Goal: Task Accomplishment & Management: Use online tool/utility

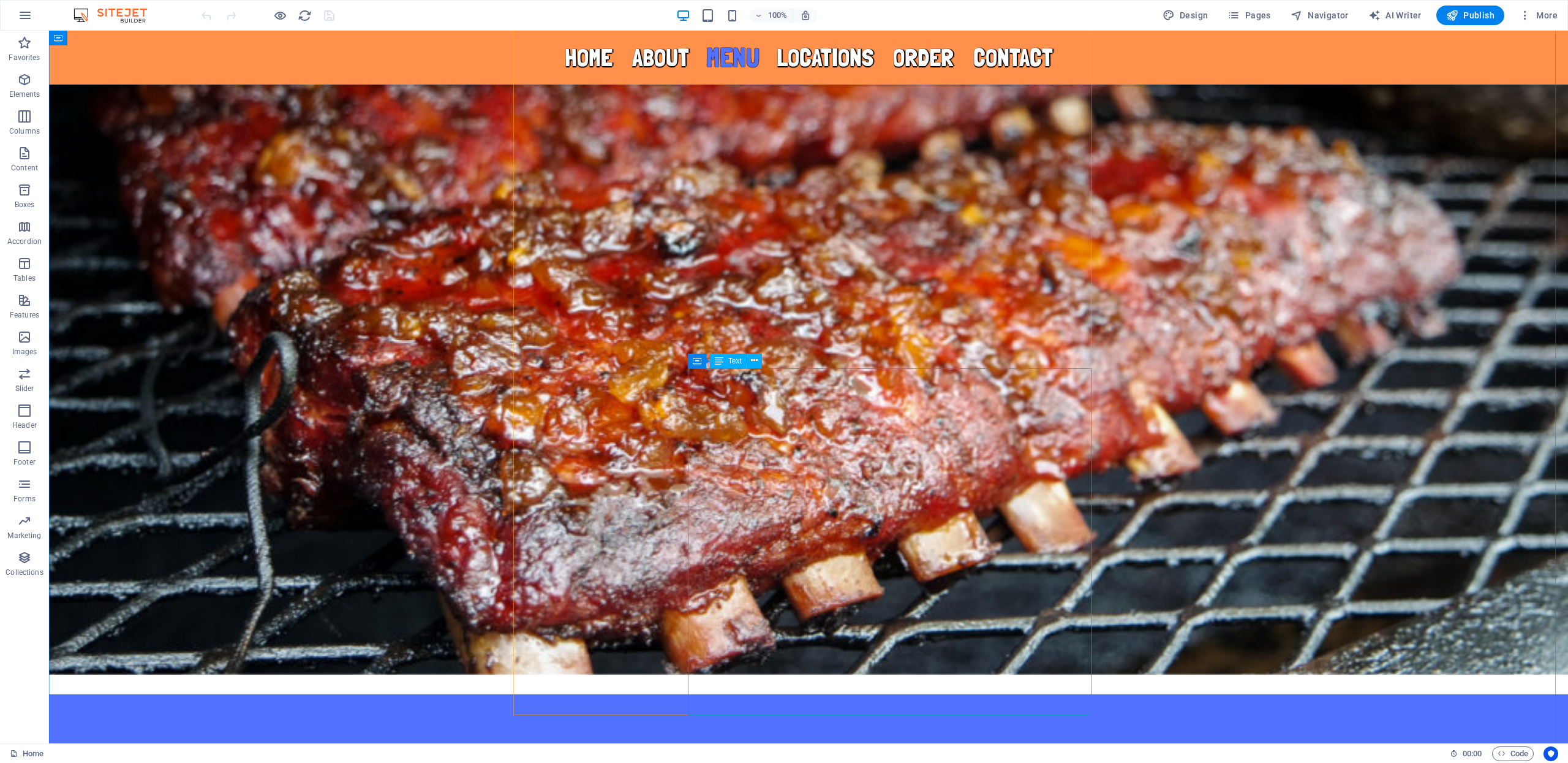
scroll to position [2234, 0]
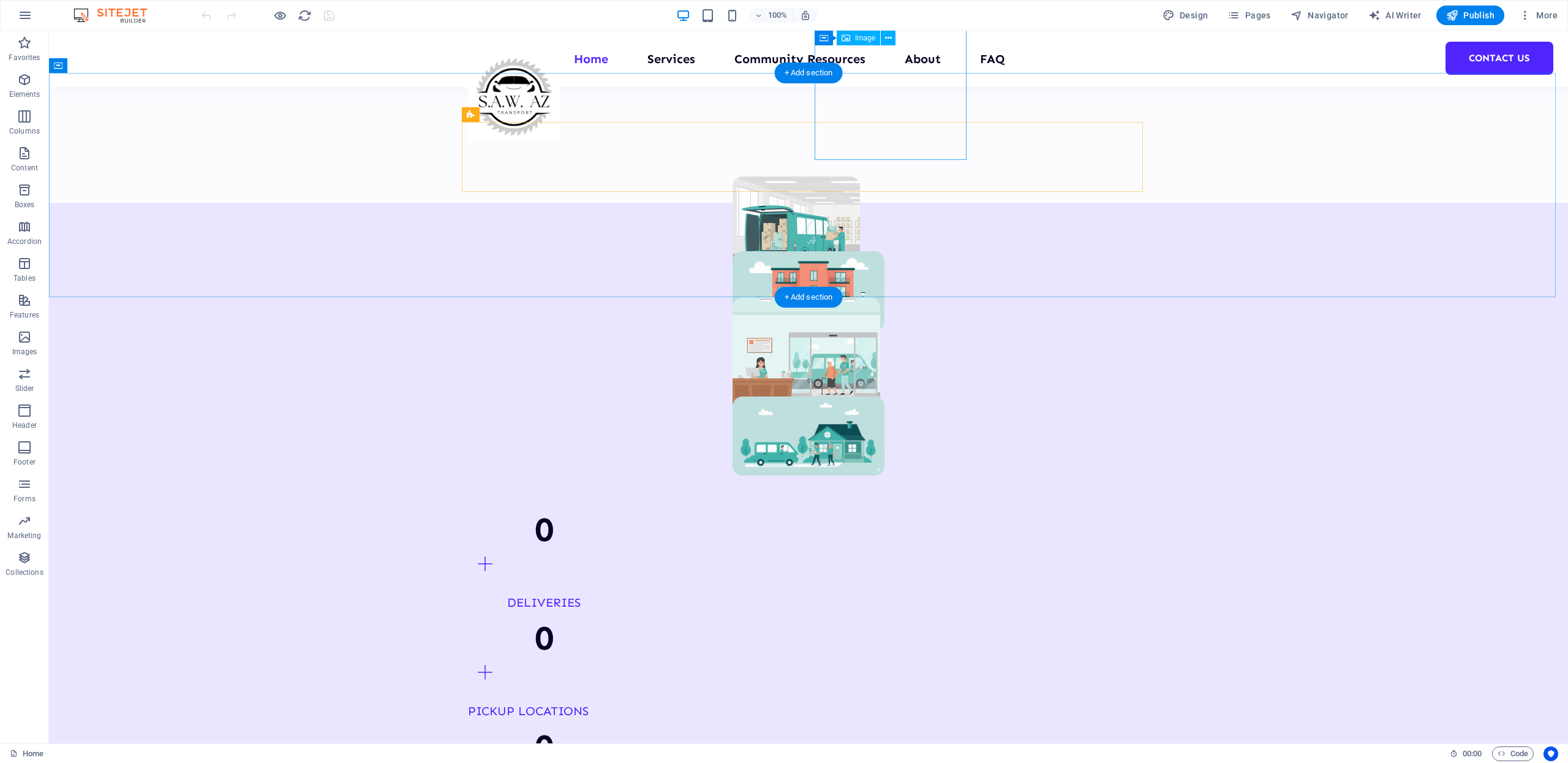
scroll to position [487, 0]
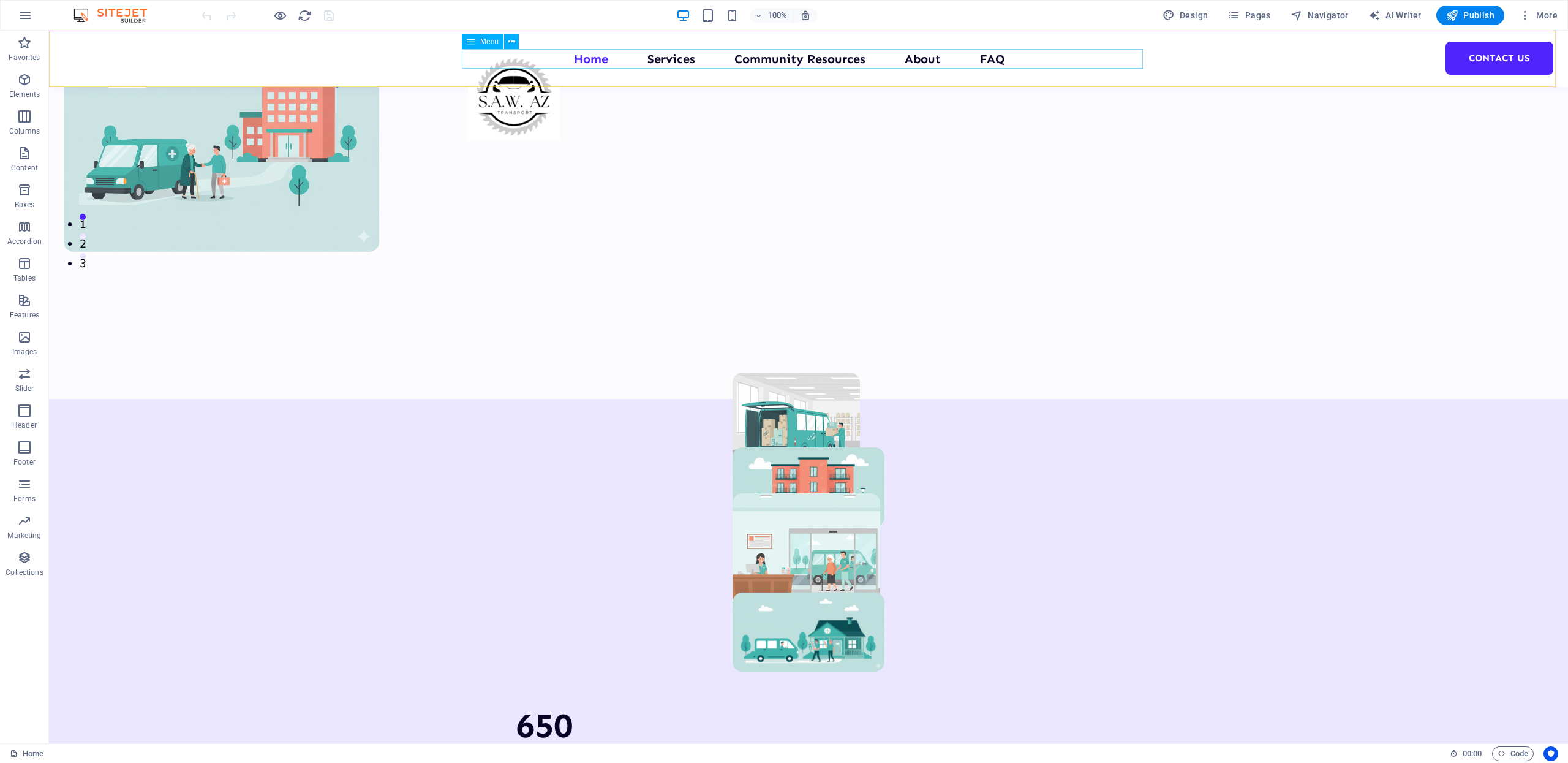
click at [656, 56] on nav "Home Services Community Resources About FAQ Contact Us" at bounding box center [809, 59] width 681 height 20
click at [1539, 16] on span "More" at bounding box center [1538, 16] width 39 height 12
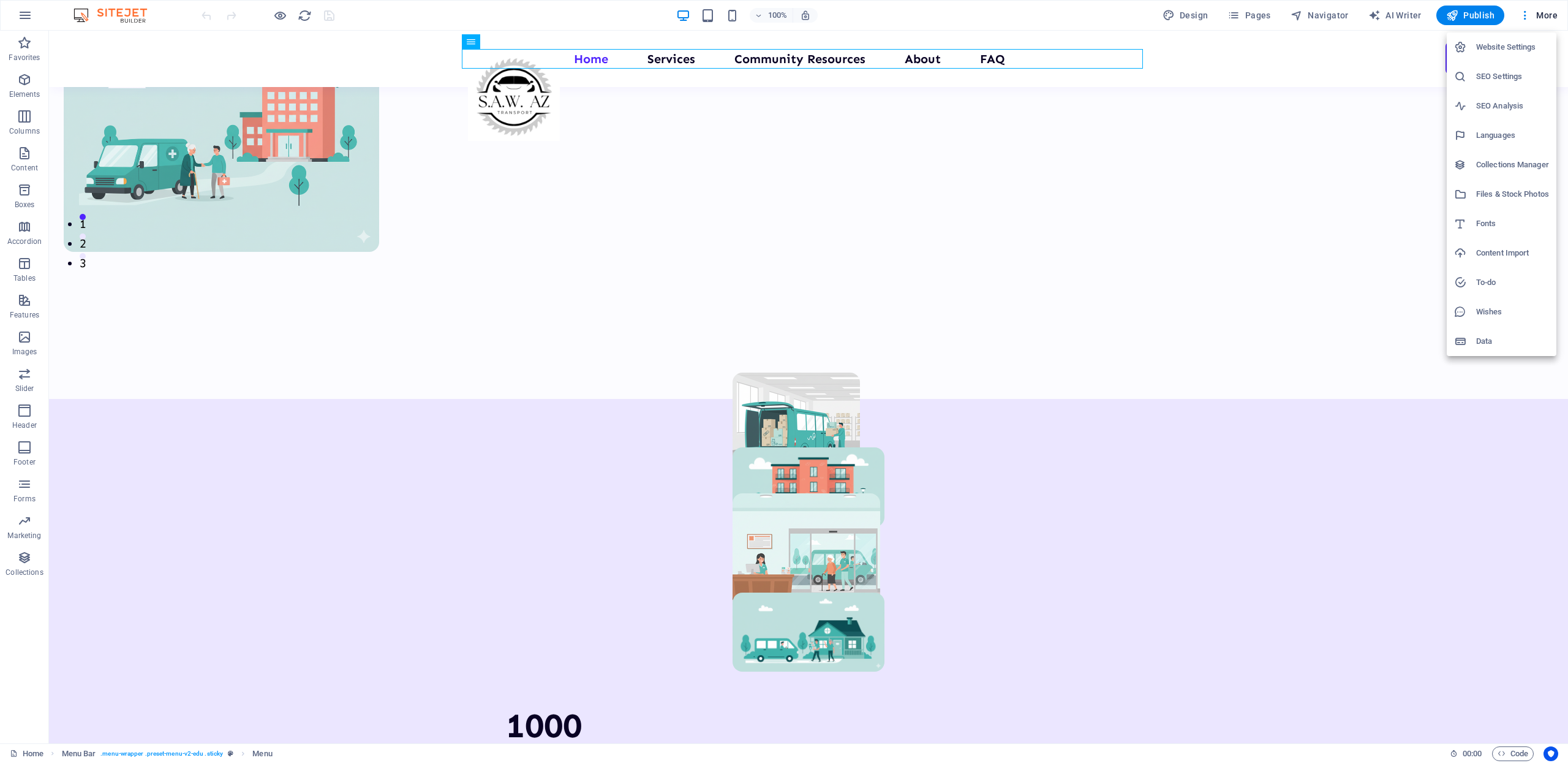
click at [1254, 21] on div at bounding box center [784, 381] width 1568 height 763
click at [1253, 18] on span "Pages" at bounding box center [1249, 16] width 43 height 12
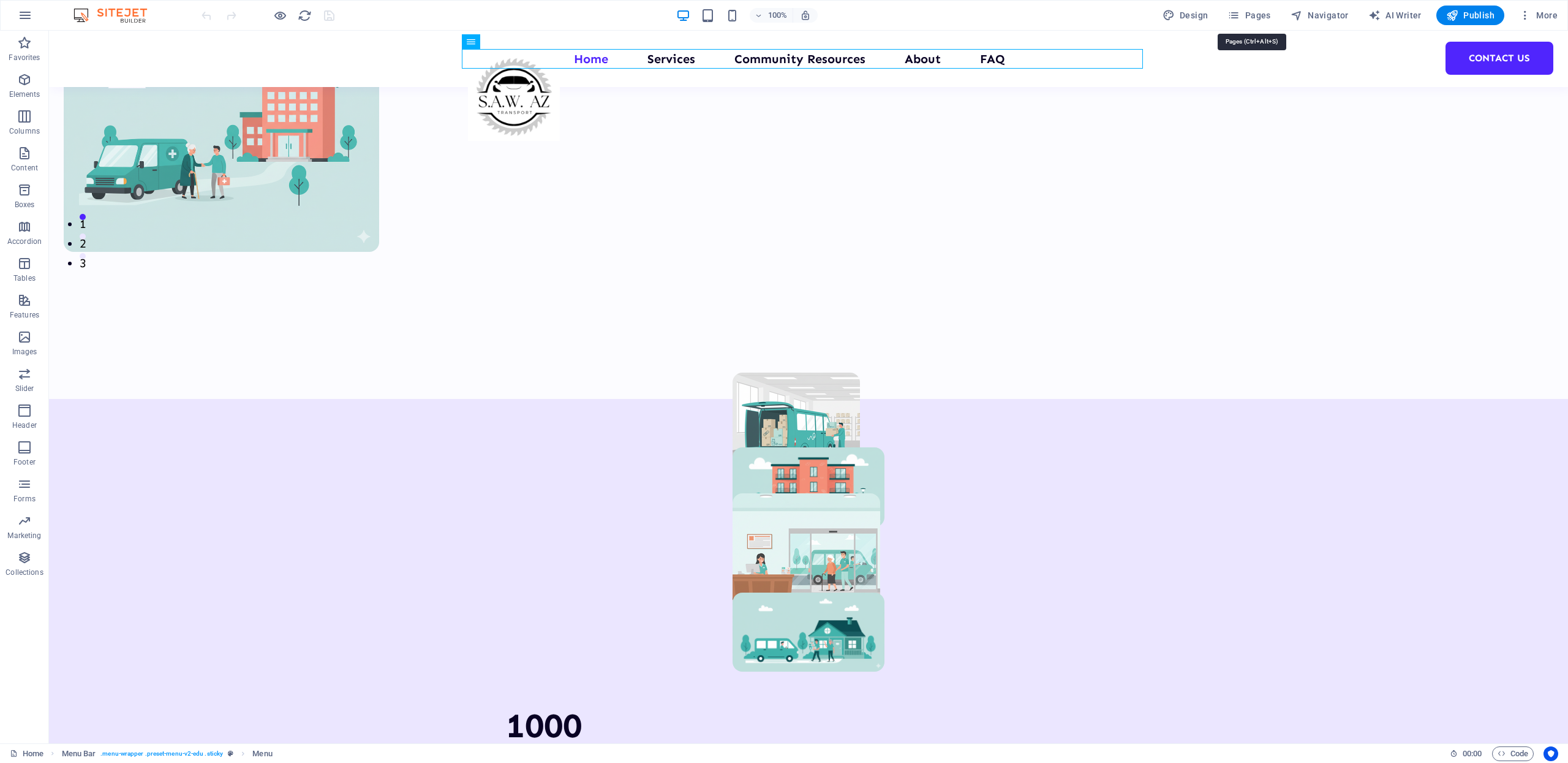
click at [1253, 18] on span "Pages" at bounding box center [1249, 16] width 43 height 12
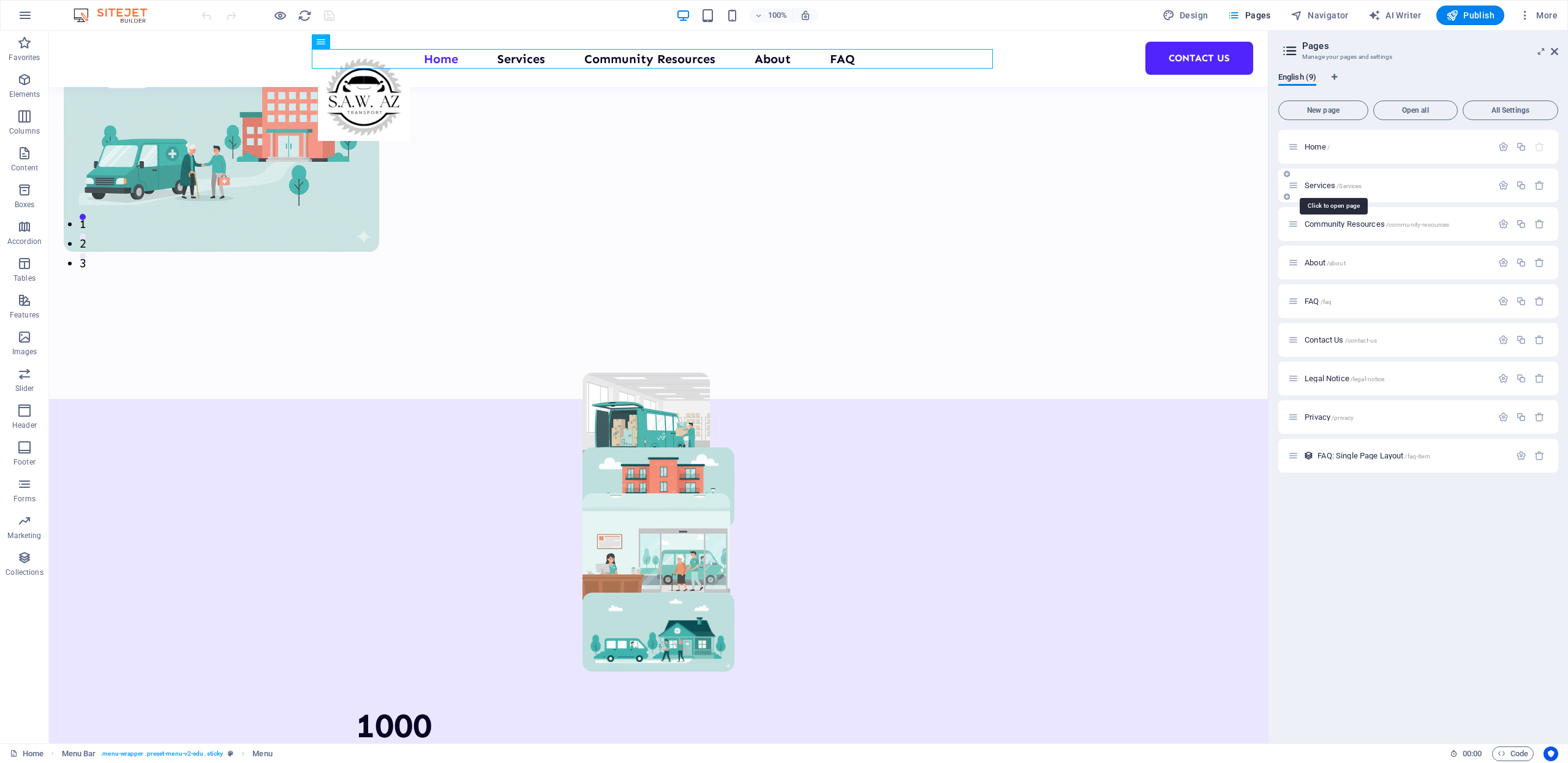
click at [1357, 184] on span "/Services" at bounding box center [1349, 186] width 25 height 7
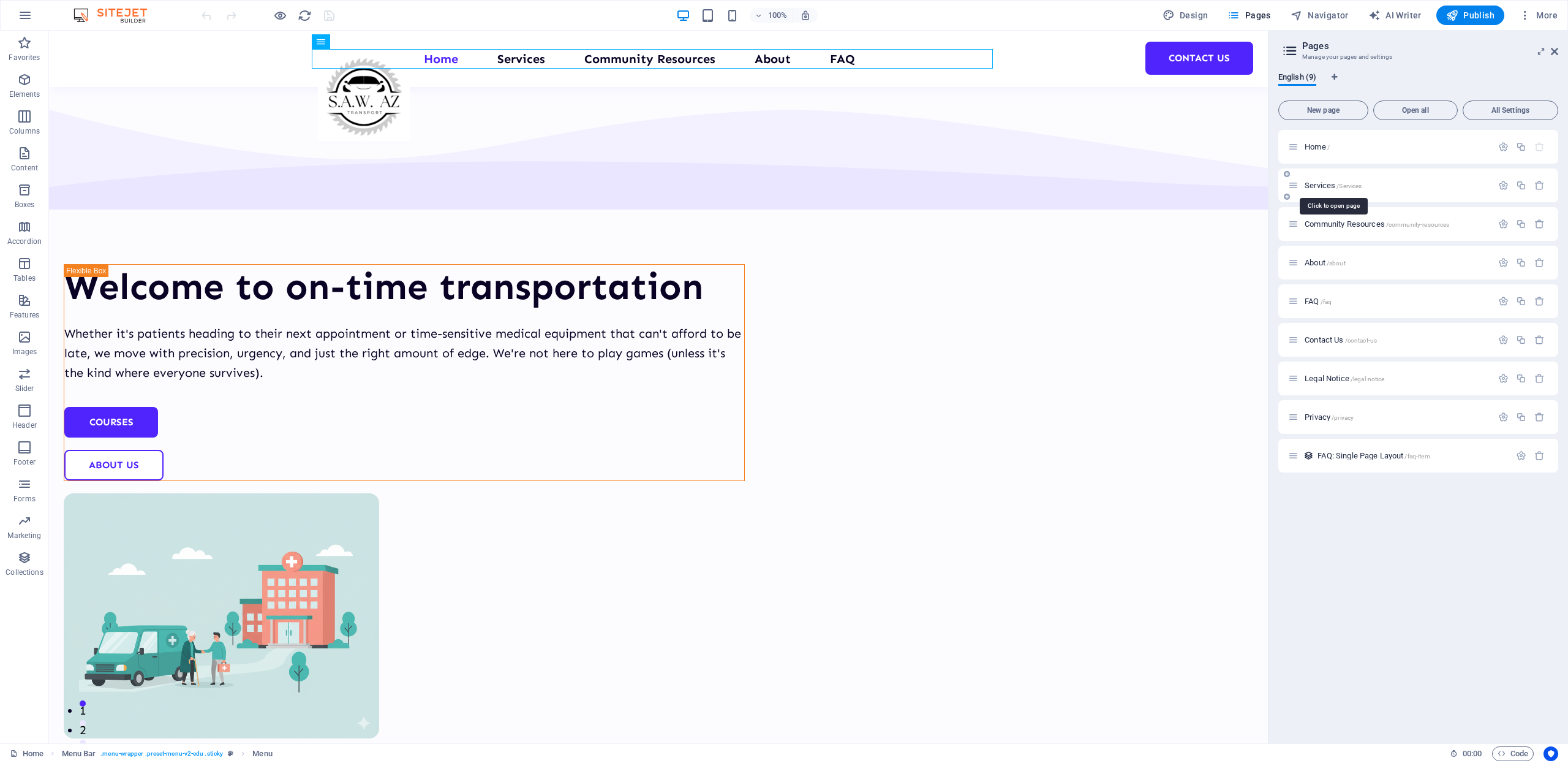
click at [1357, 184] on div "Services /Services" at bounding box center [1418, 185] width 280 height 34
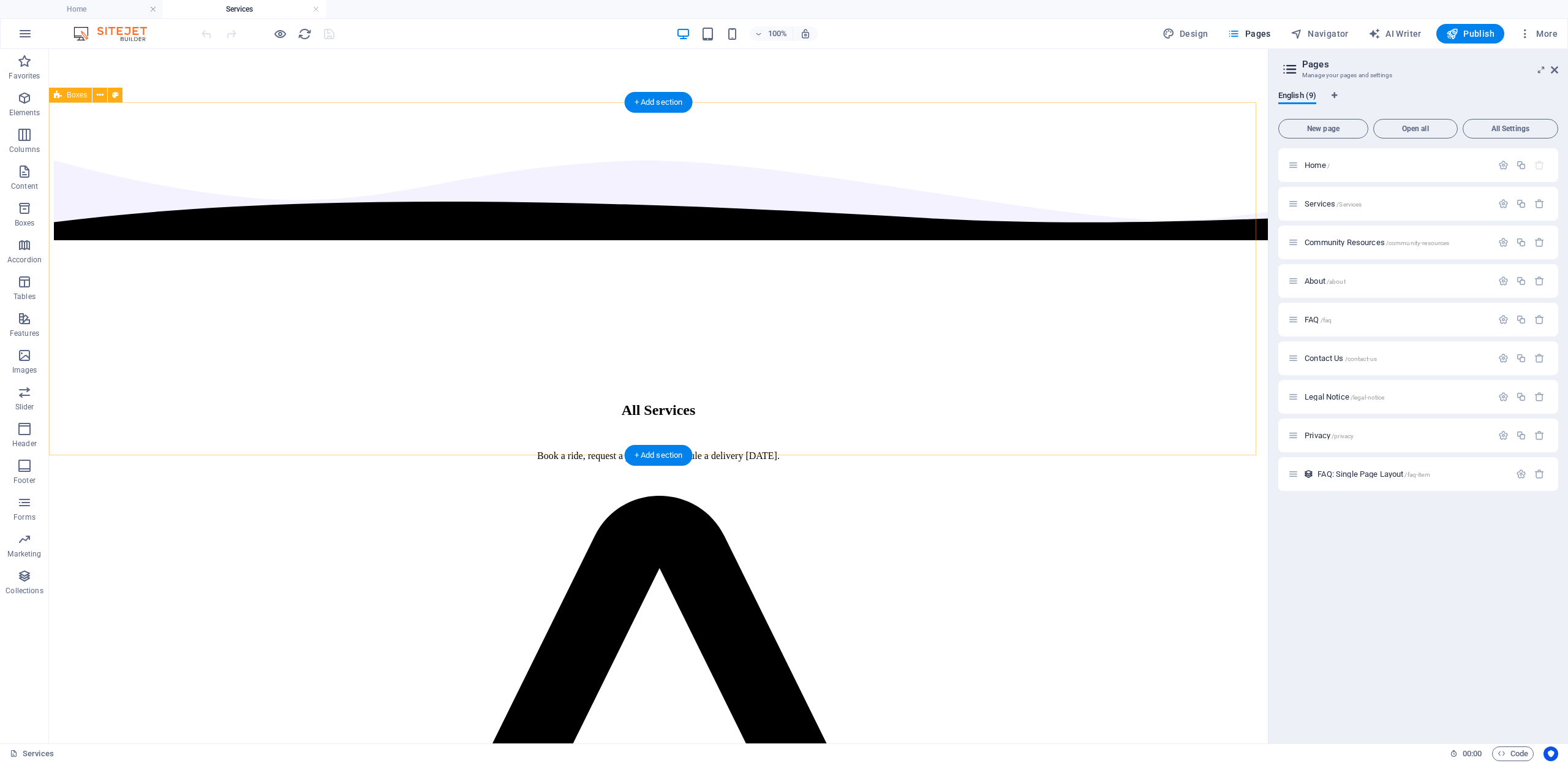
scroll to position [706, 0]
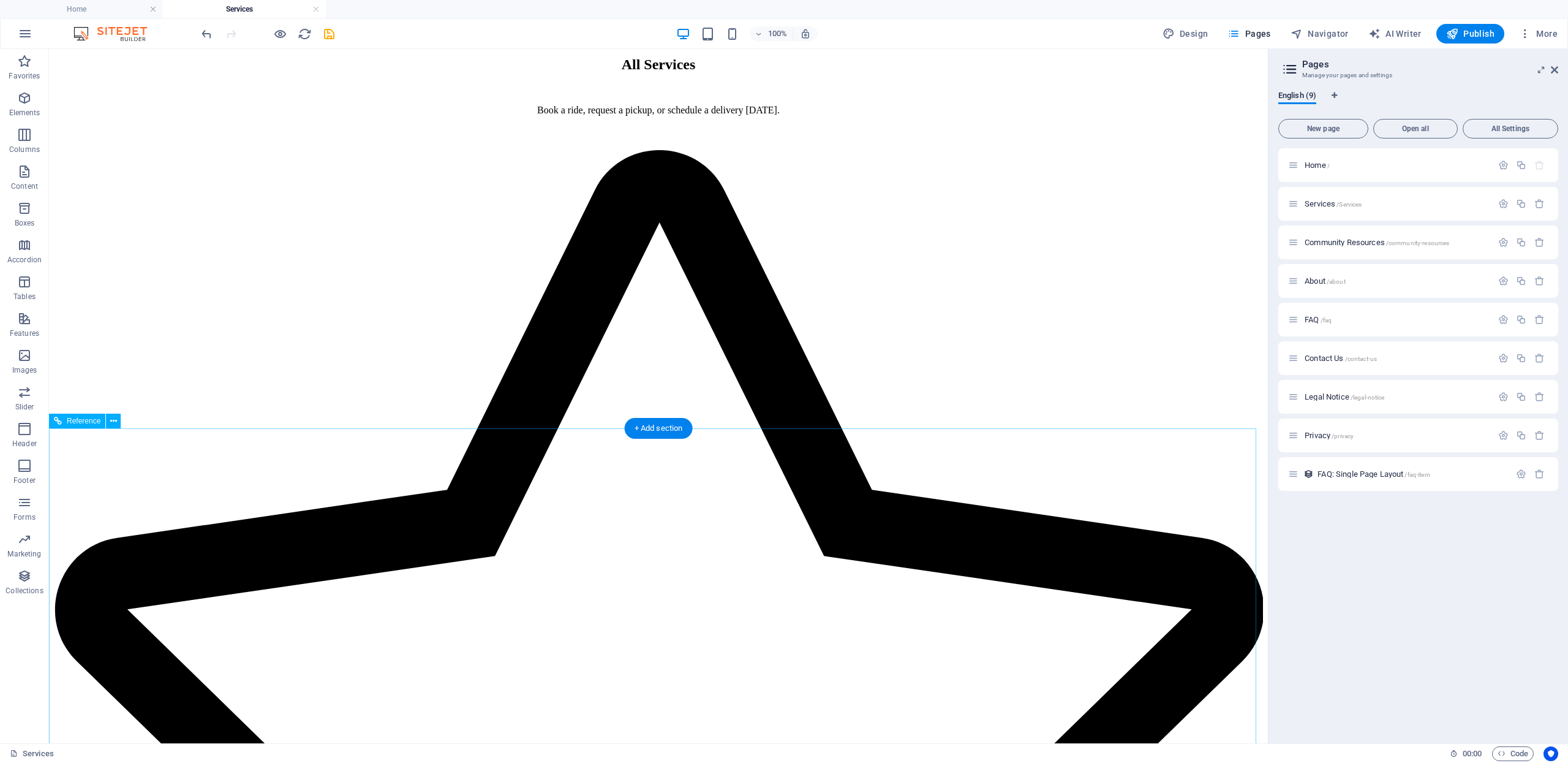
scroll to position [706, 0]
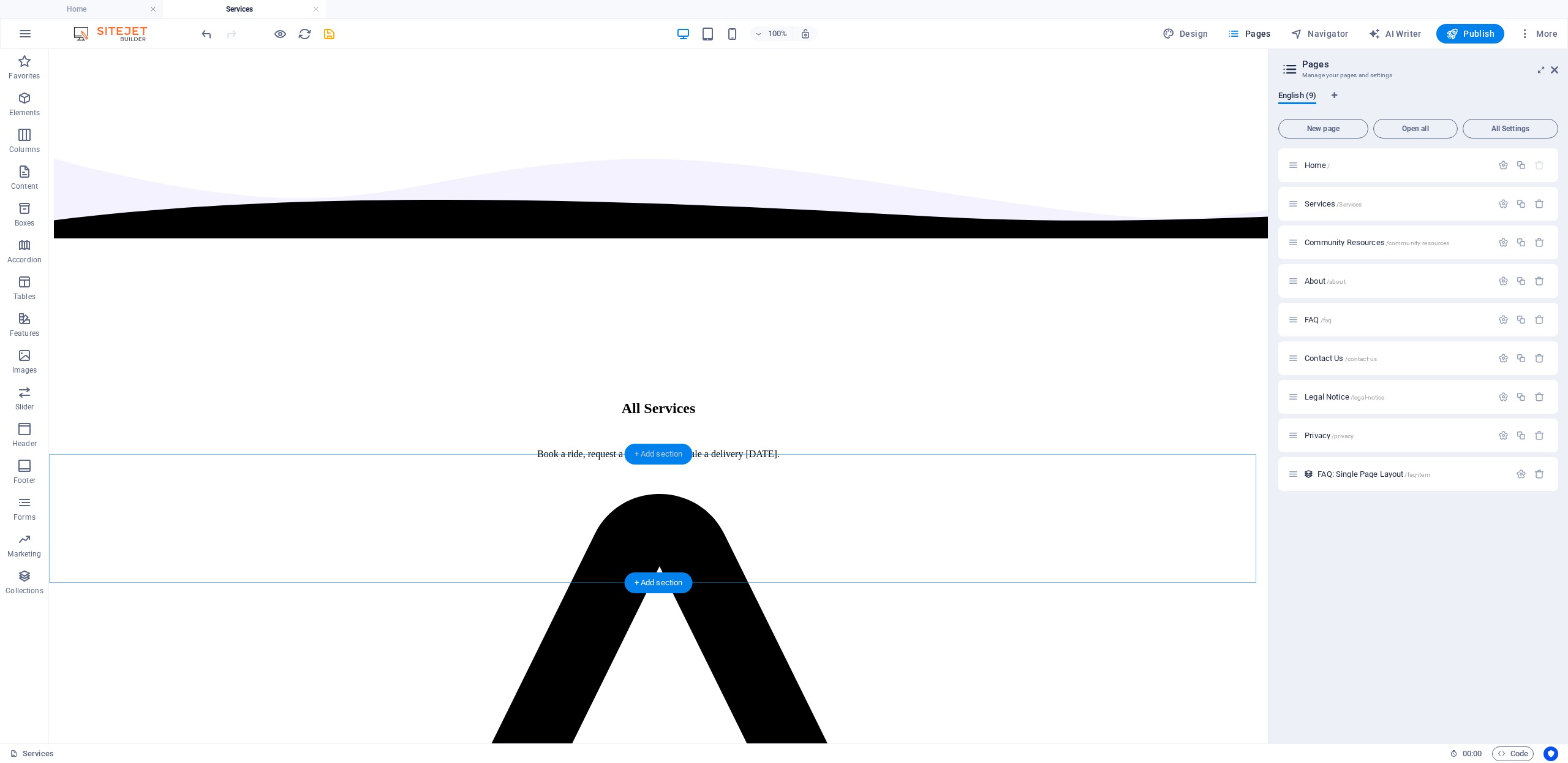
click at [646, 460] on div "+ Add section" at bounding box center [658, 455] width 68 height 21
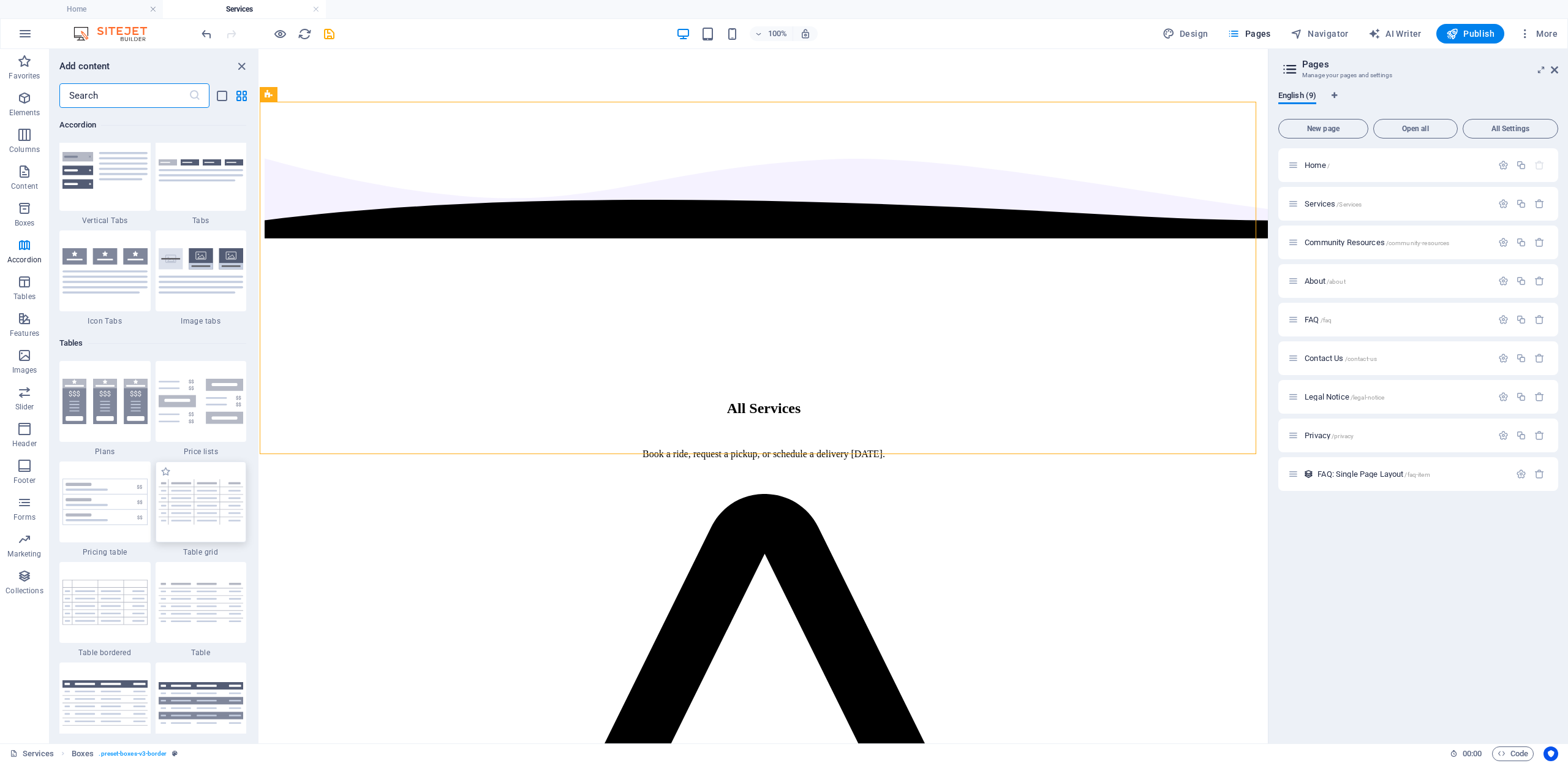
scroll to position [4128, 0]
click at [195, 504] on img at bounding box center [201, 501] width 85 height 45
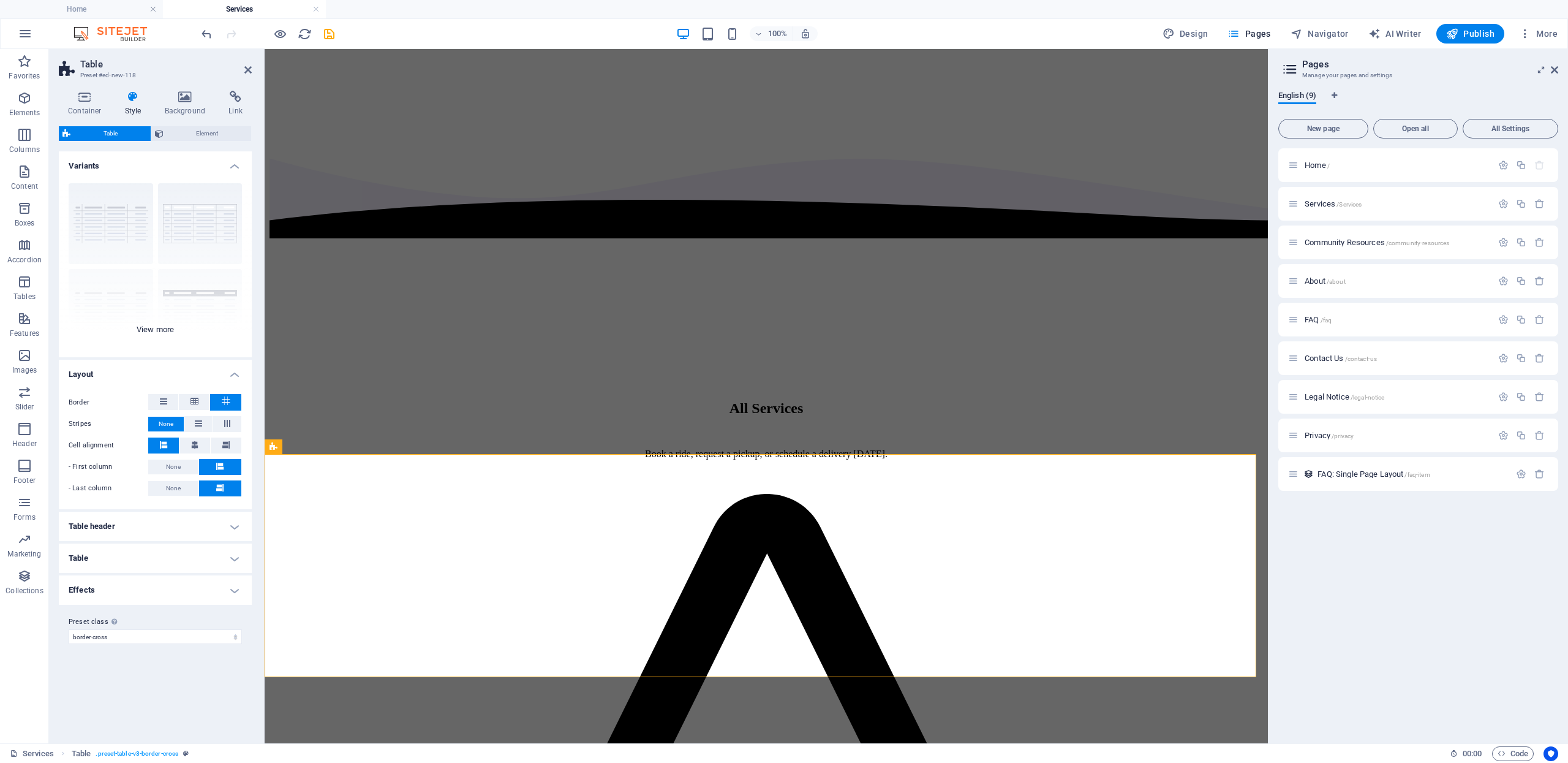
click at [153, 326] on div "grid bordered Default with header horizontally striped vertically striped" at bounding box center [155, 266] width 193 height 184
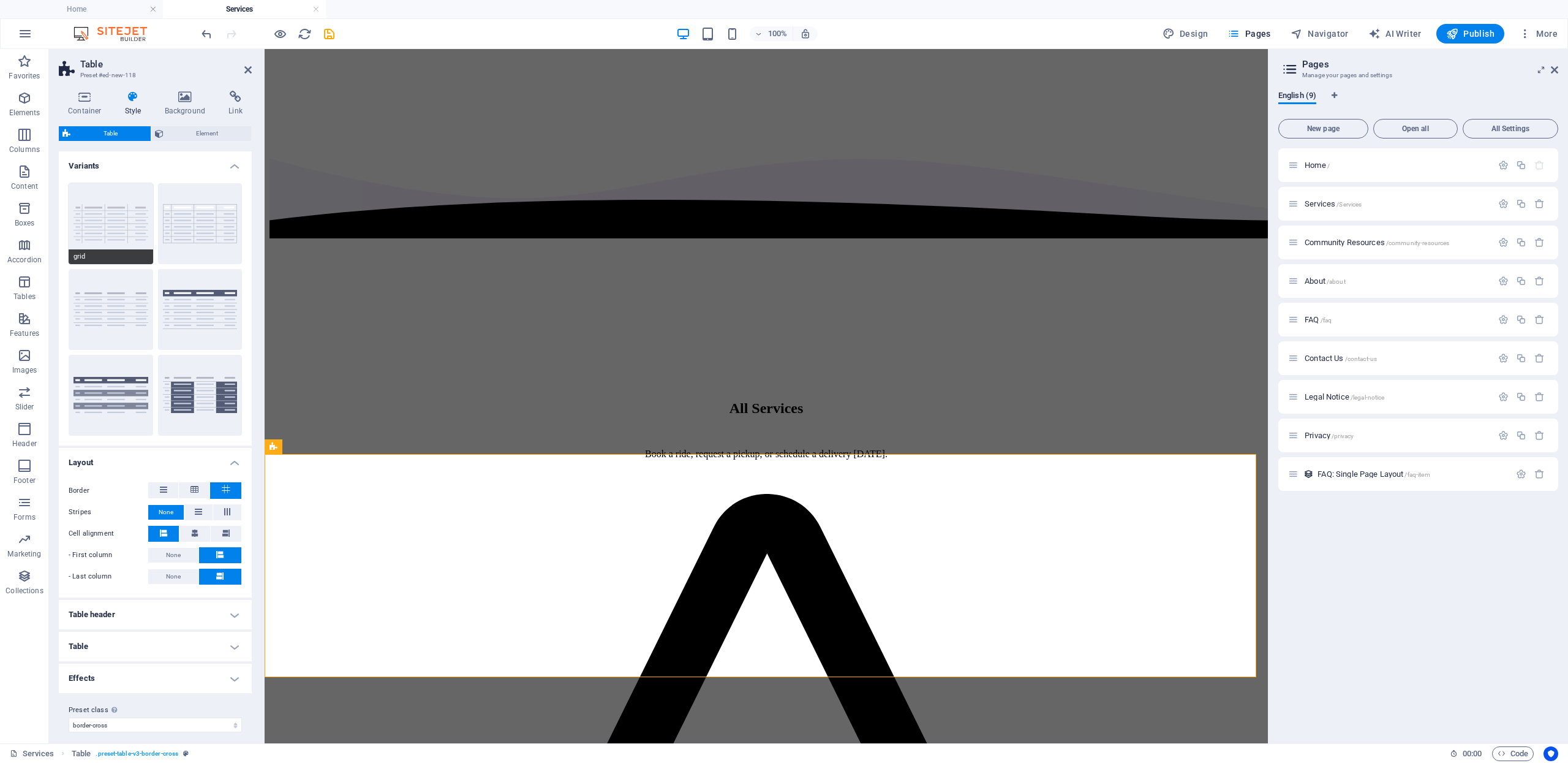
click at [100, 231] on button "grid" at bounding box center [111, 224] width 85 height 81
click at [229, 515] on icon at bounding box center [227, 512] width 15 height 7
click at [190, 514] on button at bounding box center [198, 512] width 28 height 16
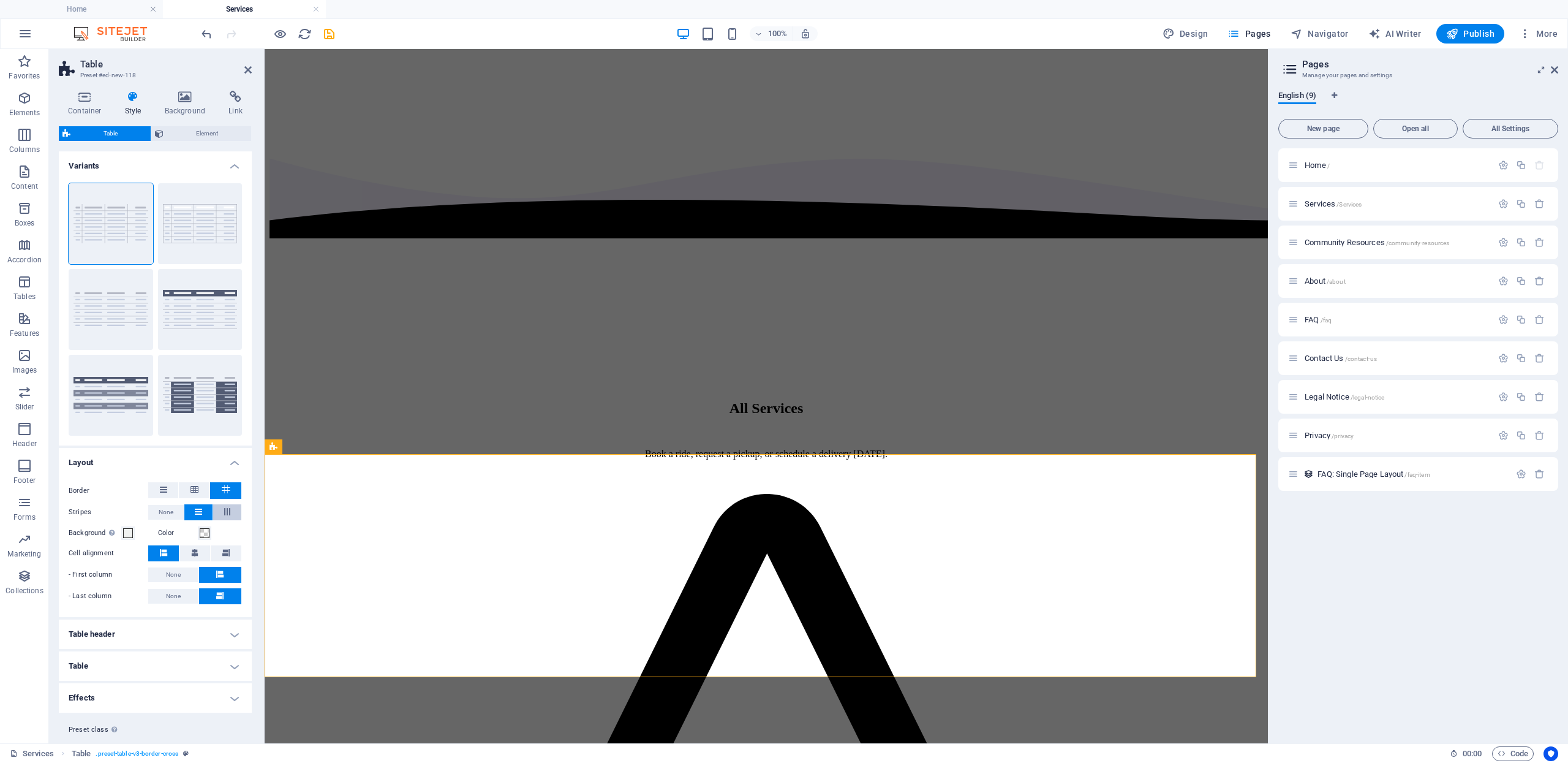
click at [237, 516] on button at bounding box center [227, 512] width 28 height 16
click at [201, 512] on button at bounding box center [198, 512] width 28 height 16
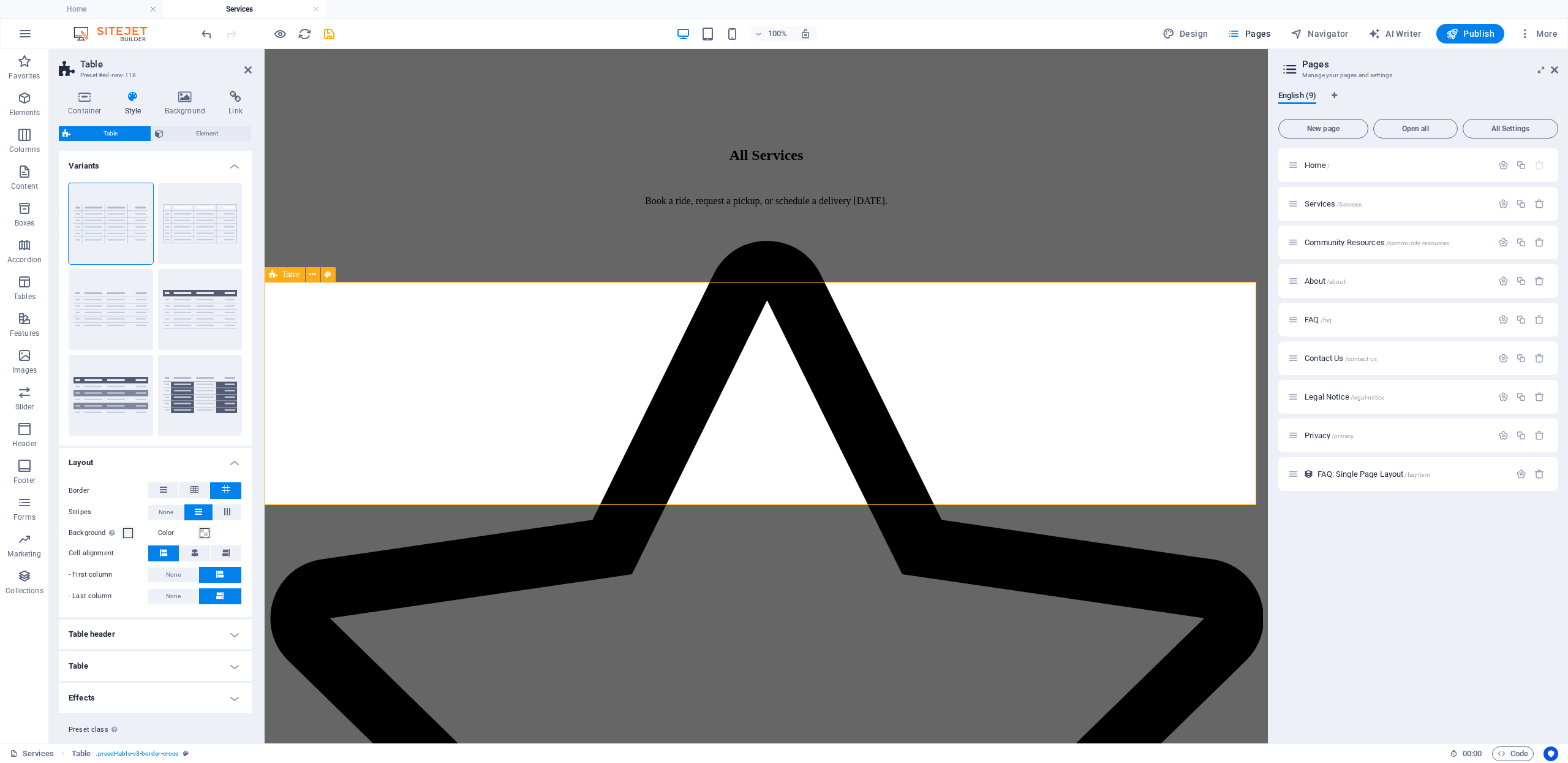
scroll to position [879, 0]
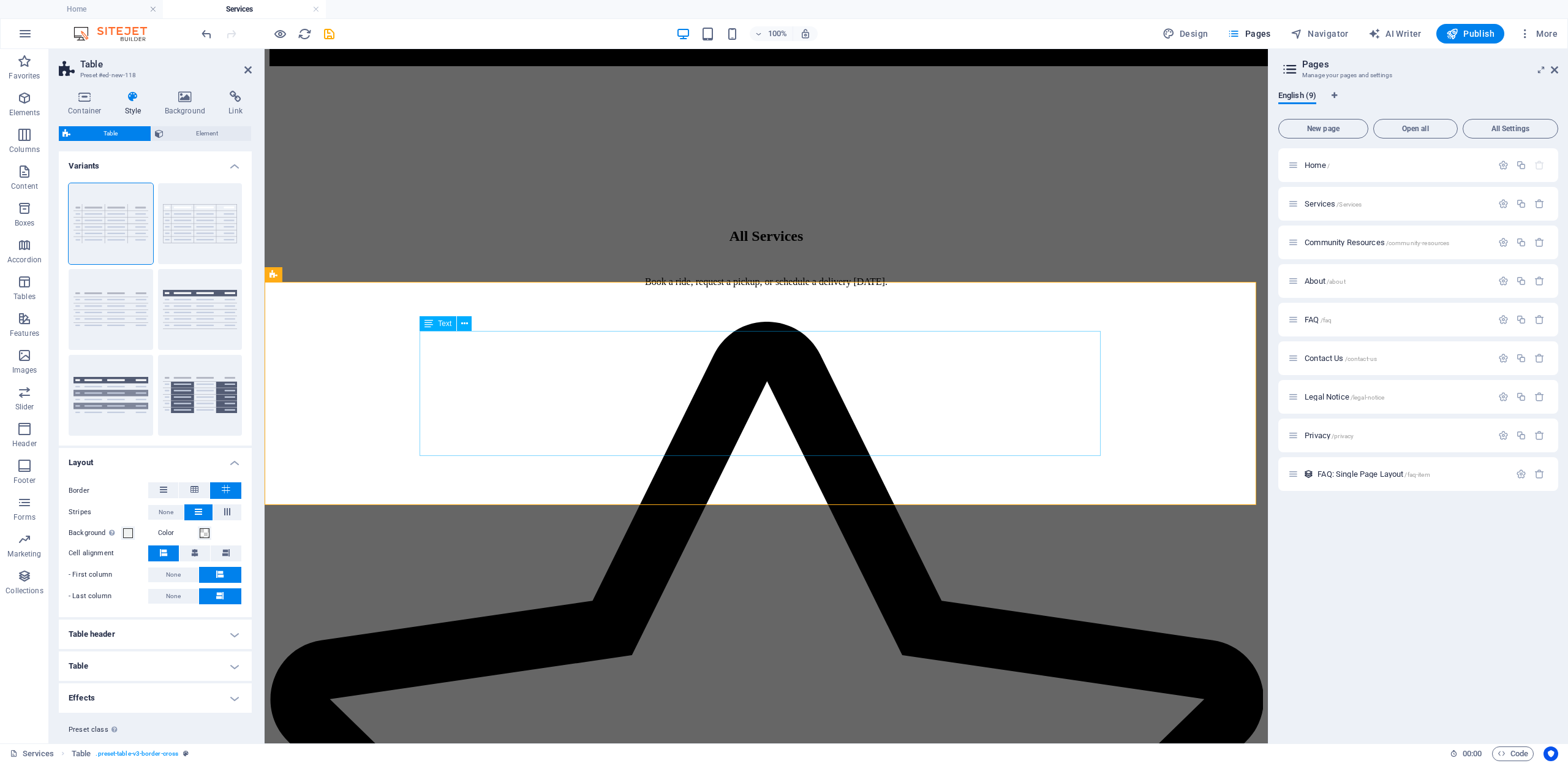
click at [129, 534] on span at bounding box center [128, 534] width 10 height 10
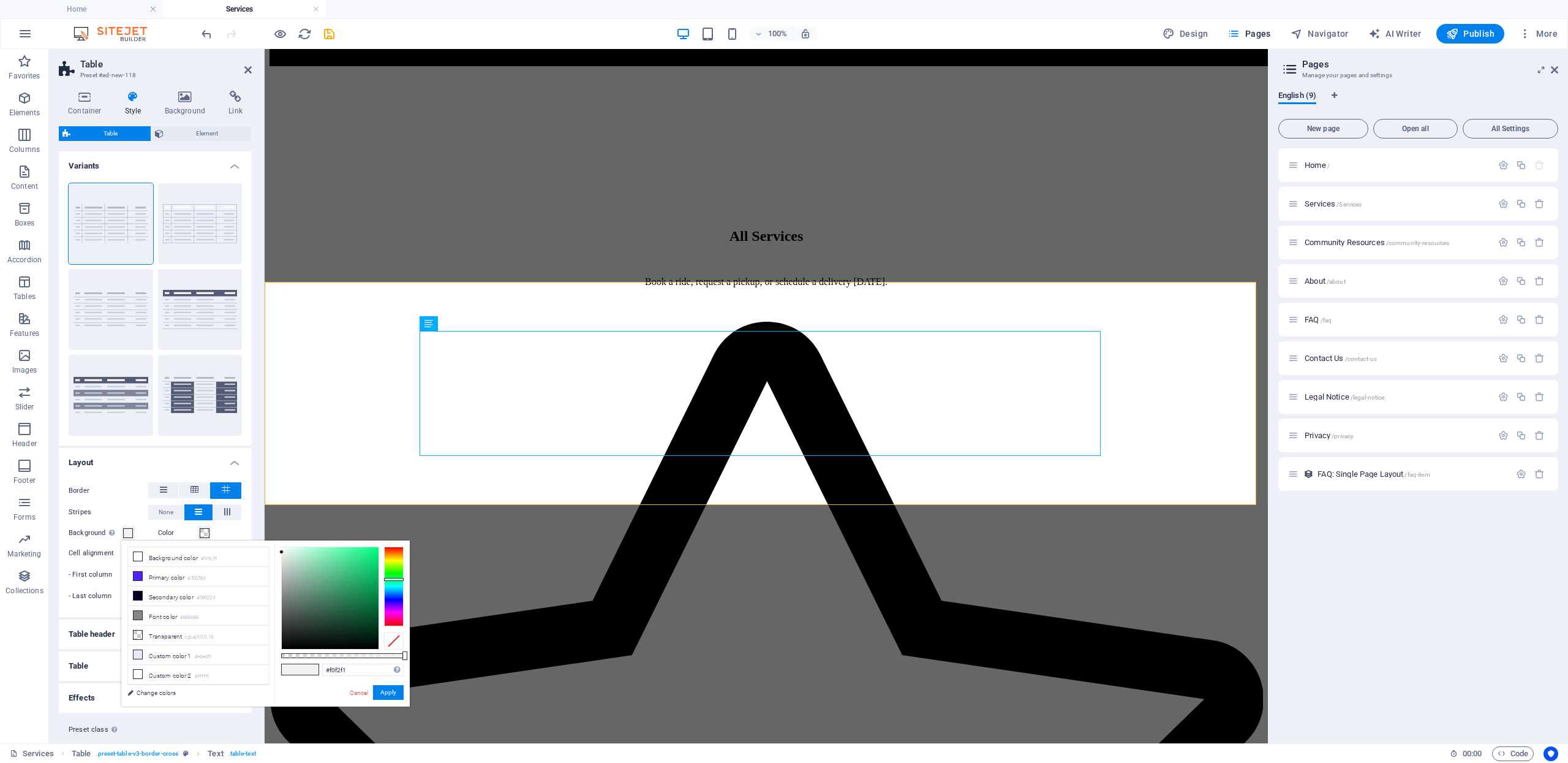
click at [129, 534] on span at bounding box center [128, 534] width 10 height 10
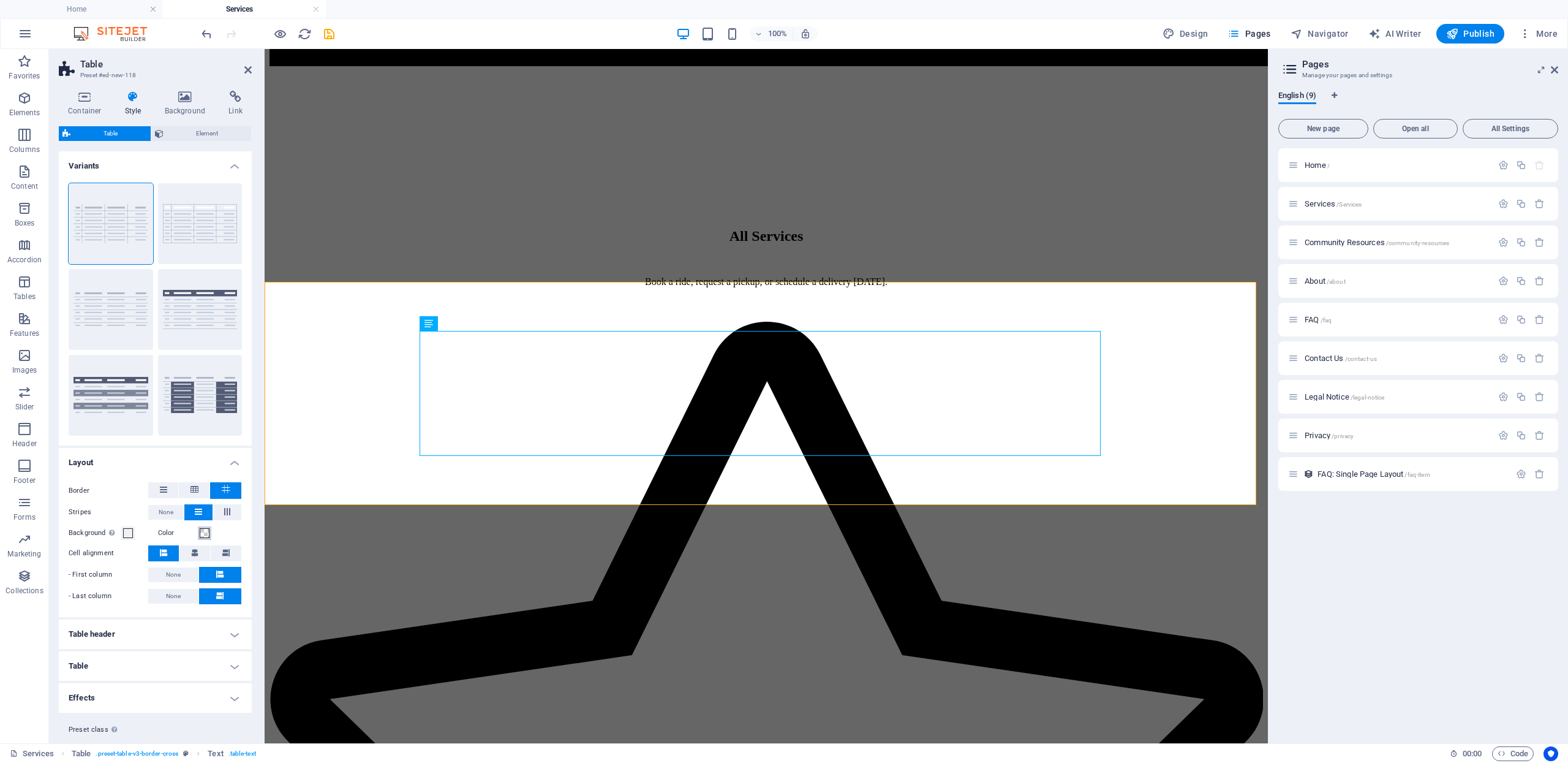
click at [200, 535] on span at bounding box center [204, 534] width 10 height 10
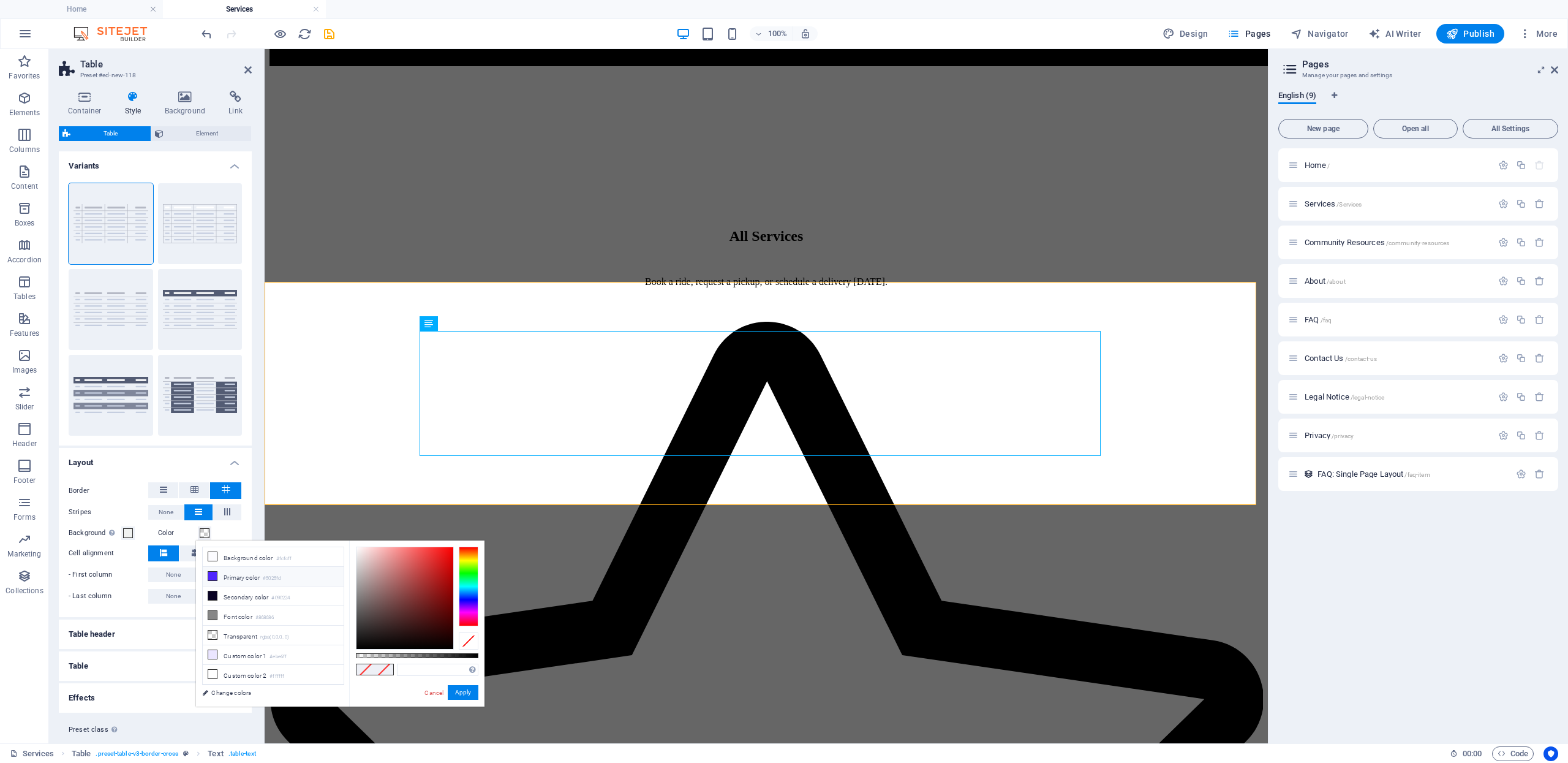
click at [239, 582] on li "Primary color #5025fd" at bounding box center [273, 577] width 141 height 20
type input "#5025fd"
drag, startPoint x: 457, startPoint y: 693, endPoint x: 153, endPoint y: 633, distance: 309.9
click at [457, 693] on button "Apply" at bounding box center [462, 693] width 30 height 15
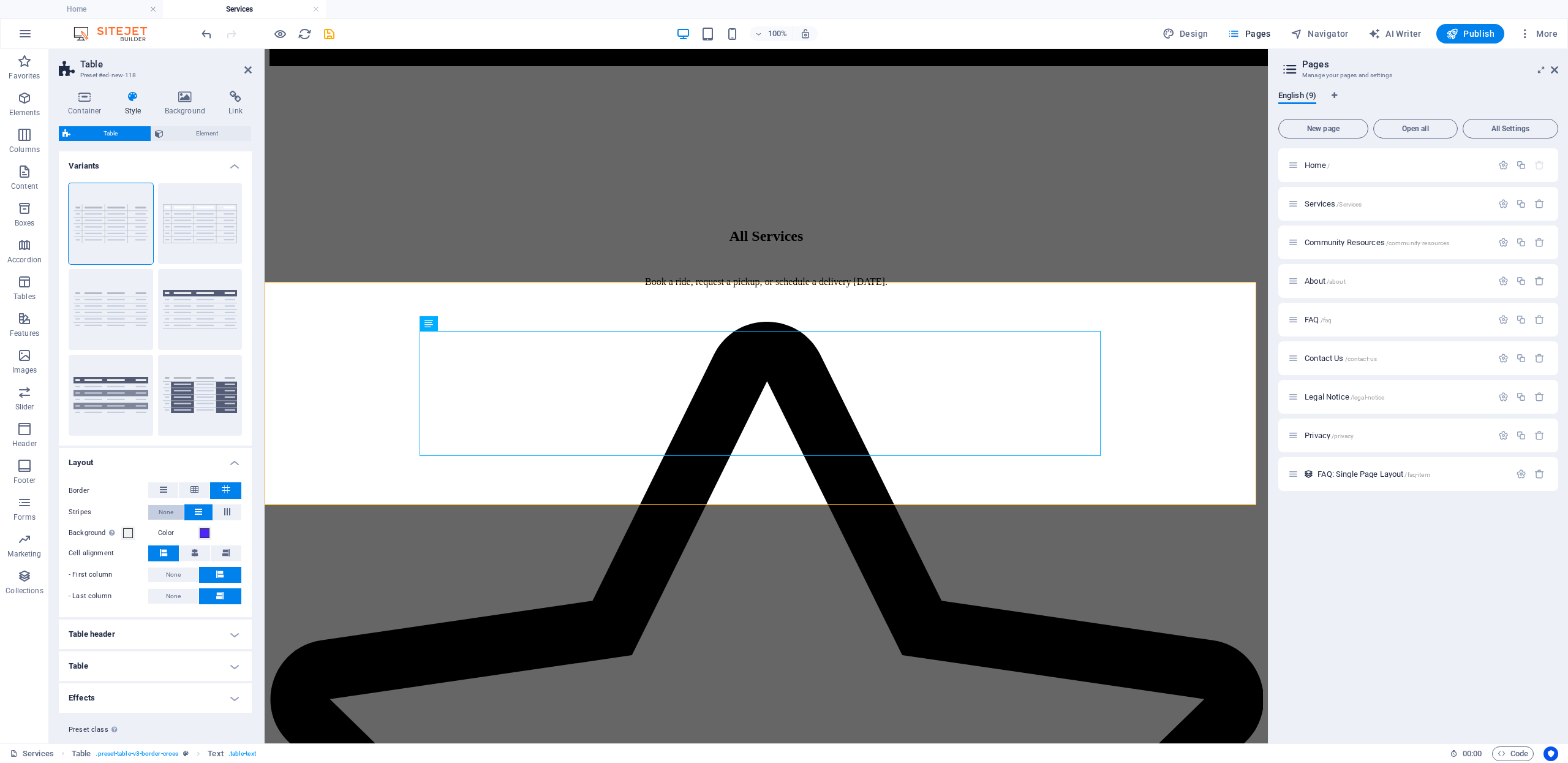
click at [168, 512] on span "None" at bounding box center [166, 512] width 15 height 15
click at [224, 517] on span at bounding box center [227, 512] width 7 height 16
click at [193, 491] on icon at bounding box center [195, 490] width 8 height 15
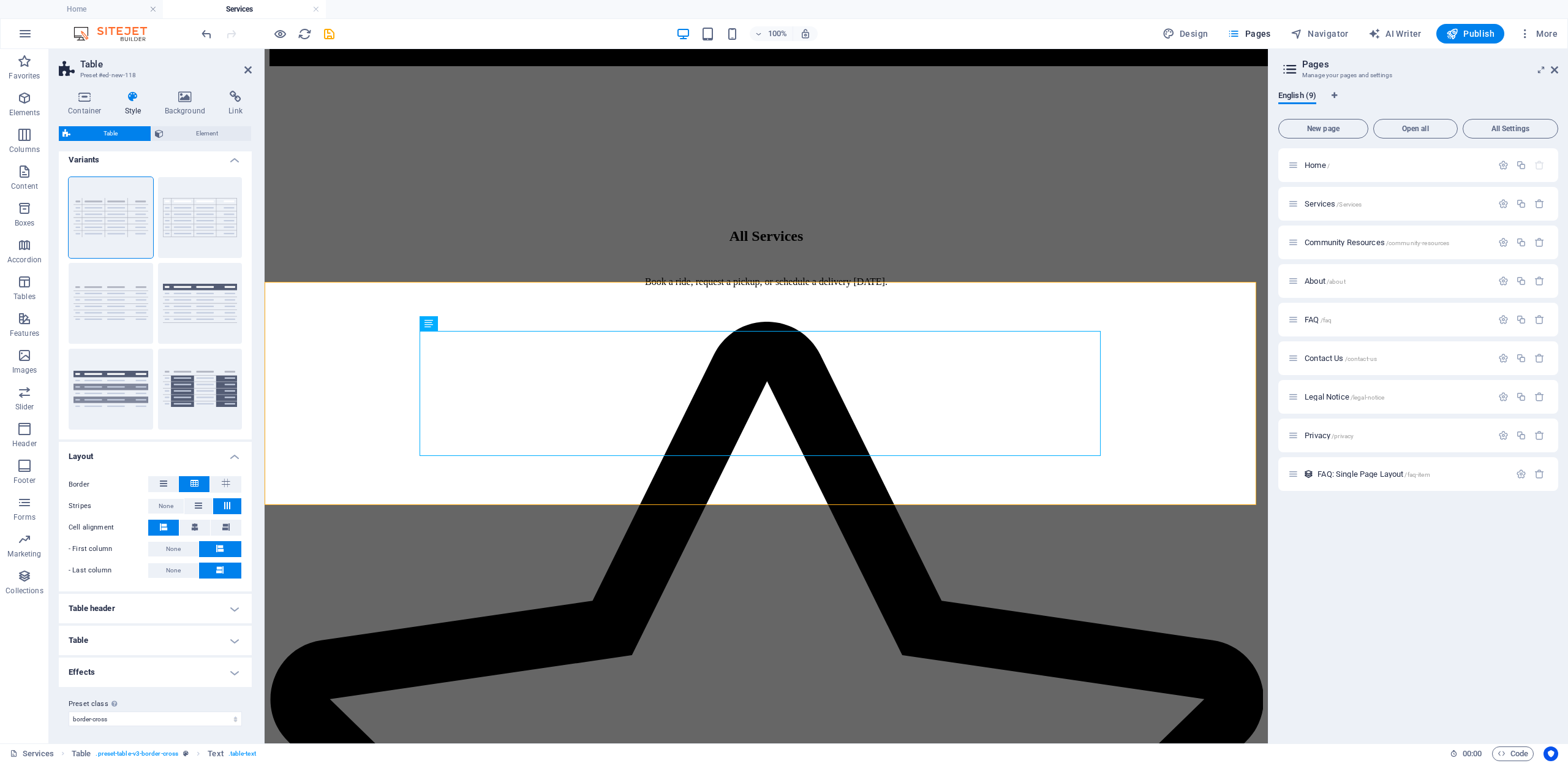
scroll to position [8, 0]
click at [193, 604] on h4 "Table header" at bounding box center [155, 606] width 193 height 29
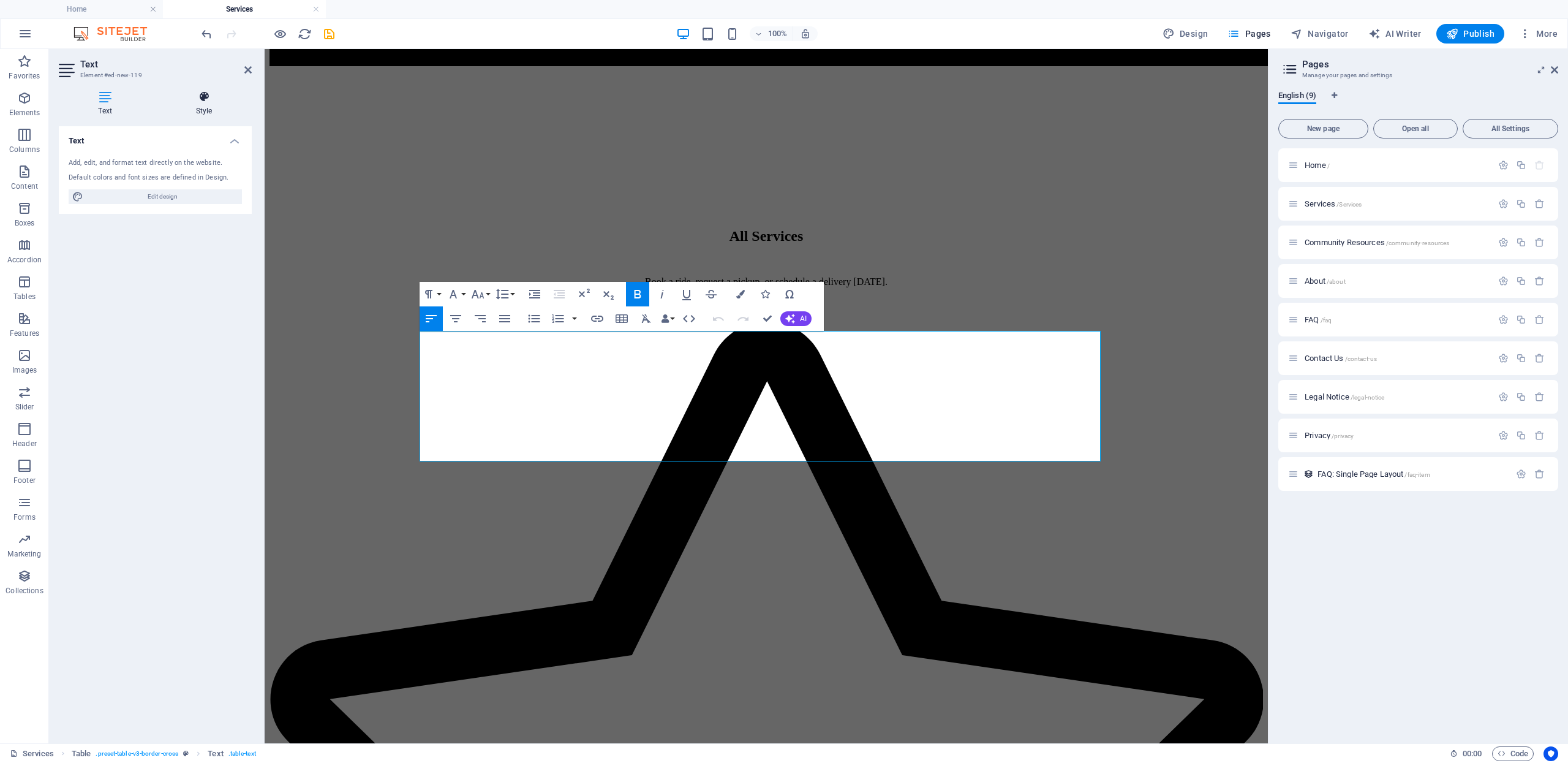
click at [209, 114] on h4 "Style" at bounding box center [204, 103] width 96 height 25
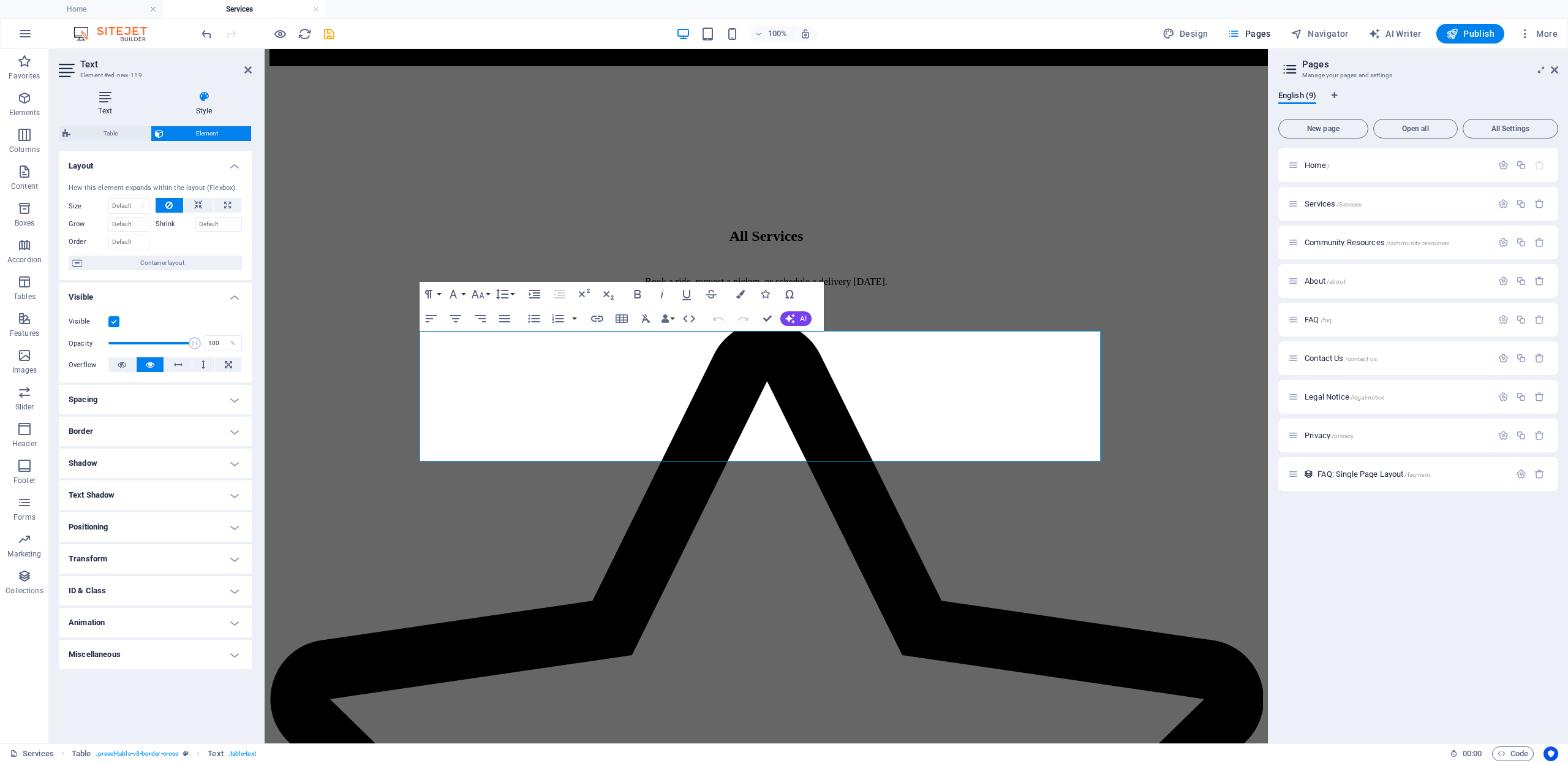
click at [119, 100] on icon at bounding box center [105, 97] width 93 height 12
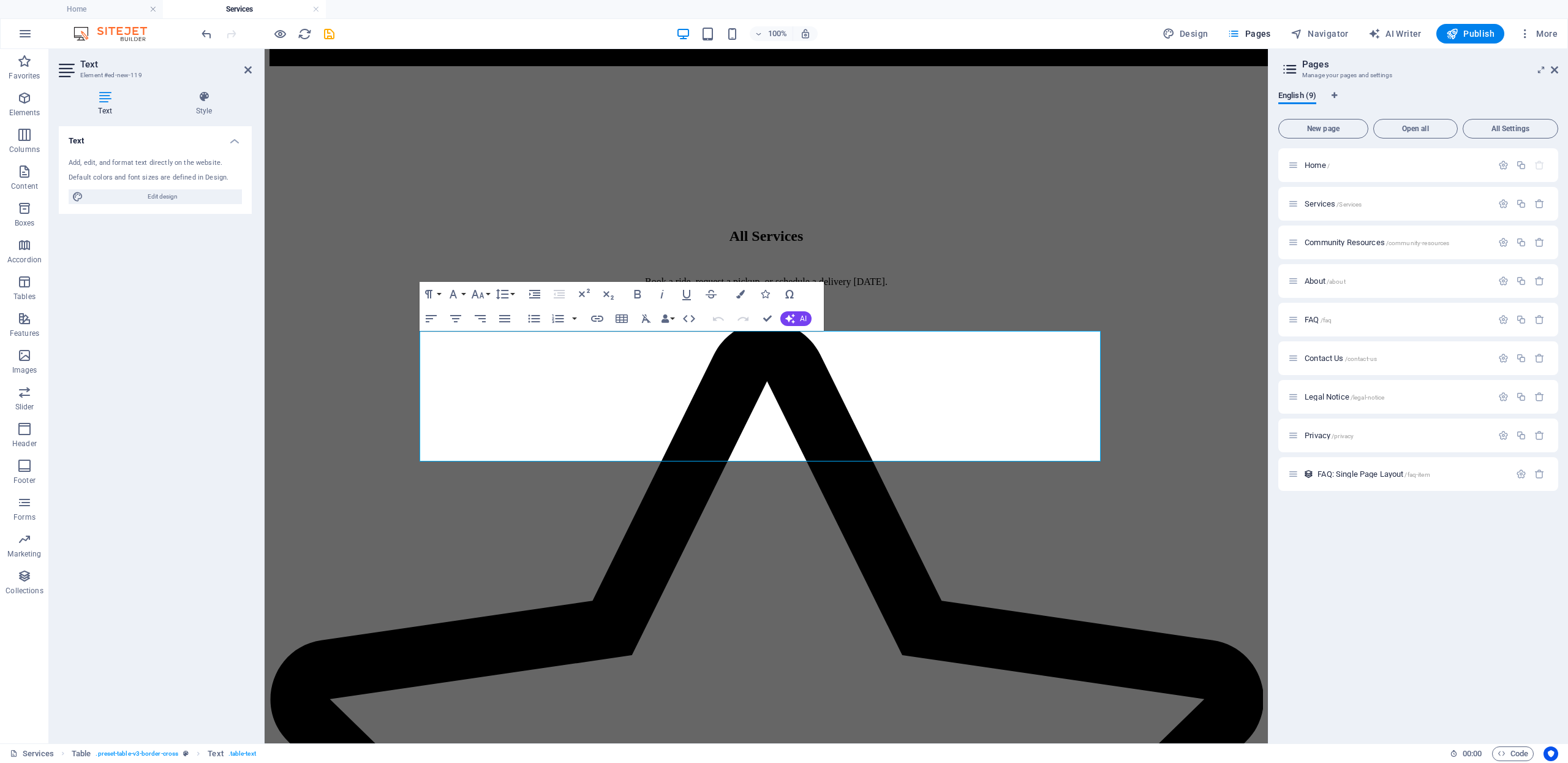
click at [215, 89] on div "Text Style Text Add, edit, and format text directly on the website. Default col…" at bounding box center [155, 412] width 213 height 662
click at [186, 104] on h4 "Style" at bounding box center [204, 103] width 96 height 25
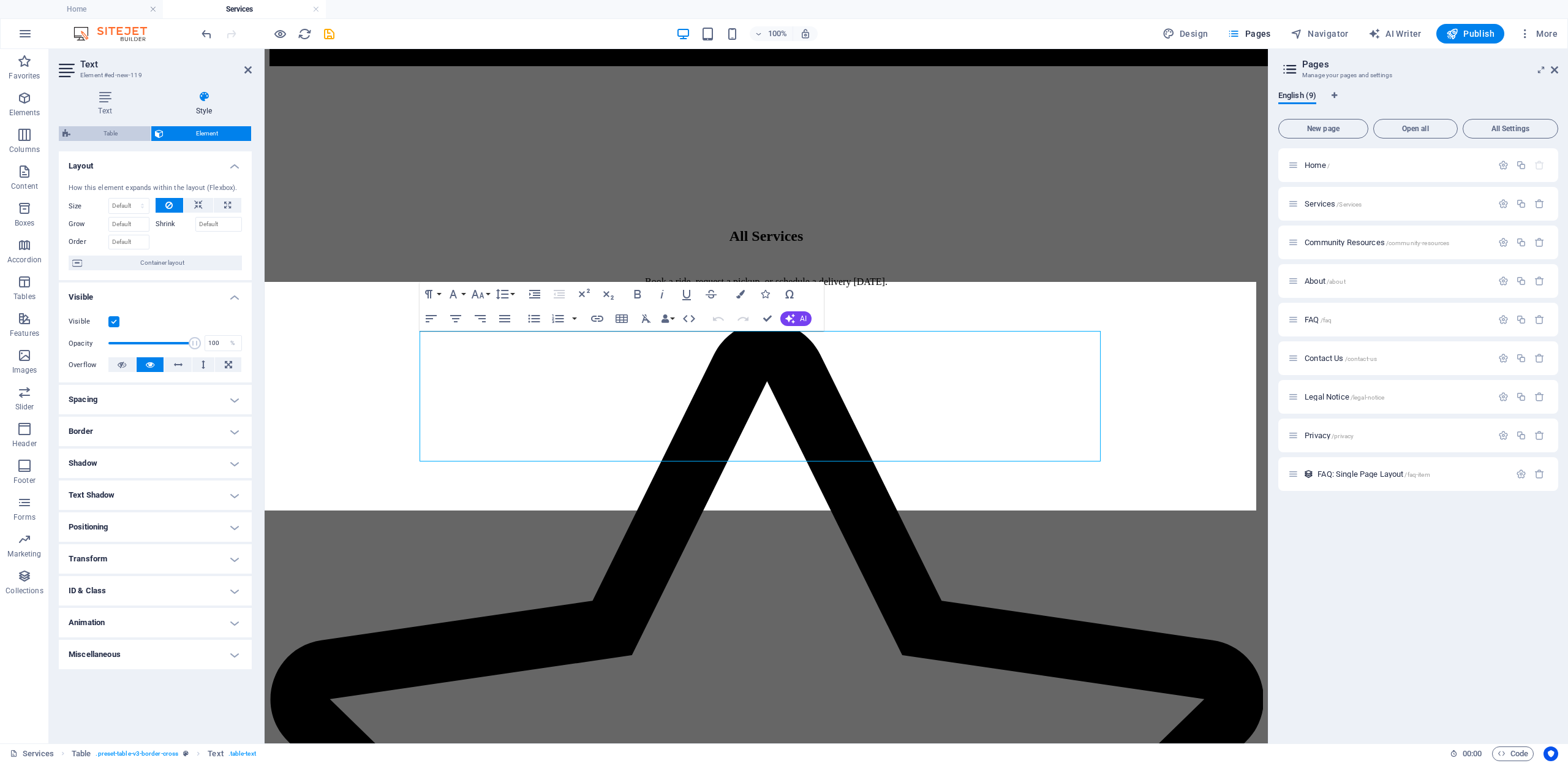
click at [105, 131] on span "Table" at bounding box center [110, 134] width 73 height 15
select select "rem"
select select "px"
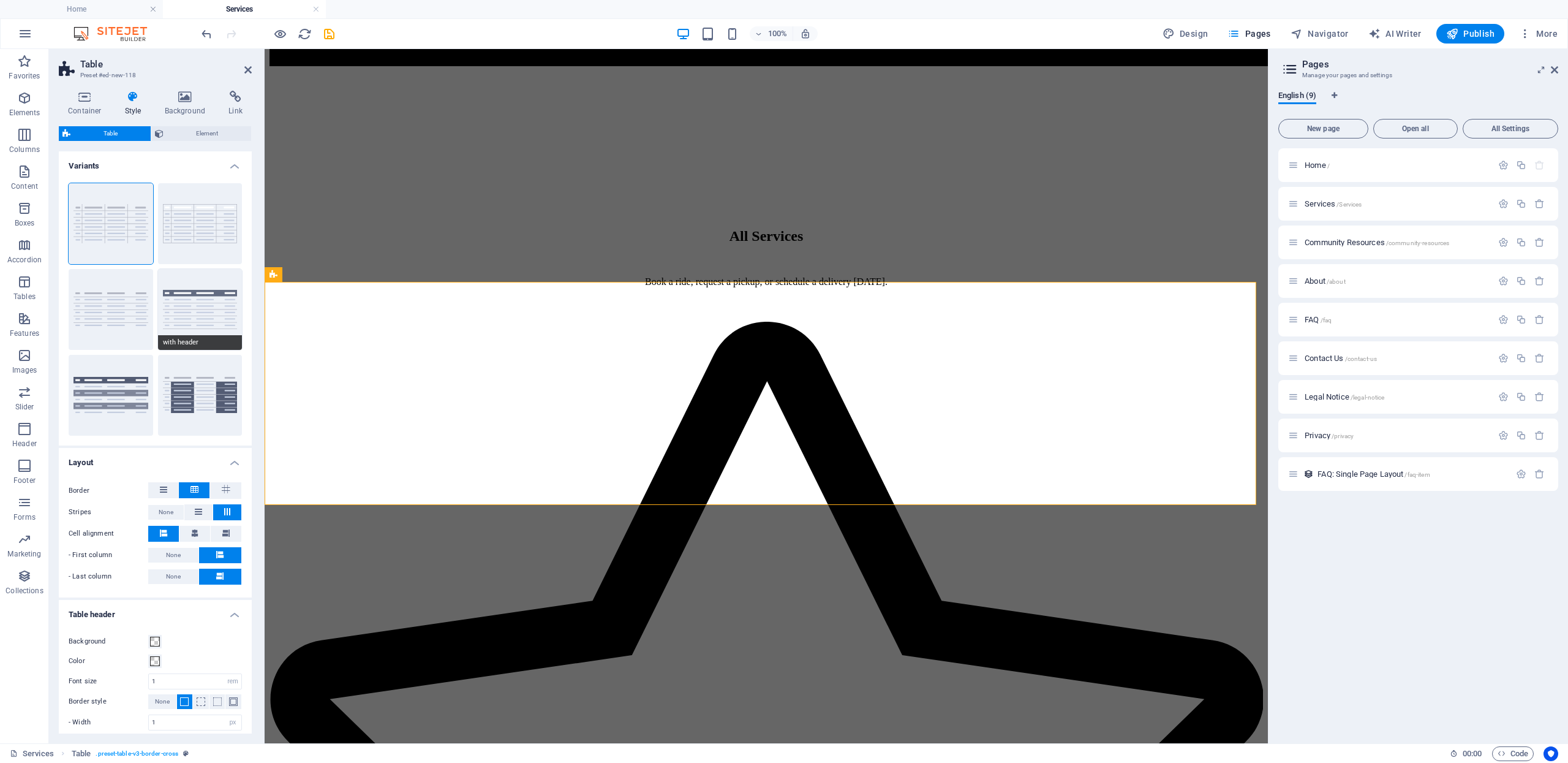
click at [202, 308] on button "with header" at bounding box center [200, 310] width 85 height 81
click at [195, 491] on icon at bounding box center [195, 490] width 8 height 15
click at [199, 512] on icon at bounding box center [198, 512] width 7 height 15
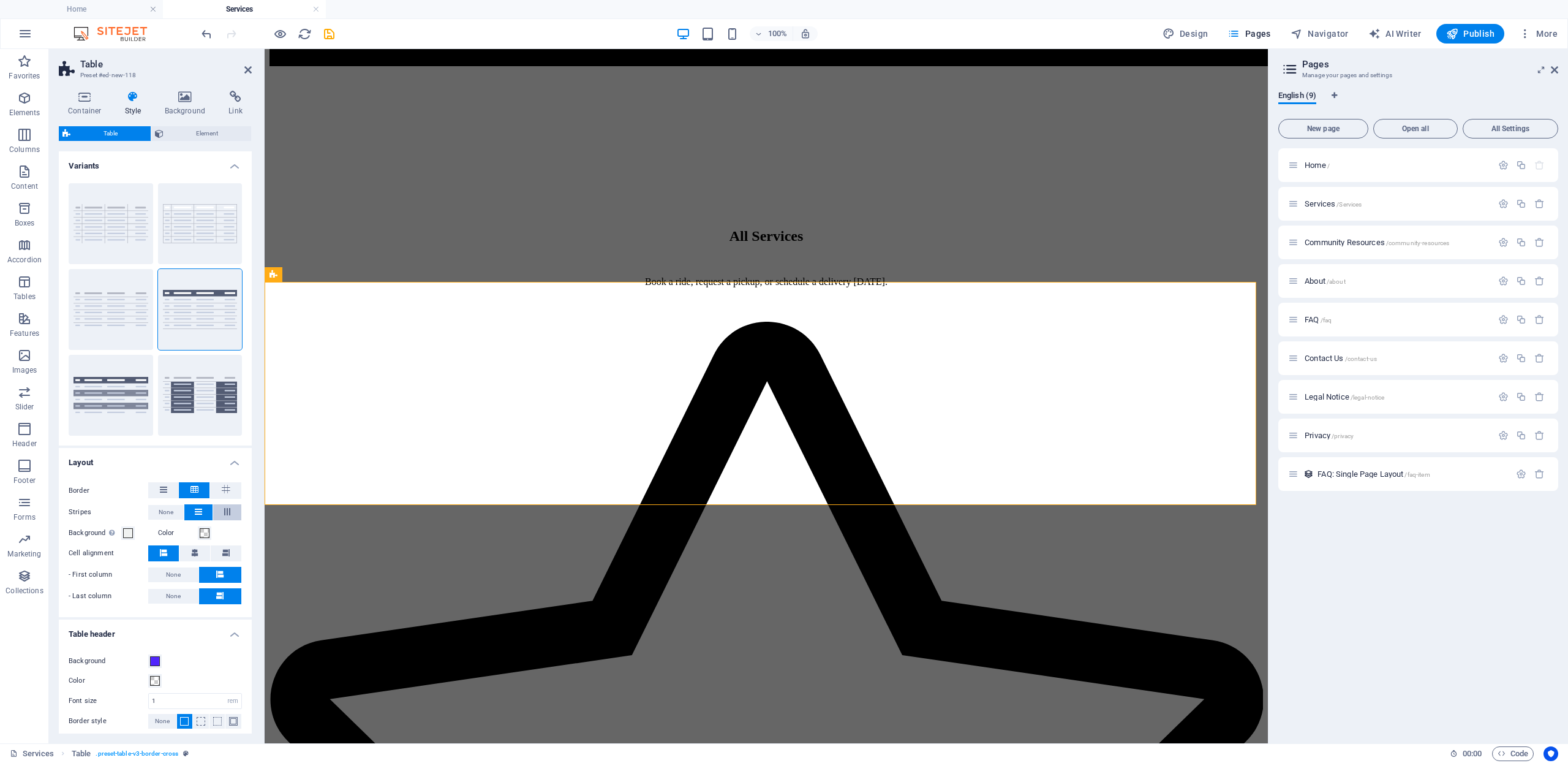
click at [222, 512] on icon at bounding box center [227, 512] width 15 height 7
click at [199, 515] on icon at bounding box center [198, 512] width 7 height 15
click at [203, 535] on span at bounding box center [204, 534] width 10 height 10
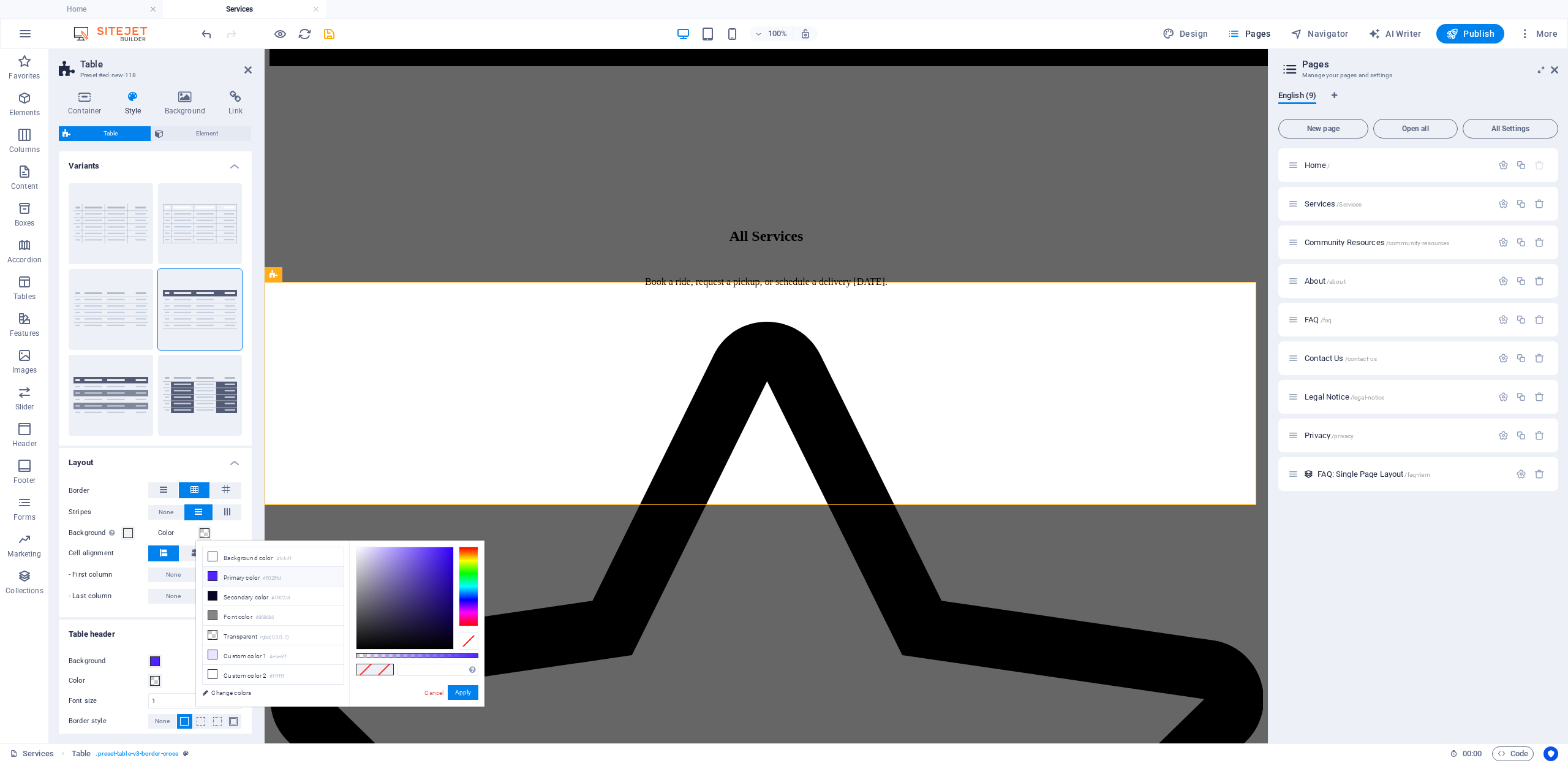
click at [263, 580] on li "Primary color #5025fd" at bounding box center [273, 577] width 141 height 20
type input "#5025fd"
drag, startPoint x: 98, startPoint y: 575, endPoint x: 464, endPoint y: 693, distance: 384.6
click at [464, 693] on button "Apply" at bounding box center [462, 693] width 30 height 15
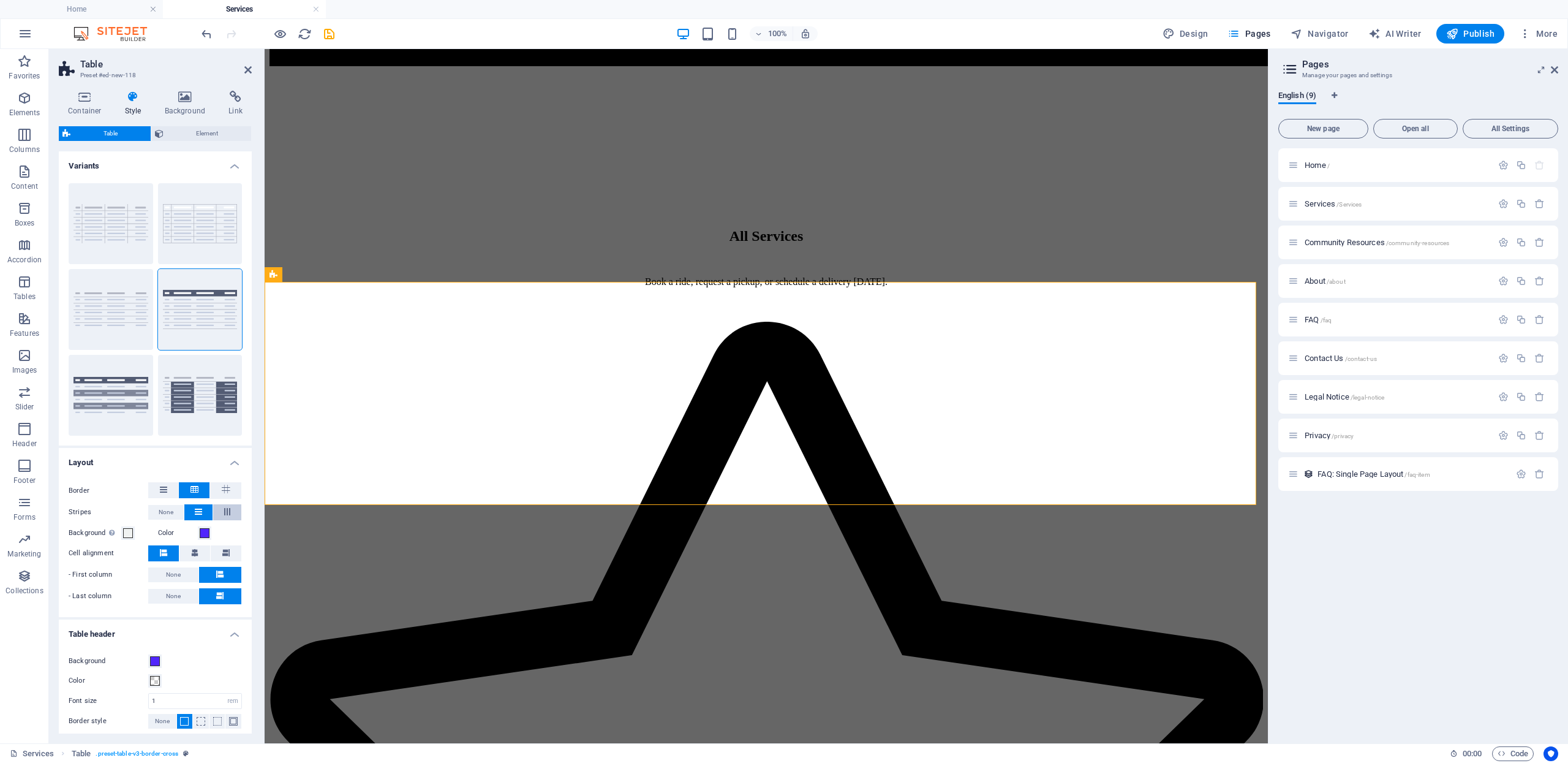
click at [229, 512] on icon at bounding box center [227, 512] width 15 height 7
click at [192, 515] on button at bounding box center [198, 512] width 28 height 16
click at [125, 534] on span at bounding box center [128, 534] width 10 height 10
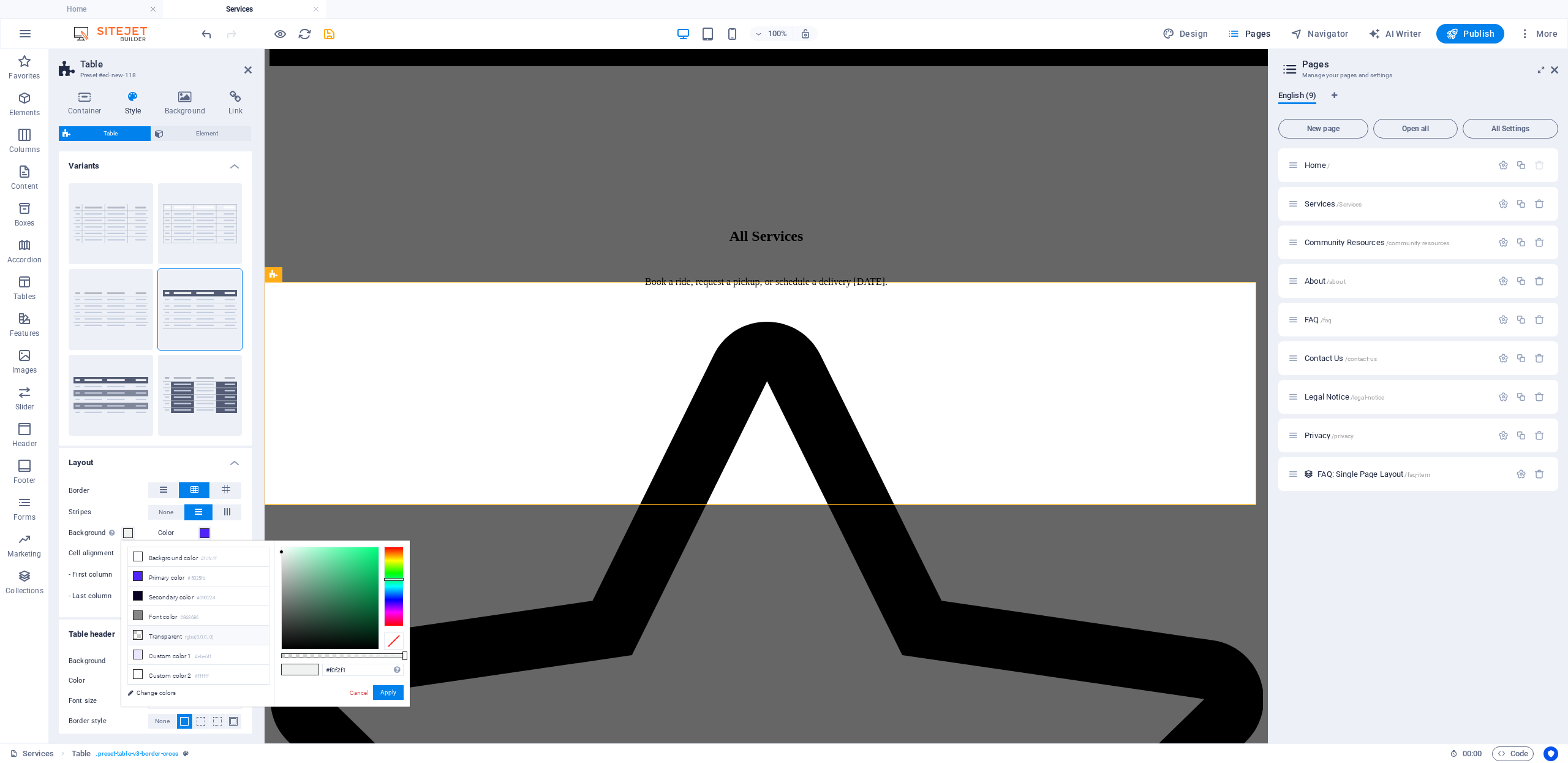
click at [166, 632] on li "Transparent rgba(0,0,0,.0)" at bounding box center [198, 636] width 141 height 20
type input "rgba(0, 0, 0, 0)"
click at [381, 693] on button "Apply" at bounding box center [388, 693] width 30 height 15
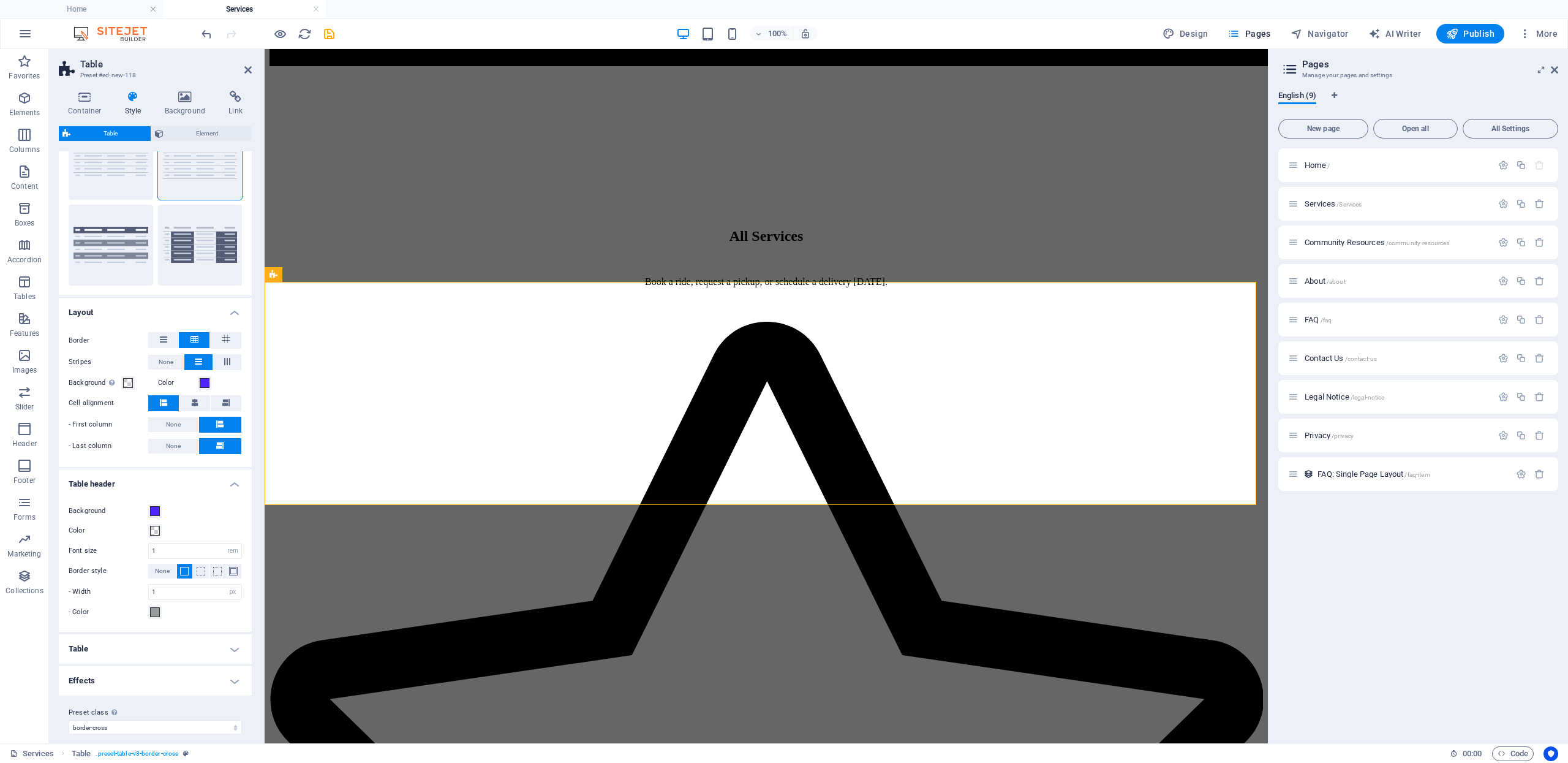
scroll to position [160, 0]
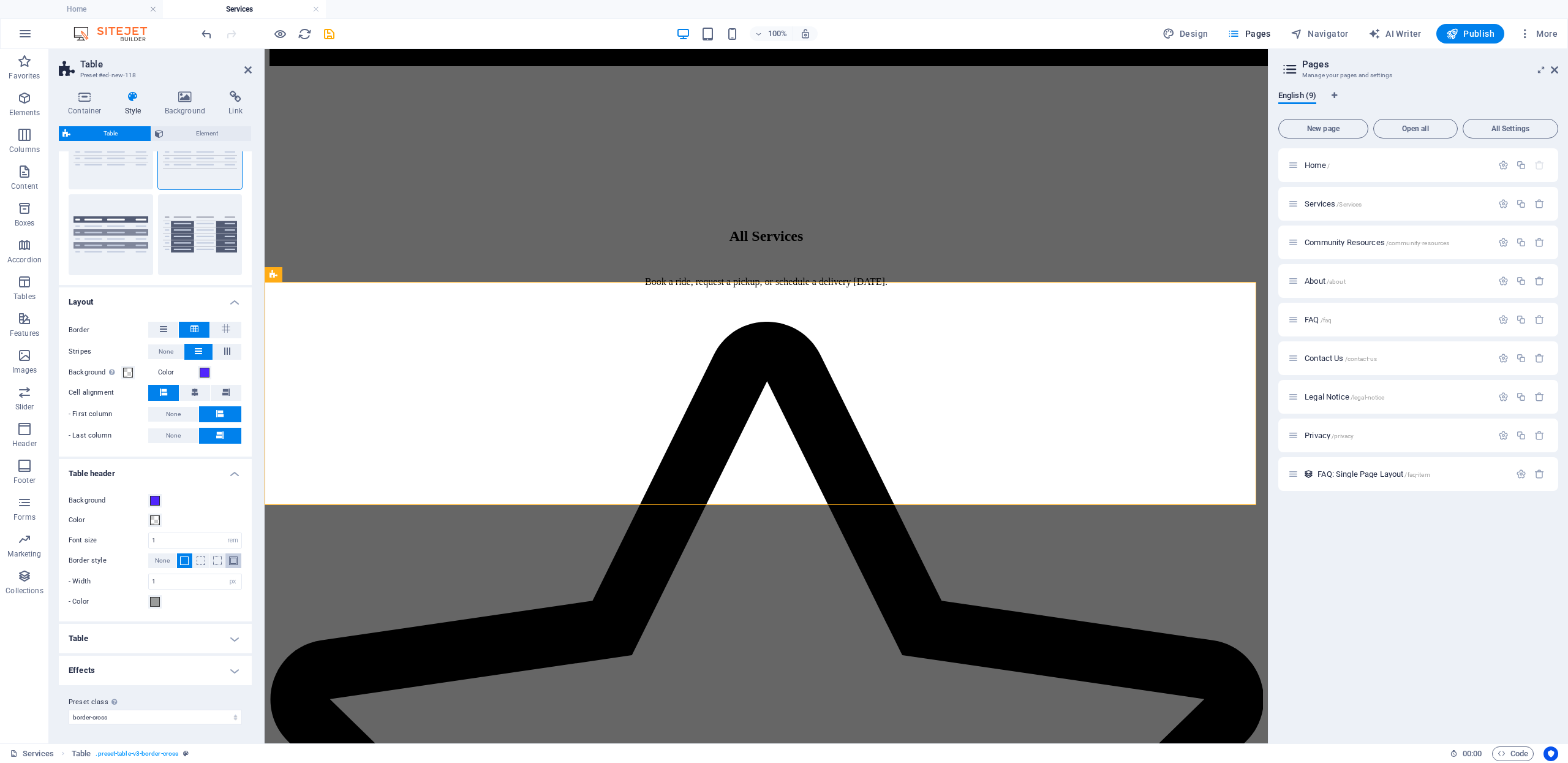
click at [236, 565] on button at bounding box center [234, 561] width 16 height 15
click at [231, 639] on h4 "Table" at bounding box center [155, 638] width 193 height 29
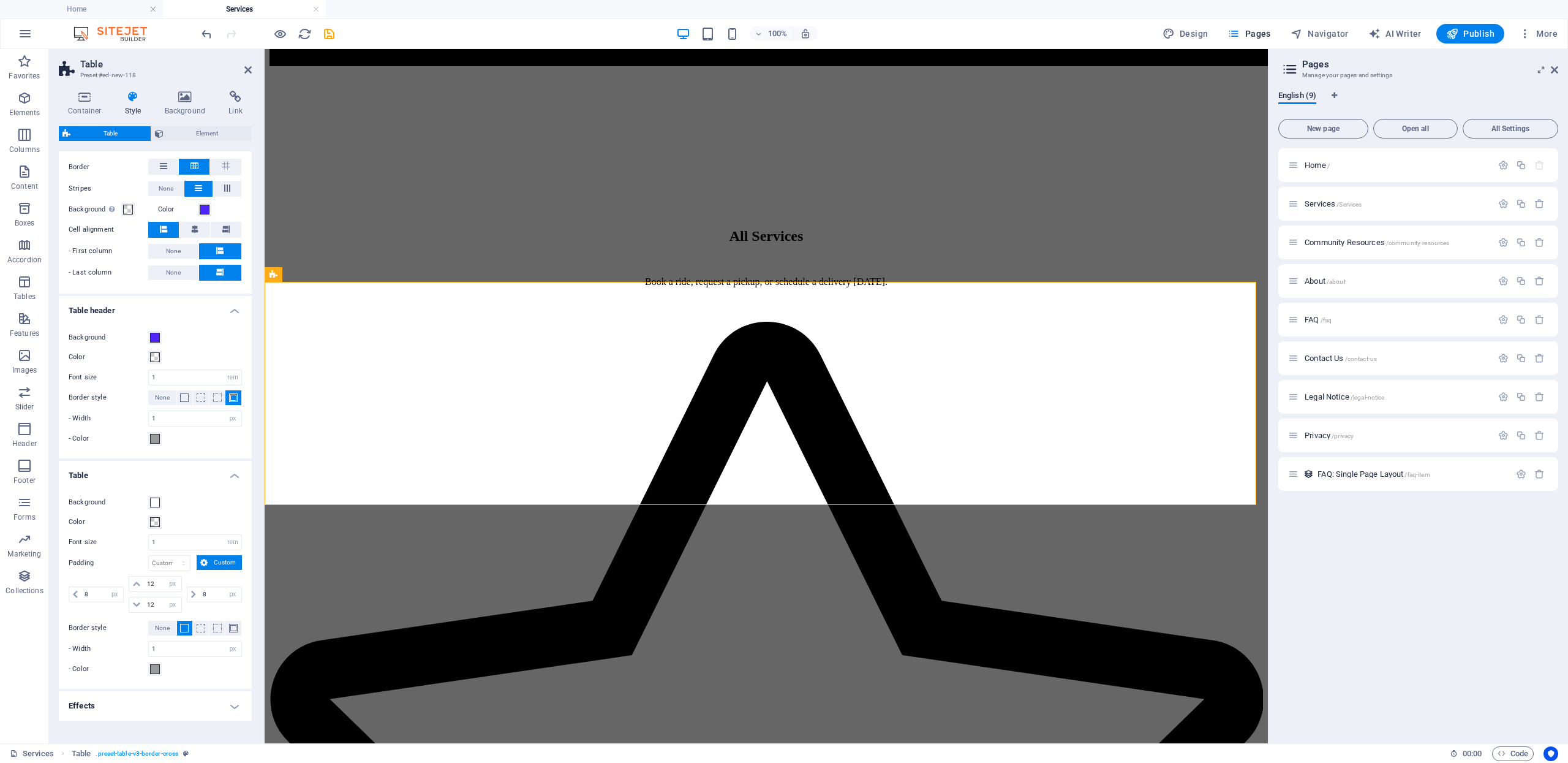
scroll to position [361, 0]
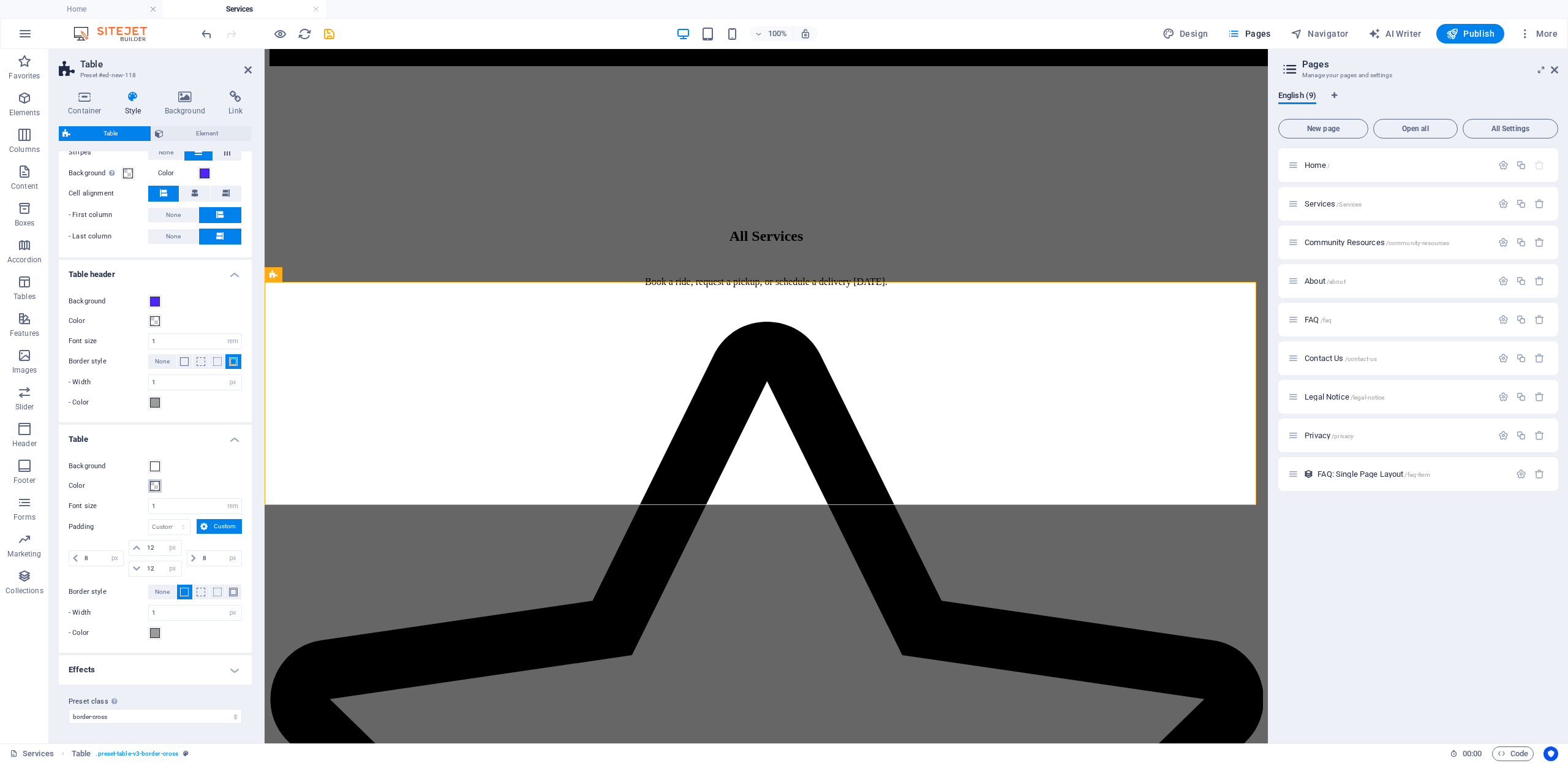
click at [157, 483] on span at bounding box center [155, 486] width 10 height 10
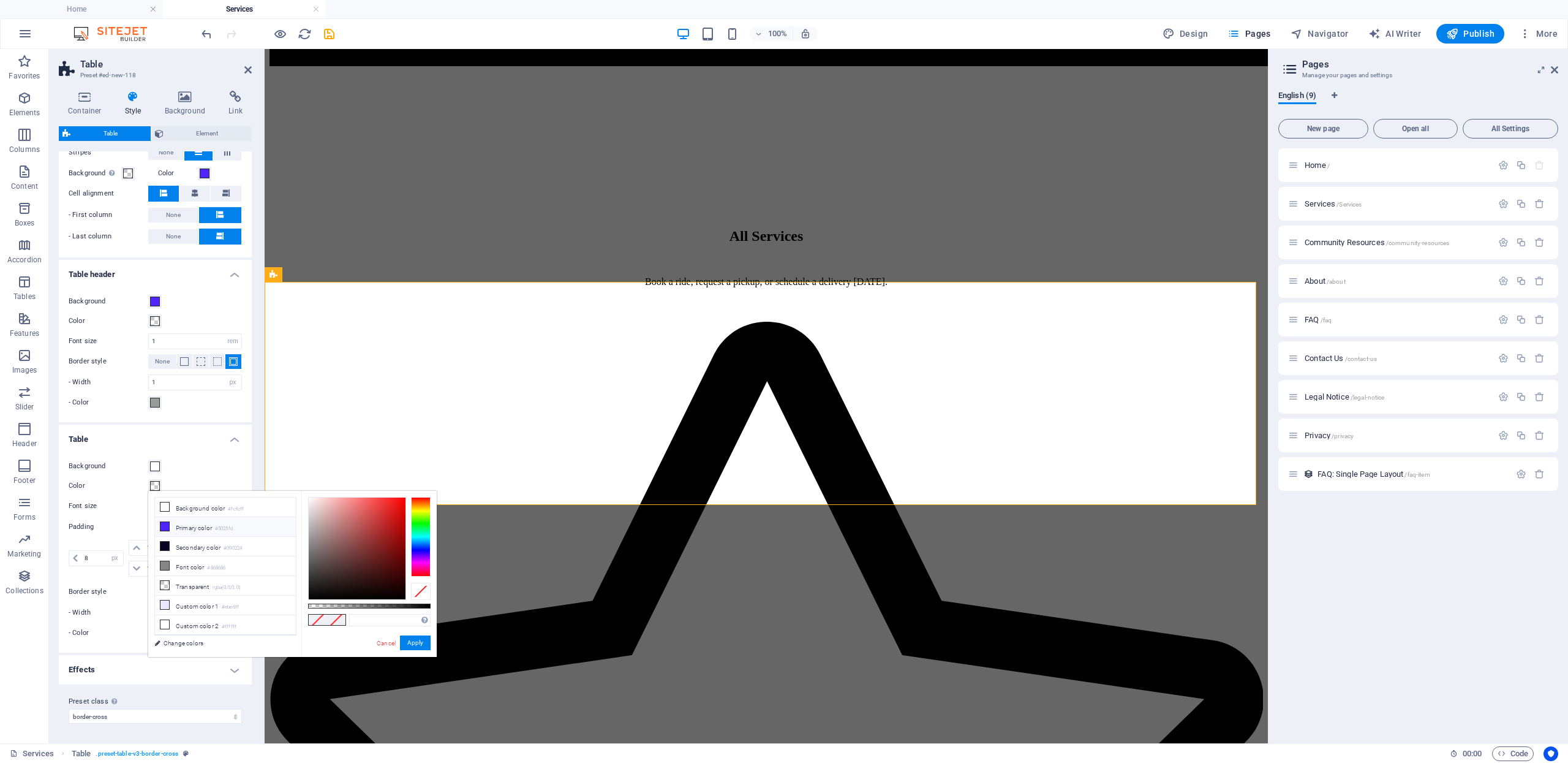
click at [209, 531] on li "Primary color #5025fd" at bounding box center [225, 527] width 141 height 20
type input "#5025fd"
click at [411, 644] on button "Apply" at bounding box center [415, 643] width 30 height 15
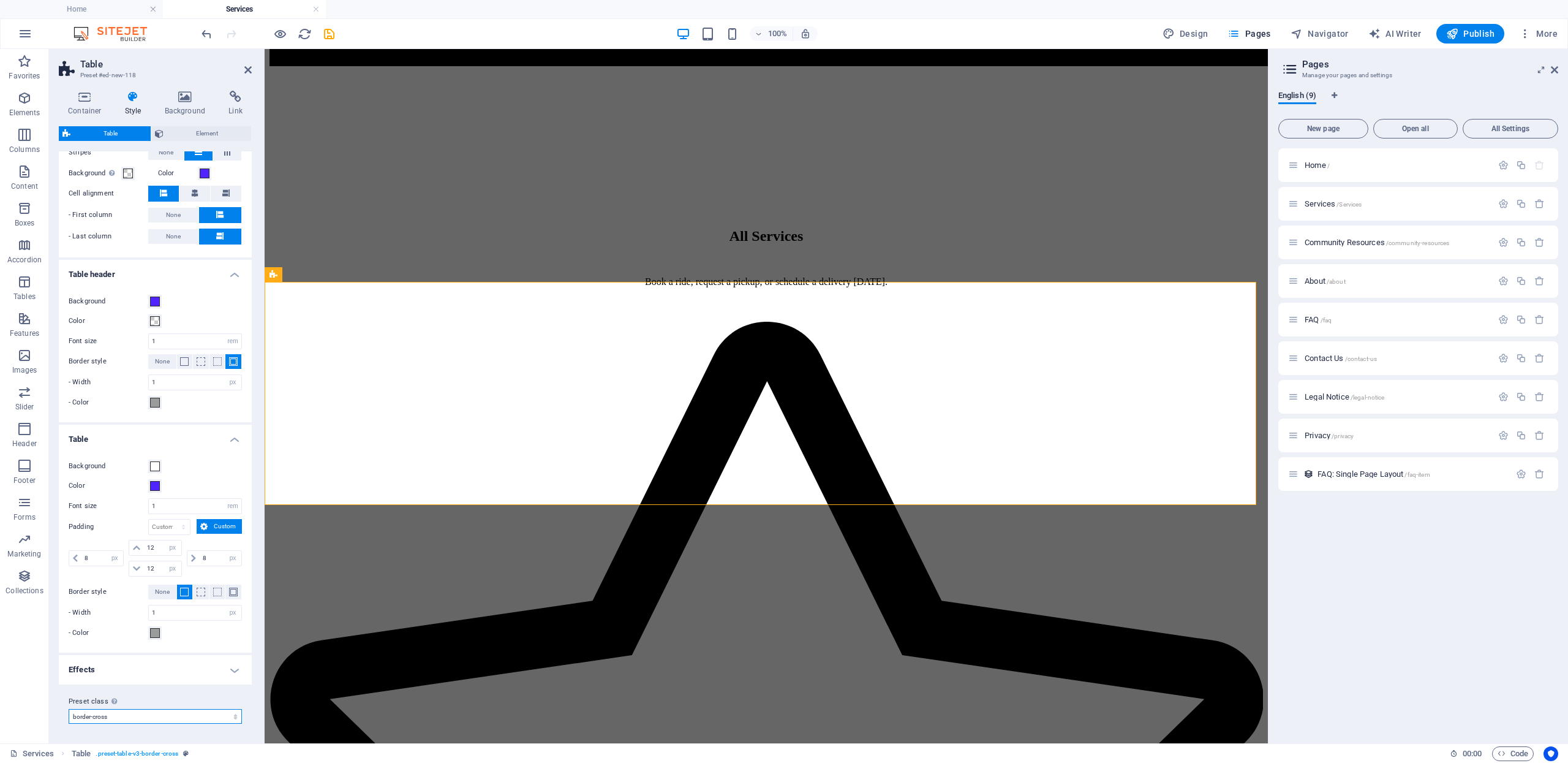
click at [175, 715] on select "border-cross Add preset class" at bounding box center [155, 716] width 173 height 15
click at [68, 709] on select "border-cross Add preset class" at bounding box center [155, 716] width 173 height 15
click at [245, 65] on icon at bounding box center [248, 70] width 7 height 10
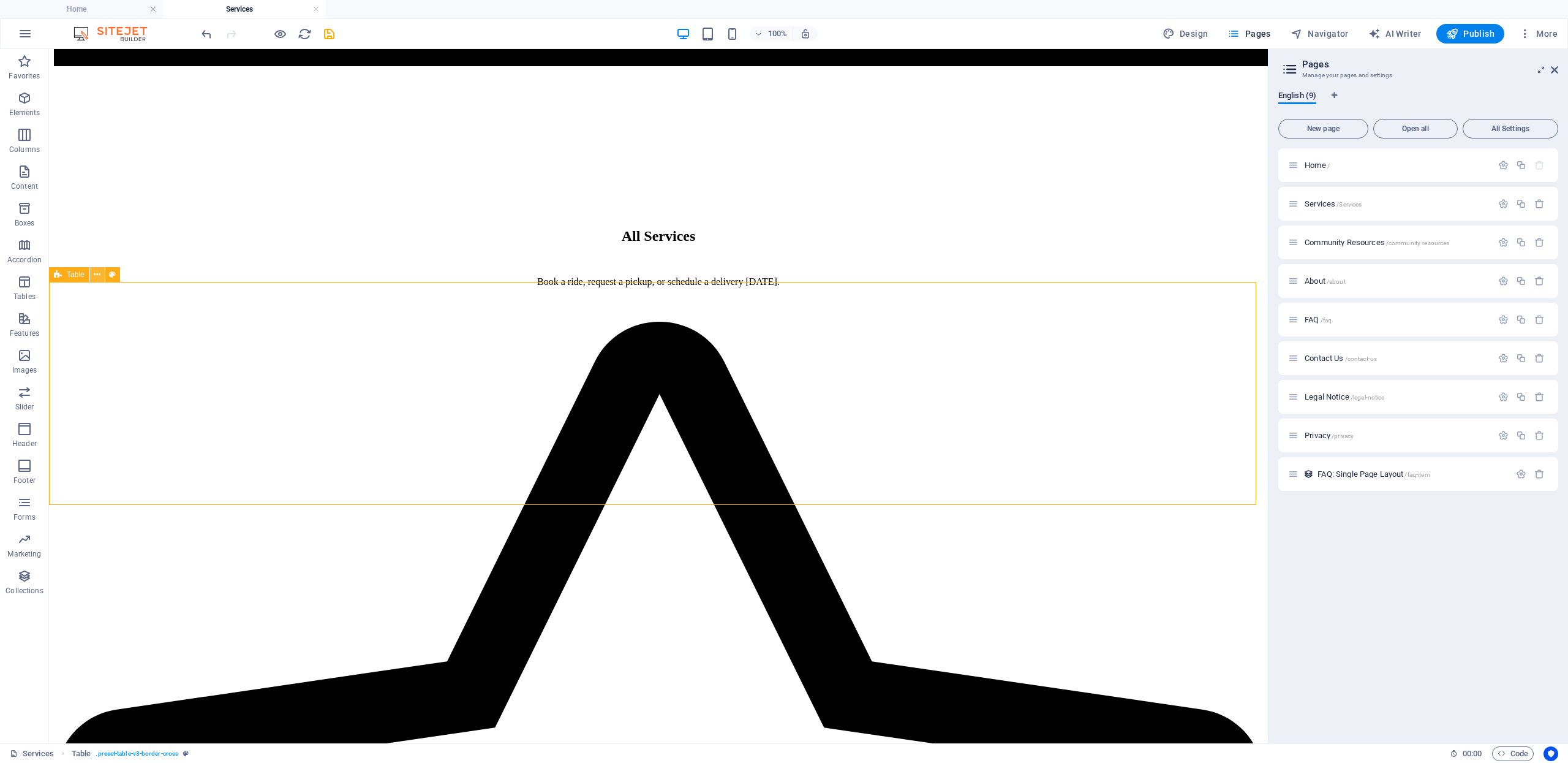
click at [97, 275] on icon at bounding box center [97, 275] width 7 height 13
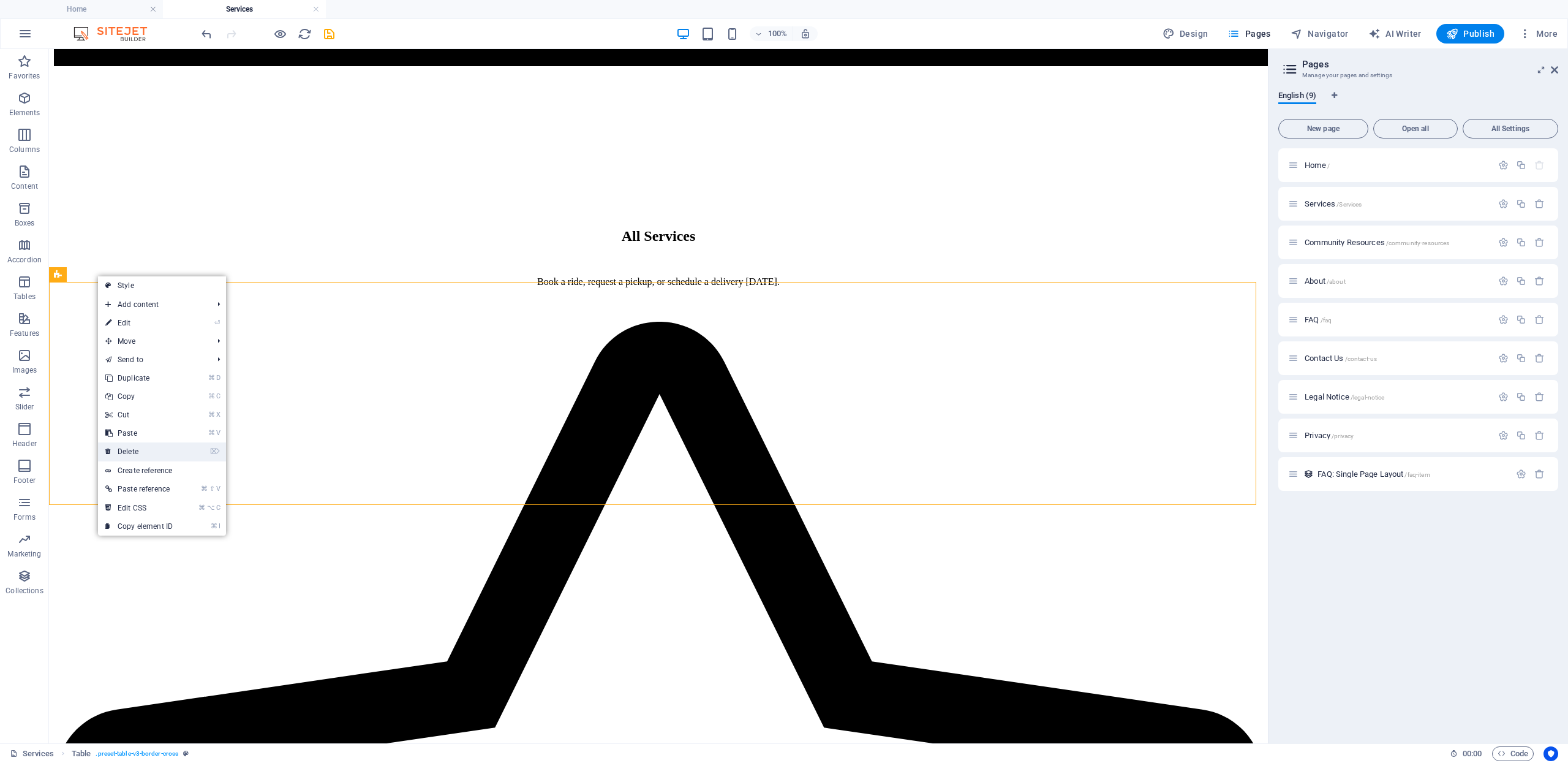
click at [139, 459] on link "⌦ Delete" at bounding box center [139, 452] width 82 height 19
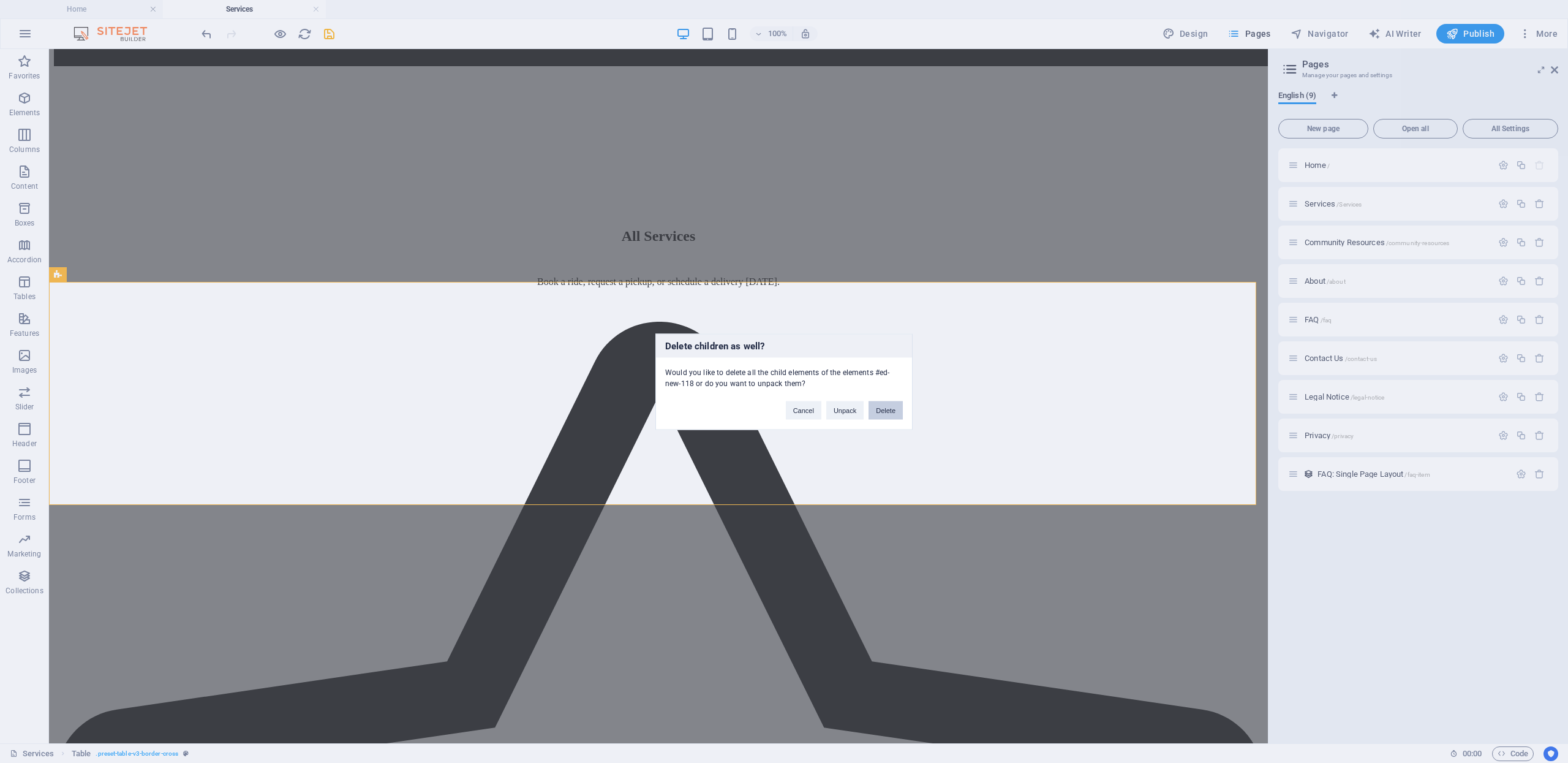
click at [890, 411] on button "Delete" at bounding box center [886, 410] width 34 height 19
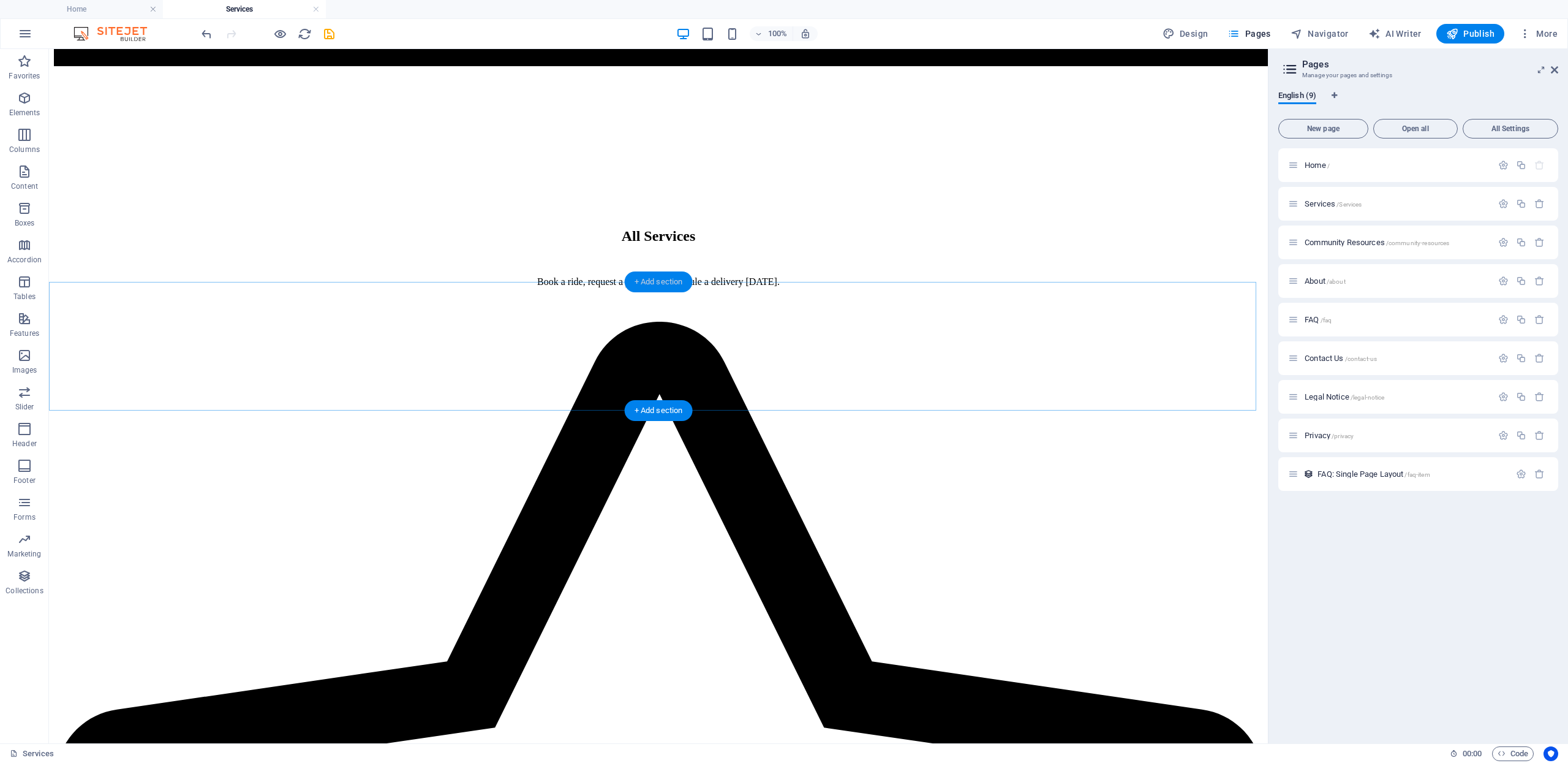
click at [663, 285] on div "+ Add section" at bounding box center [658, 282] width 68 height 21
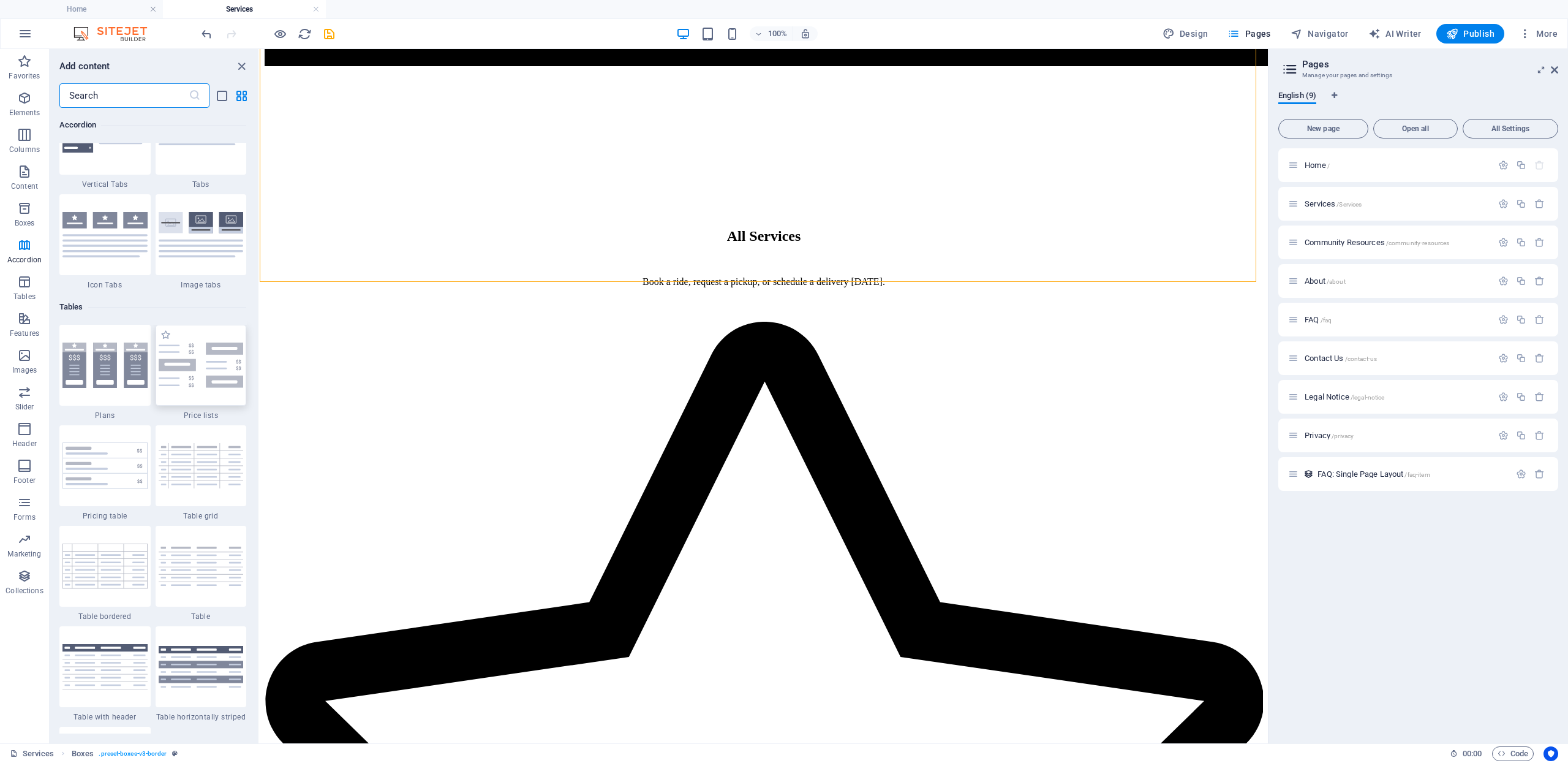
scroll to position [4166, 0]
click at [216, 372] on img at bounding box center [201, 363] width 85 height 45
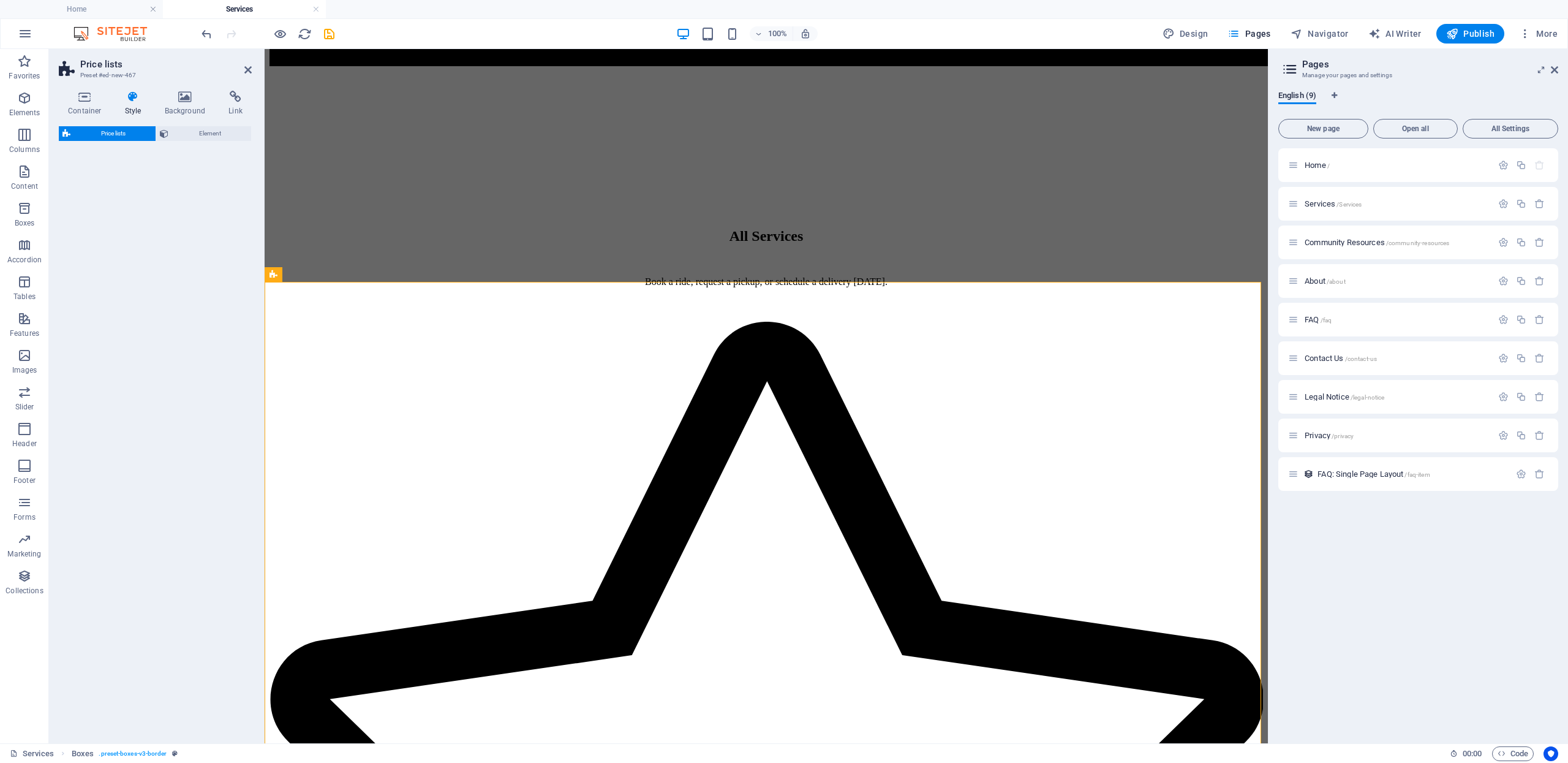
select select "rem"
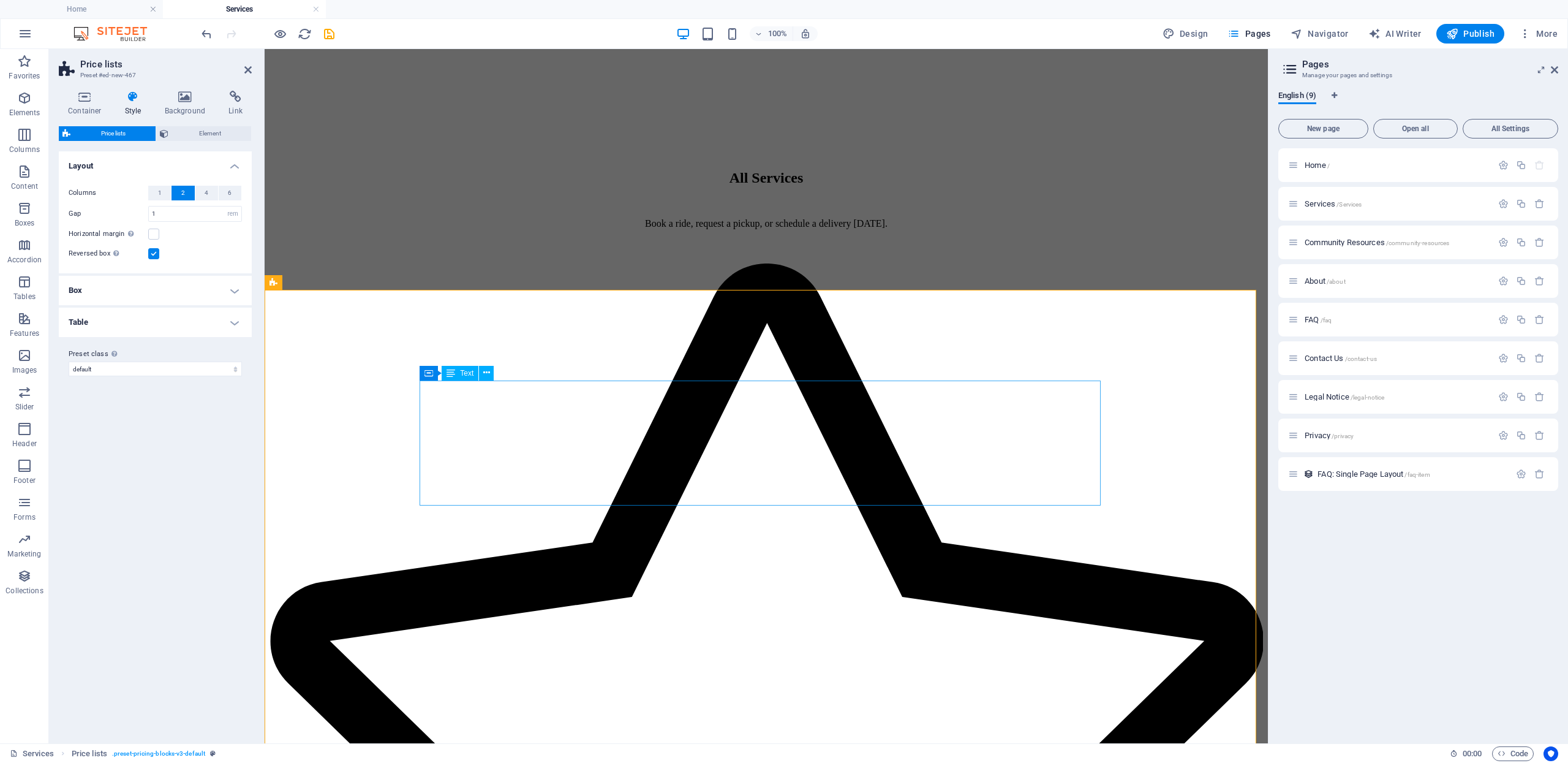
scroll to position [942, 0]
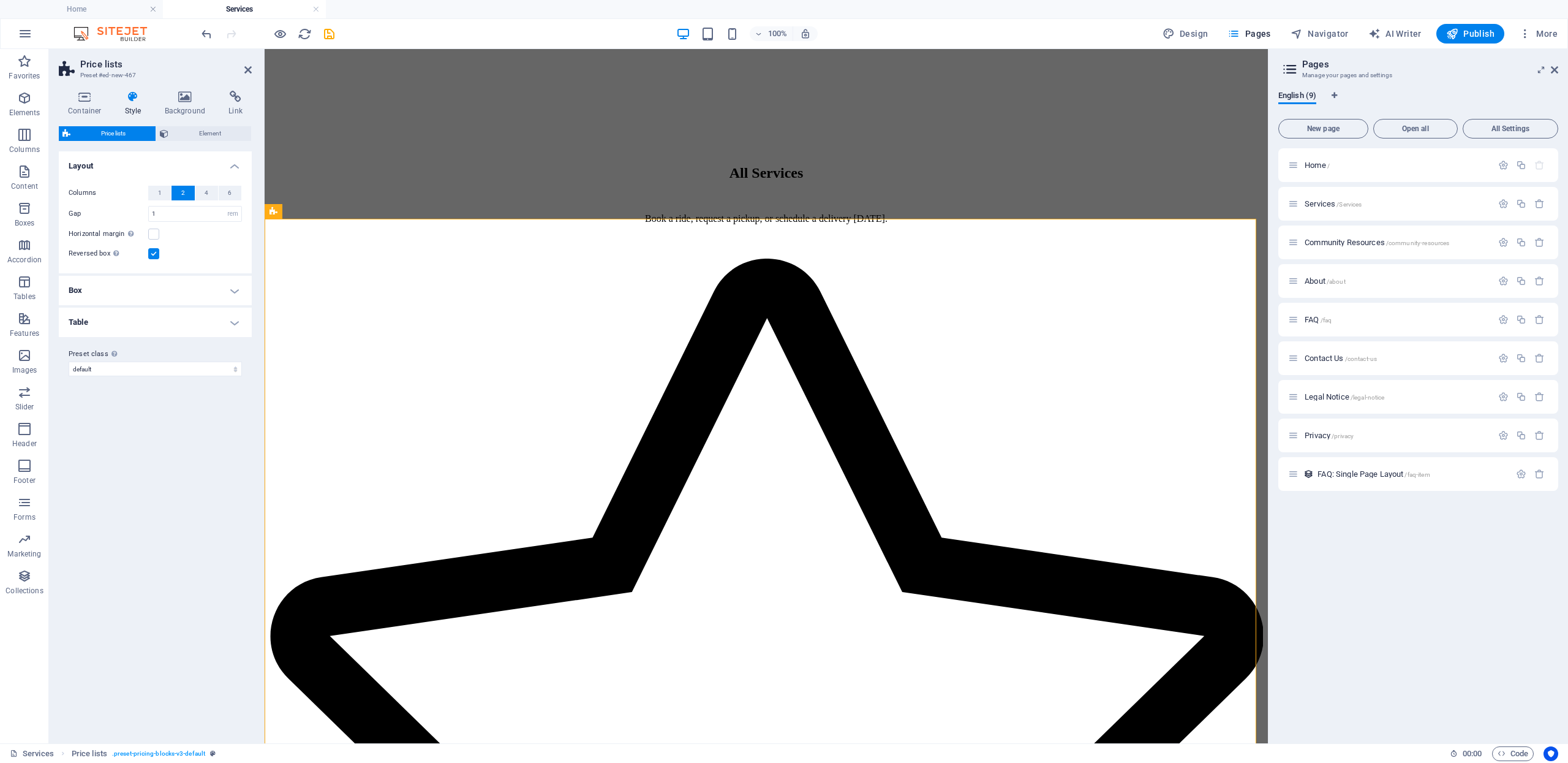
click at [163, 285] on h4 "Box" at bounding box center [155, 290] width 193 height 29
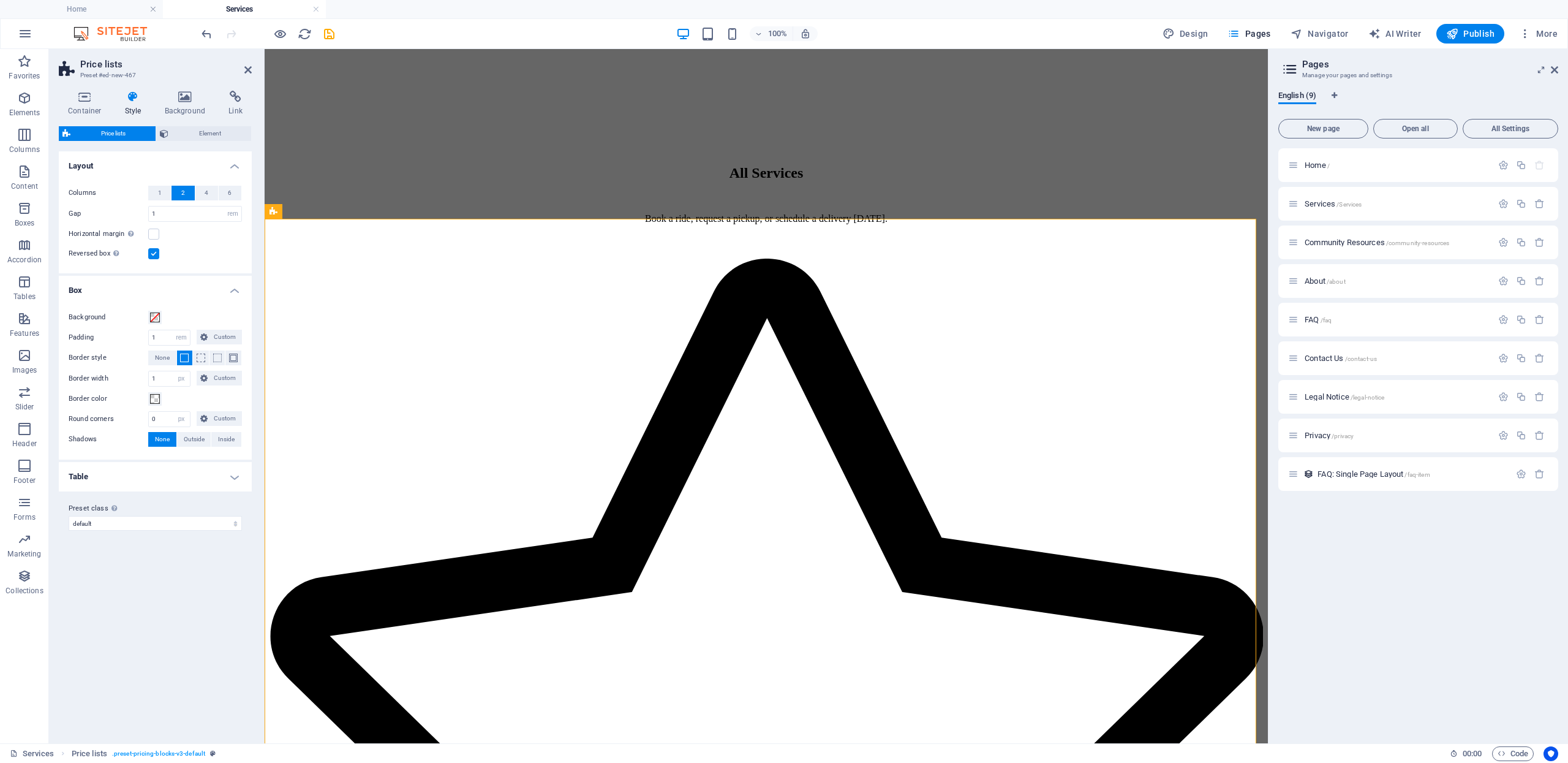
click at [168, 471] on h4 "Table" at bounding box center [155, 476] width 193 height 29
click at [228, 156] on h4 "Layout" at bounding box center [155, 162] width 193 height 22
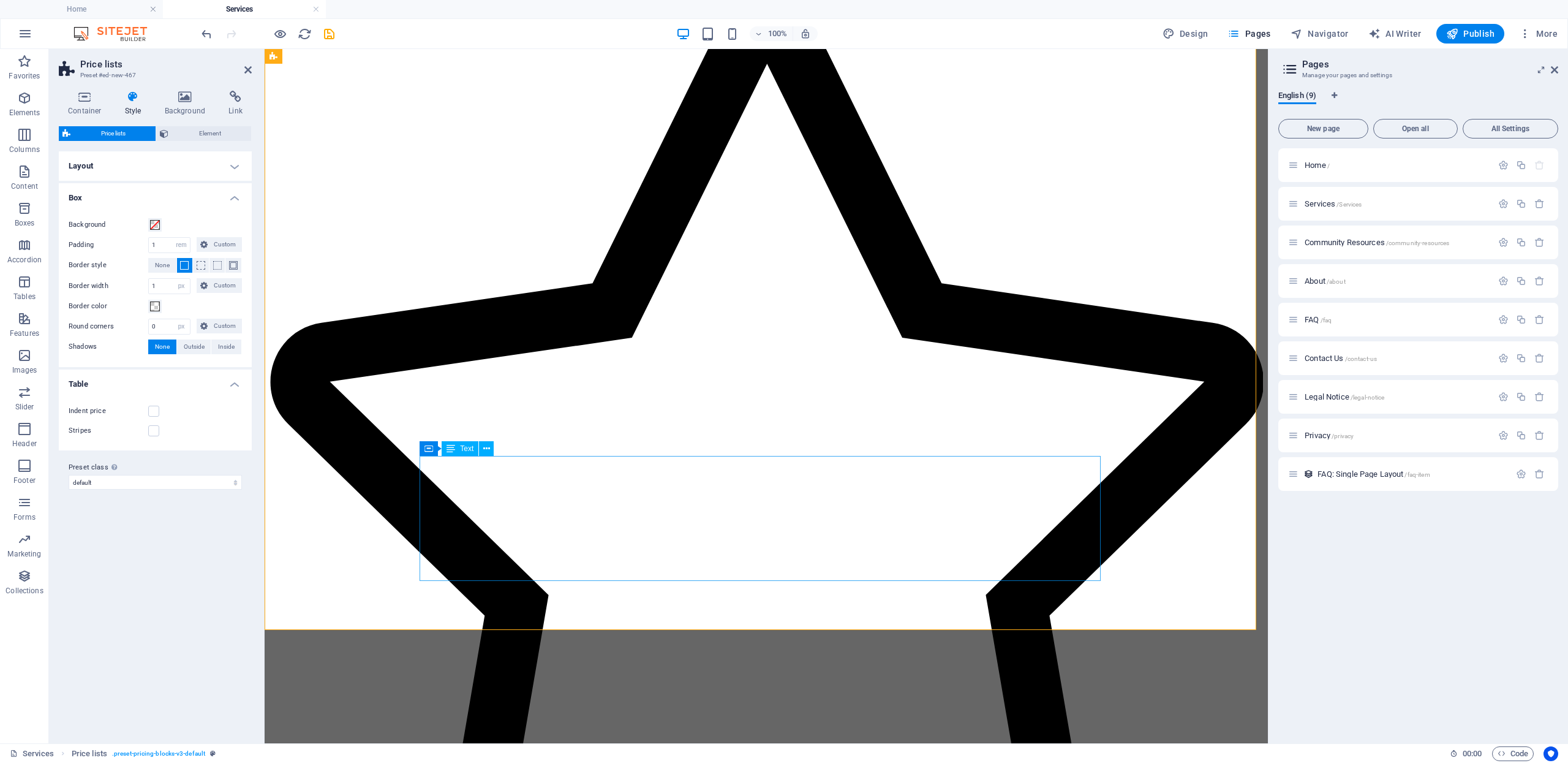
scroll to position [1055, 0]
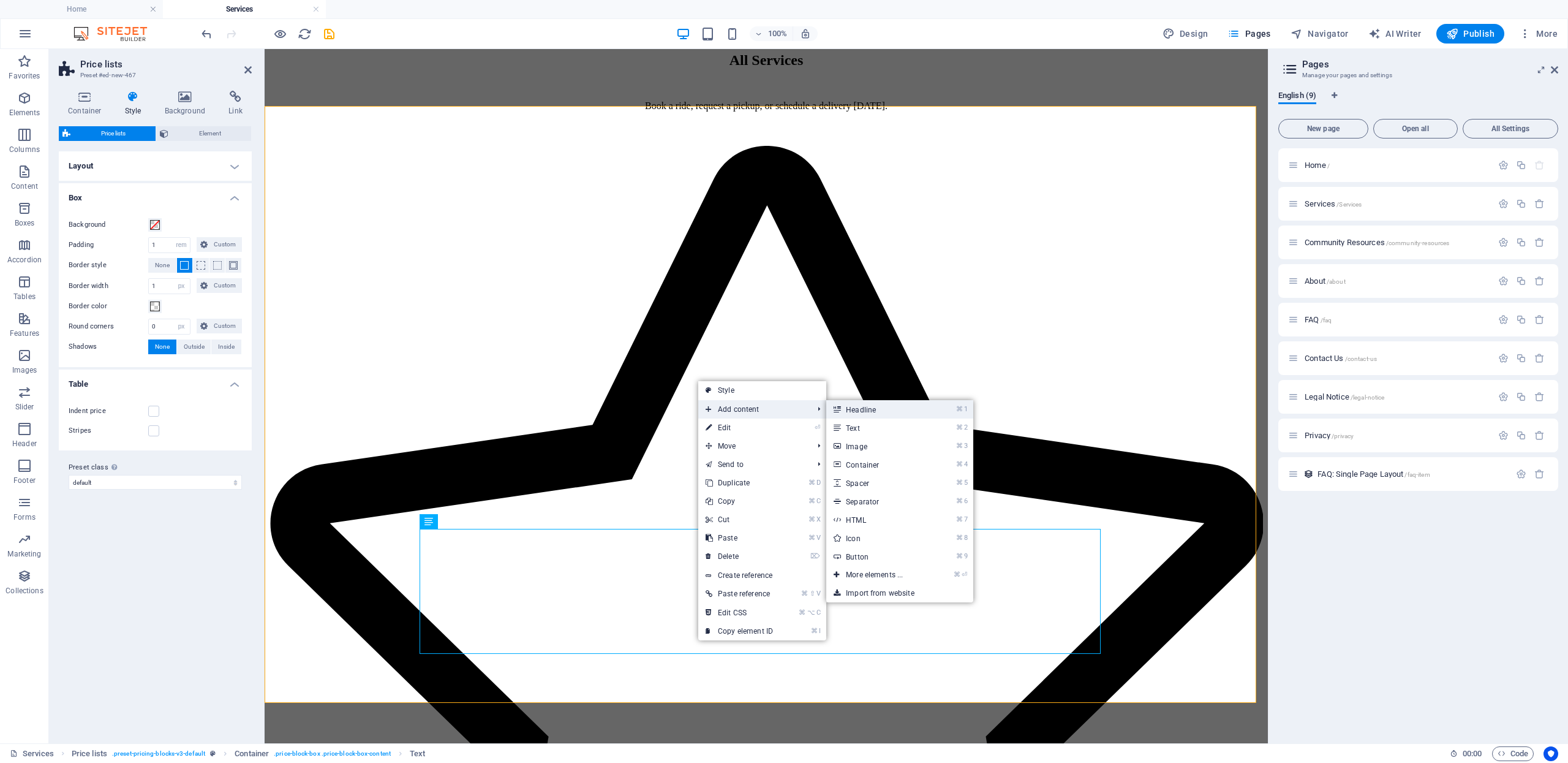
click at [876, 400] on link "⌘ 1 Headline" at bounding box center [877, 410] width 101 height 19
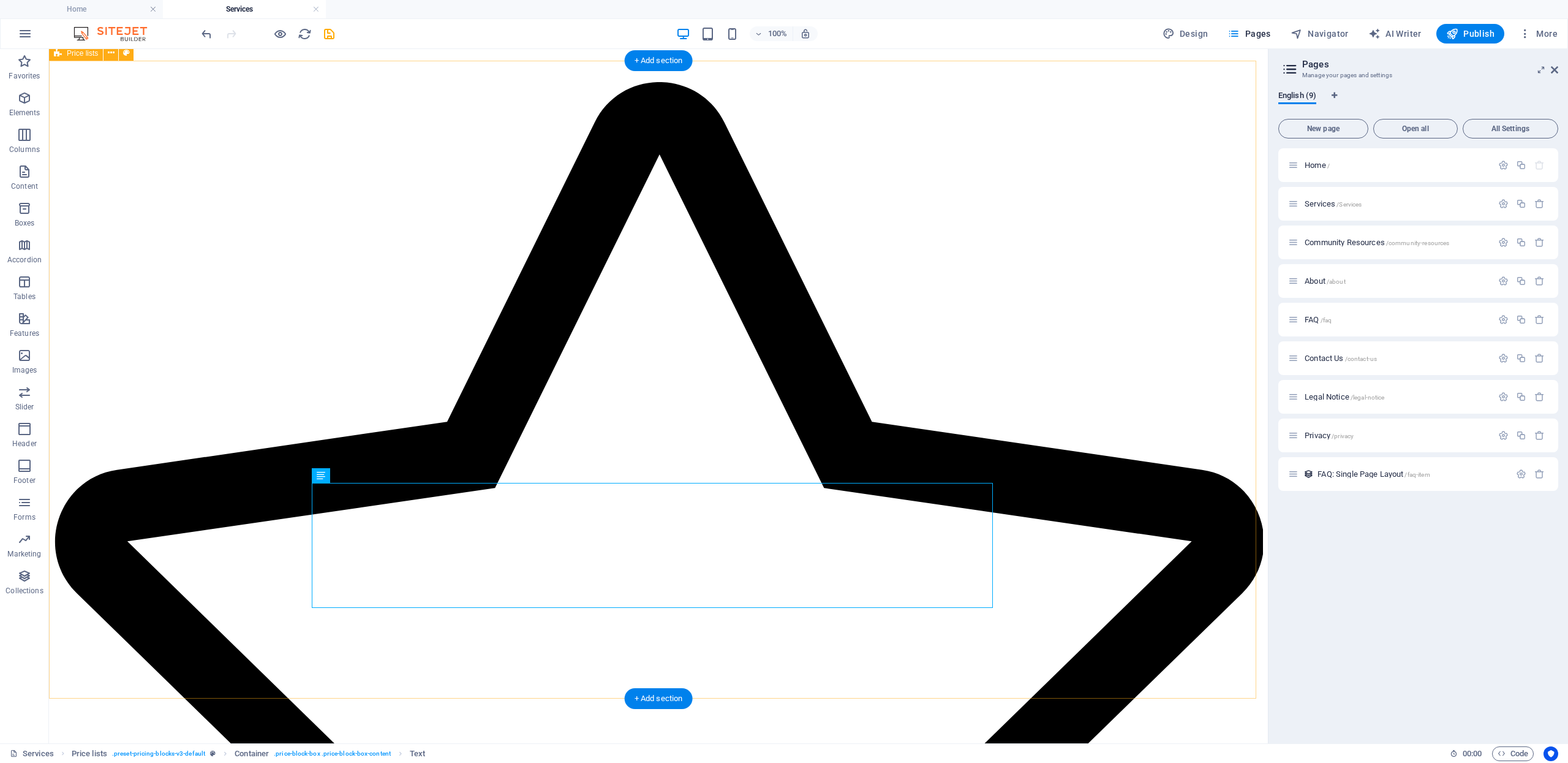
scroll to position [1137, 0]
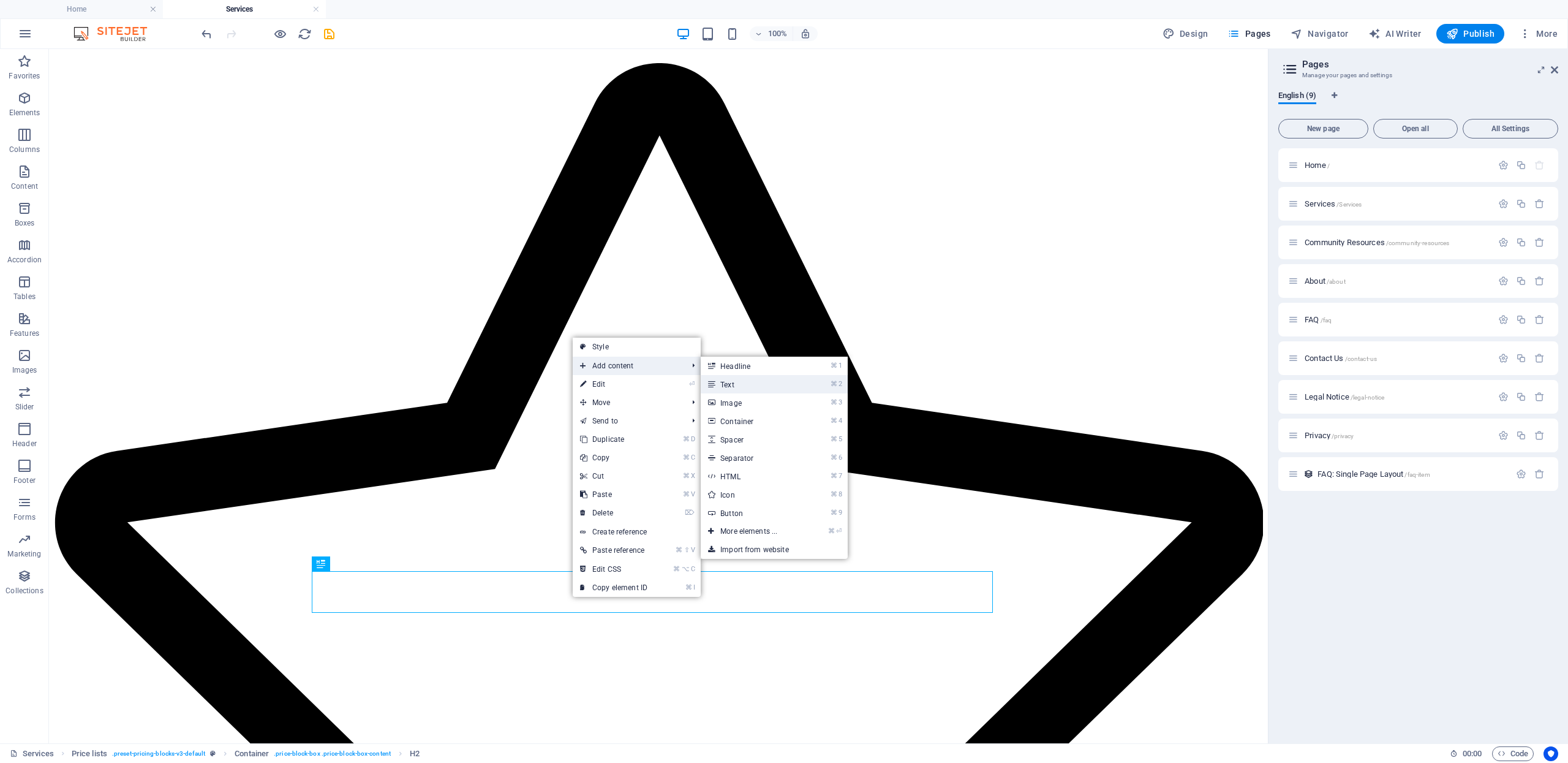
click at [751, 387] on link "⌘ 2 Text" at bounding box center [751, 384] width 101 height 19
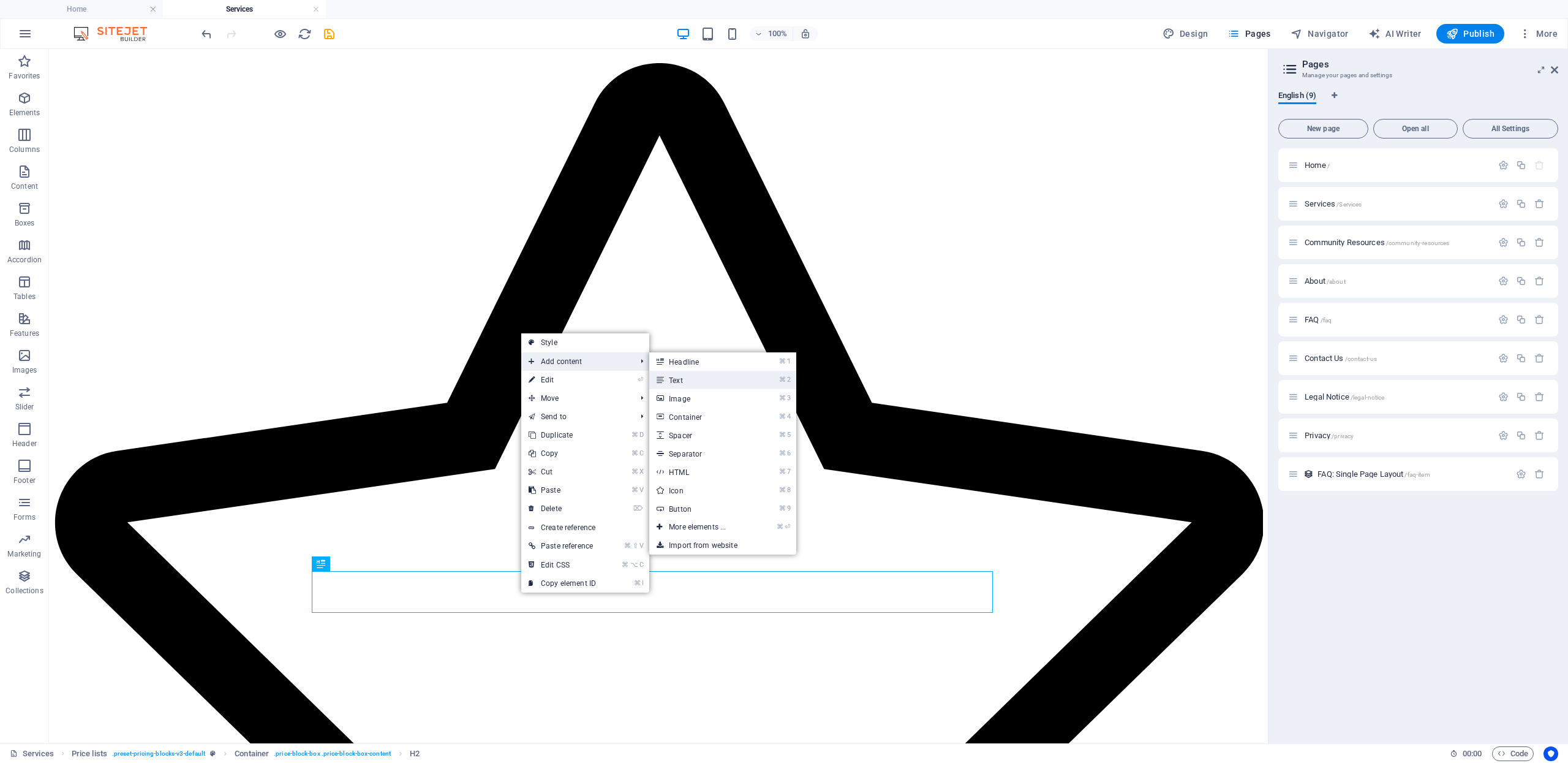
click at [668, 377] on link "⌘ 2 Text" at bounding box center [700, 380] width 101 height 19
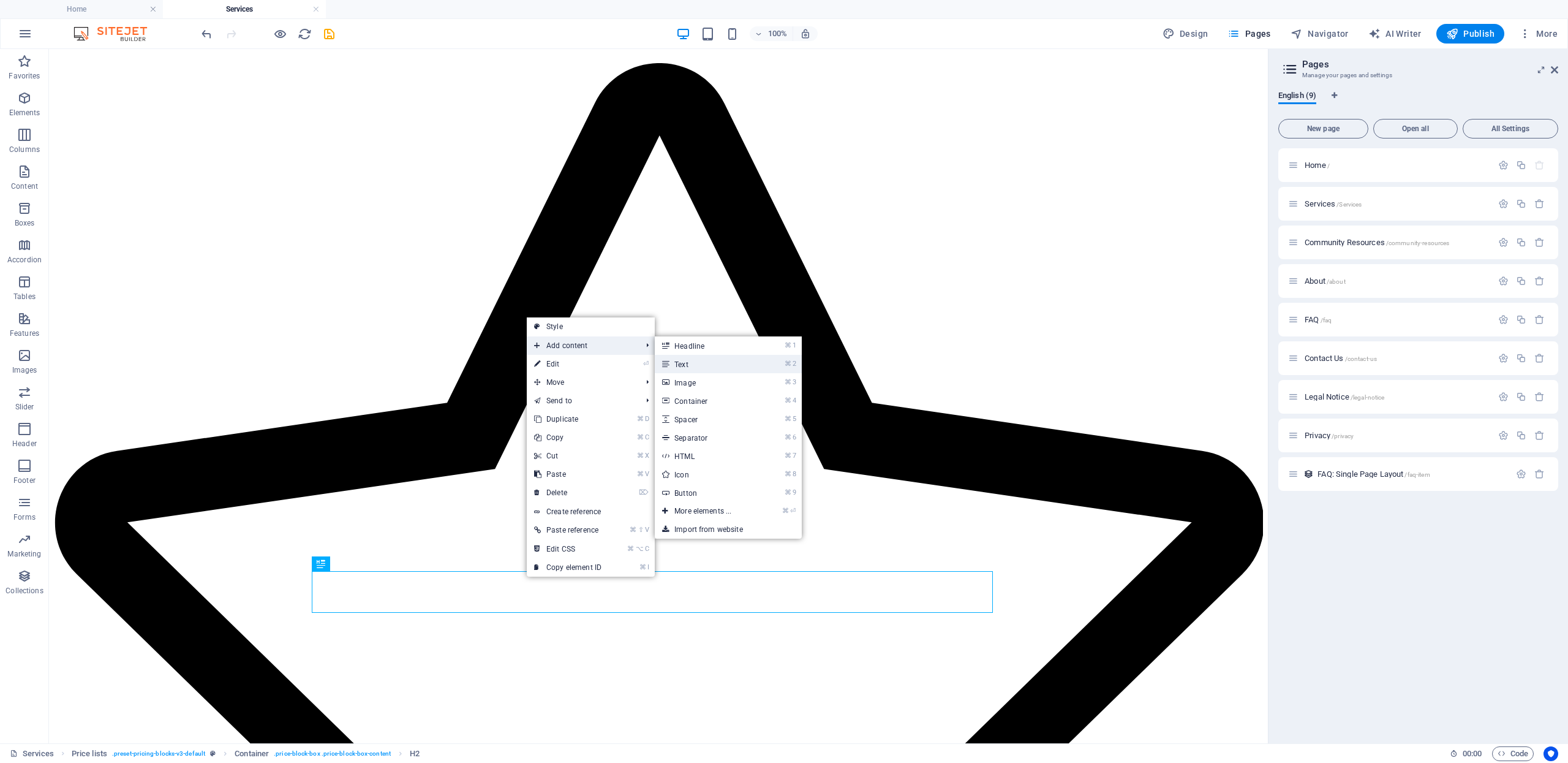
drag, startPoint x: 731, startPoint y: 357, endPoint x: 465, endPoint y: 308, distance: 270.5
click at [731, 357] on link "⌘ 2 Text" at bounding box center [705, 364] width 101 height 19
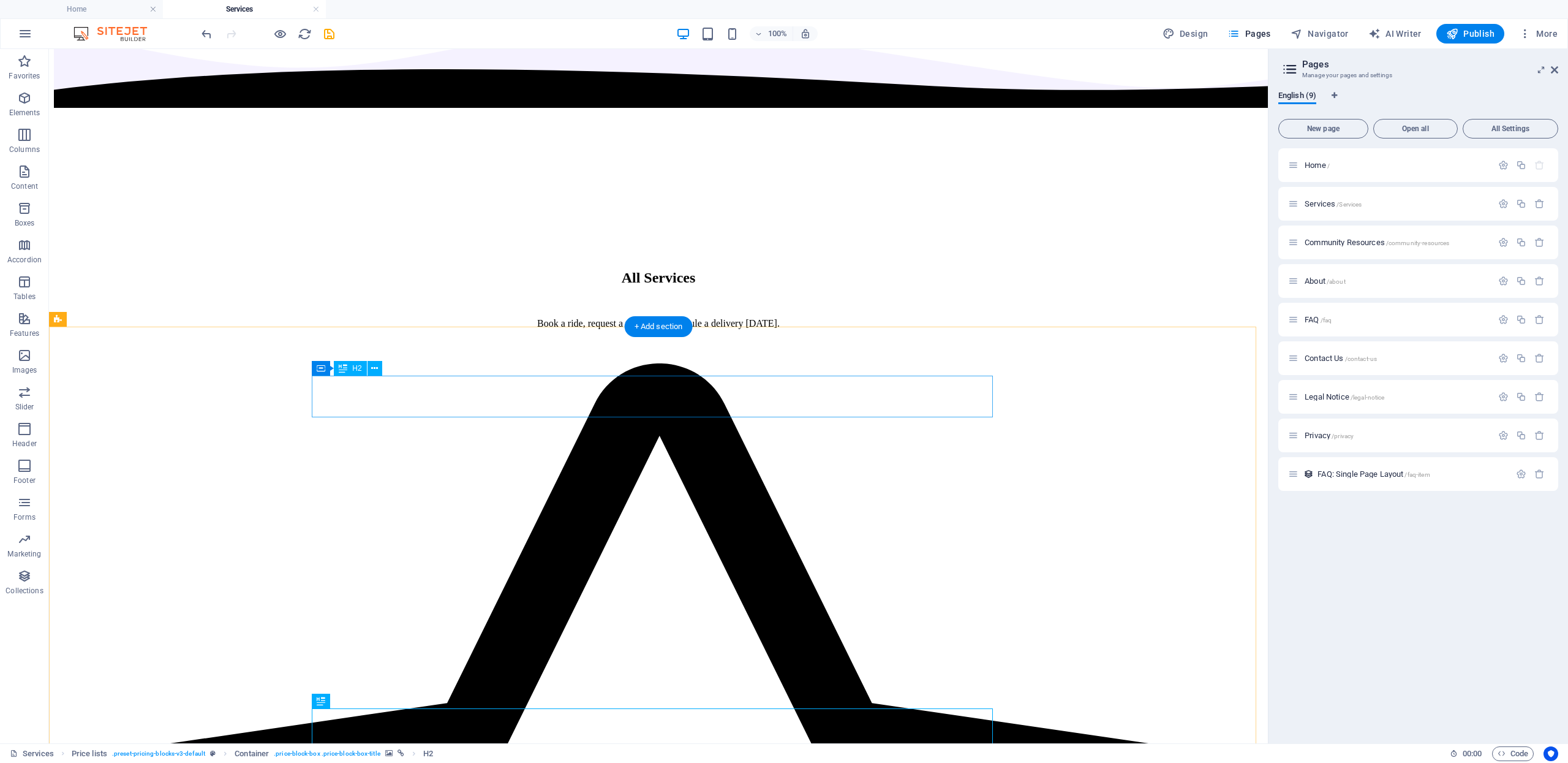
scroll to position [834, 0]
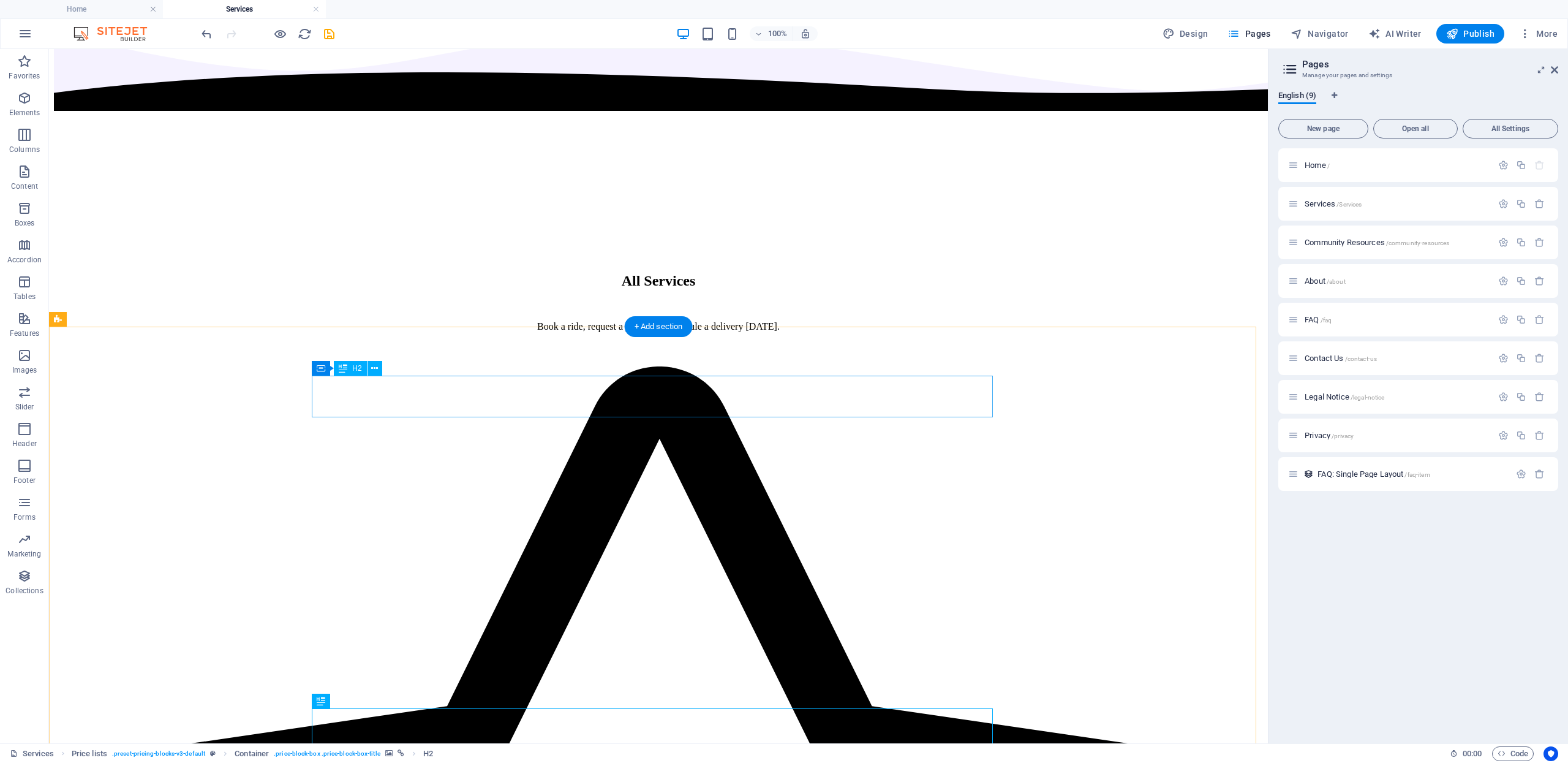
click at [377, 375] on button at bounding box center [375, 368] width 15 height 15
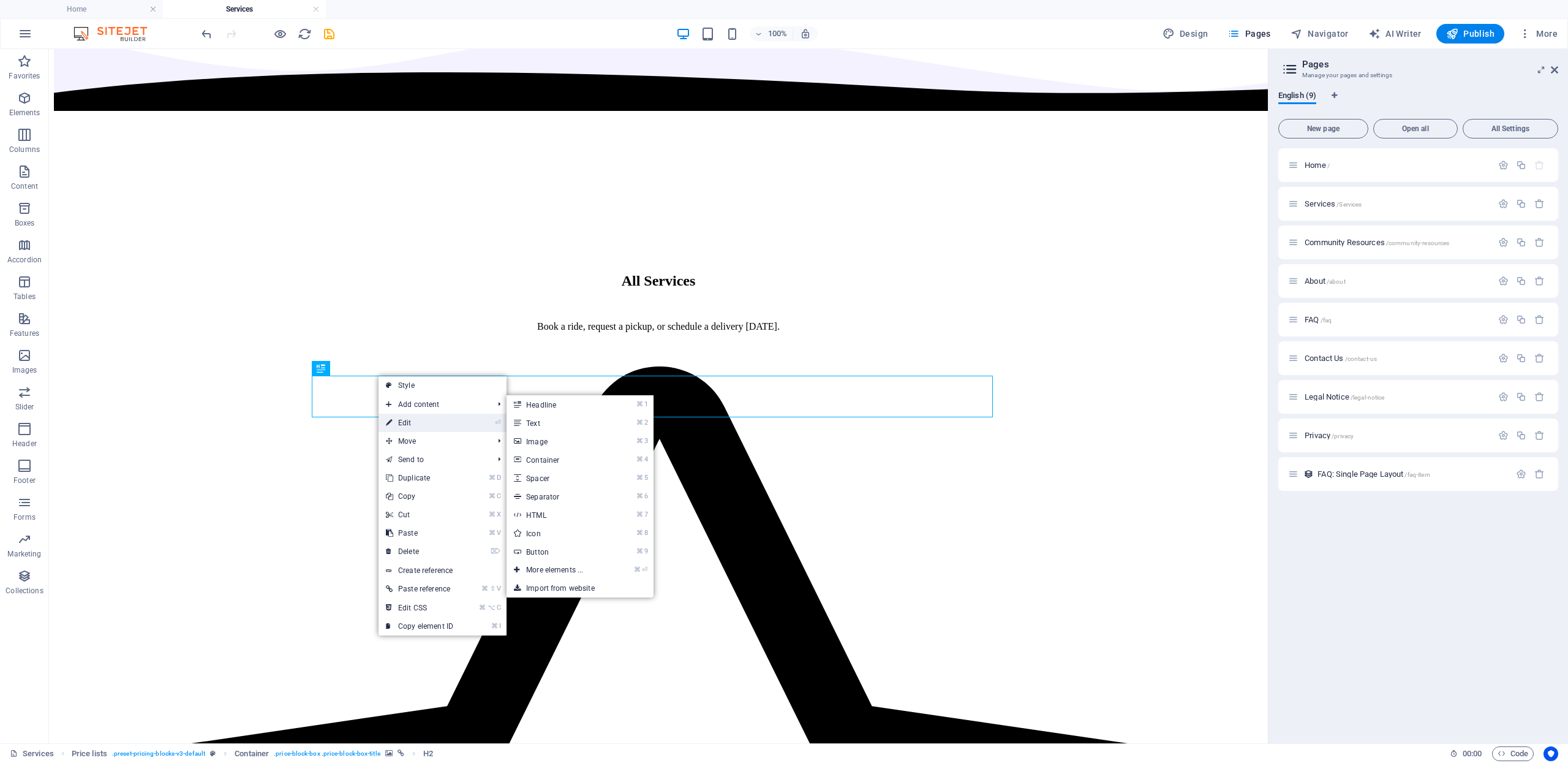
click at [415, 417] on link "⏎ Edit" at bounding box center [420, 423] width 82 height 19
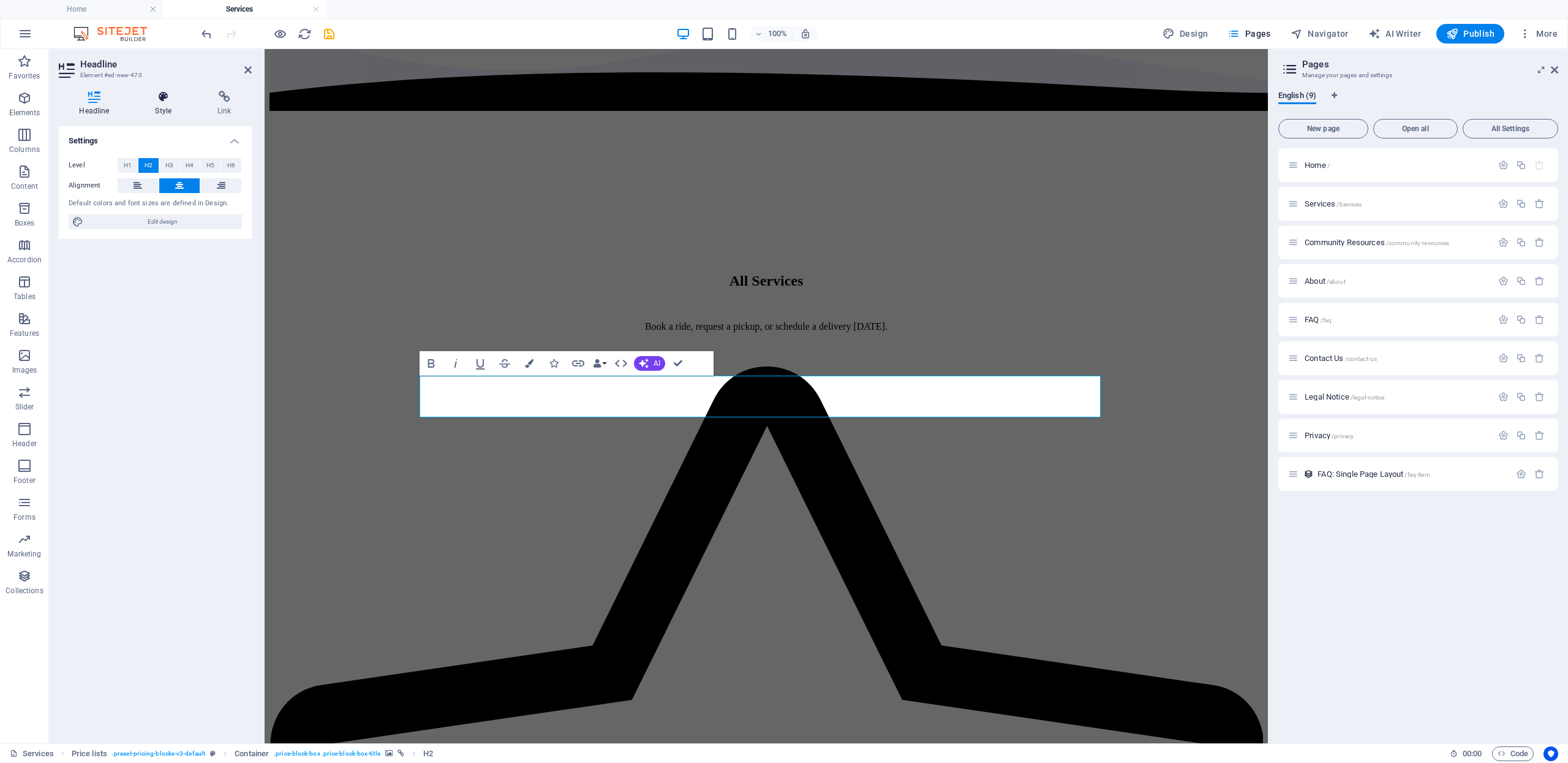
click at [170, 106] on h4 "Style" at bounding box center [166, 103] width 63 height 25
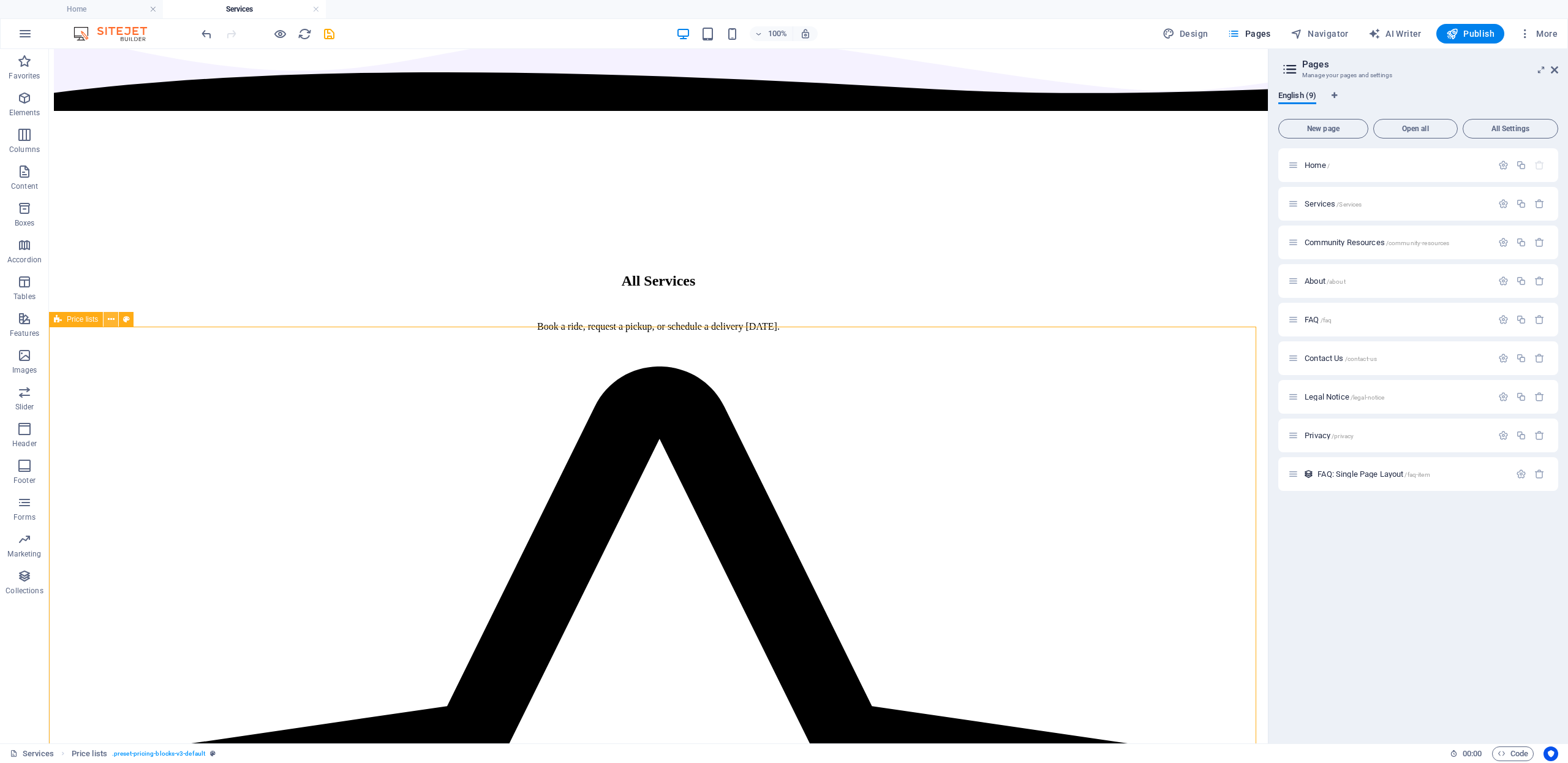
click at [112, 321] on icon at bounding box center [111, 320] width 7 height 13
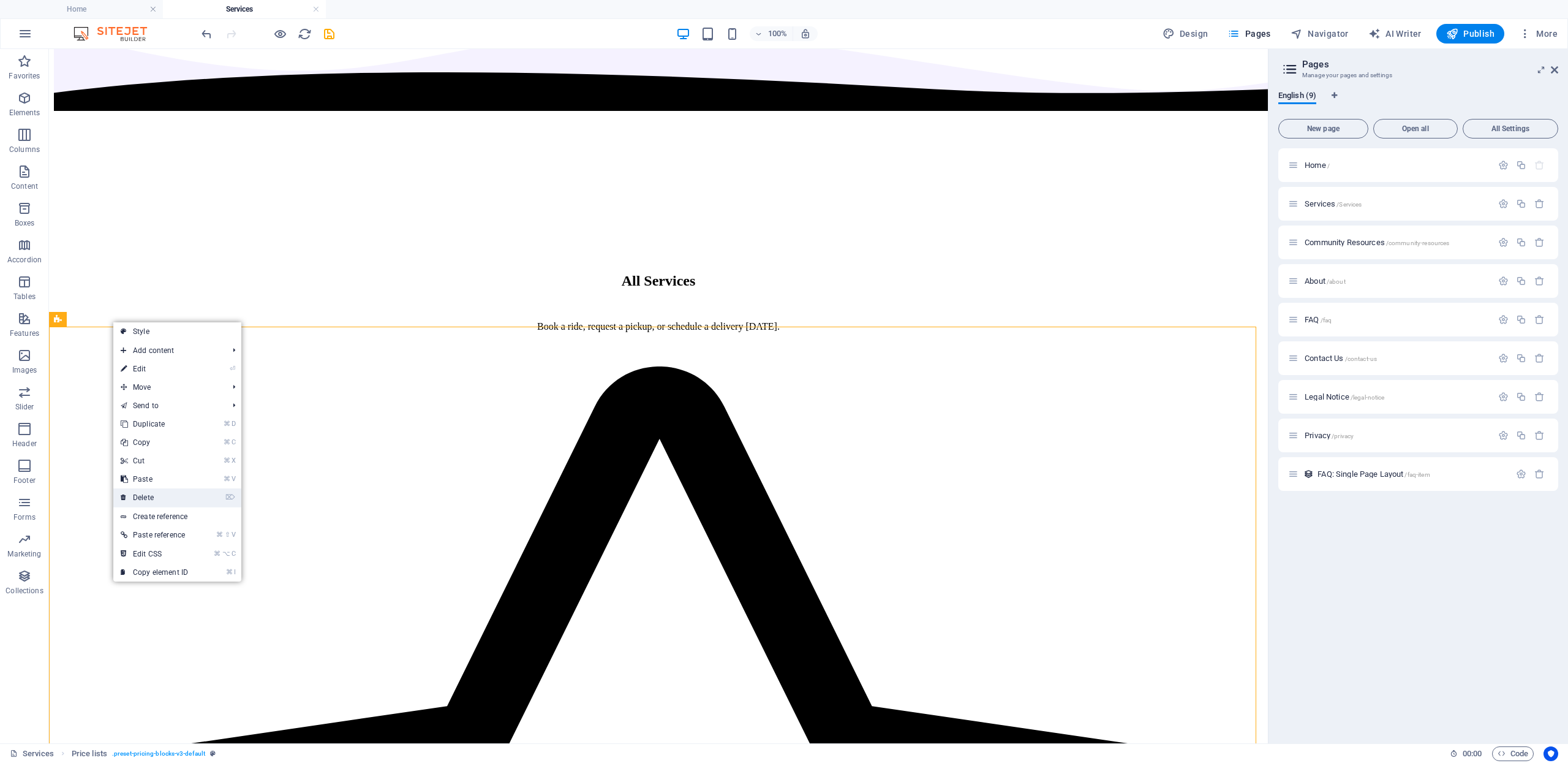
click at [174, 504] on link "⌦ Delete" at bounding box center [154, 497] width 82 height 19
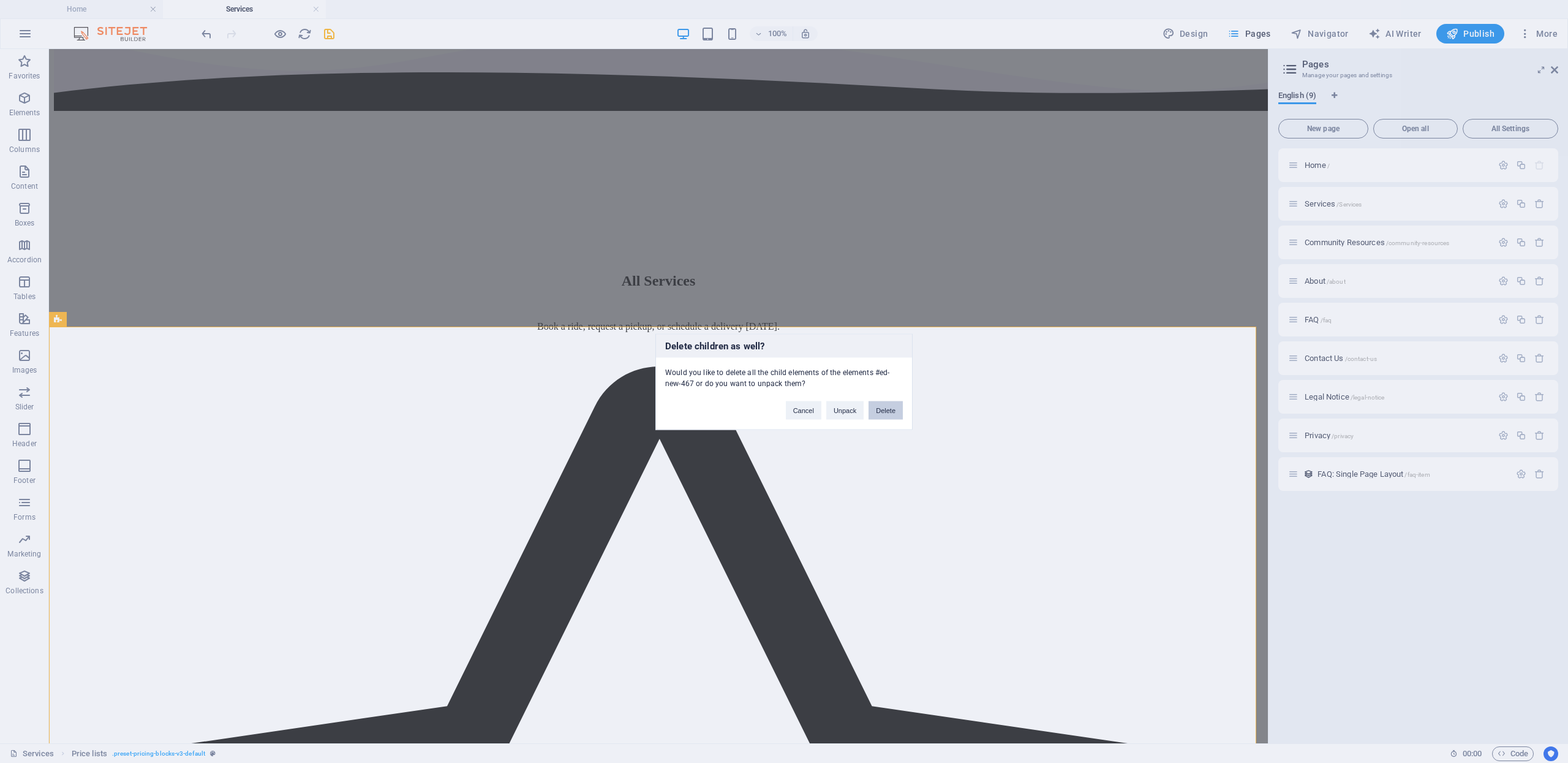
click at [881, 407] on button "Delete" at bounding box center [886, 410] width 34 height 19
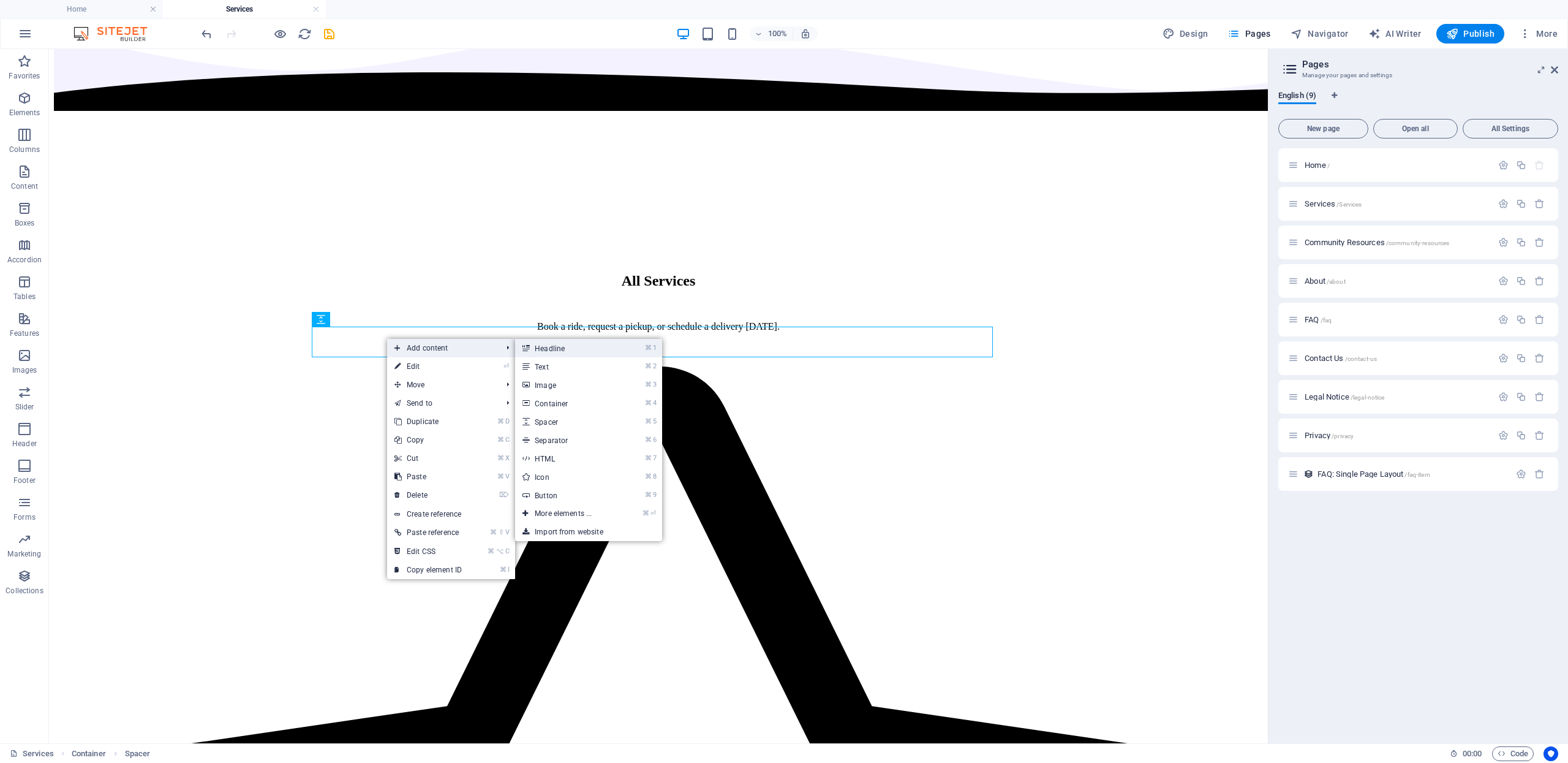
click at [556, 339] on link "⌘ 1 Headline" at bounding box center [566, 348] width 101 height 19
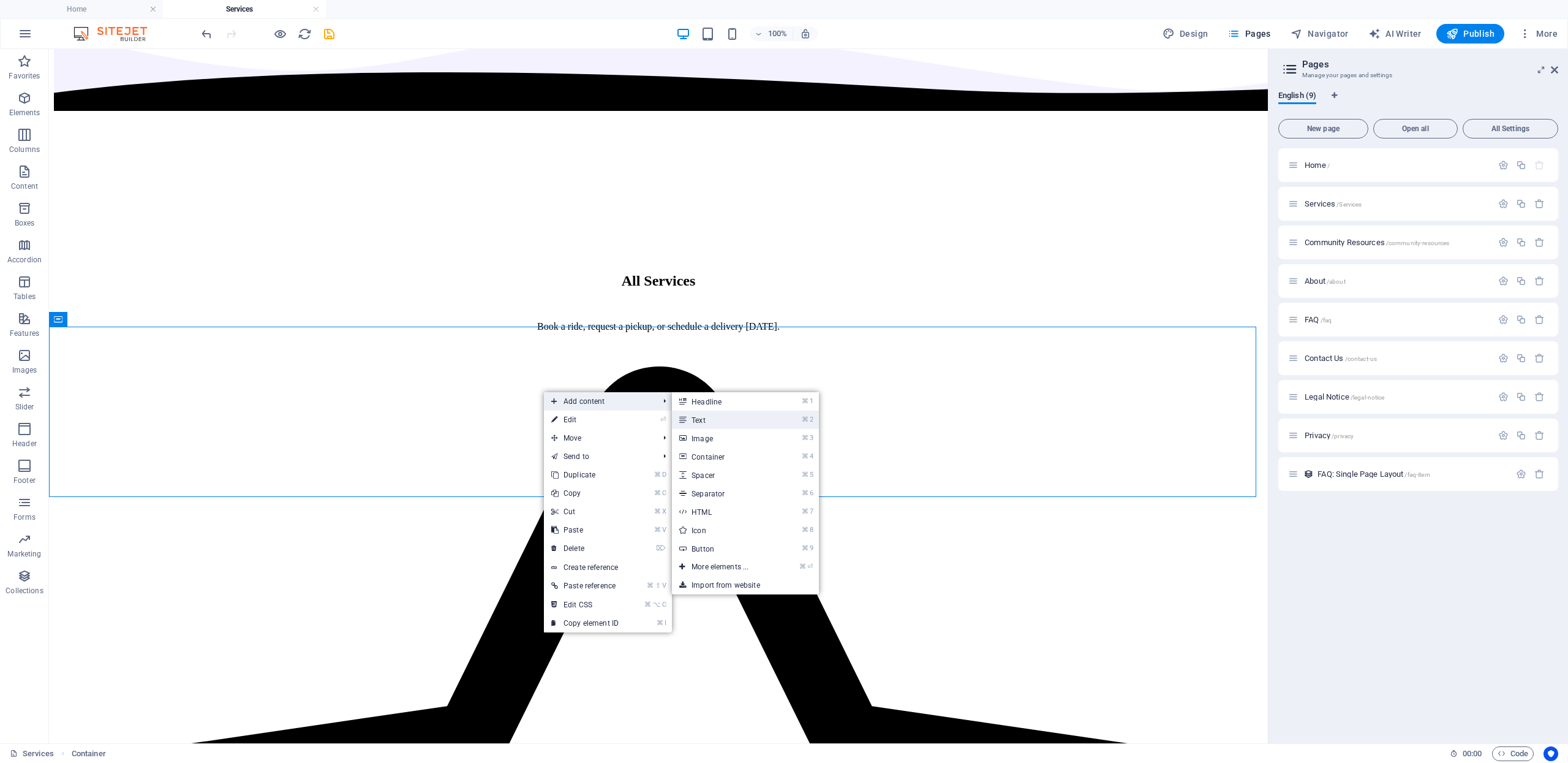
click at [704, 417] on link "⌘ 2 Text" at bounding box center [722, 420] width 101 height 19
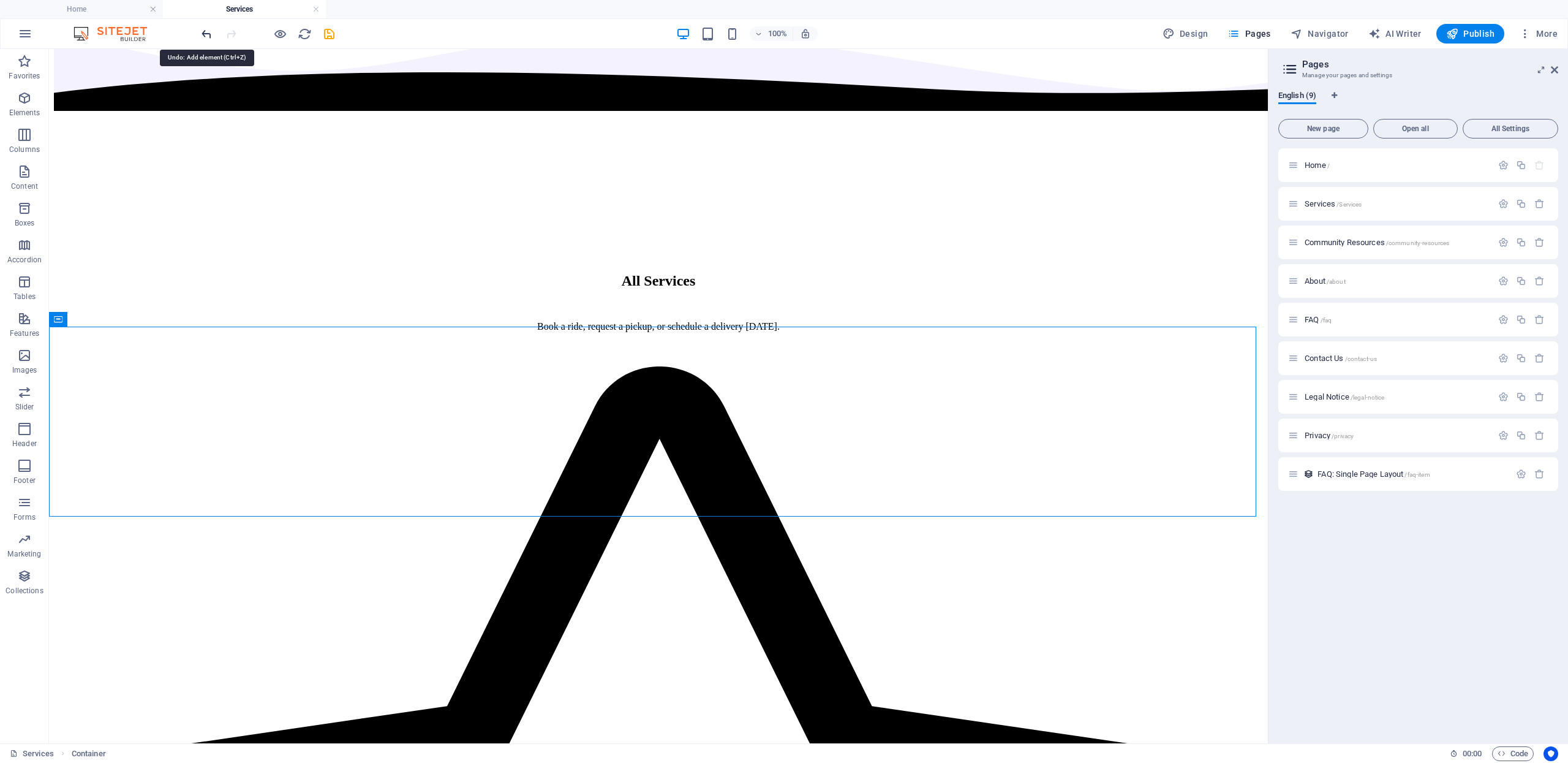
click at [211, 30] on icon "undo" at bounding box center [206, 34] width 14 height 14
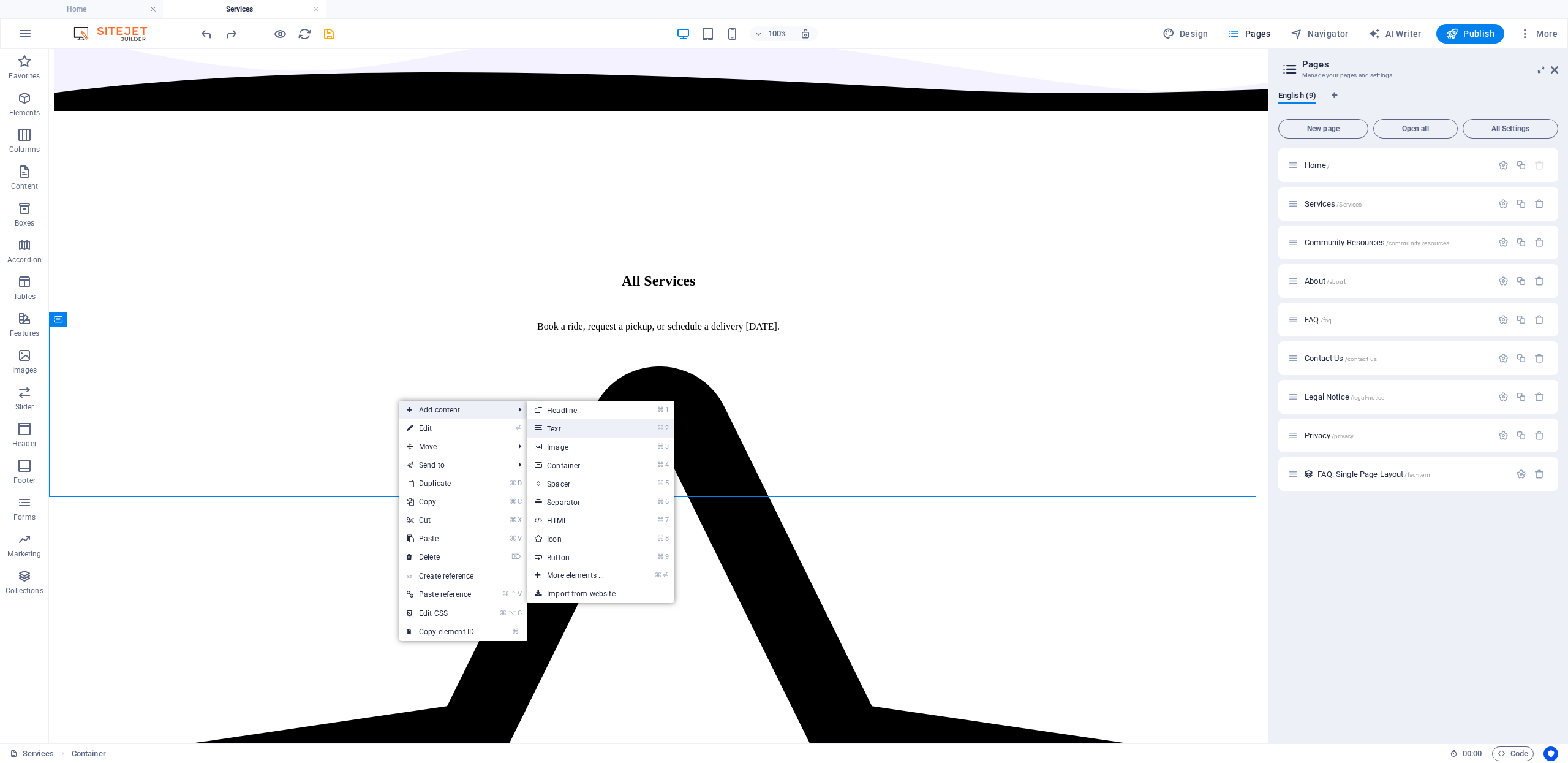
click at [541, 427] on icon at bounding box center [538, 428] width 6 height 19
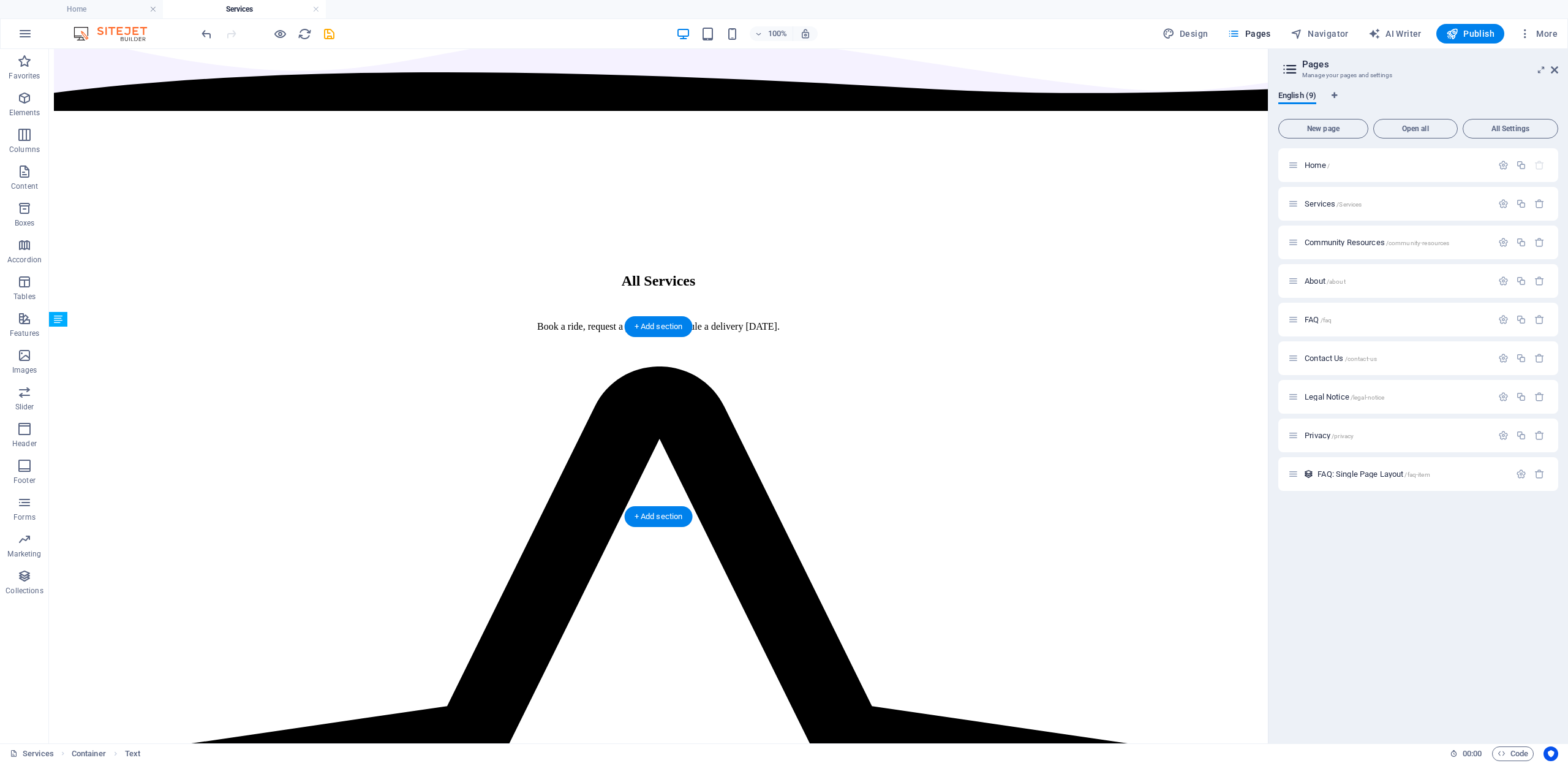
drag, startPoint x: 464, startPoint y: 341, endPoint x: 451, endPoint y: 408, distance: 68.2
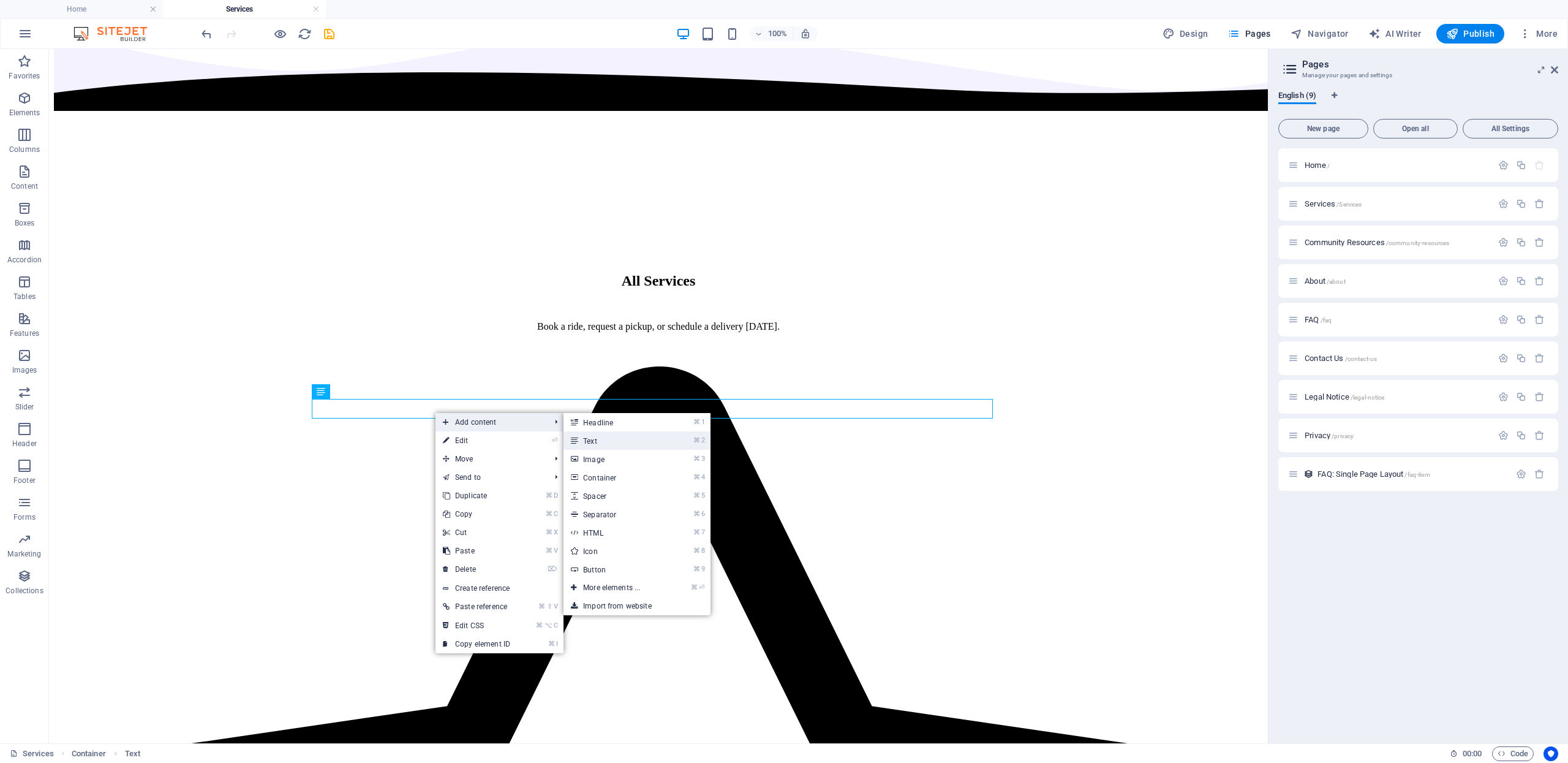
click at [597, 432] on link "⌘ 2 Text" at bounding box center [614, 441] width 101 height 19
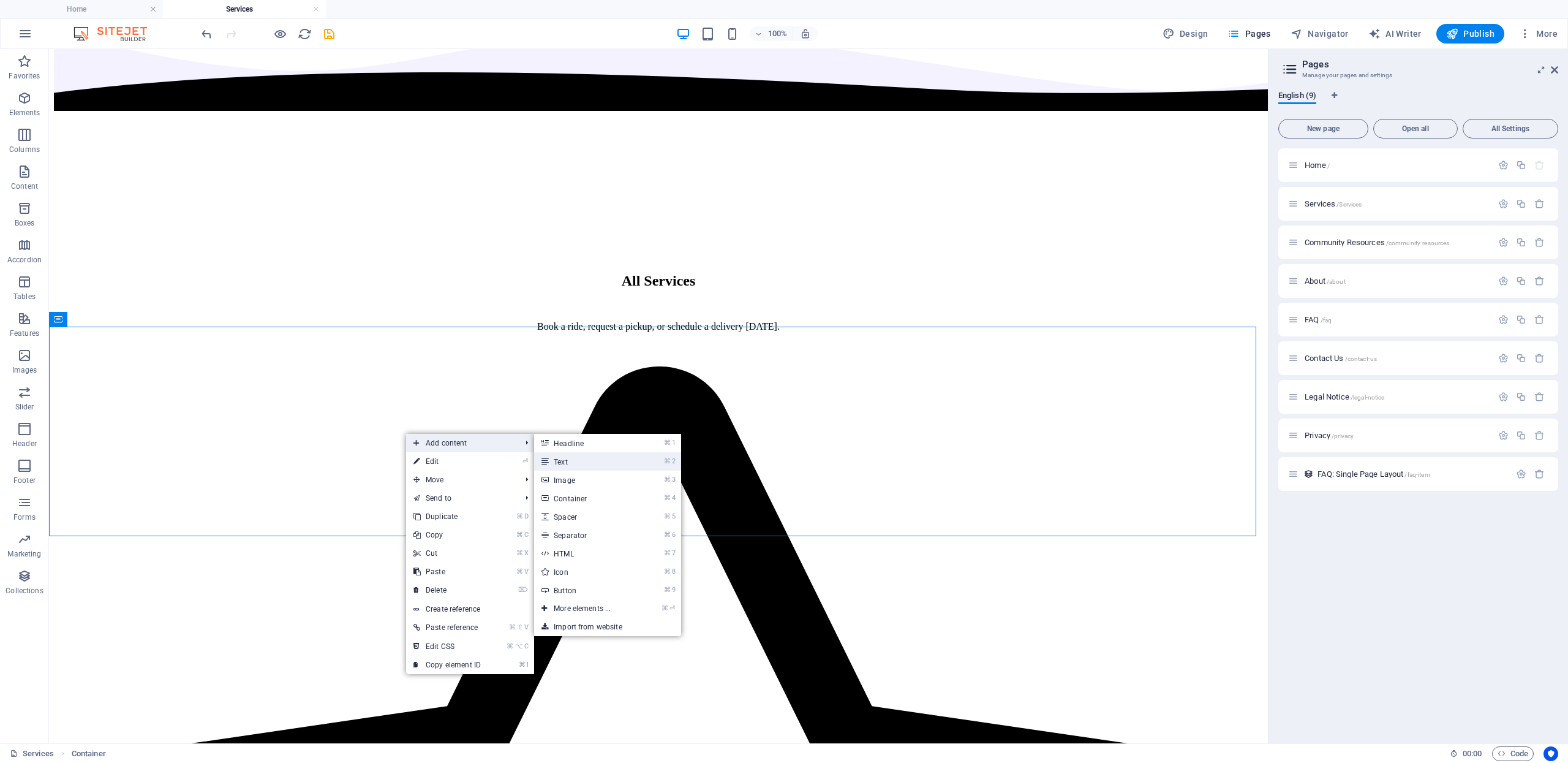
click at [551, 453] on link "⌘ 2 Text" at bounding box center [584, 461] width 101 height 19
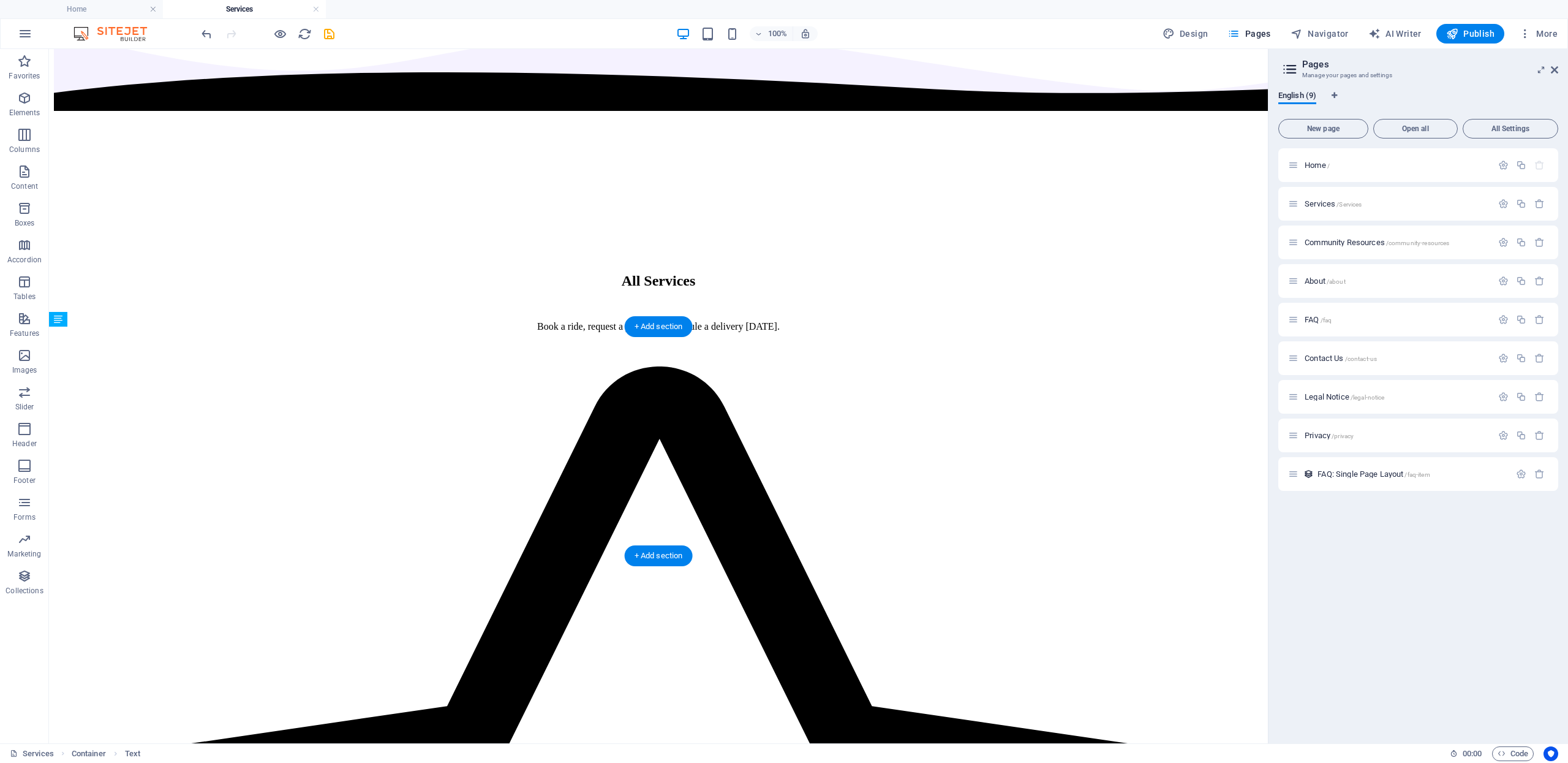
drag, startPoint x: 376, startPoint y: 333, endPoint x: 378, endPoint y: 456, distance: 123.0
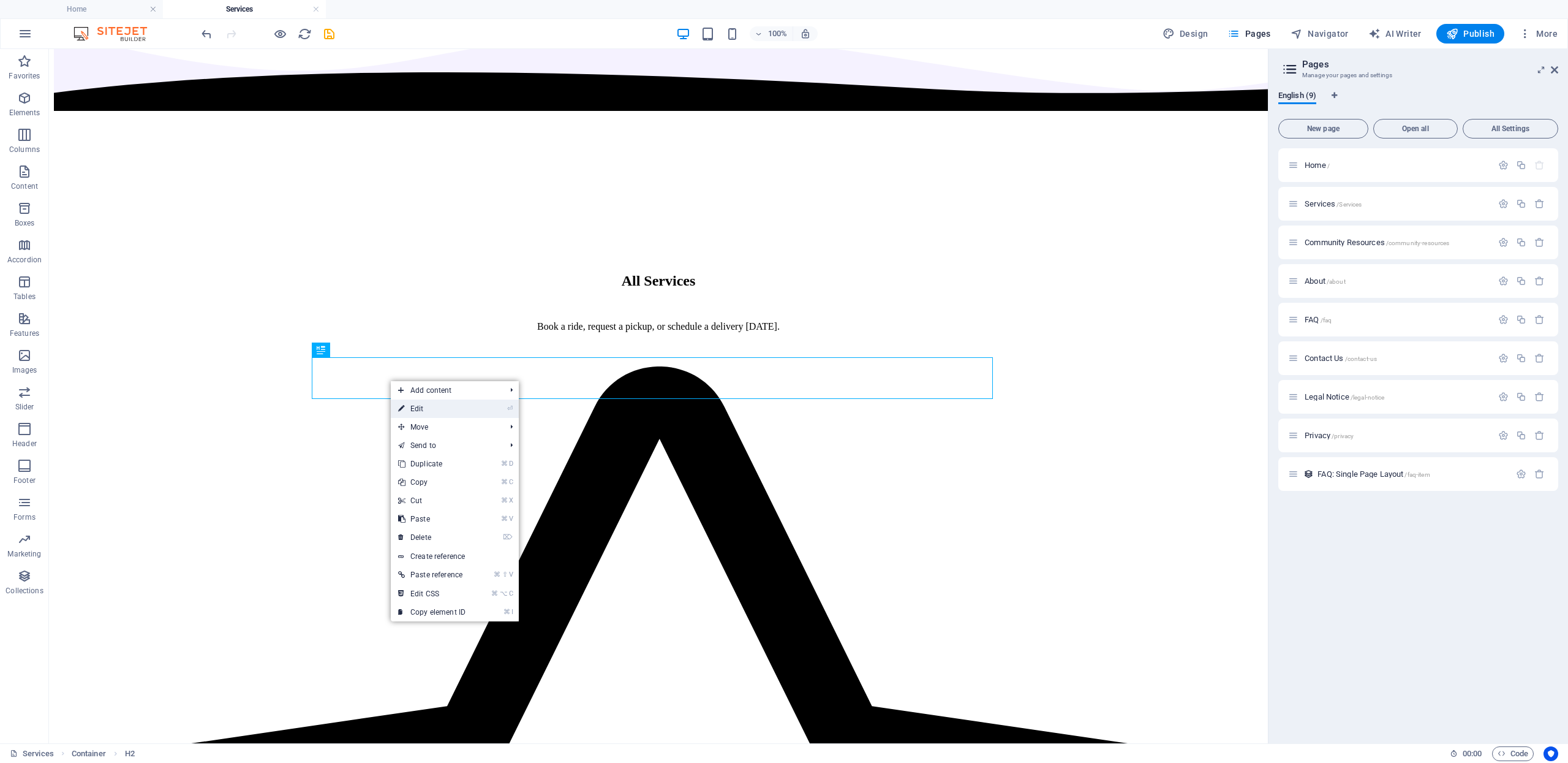
click at [418, 402] on link "⏎ Edit" at bounding box center [432, 409] width 82 height 19
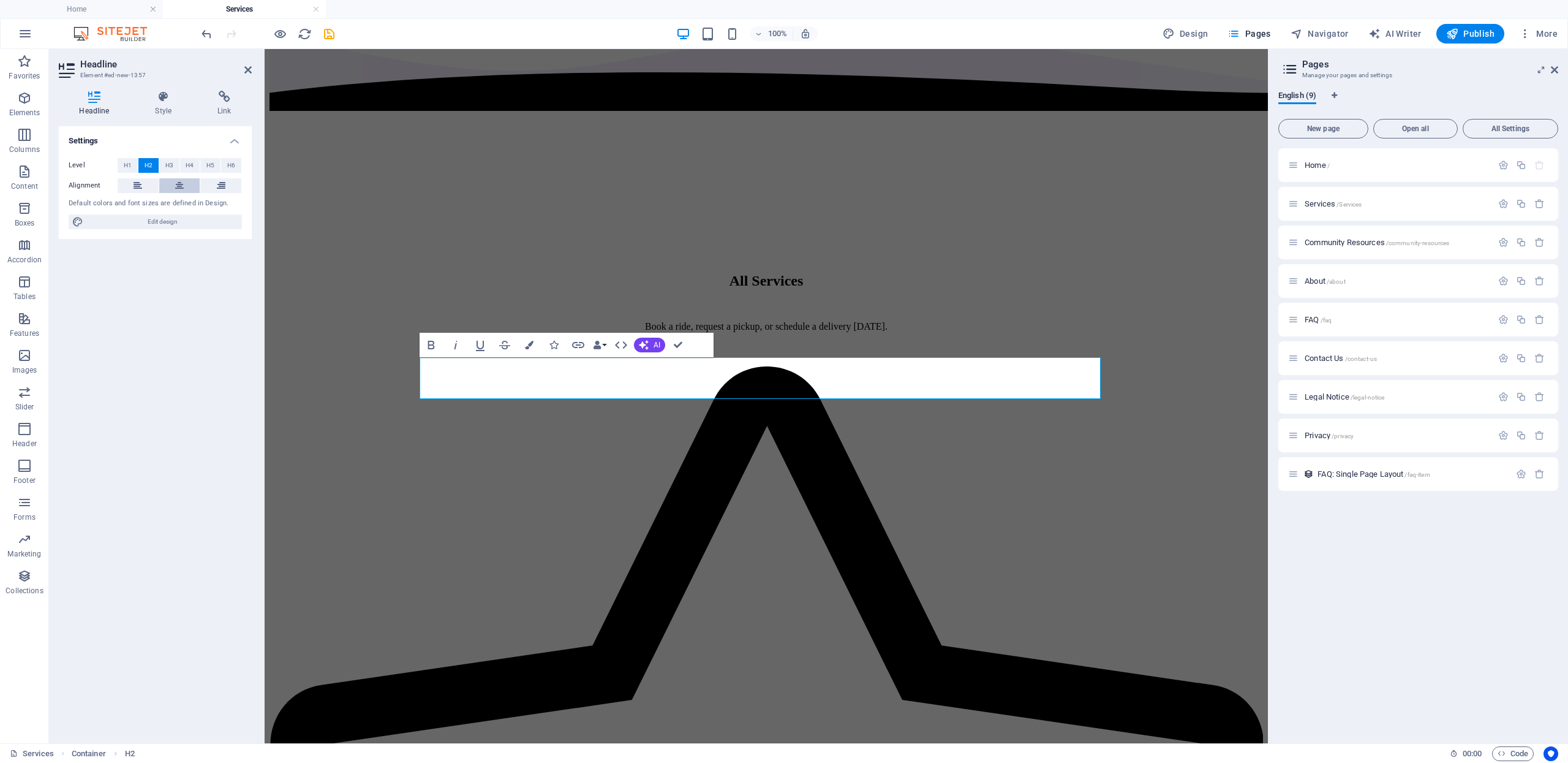
click at [190, 182] on button at bounding box center [180, 186] width 41 height 15
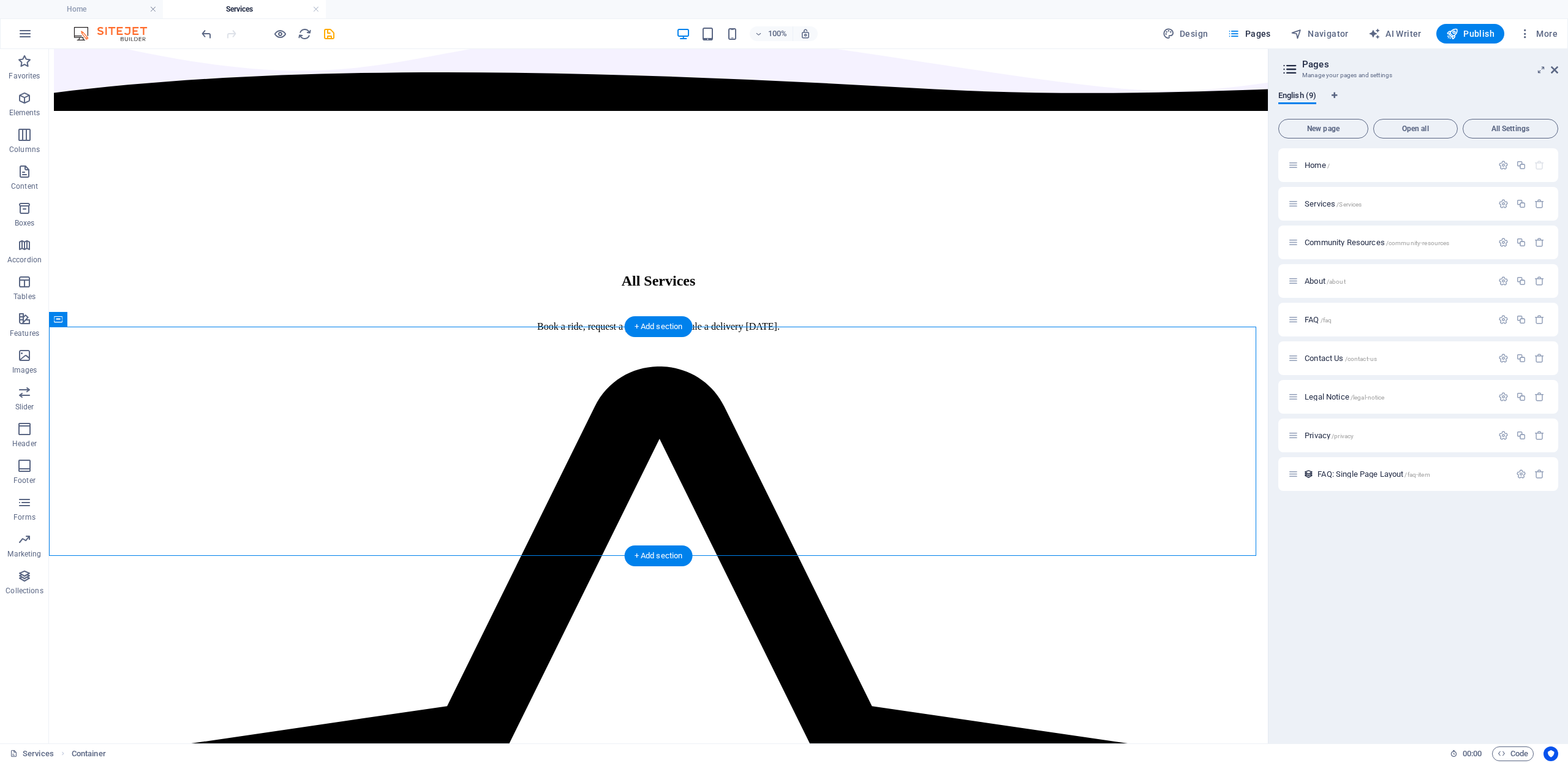
drag, startPoint x: 284, startPoint y: 382, endPoint x: 389, endPoint y: 432, distance: 116.3
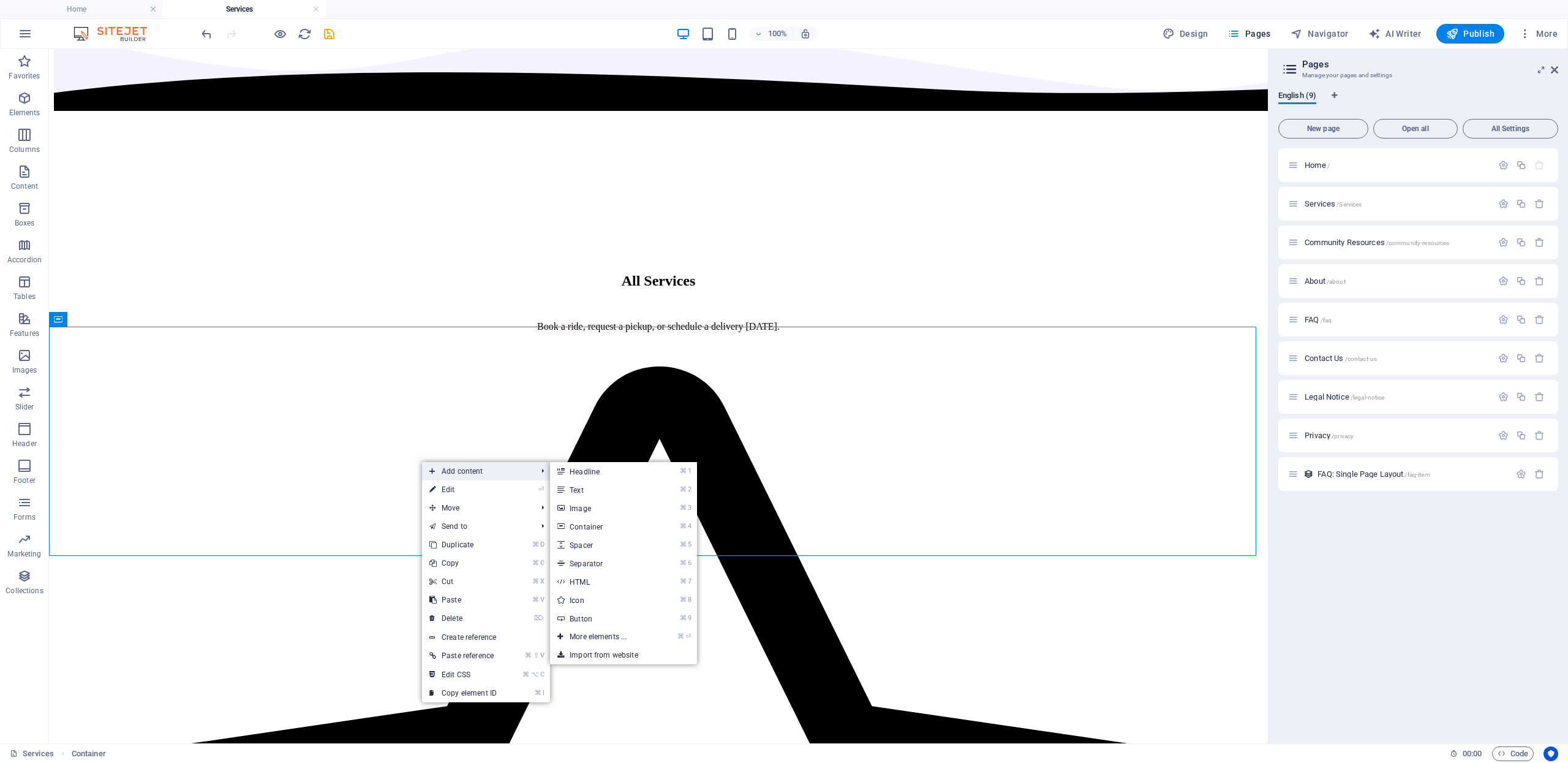
click at [549, 468] on li "Add content ⌘ 1 Headline ⌘ 2 Text ⌘ 3 Image ⌘ 4 Container ⌘ 5 Spacer ⌘ 6 Separa…" at bounding box center [486, 471] width 128 height 19
click at [558, 468] on icon at bounding box center [561, 471] width 6 height 19
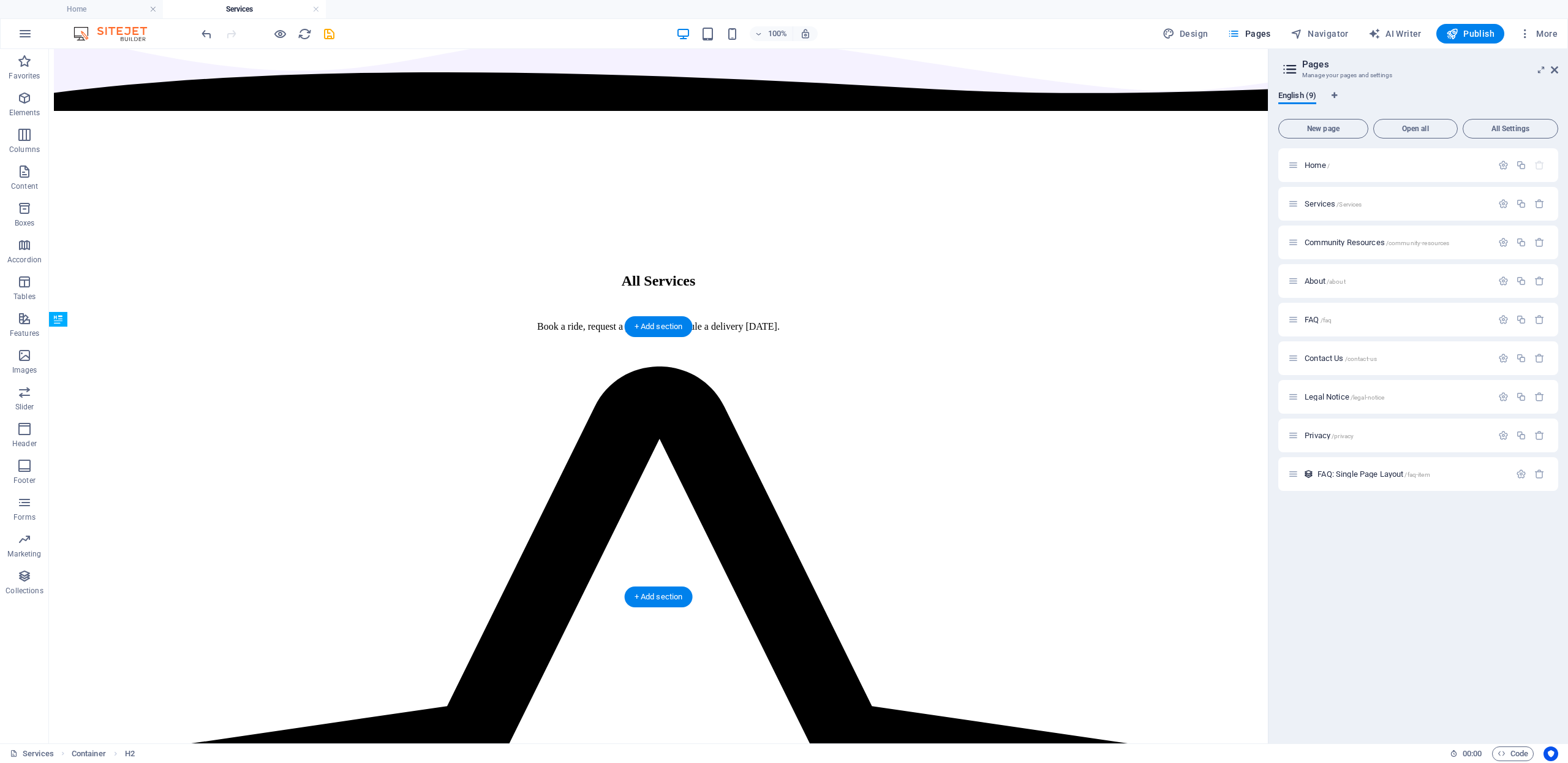
drag, startPoint x: 484, startPoint y: 349, endPoint x: 464, endPoint y: 494, distance: 146.4
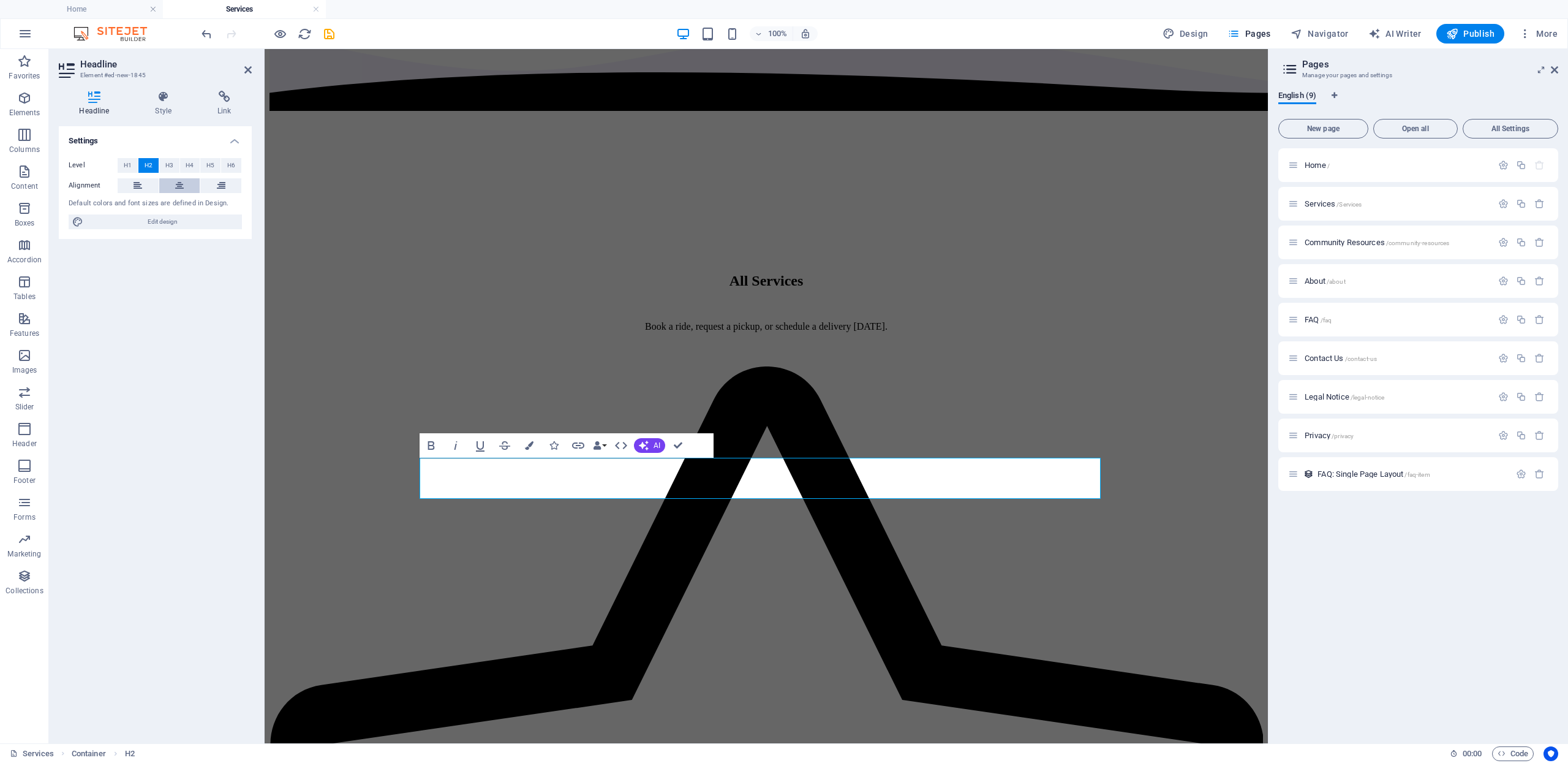
click at [178, 188] on icon at bounding box center [180, 186] width 9 height 15
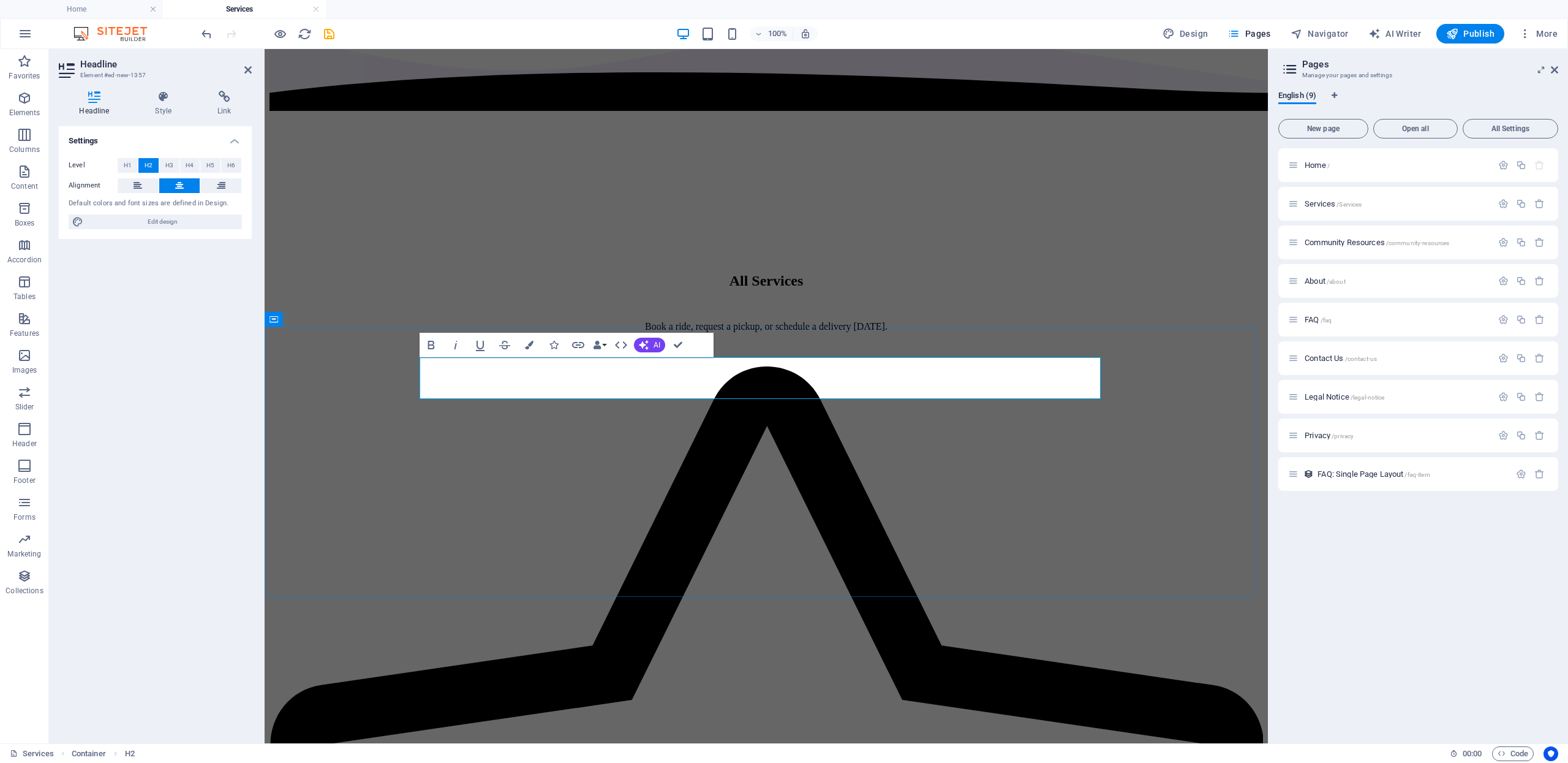
drag, startPoint x: 1034, startPoint y: 375, endPoint x: 533, endPoint y: 378, distance: 501.0
copy h2 "Trip Prices: Pickup in Ash Fork"
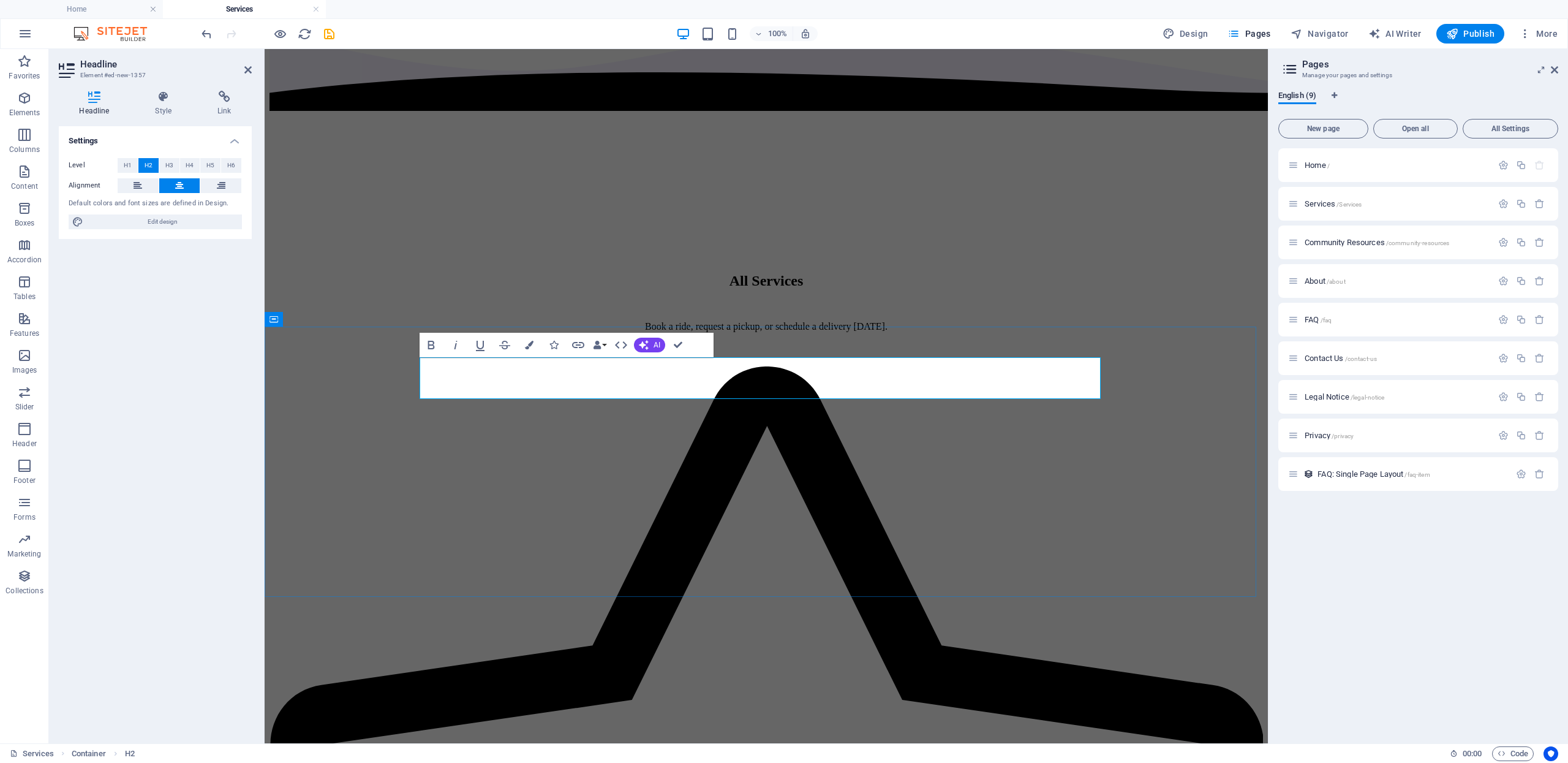
drag, startPoint x: 943, startPoint y: 387, endPoint x: 971, endPoint y: 381, distance: 28.6
drag, startPoint x: 1011, startPoint y: 383, endPoint x: 544, endPoint y: 383, distance: 467.0
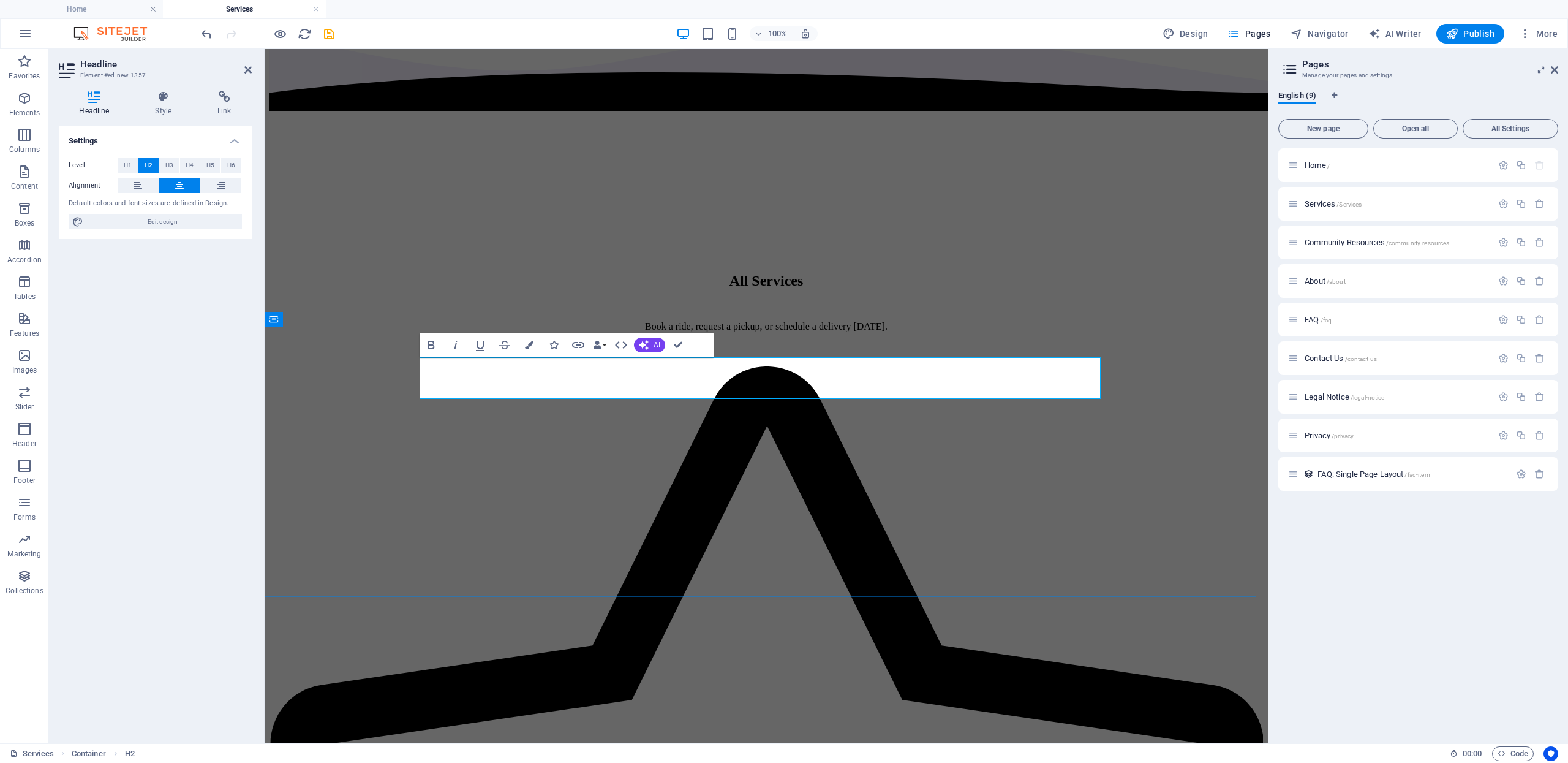
copy h2 "Trip Prices: Pickup in Ash Fork"
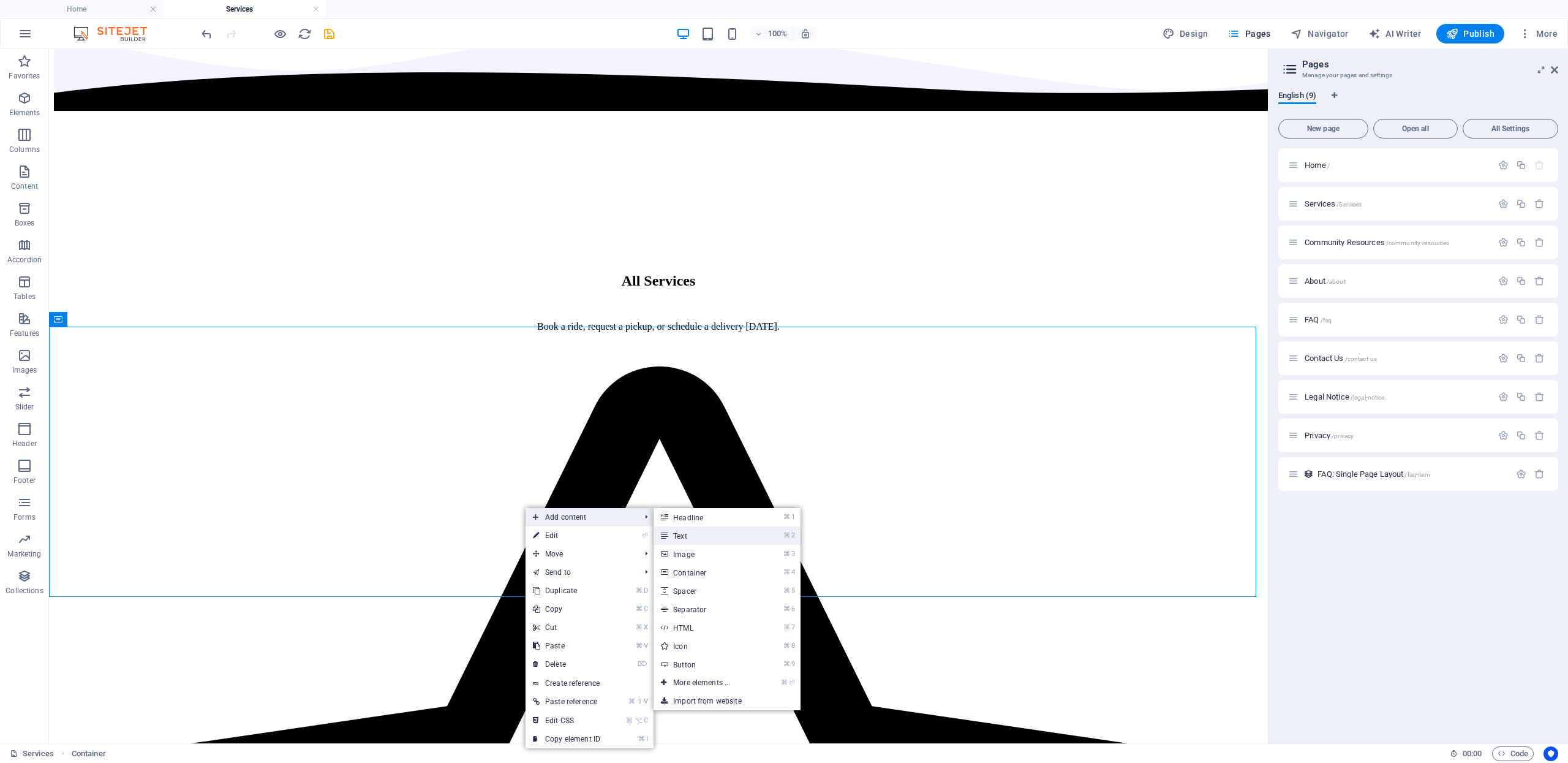
drag, startPoint x: 700, startPoint y: 539, endPoint x: 351, endPoint y: 400, distance: 375.7
click at [700, 539] on link "⌘ 2 Text" at bounding box center [704, 536] width 101 height 19
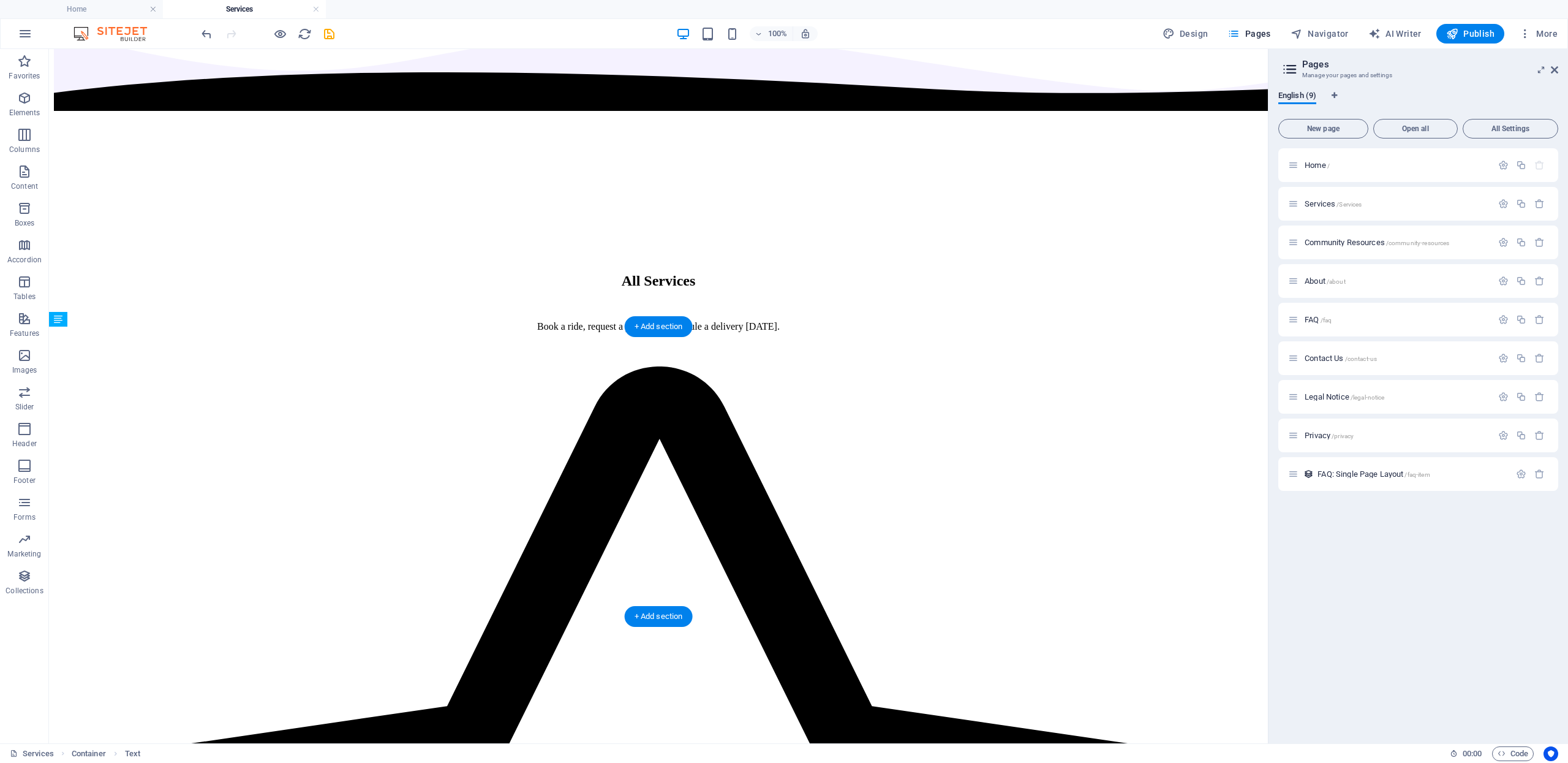
drag, startPoint x: 488, startPoint y: 338, endPoint x: 487, endPoint y: 513, distance: 175.0
click at [364, 323] on icon at bounding box center [366, 320] width 7 height 13
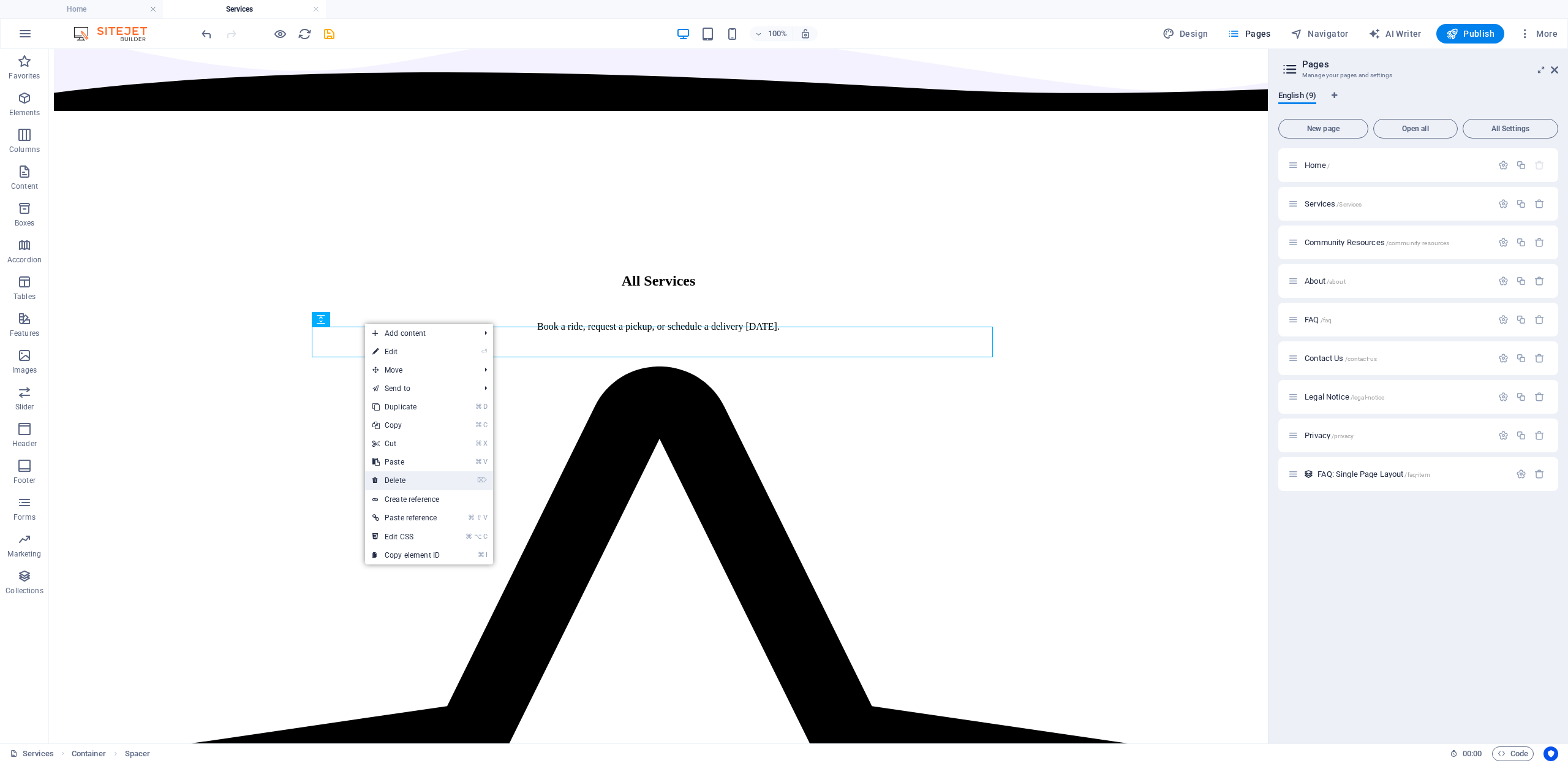
click at [424, 473] on link "⌦ Delete" at bounding box center [406, 481] width 82 height 19
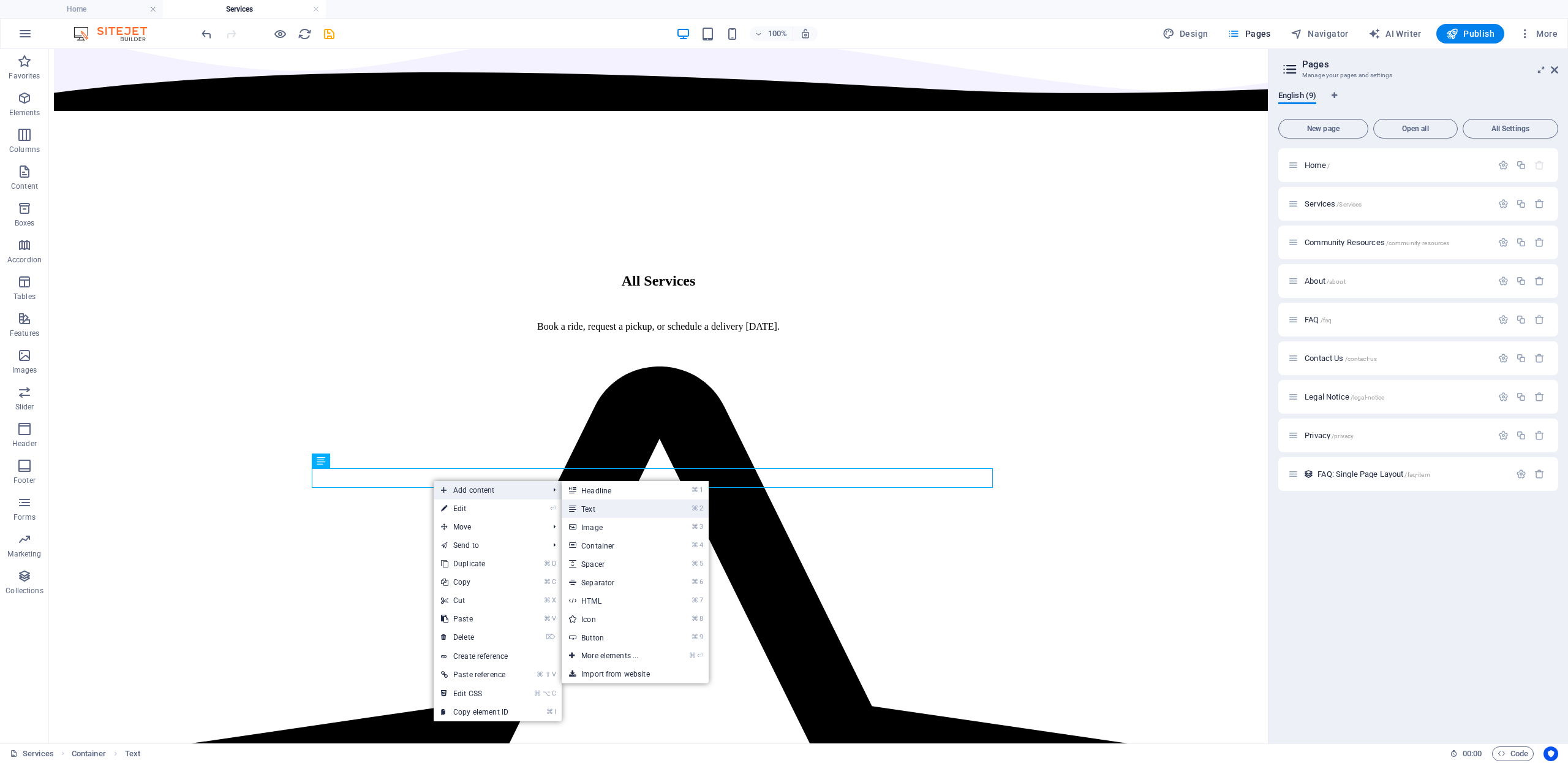
drag, startPoint x: 573, startPoint y: 507, endPoint x: 308, endPoint y: 458, distance: 269.5
click at [573, 507] on icon at bounding box center [572, 509] width 6 height 19
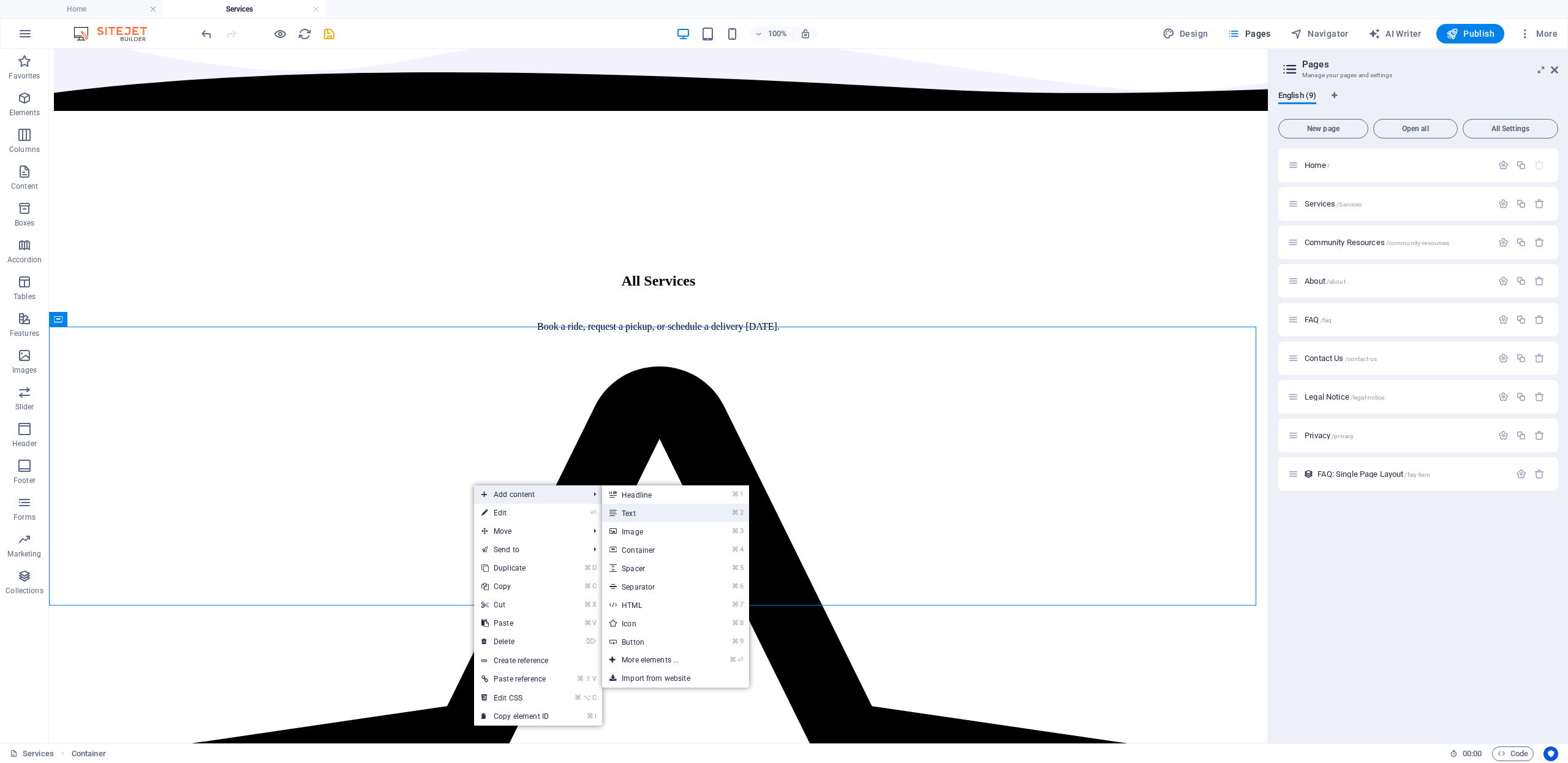
drag, startPoint x: 648, startPoint y: 511, endPoint x: 360, endPoint y: 465, distance: 291.7
click at [648, 511] on link "⌘ 2 Text" at bounding box center [653, 513] width 101 height 19
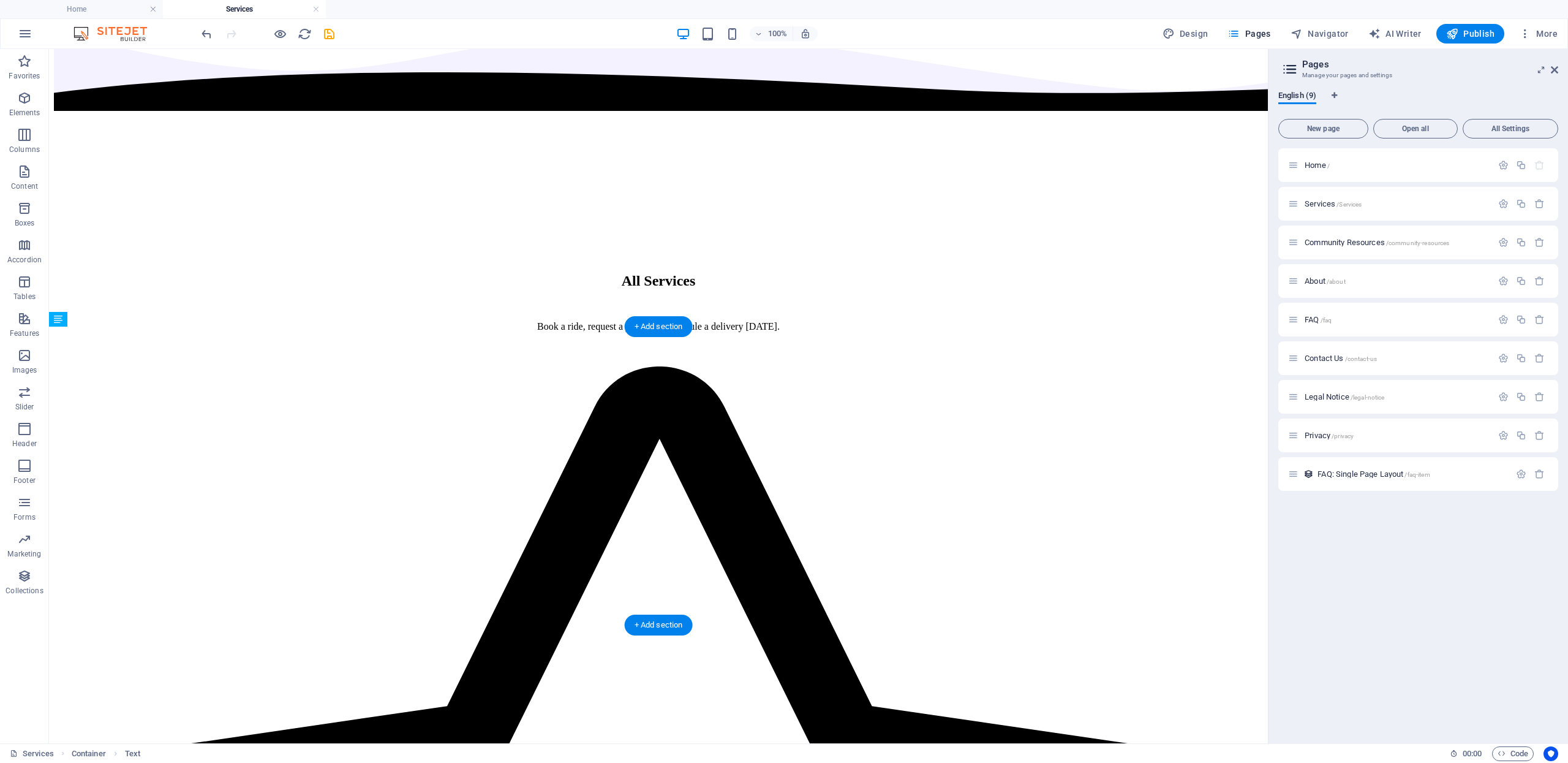
drag, startPoint x: 431, startPoint y: 333, endPoint x: 423, endPoint y: 520, distance: 187.2
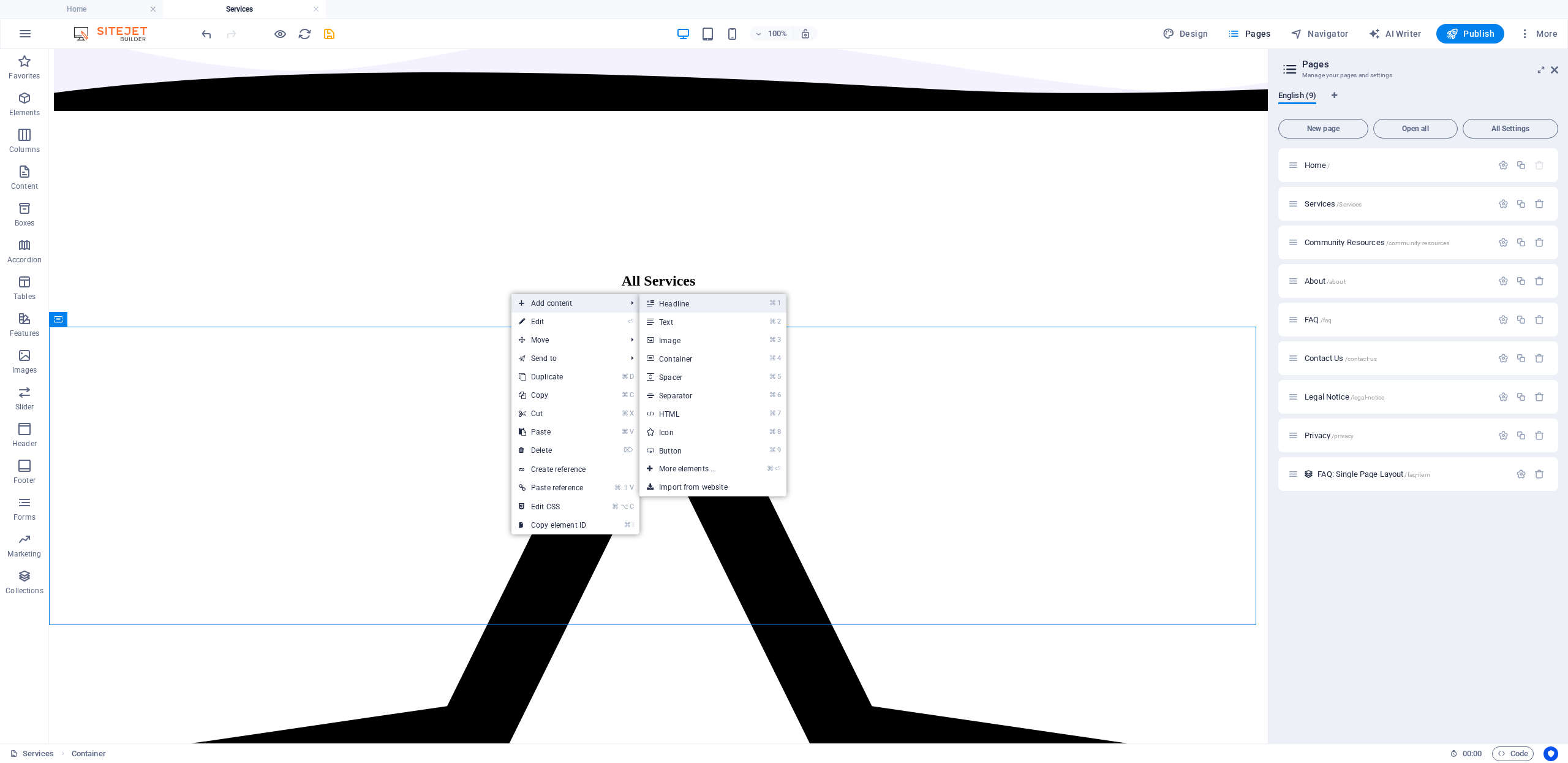
click at [662, 309] on link "⌘ 1 Headline" at bounding box center [690, 303] width 101 height 19
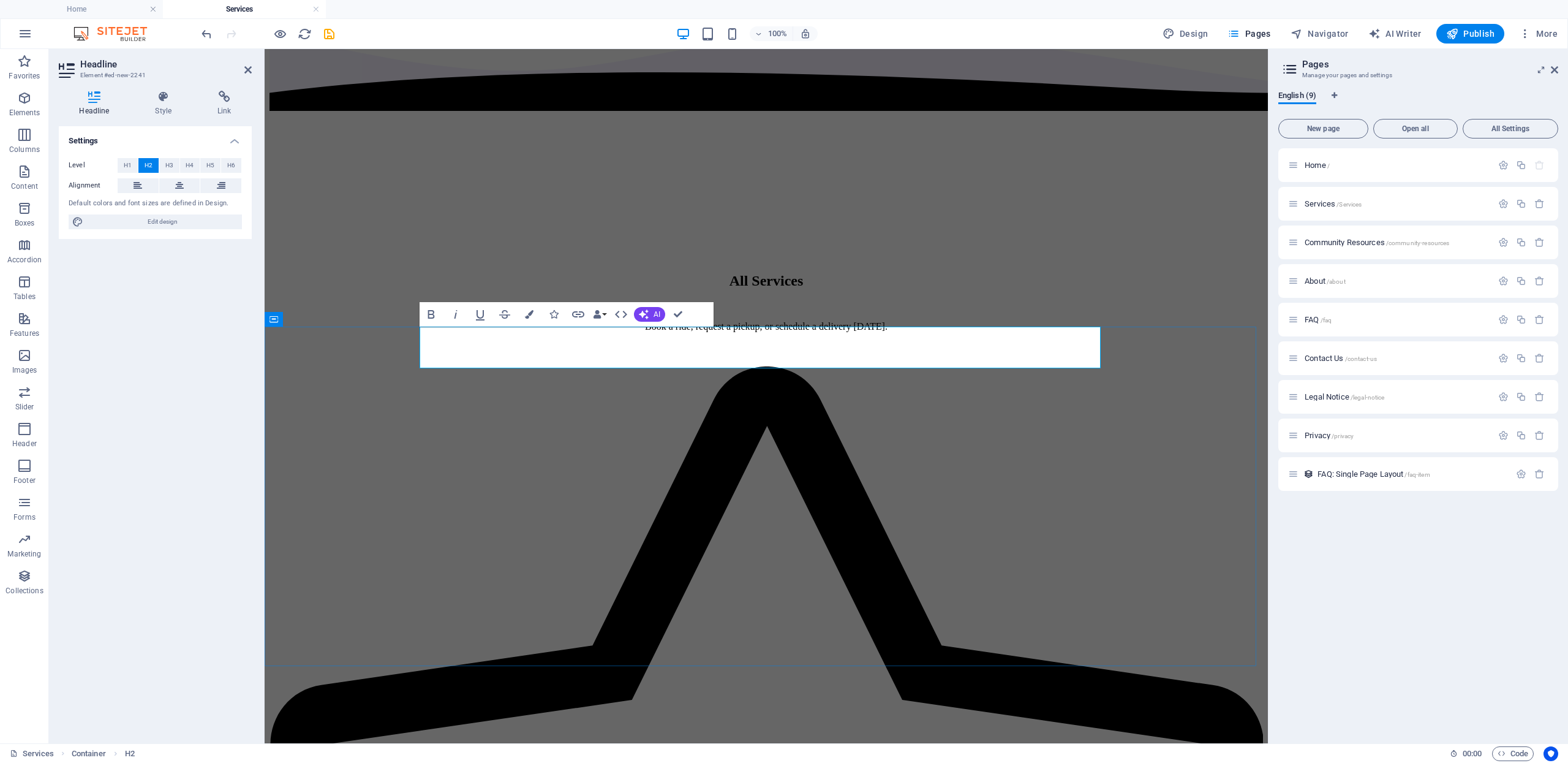
drag, startPoint x: 705, startPoint y: 358, endPoint x: 700, endPoint y: 364, distance: 7.8
drag, startPoint x: 666, startPoint y: 343, endPoint x: 411, endPoint y: 335, distance: 255.1
click at [172, 183] on button at bounding box center [180, 186] width 41 height 15
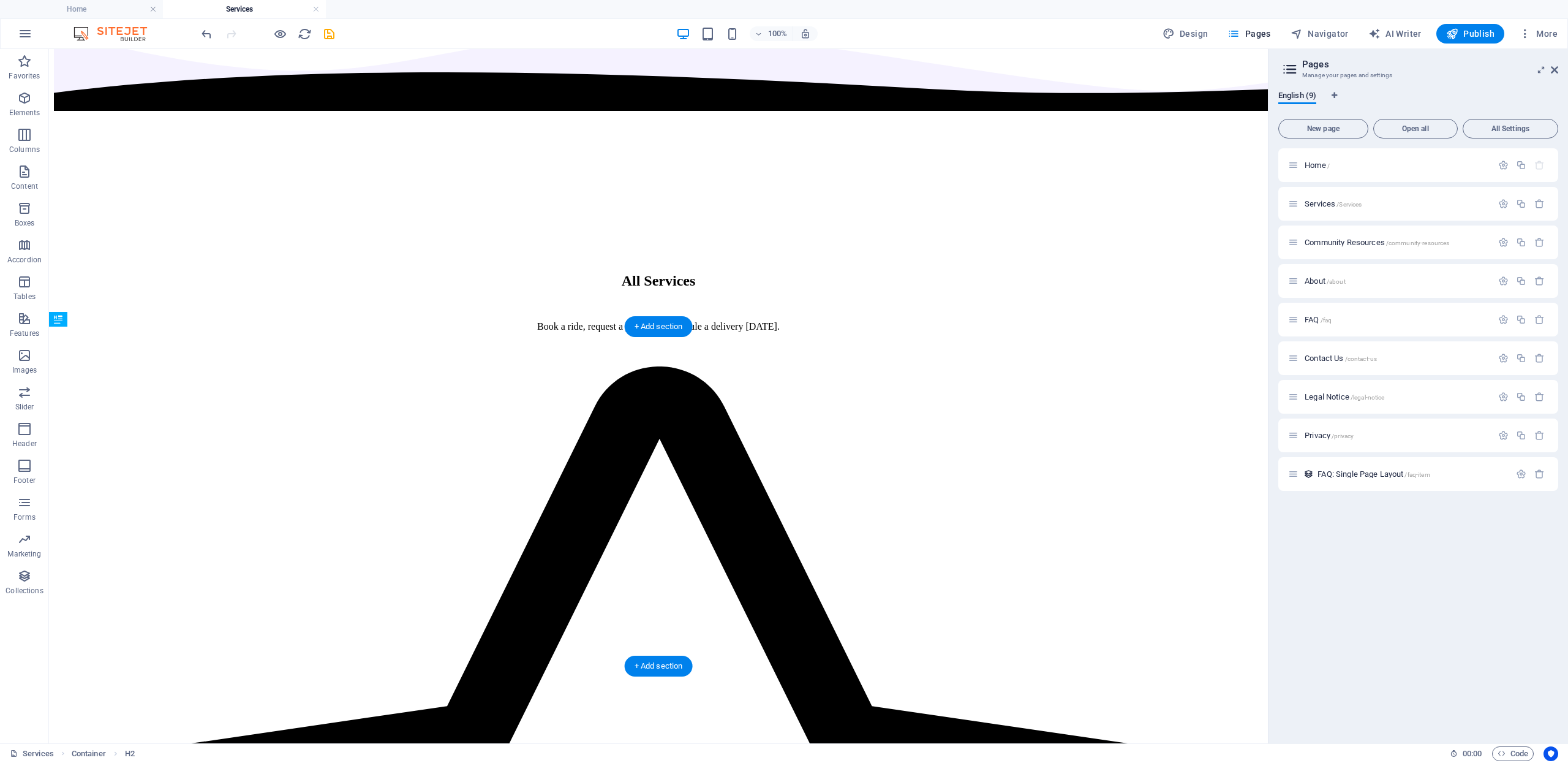
drag, startPoint x: 619, startPoint y: 347, endPoint x: 628, endPoint y: 558, distance: 211.2
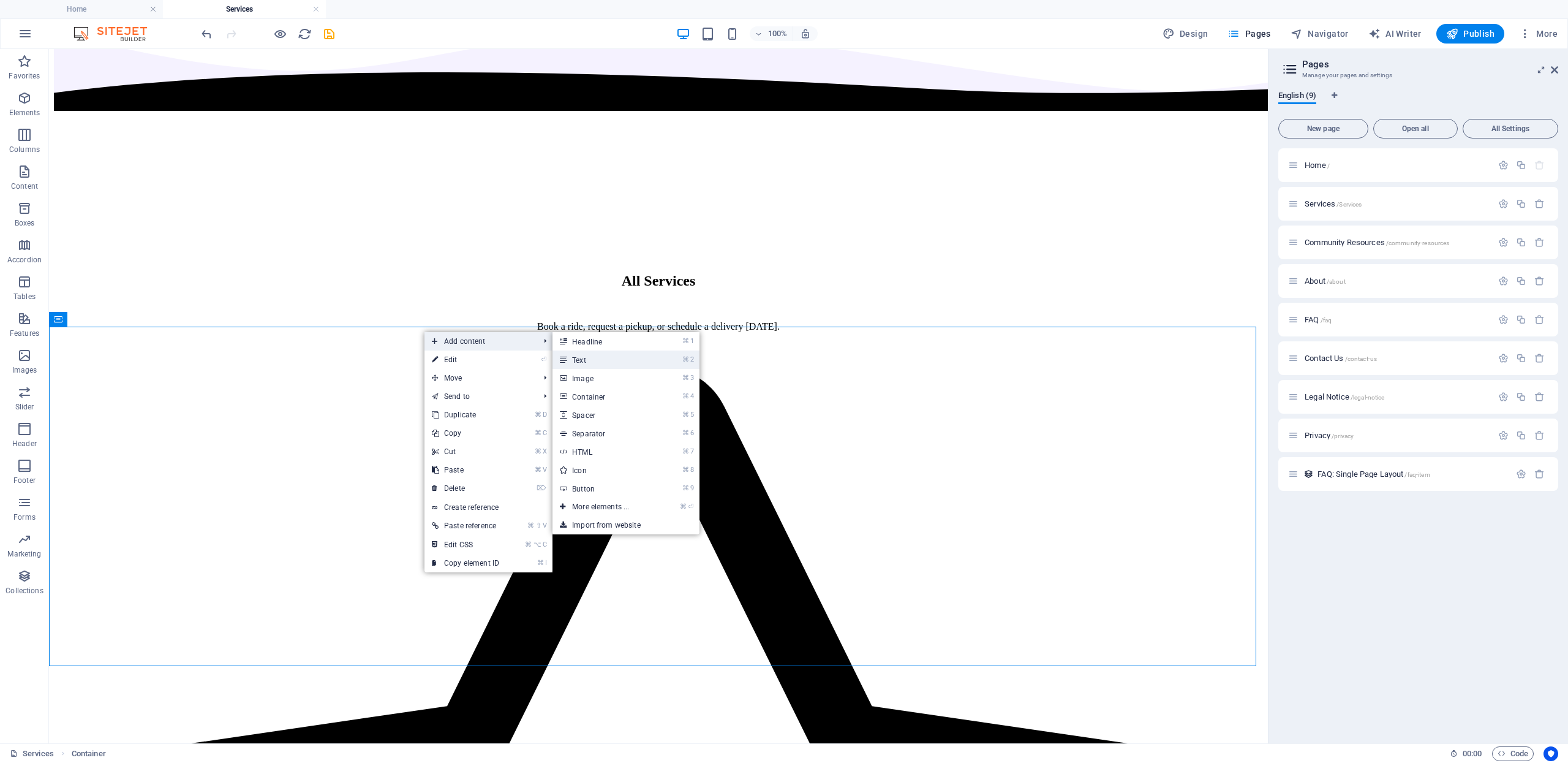
click at [594, 357] on link "⌘ 2 Text" at bounding box center [603, 360] width 101 height 19
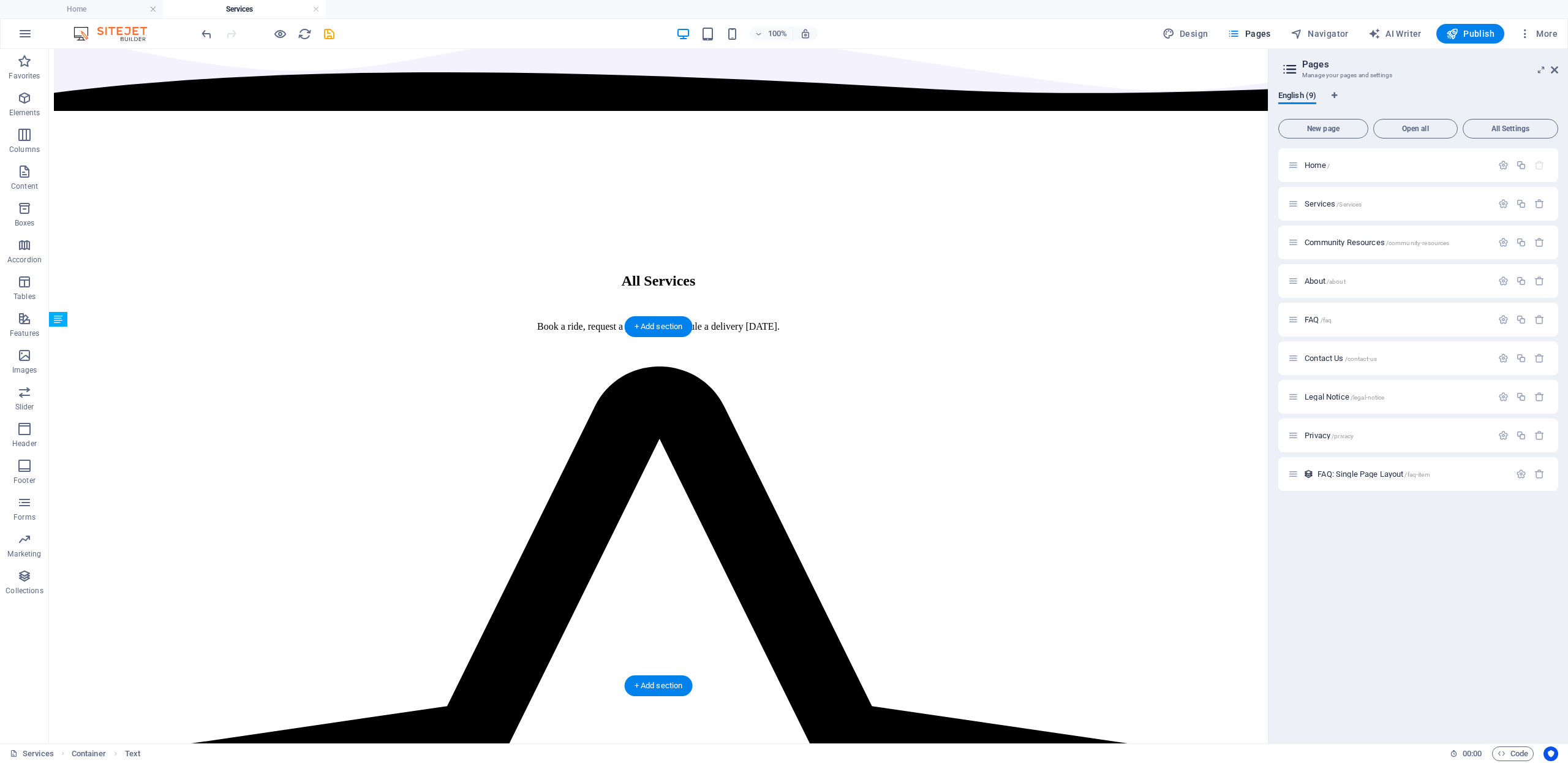
drag, startPoint x: 523, startPoint y: 337, endPoint x: 488, endPoint y: 587, distance: 252.4
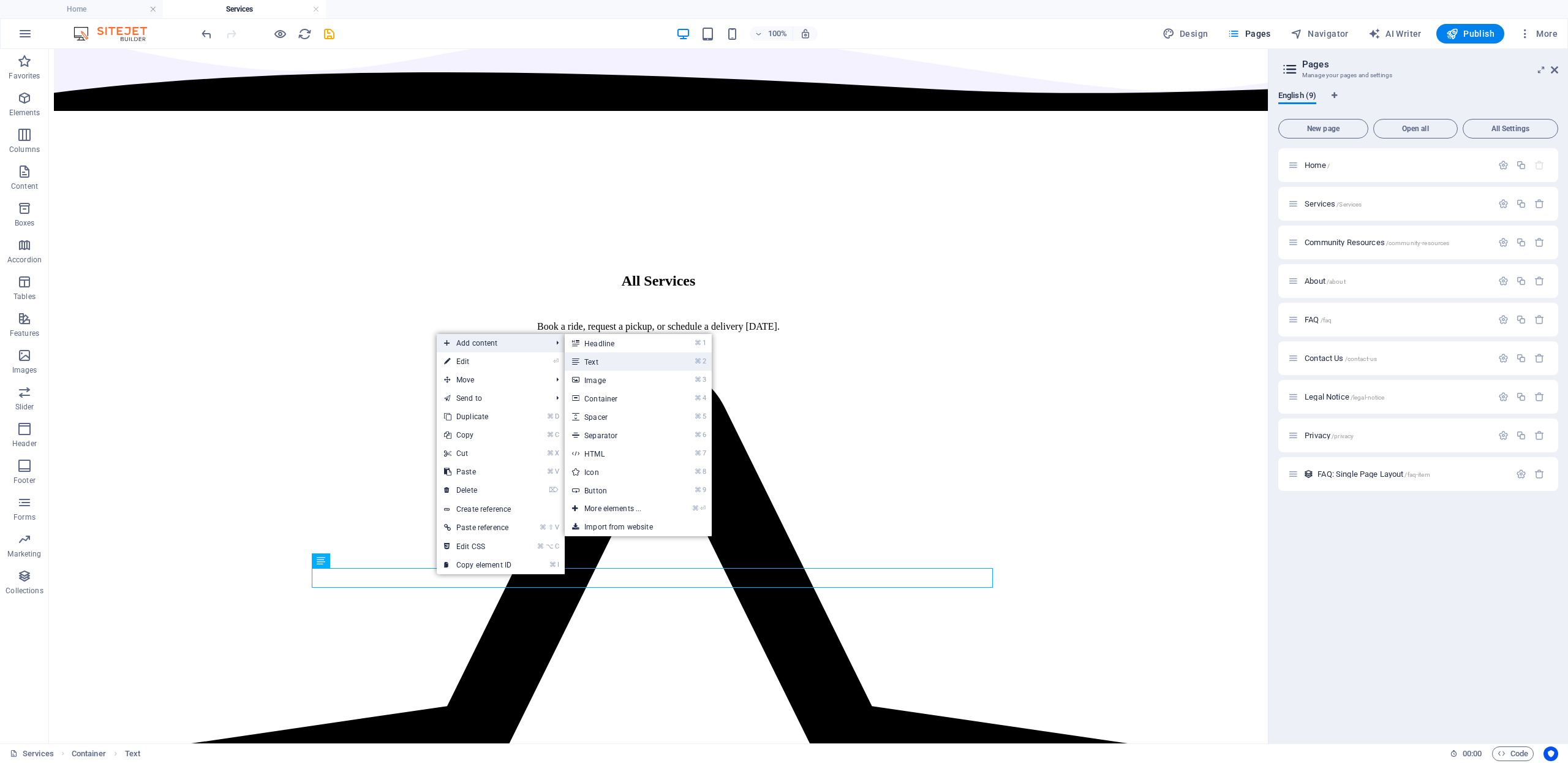
click at [594, 356] on link "⌘ 2 Text" at bounding box center [615, 362] width 101 height 19
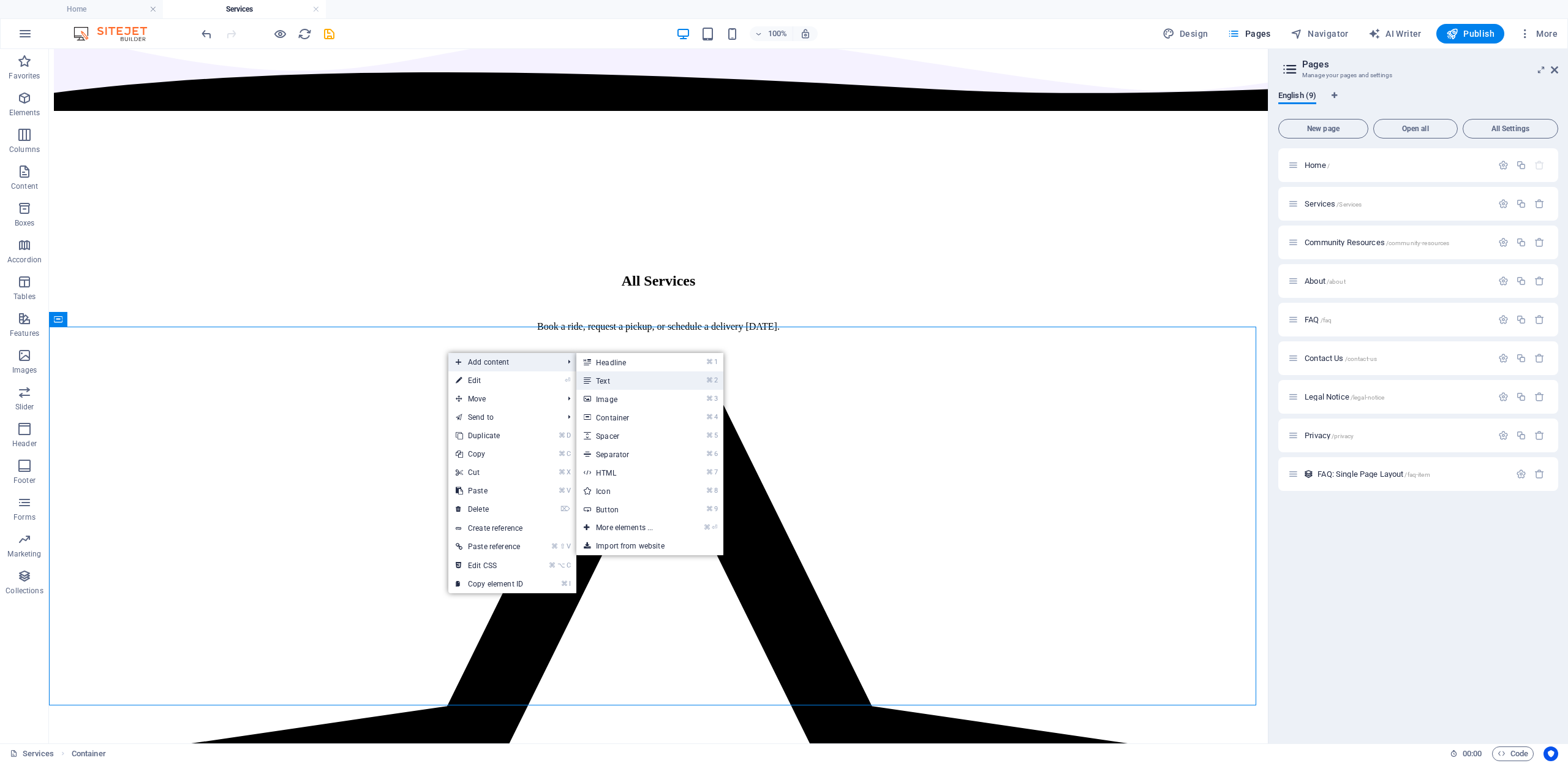
click at [605, 379] on link "⌘ 2 Text" at bounding box center [626, 381] width 101 height 19
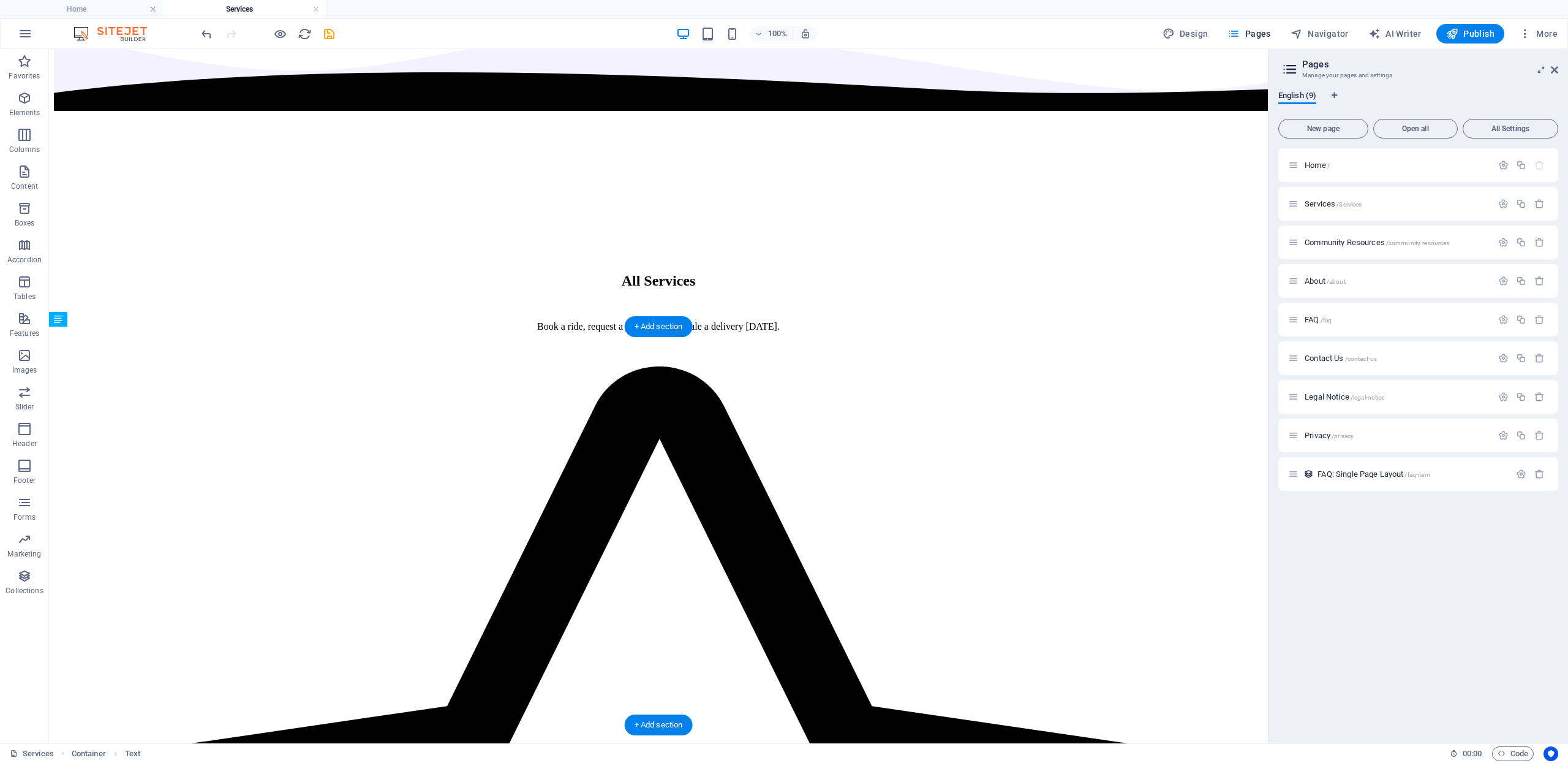
drag, startPoint x: 435, startPoint y: 343, endPoint x: 429, endPoint y: 618, distance: 275.1
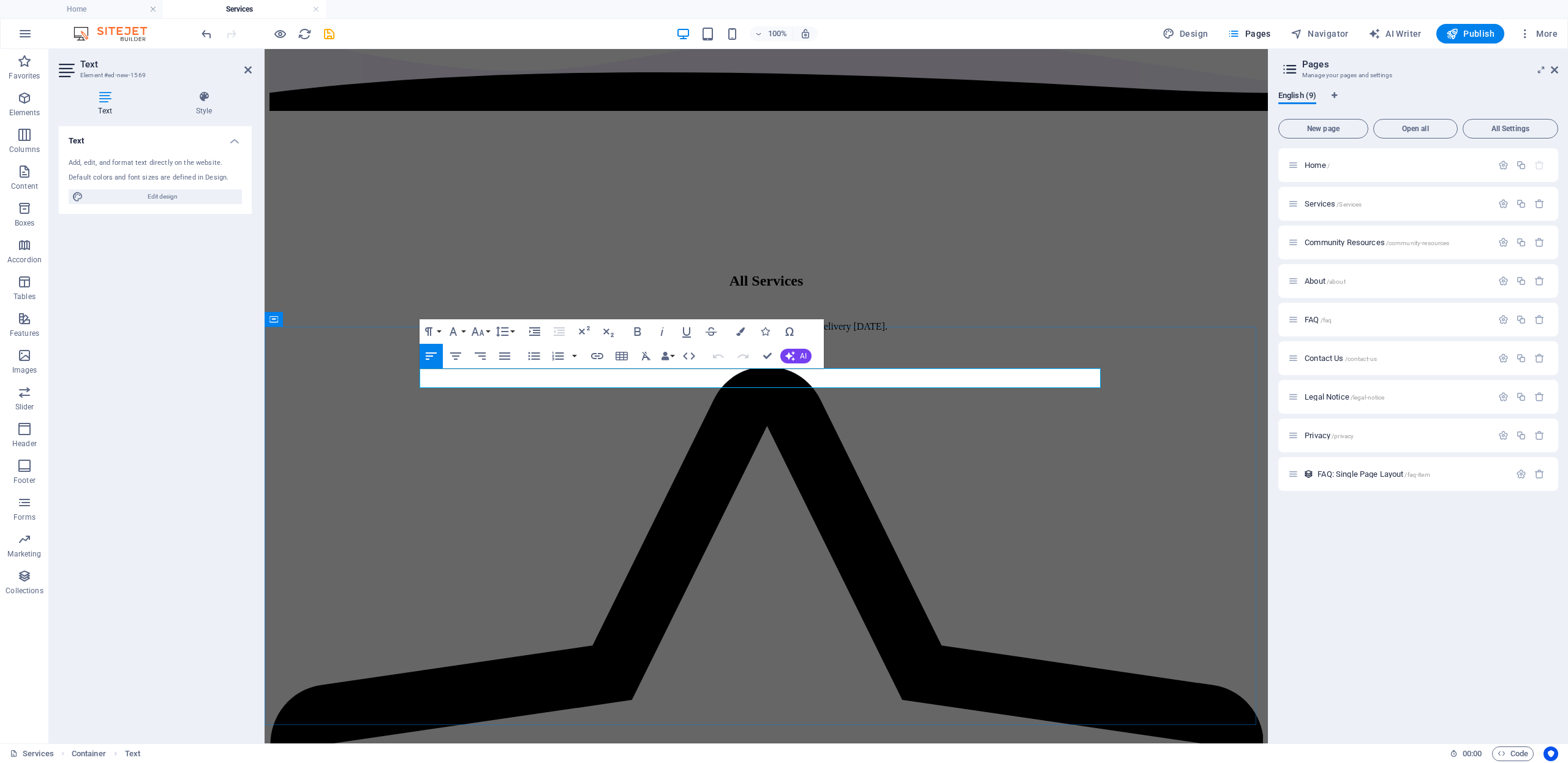
drag, startPoint x: 552, startPoint y: 381, endPoint x: 370, endPoint y: 381, distance: 182.0
drag, startPoint x: 511, startPoint y: 373, endPoint x: 483, endPoint y: 379, distance: 28.6
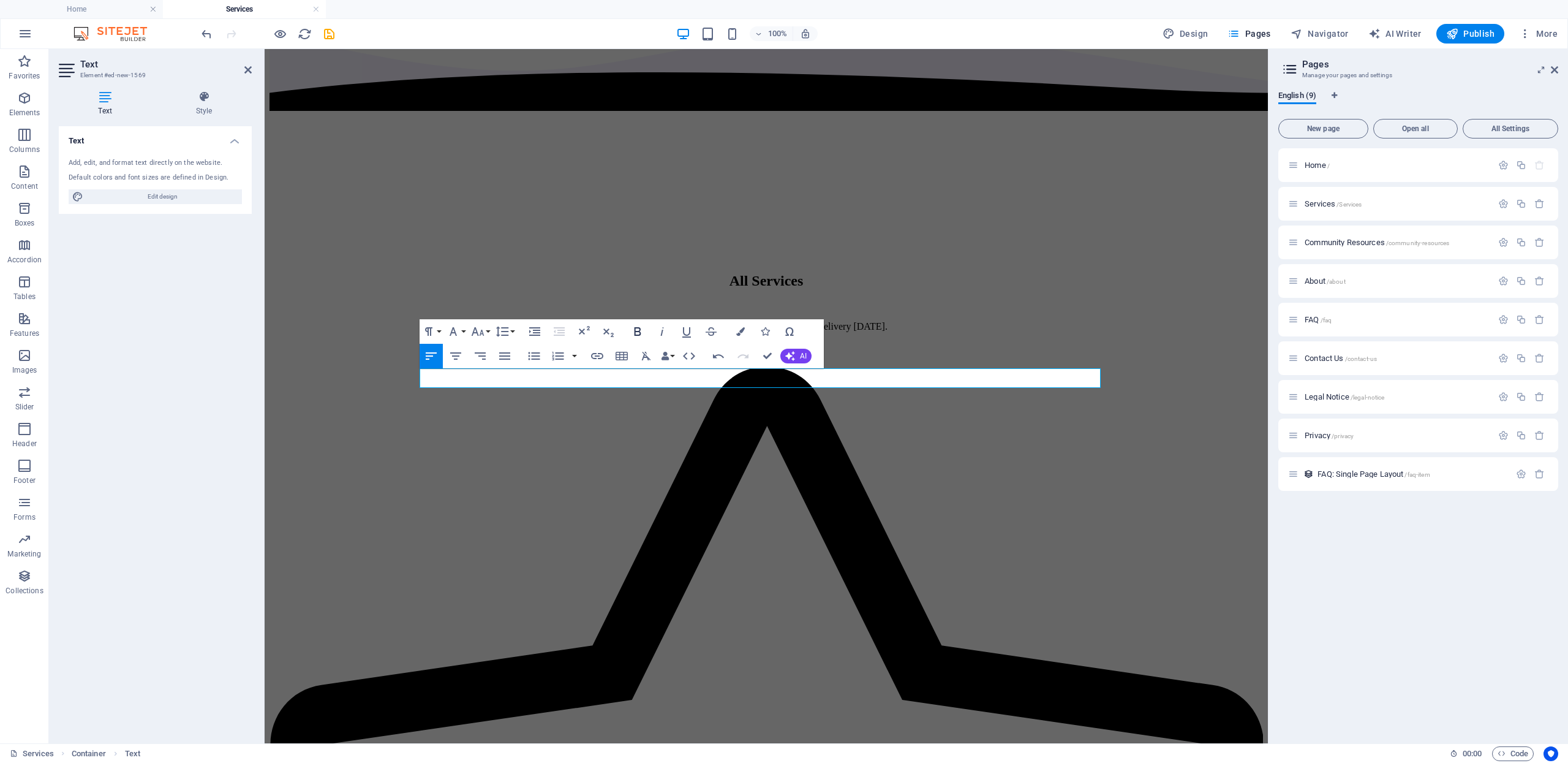
click at [641, 330] on icon "button" at bounding box center [638, 331] width 15 height 15
drag, startPoint x: 530, startPoint y: 376, endPoint x: 395, endPoint y: 376, distance: 135.0
copy p "Williams - $55"
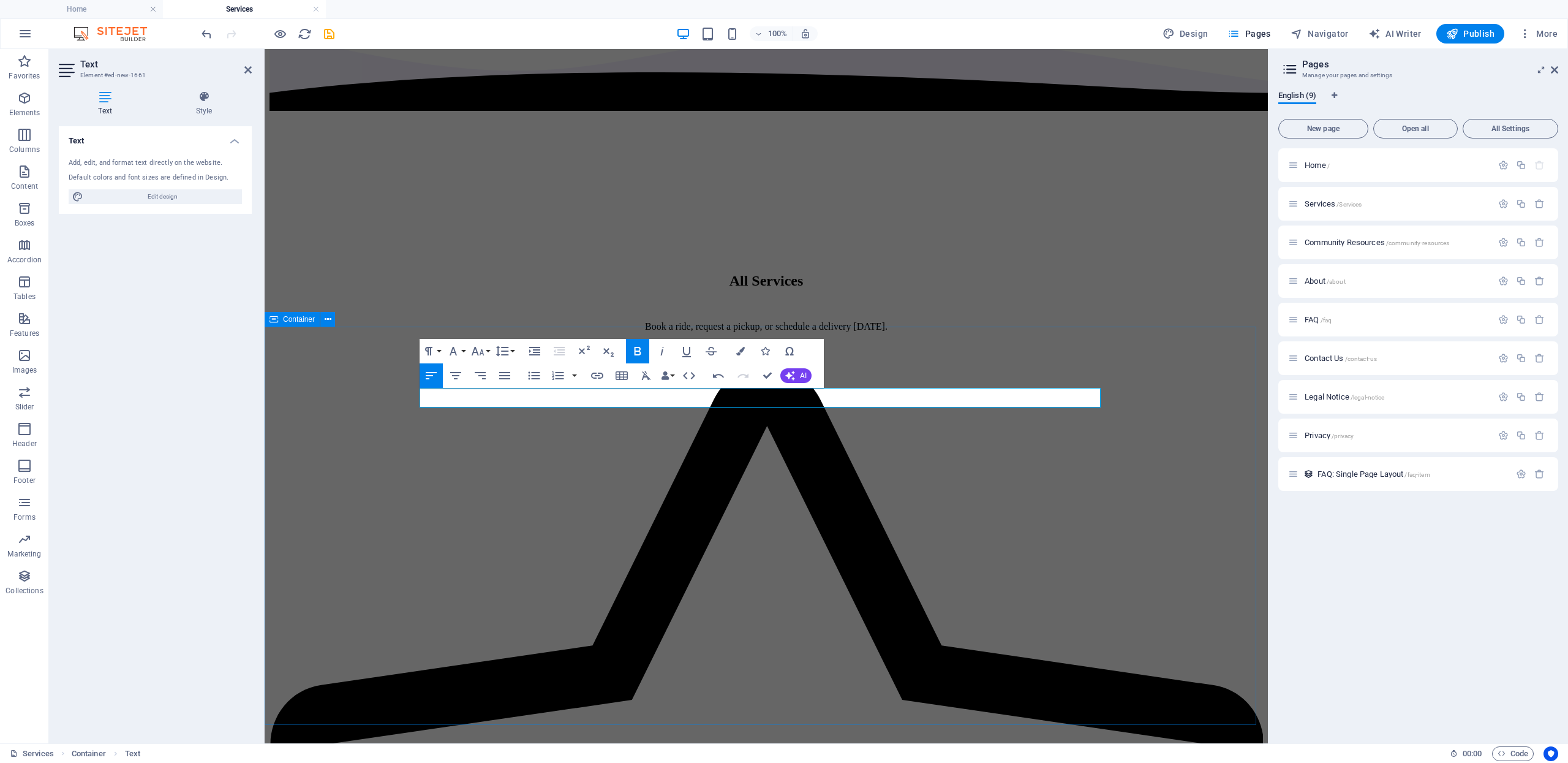
drag, startPoint x: 469, startPoint y: 400, endPoint x: 395, endPoint y: 400, distance: 74.0
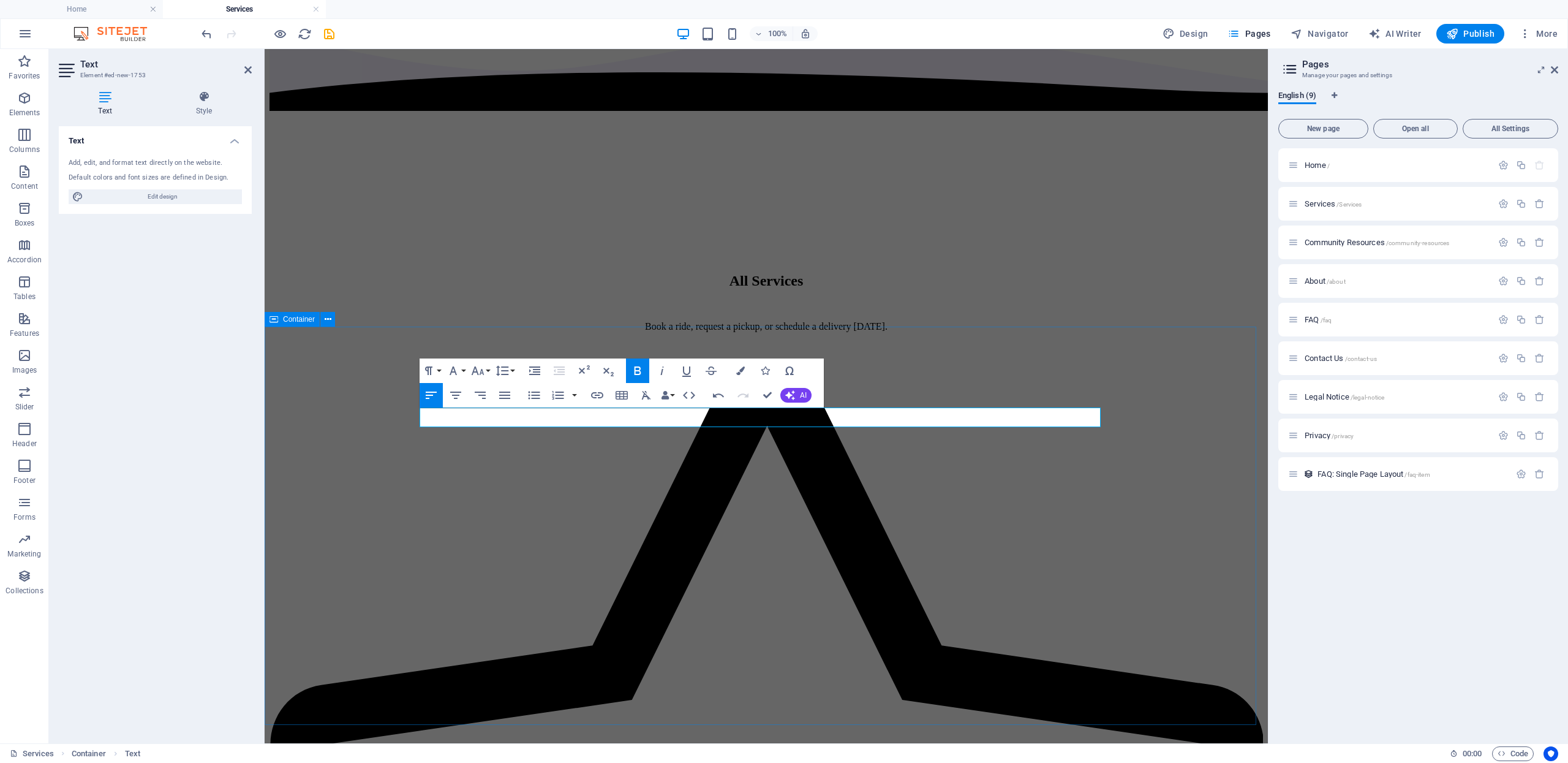
drag, startPoint x: 469, startPoint y: 419, endPoint x: 405, endPoint y: 419, distance: 64.0
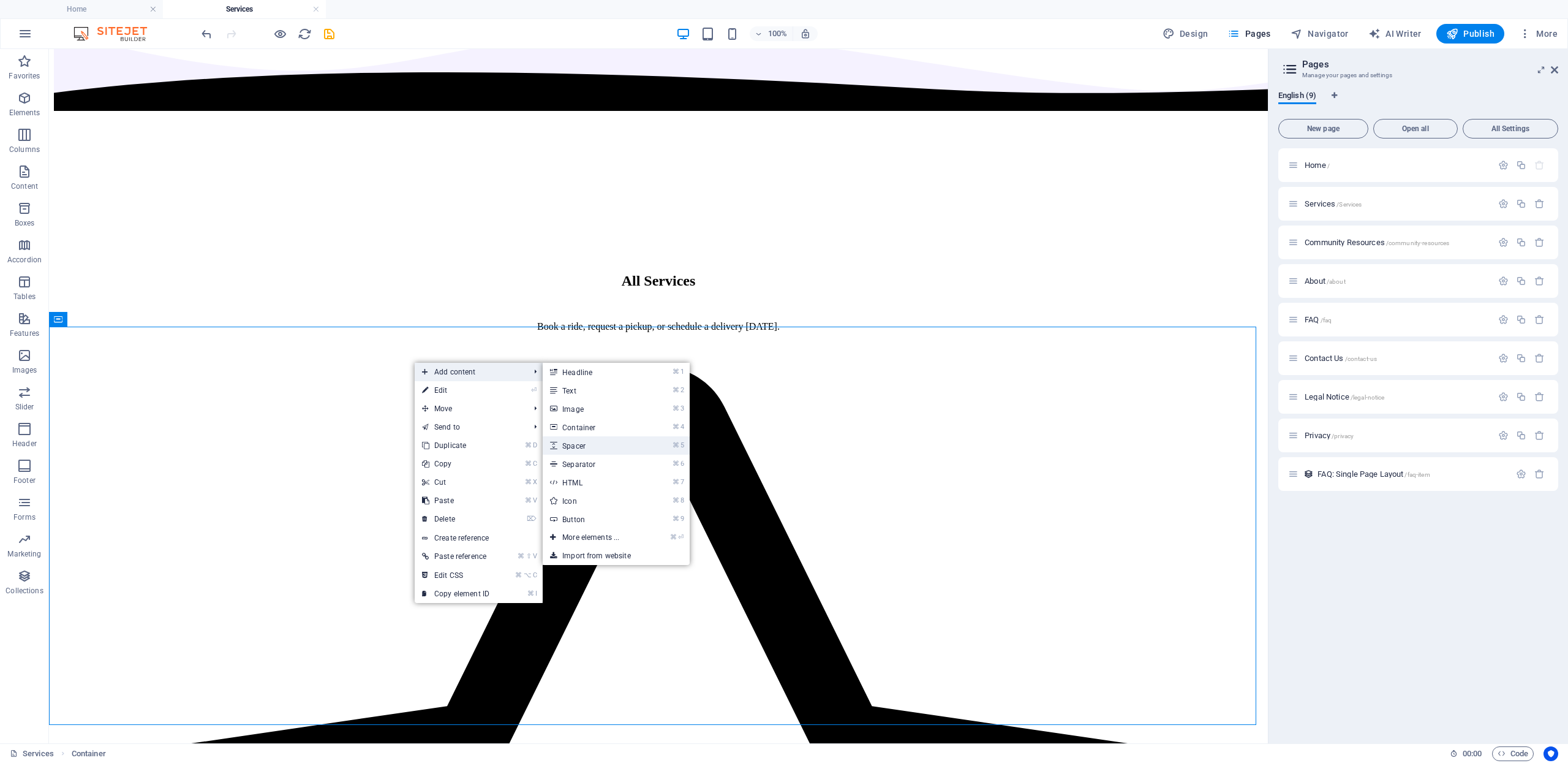
click at [576, 448] on link "⌘ 5 Spacer" at bounding box center [593, 446] width 101 height 19
select select "px"
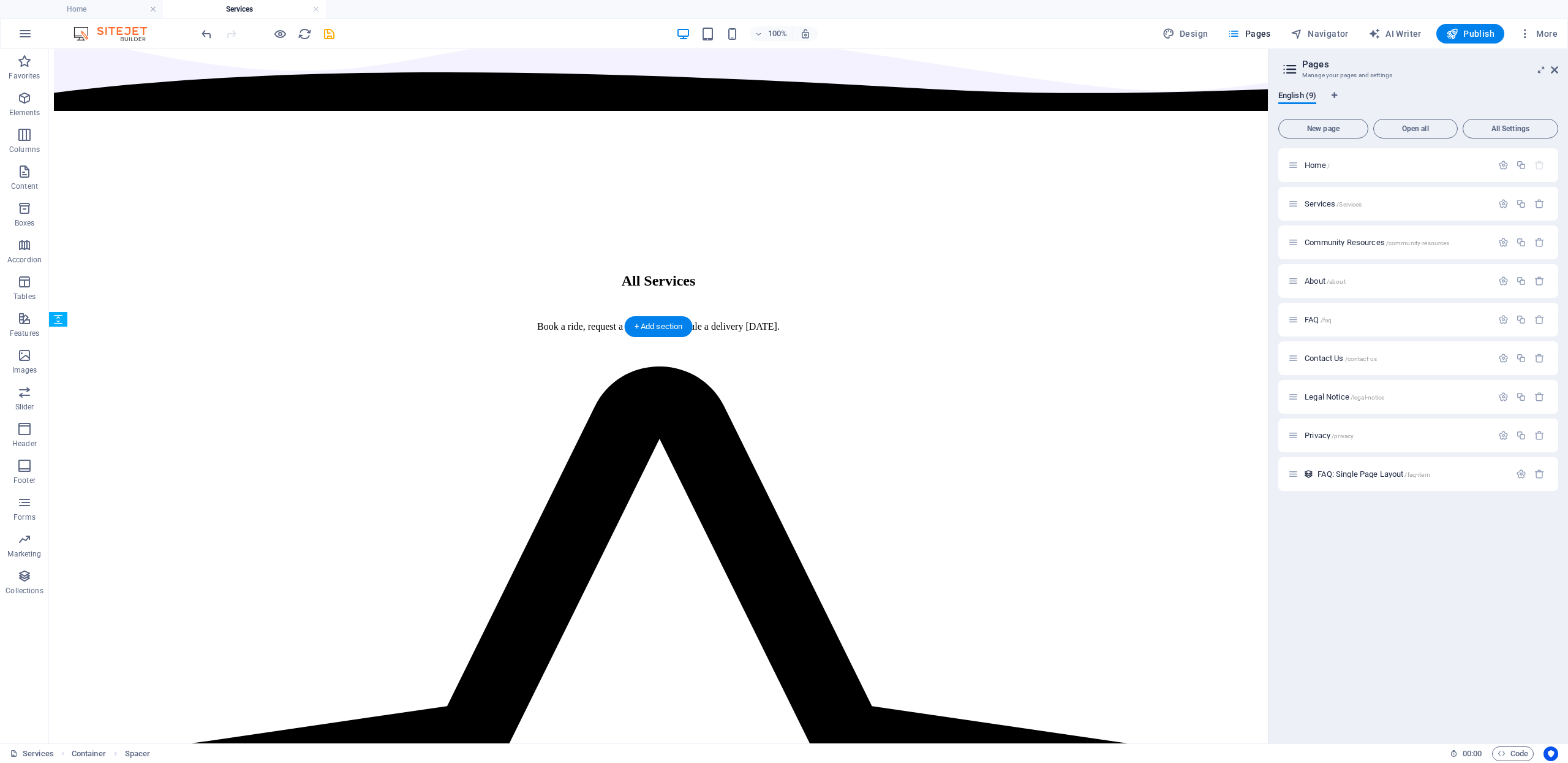
drag, startPoint x: 436, startPoint y: 349, endPoint x: 434, endPoint y: 384, distance: 35.1
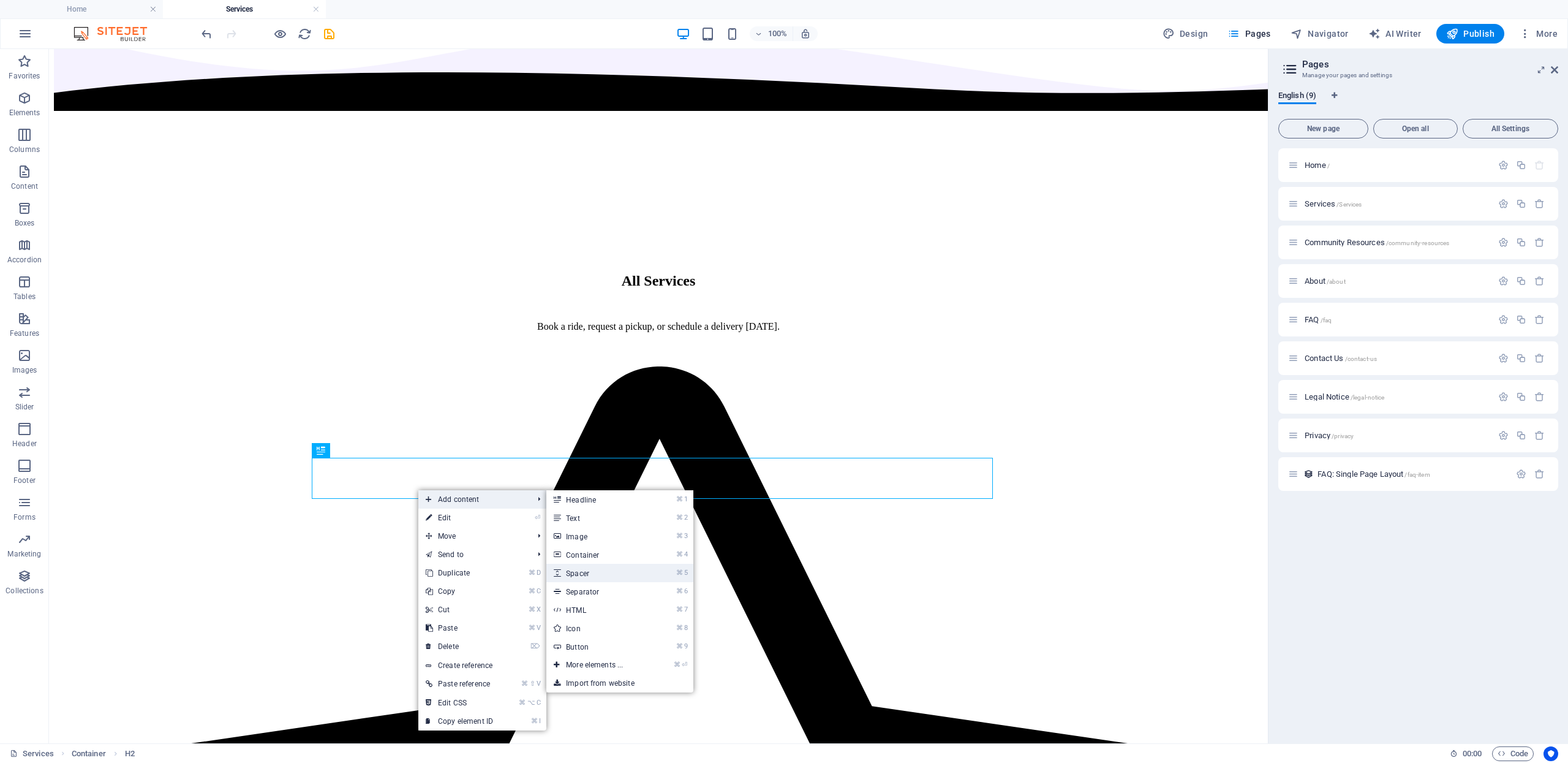
drag, startPoint x: 597, startPoint y: 571, endPoint x: 188, endPoint y: 329, distance: 475.2
click at [597, 571] on link "⌘ 5 Spacer" at bounding box center [597, 573] width 101 height 19
select select "px"
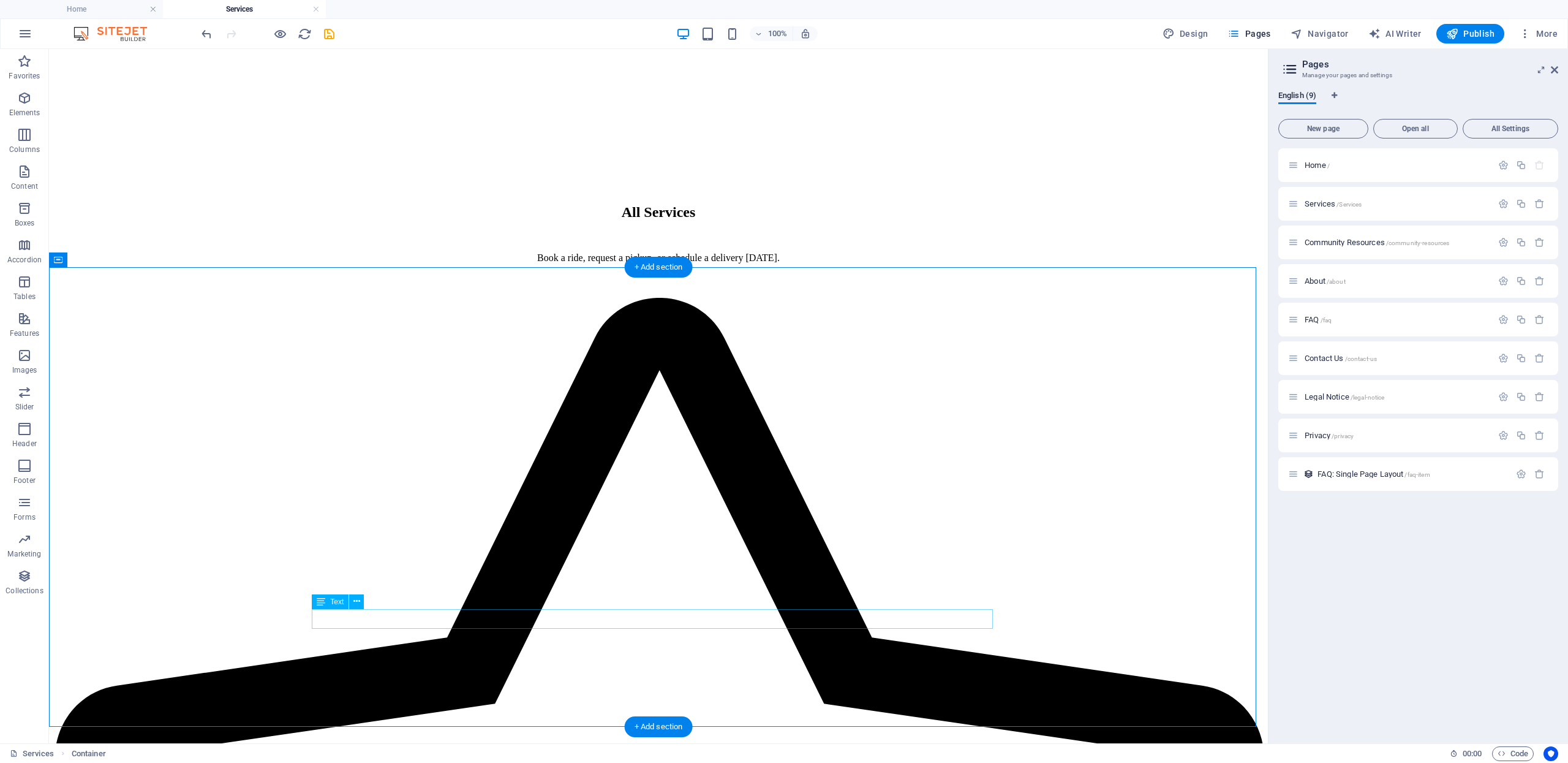
scroll to position [922, 0]
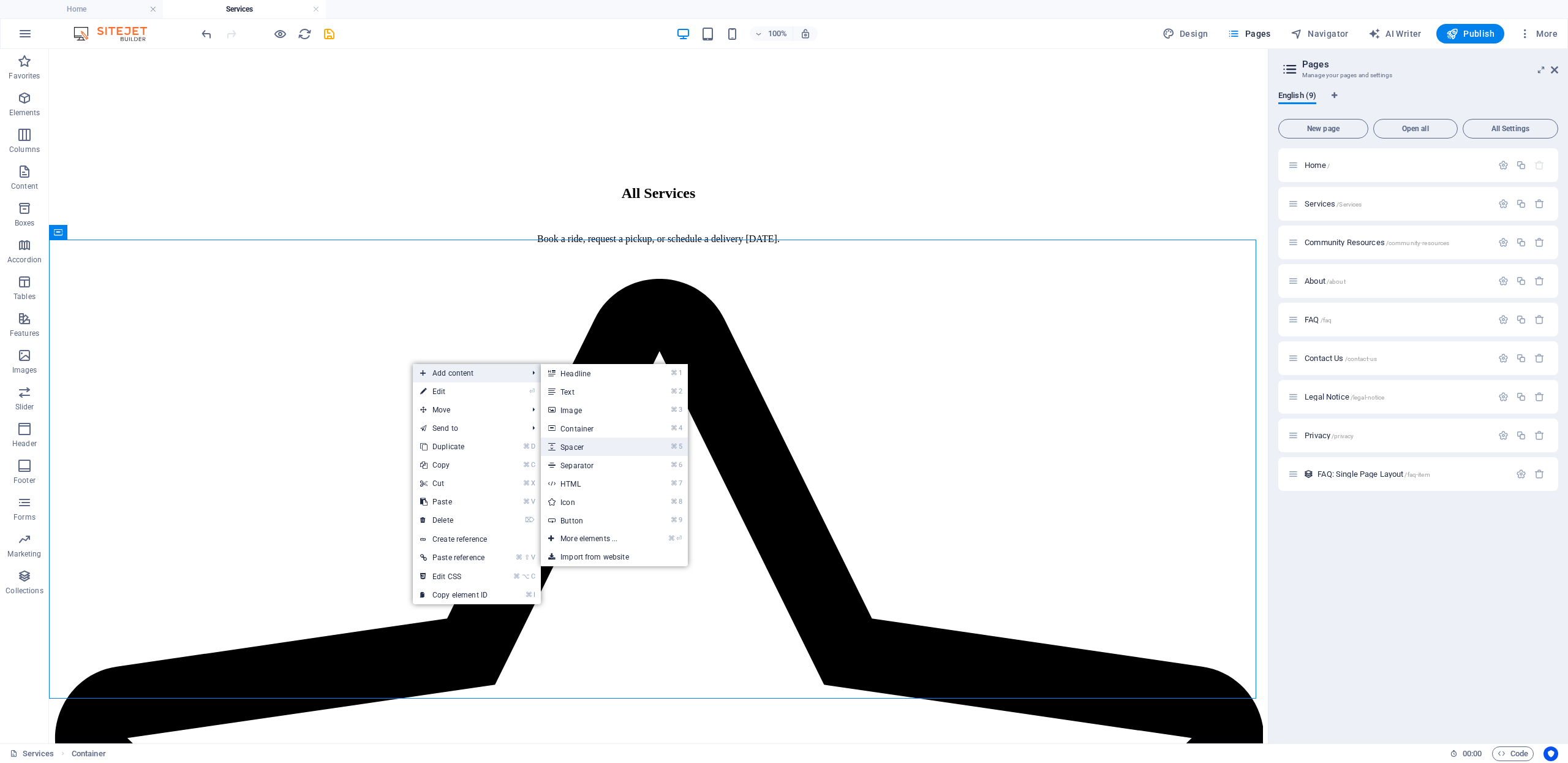
drag, startPoint x: 576, startPoint y: 445, endPoint x: 298, endPoint y: 392, distance: 283.0
click at [576, 445] on link "⌘ 5 Spacer" at bounding box center [591, 447] width 101 height 19
select select "px"
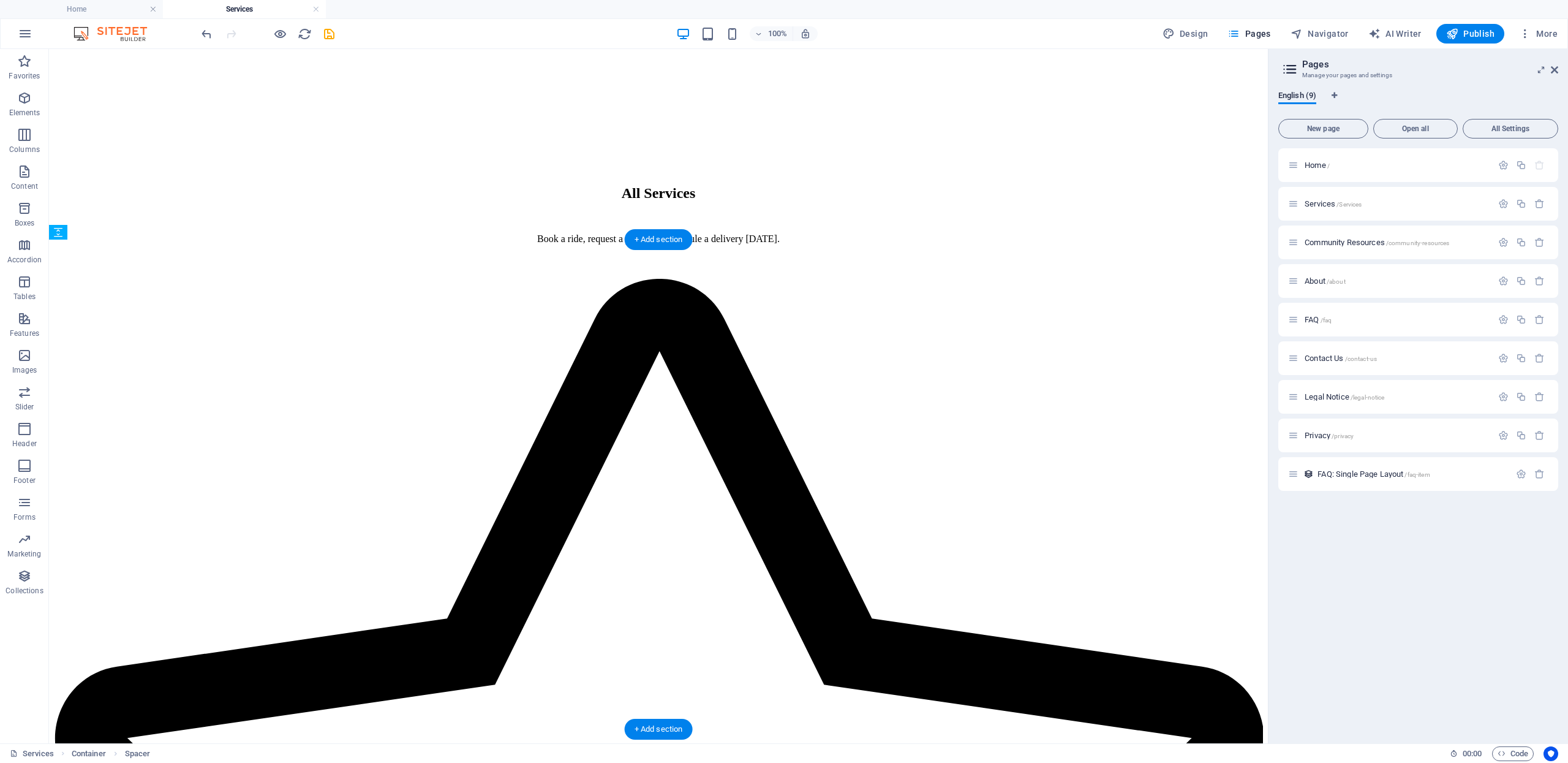
drag, startPoint x: 442, startPoint y: 261, endPoint x: 441, endPoint y: 392, distance: 131.0
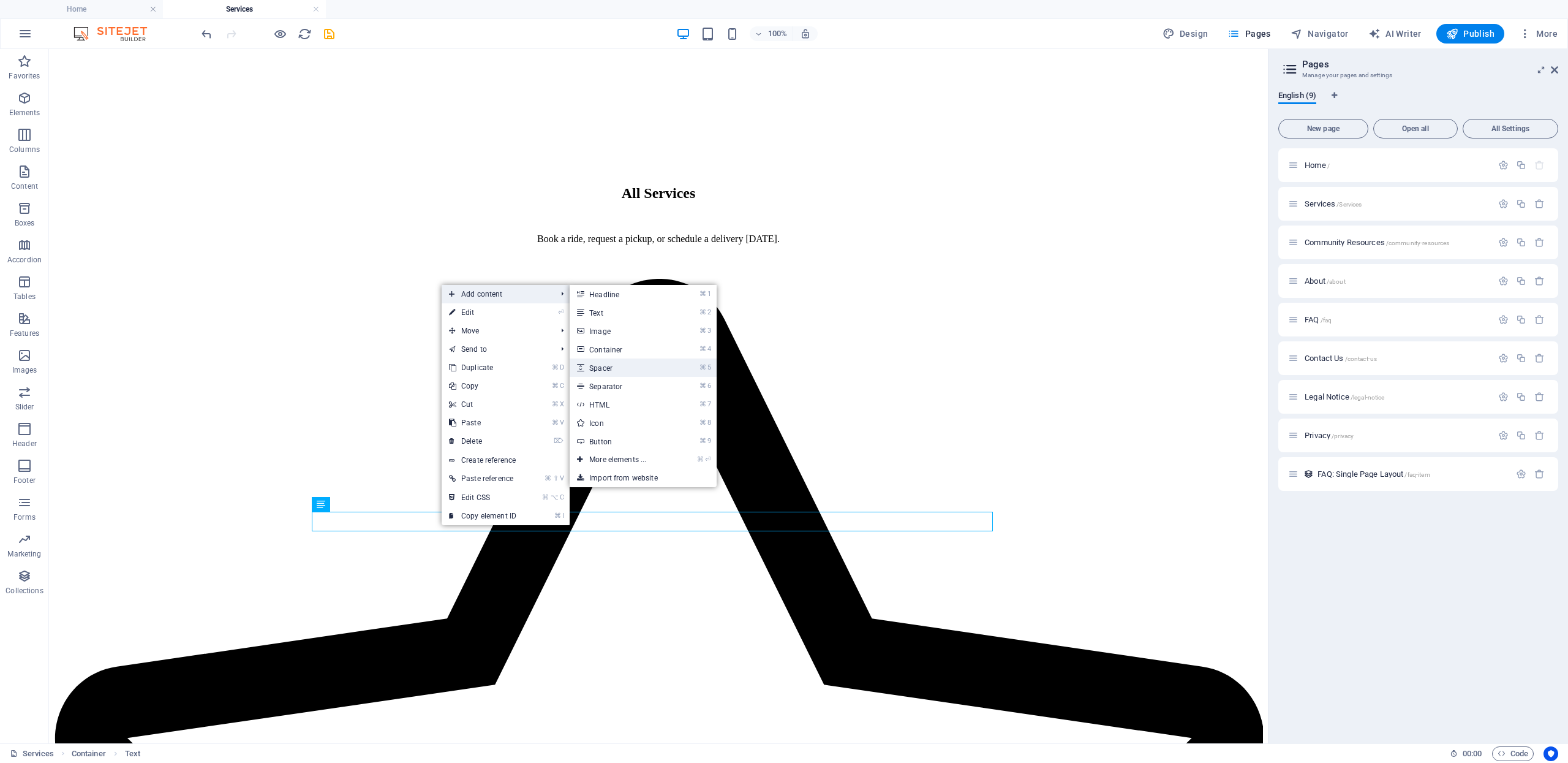
click at [621, 367] on link "⌘ 5 Spacer" at bounding box center [620, 368] width 101 height 19
select select "px"
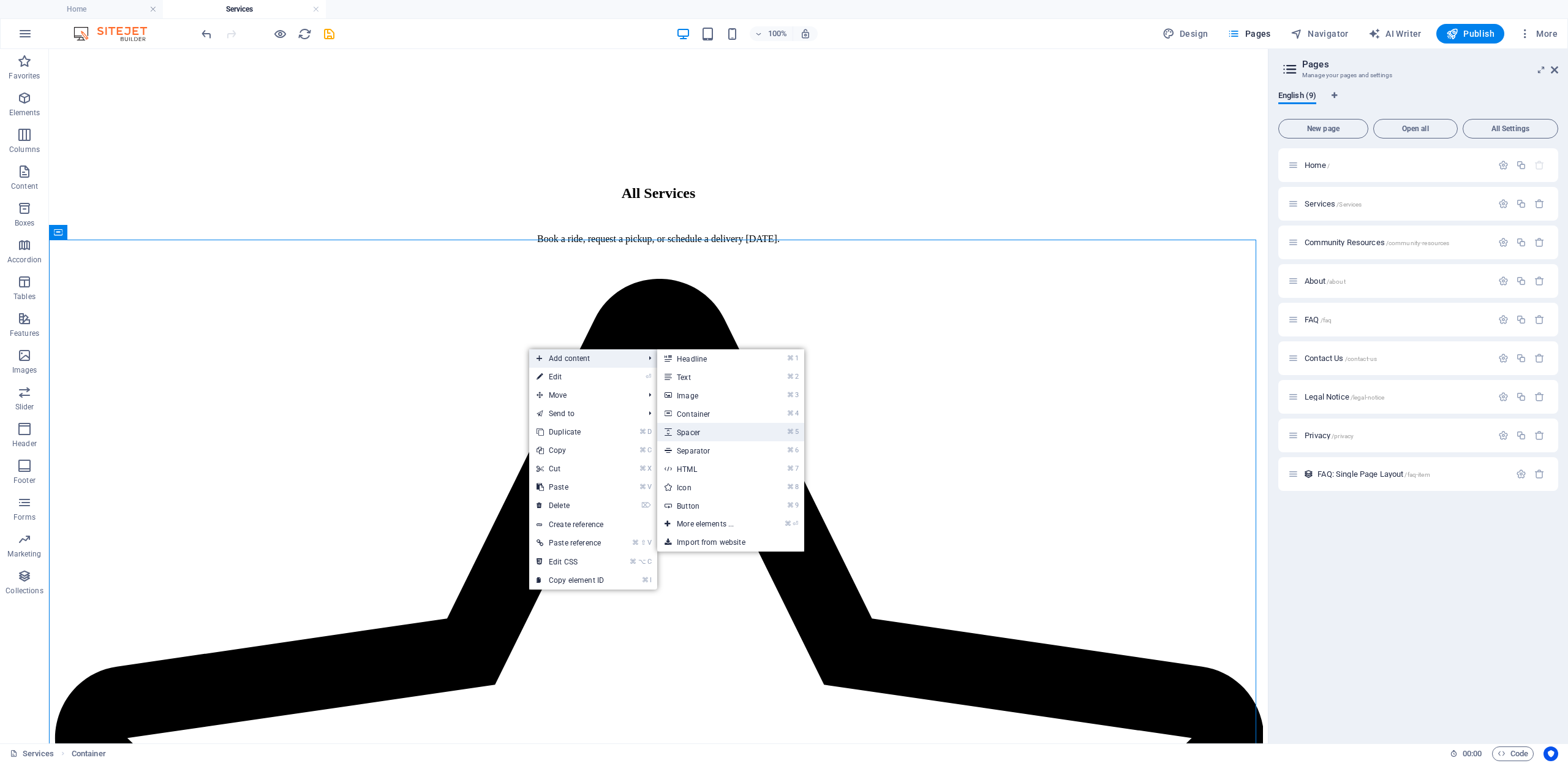
drag, startPoint x: 696, startPoint y: 432, endPoint x: 378, endPoint y: 386, distance: 321.3
click at [696, 432] on link "⌘ 5 Spacer" at bounding box center [707, 432] width 101 height 19
select select "px"
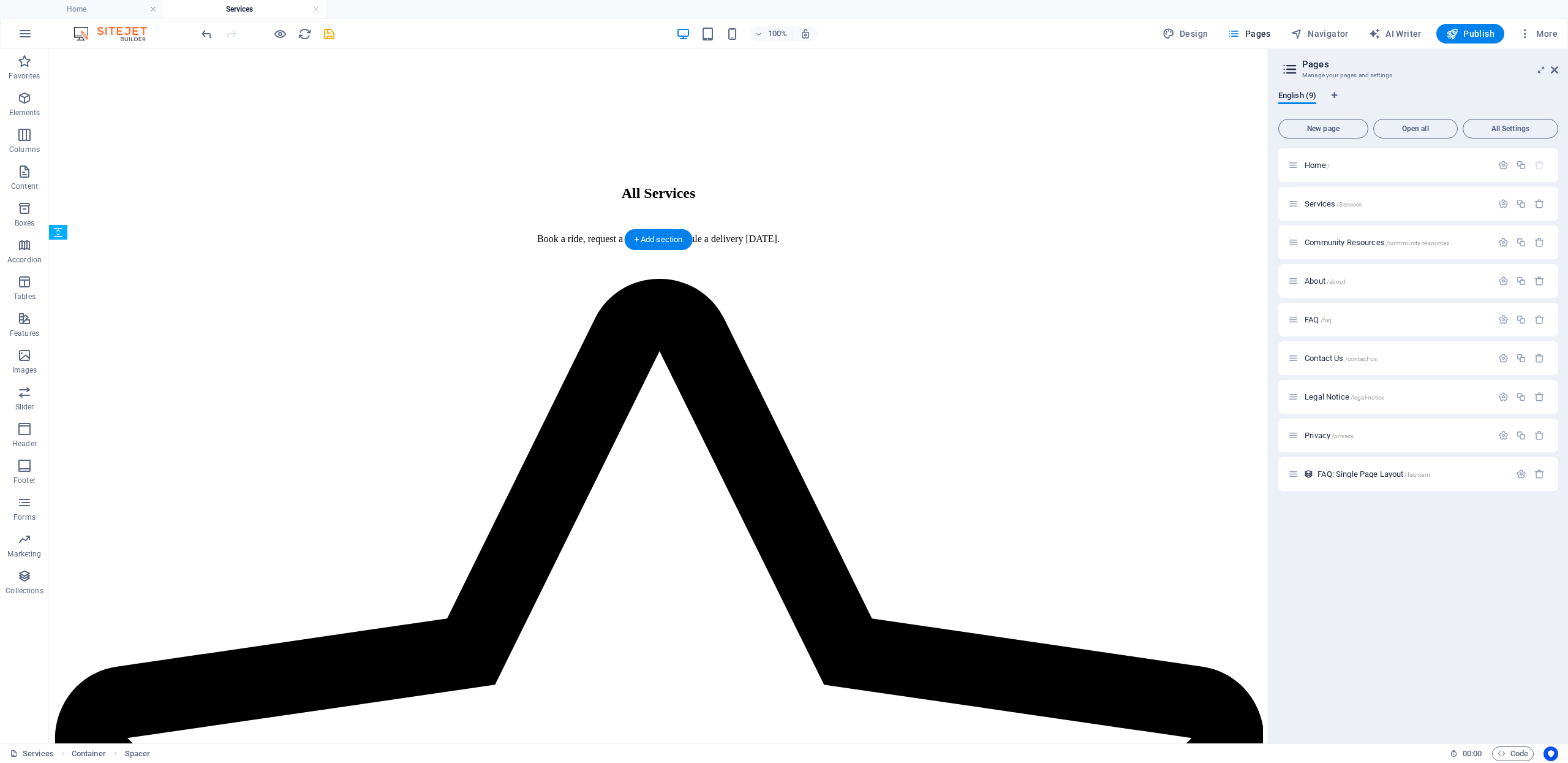
drag, startPoint x: 491, startPoint y: 261, endPoint x: 442, endPoint y: 622, distance: 364.3
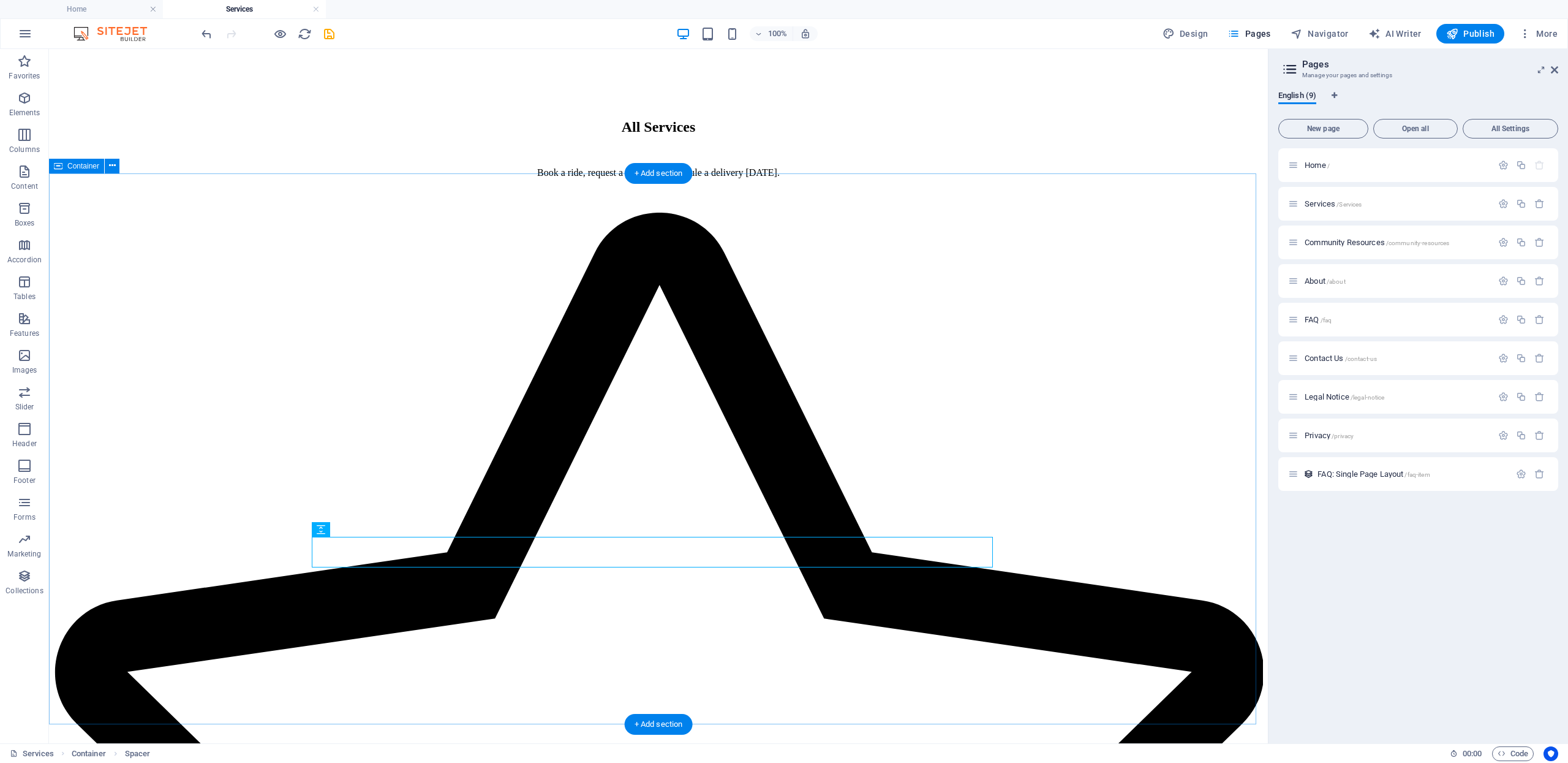
scroll to position [984, 0]
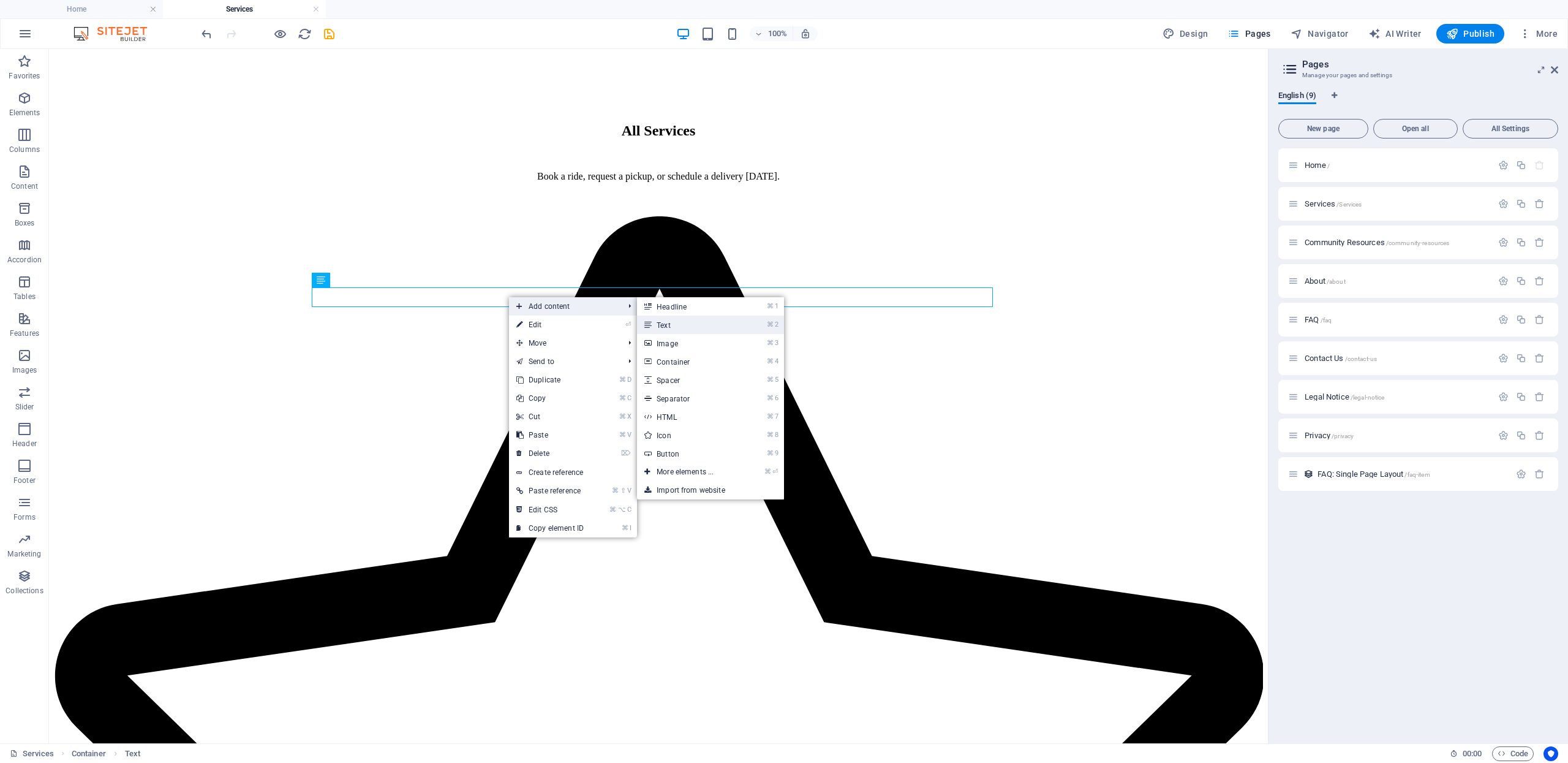
click at [657, 327] on link "⌘ 2 Text" at bounding box center [687, 325] width 101 height 19
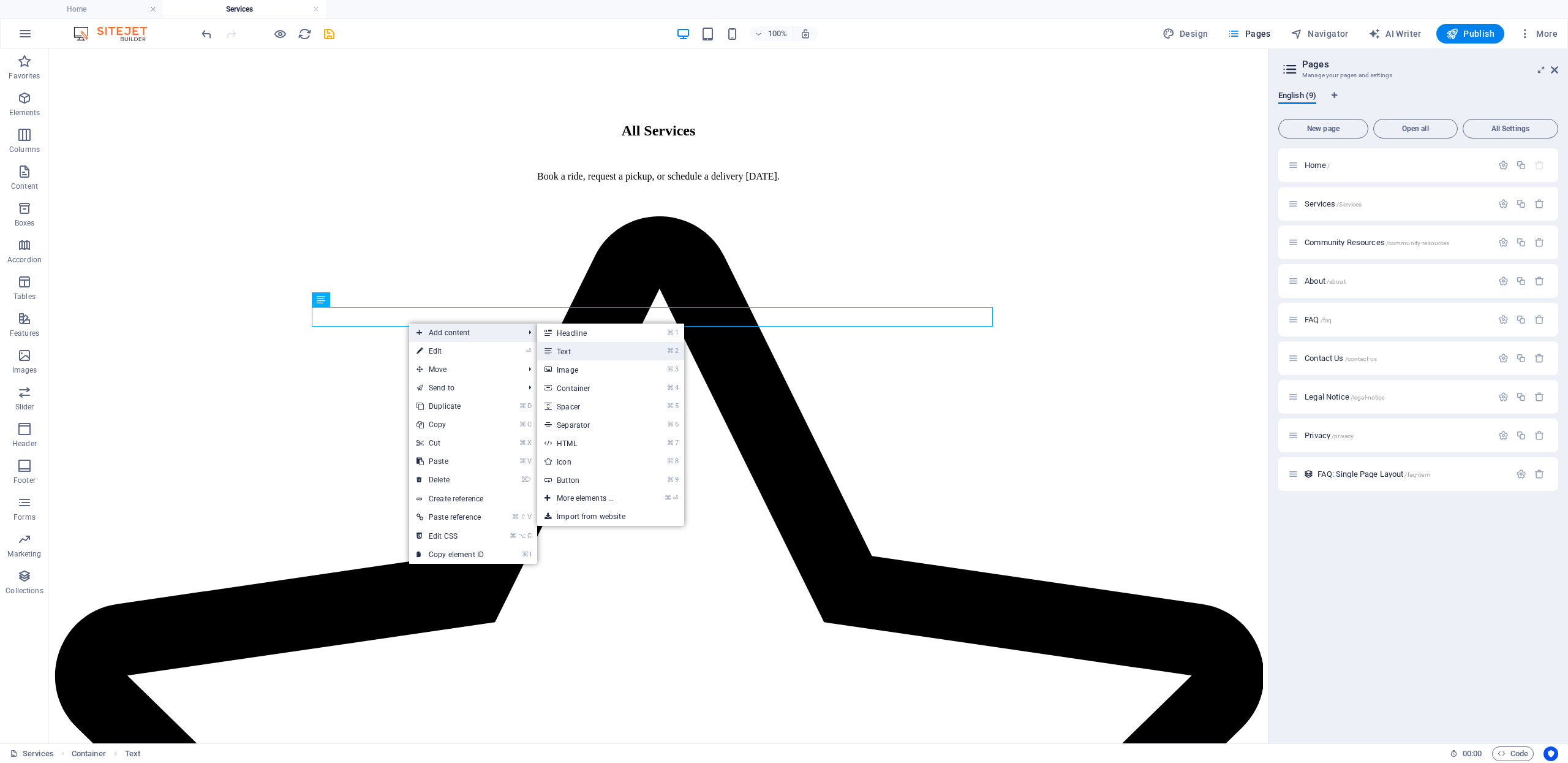
click at [551, 352] on icon at bounding box center [548, 351] width 6 height 19
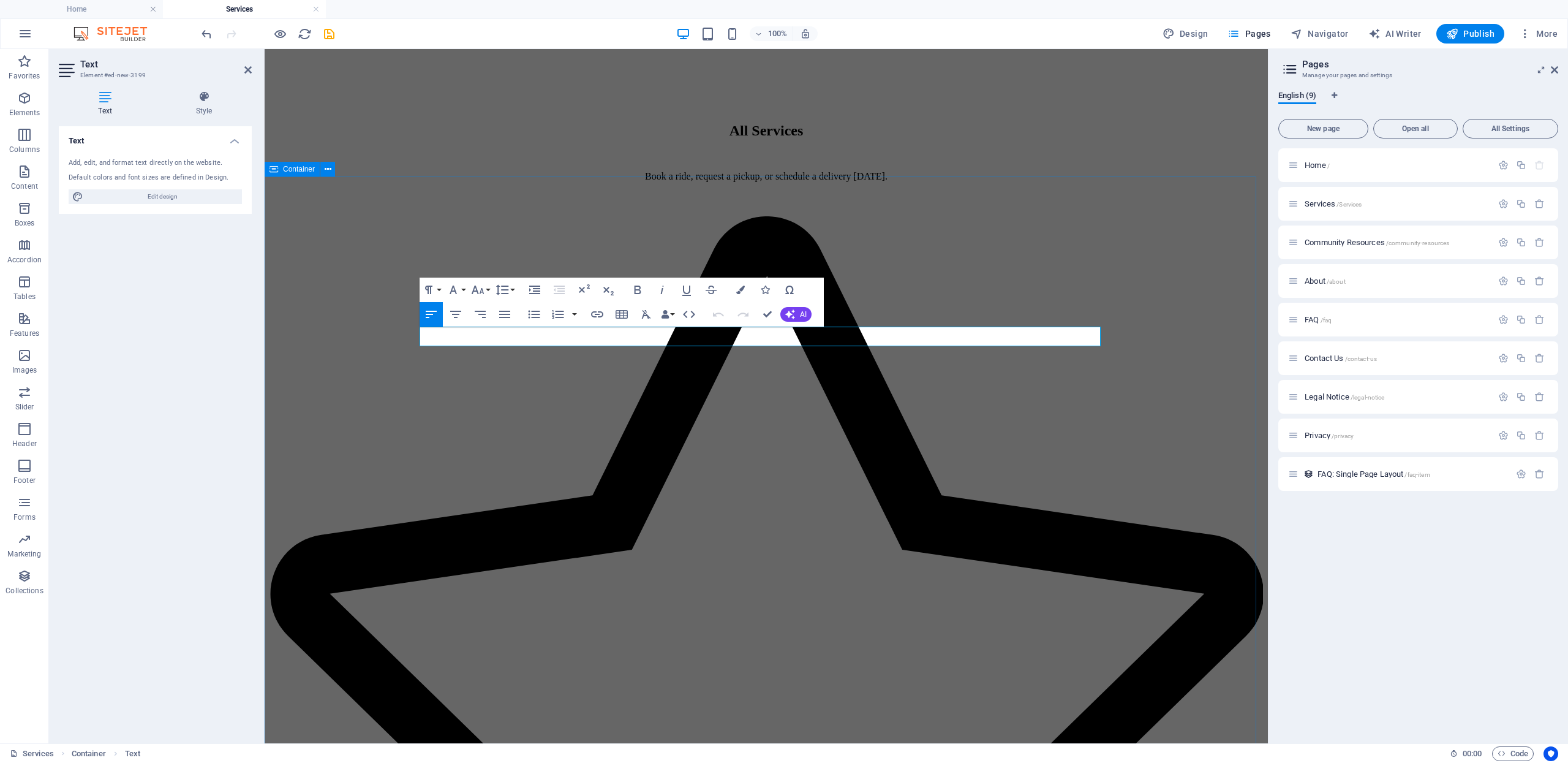
drag, startPoint x: 361, startPoint y: 343, endPoint x: 367, endPoint y: 352, distance: 10.8
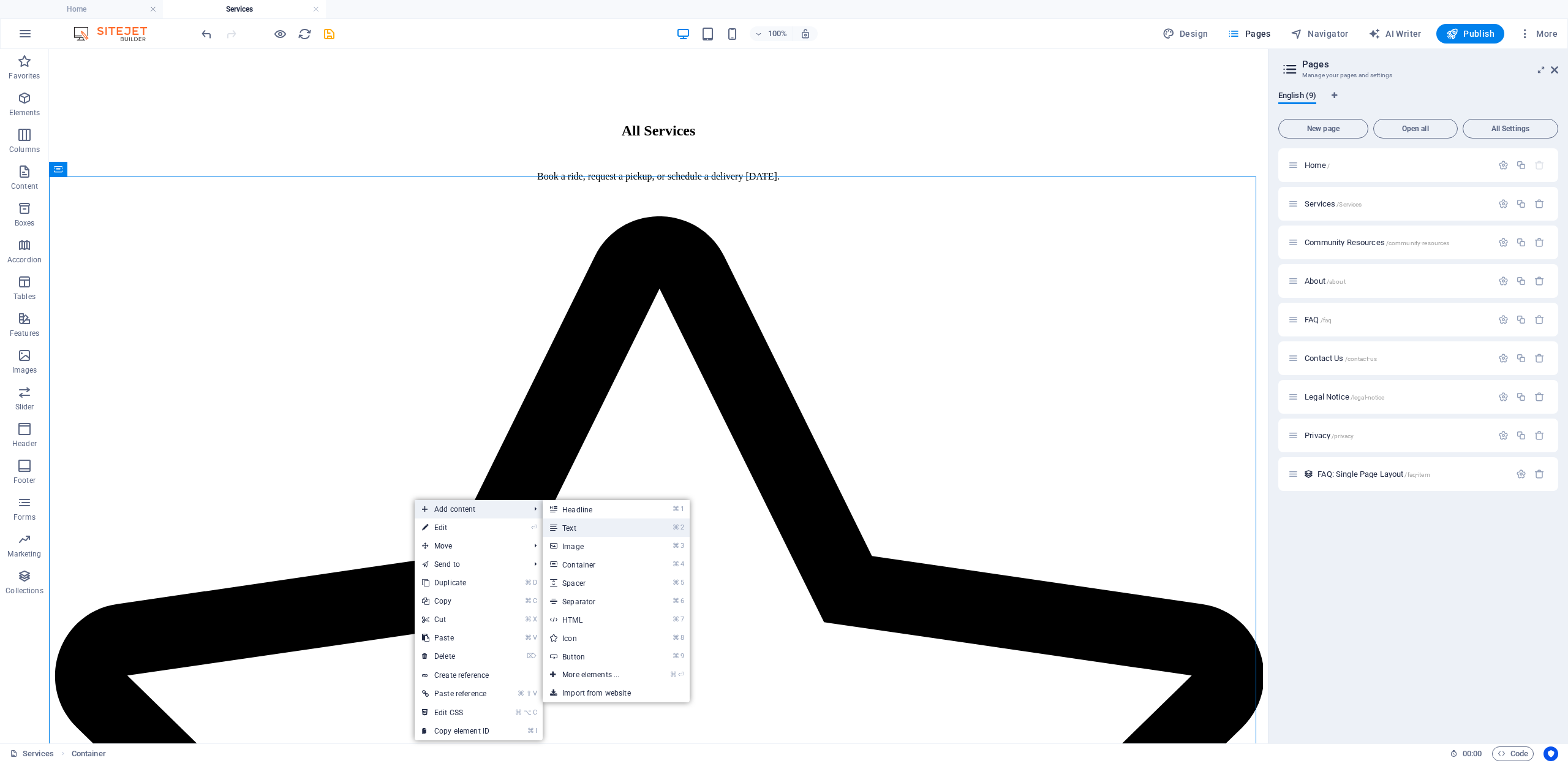
click at [556, 525] on icon at bounding box center [553, 528] width 6 height 19
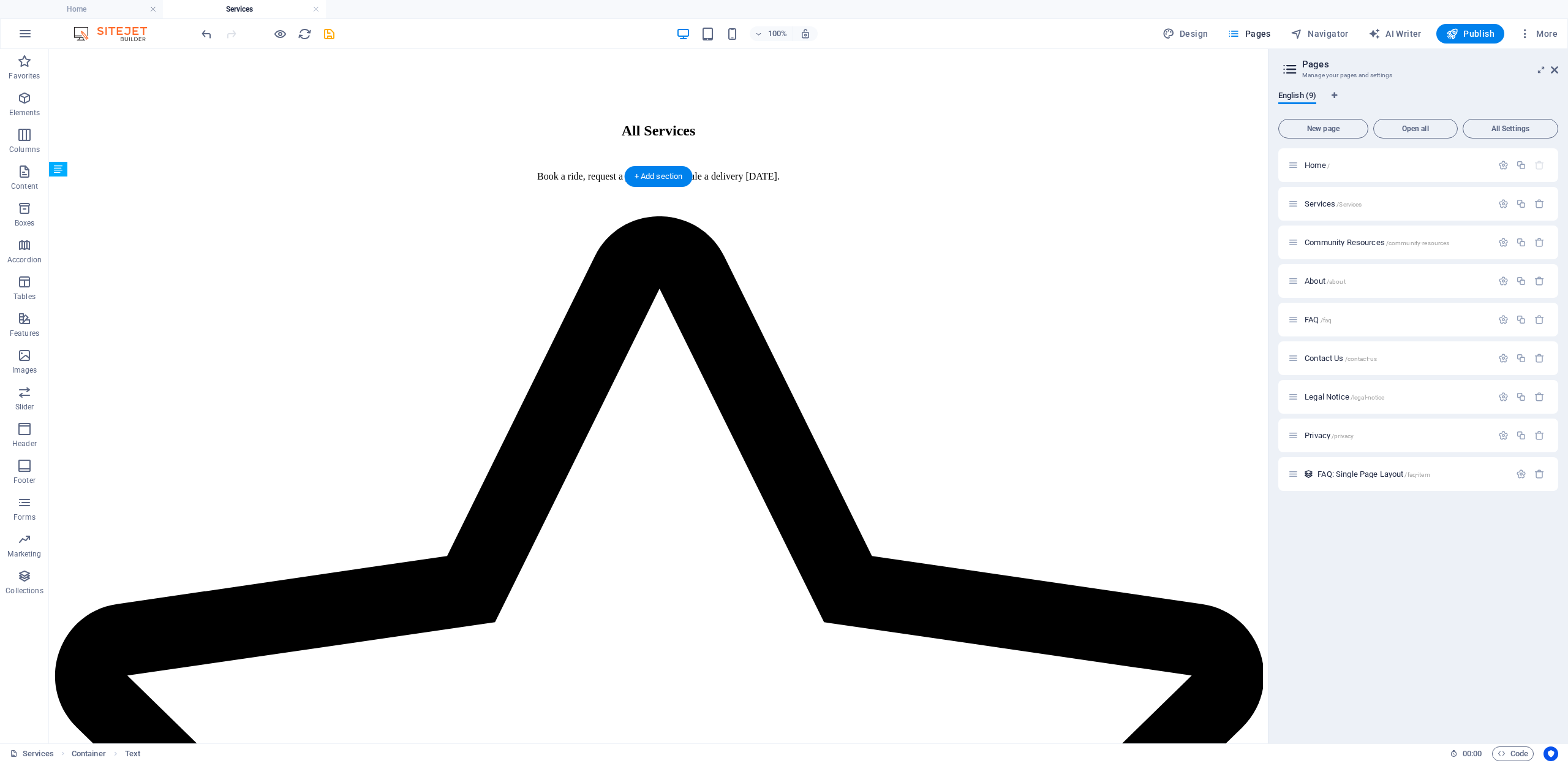
drag, startPoint x: 395, startPoint y: 188, endPoint x: 380, endPoint y: 500, distance: 312.4
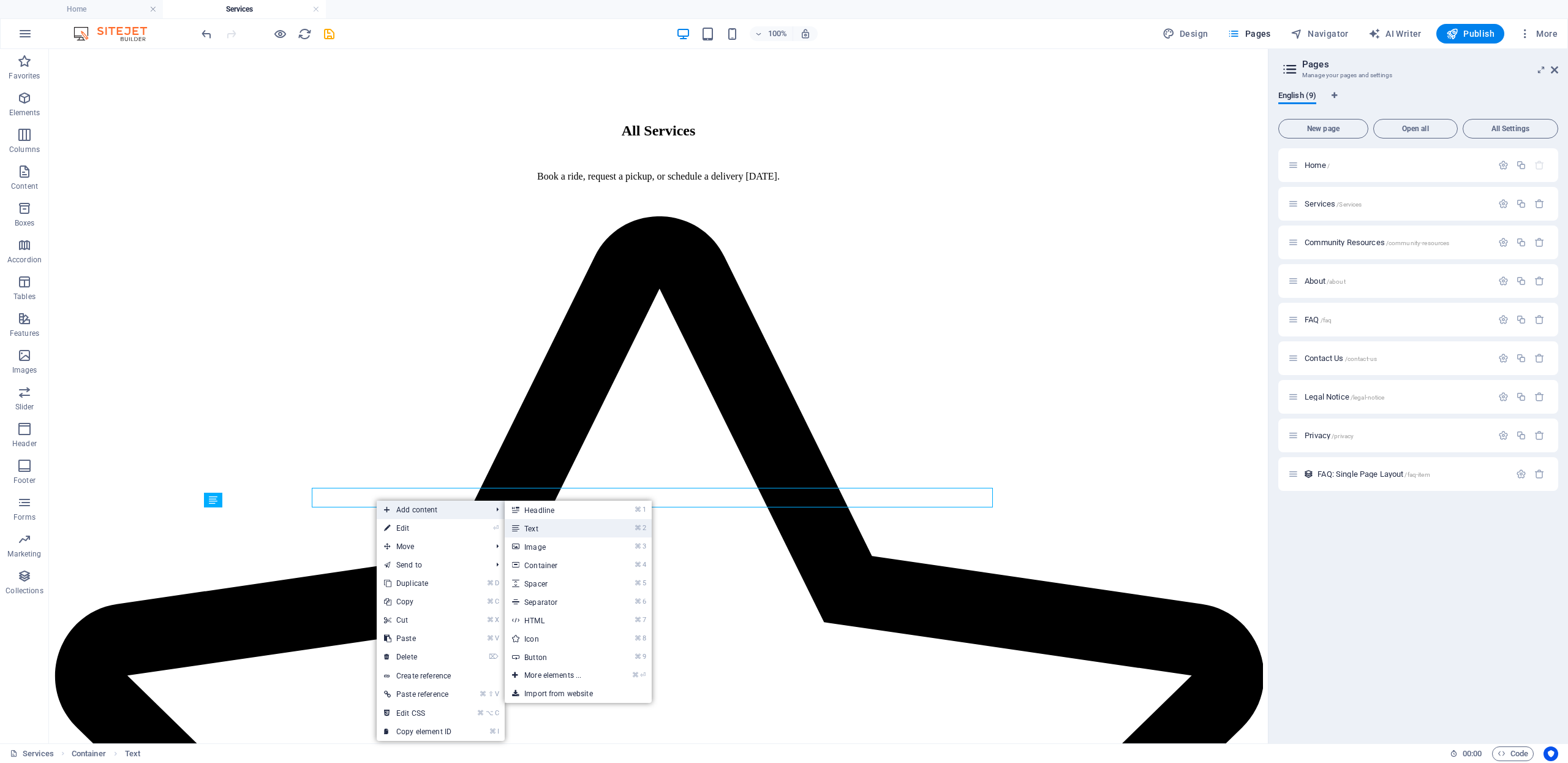
click at [550, 533] on link "⌘ 2 Text" at bounding box center [555, 529] width 101 height 19
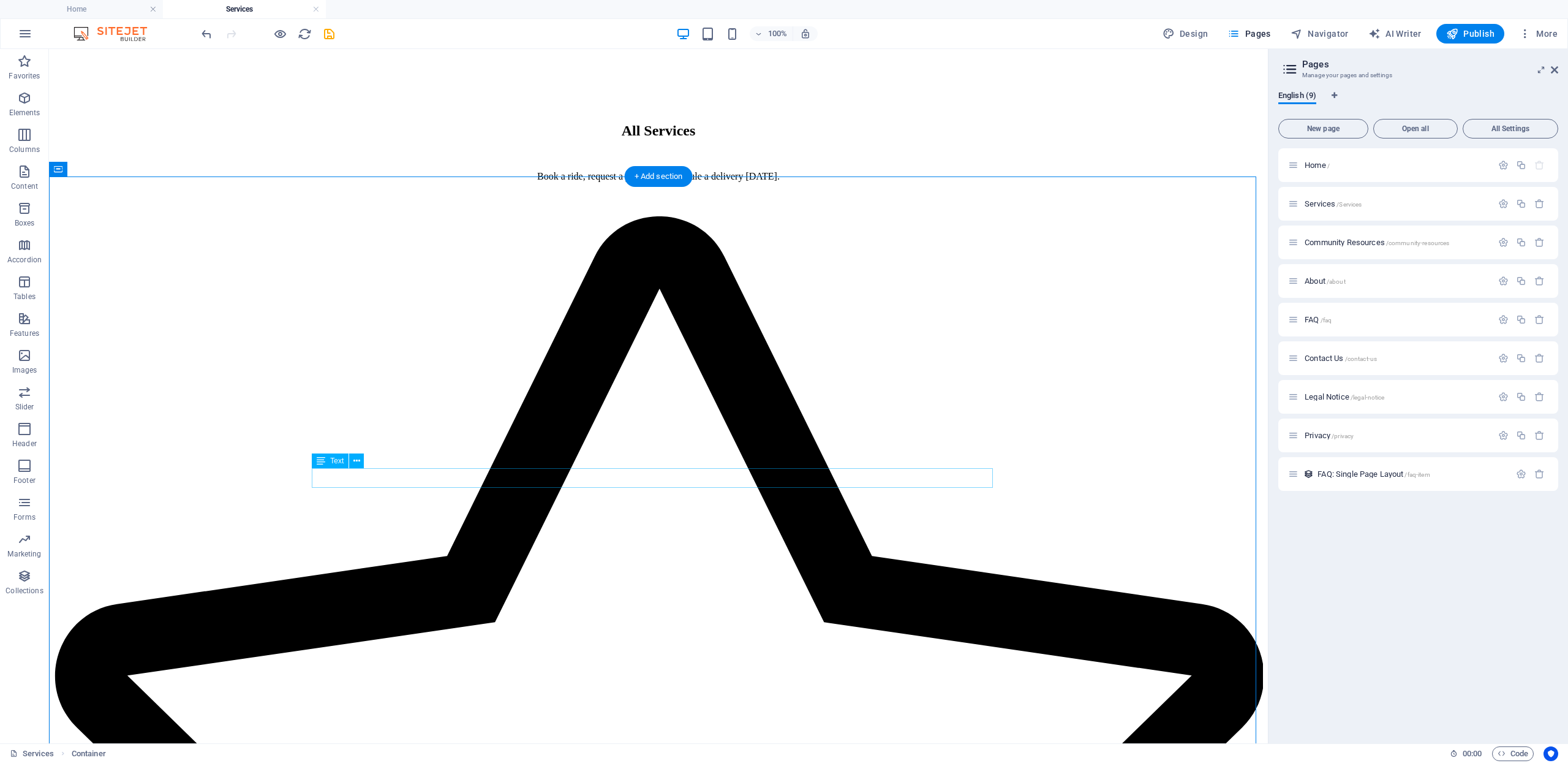
scroll to position [1293, 0]
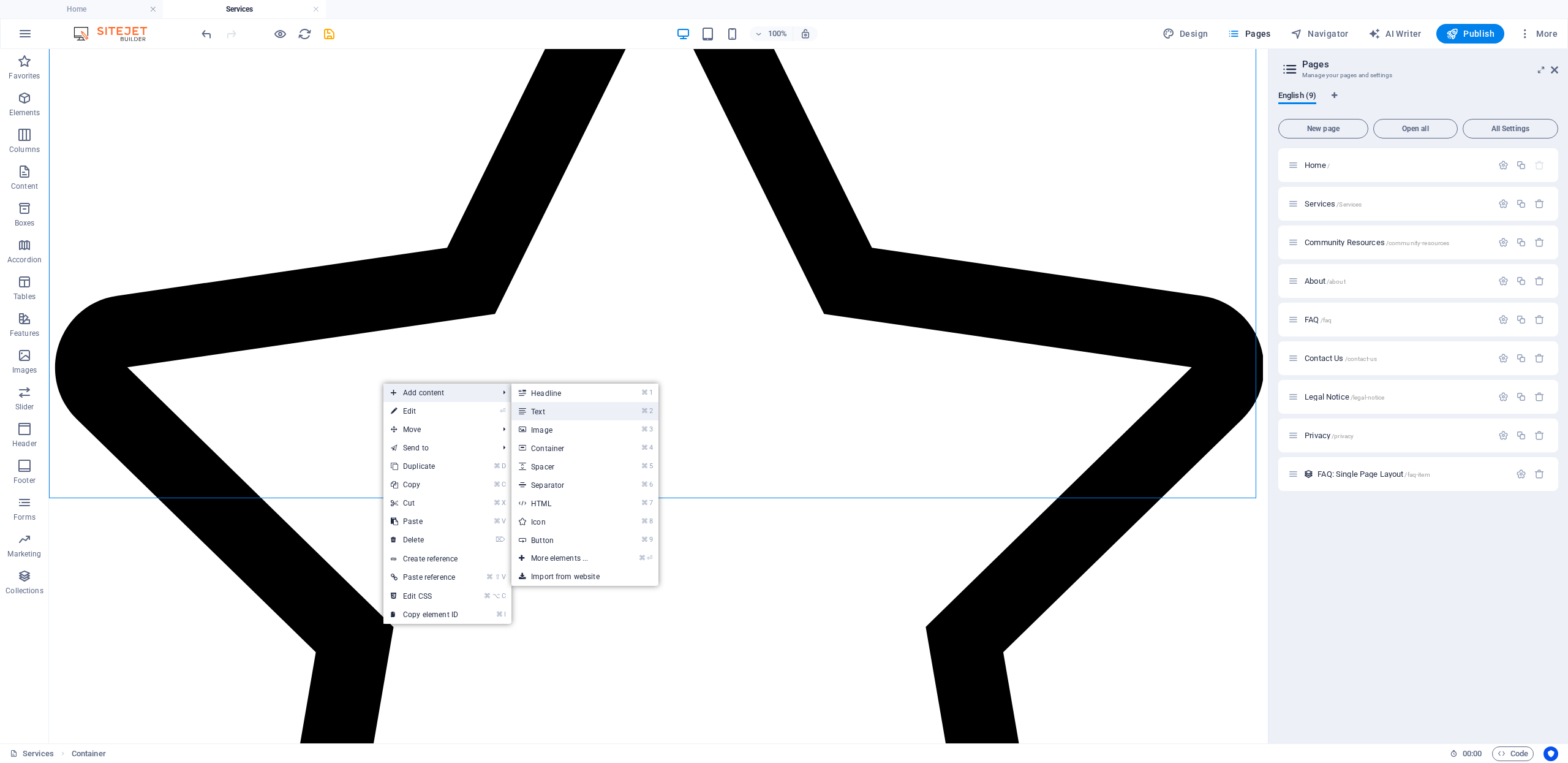
drag, startPoint x: 531, startPoint y: 412, endPoint x: 199, endPoint y: 357, distance: 336.5
click at [531, 412] on link "⌘ 2 Text" at bounding box center [562, 412] width 101 height 19
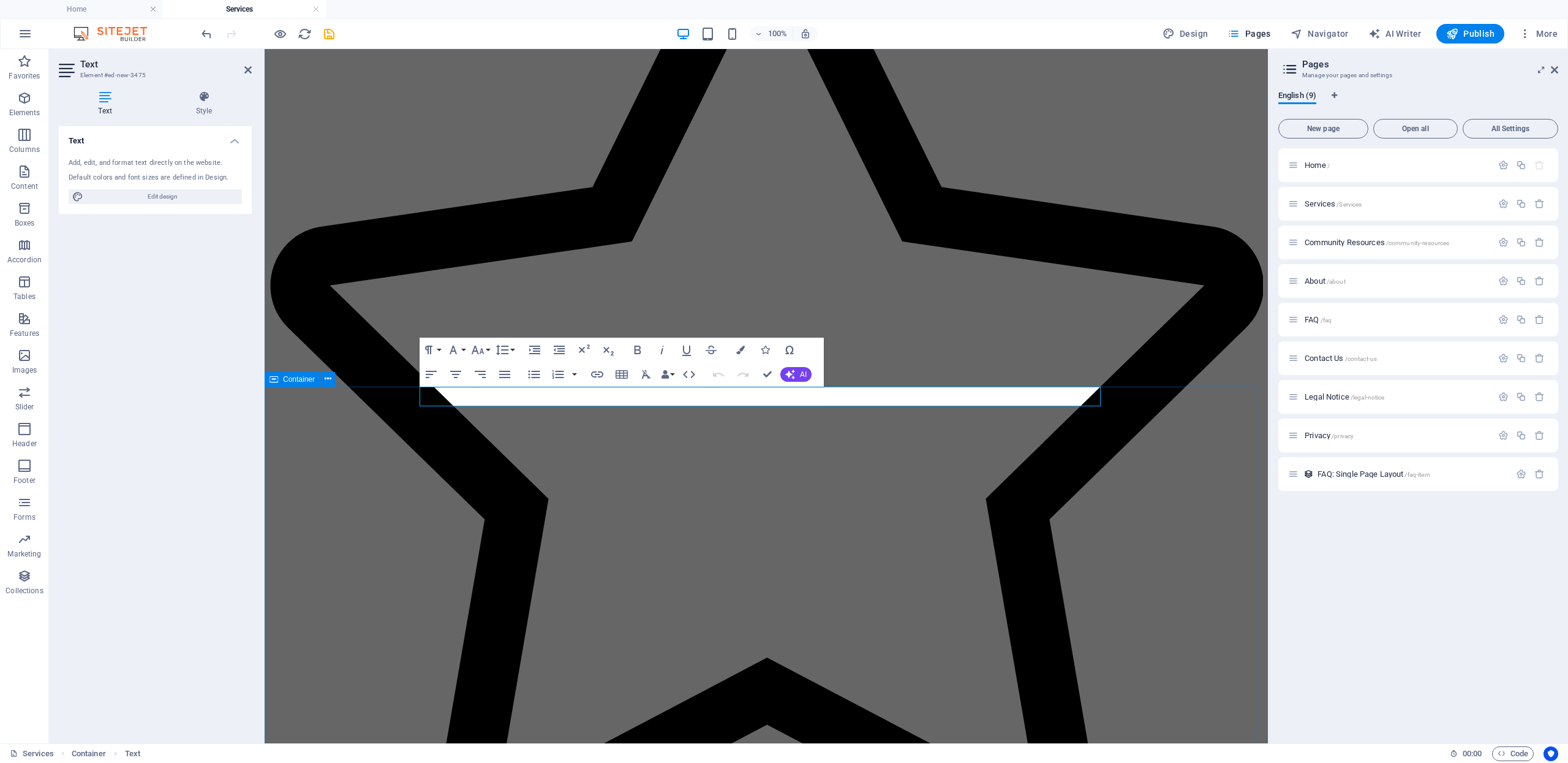
scroll to position [775, 0]
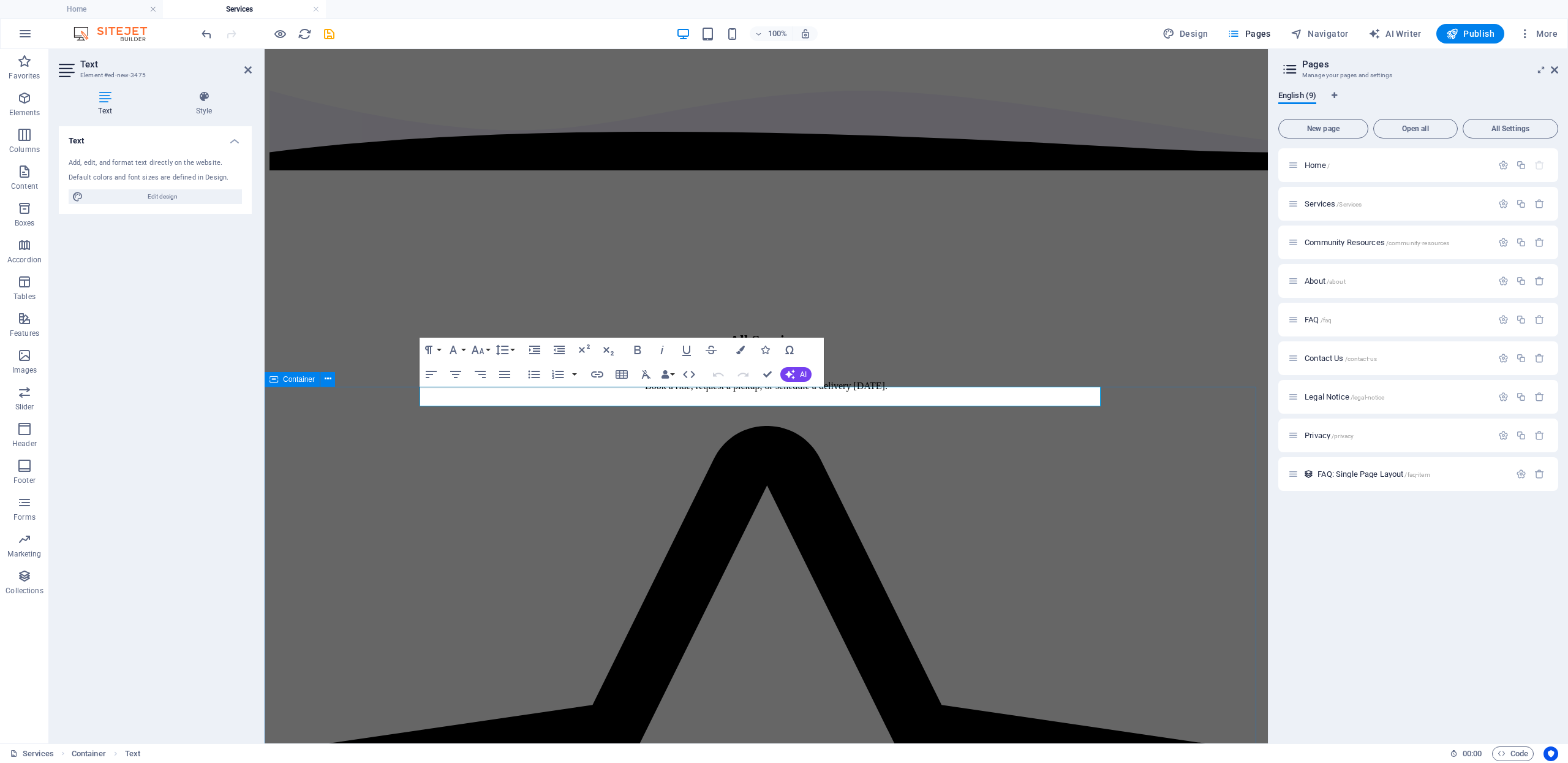
drag, startPoint x: 371, startPoint y: 447, endPoint x: 389, endPoint y: 437, distance: 20.6
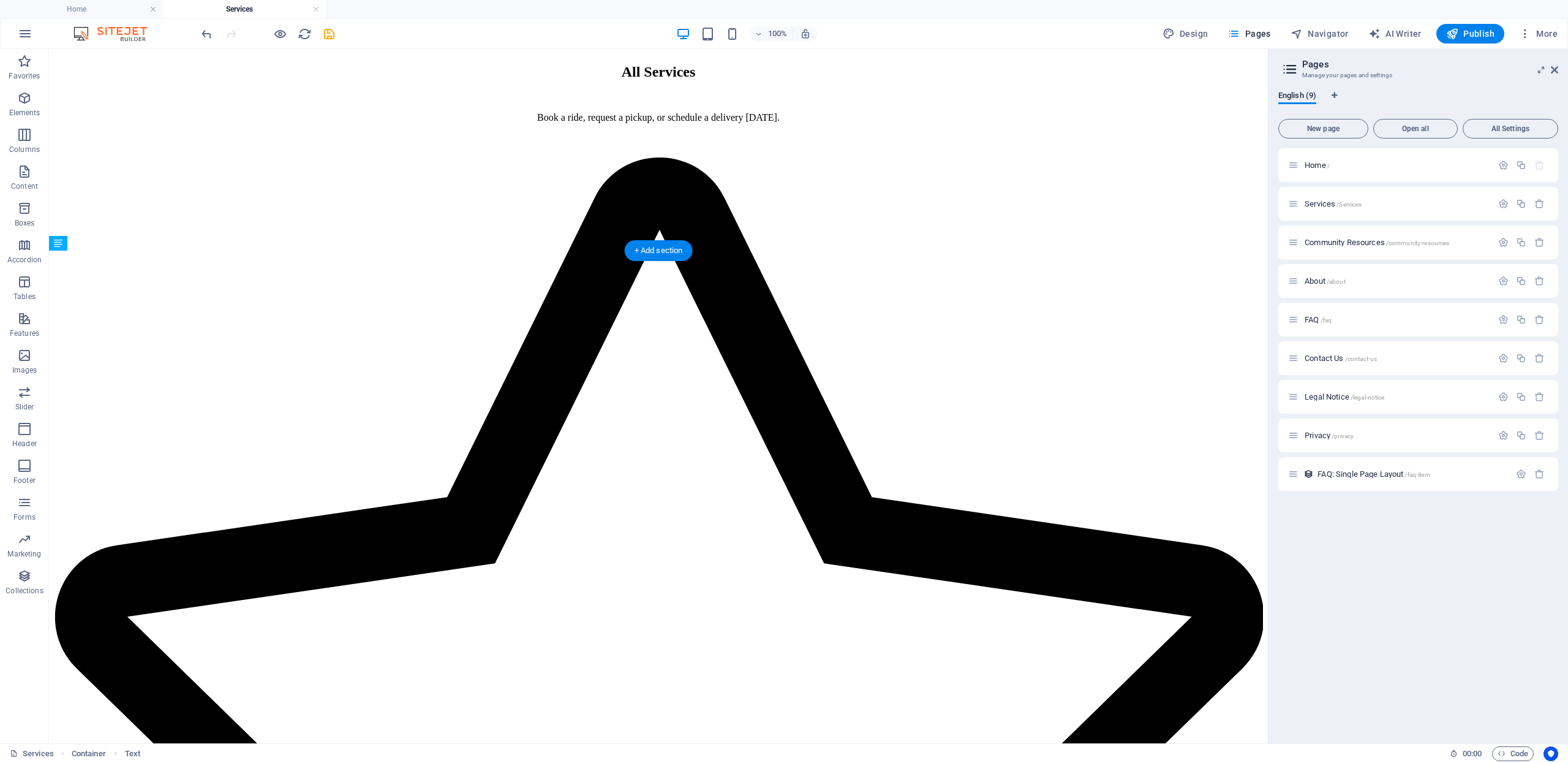
scroll to position [1111, 0]
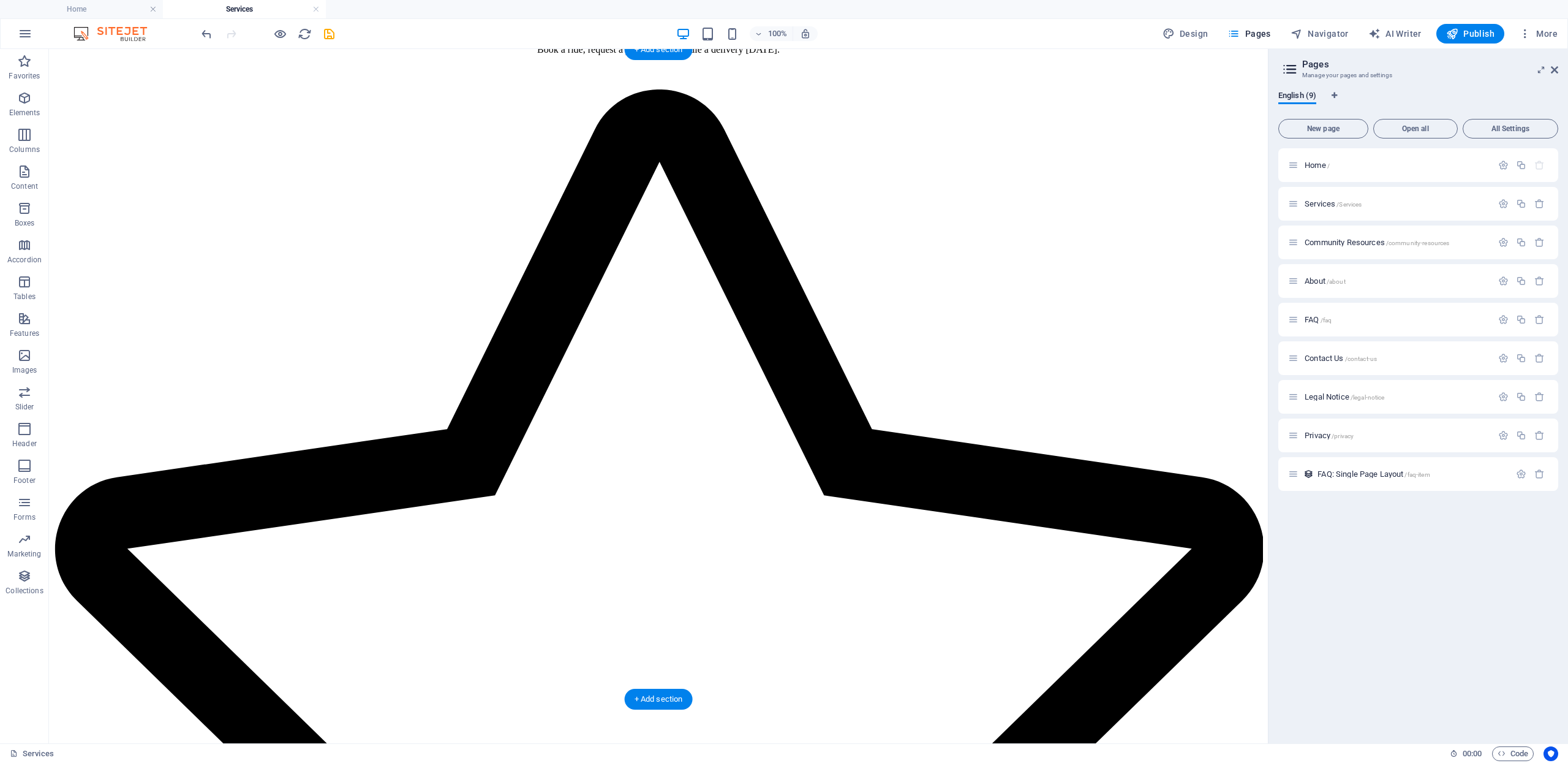
drag, startPoint x: 403, startPoint y: 394, endPoint x: 399, endPoint y: 571, distance: 177.0
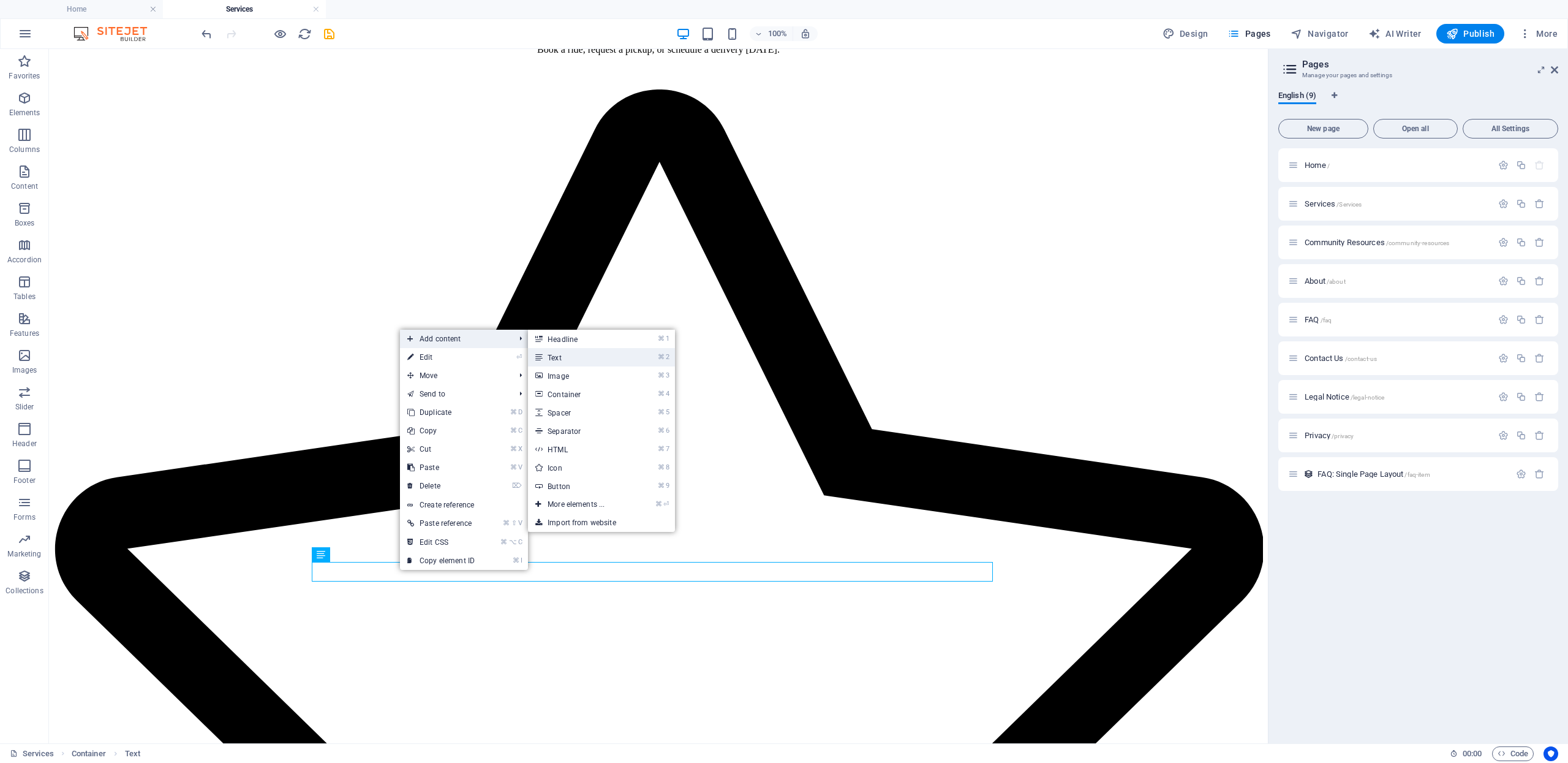
click at [569, 356] on link "⌘ 2 Text" at bounding box center [579, 358] width 101 height 19
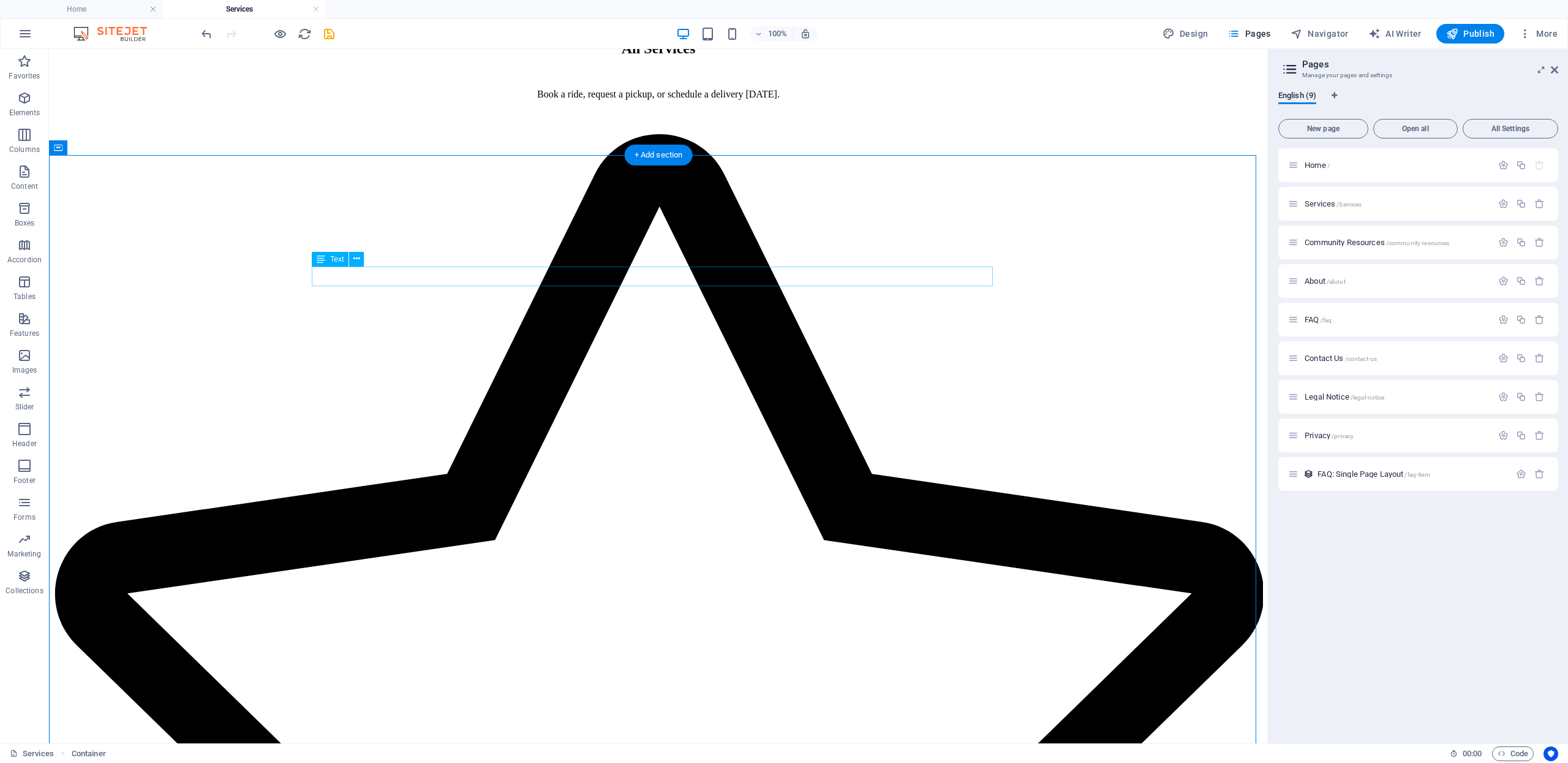
scroll to position [989, 0]
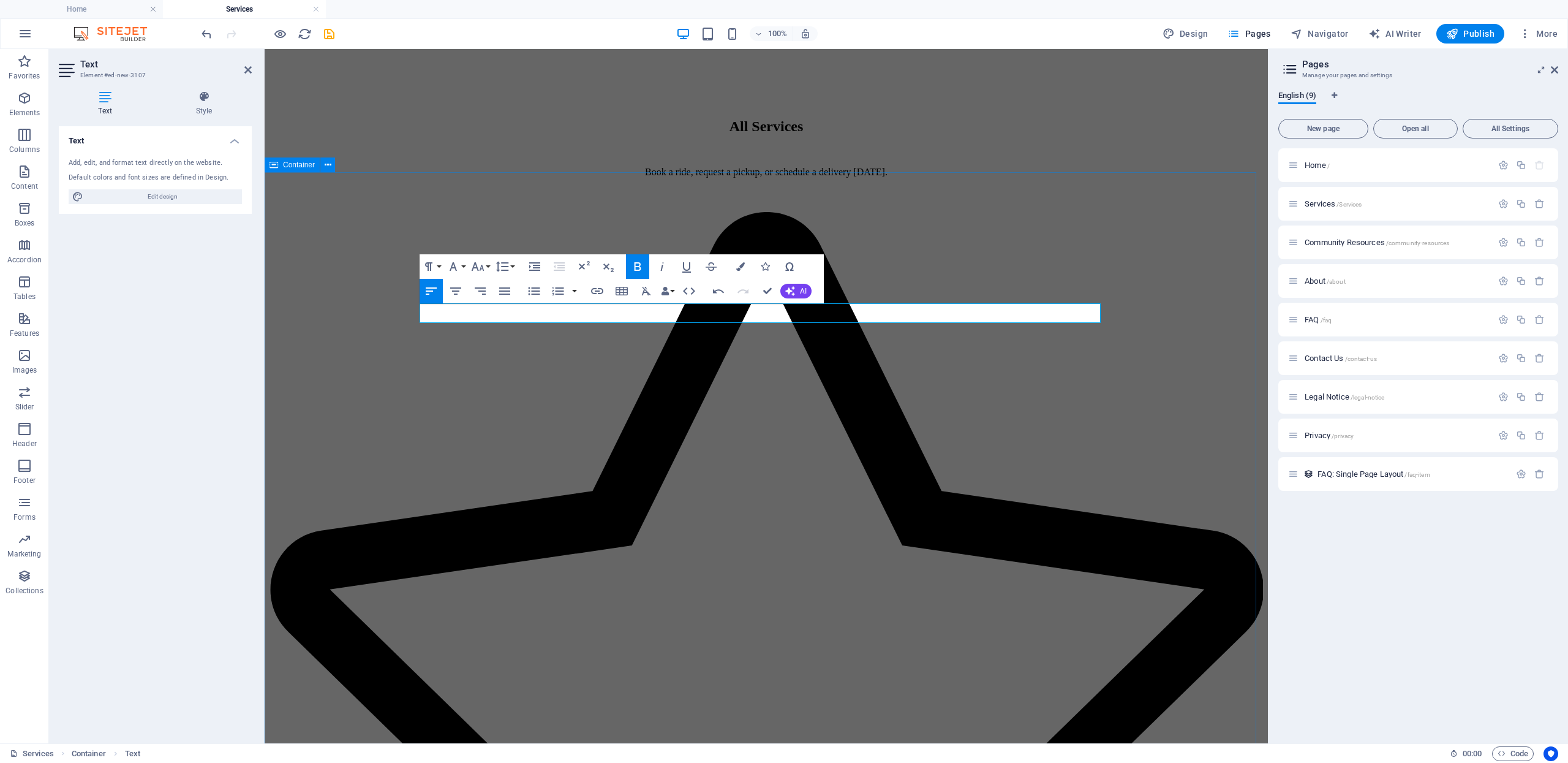
drag, startPoint x: 470, startPoint y: 315, endPoint x: 410, endPoint y: 308, distance: 60.4
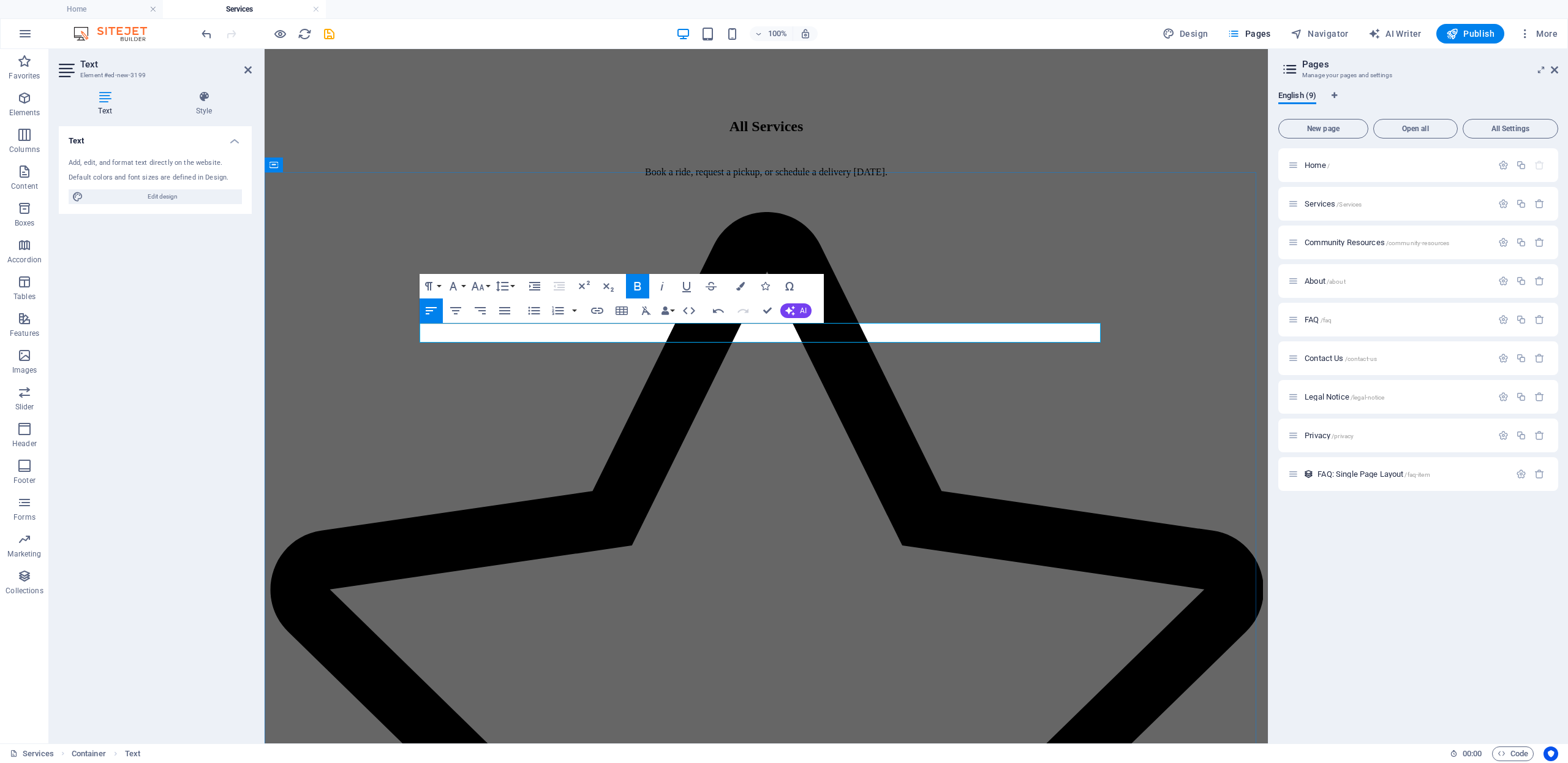
drag, startPoint x: 469, startPoint y: 335, endPoint x: 406, endPoint y: 335, distance: 63.0
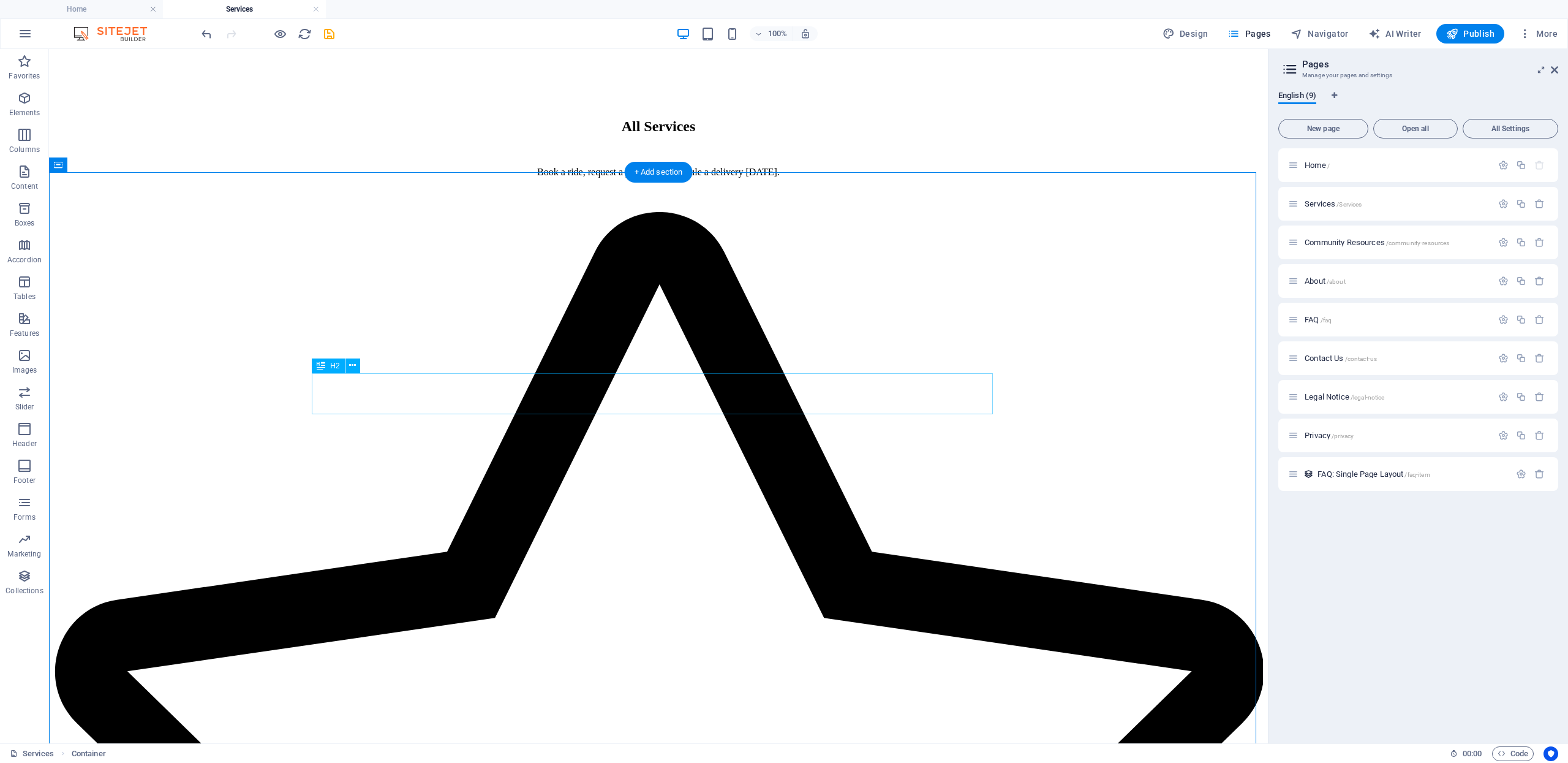
scroll to position [992, 0]
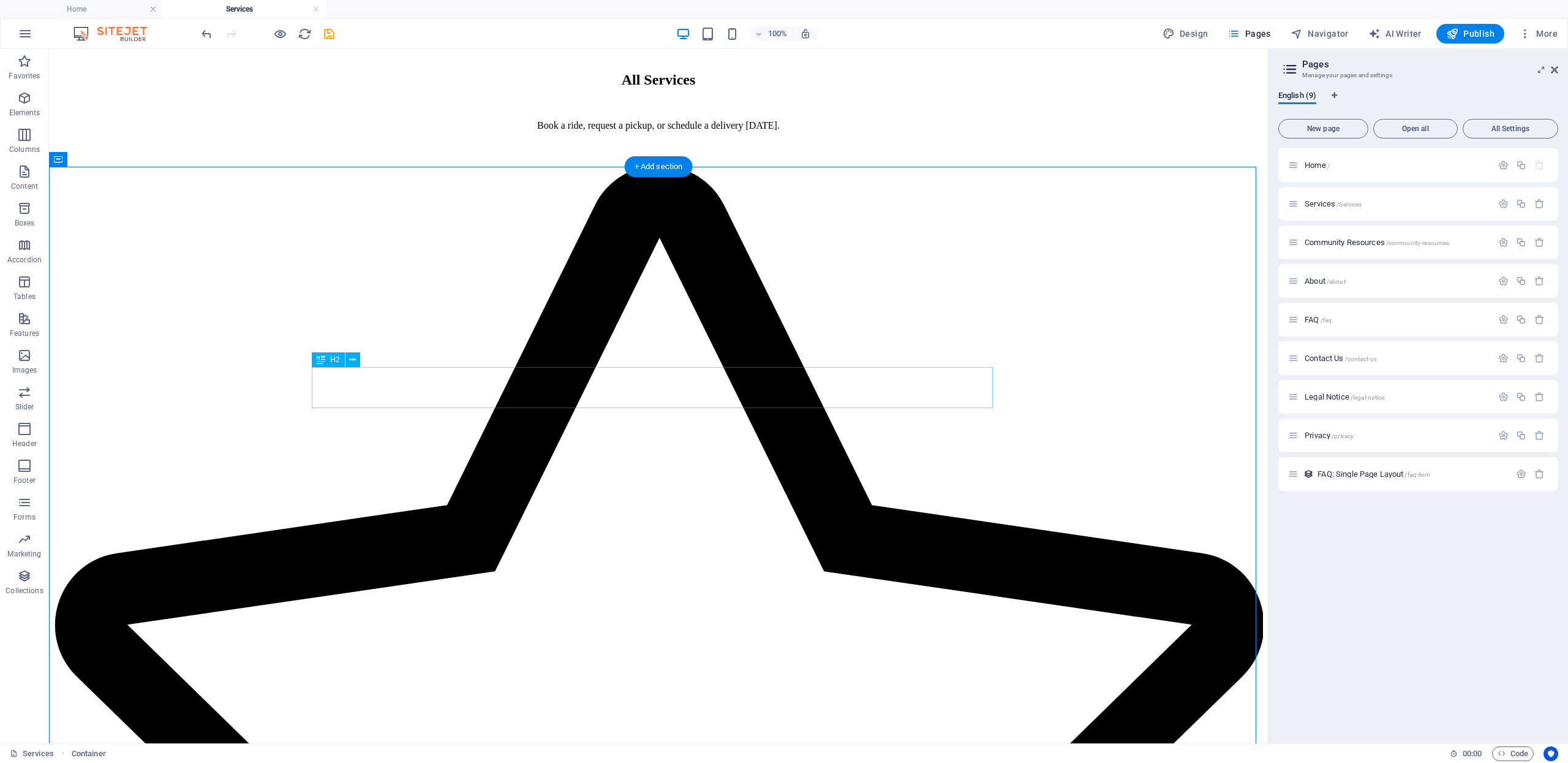
scroll to position [1044, 0]
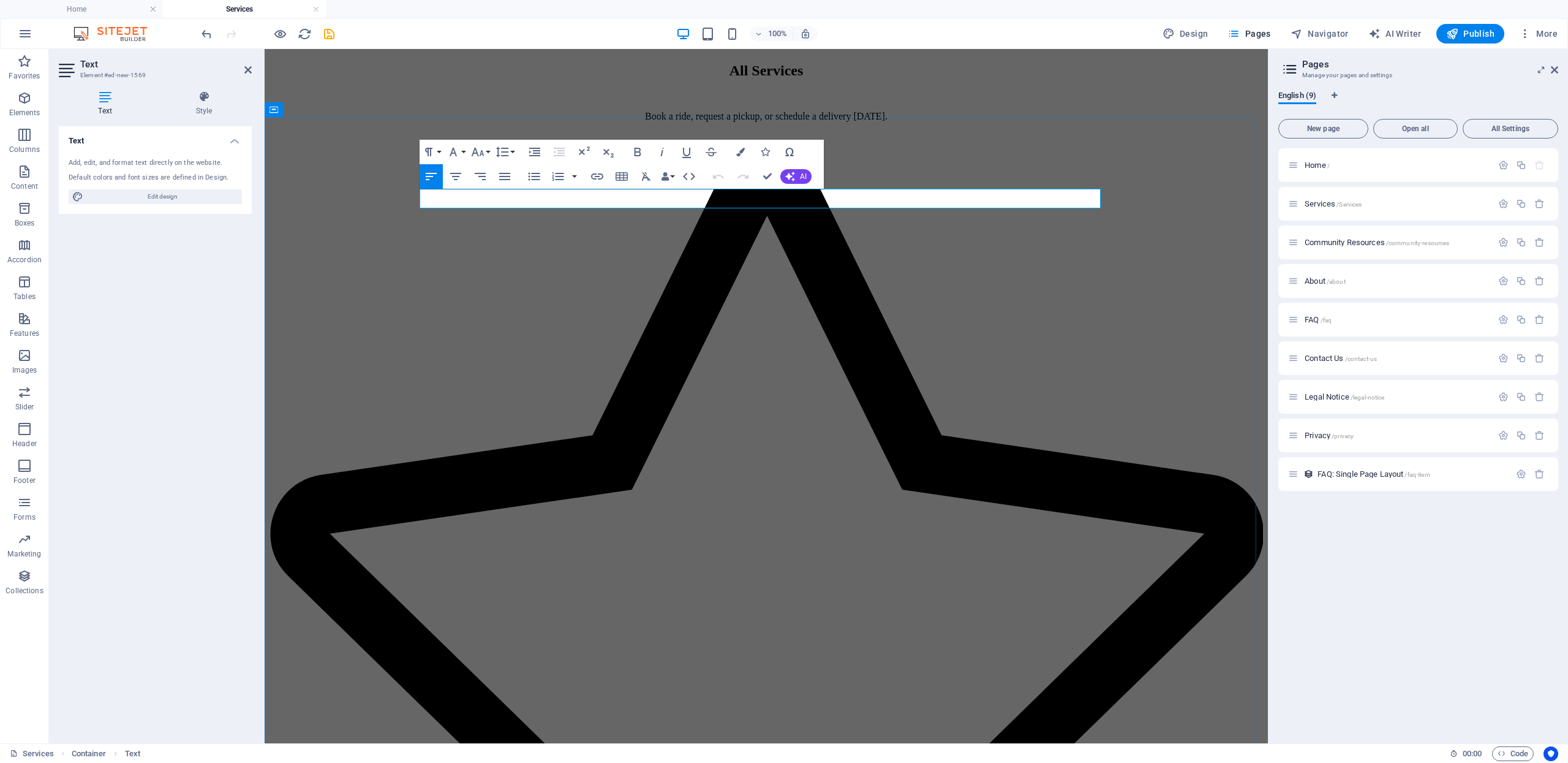
drag, startPoint x: 523, startPoint y: 201, endPoint x: 419, endPoint y: 203, distance: 104.0
copy p "Williams - $55"
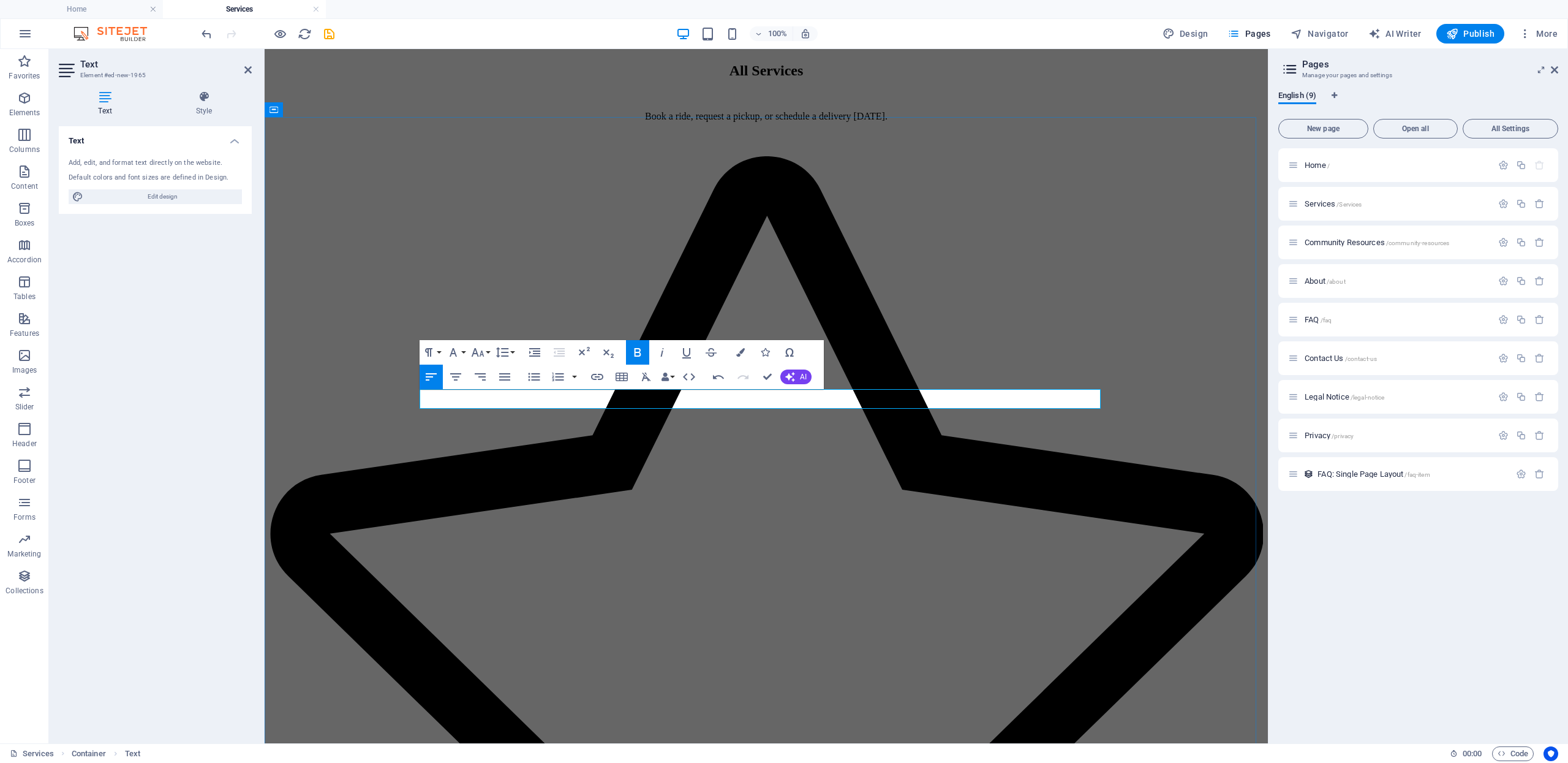
drag, startPoint x: 469, startPoint y: 399, endPoint x: 405, endPoint y: 403, distance: 64.1
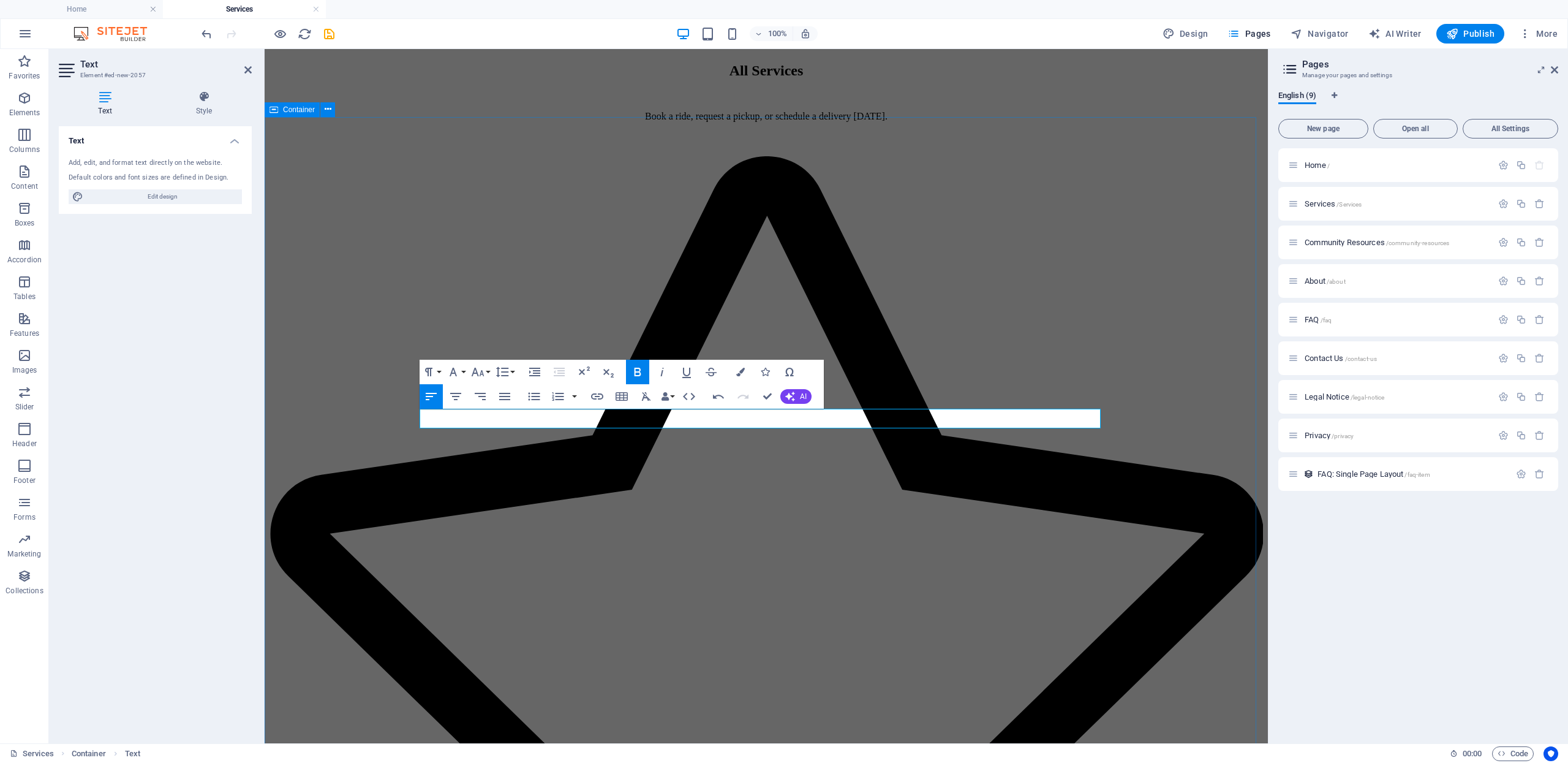
drag, startPoint x: 469, startPoint y: 419, endPoint x: 389, endPoint y: 422, distance: 80.1
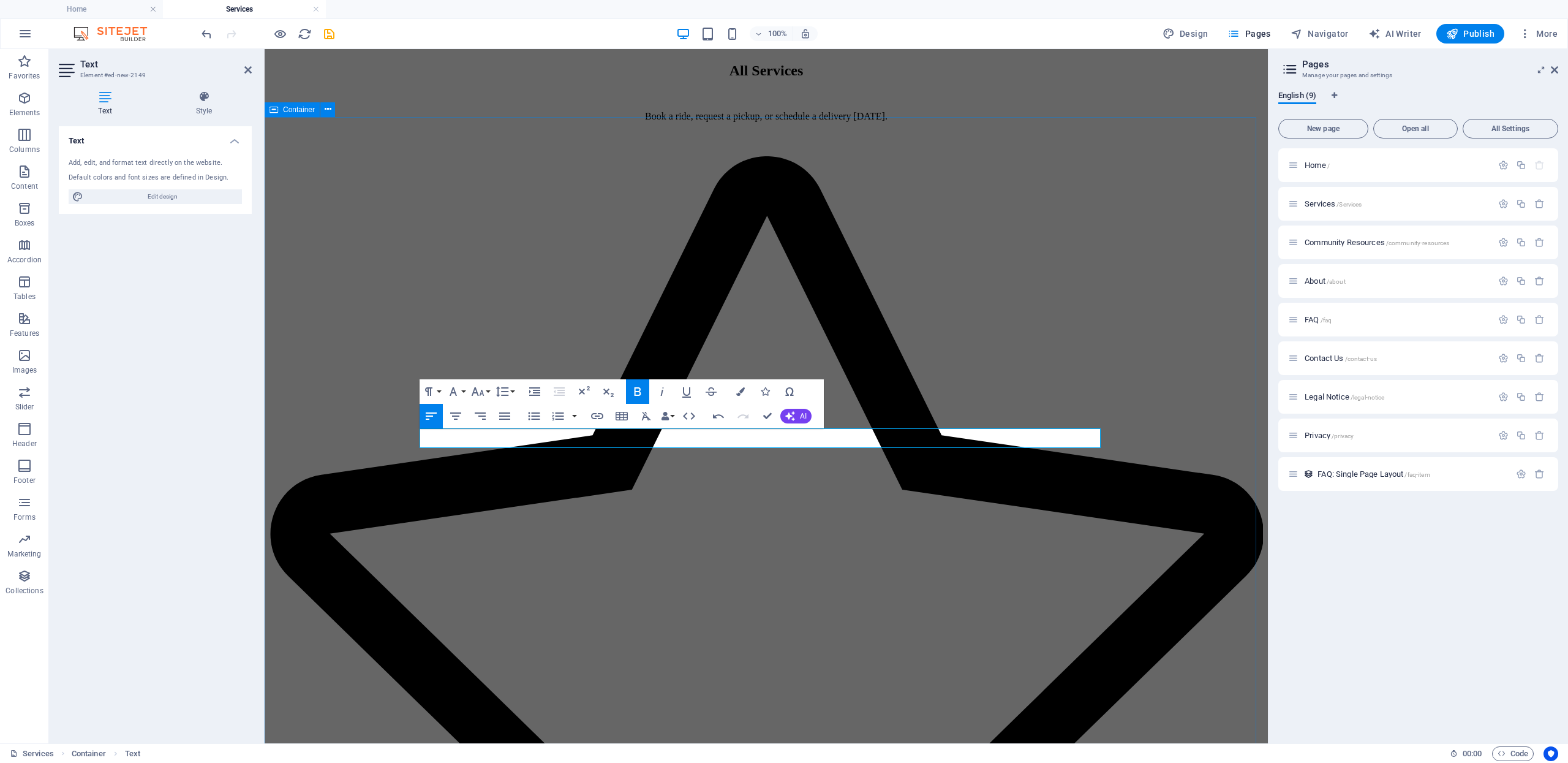
drag, startPoint x: 469, startPoint y: 438, endPoint x: 411, endPoint y: 437, distance: 58.0
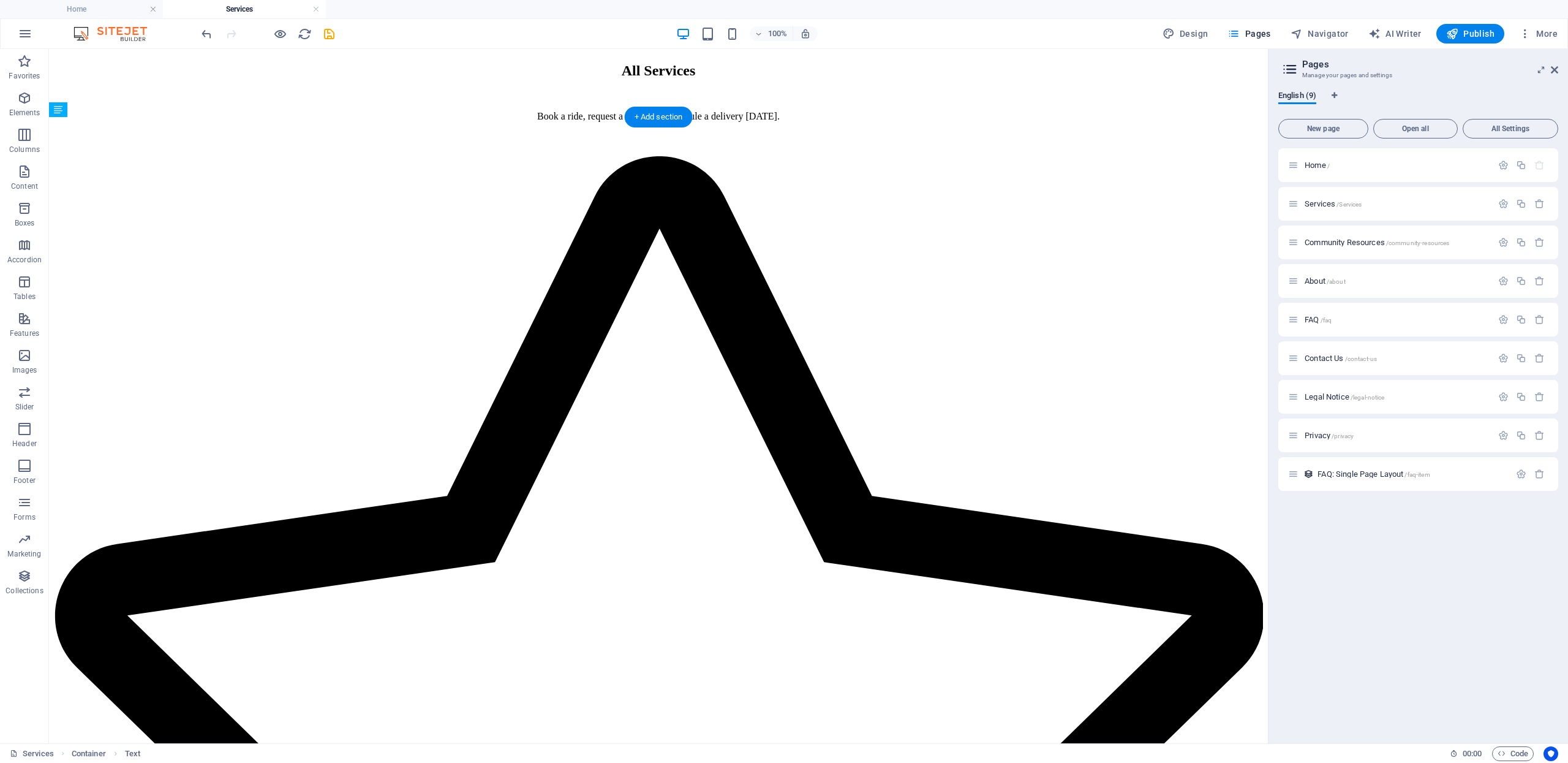
drag, startPoint x: 409, startPoint y: 424, endPoint x: 410, endPoint y: 438, distance: 14.0
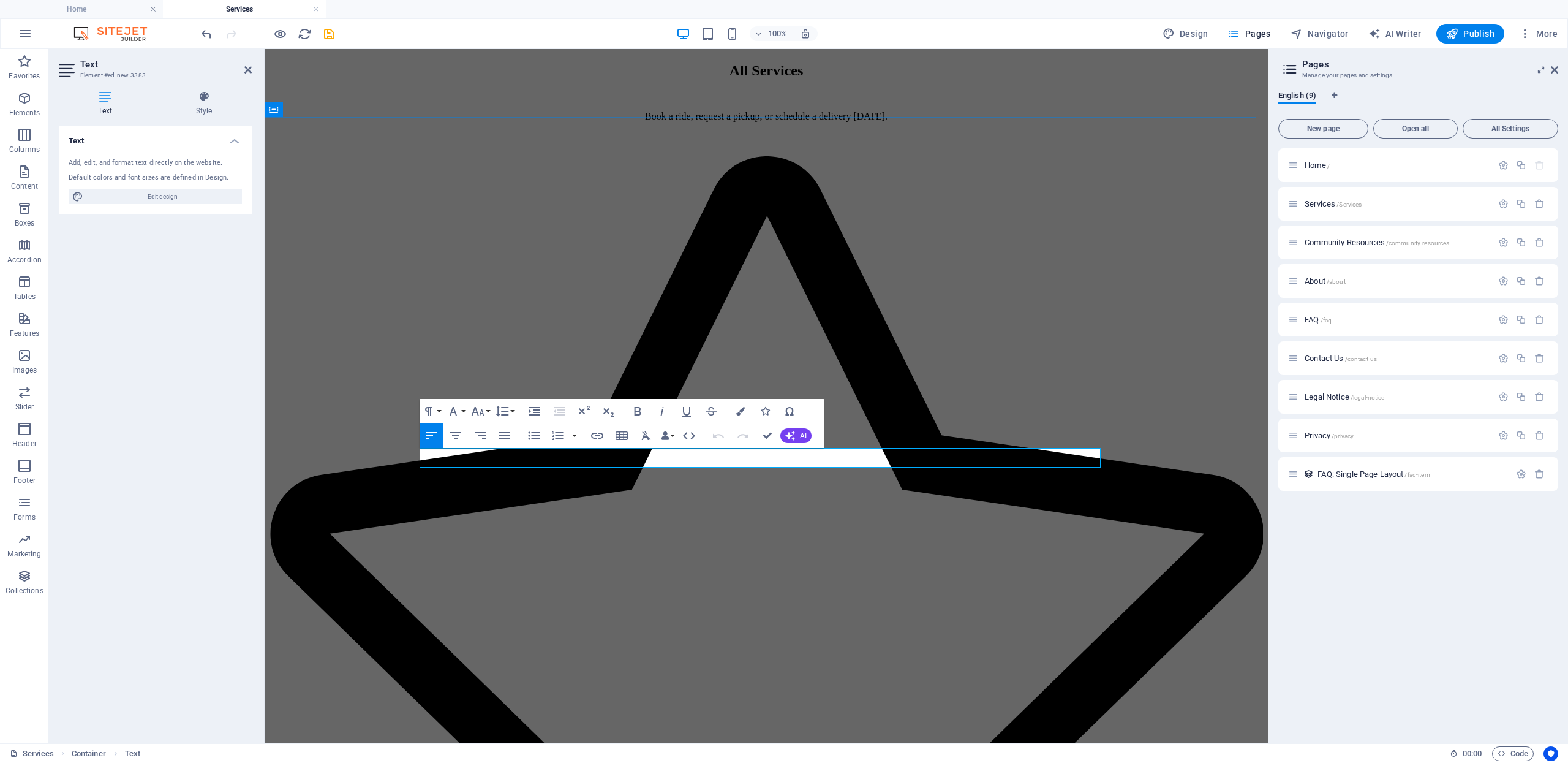
drag, startPoint x: 559, startPoint y: 462, endPoint x: 481, endPoint y: 466, distance: 78.1
click at [636, 410] on icon "button" at bounding box center [638, 411] width 15 height 15
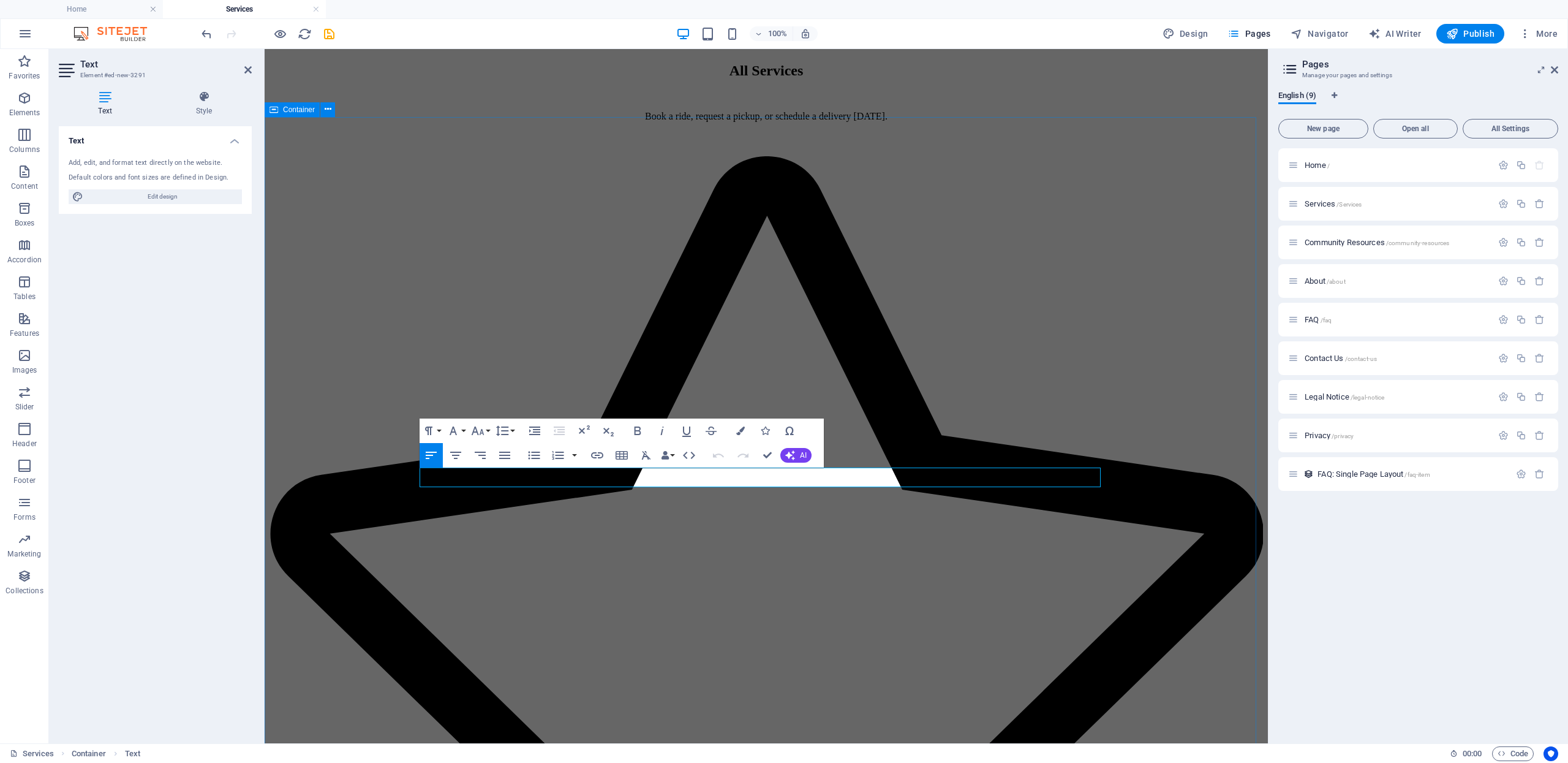
drag, startPoint x: 469, startPoint y: 478, endPoint x: 396, endPoint y: 483, distance: 73.2
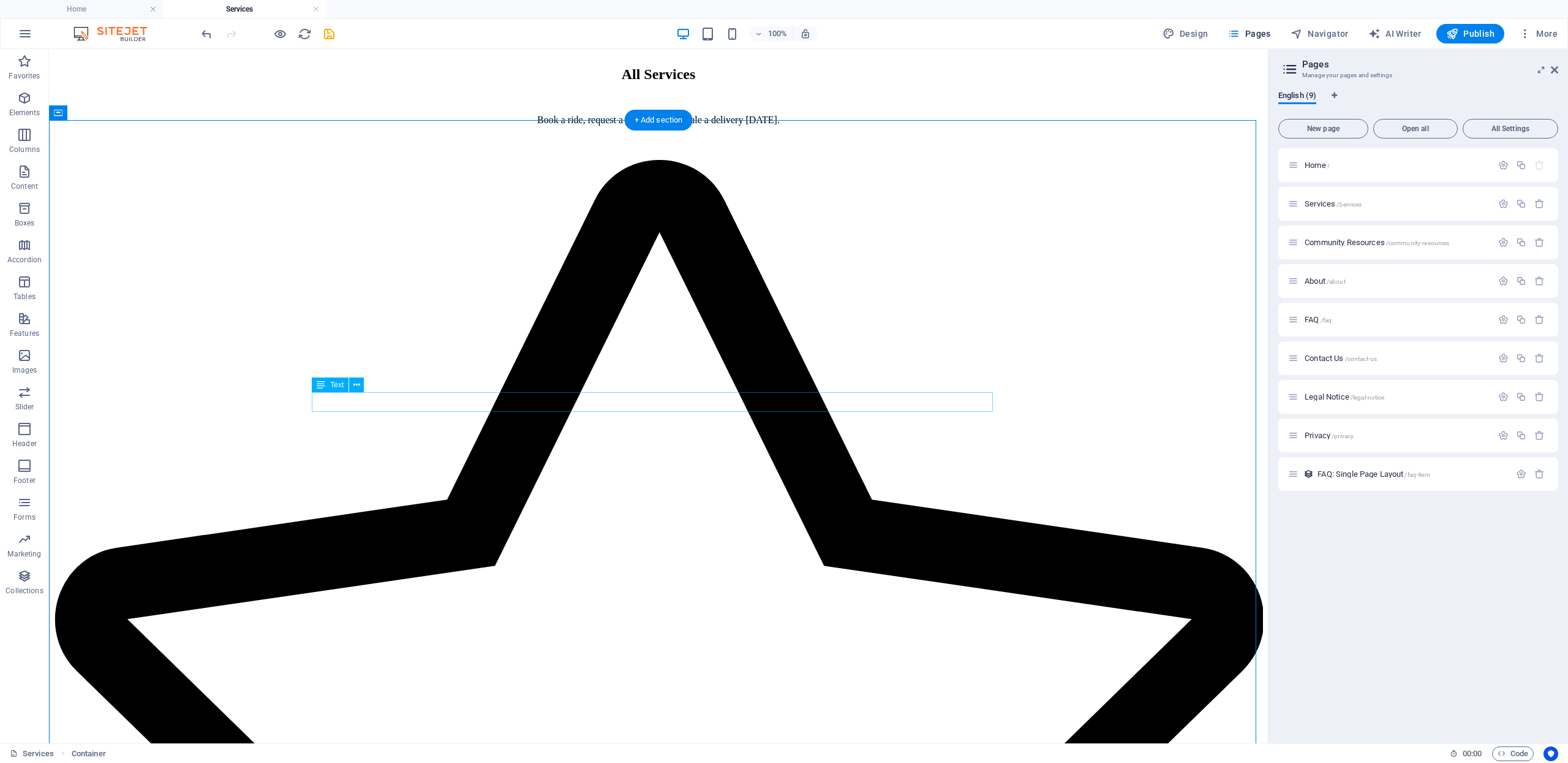
scroll to position [1062, 0]
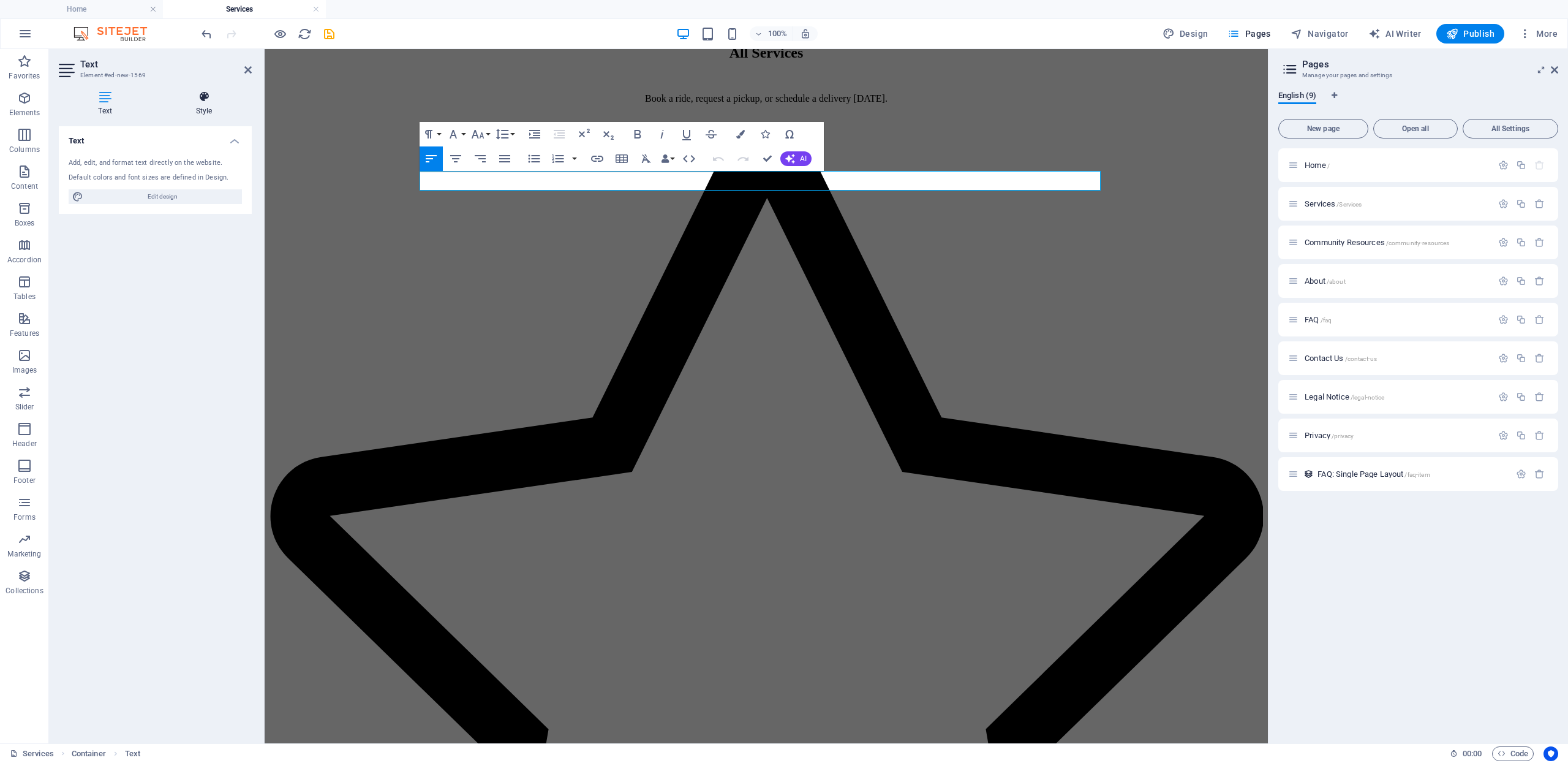
click at [195, 104] on h4 "Style" at bounding box center [204, 103] width 96 height 25
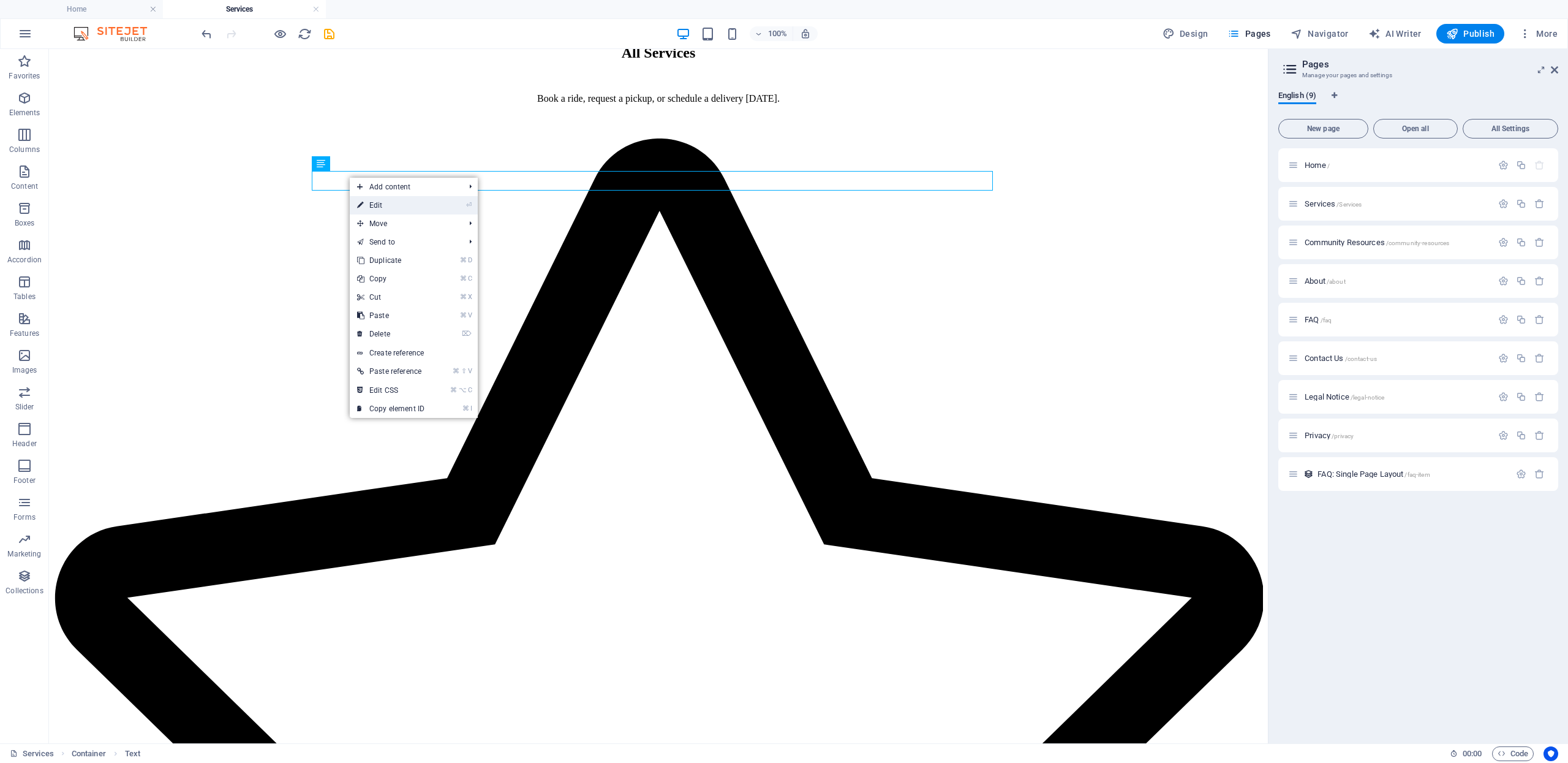
click at [391, 197] on link "⏎ Edit" at bounding box center [391, 205] width 82 height 19
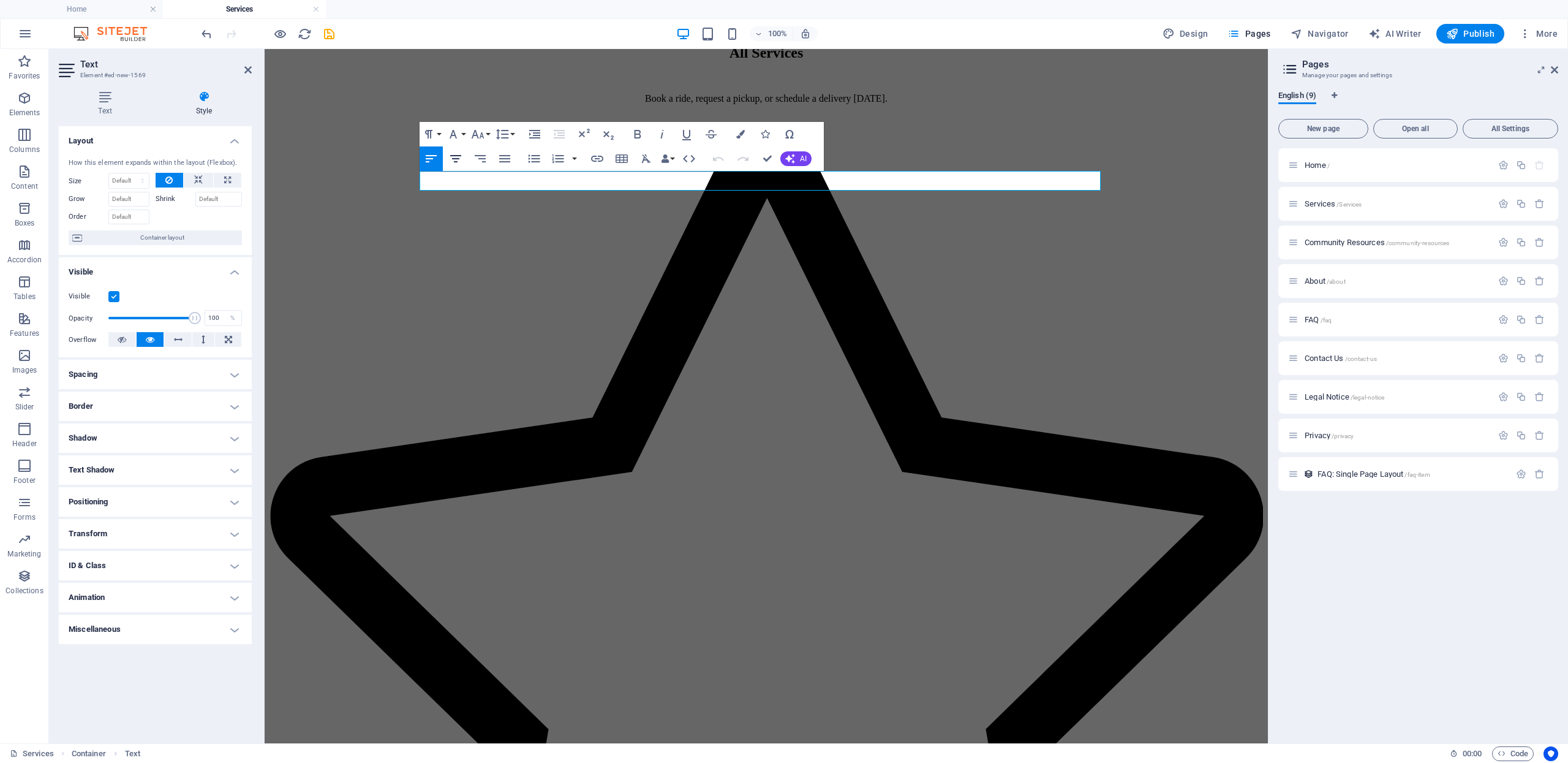
click at [457, 163] on icon "button" at bounding box center [456, 159] width 15 height 15
drag, startPoint x: 430, startPoint y: 163, endPoint x: 140, endPoint y: 123, distance: 292.7
click at [430, 163] on icon "button" at bounding box center [431, 159] width 15 height 15
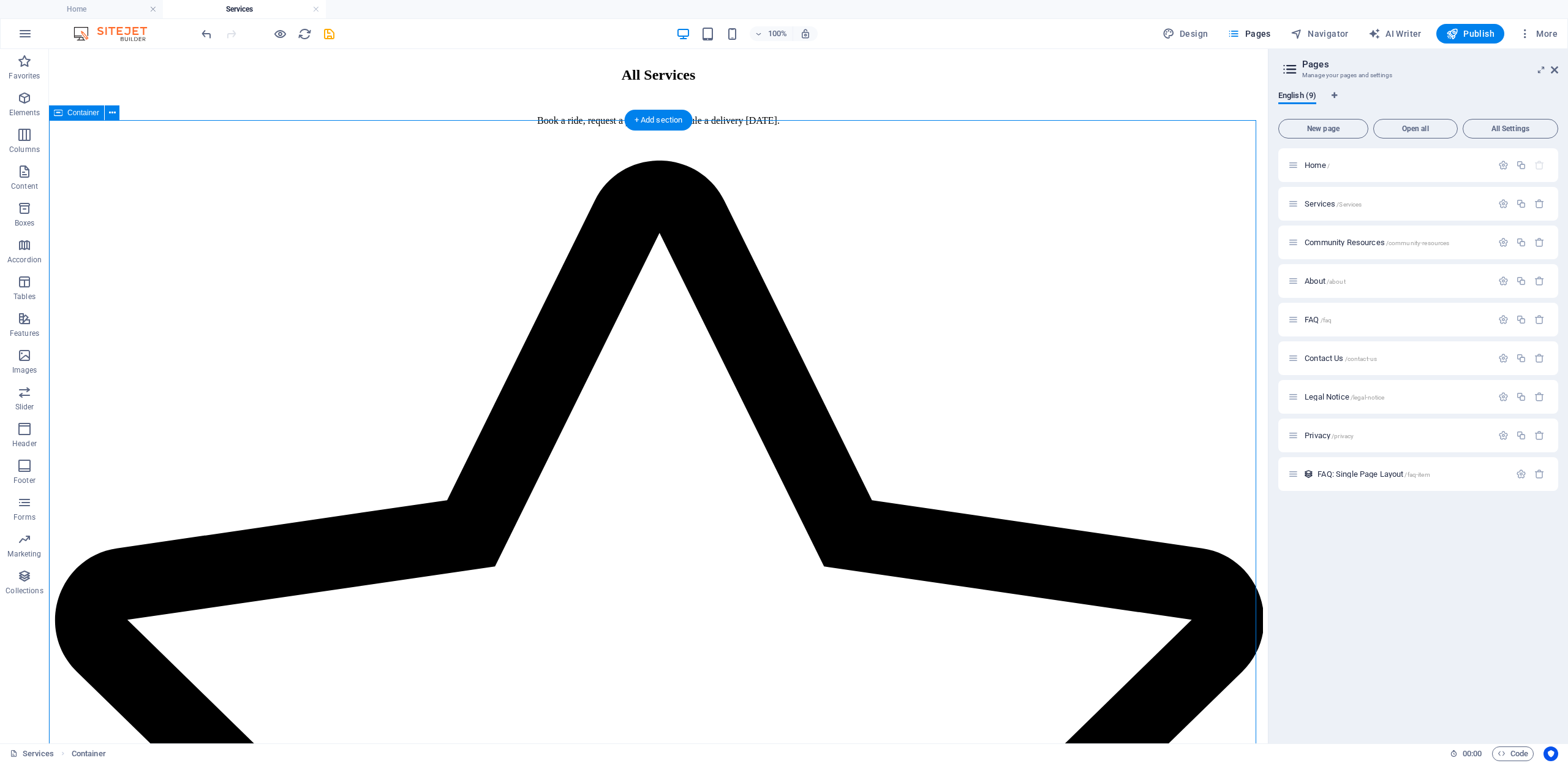
scroll to position [1040, 0]
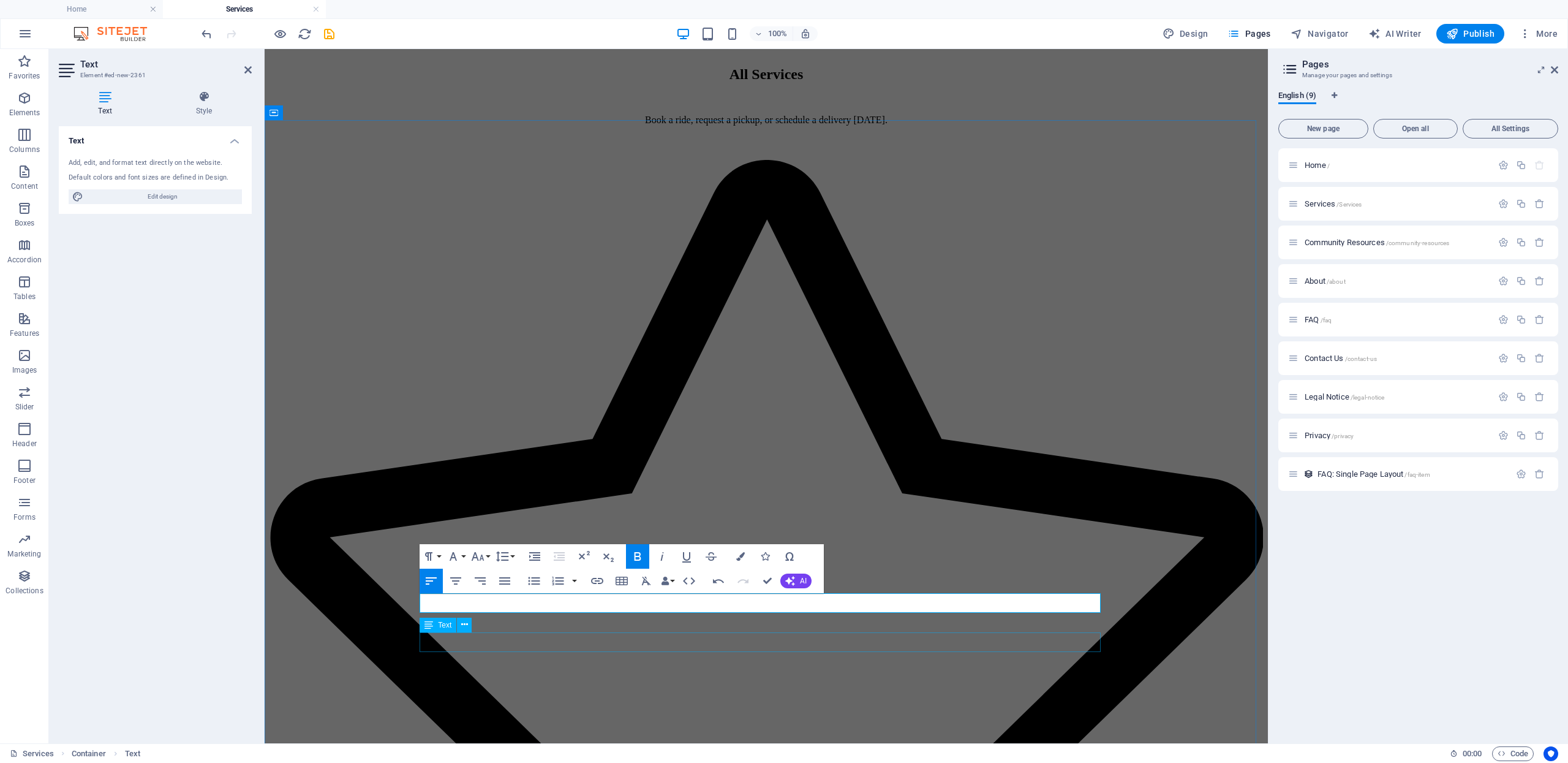
click at [472, 626] on div "Text" at bounding box center [449, 625] width 60 height 16
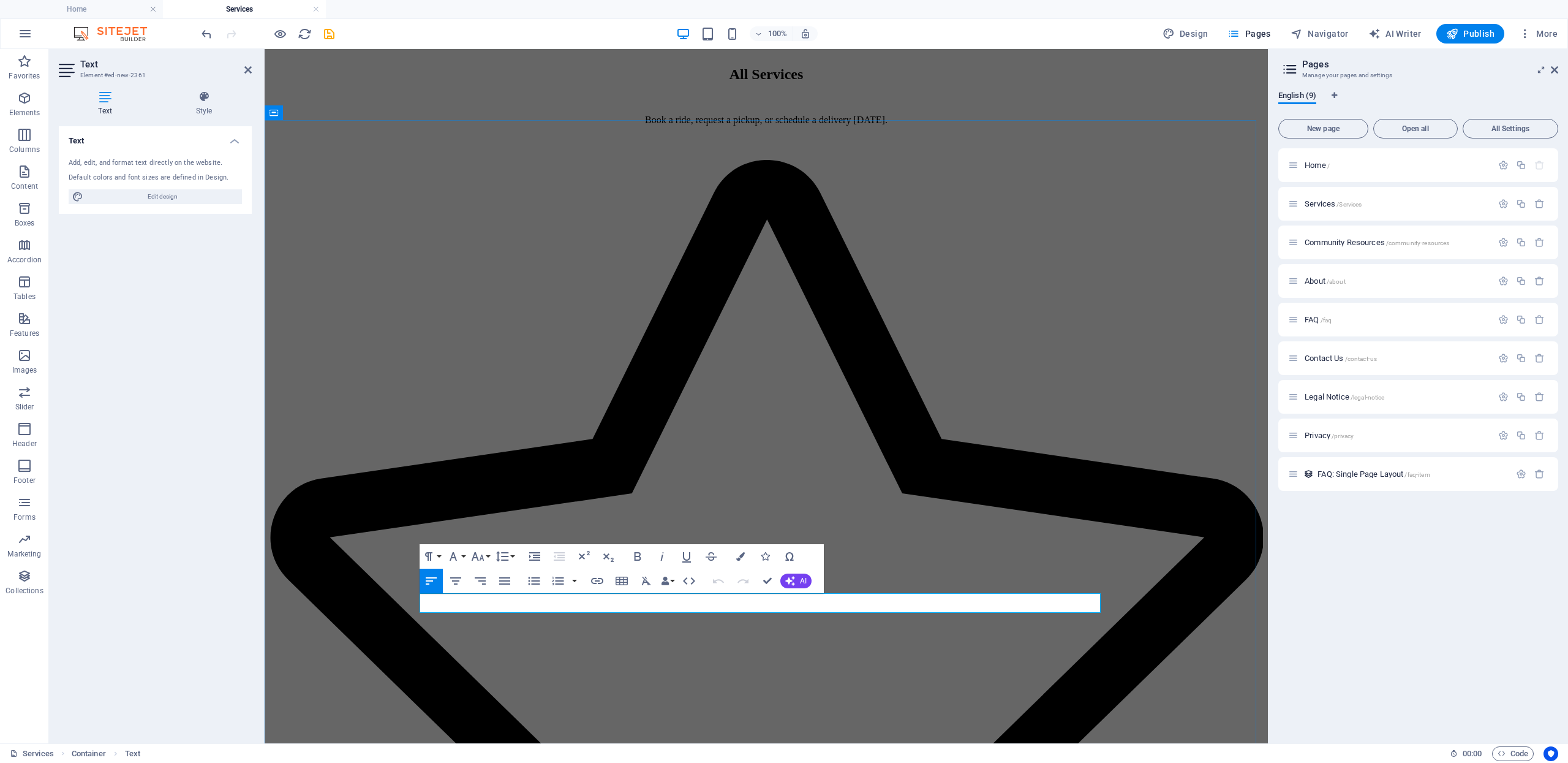
drag, startPoint x: 497, startPoint y: 607, endPoint x: 497, endPoint y: 614, distance: 7.0
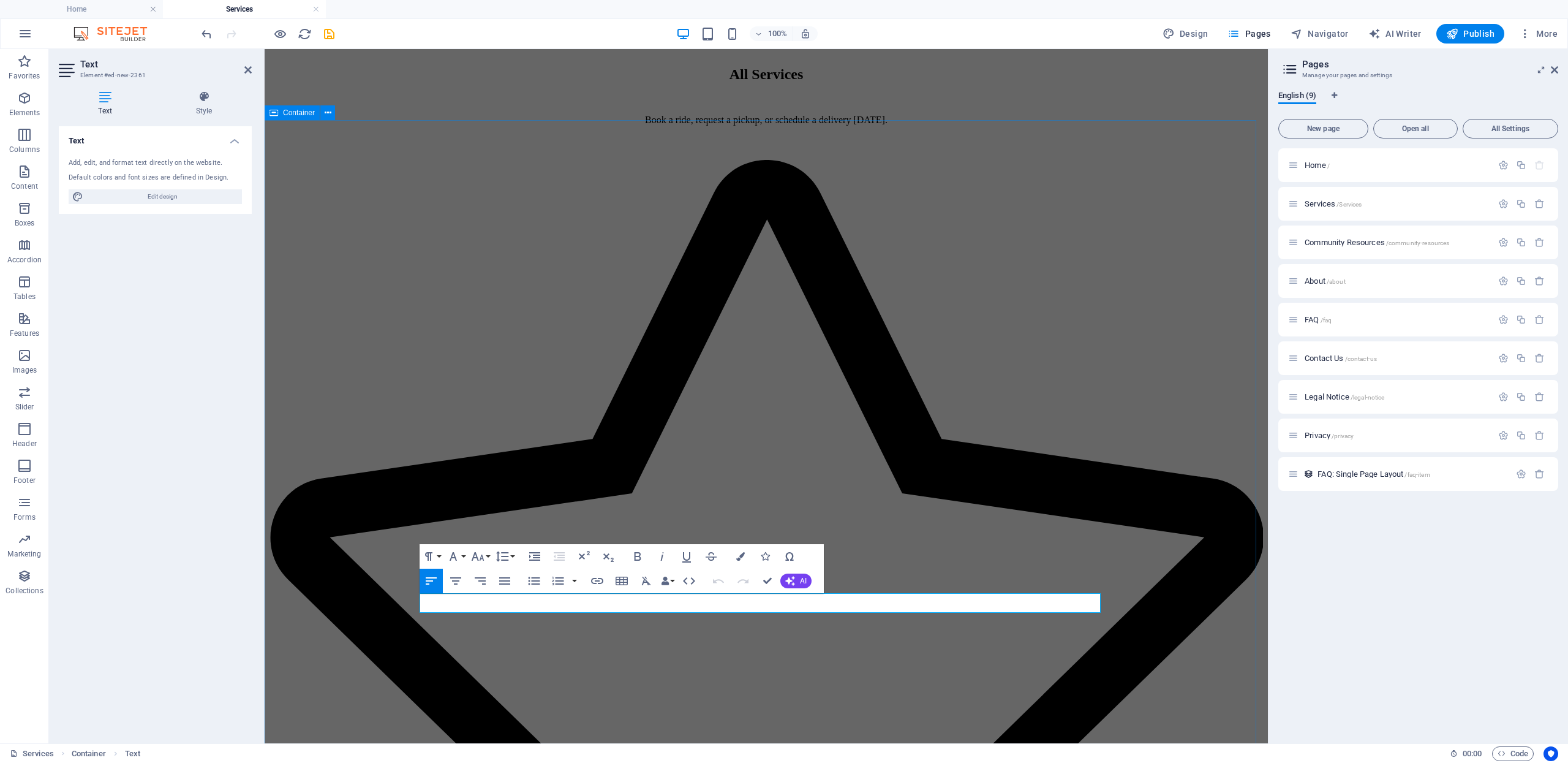
drag, startPoint x: 469, startPoint y: 608, endPoint x: 415, endPoint y: 609, distance: 54.0
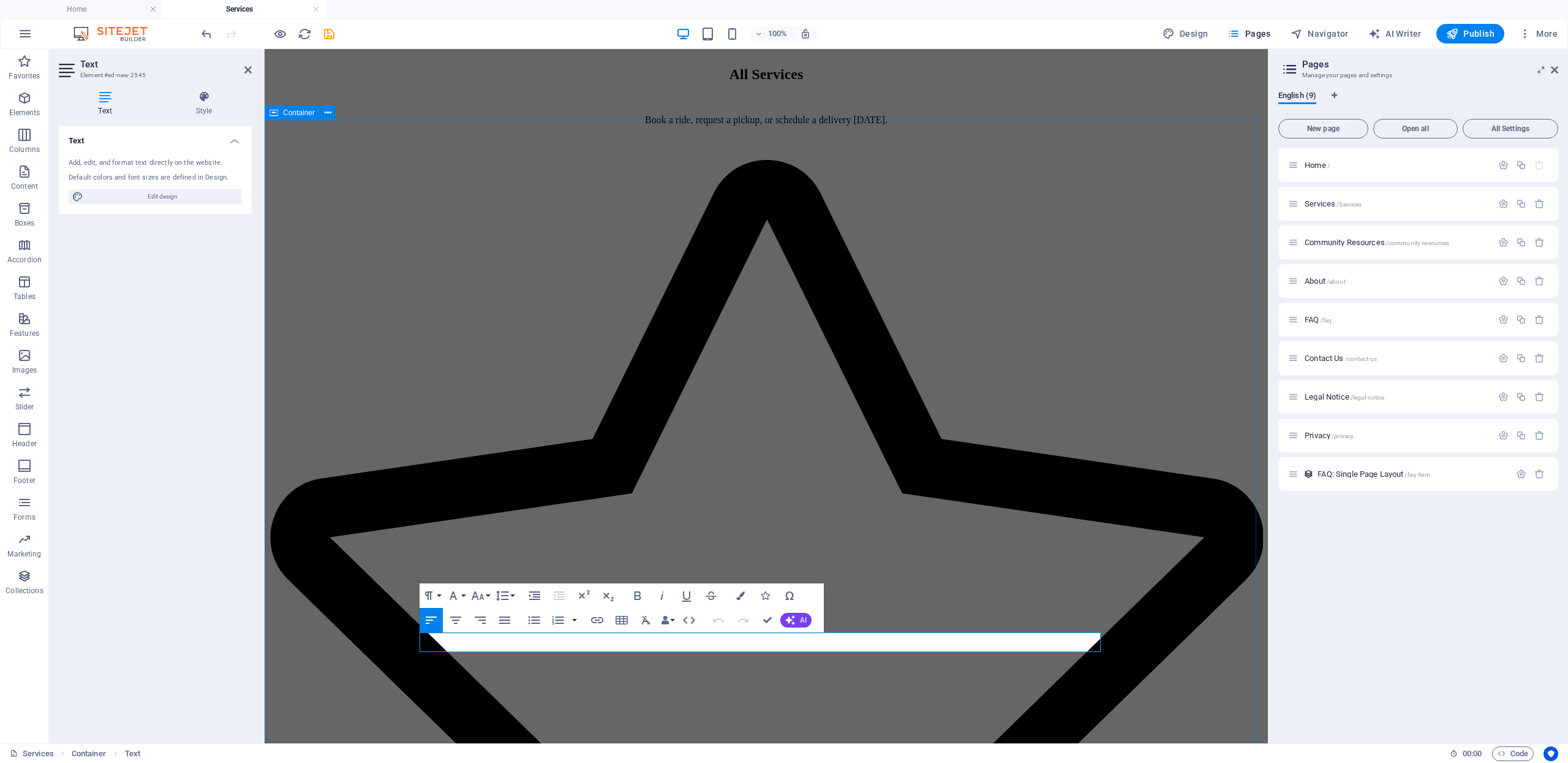
drag, startPoint x: 469, startPoint y: 642, endPoint x: 412, endPoint y: 640, distance: 57.0
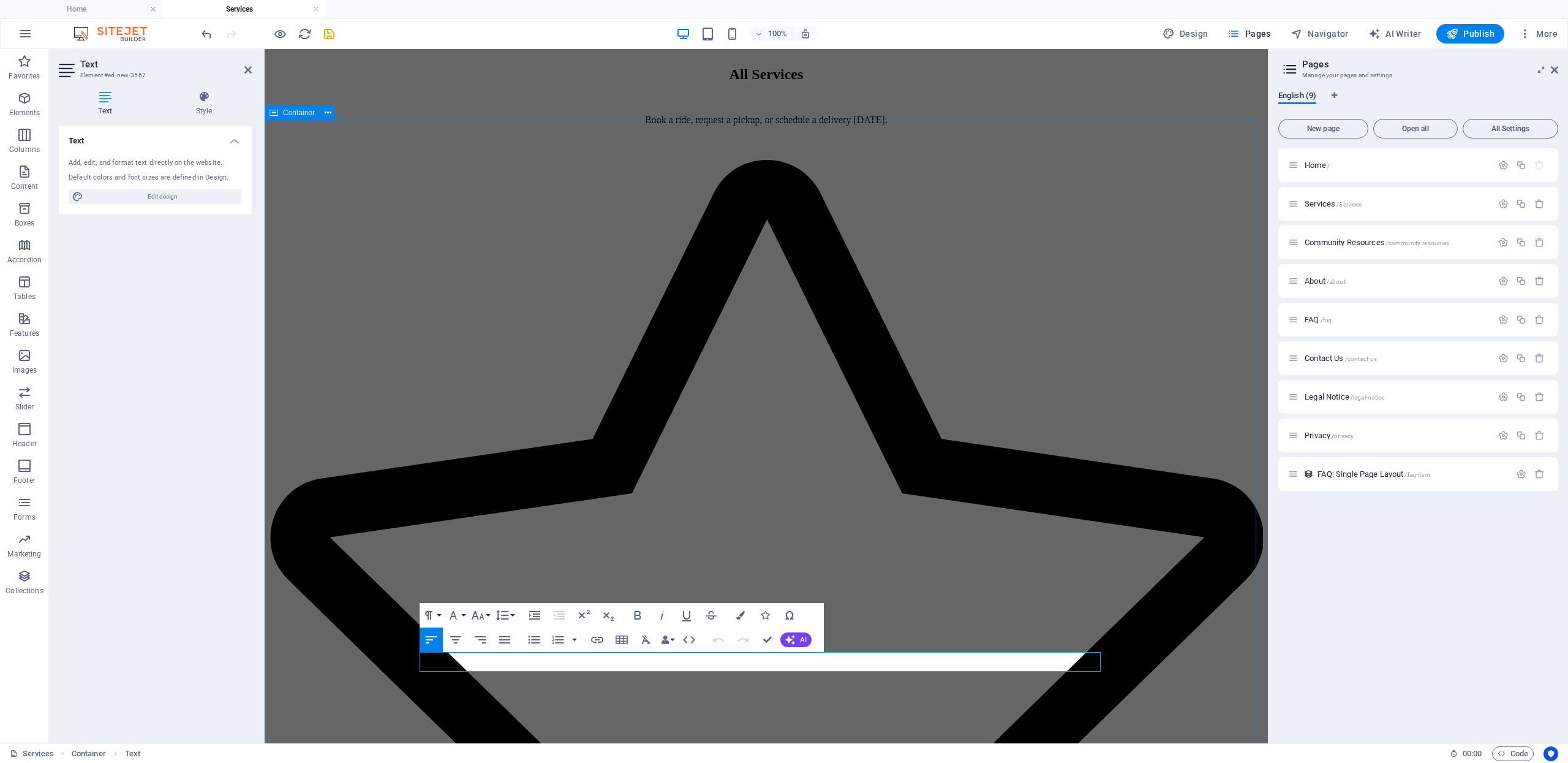
drag, startPoint x: 469, startPoint y: 665, endPoint x: 415, endPoint y: 670, distance: 54.2
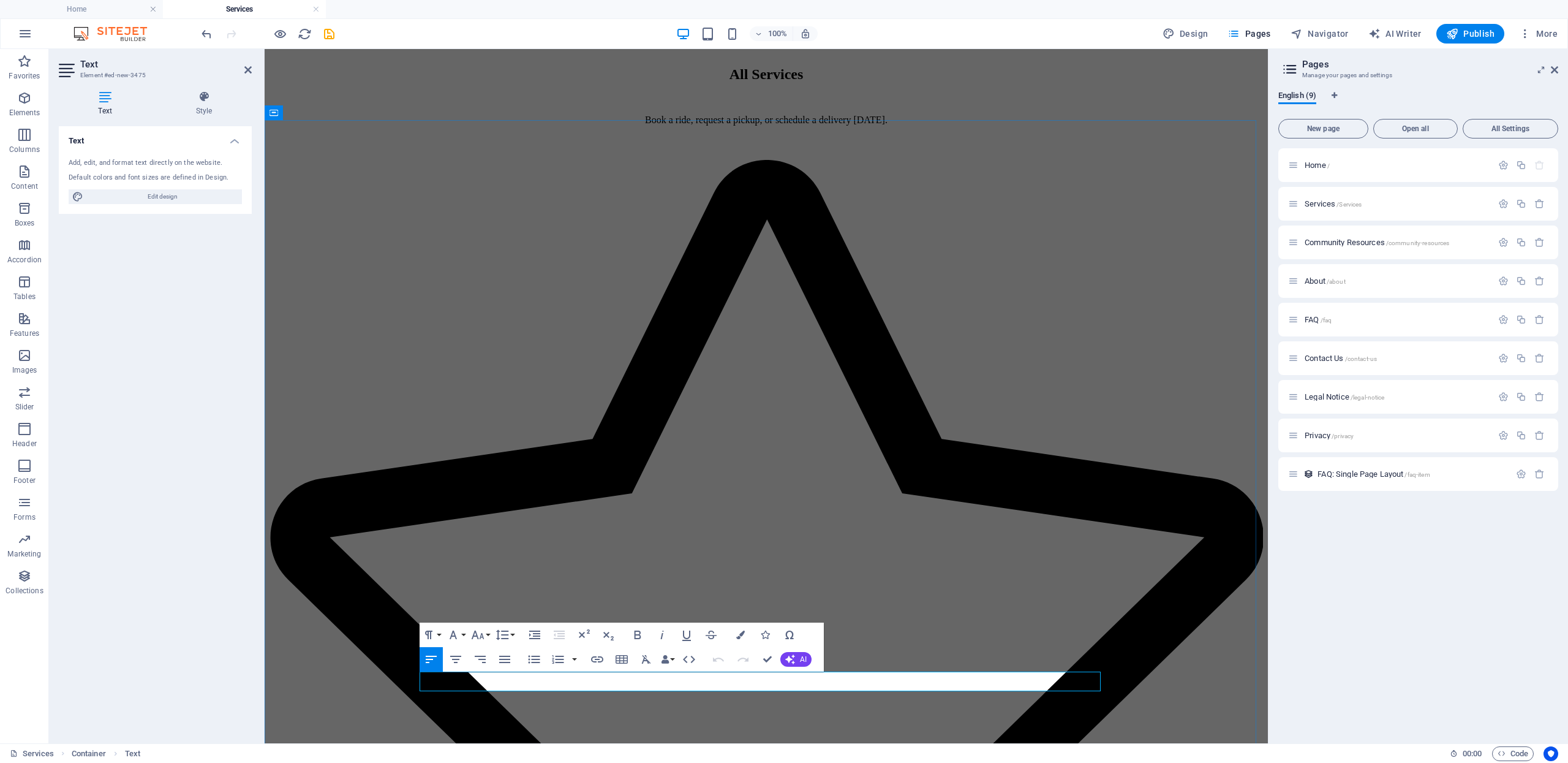
drag, startPoint x: 468, startPoint y: 681, endPoint x: 424, endPoint y: 678, distance: 44.1
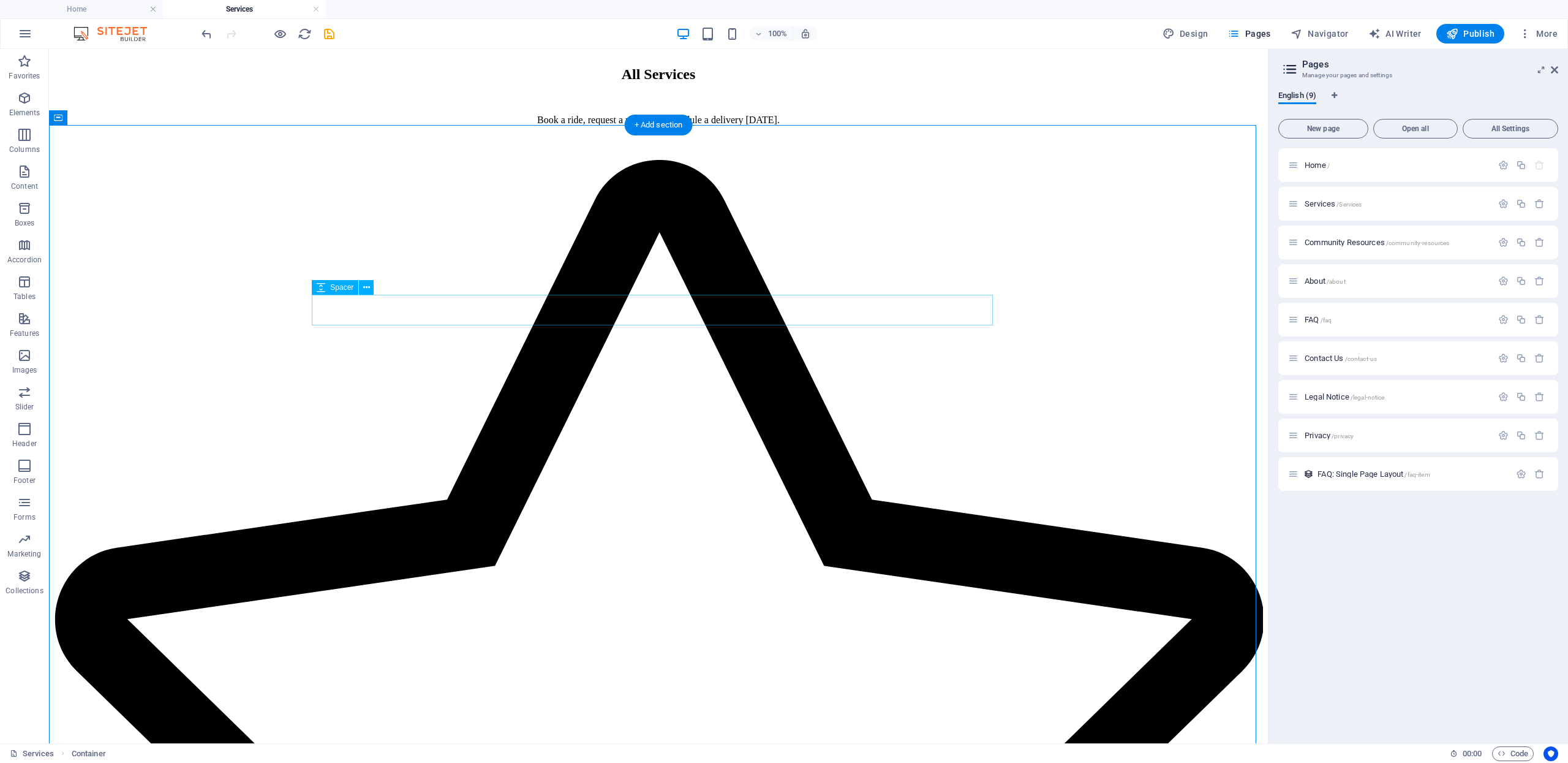
scroll to position [1015, 0]
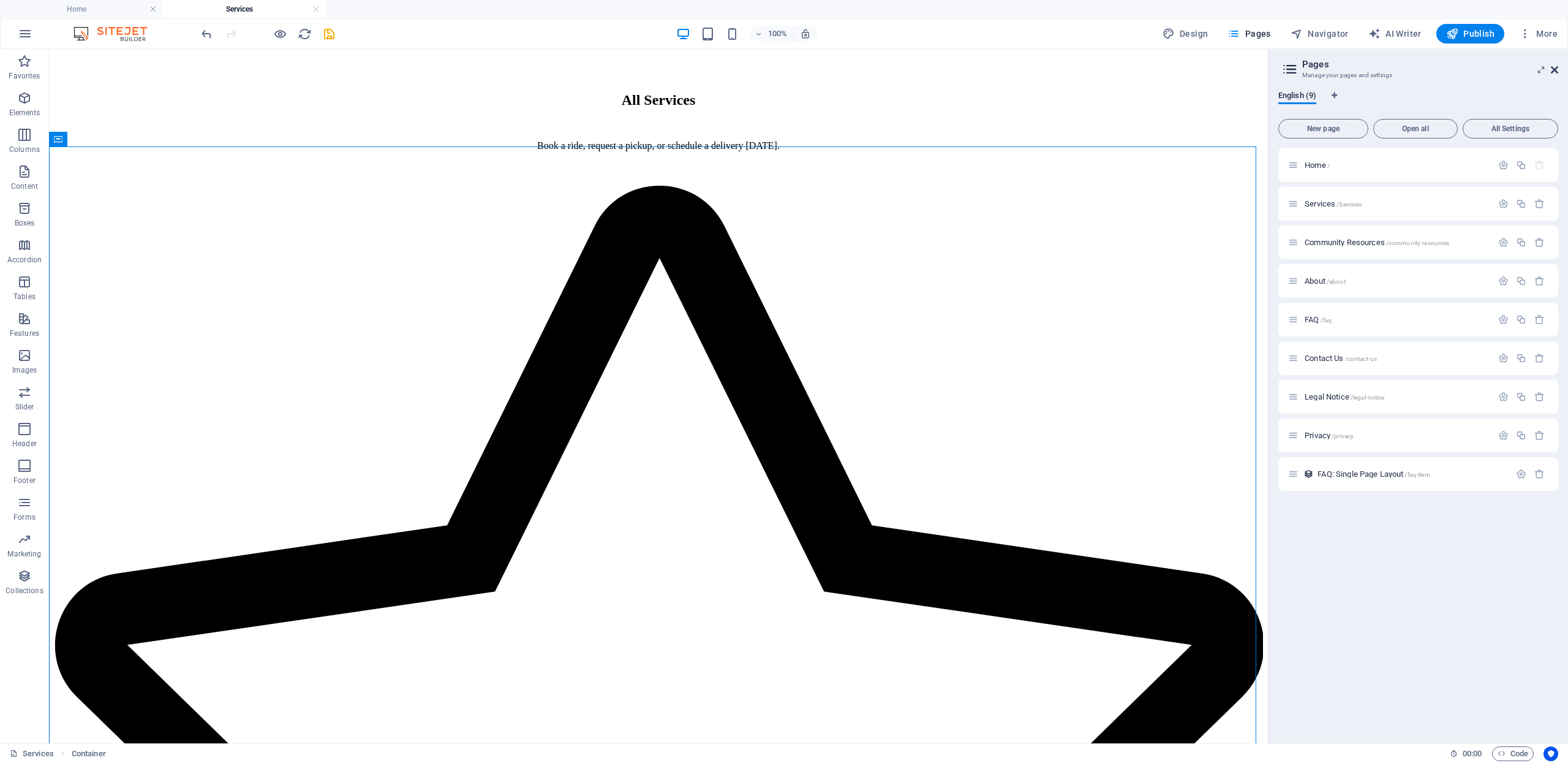
click at [1555, 66] on icon at bounding box center [1554, 70] width 7 height 10
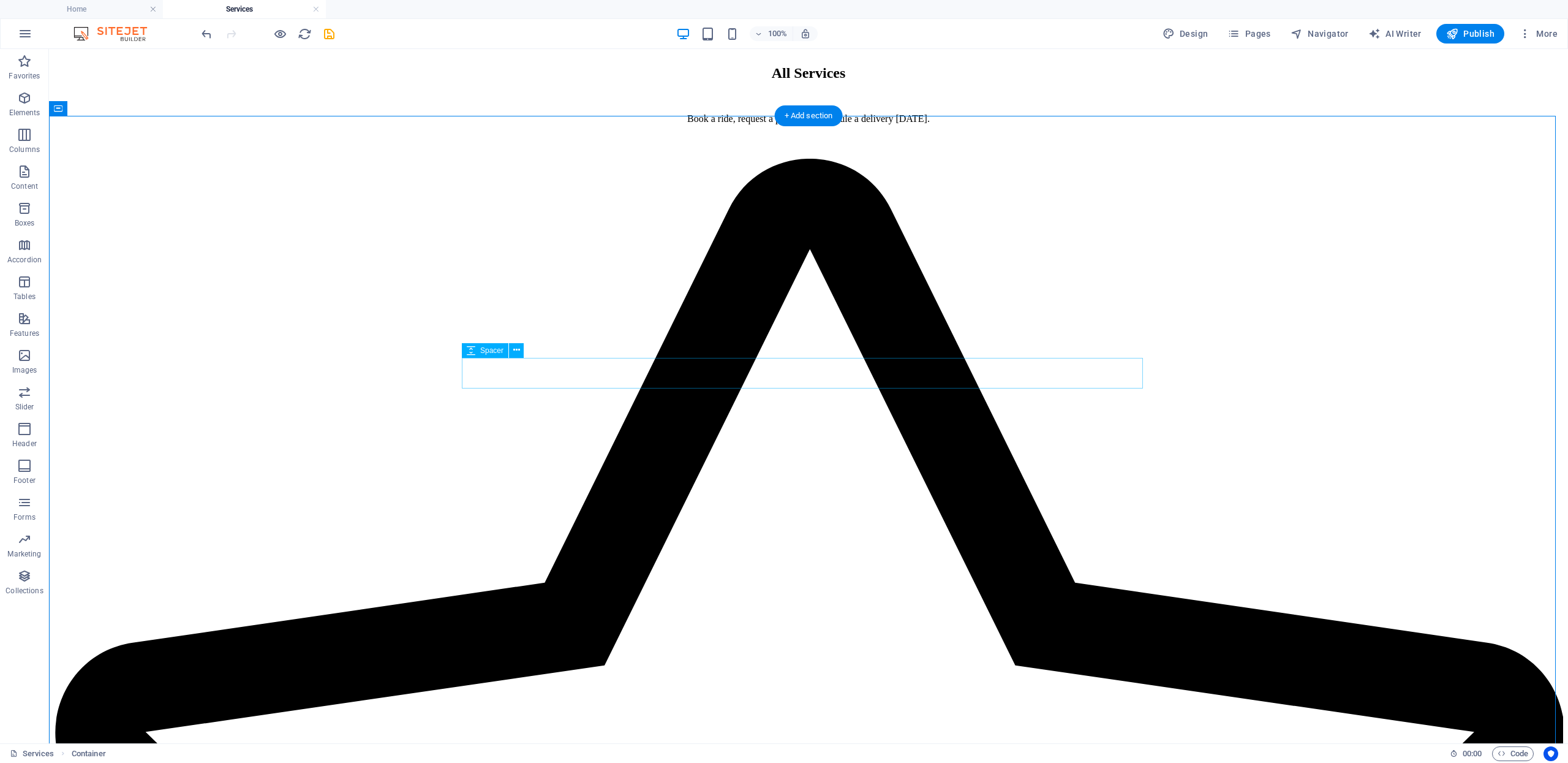
scroll to position [1053, 0]
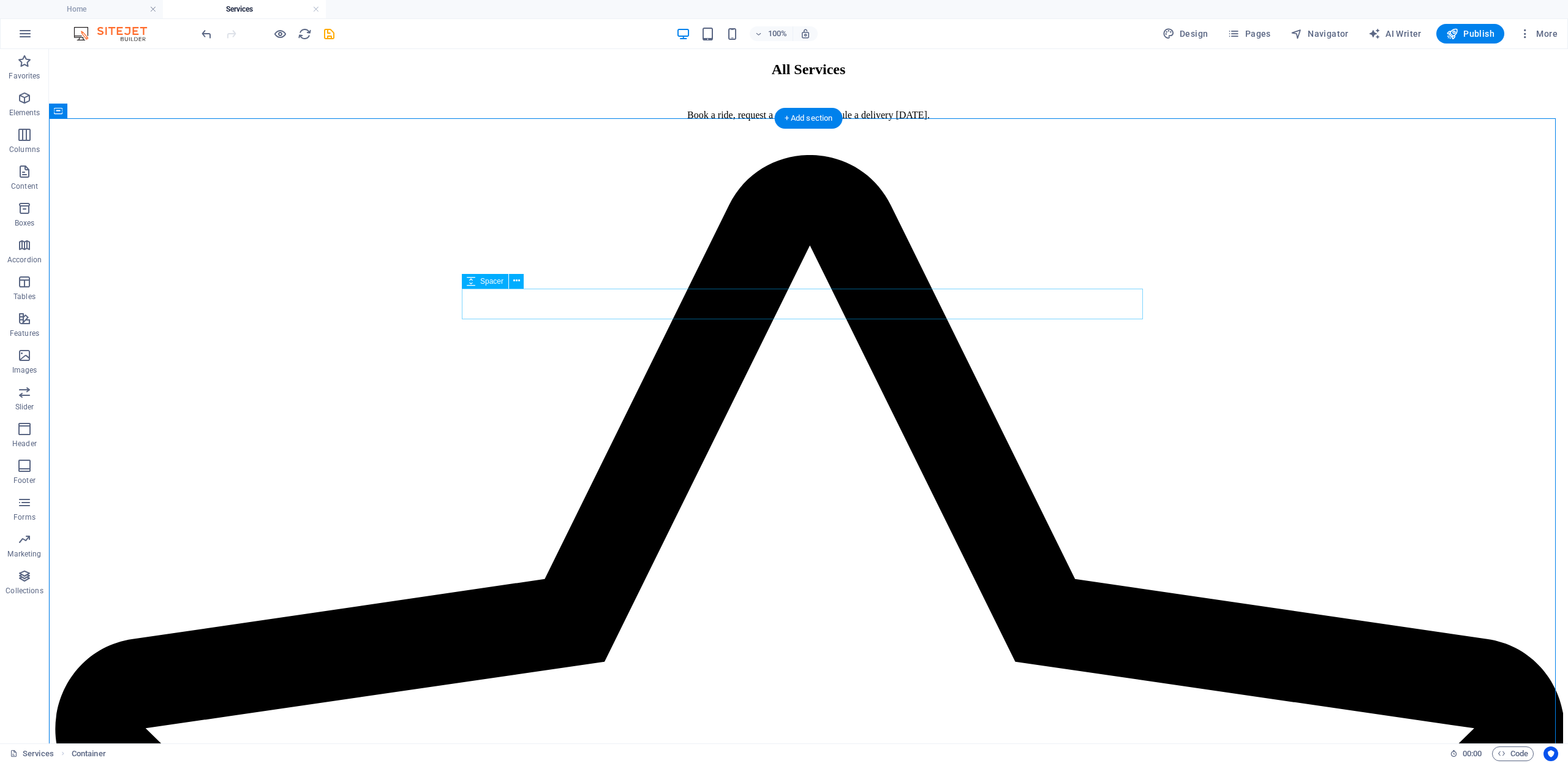
scroll to position [1038, 0]
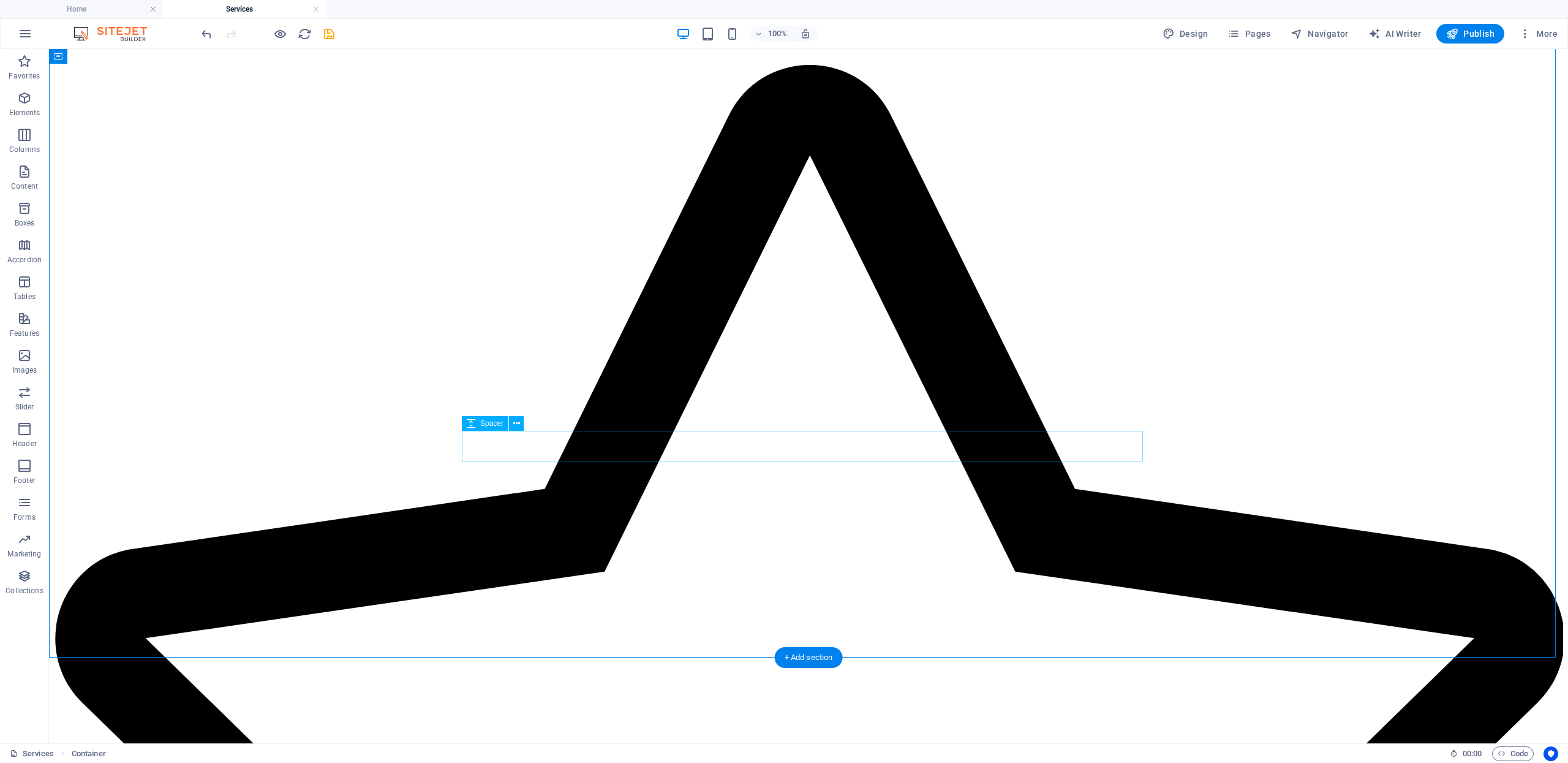
scroll to position [1172, 0]
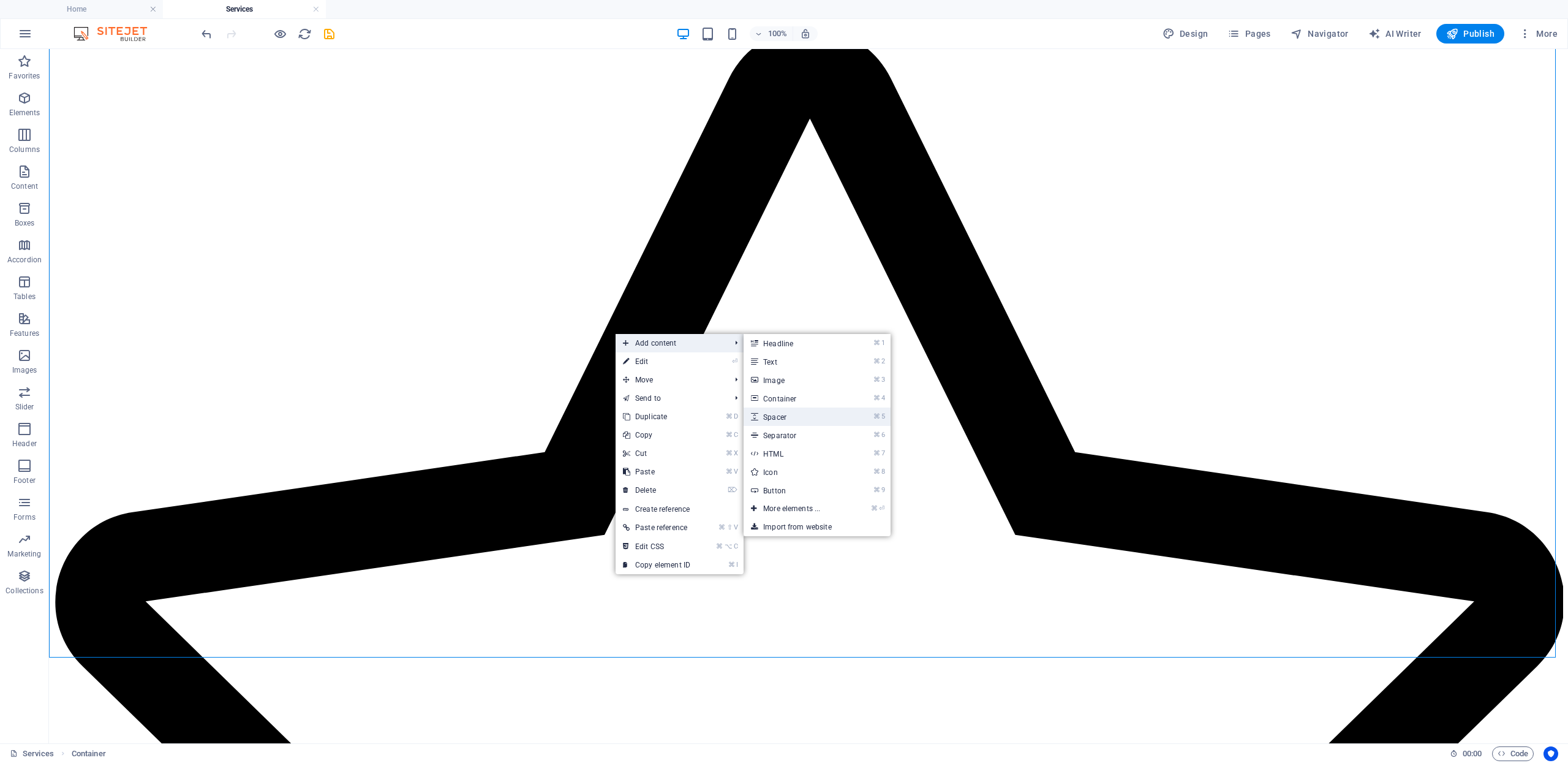
drag, startPoint x: 795, startPoint y: 415, endPoint x: 432, endPoint y: 366, distance: 366.3
click at [795, 415] on link "⌘ 5 Spacer" at bounding box center [794, 417] width 101 height 19
select select "px"
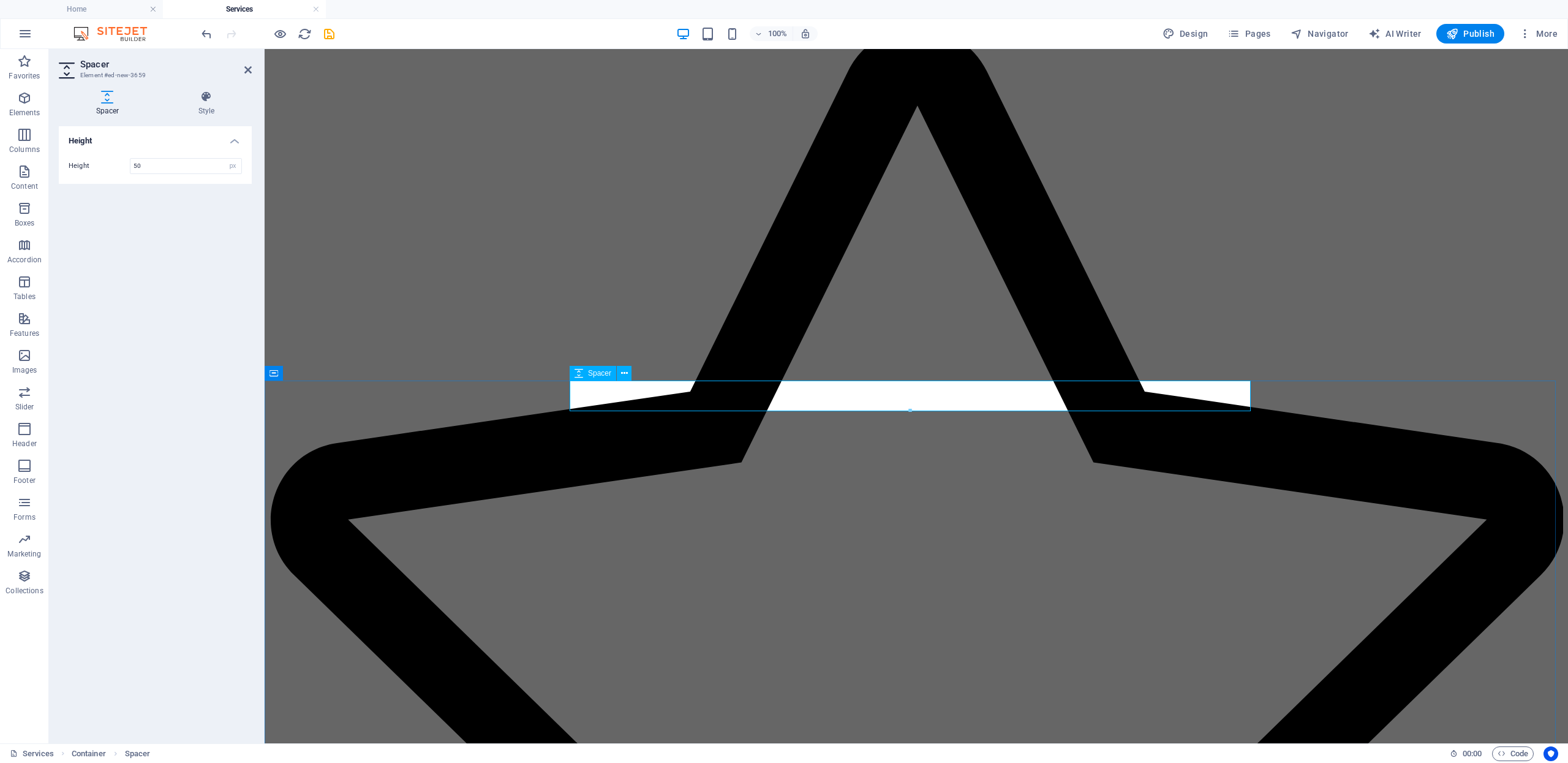
scroll to position [780, 0]
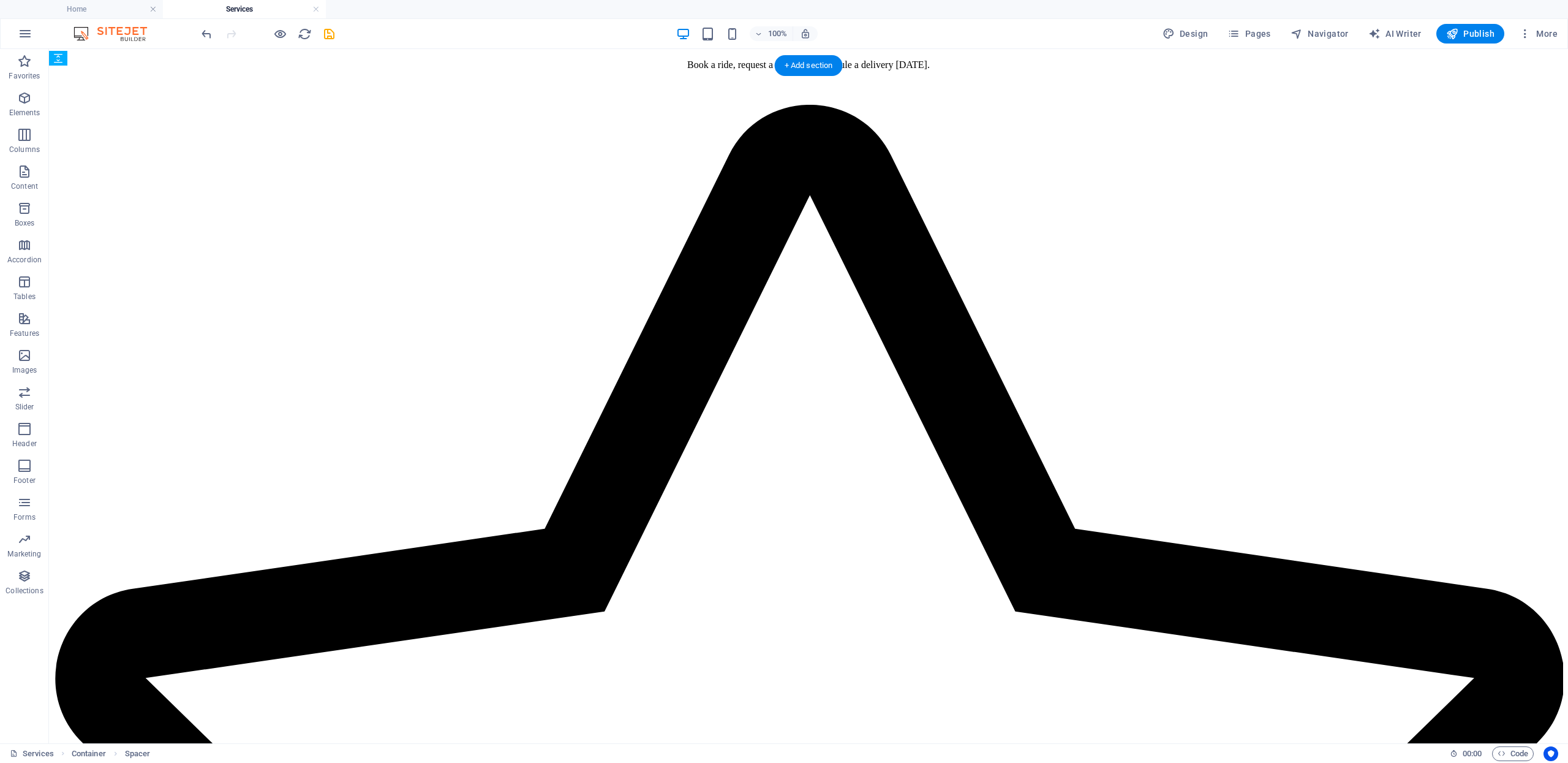
scroll to position [1126, 0]
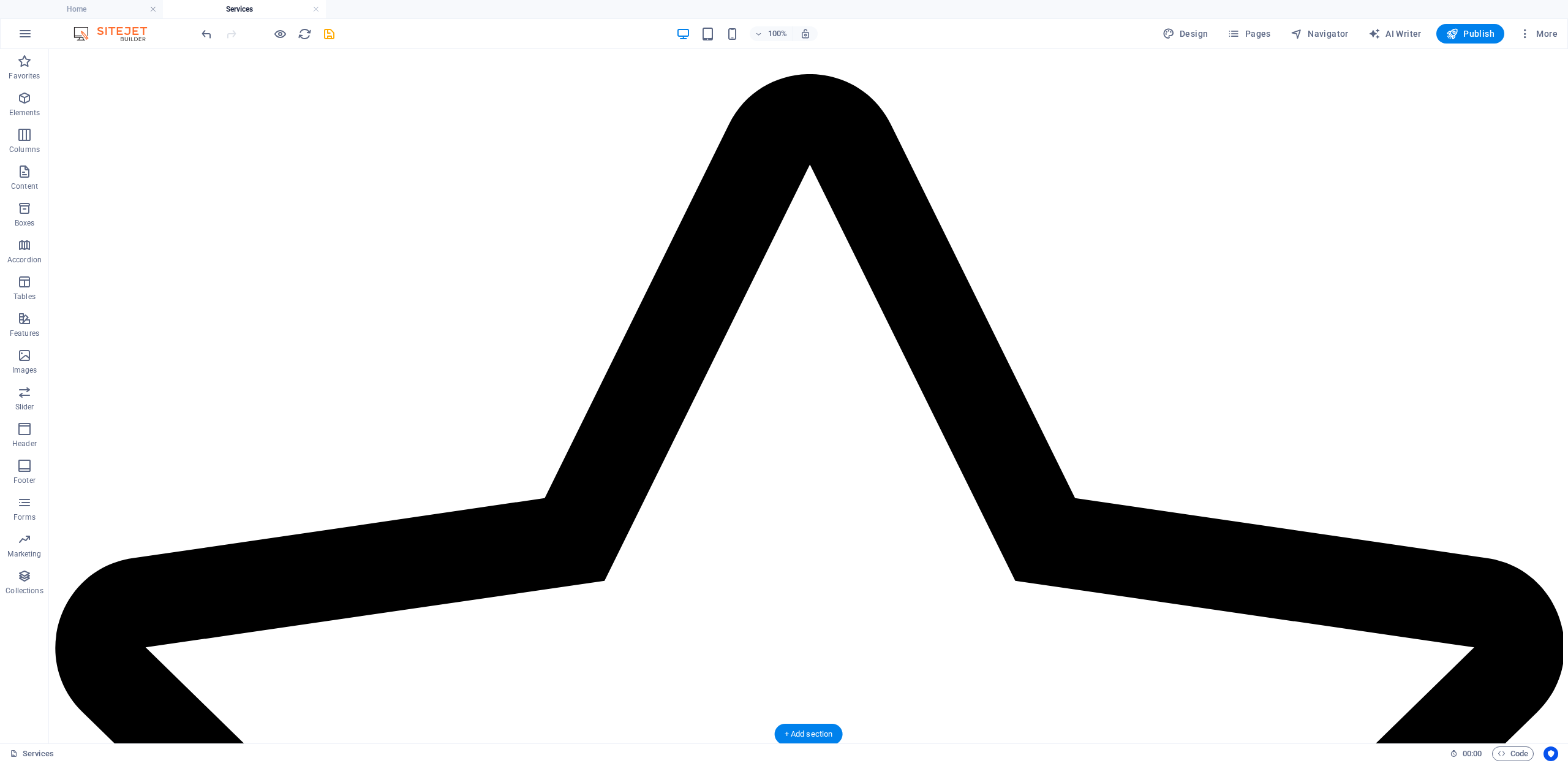
drag, startPoint x: 556, startPoint y: 397, endPoint x: 592, endPoint y: 615, distance: 221.0
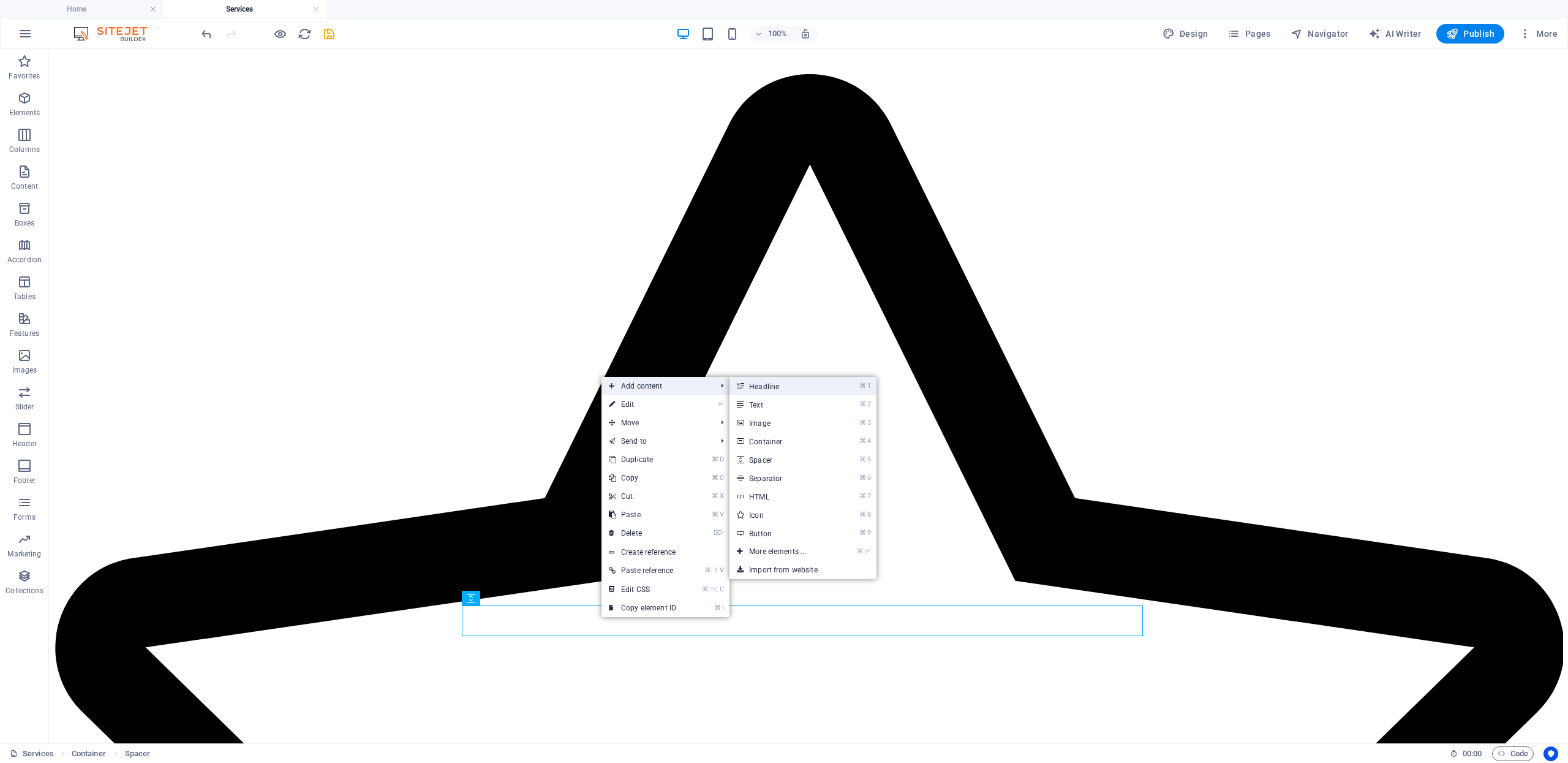
click at [751, 386] on link "⌘ 1 Headline" at bounding box center [780, 386] width 101 height 19
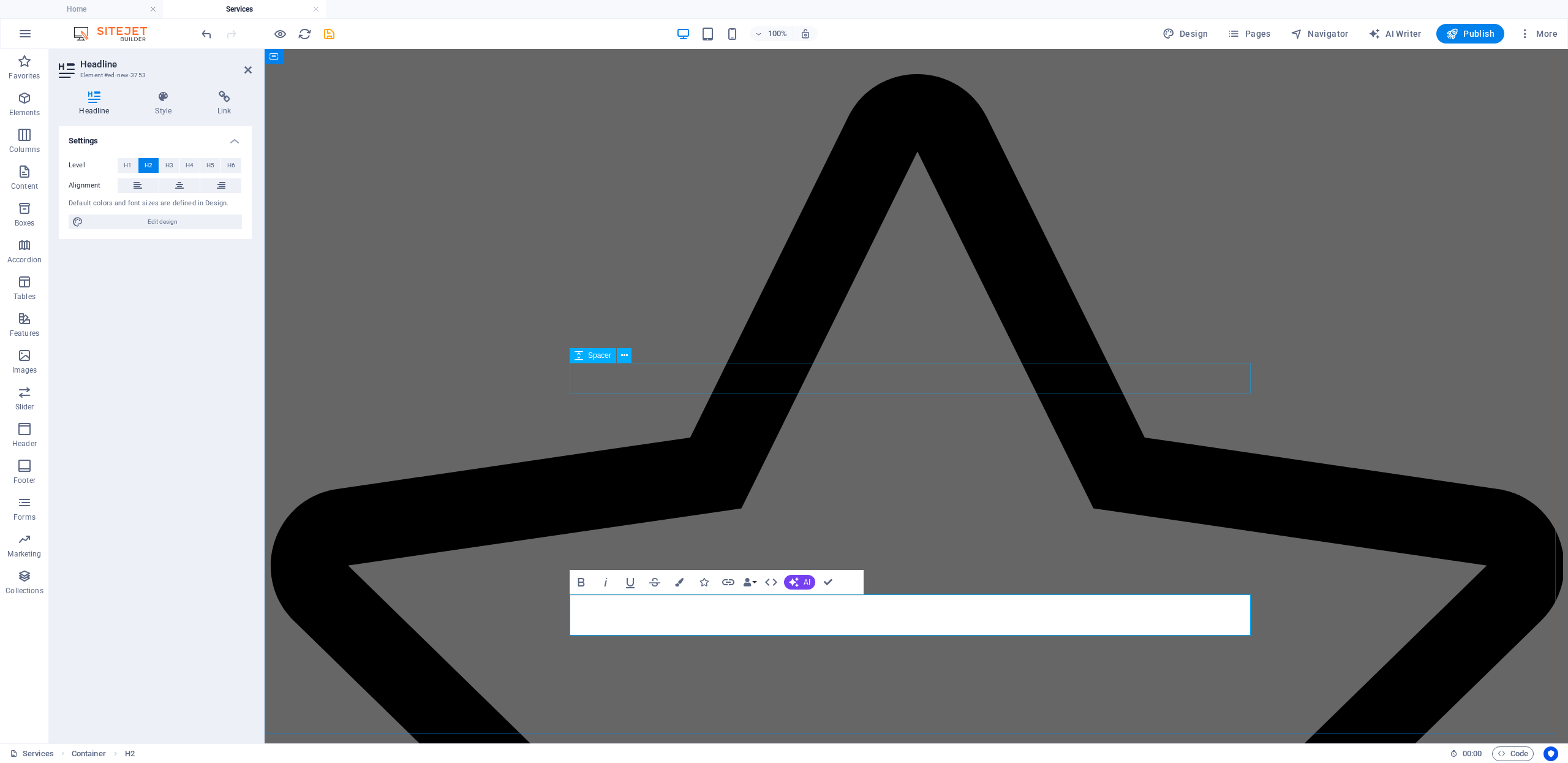
scroll to position [1168, 0]
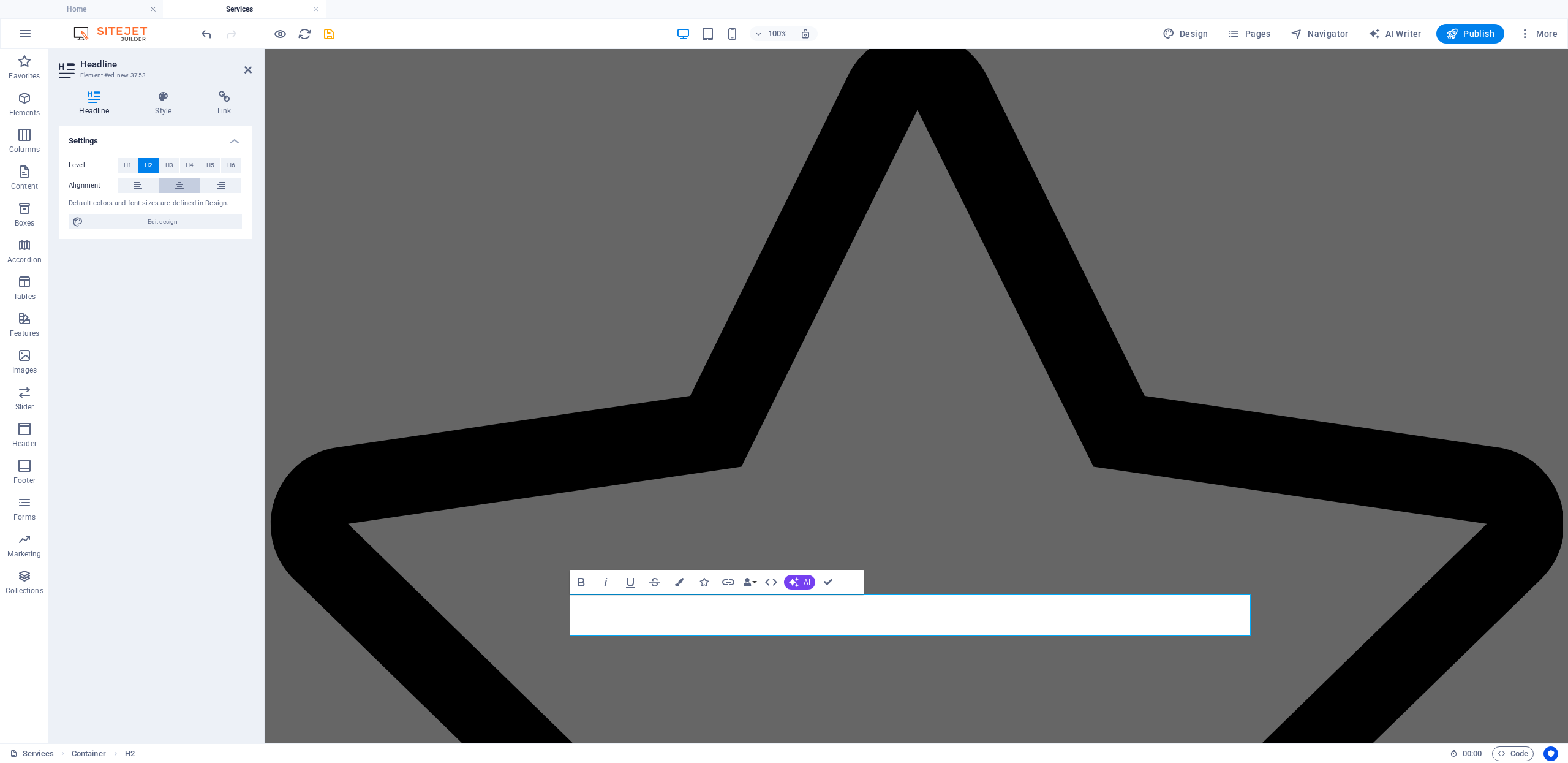
click at [177, 184] on icon at bounding box center [180, 186] width 9 height 15
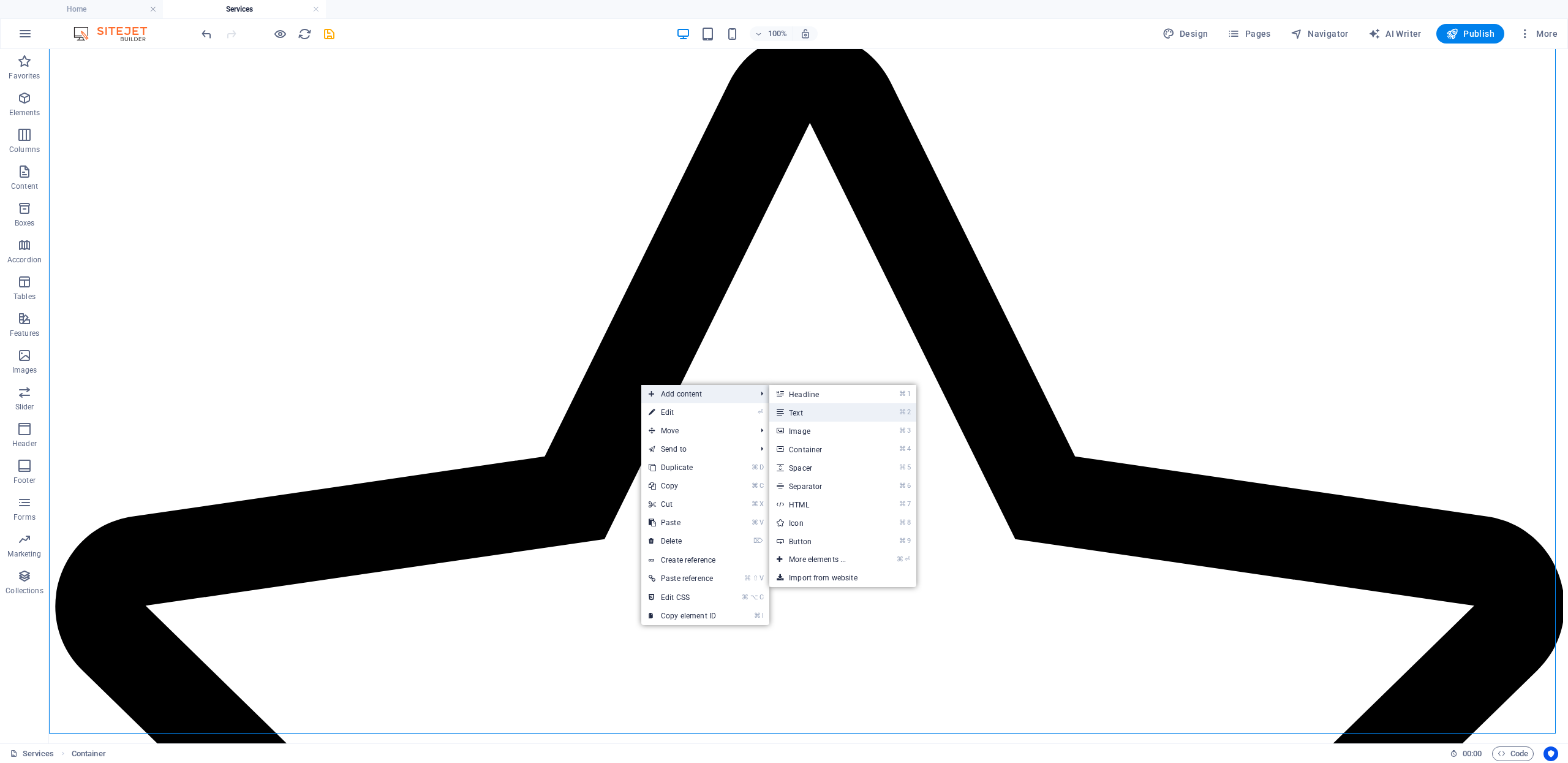
click at [811, 412] on link "⌘ 2 Text" at bounding box center [820, 412] width 101 height 19
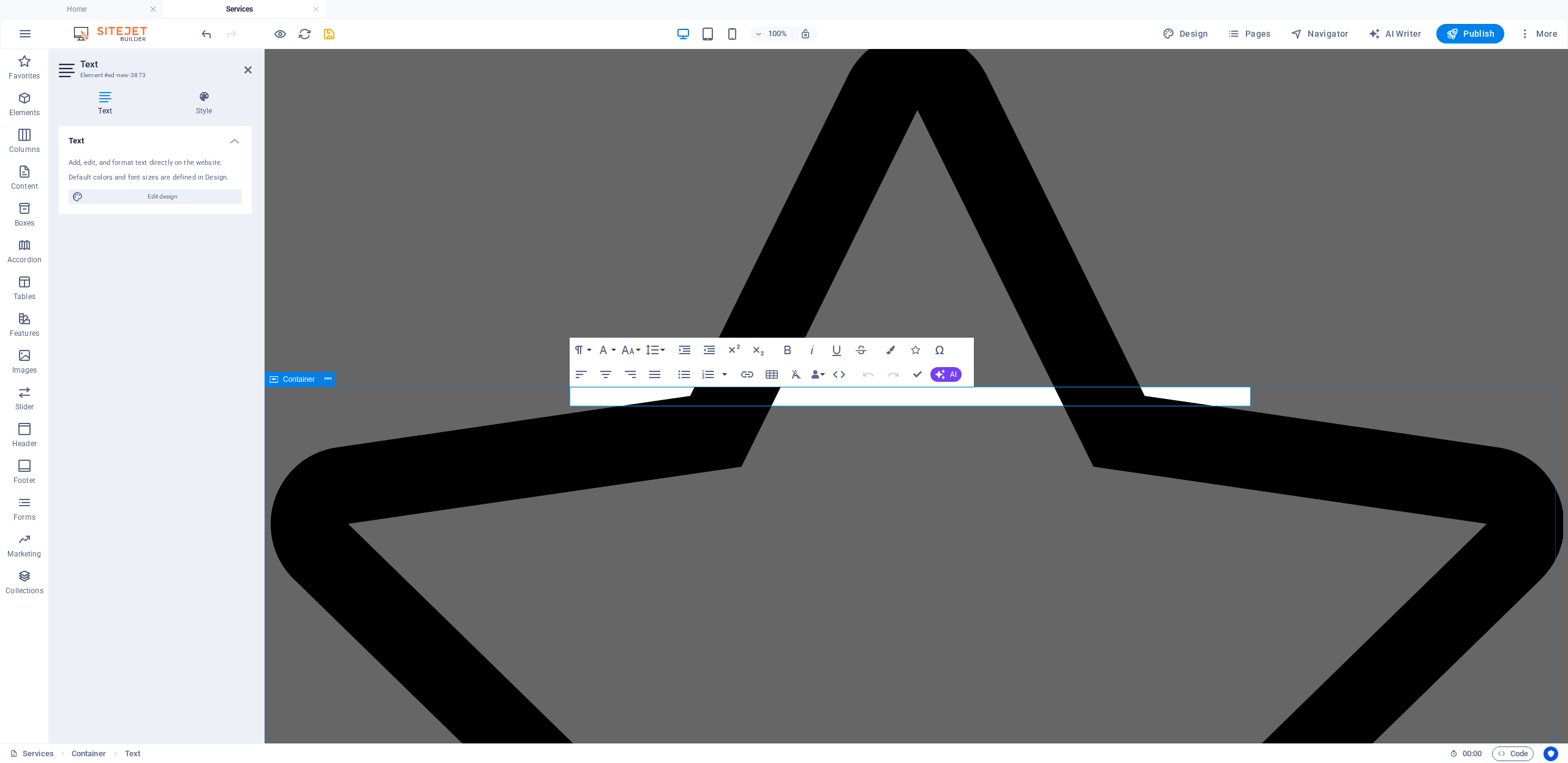
scroll to position [775, 0]
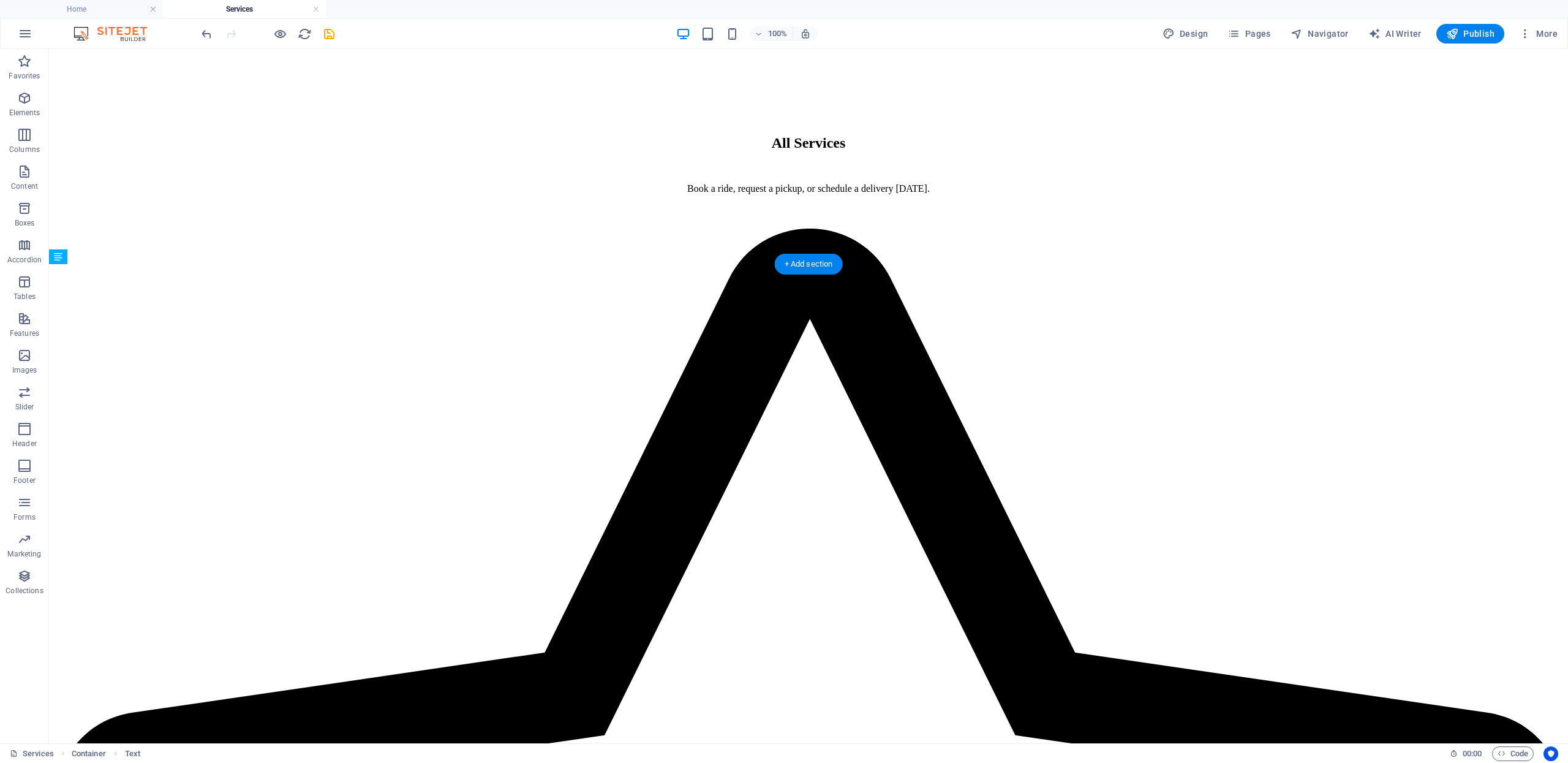
scroll to position [1175, 0]
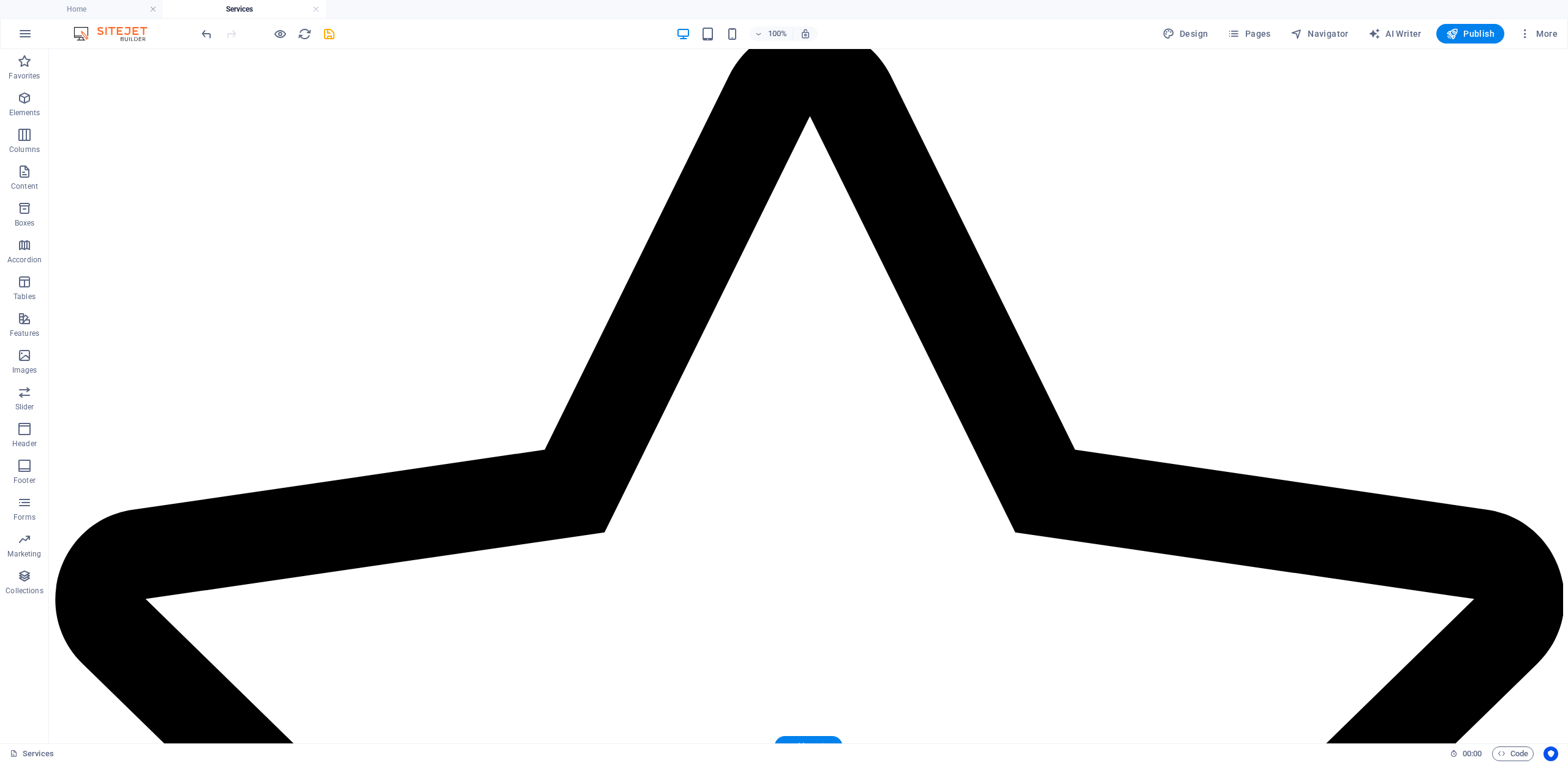
drag, startPoint x: 579, startPoint y: 395, endPoint x: 576, endPoint y: 635, distance: 240.0
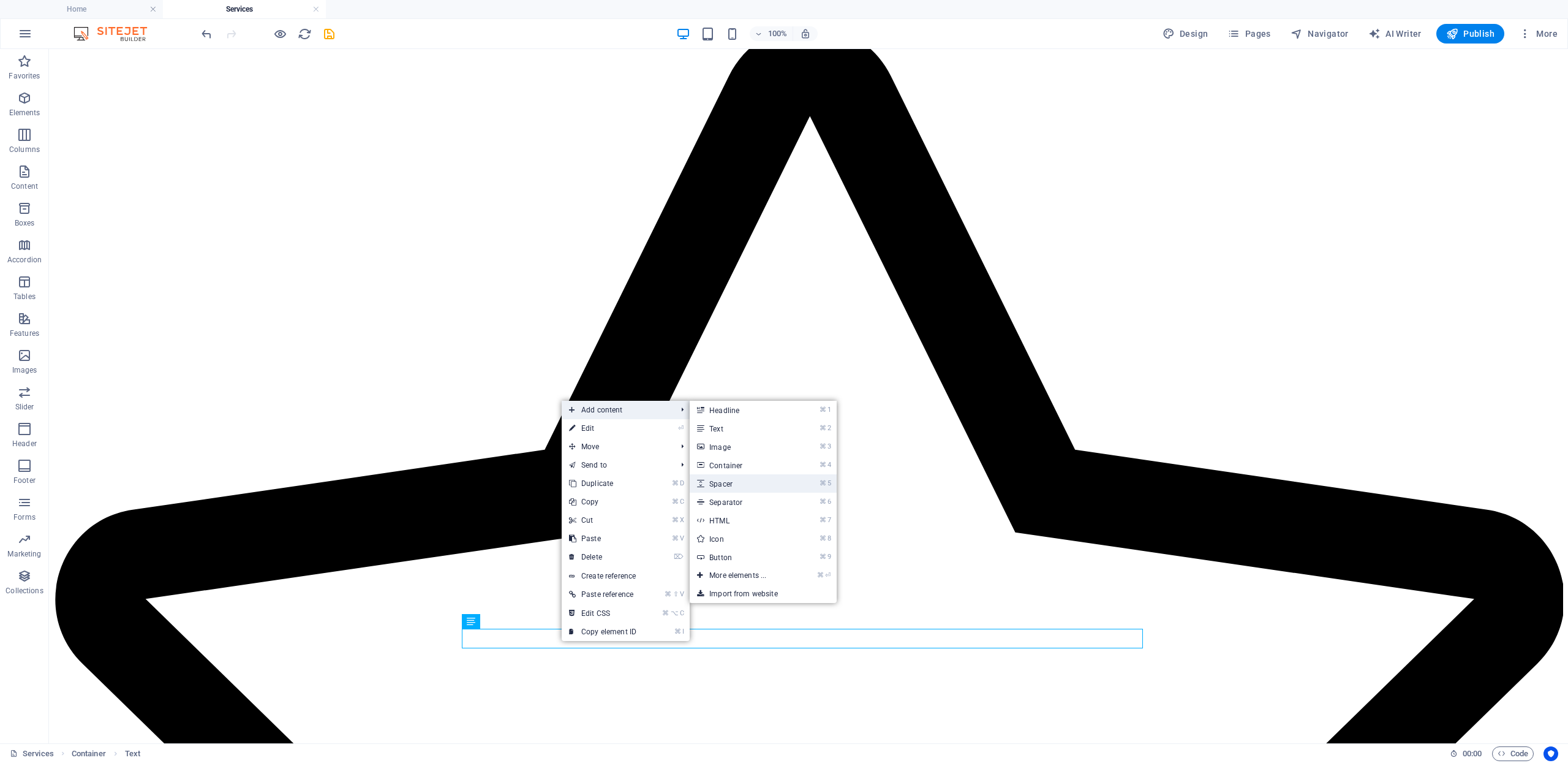
drag, startPoint x: 735, startPoint y: 482, endPoint x: 231, endPoint y: 449, distance: 505.1
click at [735, 482] on link "⌘ 5 Spacer" at bounding box center [740, 484] width 101 height 19
select select "px"
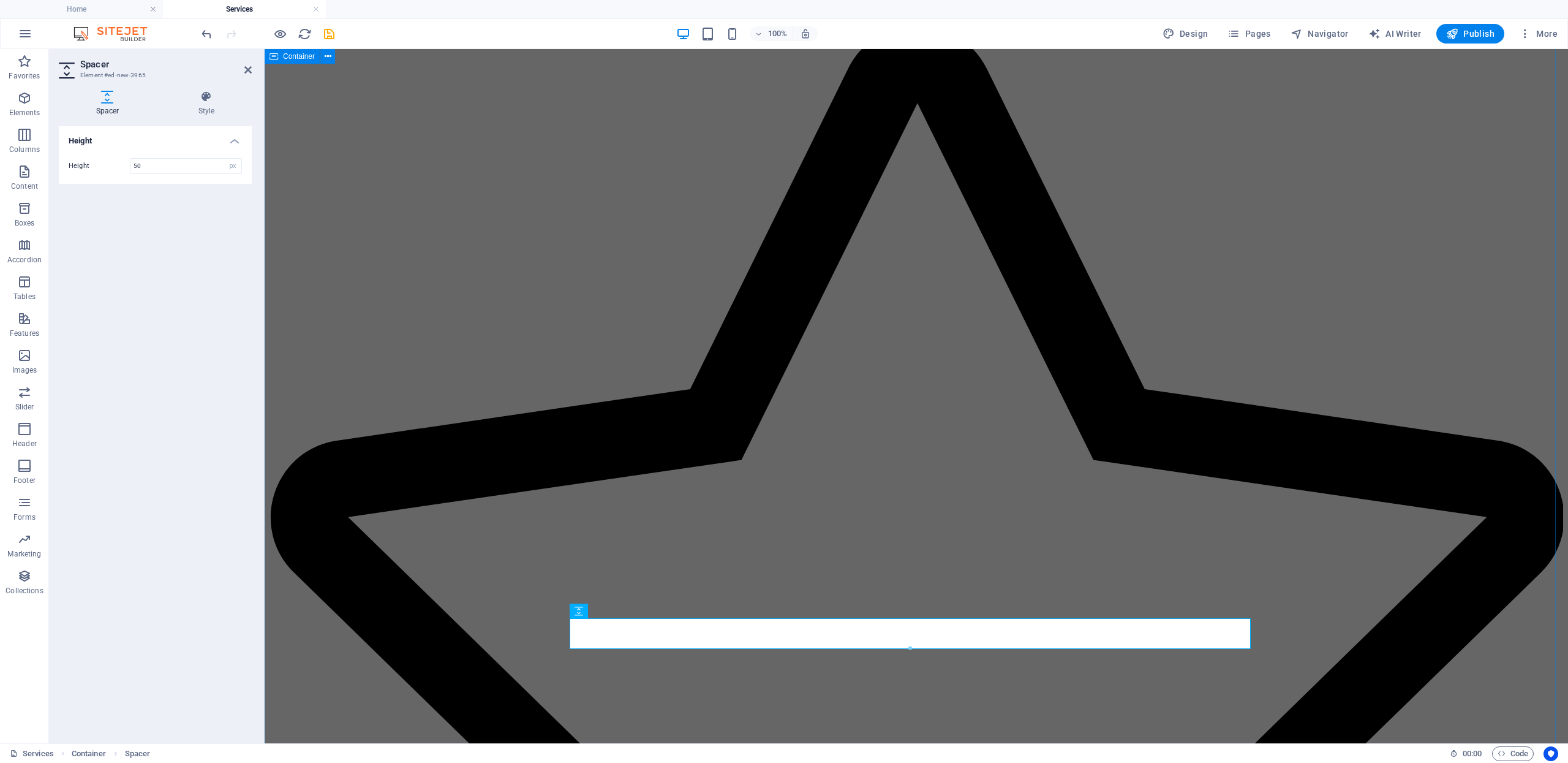
scroll to position [1205, 0]
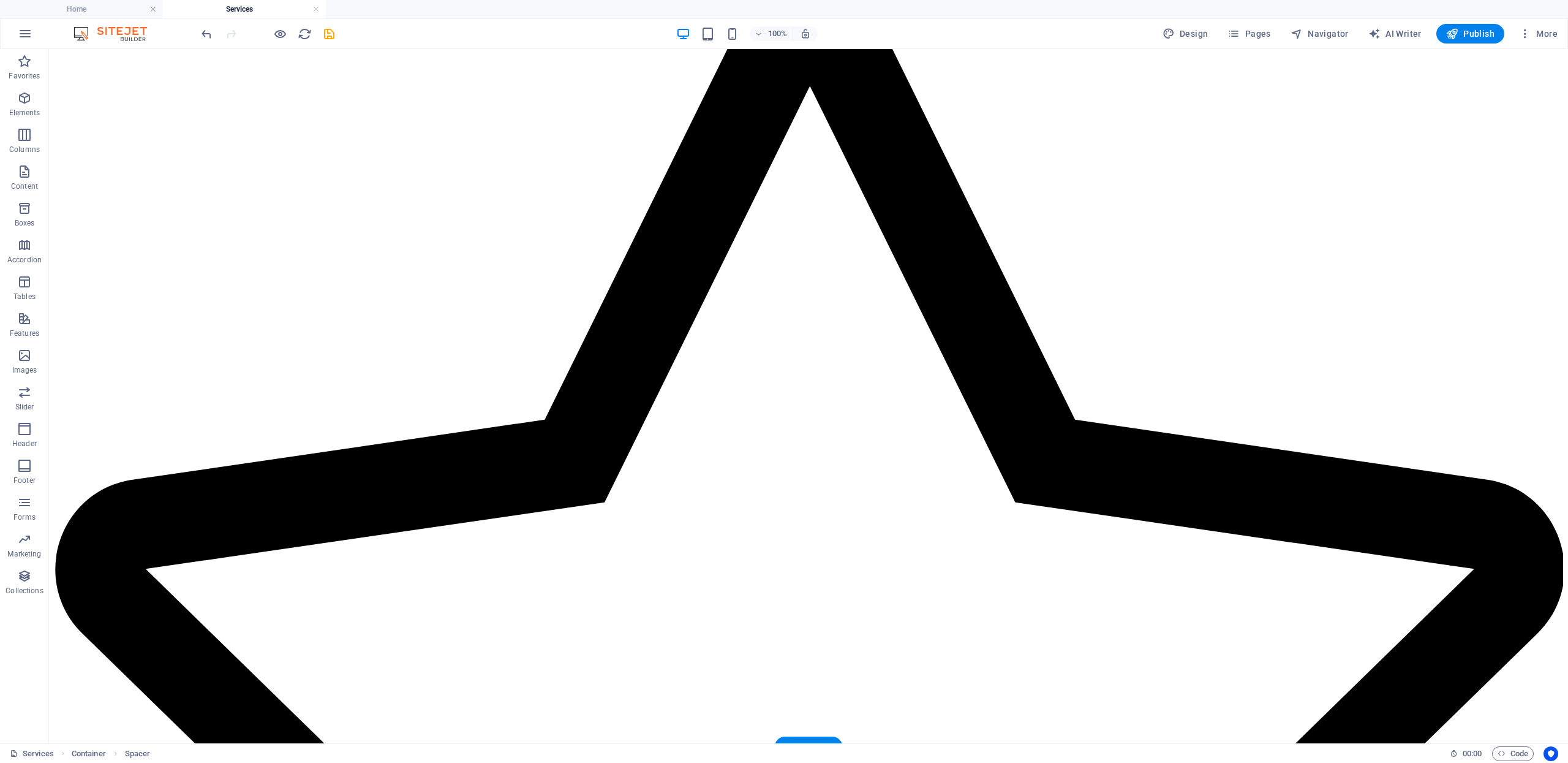
drag, startPoint x: 612, startPoint y: 634, endPoint x: 613, endPoint y: 605, distance: 29.0
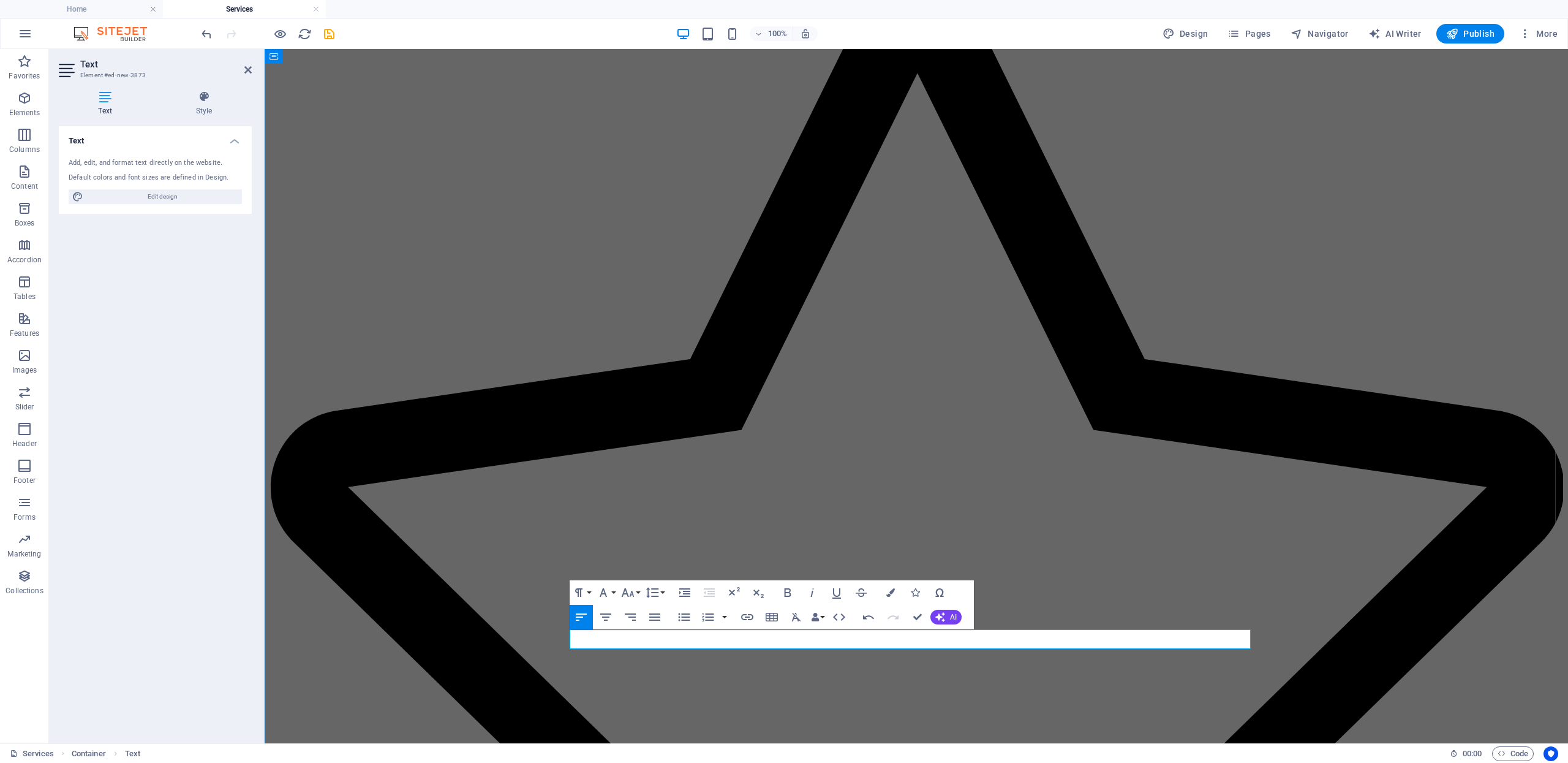
drag, startPoint x: 693, startPoint y: 637, endPoint x: 671, endPoint y: 634, distance: 22.2
click at [791, 590] on icon "button" at bounding box center [788, 593] width 15 height 15
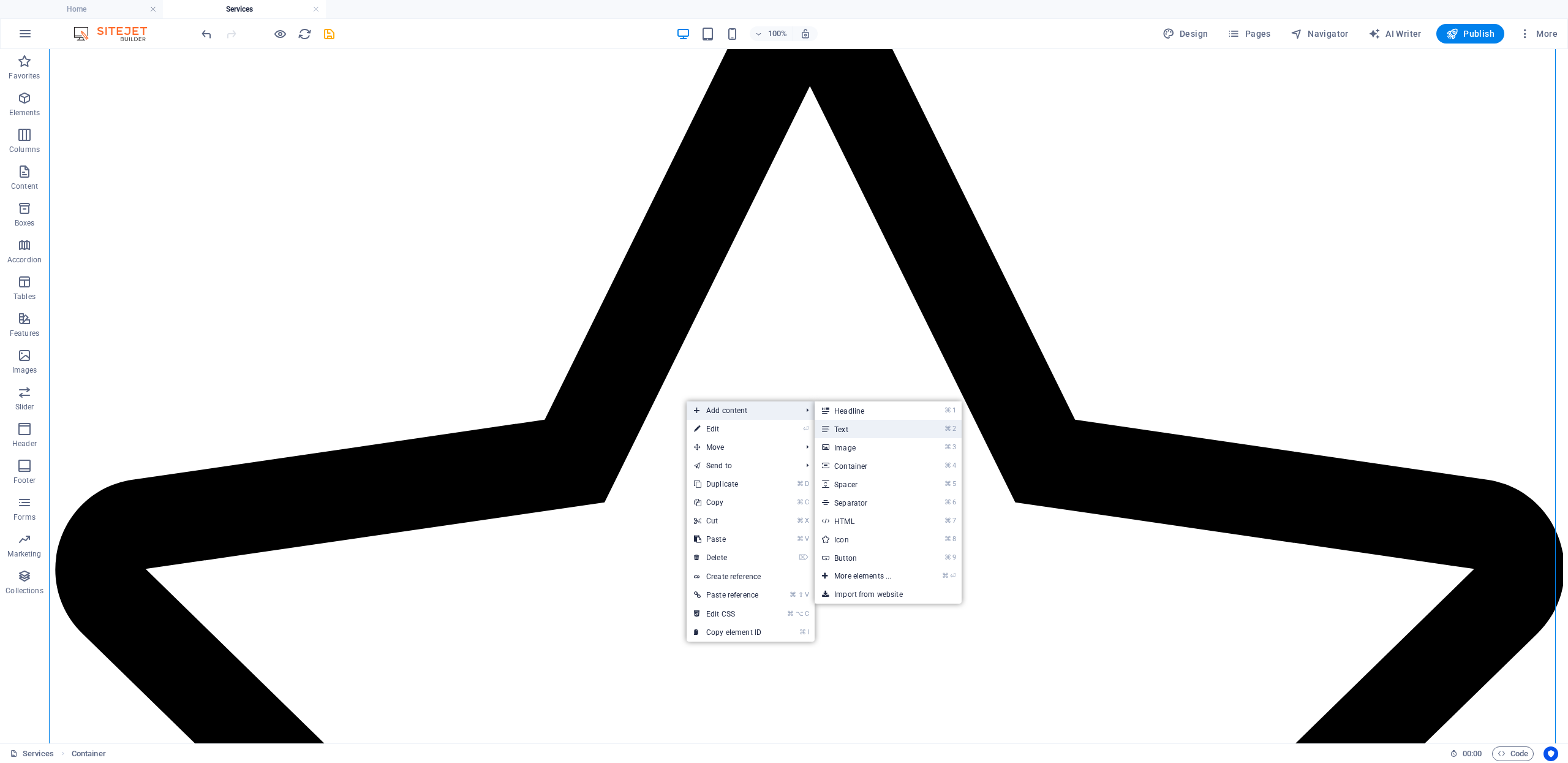
drag, startPoint x: 838, startPoint y: 425, endPoint x: 574, endPoint y: 376, distance: 268.5
click at [838, 425] on link "⌘ 2 Text" at bounding box center [865, 429] width 101 height 19
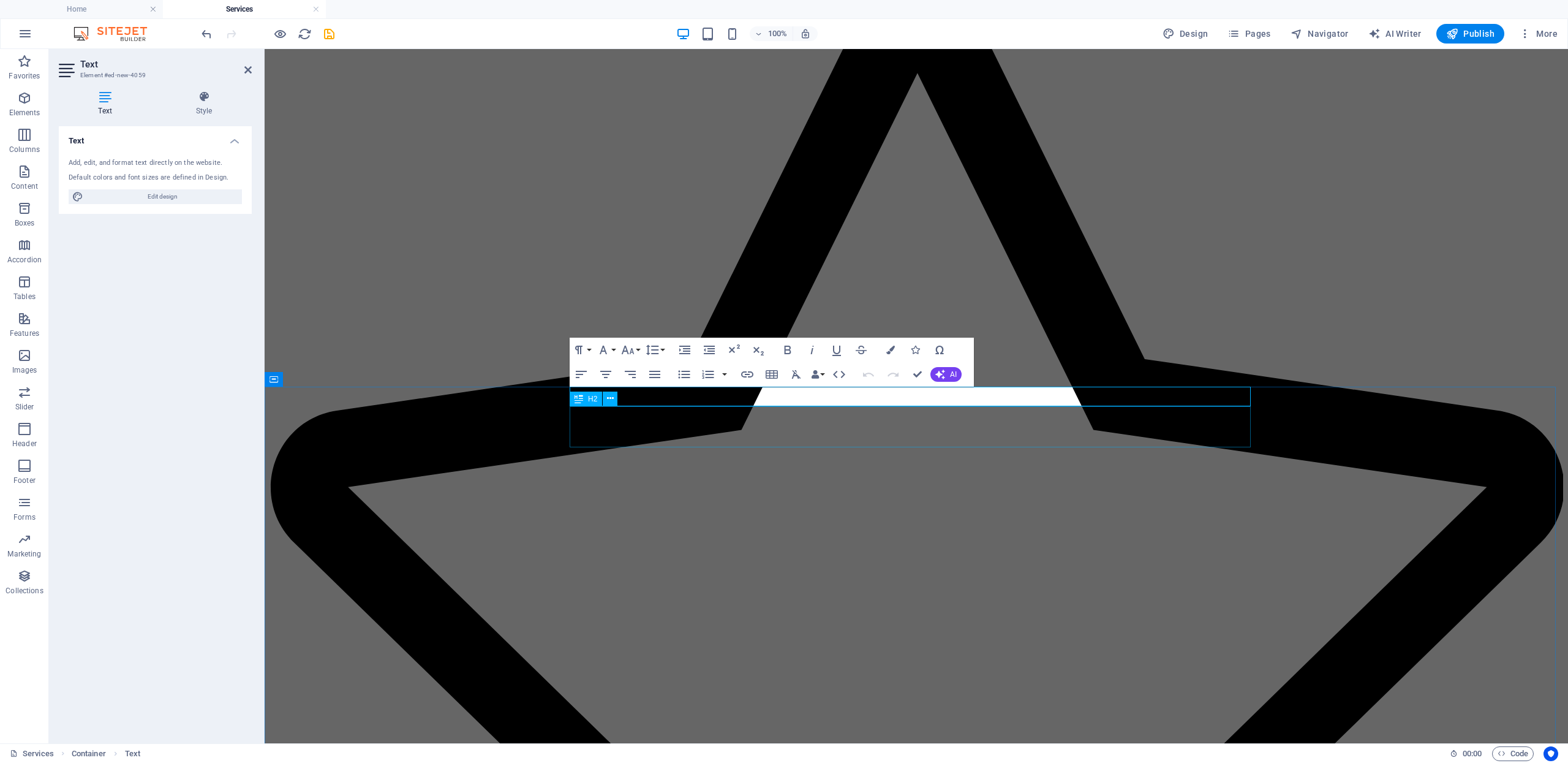
scroll to position [775, 0]
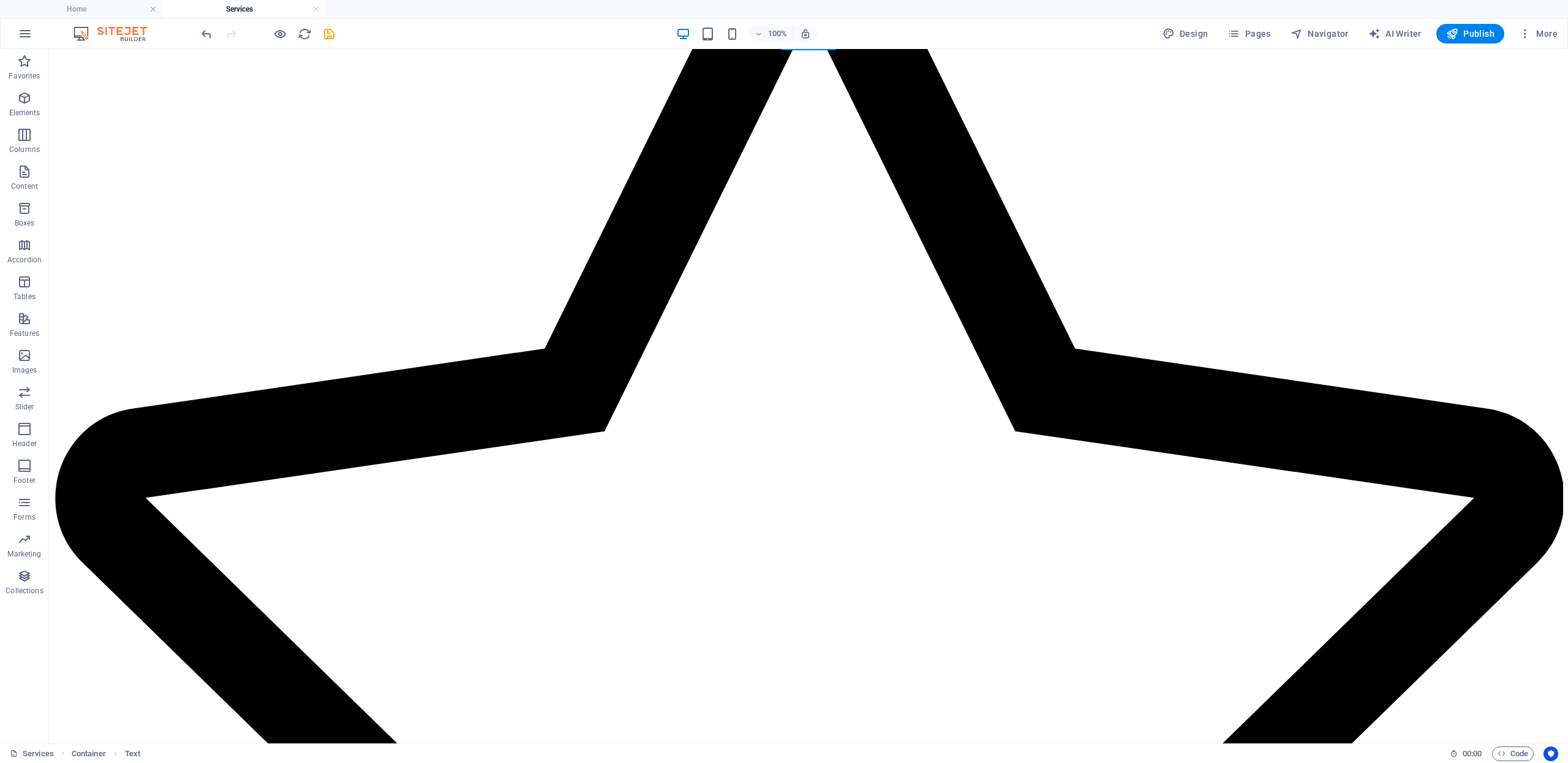
scroll to position [1408, 0]
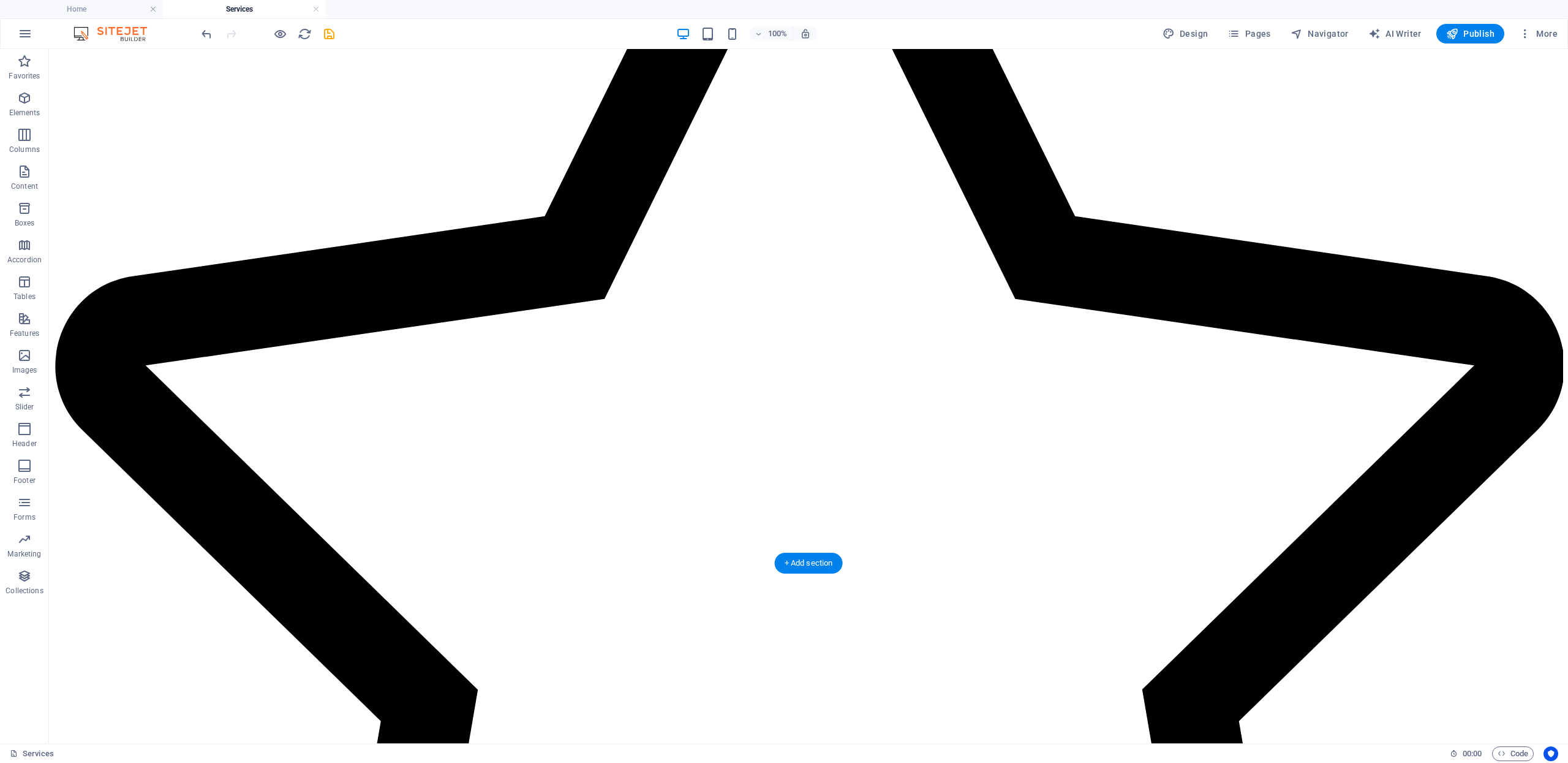
drag, startPoint x: 601, startPoint y: 395, endPoint x: 556, endPoint y: 465, distance: 83.2
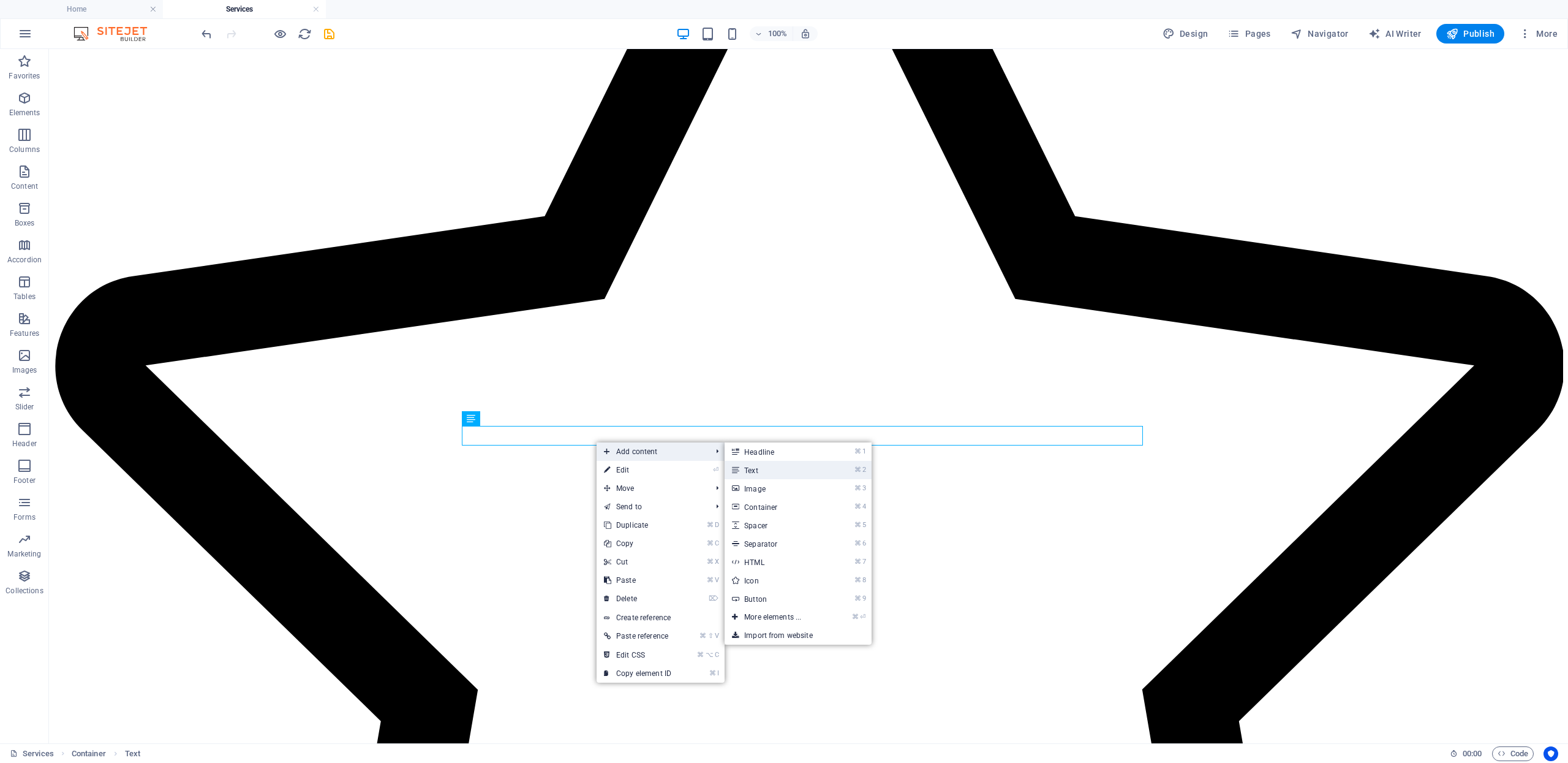
drag, startPoint x: 747, startPoint y: 466, endPoint x: 323, endPoint y: 433, distance: 425.3
click at [747, 466] on link "⌘ 2 Text" at bounding box center [775, 470] width 101 height 19
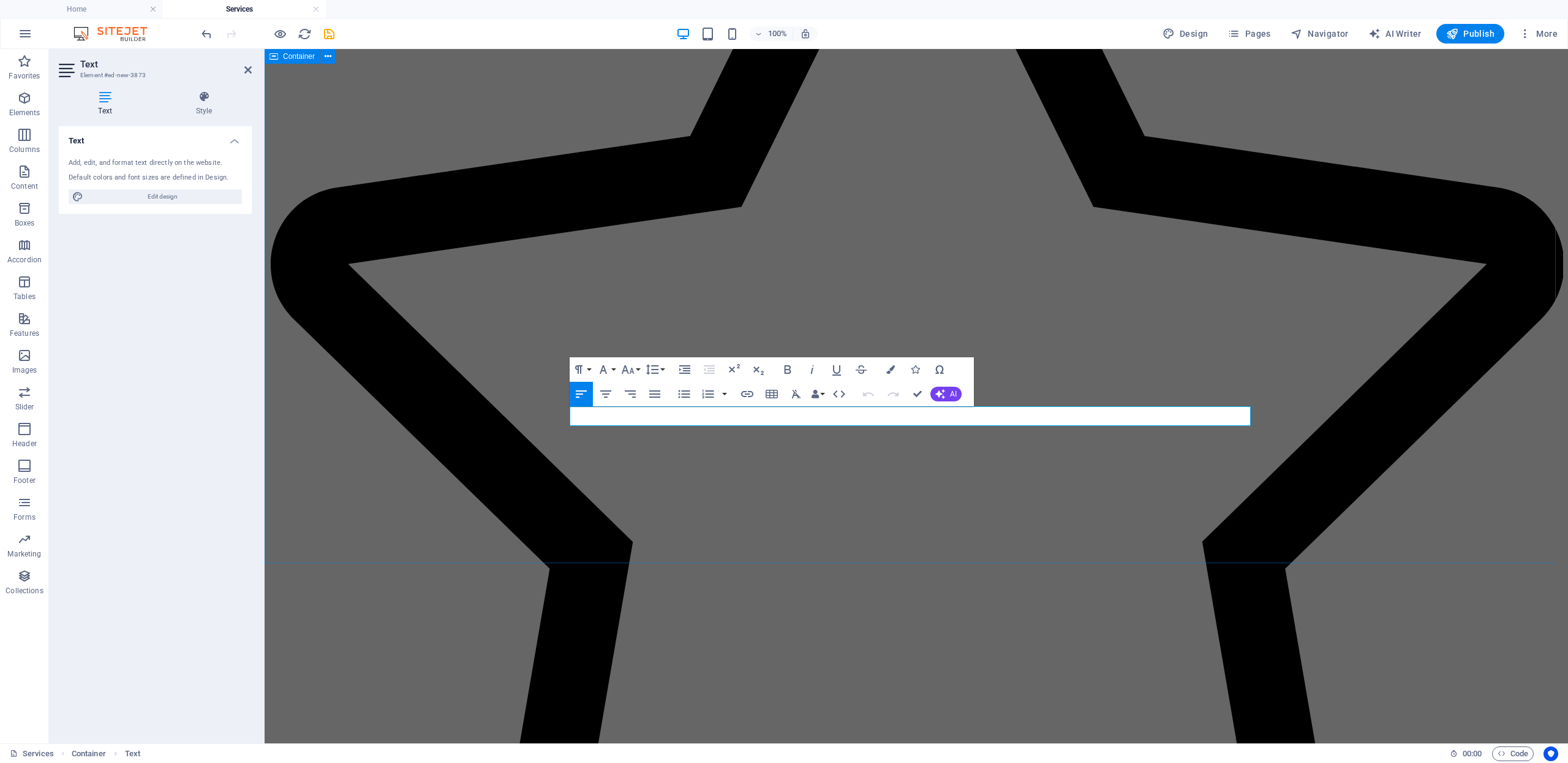
drag, startPoint x: 732, startPoint y: 407, endPoint x: 548, endPoint y: 415, distance: 184.2
copy p "Grocery Pickup - $15"
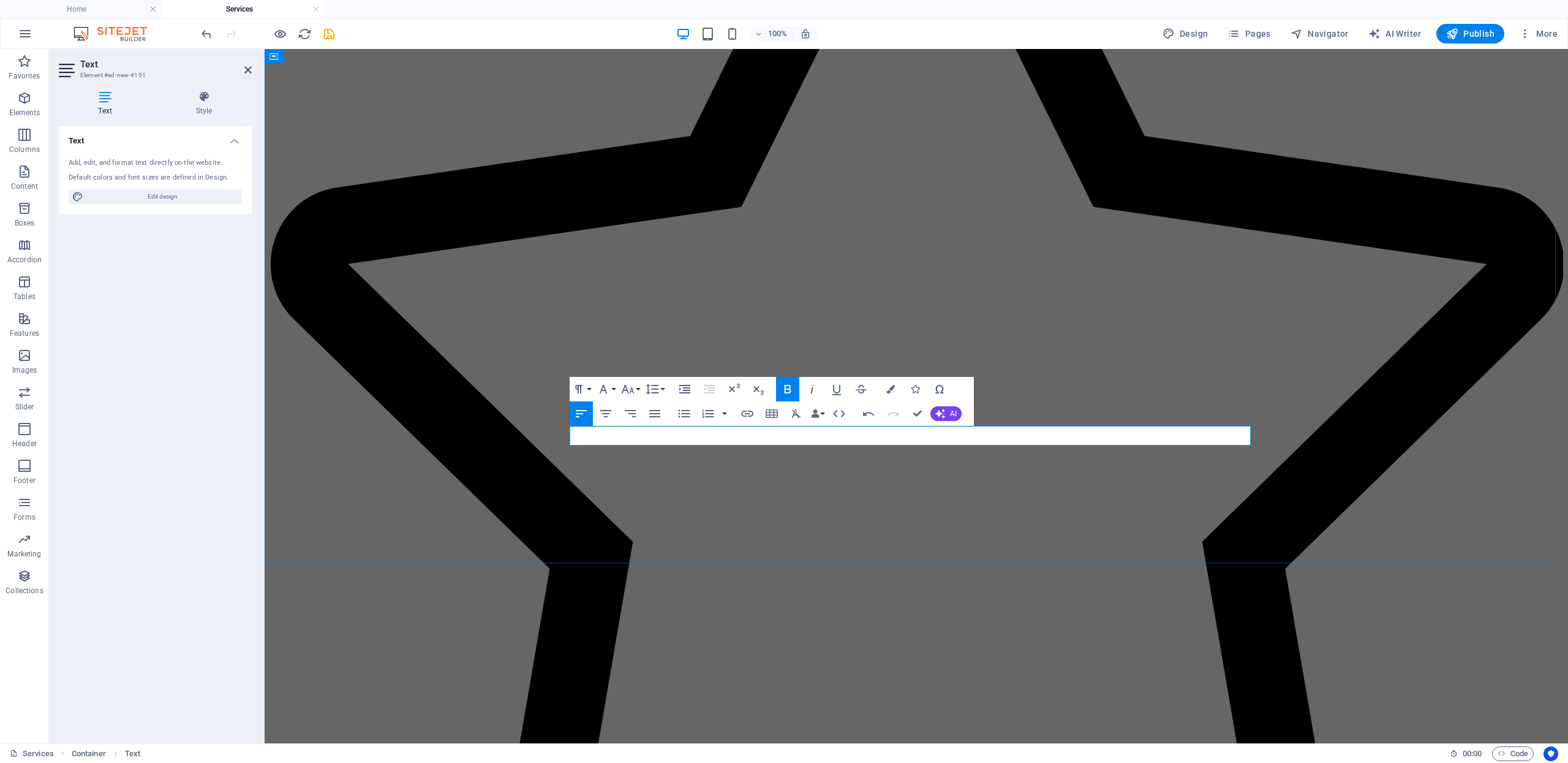
drag, startPoint x: 656, startPoint y: 436, endPoint x: 566, endPoint y: 438, distance: 90.0
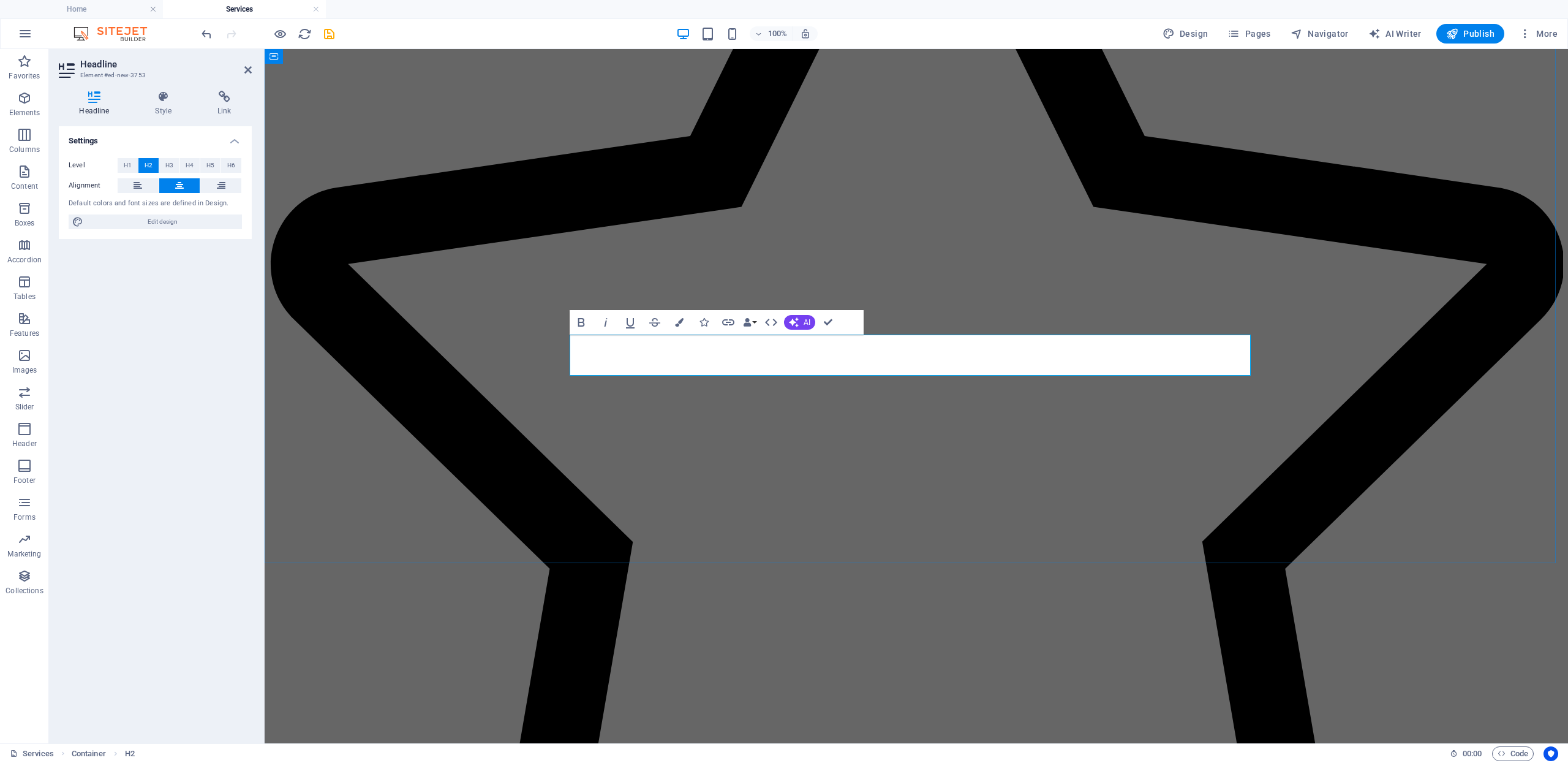
drag, startPoint x: 1208, startPoint y: 355, endPoint x: 1032, endPoint y: 369, distance: 176.6
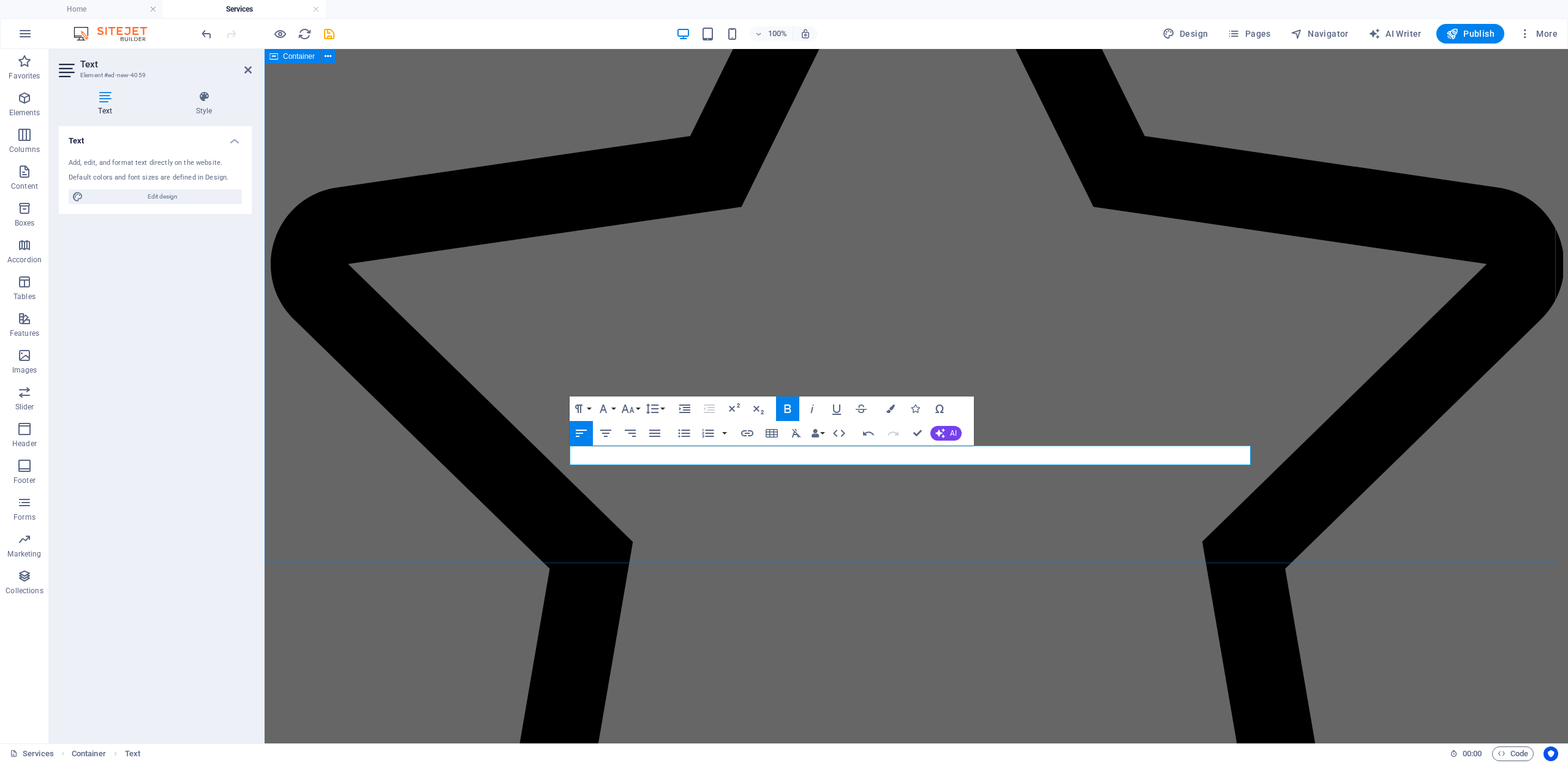
drag, startPoint x: 657, startPoint y: 455, endPoint x: 561, endPoint y: 460, distance: 96.1
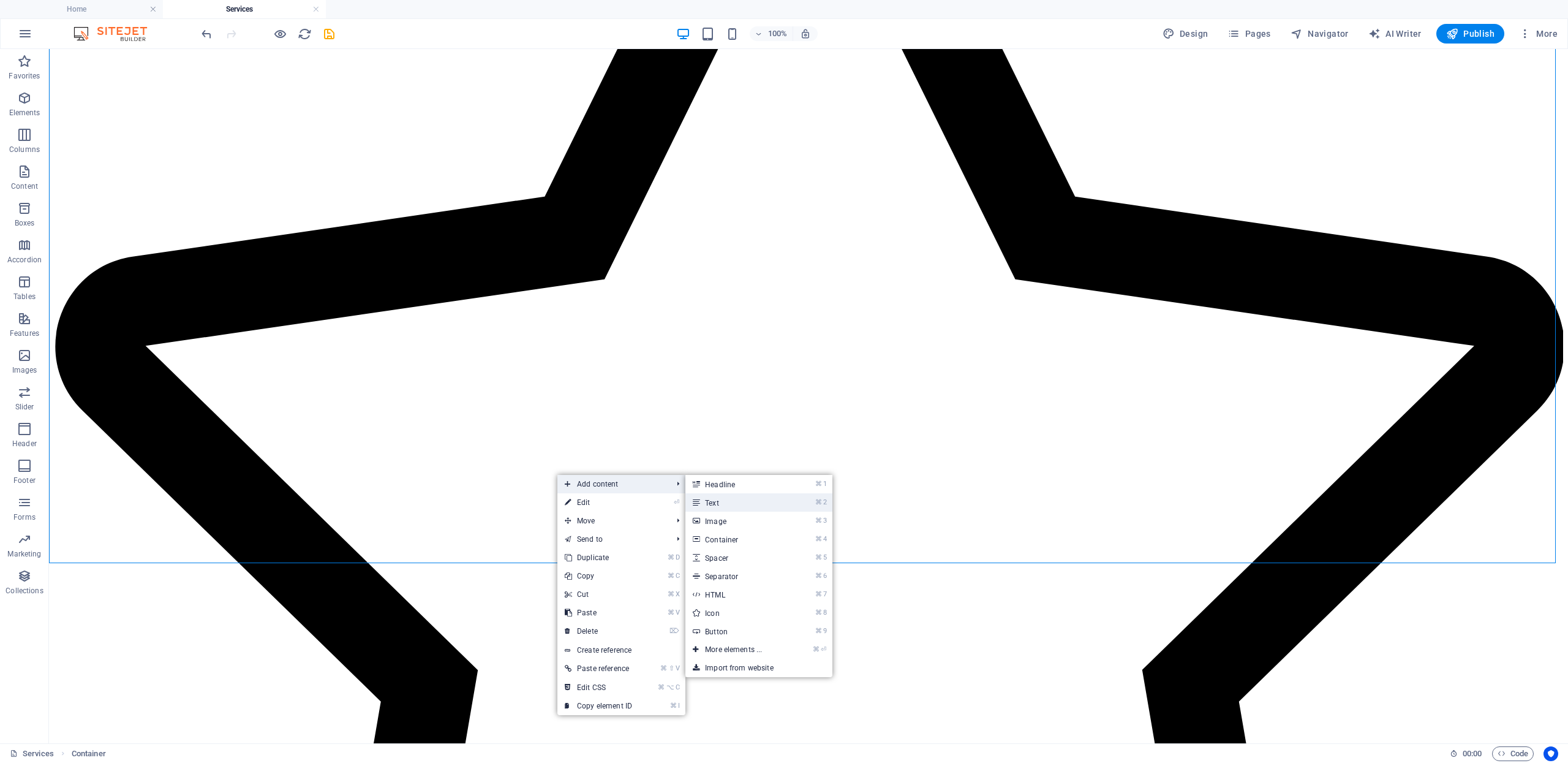
click at [715, 496] on link "⌘ 2 Text" at bounding box center [736, 502] width 101 height 19
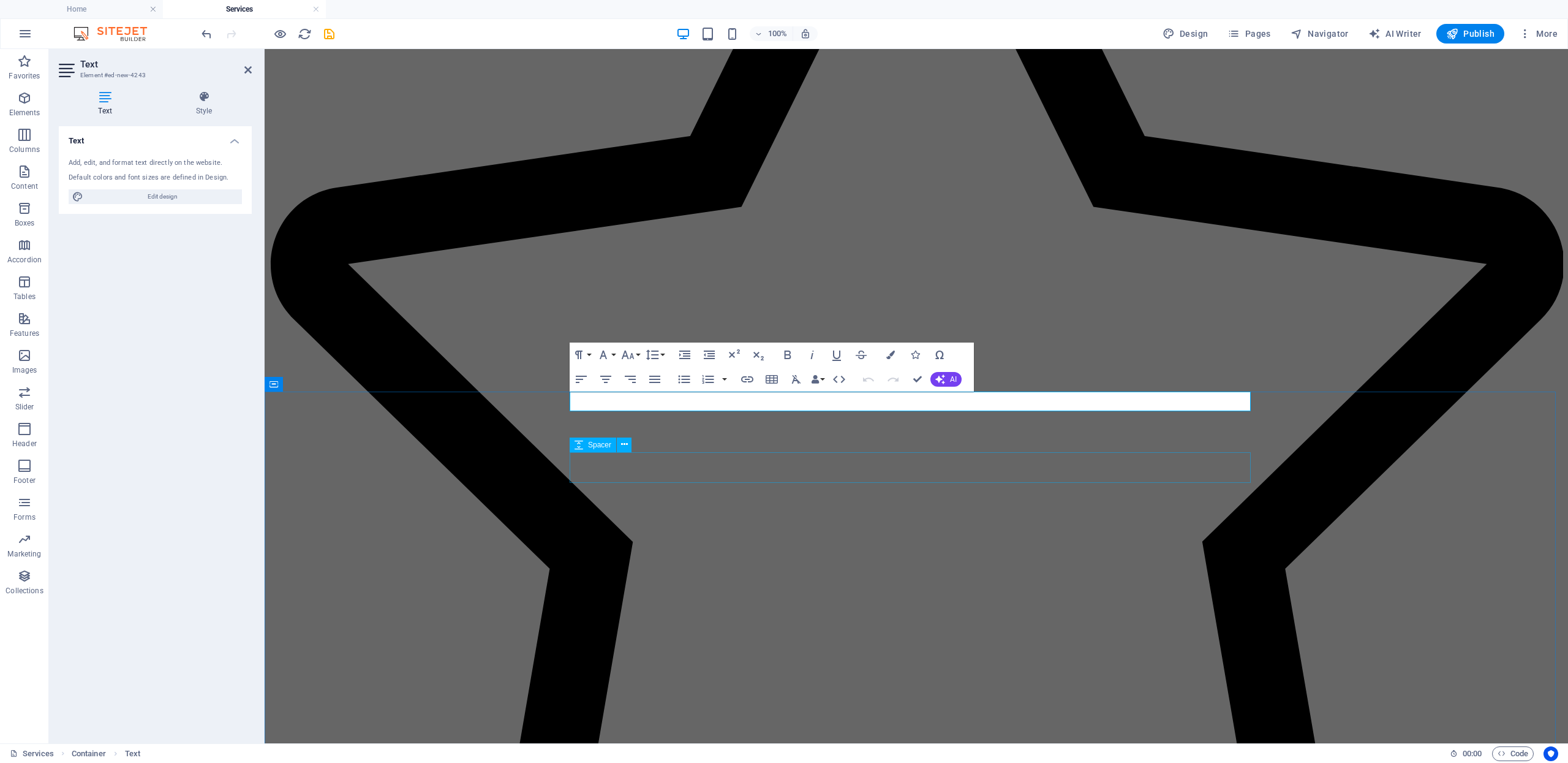
scroll to position [775, 0]
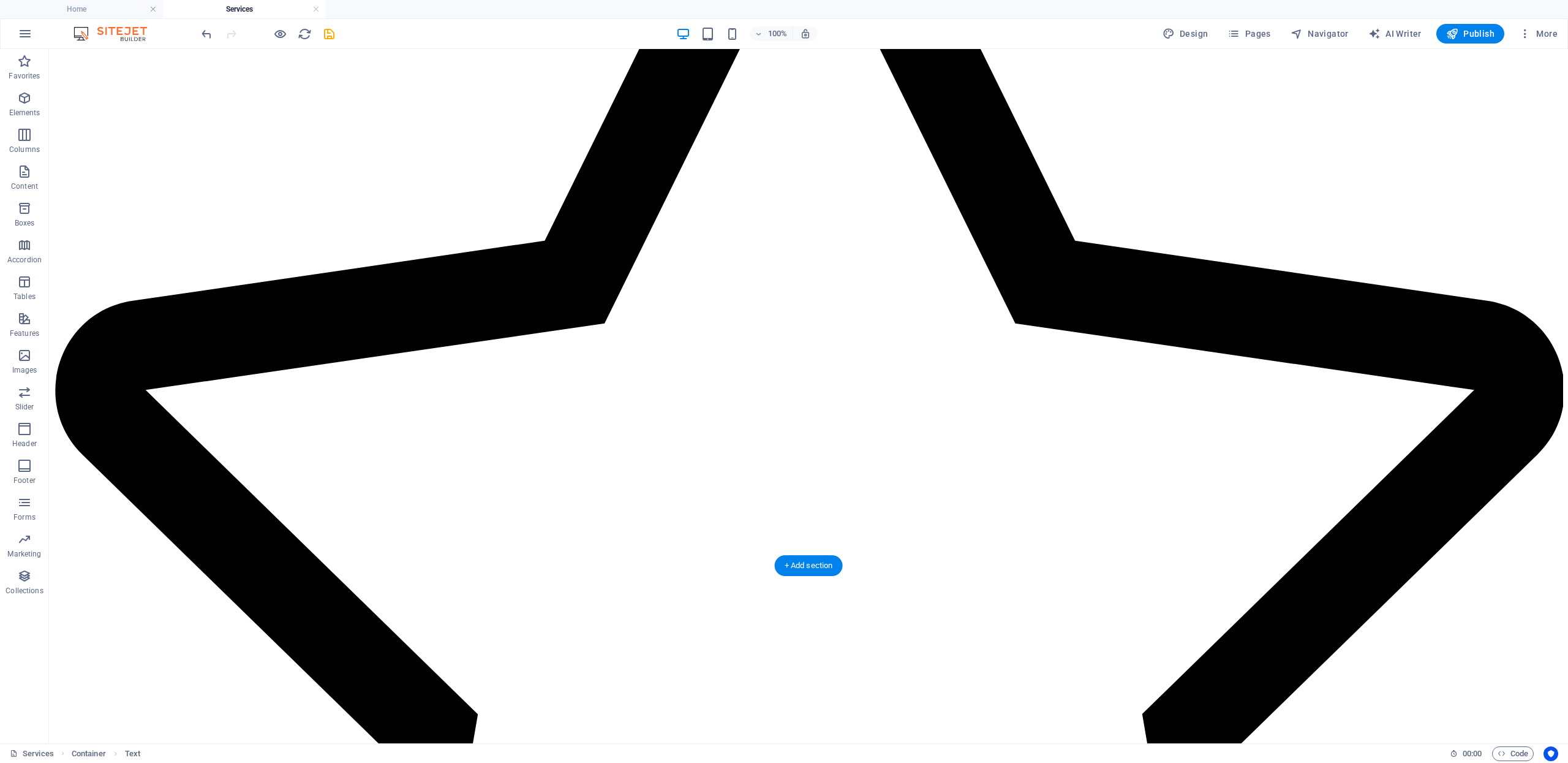
scroll to position [1445, 0]
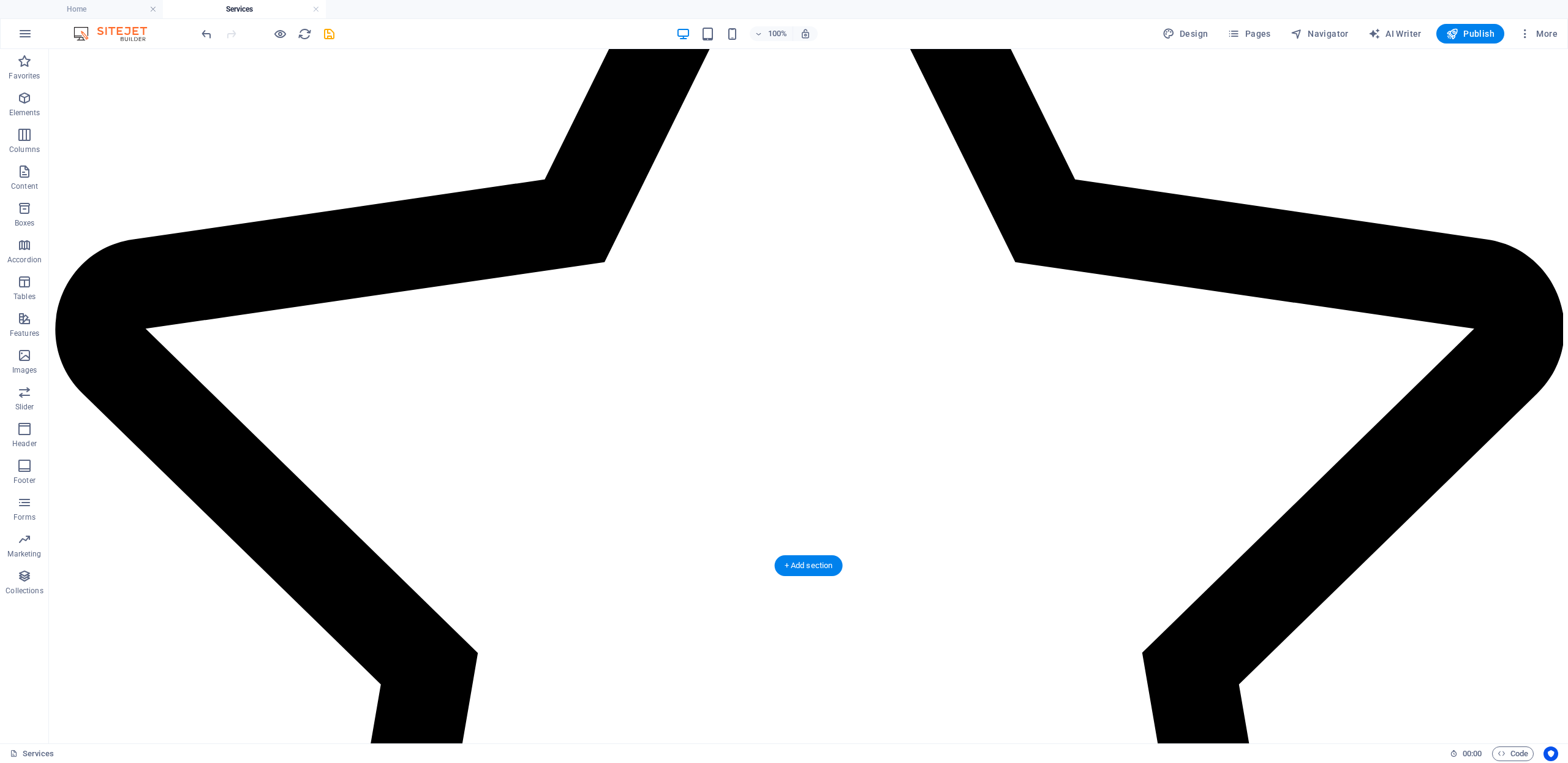
drag, startPoint x: 573, startPoint y: 400, endPoint x: 613, endPoint y: 460, distance: 72.1
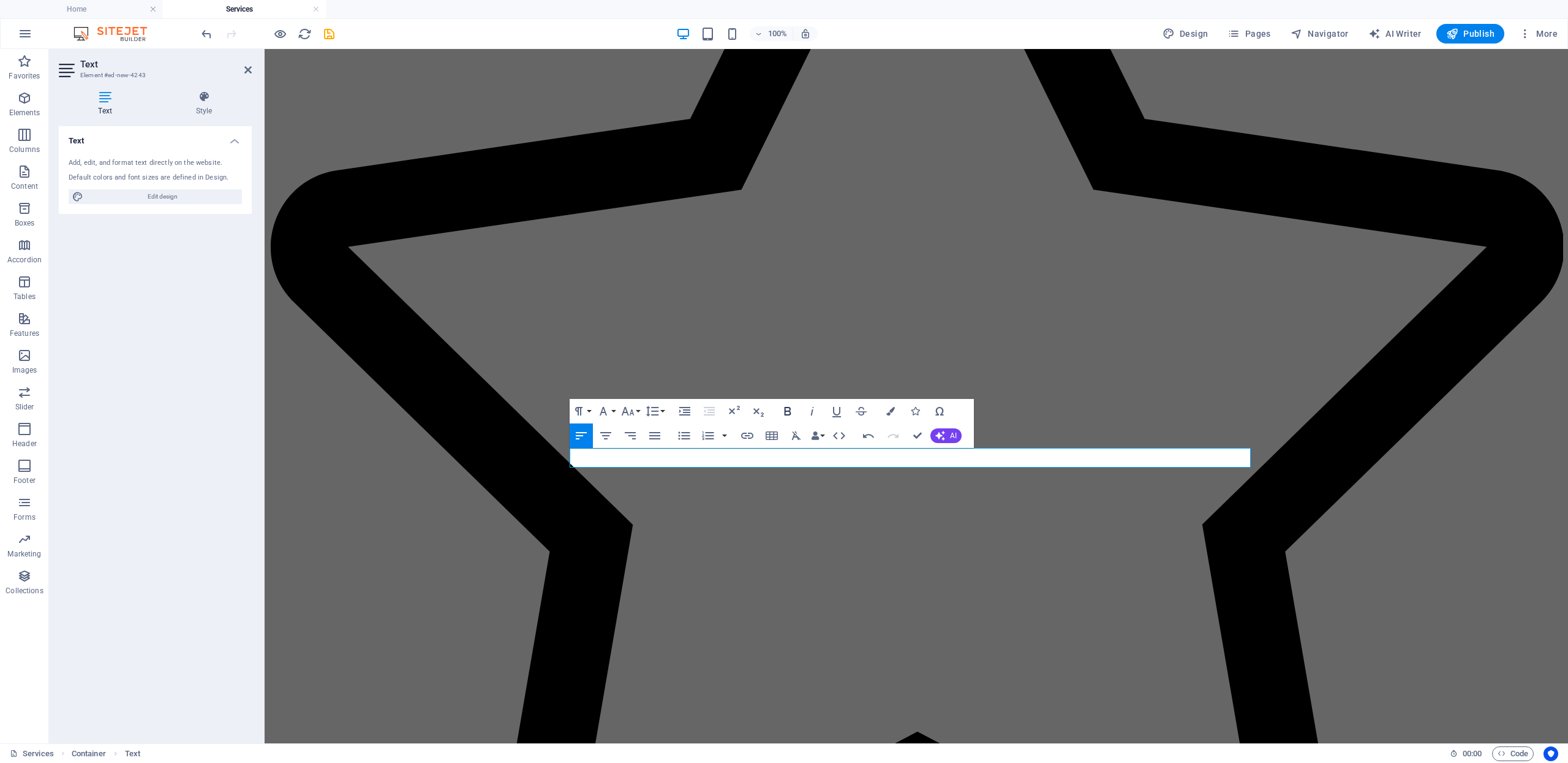
click at [795, 409] on button "Bold" at bounding box center [787, 411] width 23 height 24
click at [784, 409] on icon "button" at bounding box center [787, 411] width 7 height 9
click at [791, 415] on icon "button" at bounding box center [788, 411] width 15 height 15
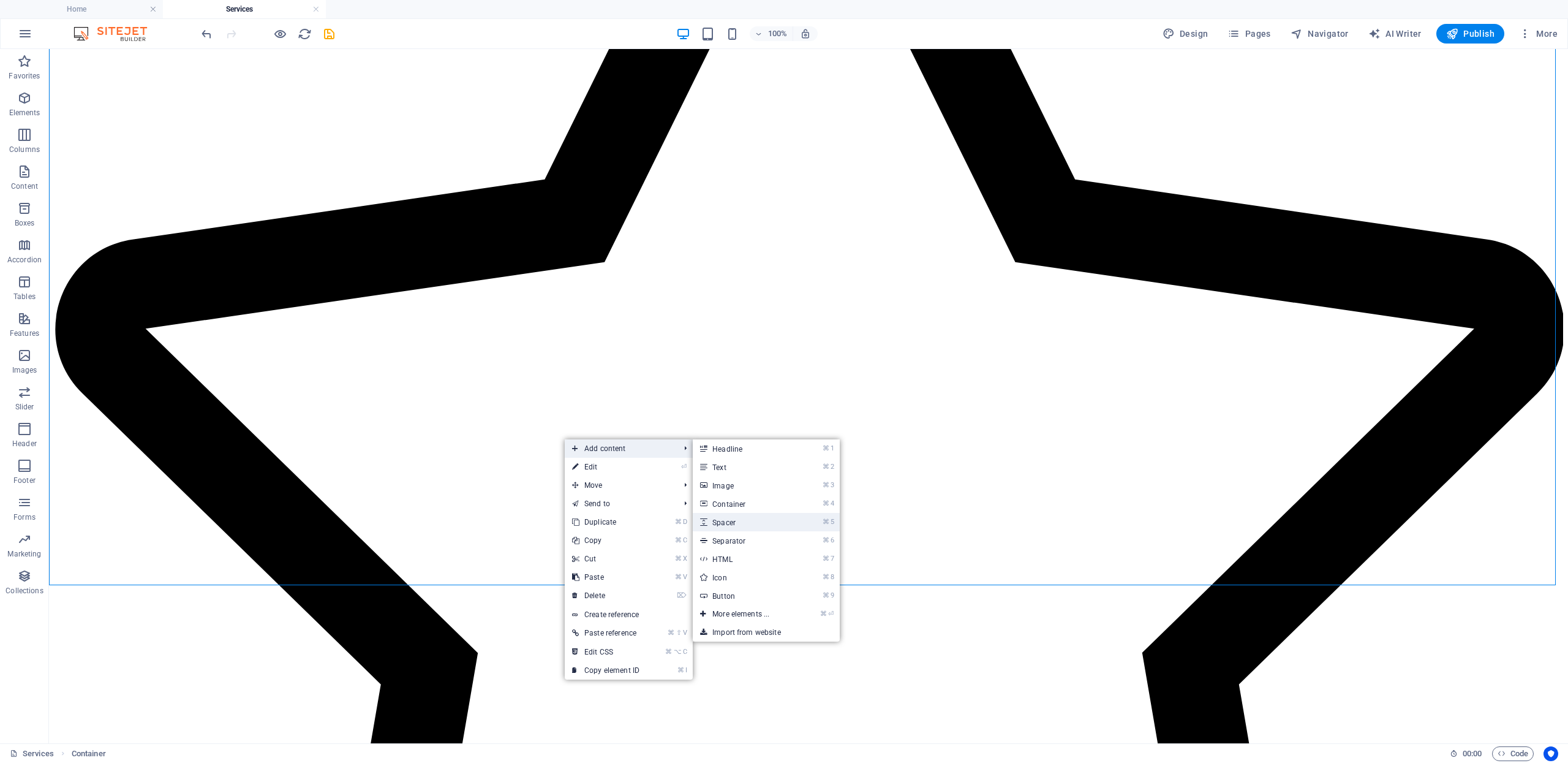
click at [764, 525] on link "⌘ 5 Spacer" at bounding box center [743, 522] width 101 height 19
select select "px"
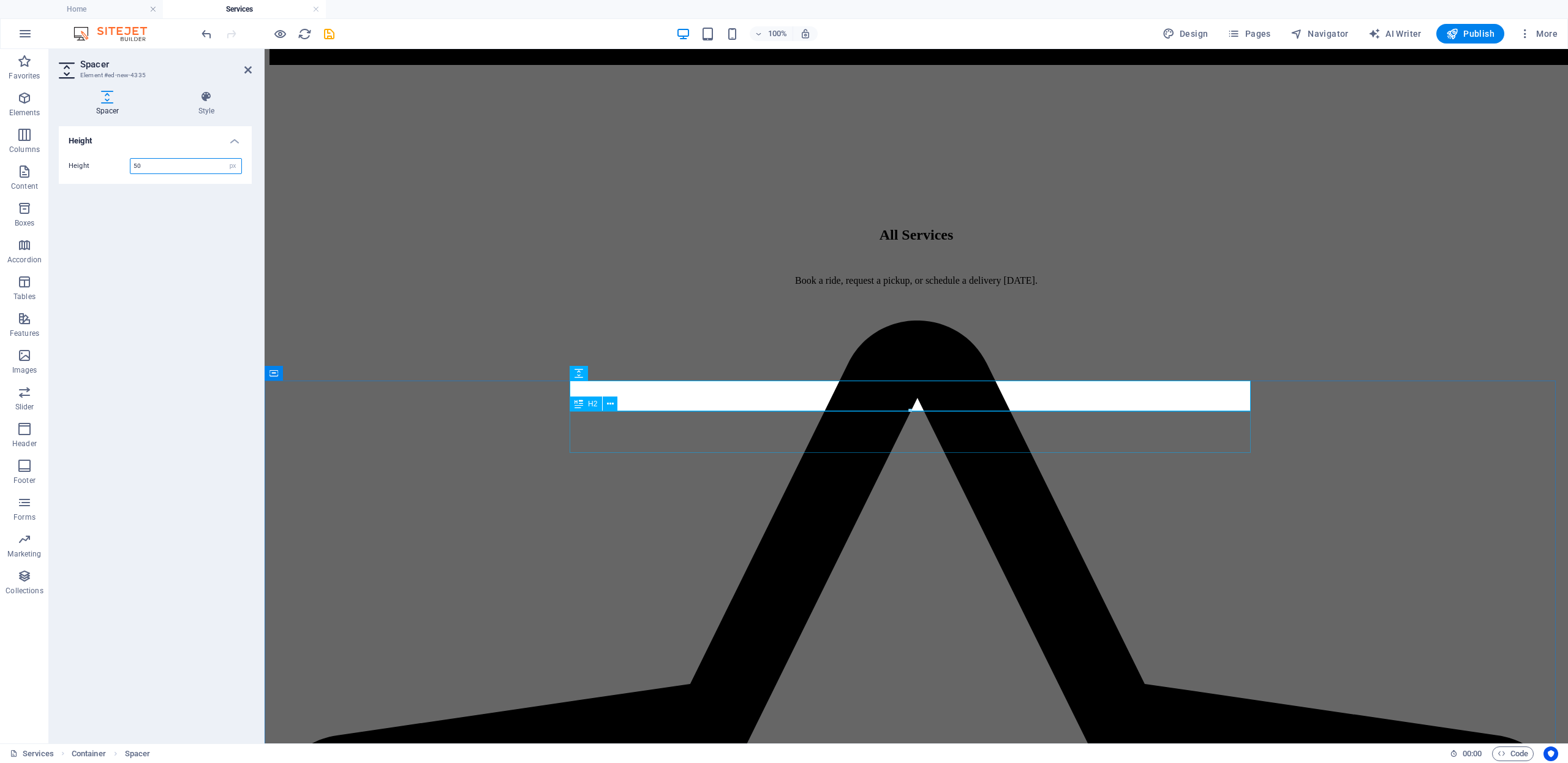
scroll to position [780, 0]
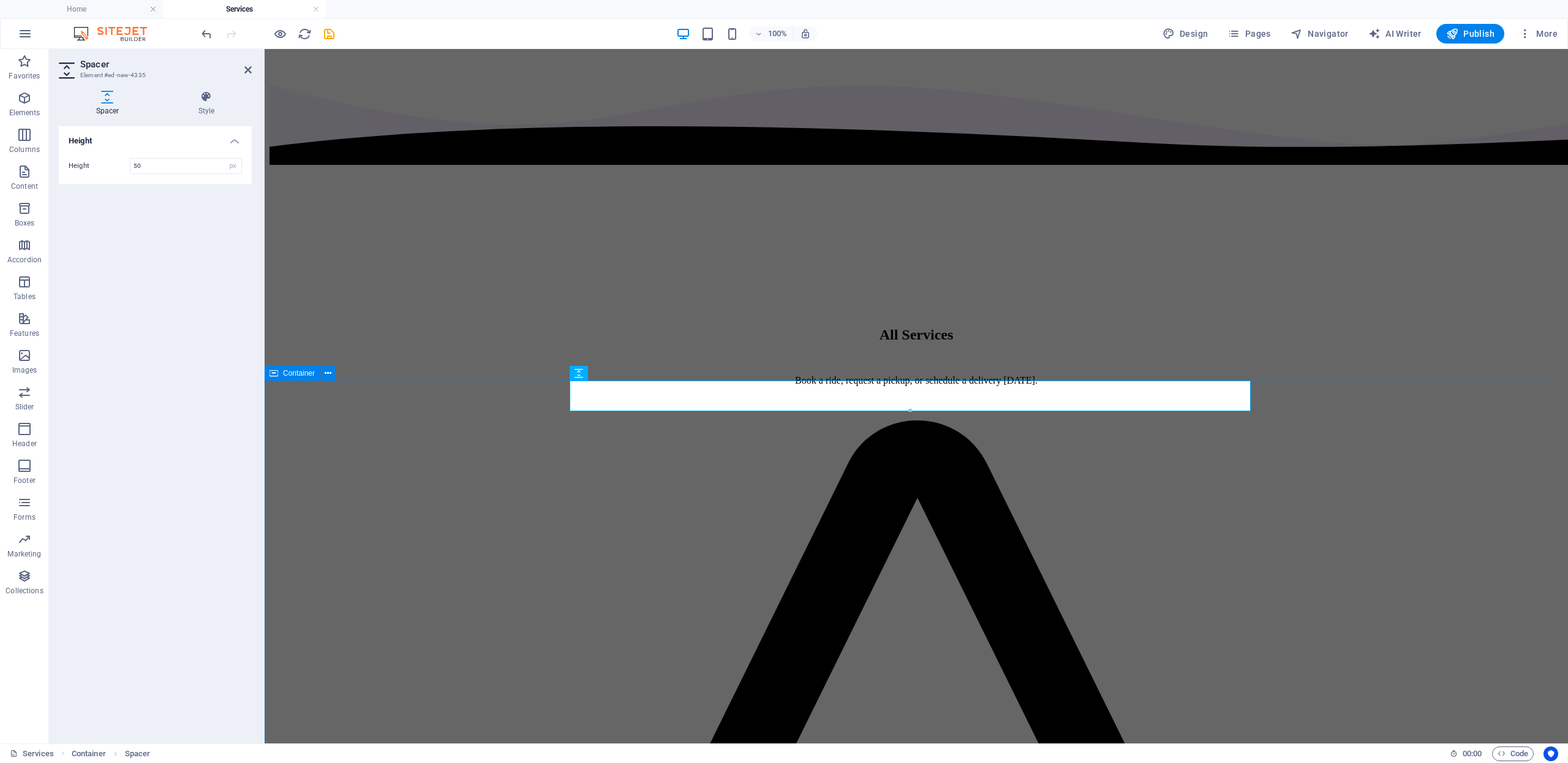
drag, startPoint x: 441, startPoint y: 424, endPoint x: 674, endPoint y: 422, distance: 233.0
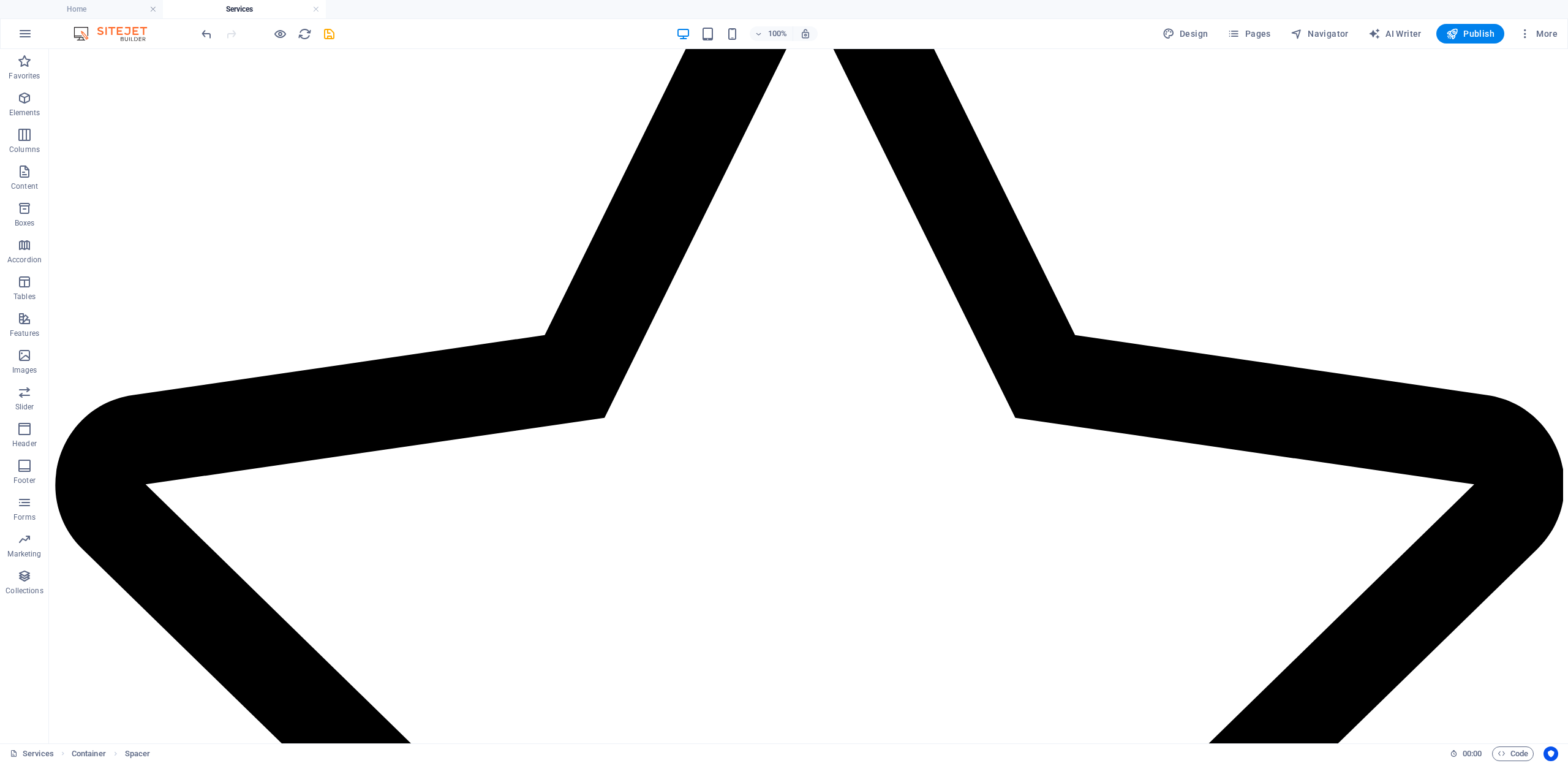
scroll to position [1299, 0]
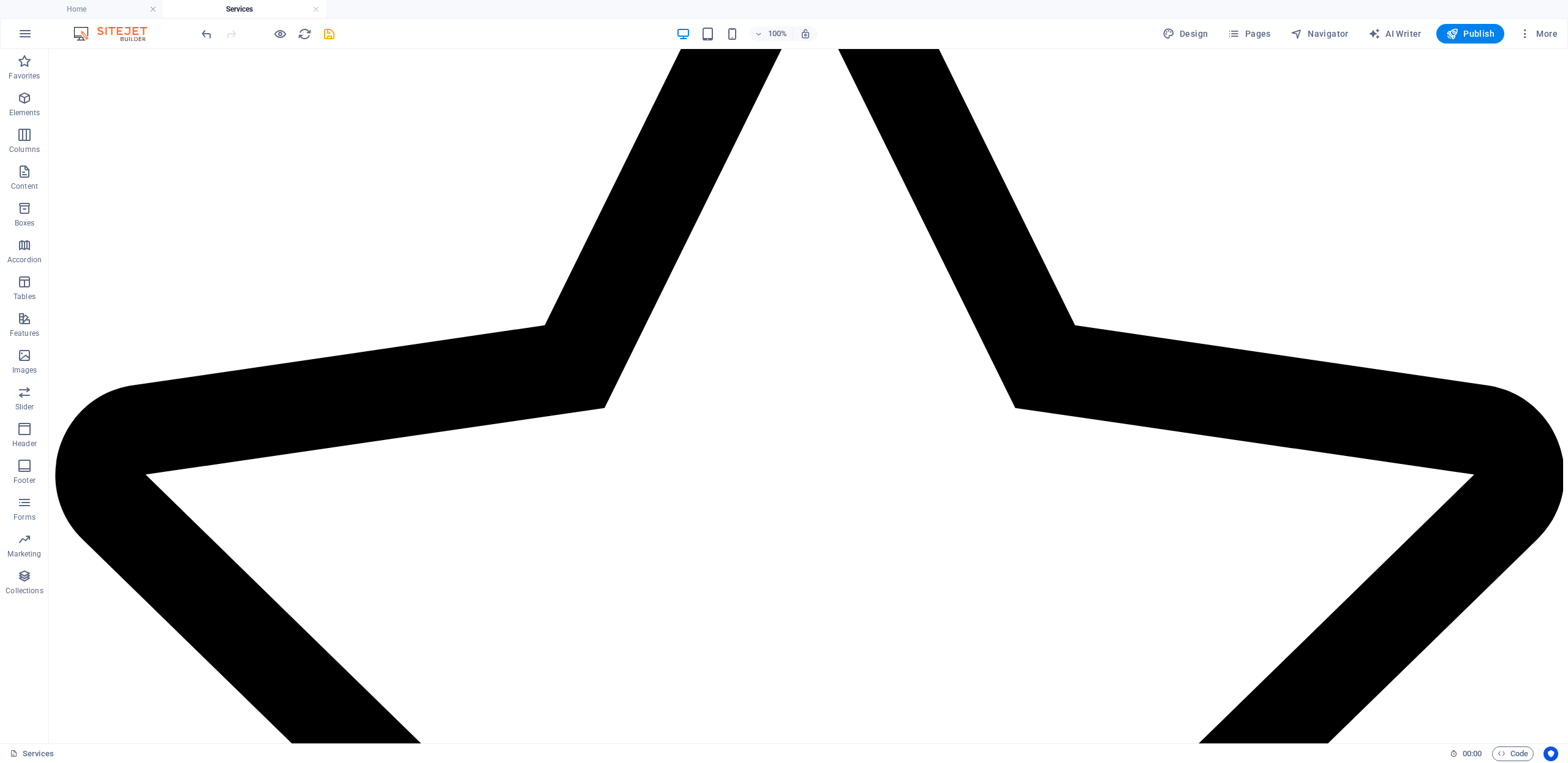
drag, startPoint x: 672, startPoint y: 400, endPoint x: 582, endPoint y: 615, distance: 233.1
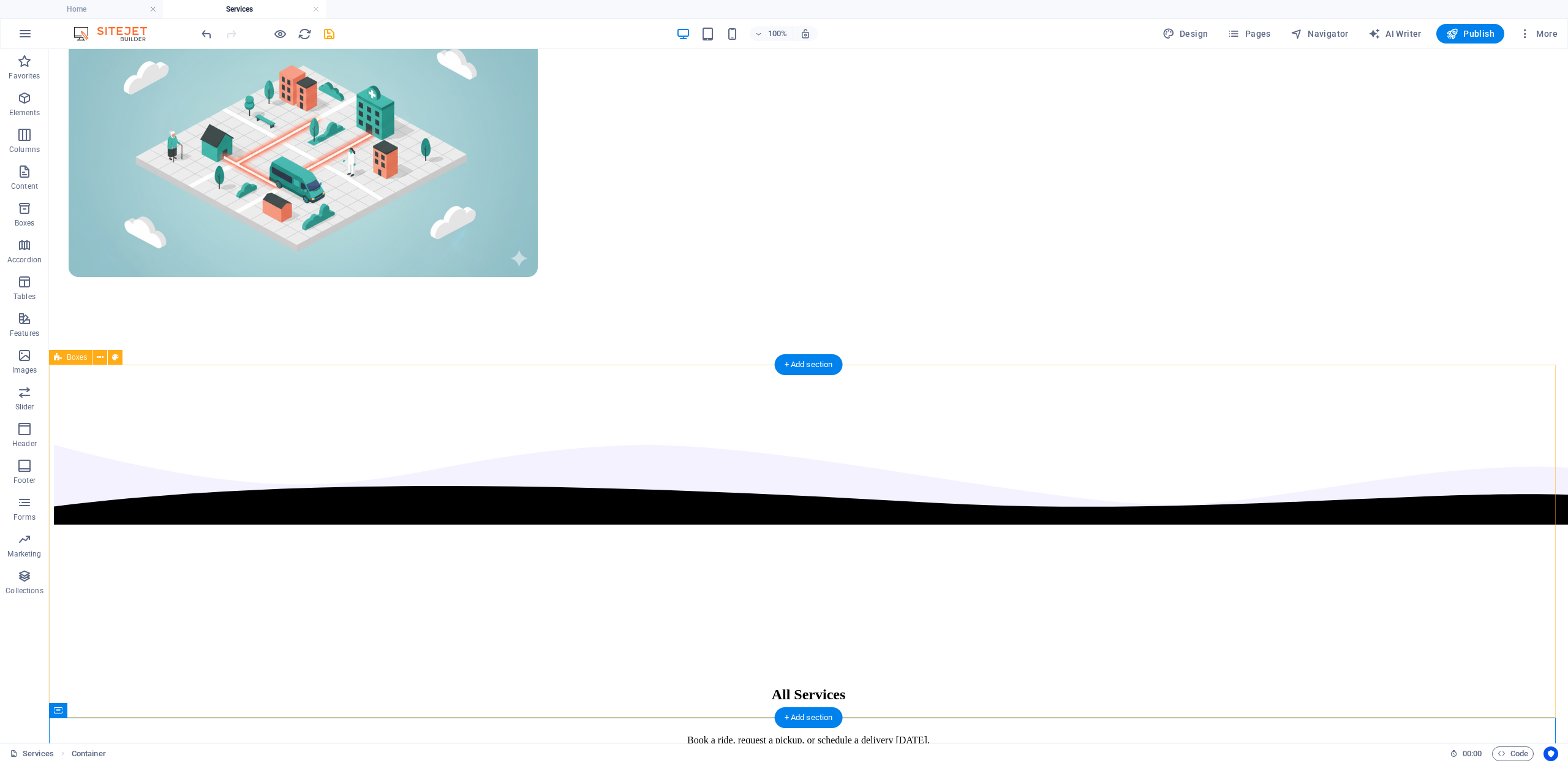
scroll to position [407, 0]
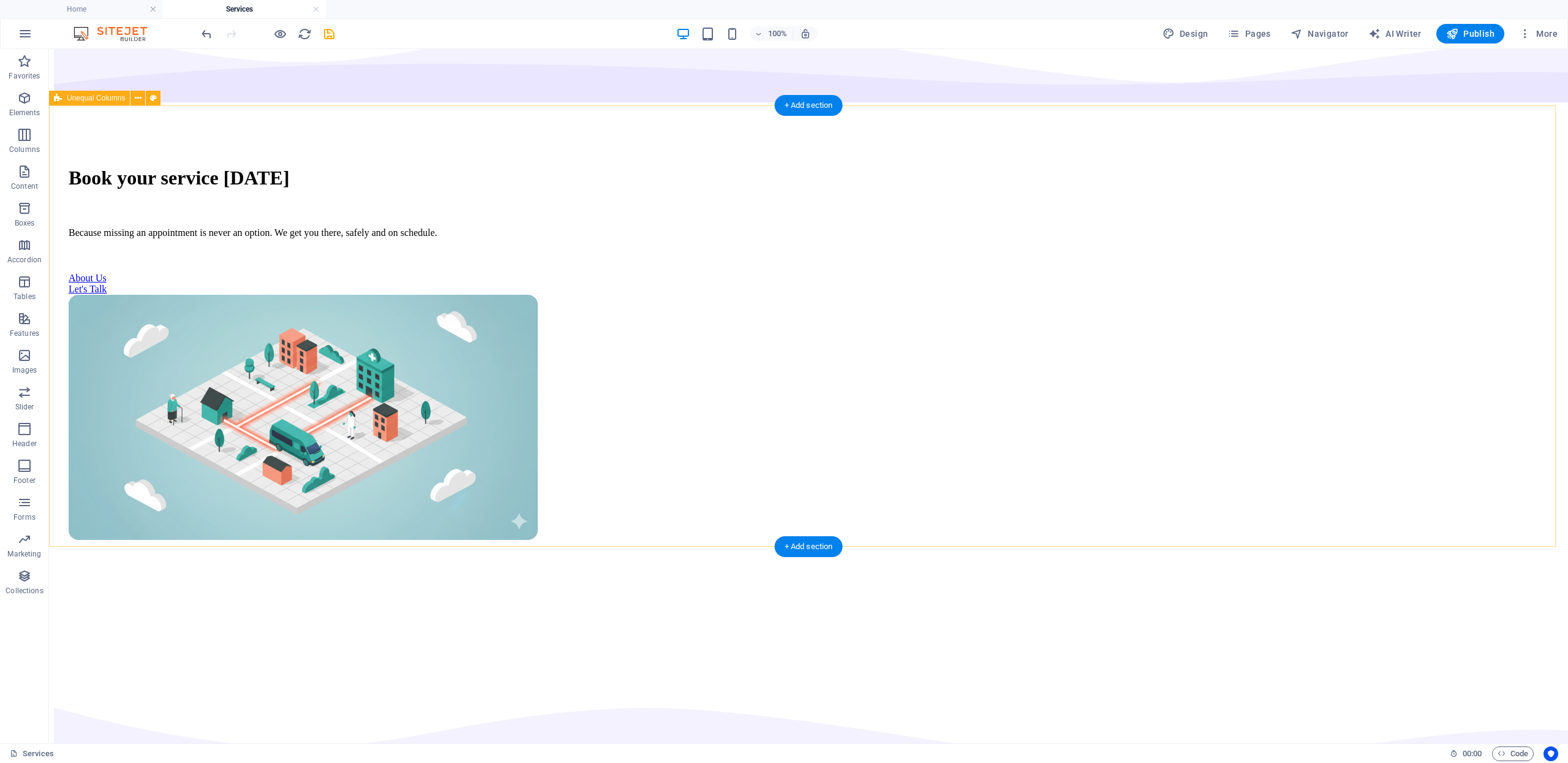
scroll to position [543, 0]
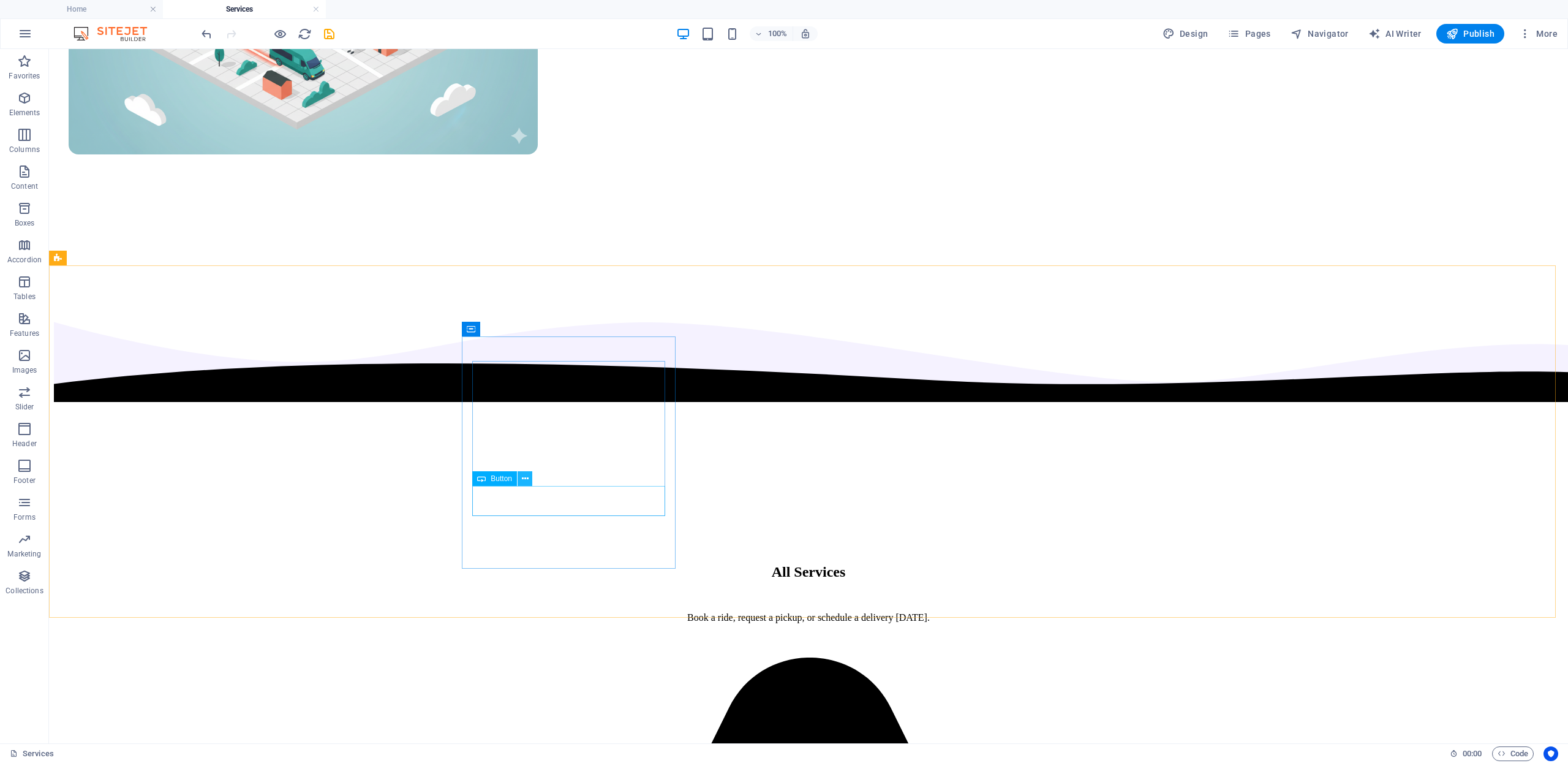
click at [525, 482] on icon at bounding box center [525, 479] width 7 height 13
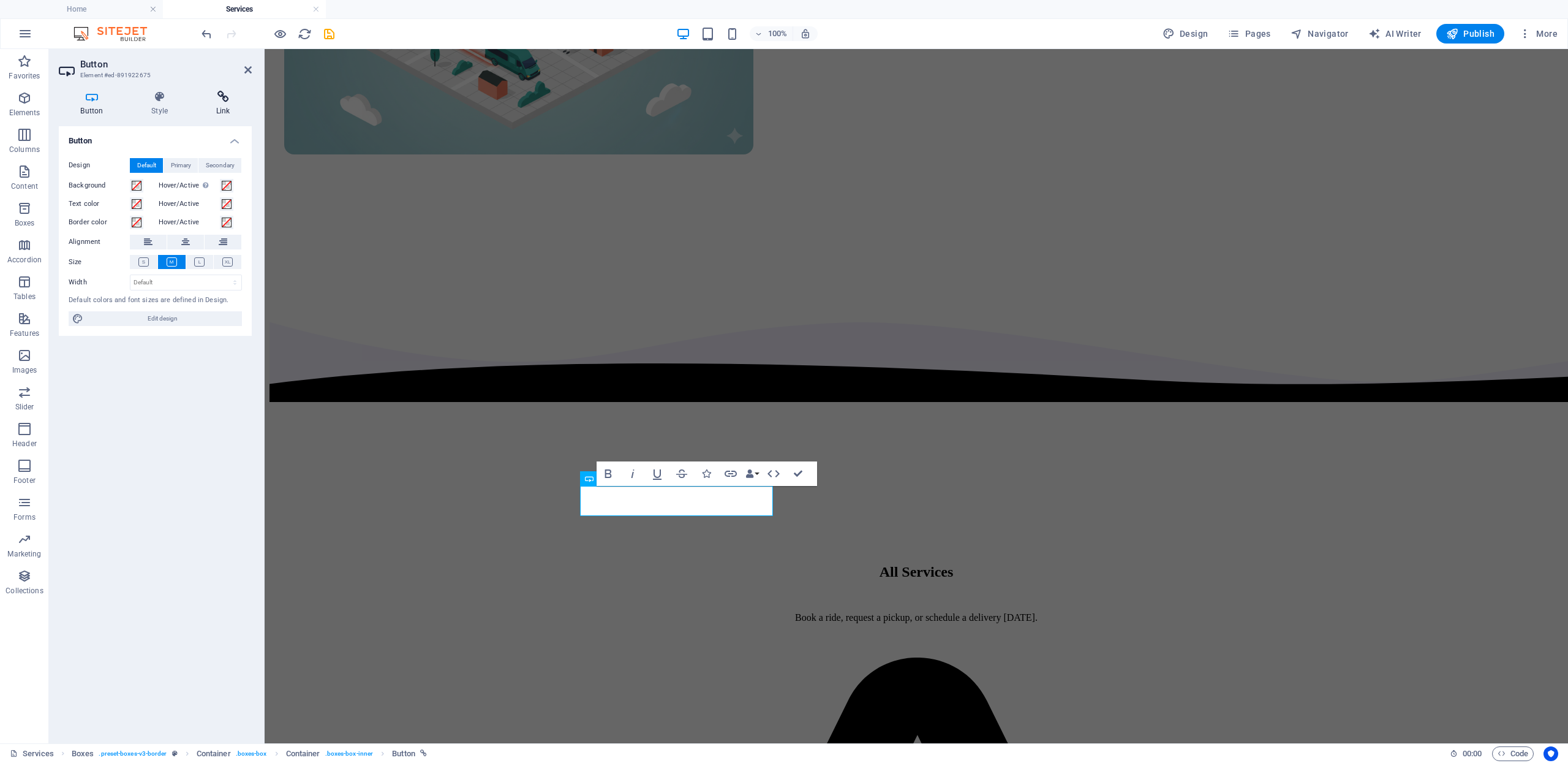
click at [224, 105] on h4 "Link" at bounding box center [222, 103] width 58 height 25
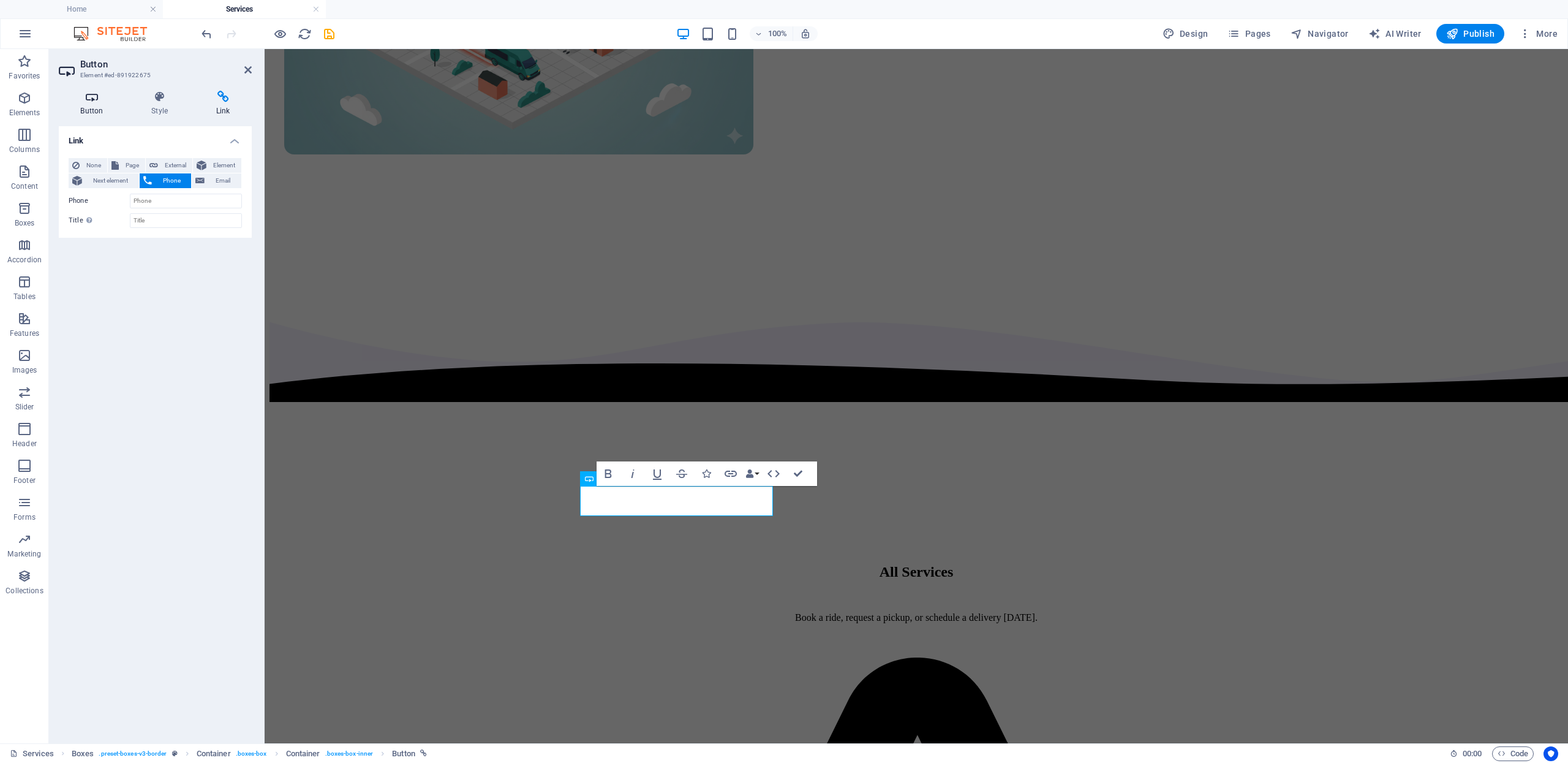
drag, startPoint x: 78, startPoint y: 110, endPoint x: 89, endPoint y: 101, distance: 14.2
click at [78, 111] on h4 "Button" at bounding box center [94, 103] width 71 height 25
click at [160, 106] on h4 "Style" at bounding box center [162, 103] width 65 height 25
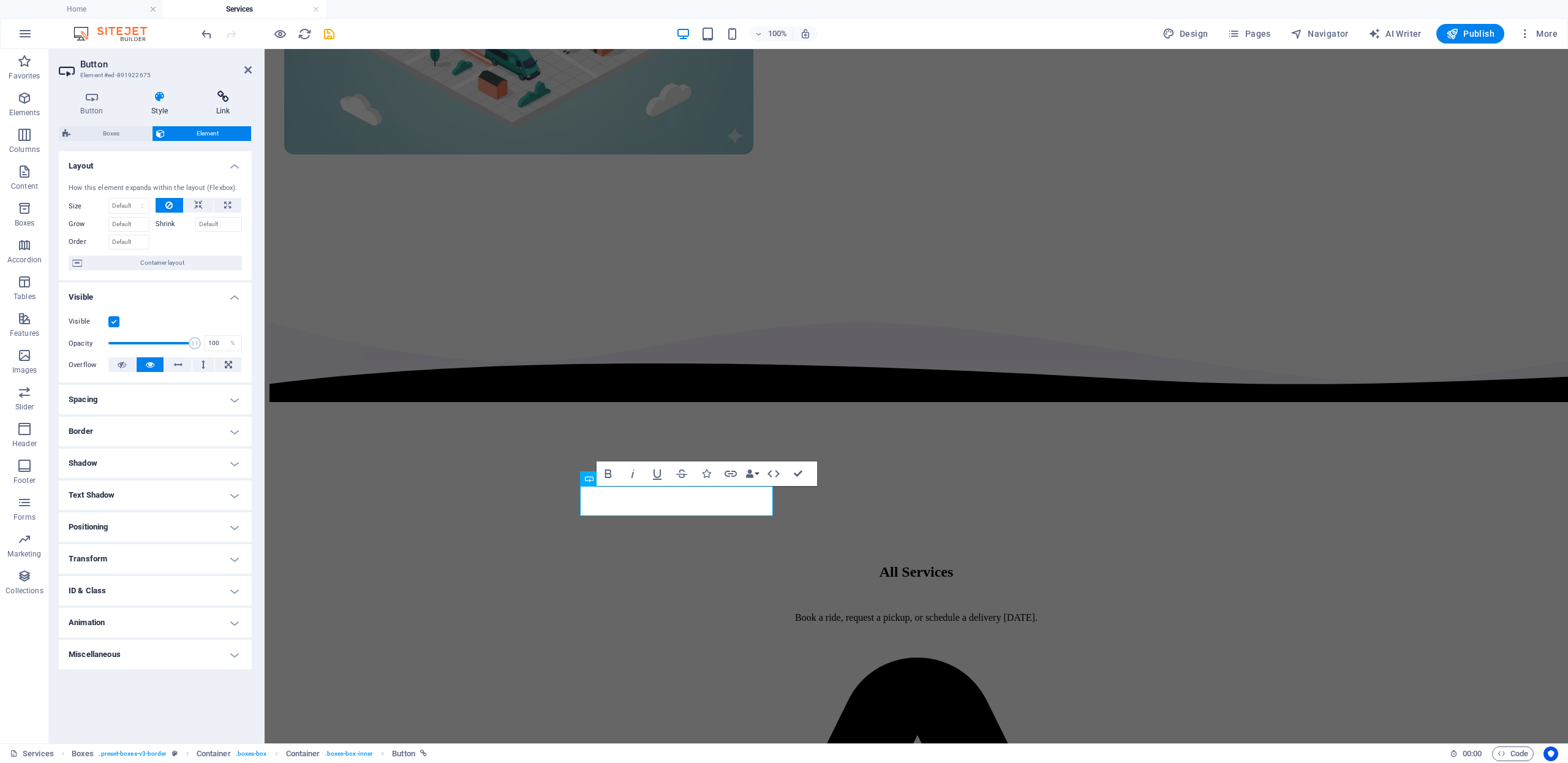
click at [212, 103] on h4 "Link" at bounding box center [222, 103] width 58 height 25
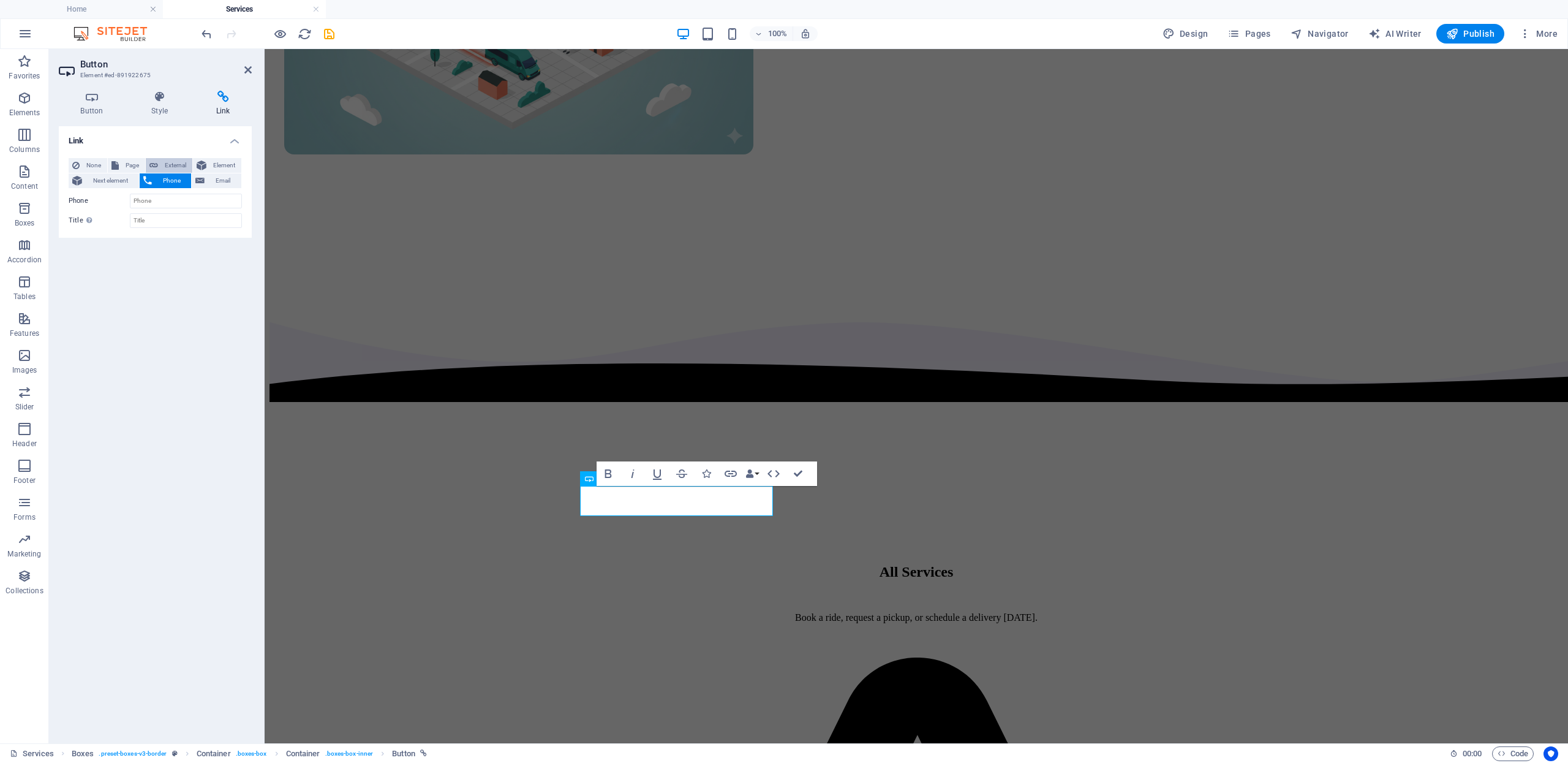
click at [162, 164] on span "External" at bounding box center [175, 165] width 27 height 15
select select "blank"
click at [237, 71] on header "Button Element #ed-891922675" at bounding box center [155, 65] width 193 height 32
click at [244, 69] on icon at bounding box center [248, 70] width 7 height 10
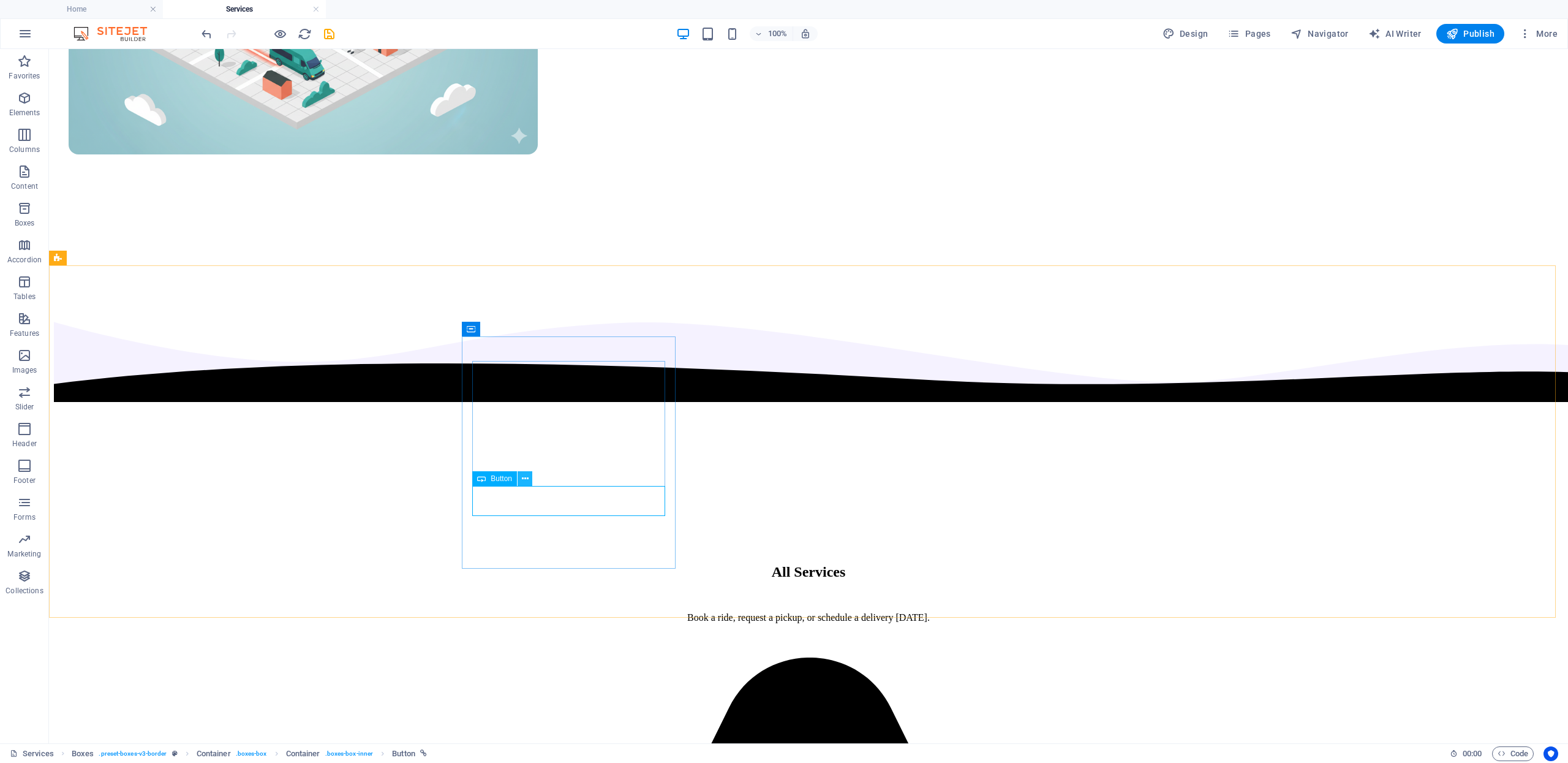
click at [528, 483] on icon at bounding box center [525, 479] width 7 height 13
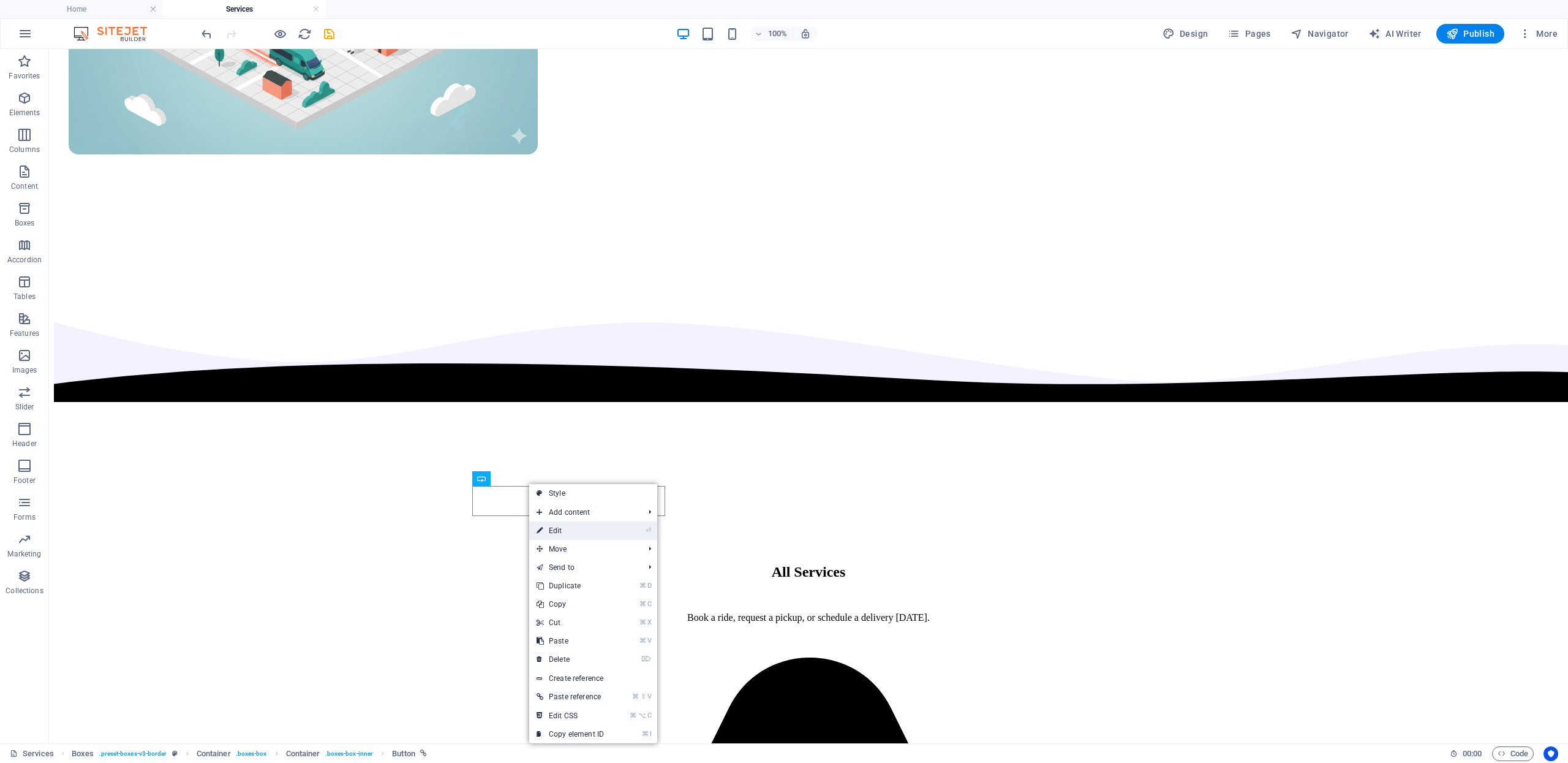
click at [561, 533] on link "⏎ Edit" at bounding box center [571, 531] width 82 height 19
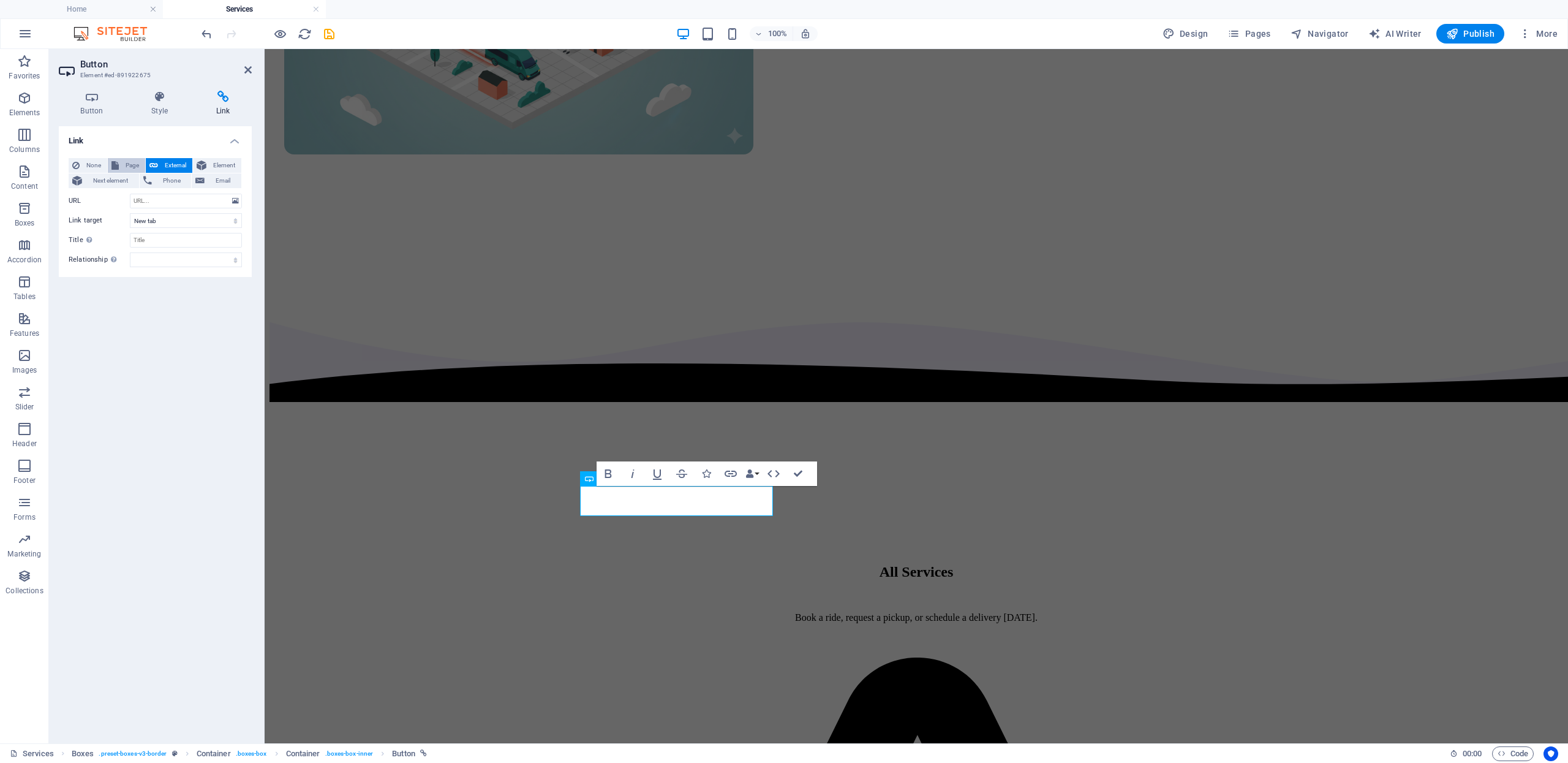
click at [124, 165] on span "Page" at bounding box center [132, 165] width 19 height 15
select select
click at [214, 200] on select "Home Services Community Resources About FAQ Contact Us Legal Notice Privacy" at bounding box center [186, 201] width 112 height 15
select select "5"
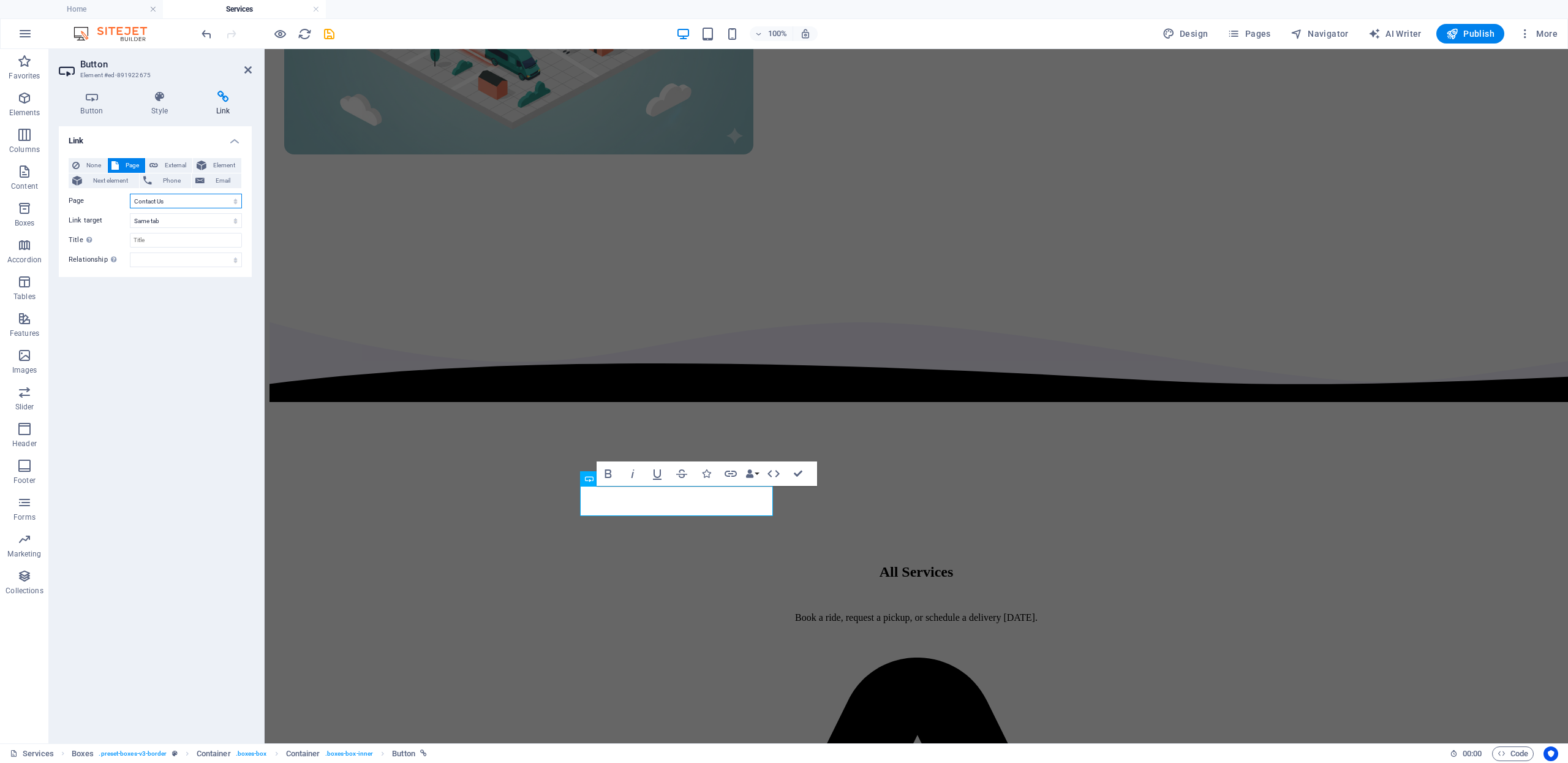
click at [130, 193] on select "Home Services Community Resources About FAQ Contact Us Legal Notice Privacy" at bounding box center [186, 201] width 112 height 15
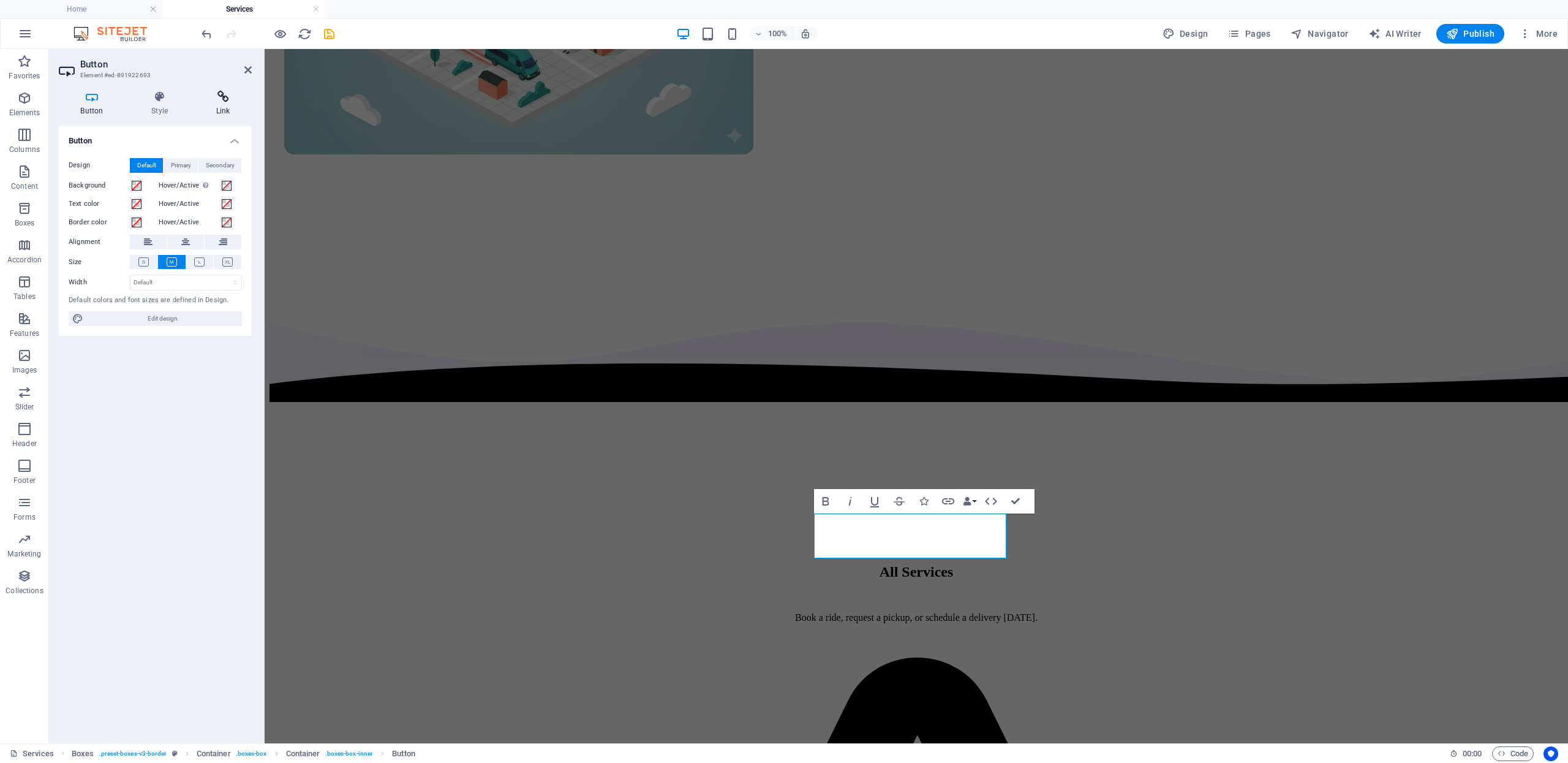
click at [212, 101] on icon at bounding box center [222, 97] width 58 height 12
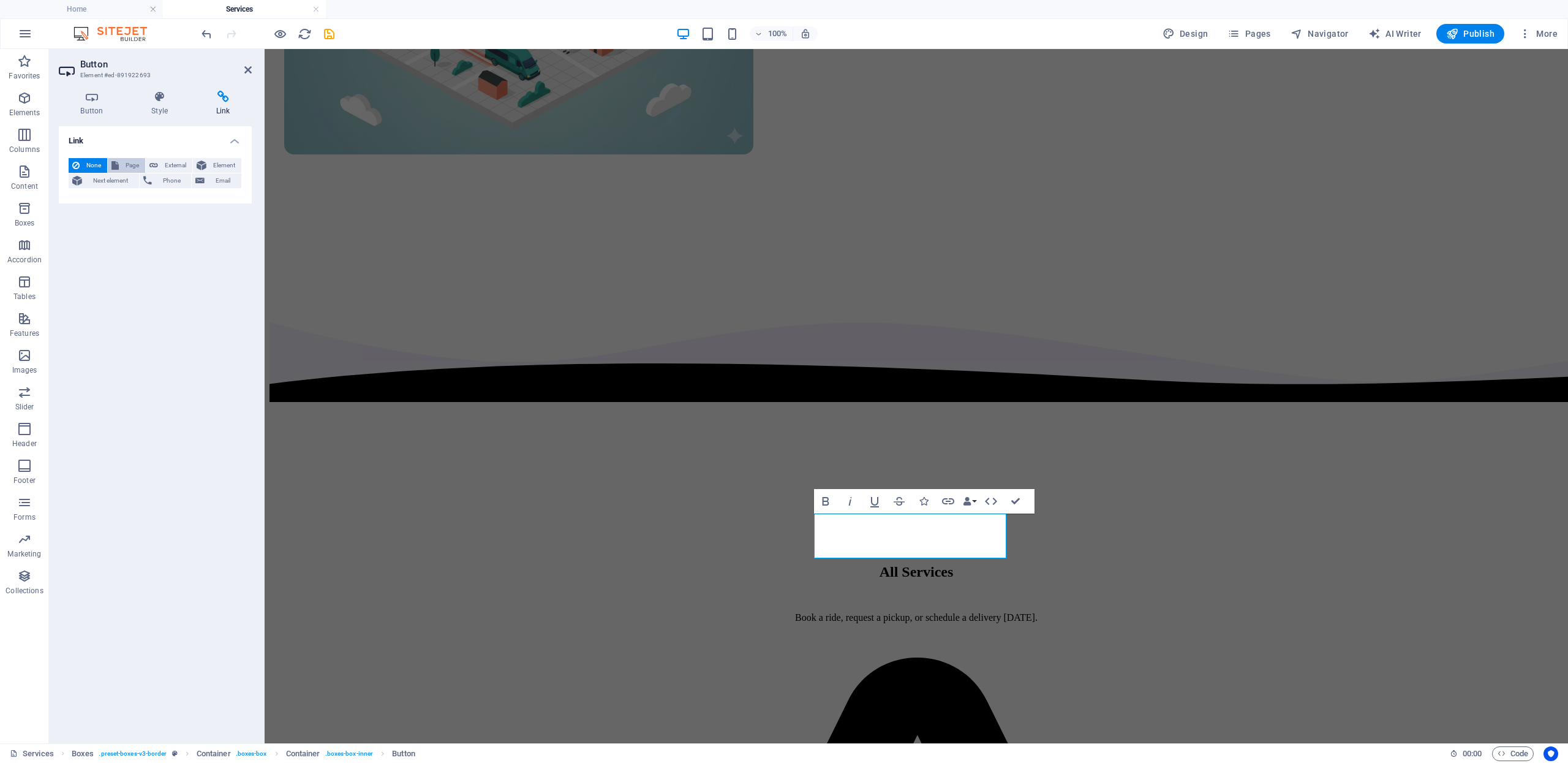
click at [119, 164] on button "Page" at bounding box center [126, 165] width 37 height 15
click at [191, 204] on select "Home Services Community Resources About FAQ Contact Us Legal Notice Privacy" at bounding box center [186, 201] width 112 height 15
select select "5"
click at [130, 193] on select "Home Services Community Resources About FAQ Contact Us Legal Notice Privacy" at bounding box center [186, 201] width 112 height 15
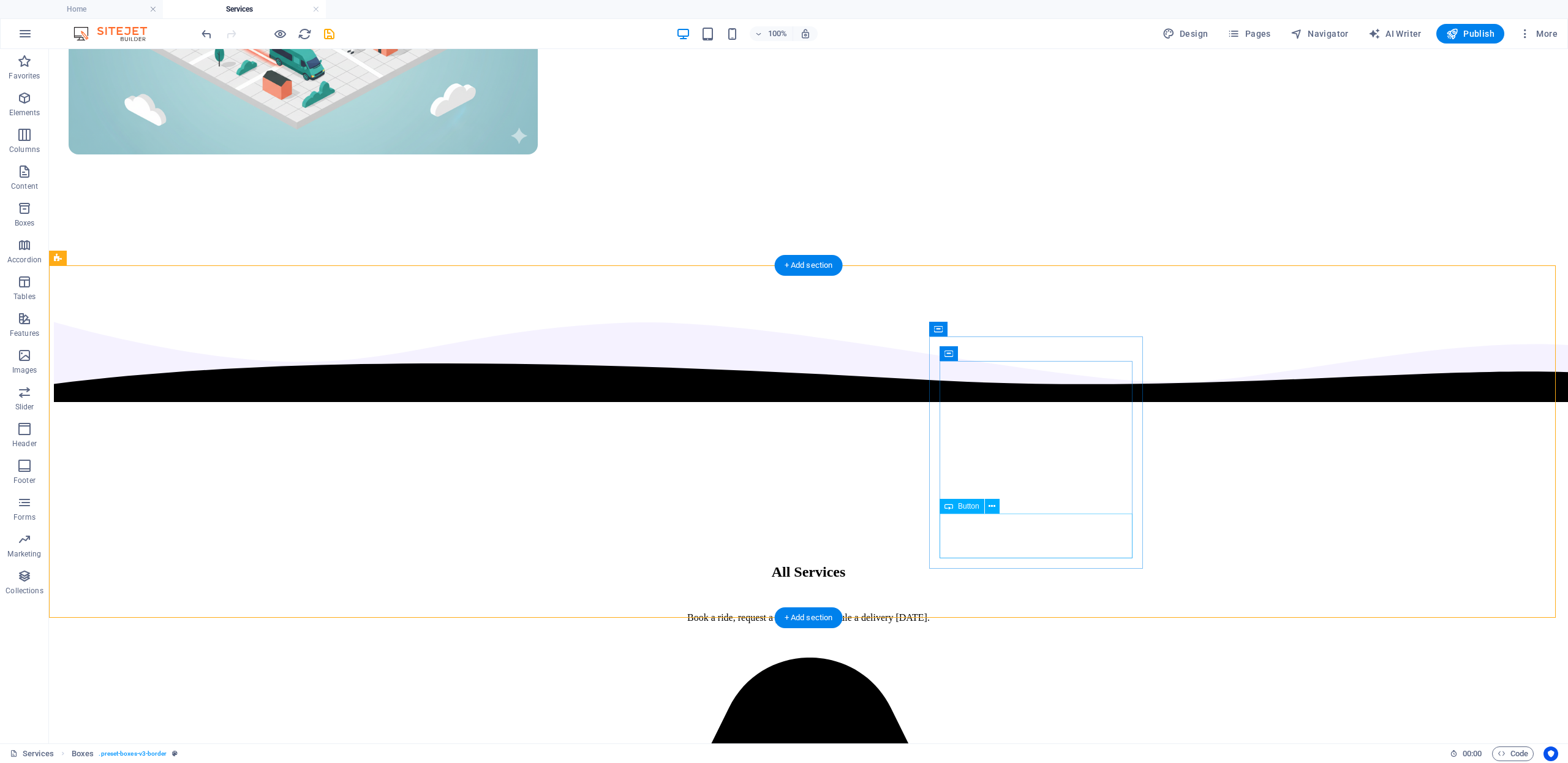
select select
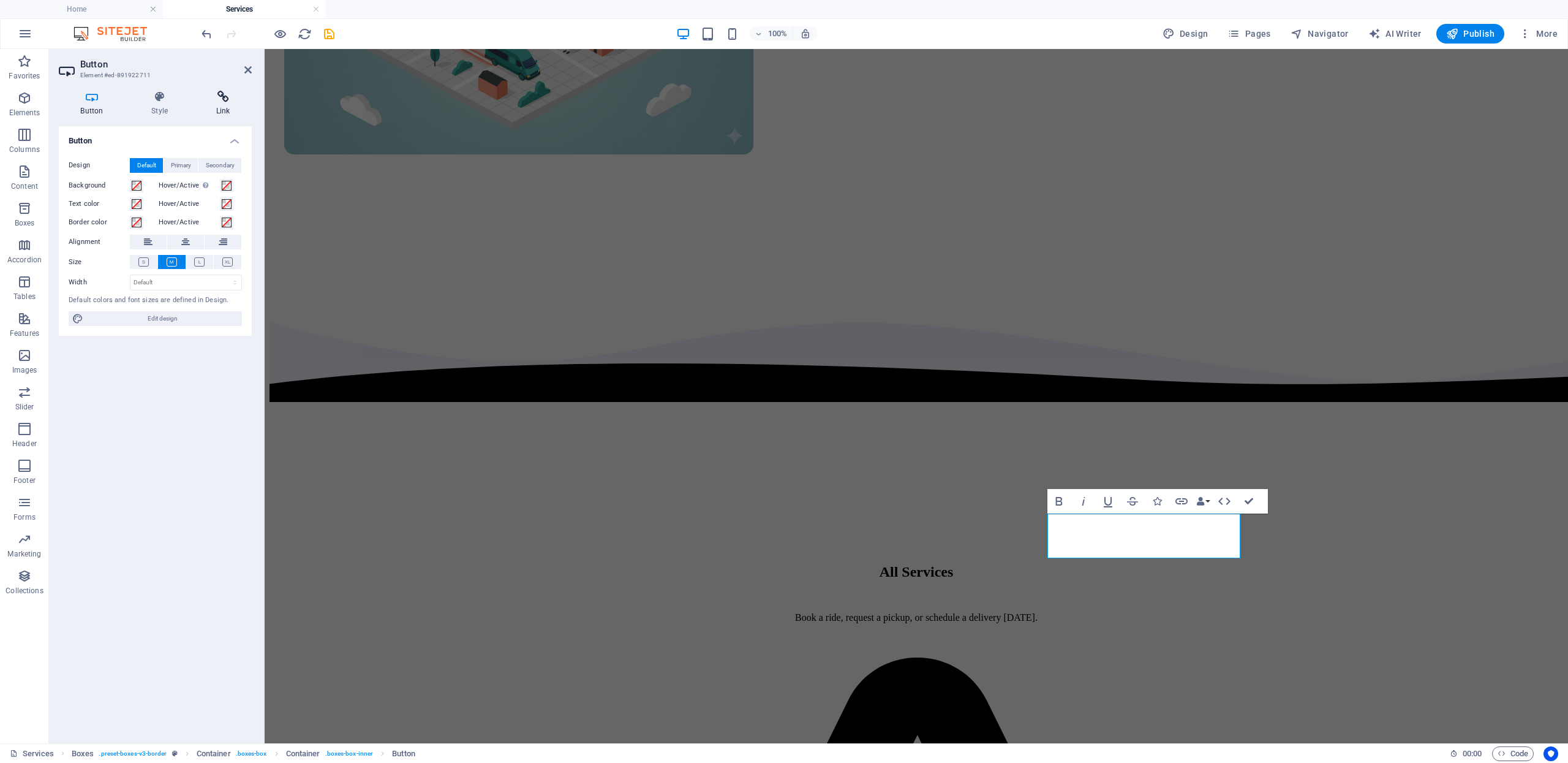
click at [219, 108] on h4 "Link" at bounding box center [222, 103] width 58 height 25
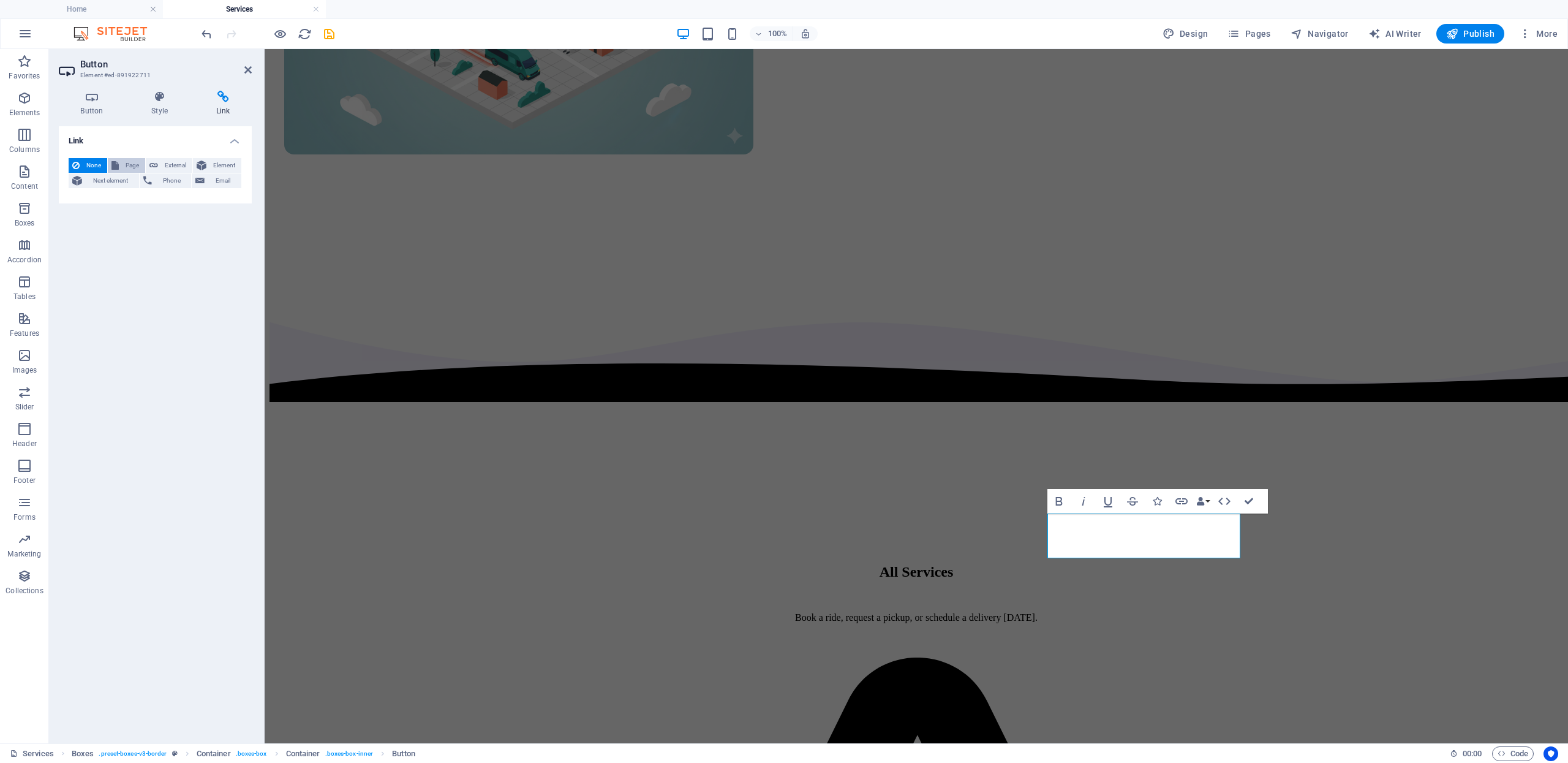
click at [118, 161] on button "Page" at bounding box center [126, 165] width 37 height 15
click at [196, 206] on select "Home Services Community Resources About FAQ Contact Us Legal Notice Privacy" at bounding box center [186, 201] width 112 height 15
select select "5"
click at [130, 193] on select "Home Services Community Resources About FAQ Contact Us Legal Notice Privacy" at bounding box center [186, 201] width 112 height 15
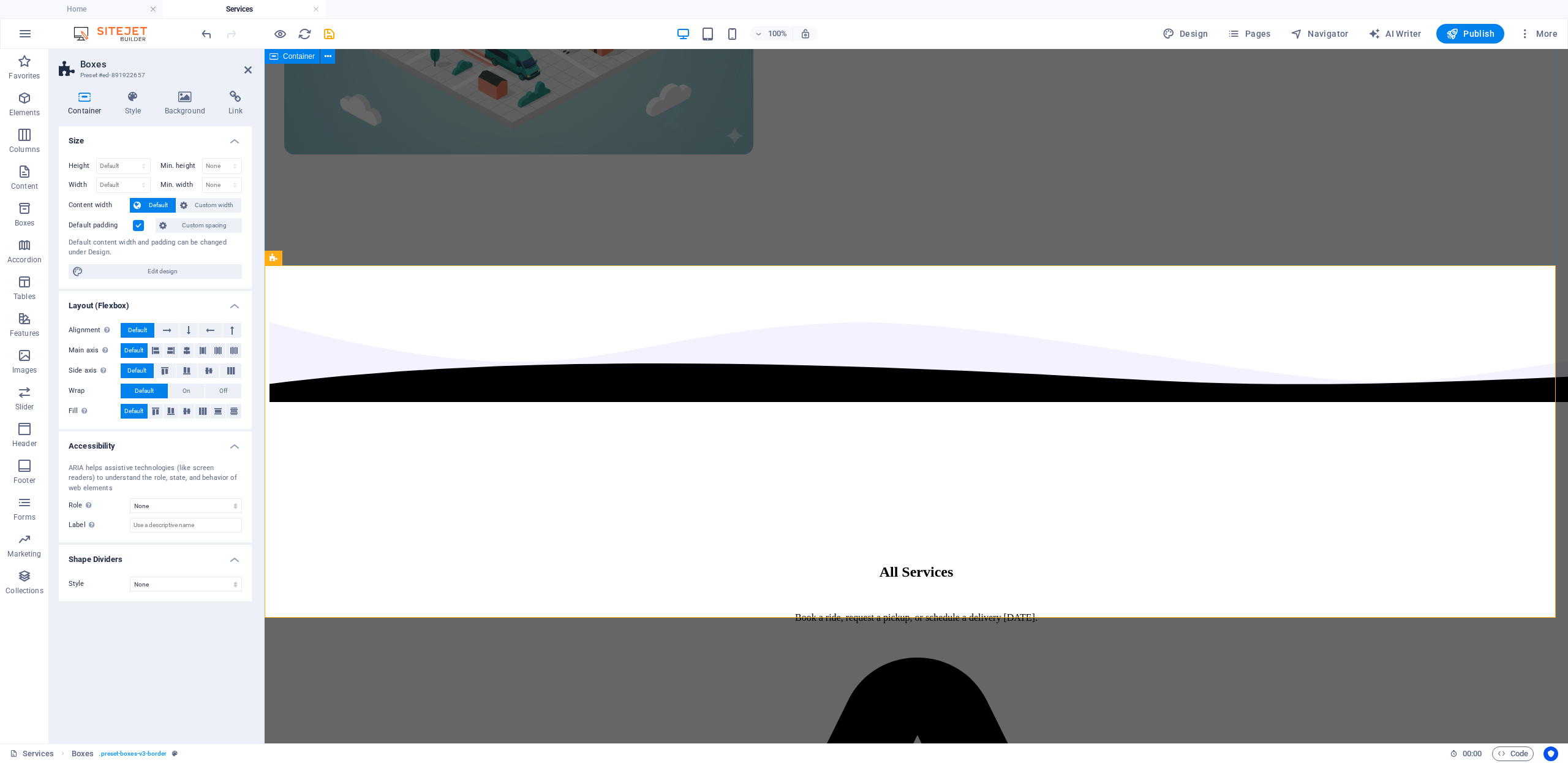
click at [1278, 304] on div "All Services Book a ride, request a pickup, or schedule a delivery today." at bounding box center [916, 481] width 1293 height 354
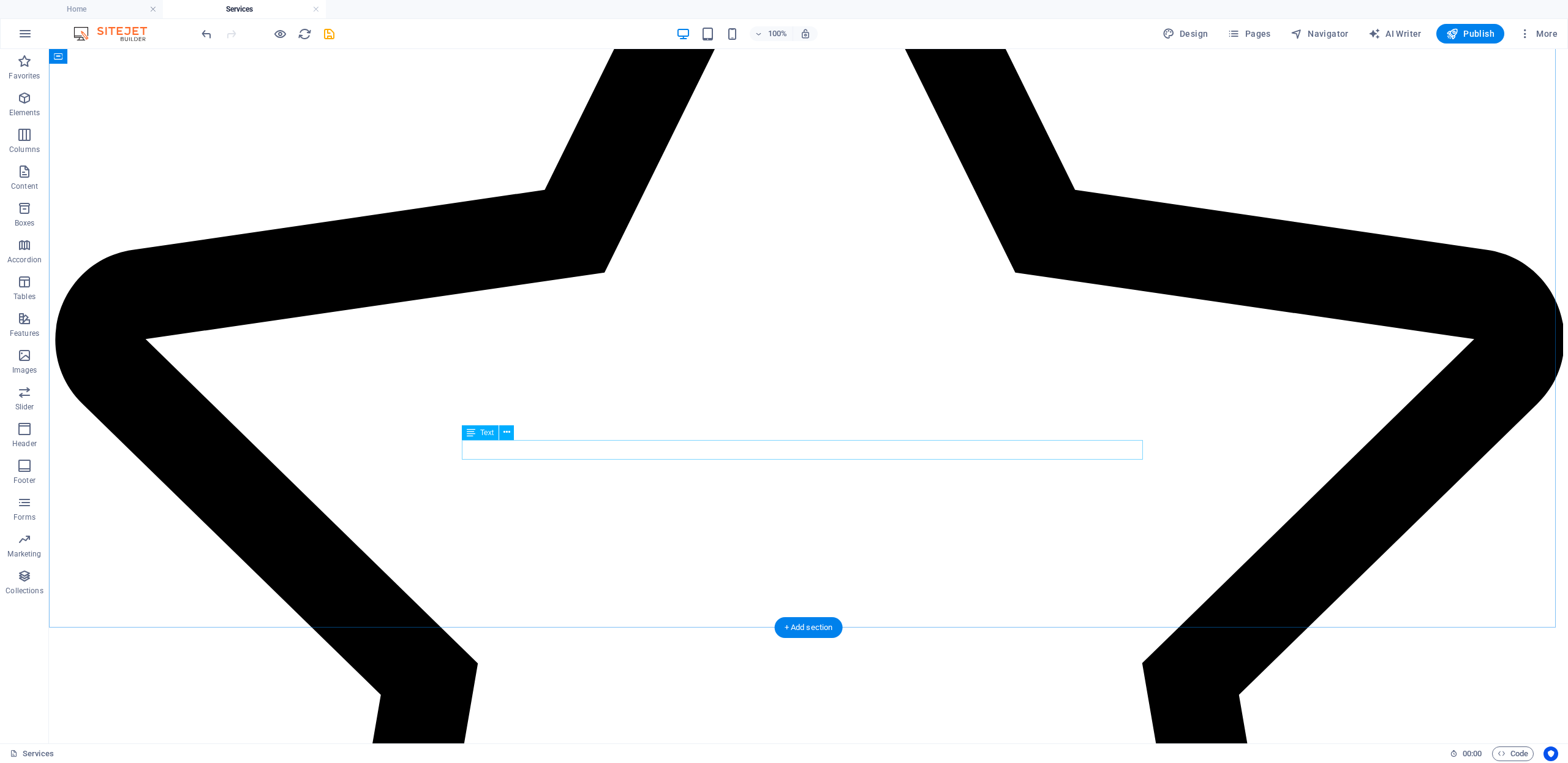
scroll to position [1435, 0]
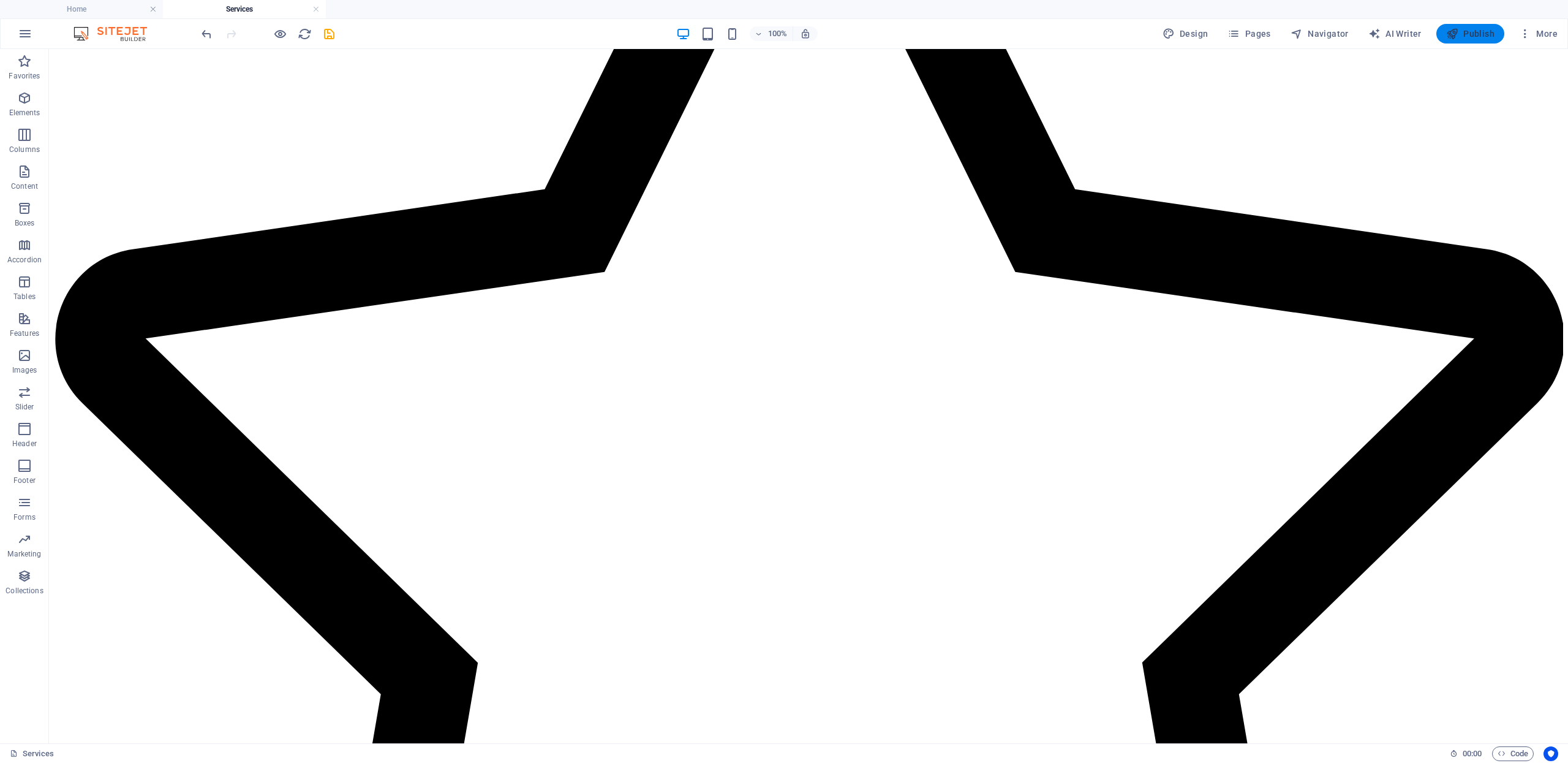
click at [1466, 34] on span "Publish" at bounding box center [1470, 34] width 48 height 12
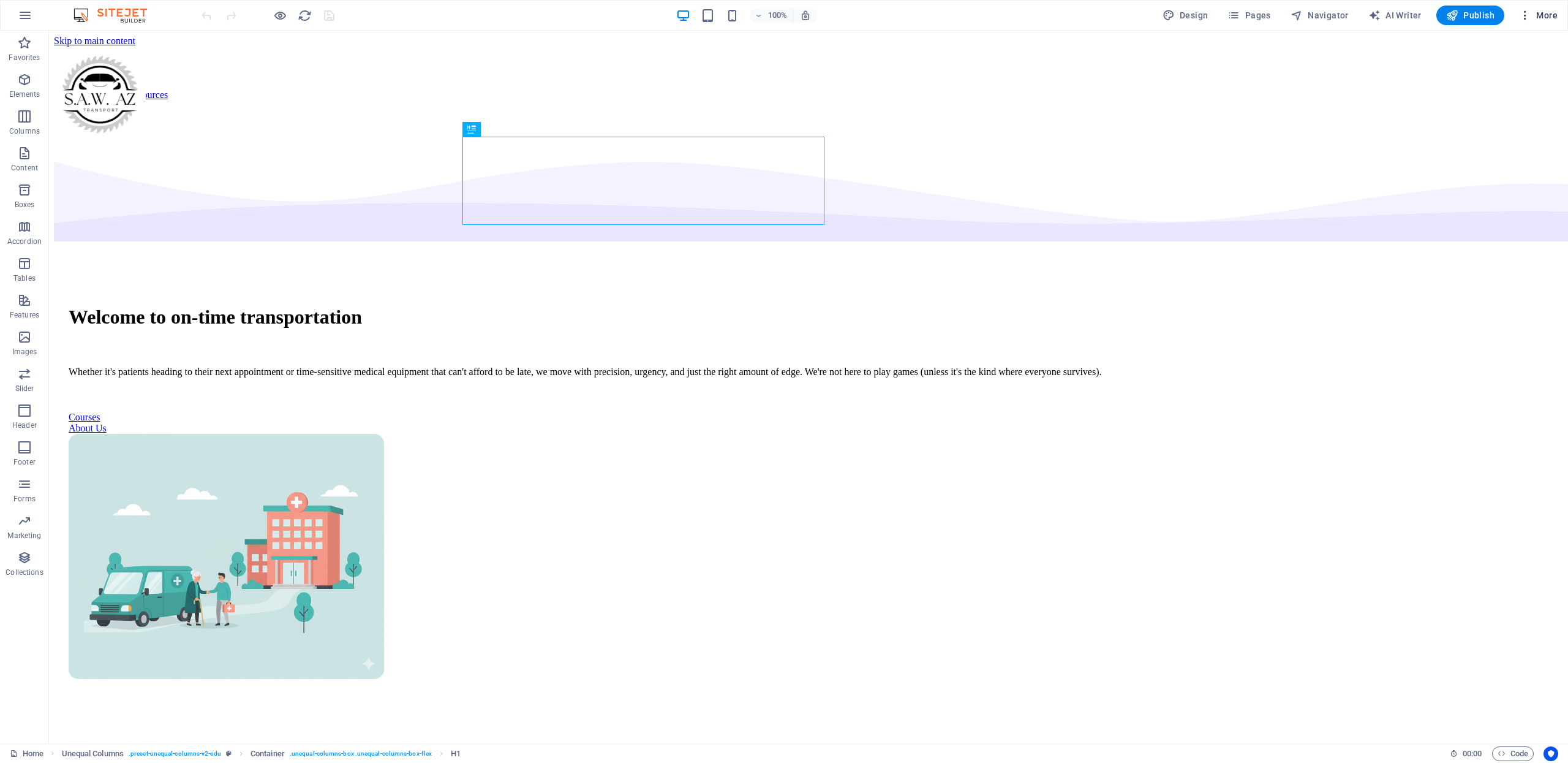
click at [1536, 14] on span "More" at bounding box center [1538, 16] width 39 height 12
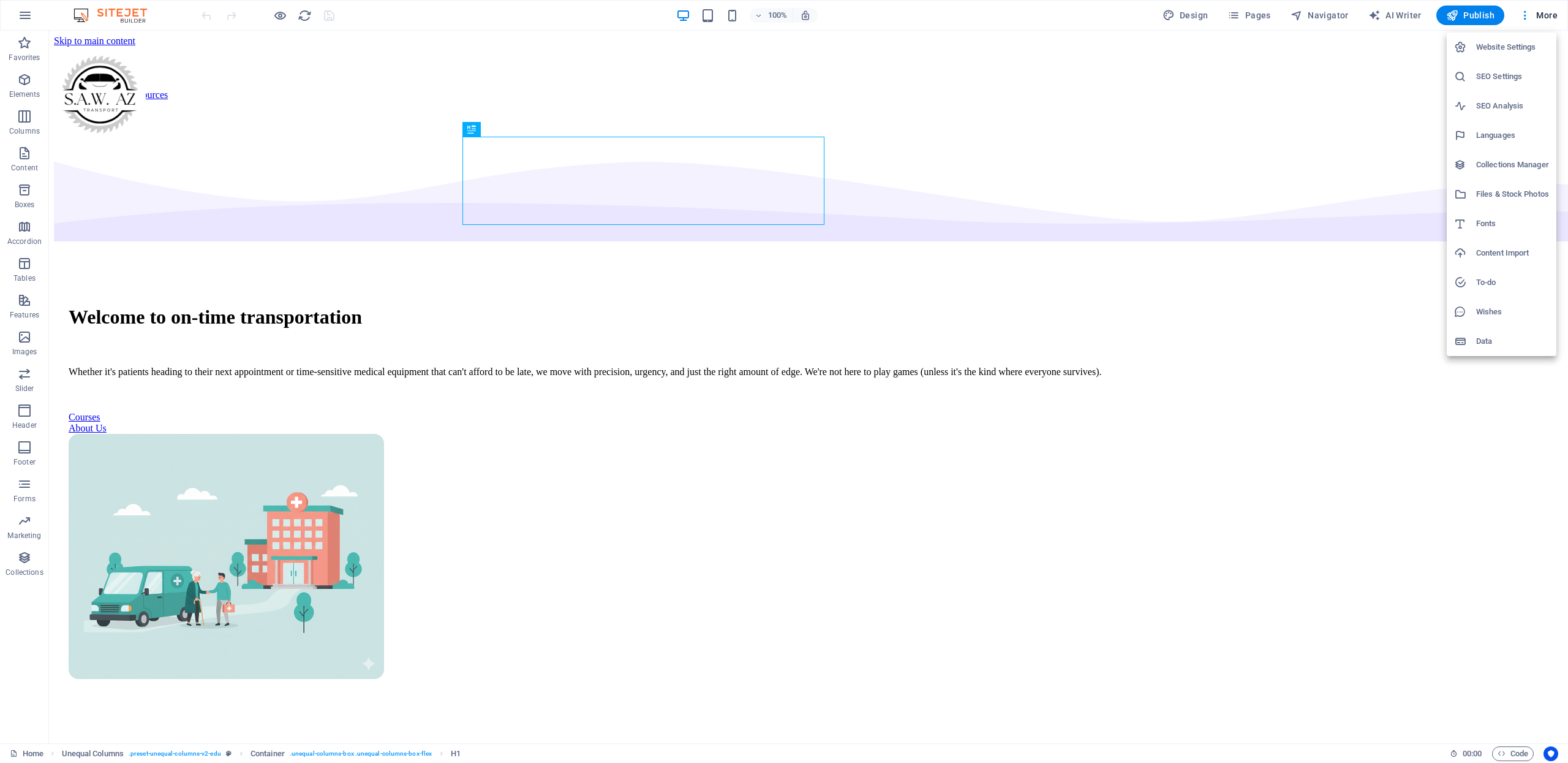
click at [1295, 19] on div at bounding box center [784, 381] width 1568 height 763
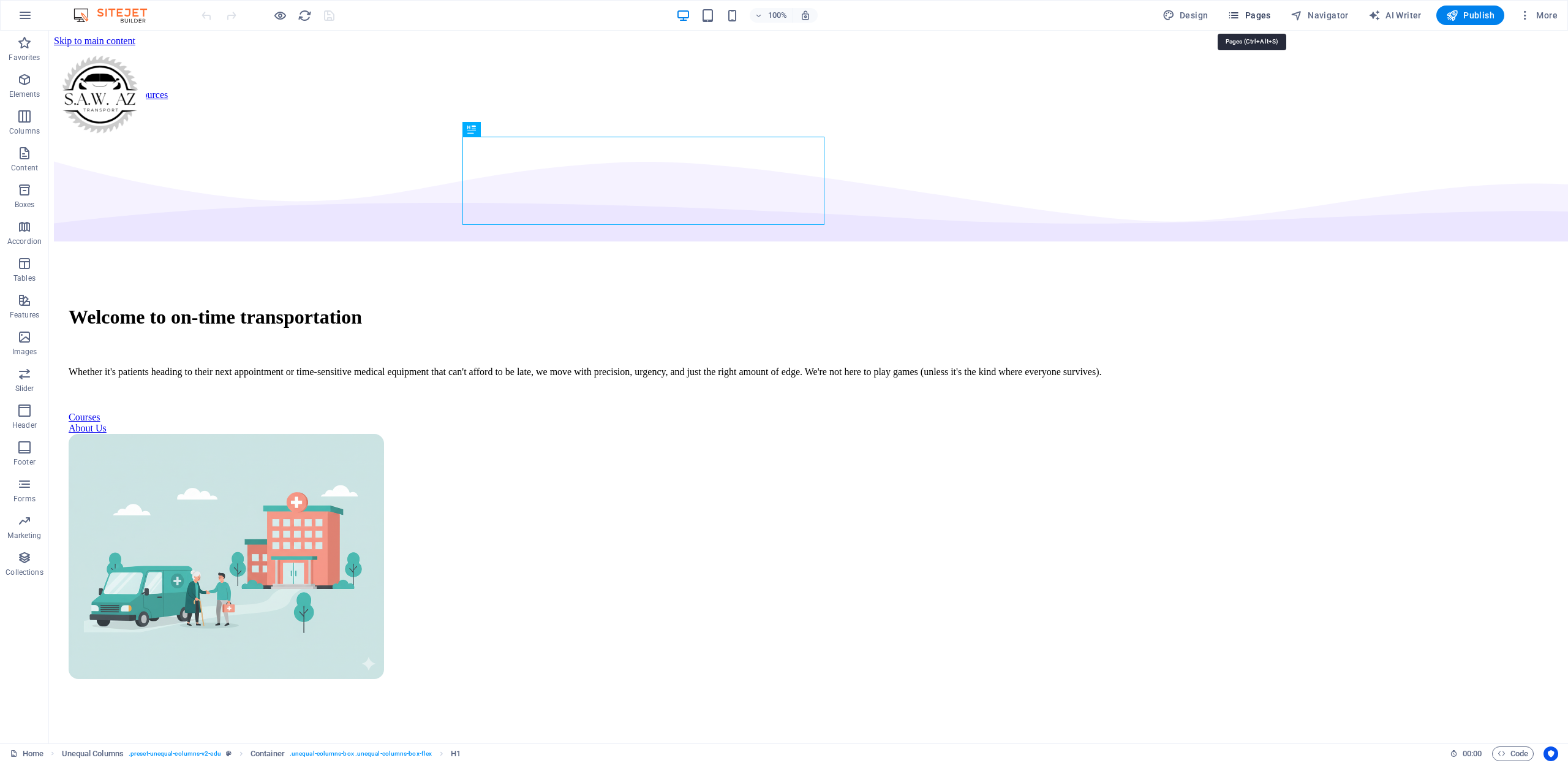
click at [1256, 14] on span "Pages" at bounding box center [1249, 16] width 43 height 12
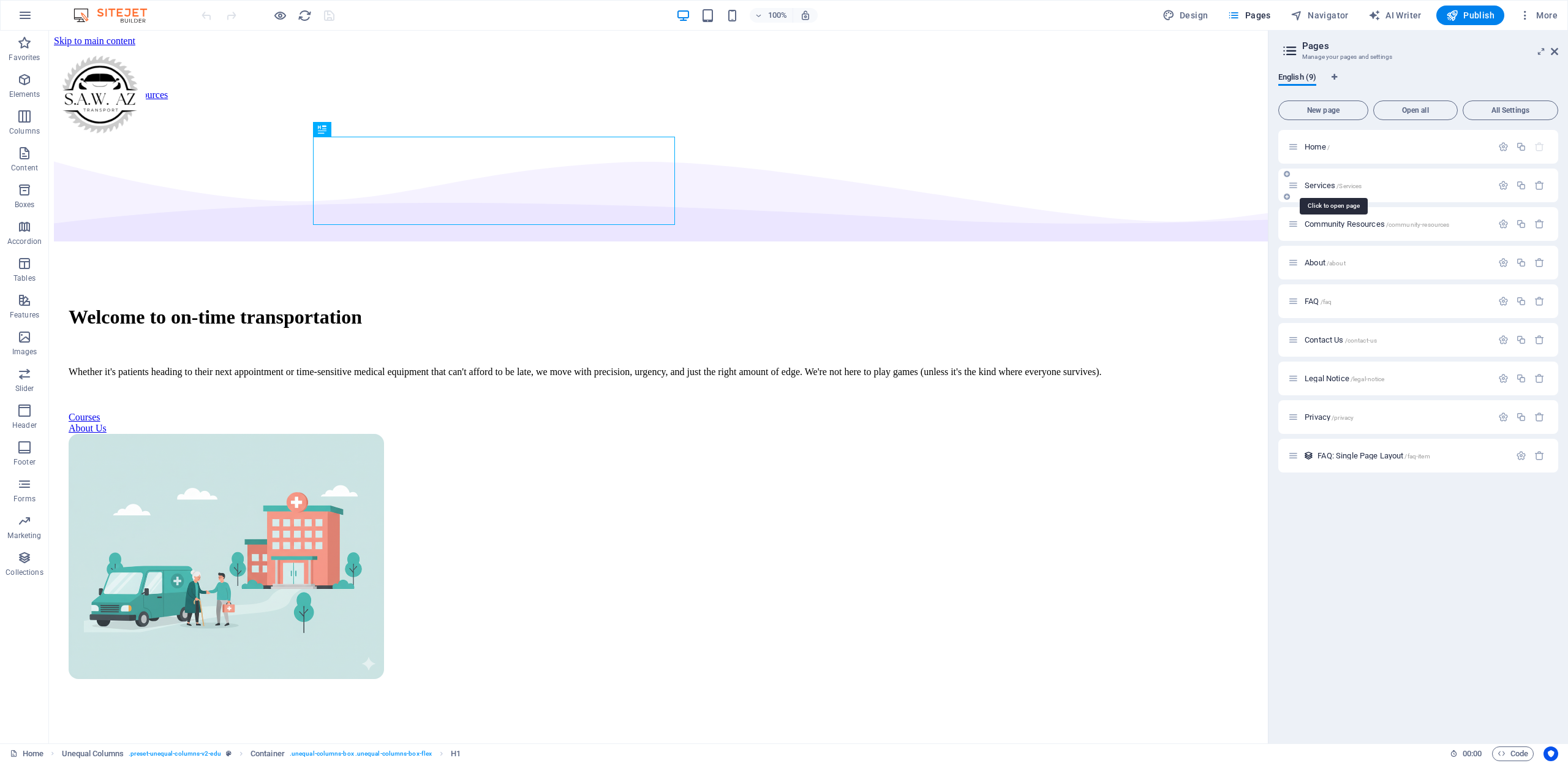
click at [1323, 183] on span "Services /Services" at bounding box center [1333, 185] width 57 height 9
click at [1323, 183] on div "Services /Services" at bounding box center [1418, 185] width 280 height 34
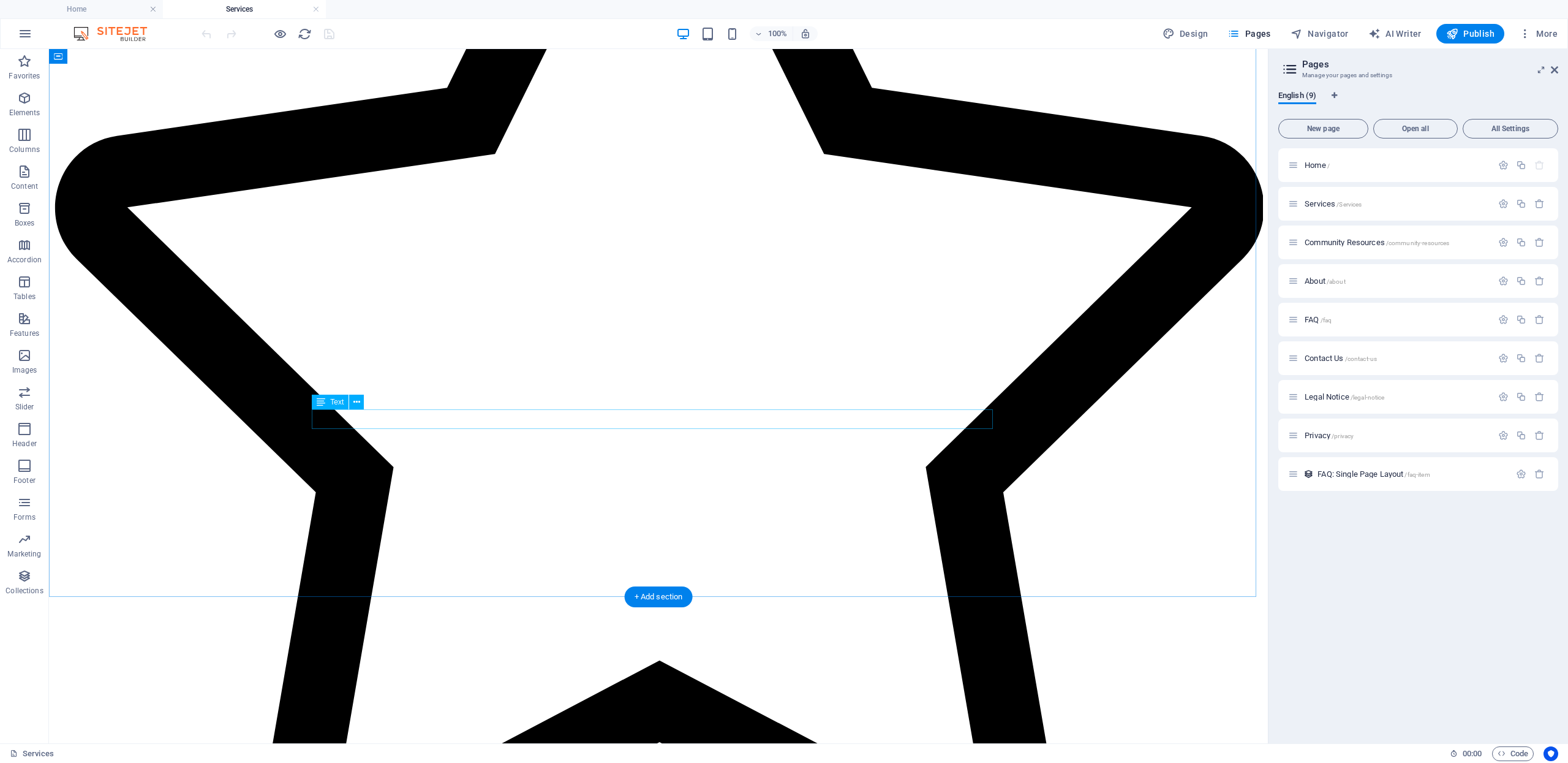
scroll to position [1471, 0]
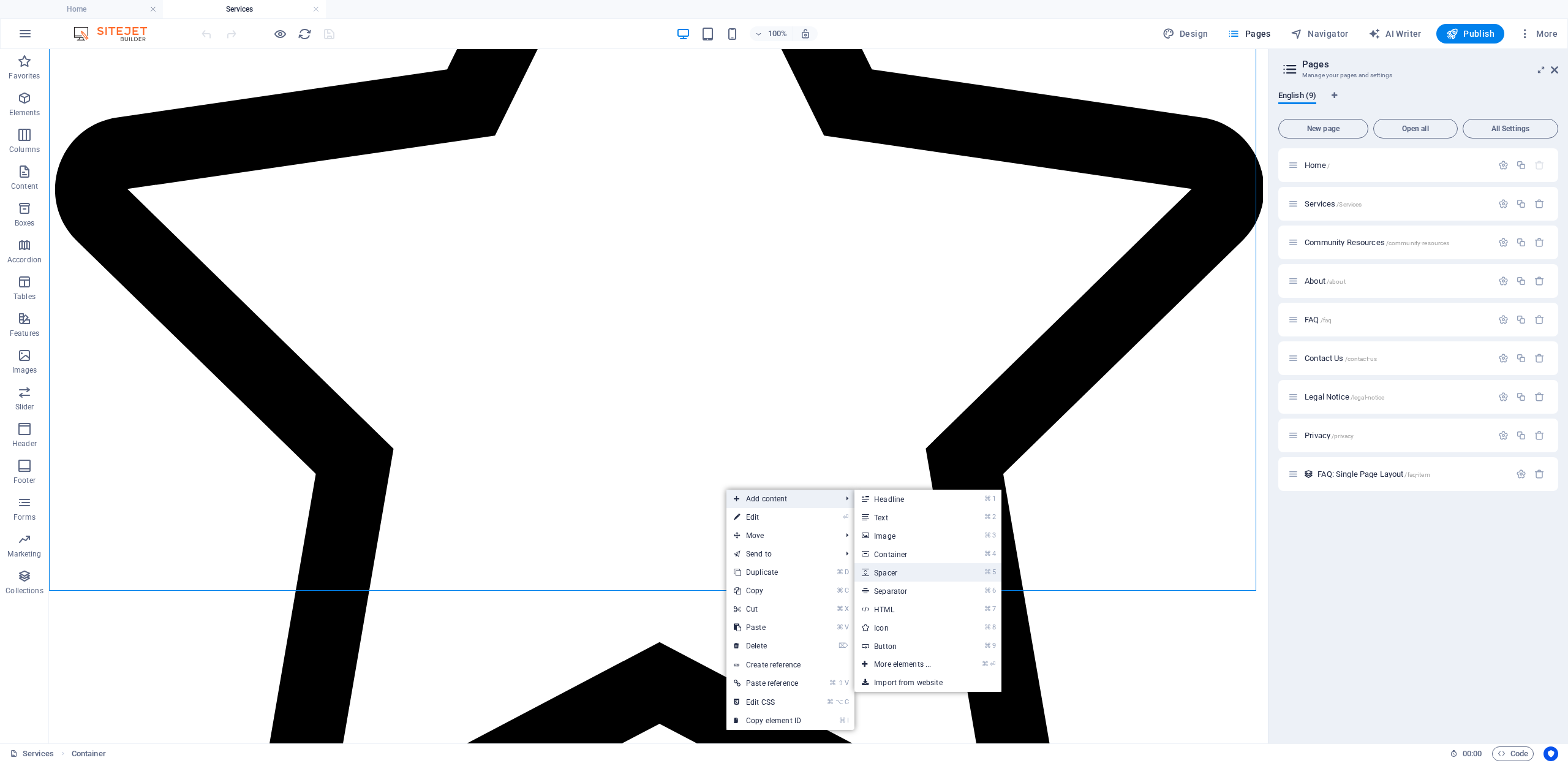
click at [890, 565] on link "⌘ 5 Spacer" at bounding box center [905, 573] width 101 height 19
select select "px"
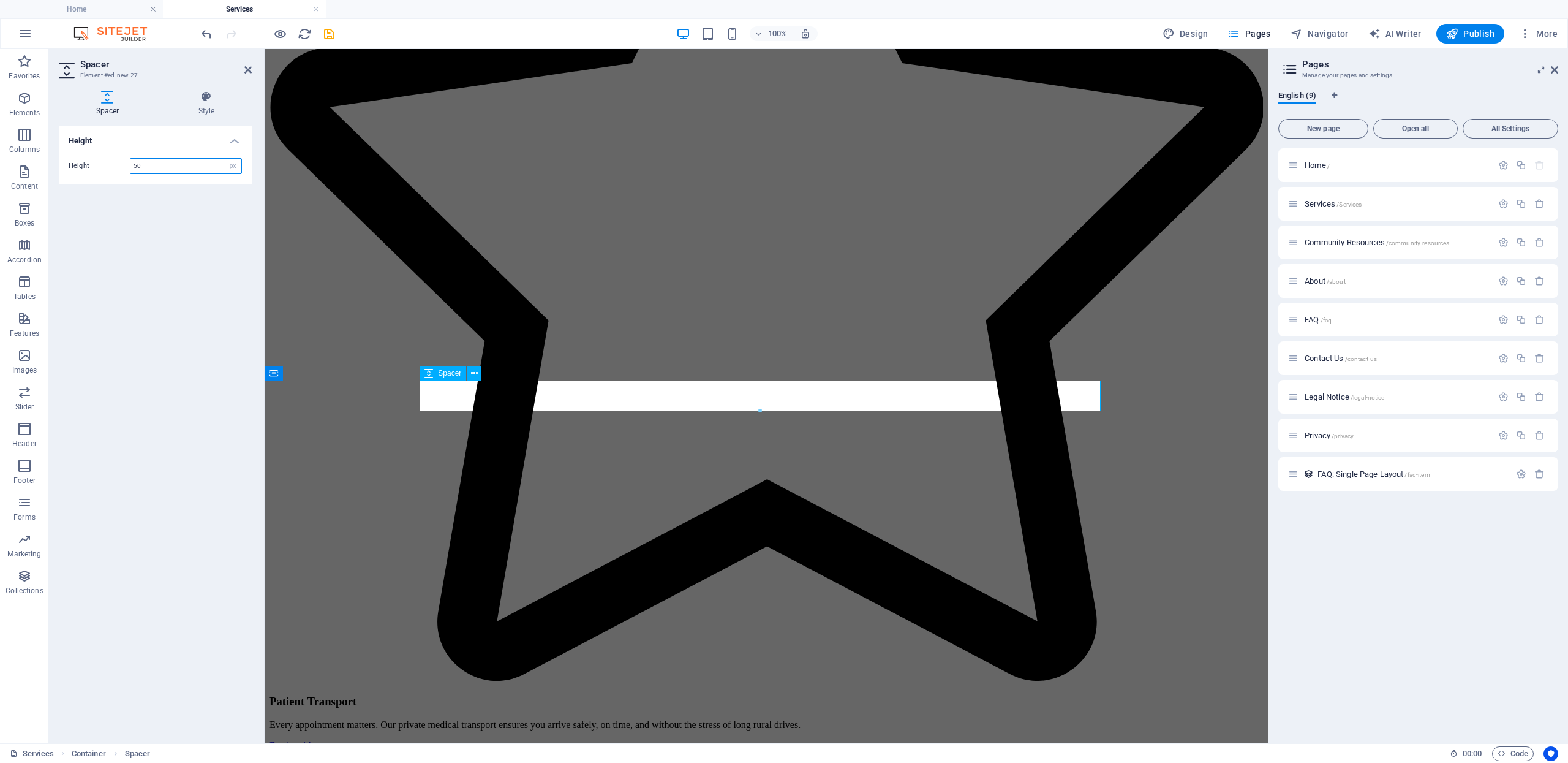
scroll to position [780, 0]
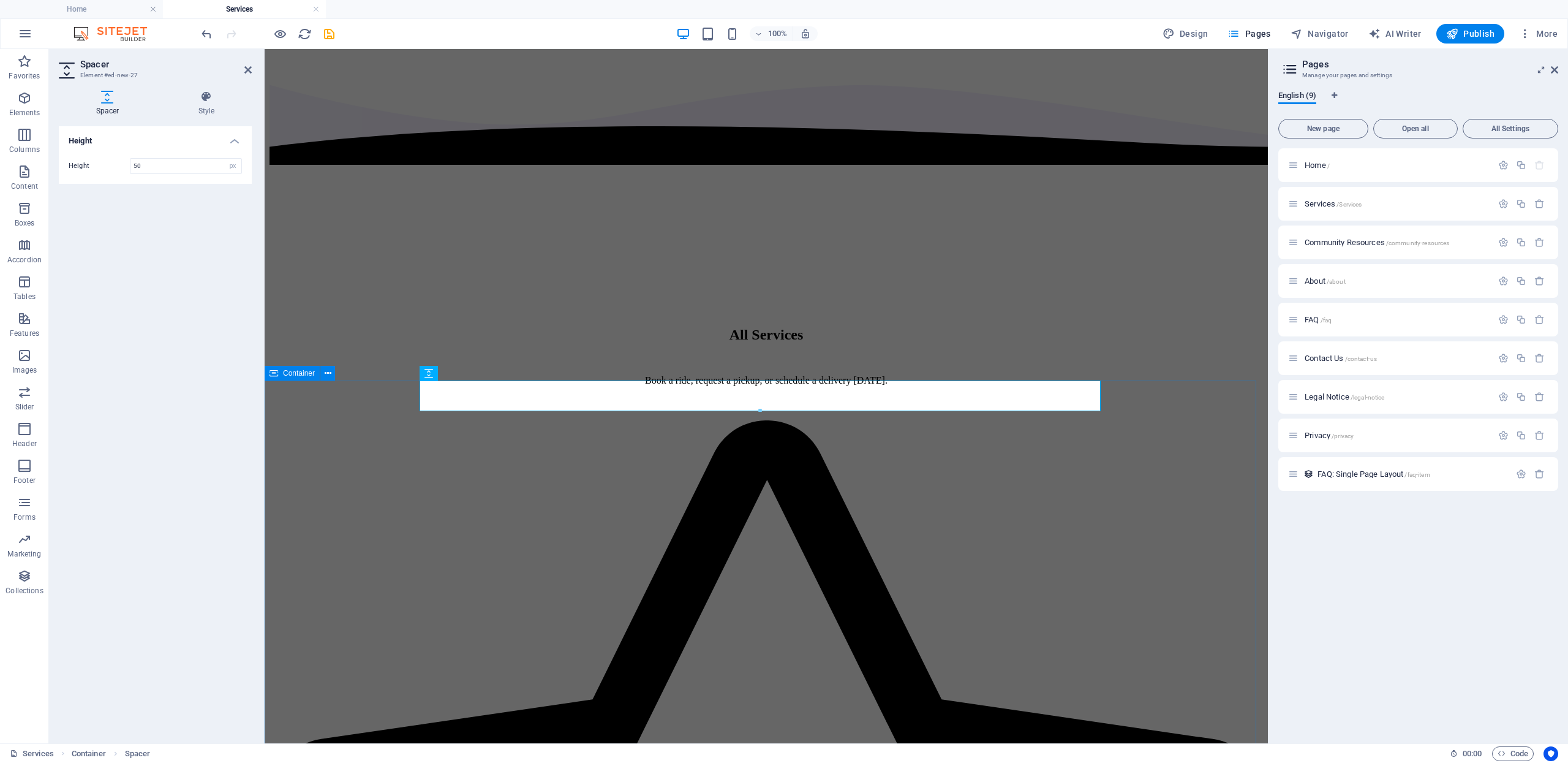
drag, startPoint x: 354, startPoint y: 413, endPoint x: 571, endPoint y: 412, distance: 217.0
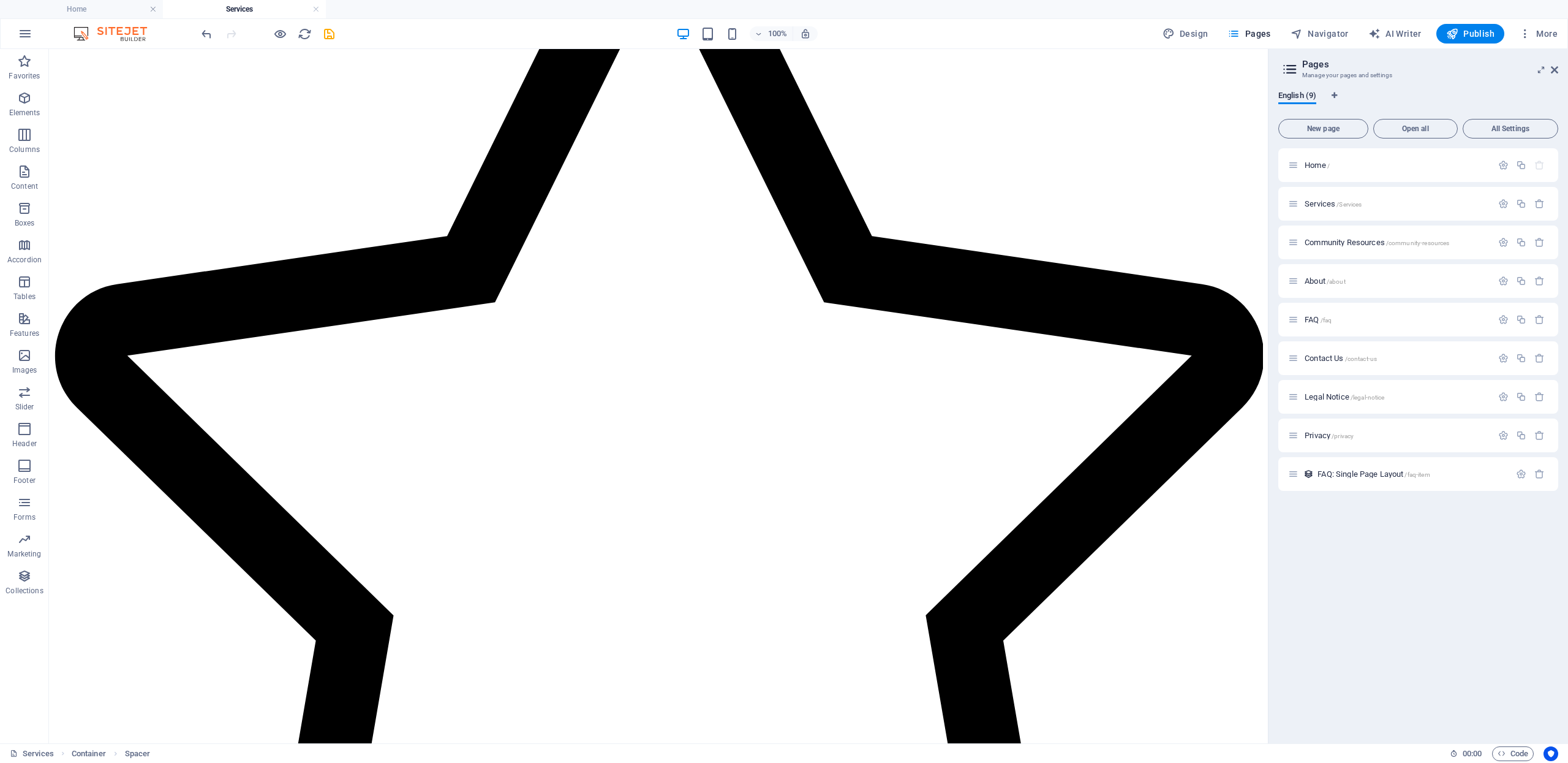
scroll to position [1443, 0]
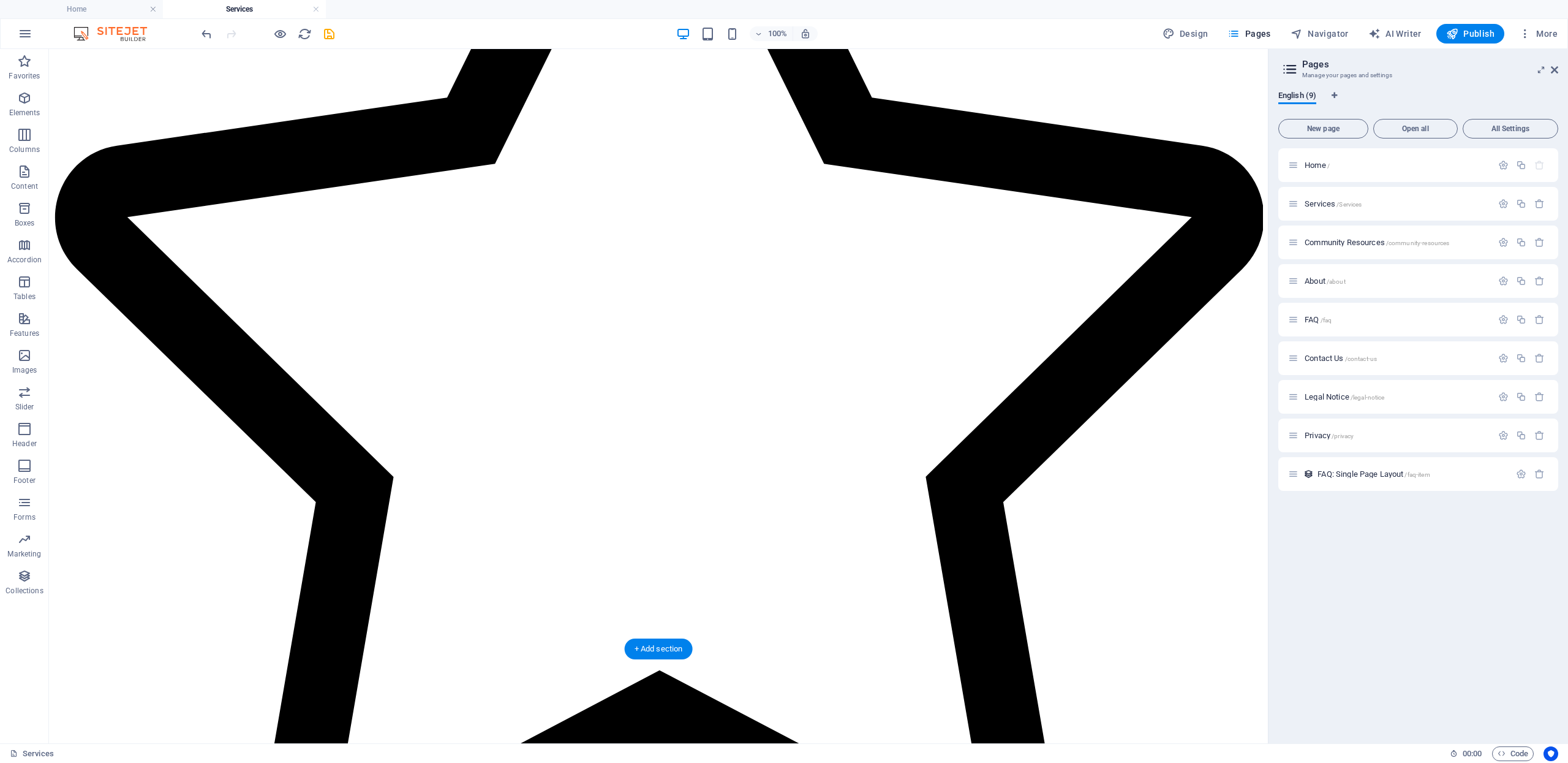
drag, startPoint x: 490, startPoint y: 398, endPoint x: 513, endPoint y: 545, distance: 148.8
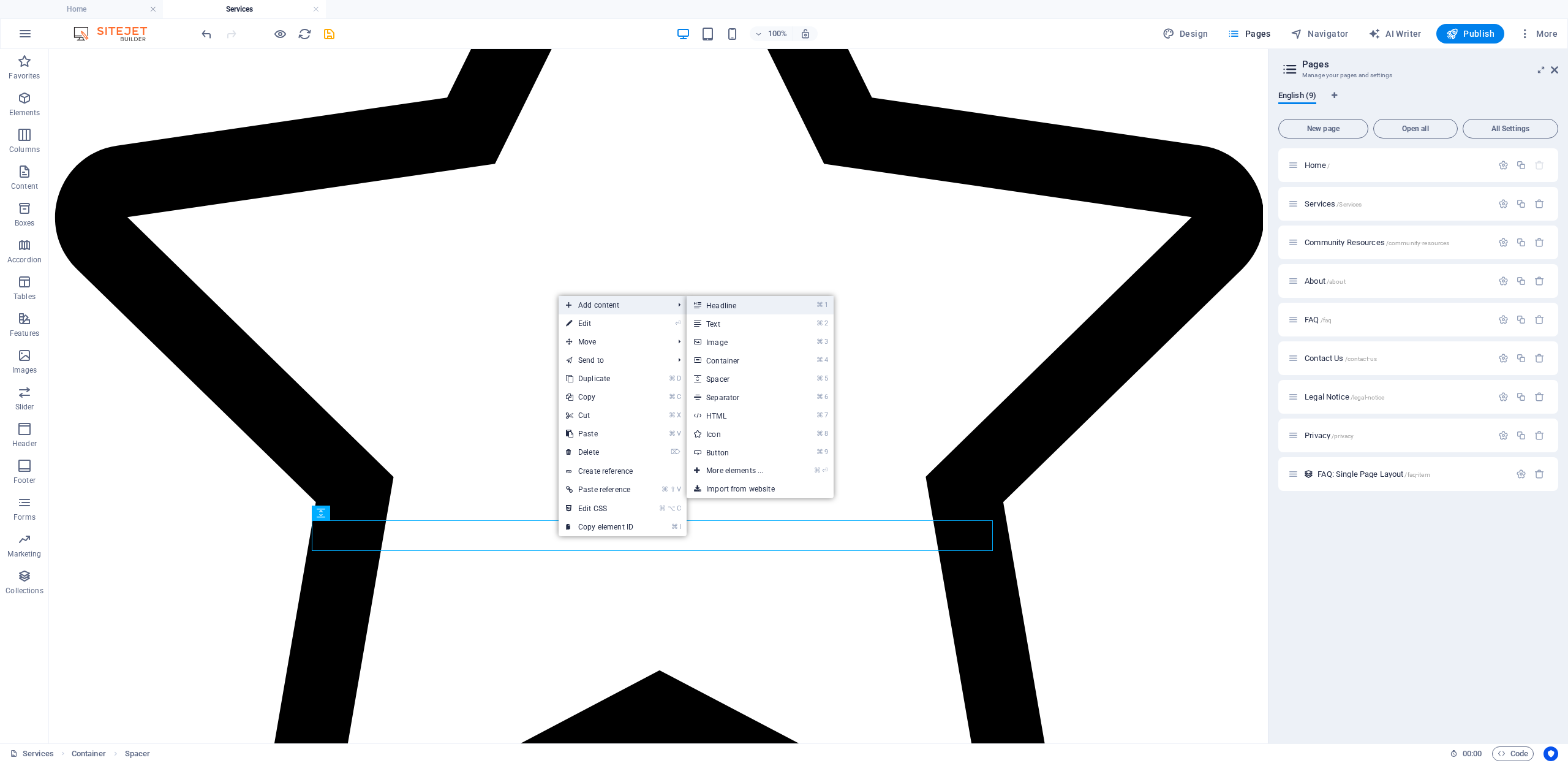
click at [717, 305] on link "⌘ 1 Headline" at bounding box center [737, 305] width 101 height 19
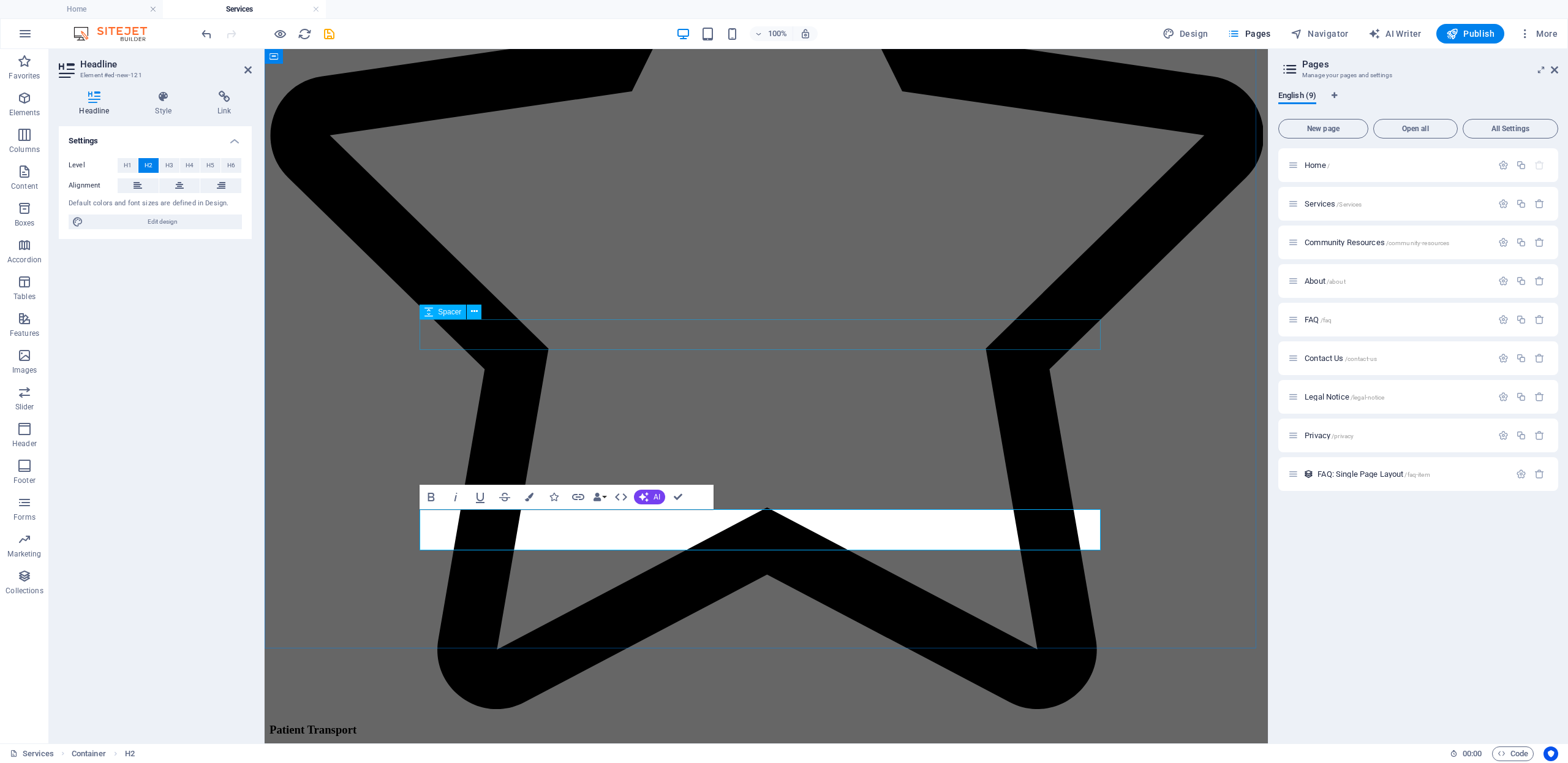
scroll to position [1484, 0]
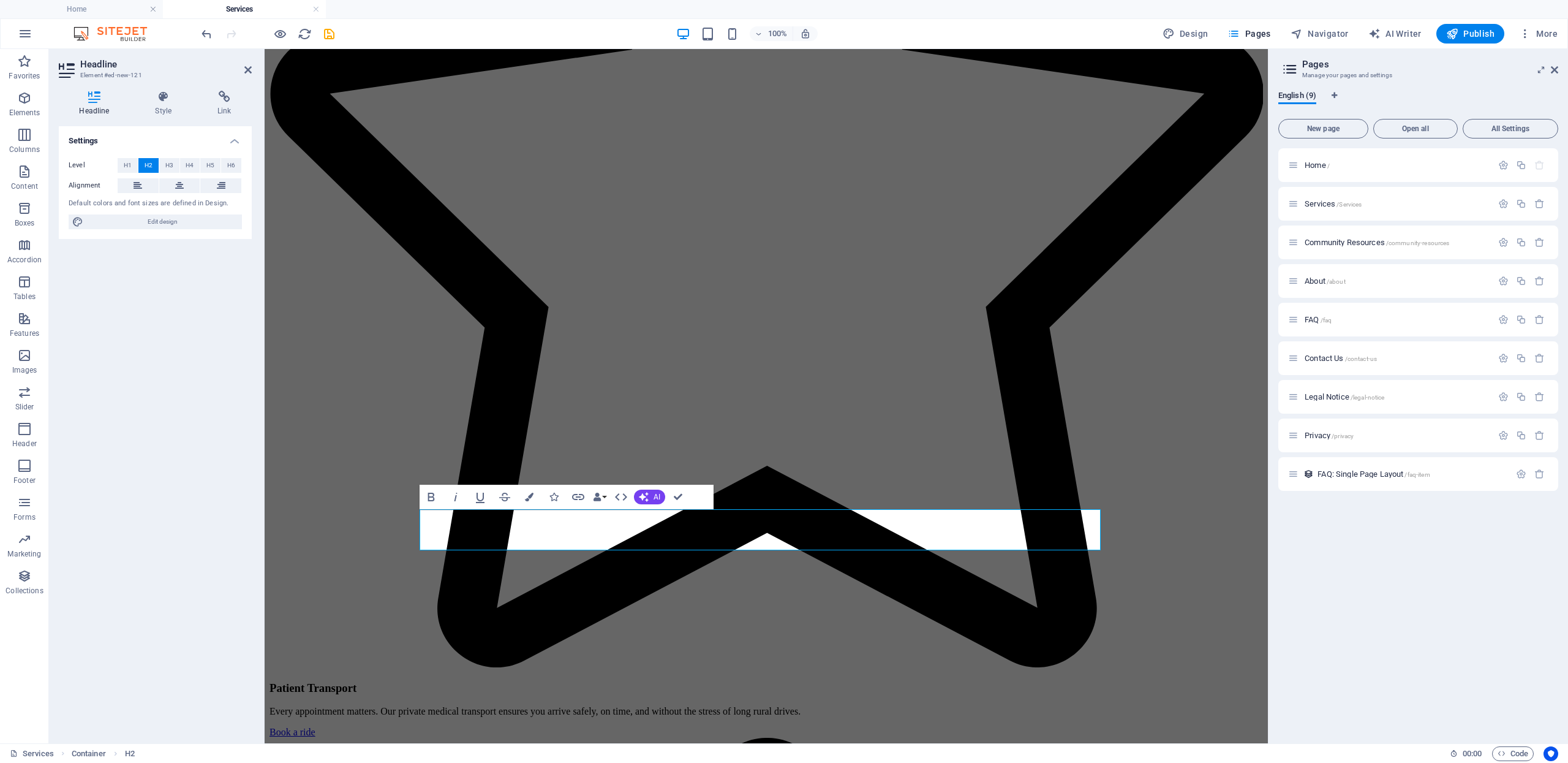
click at [174, 197] on div "Level H1 H2 H3 H4 H5 H6 Alignment Default colors and font sizes are defined in …" at bounding box center [155, 194] width 193 height 91
click at [176, 191] on icon at bounding box center [180, 186] width 9 height 15
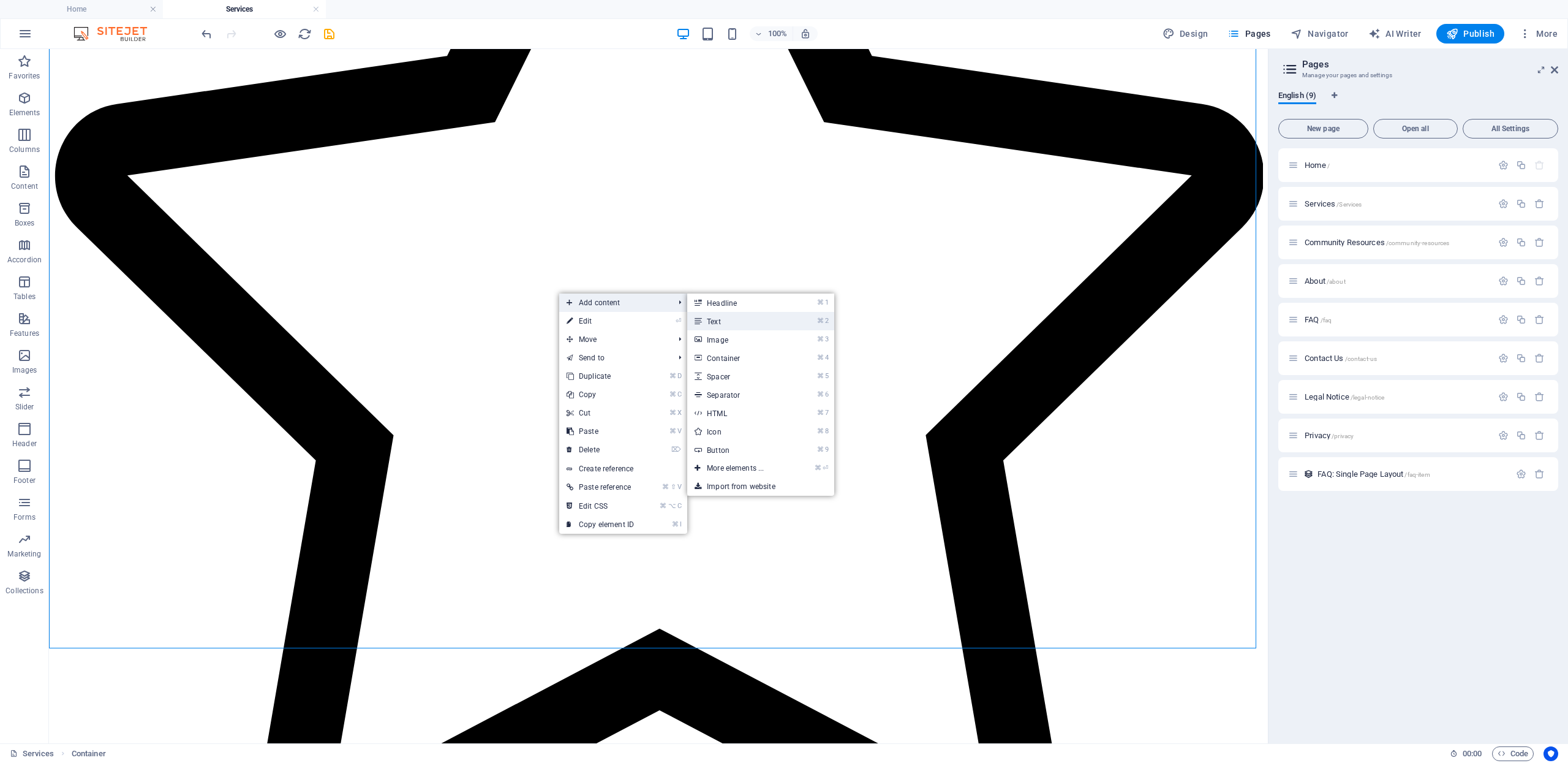
click at [720, 323] on link "⌘ 2 Text" at bounding box center [738, 321] width 101 height 19
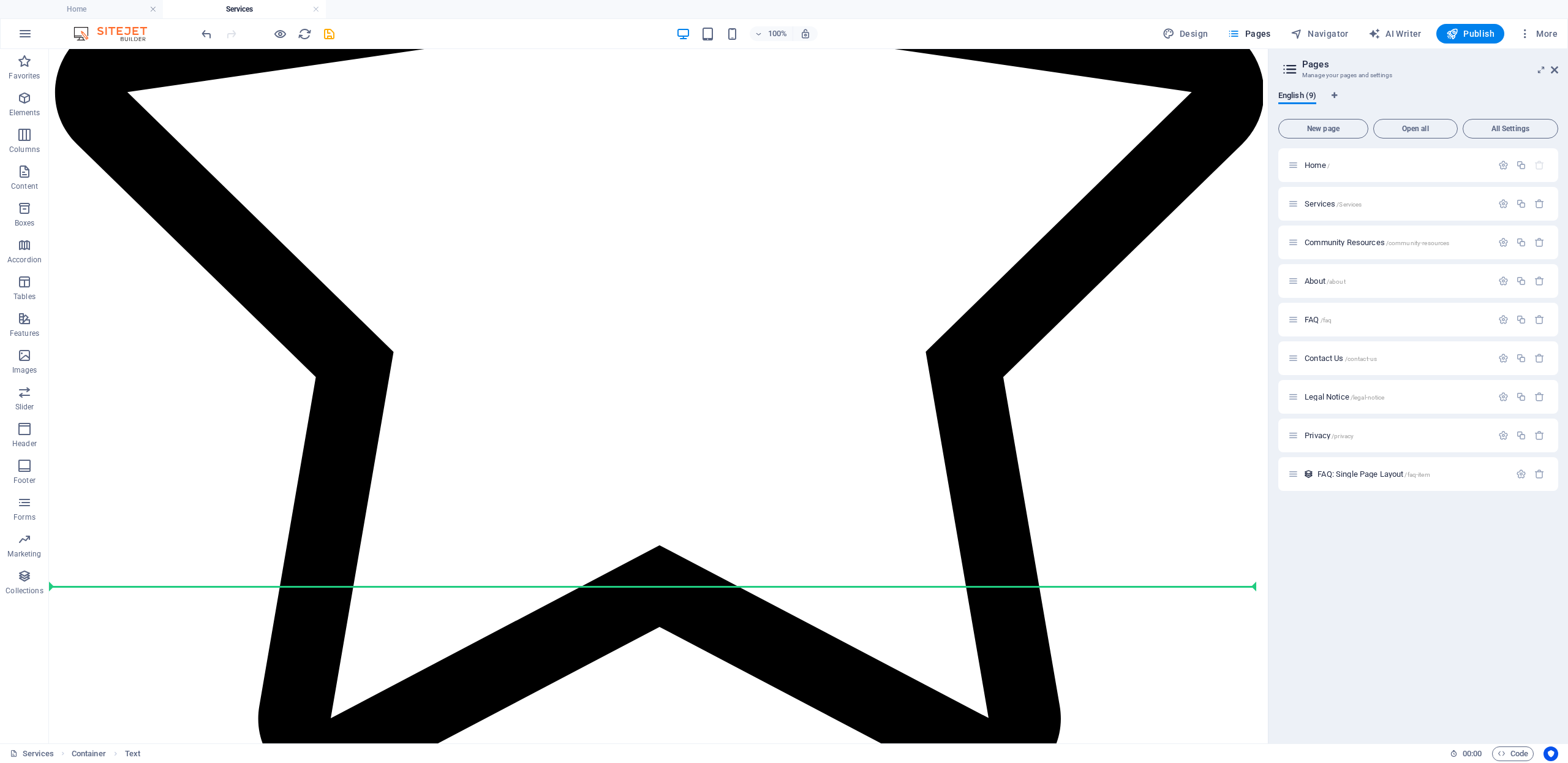
drag, startPoint x: 443, startPoint y: 400, endPoint x: 472, endPoint y: 566, distance: 168.5
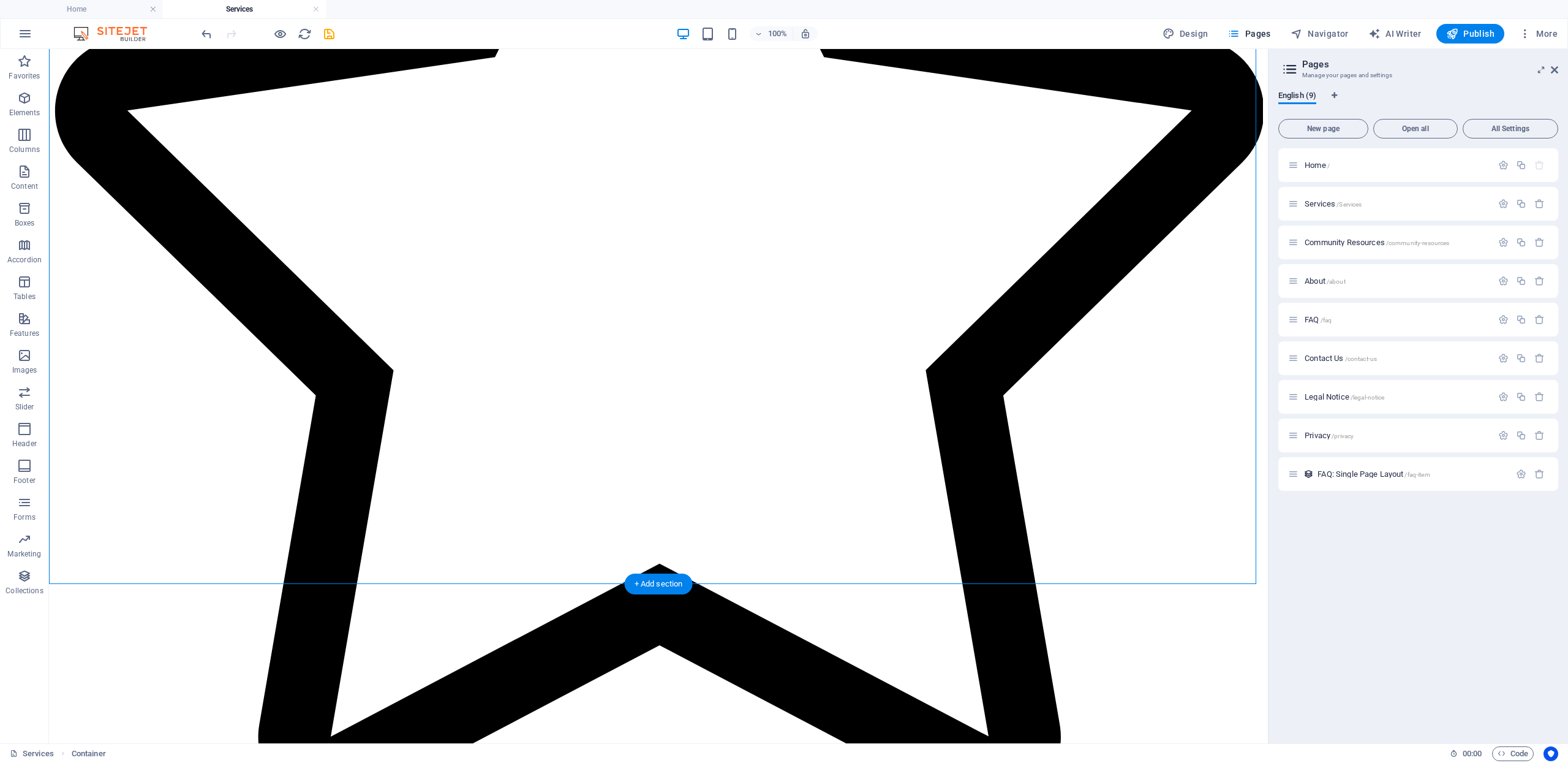
drag, startPoint x: 472, startPoint y: 566, endPoint x: 506, endPoint y: 453, distance: 118.0
click at [206, 37] on icon "undo" at bounding box center [206, 34] width 14 height 14
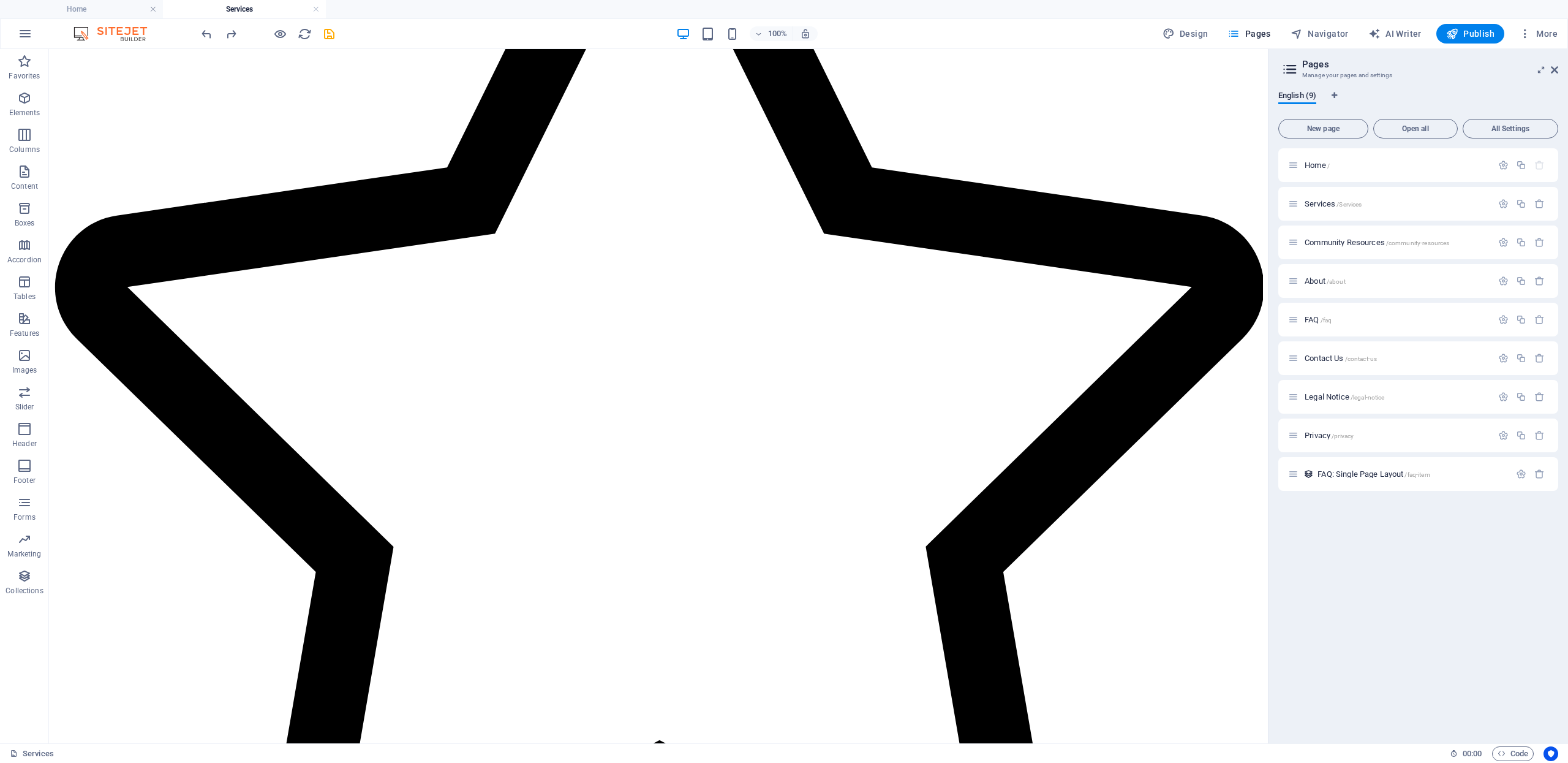
scroll to position [1376, 0]
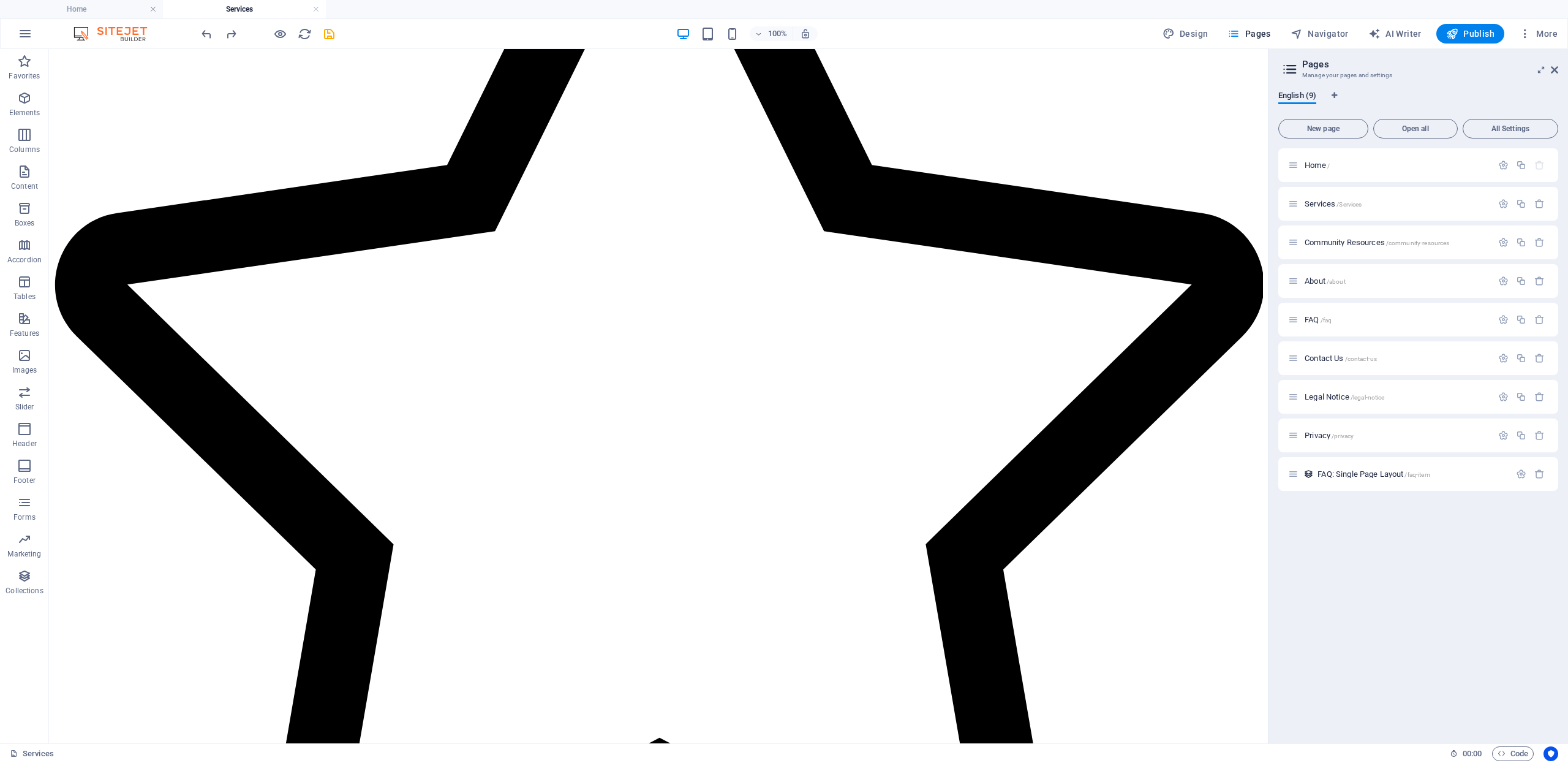
drag, startPoint x: 403, startPoint y: 394, endPoint x: 464, endPoint y: 641, distance: 254.4
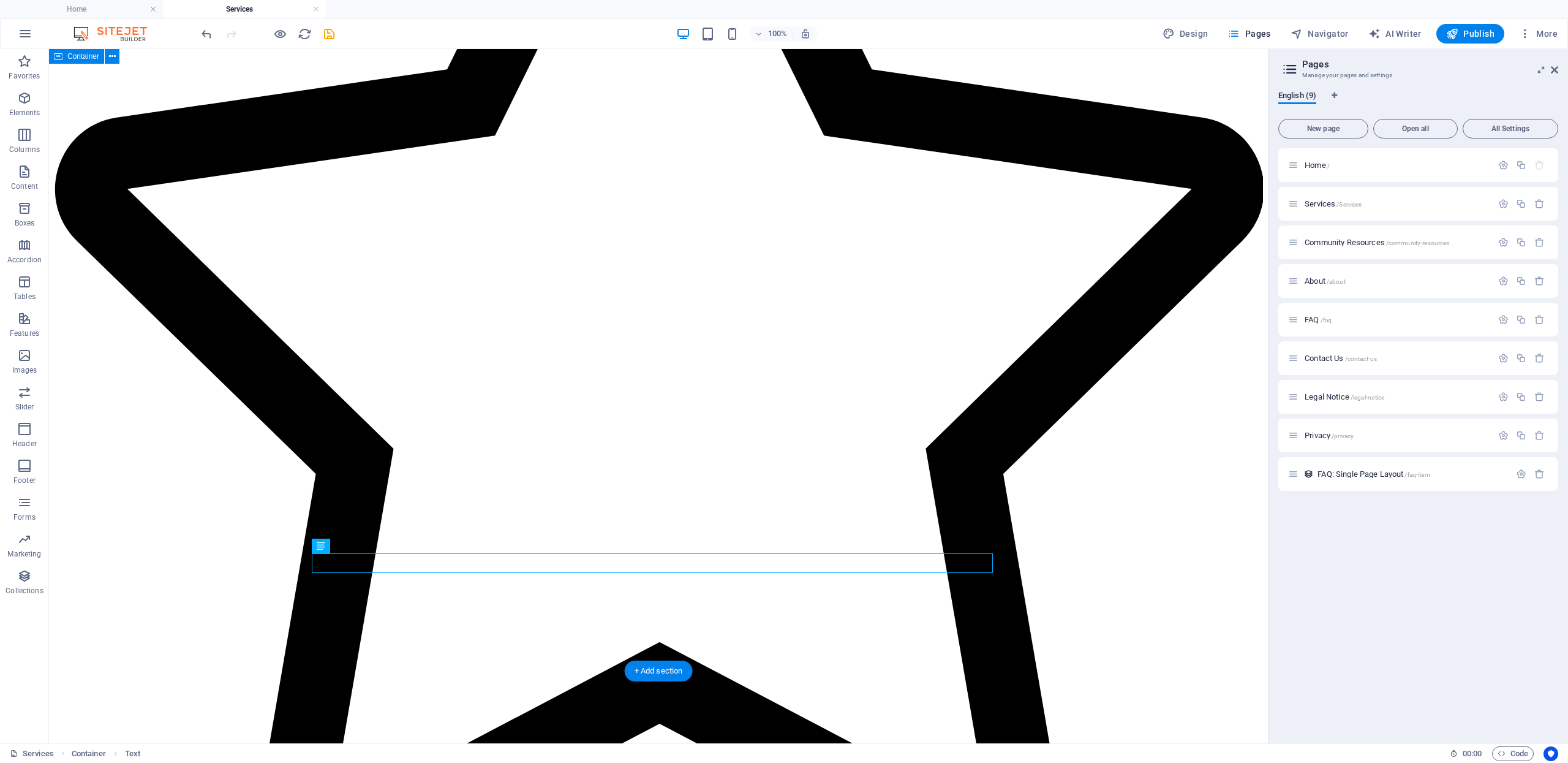
scroll to position [1481, 0]
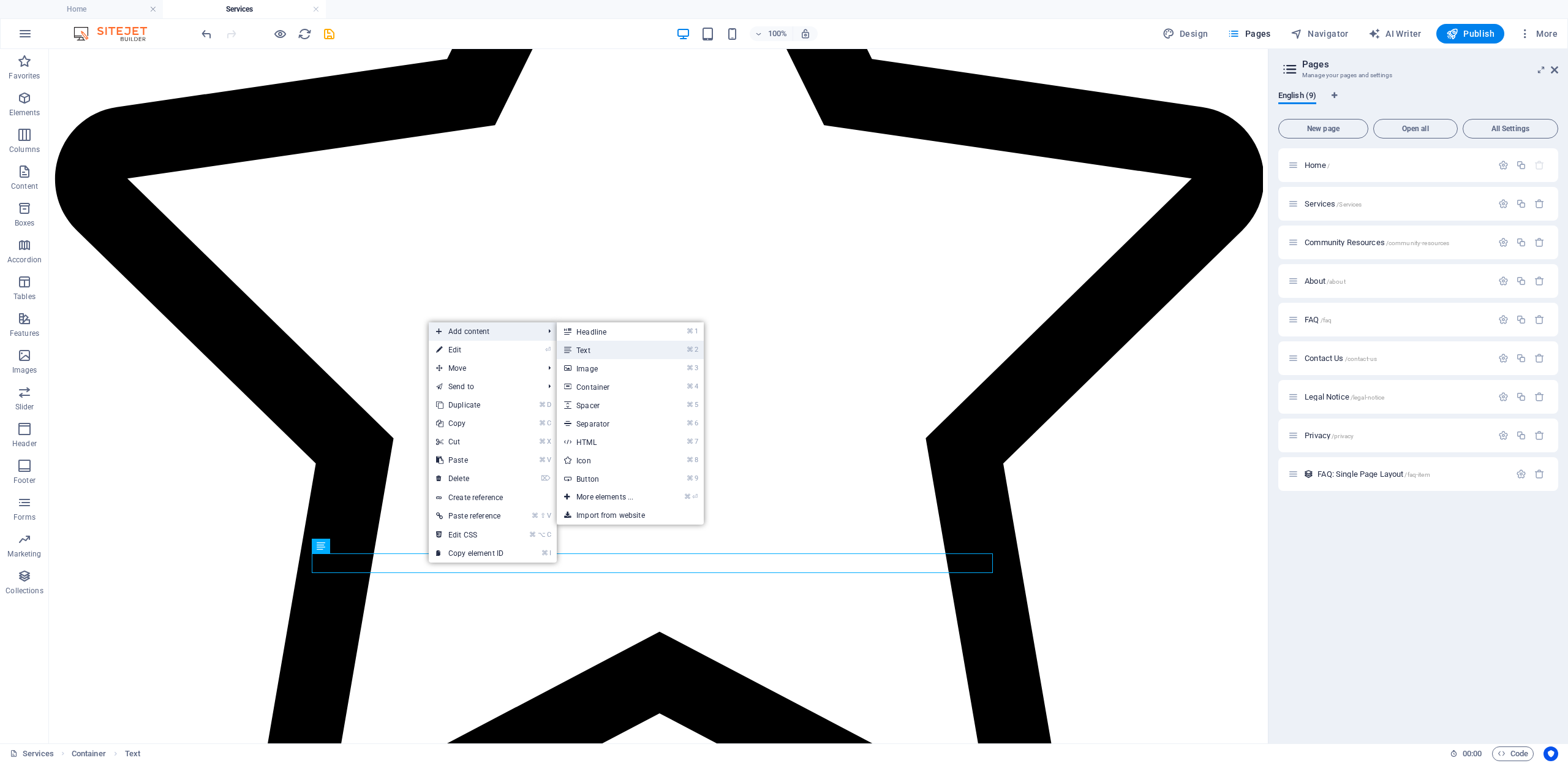
click at [587, 348] on link "⌘ 2 Text" at bounding box center [607, 350] width 101 height 19
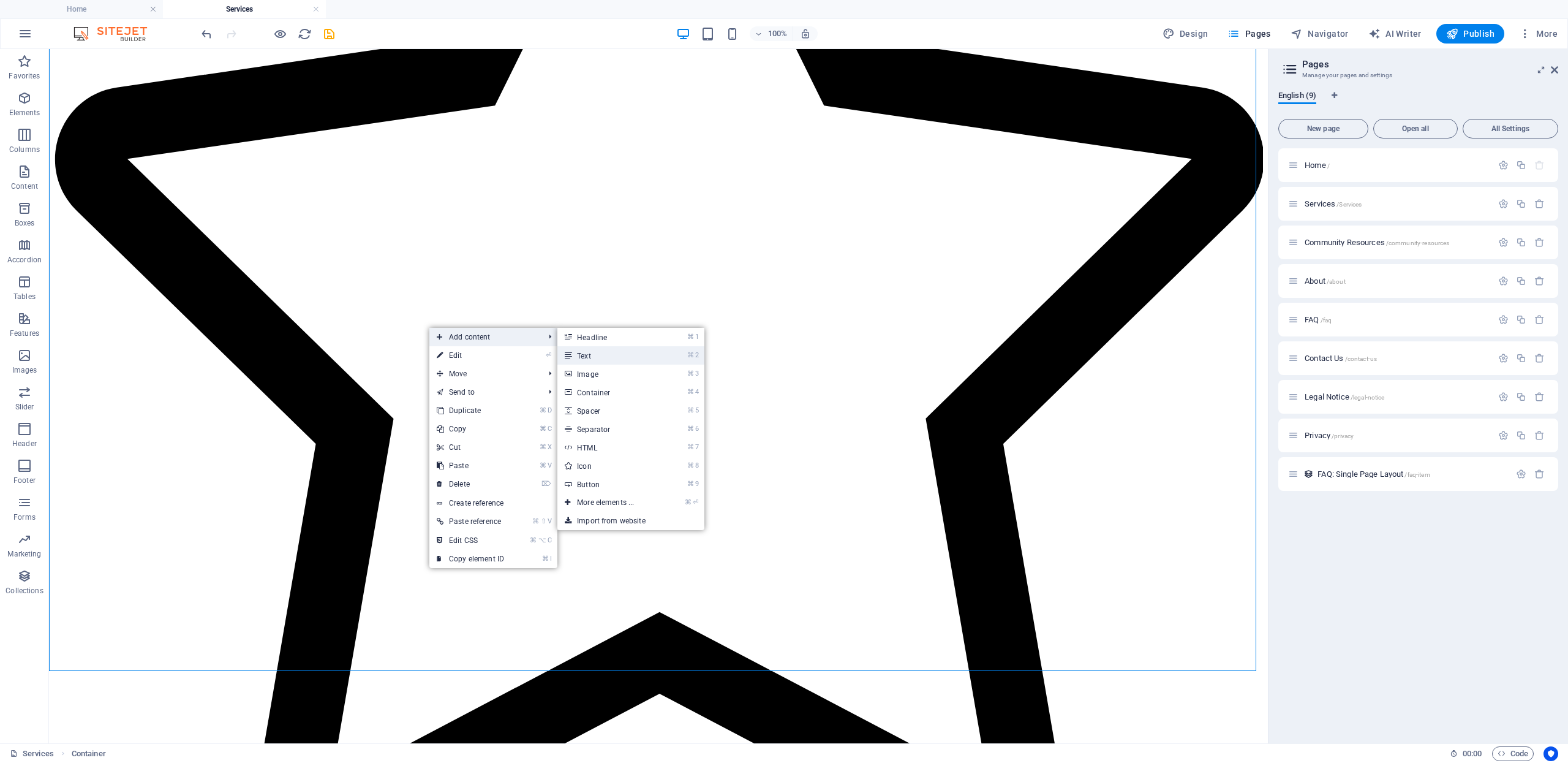
drag, startPoint x: 569, startPoint y: 353, endPoint x: 304, endPoint y: 304, distance: 269.5
click at [569, 353] on icon at bounding box center [568, 356] width 6 height 19
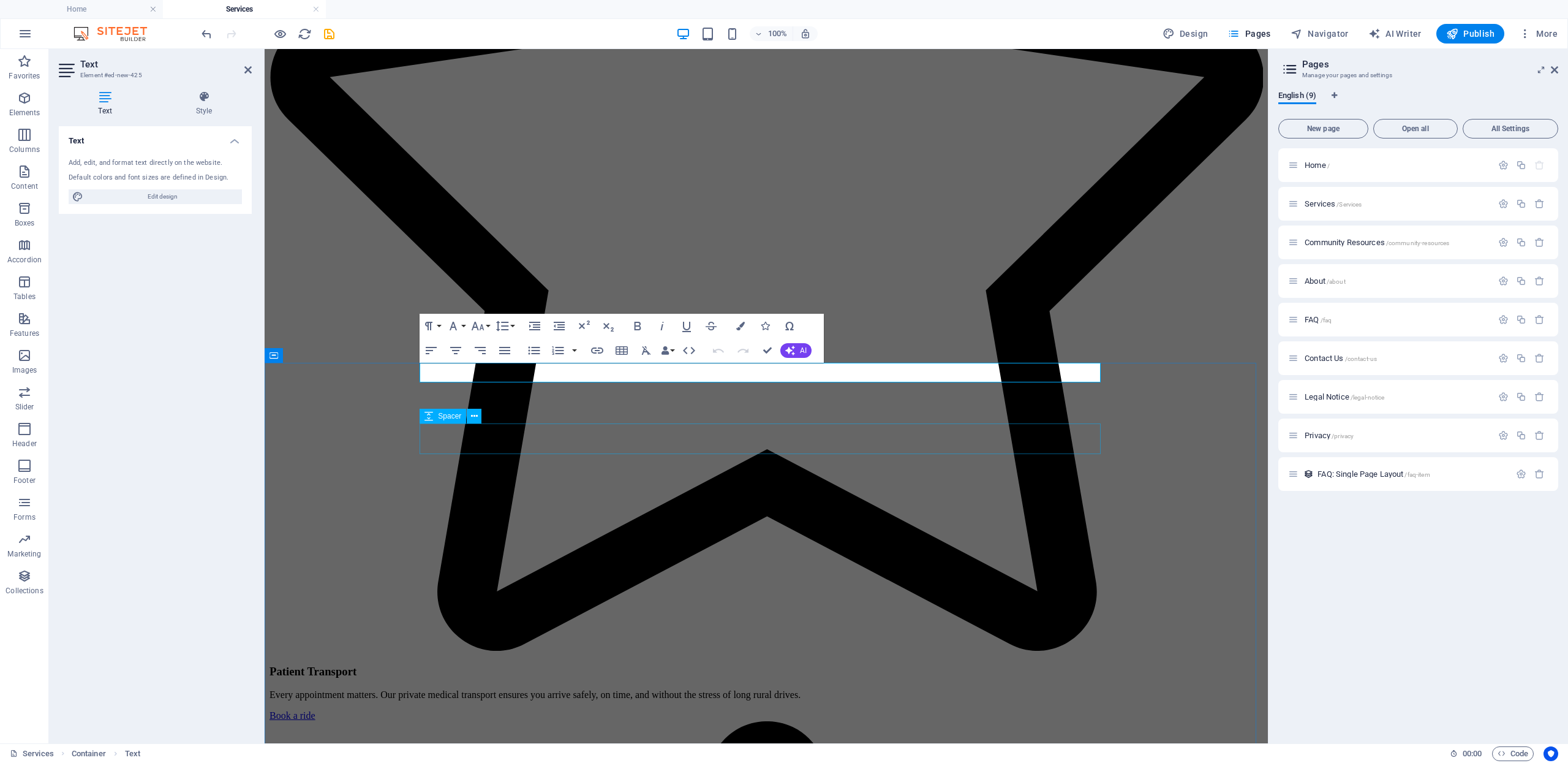
scroll to position [775, 0]
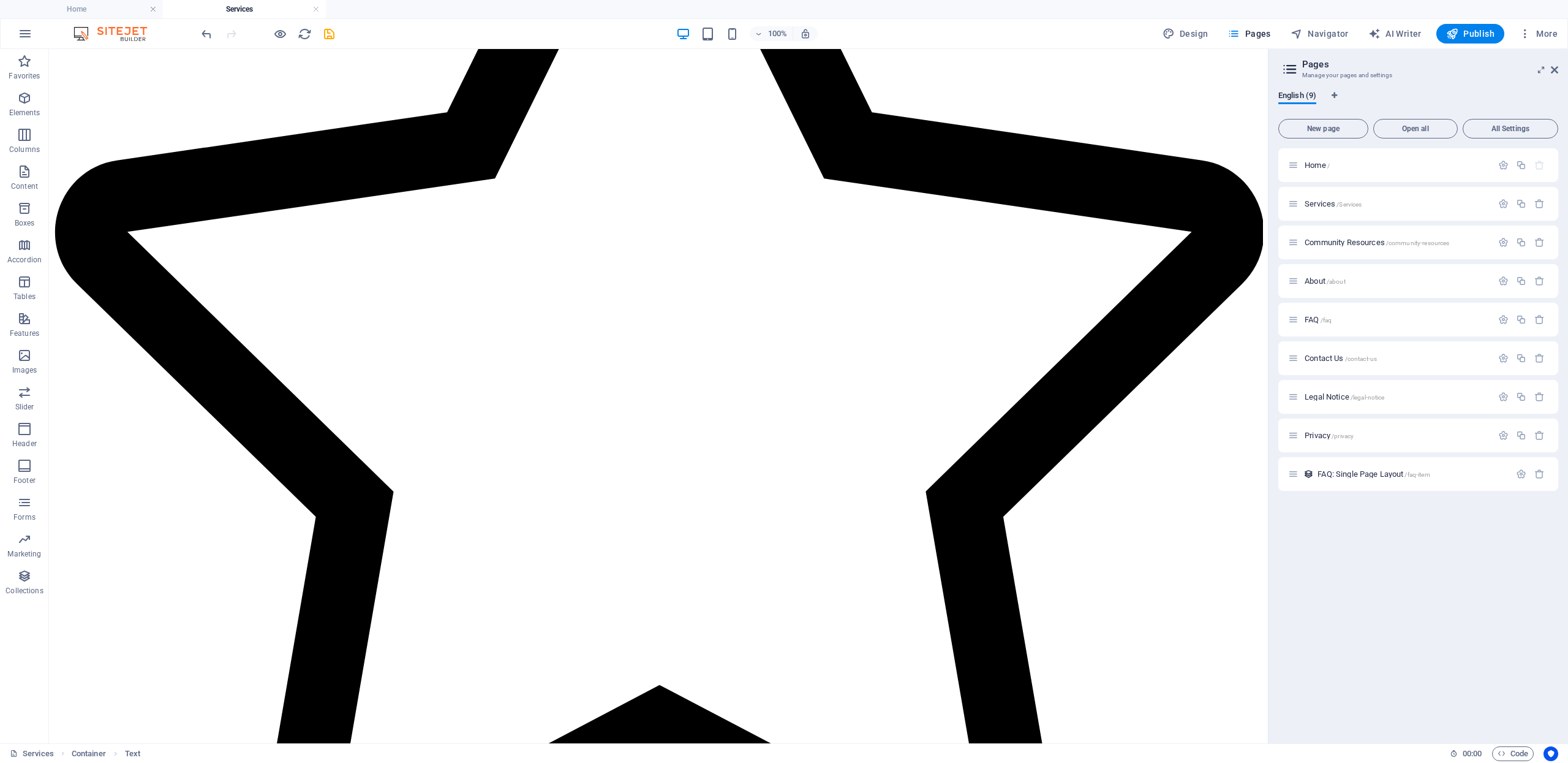
scroll to position [1435, 0]
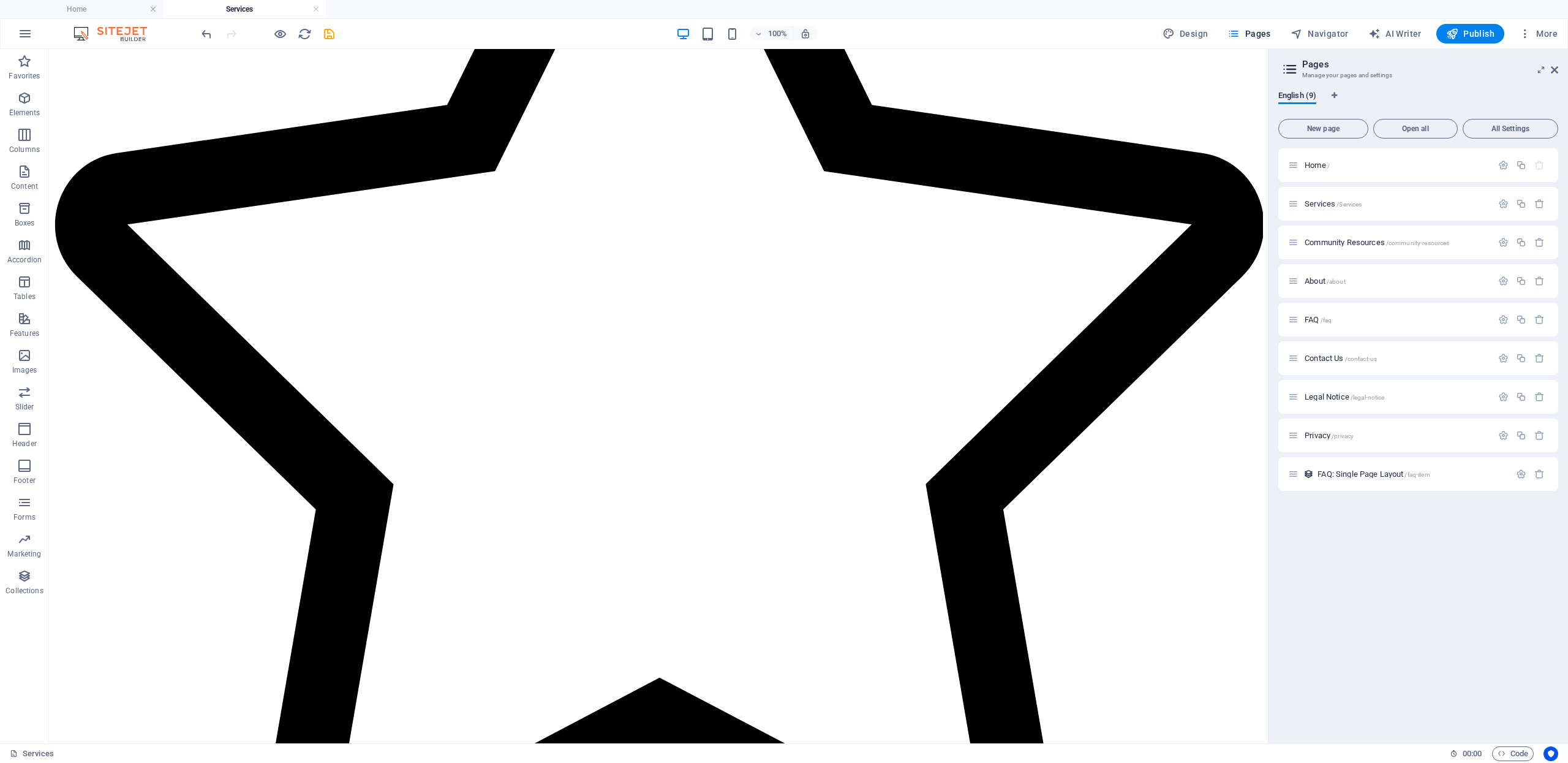
drag, startPoint x: 456, startPoint y: 398, endPoint x: 390, endPoint y: 629, distance: 240.2
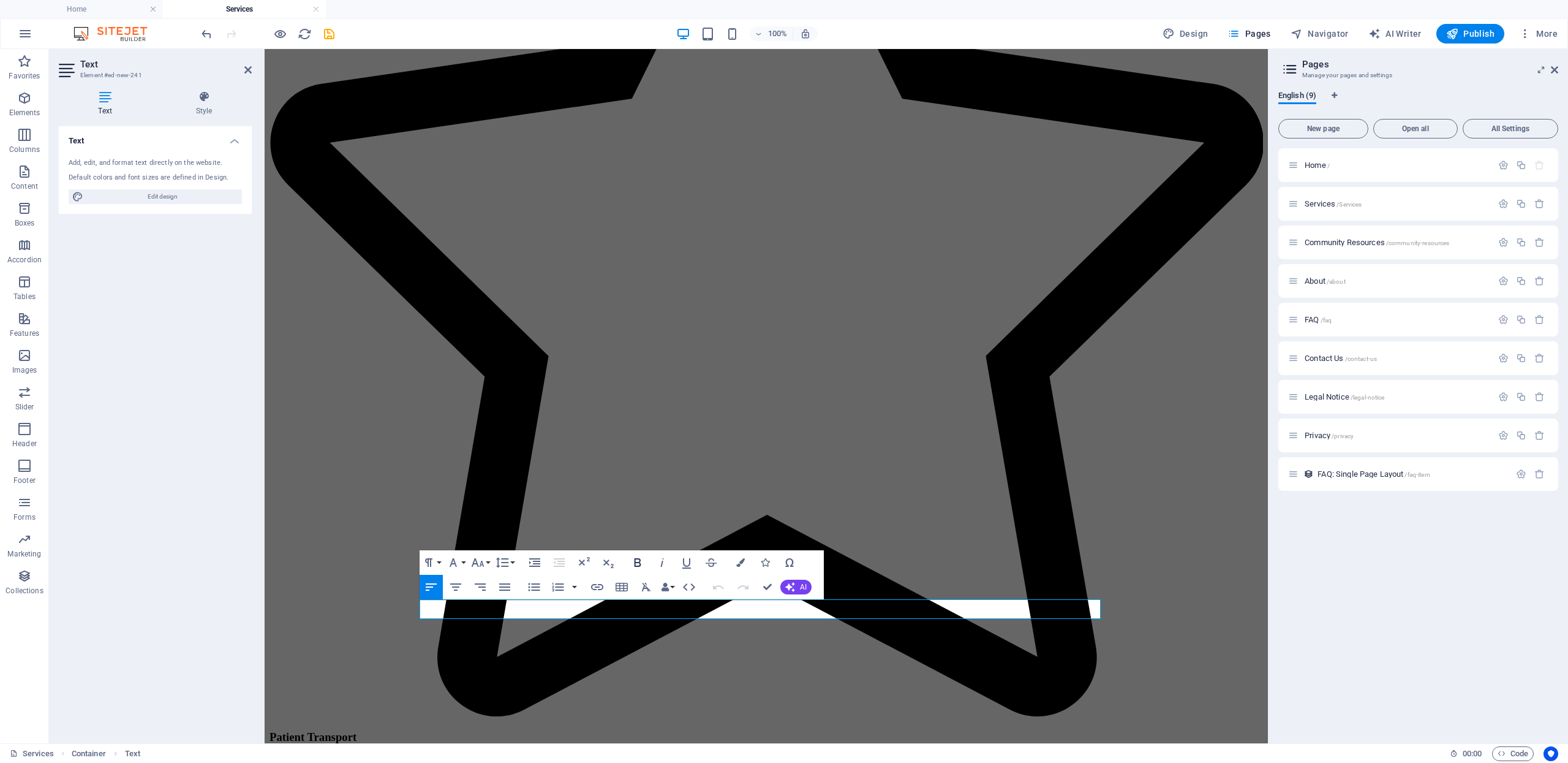
click at [642, 564] on icon "button" at bounding box center [638, 563] width 15 height 15
drag, startPoint x: 487, startPoint y: 611, endPoint x: 797, endPoint y: 640, distance: 311.4
click at [633, 563] on icon "button" at bounding box center [638, 563] width 15 height 15
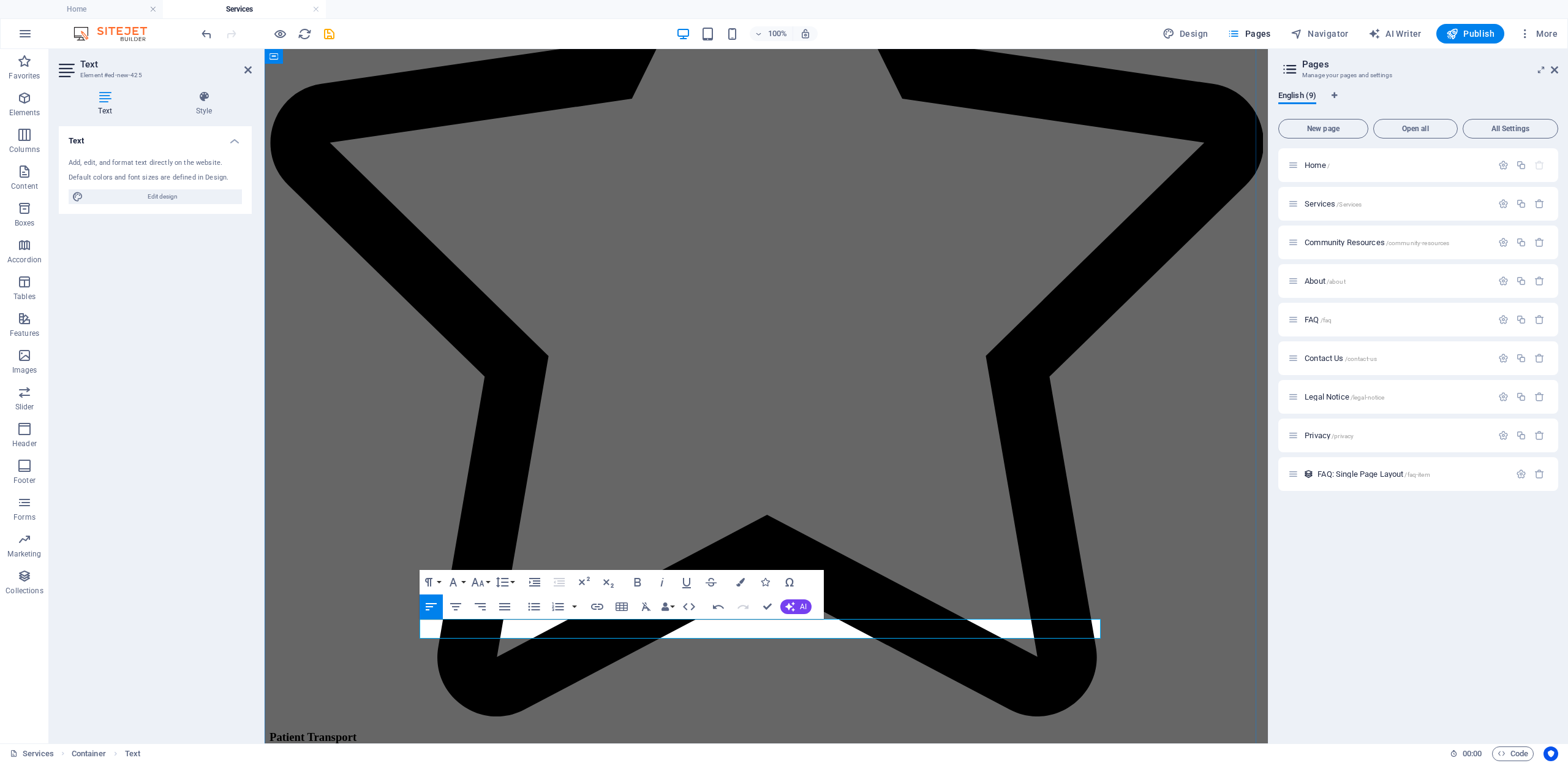
drag, startPoint x: 515, startPoint y: 632, endPoint x: 577, endPoint y: 629, distance: 62.1
click at [641, 585] on icon "button" at bounding box center [638, 582] width 15 height 15
drag, startPoint x: 963, startPoint y: 631, endPoint x: 974, endPoint y: 629, distance: 11.2
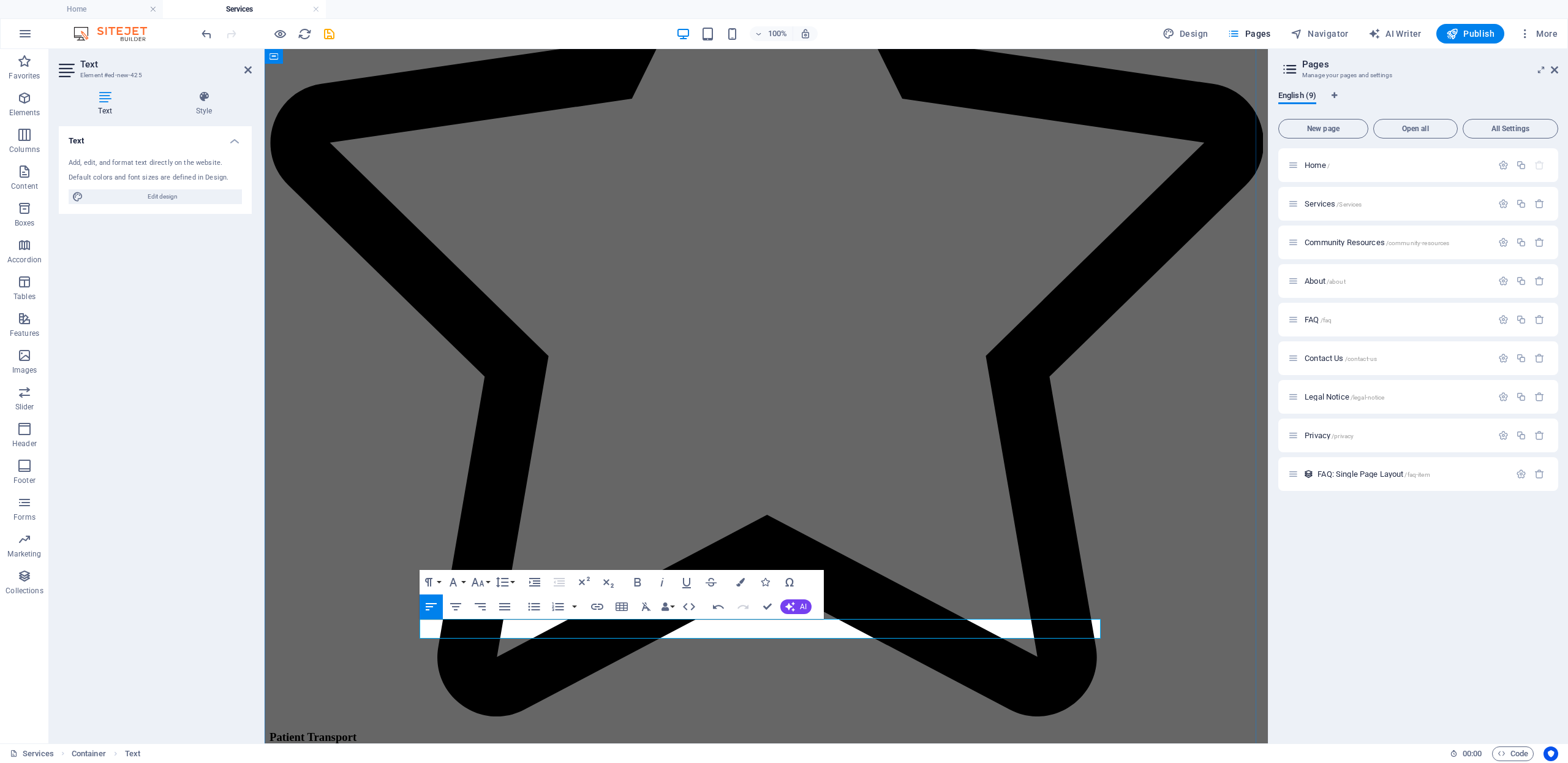
drag, startPoint x: 960, startPoint y: 631, endPoint x: 1071, endPoint y: 631, distance: 111.0
click at [638, 581] on icon "button" at bounding box center [638, 582] width 7 height 9
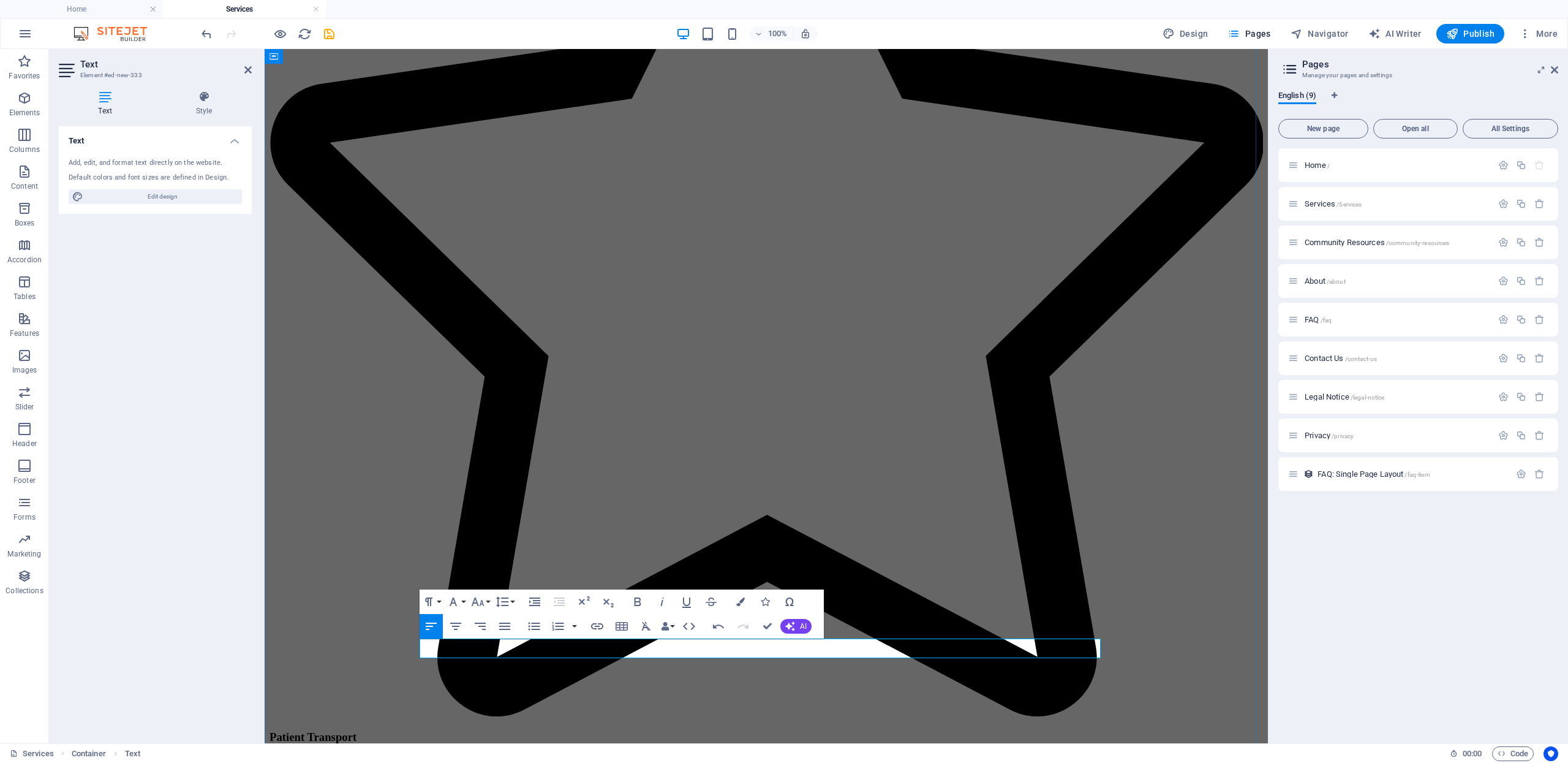
drag, startPoint x: 533, startPoint y: 650, endPoint x: 622, endPoint y: 647, distance: 89.1
click at [648, 604] on button "Bold" at bounding box center [637, 601] width 23 height 24
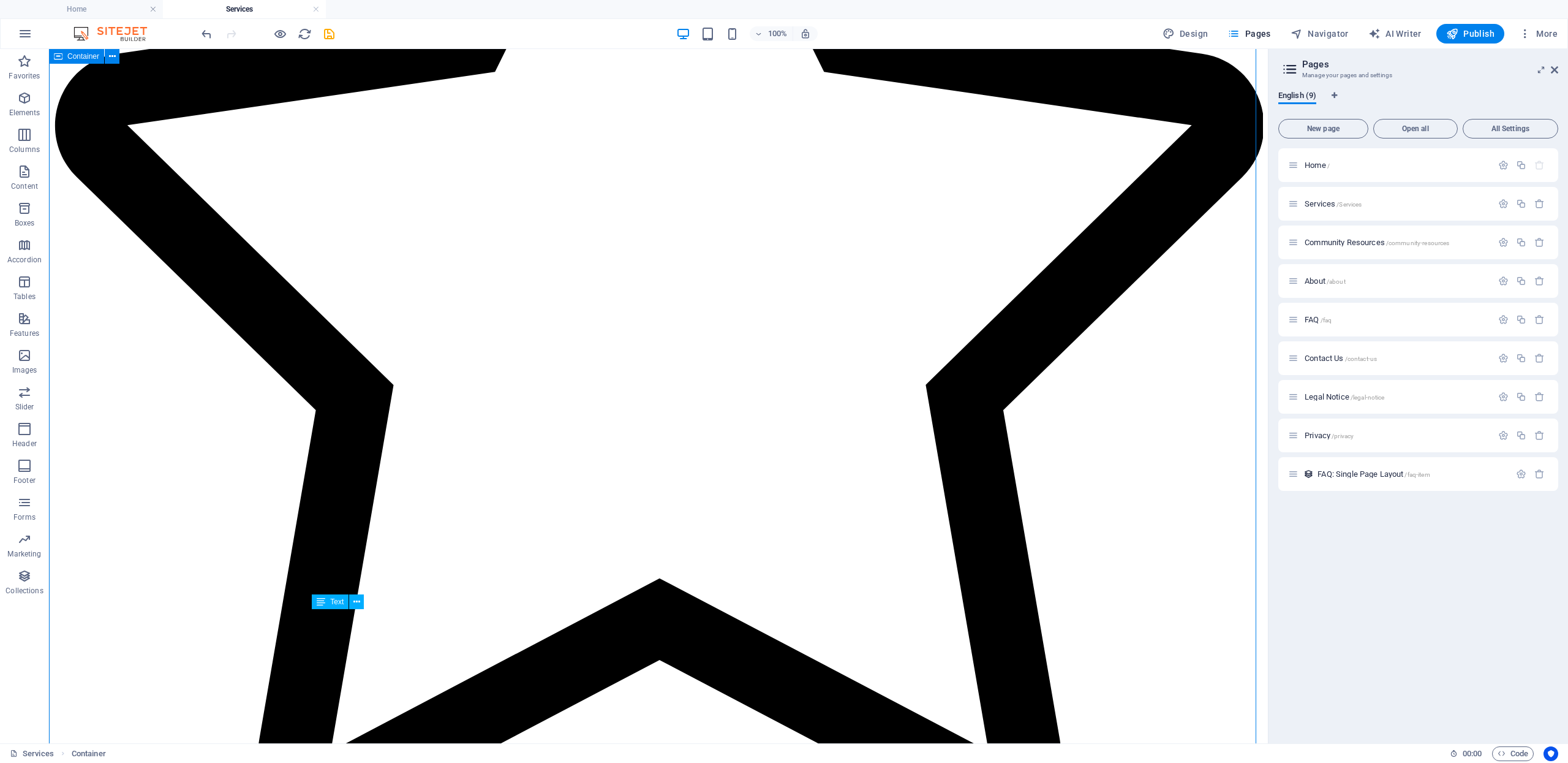
scroll to position [1545, 0]
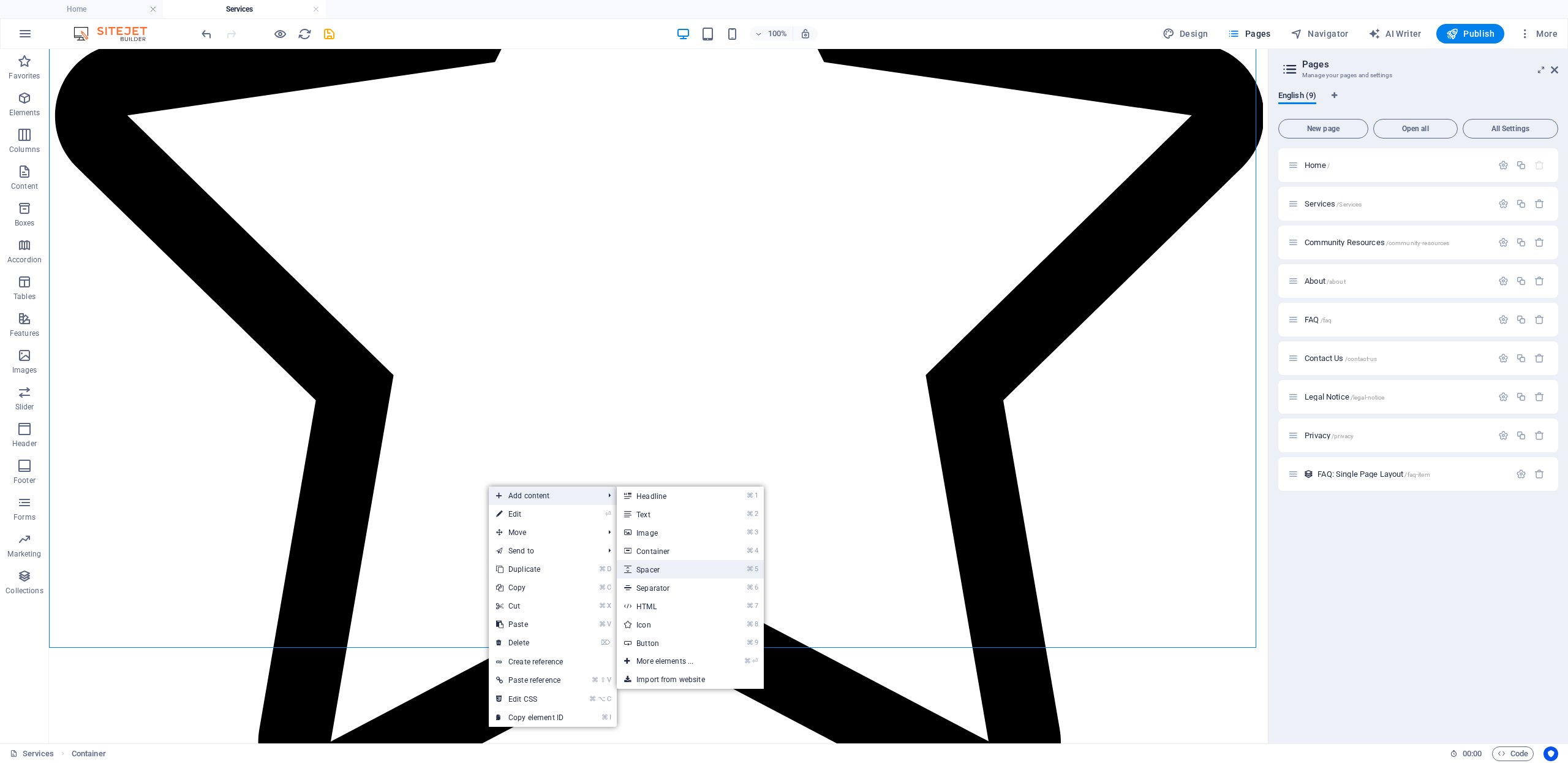
click at [665, 567] on link "⌘ 5 Spacer" at bounding box center [667, 570] width 101 height 19
select select "px"
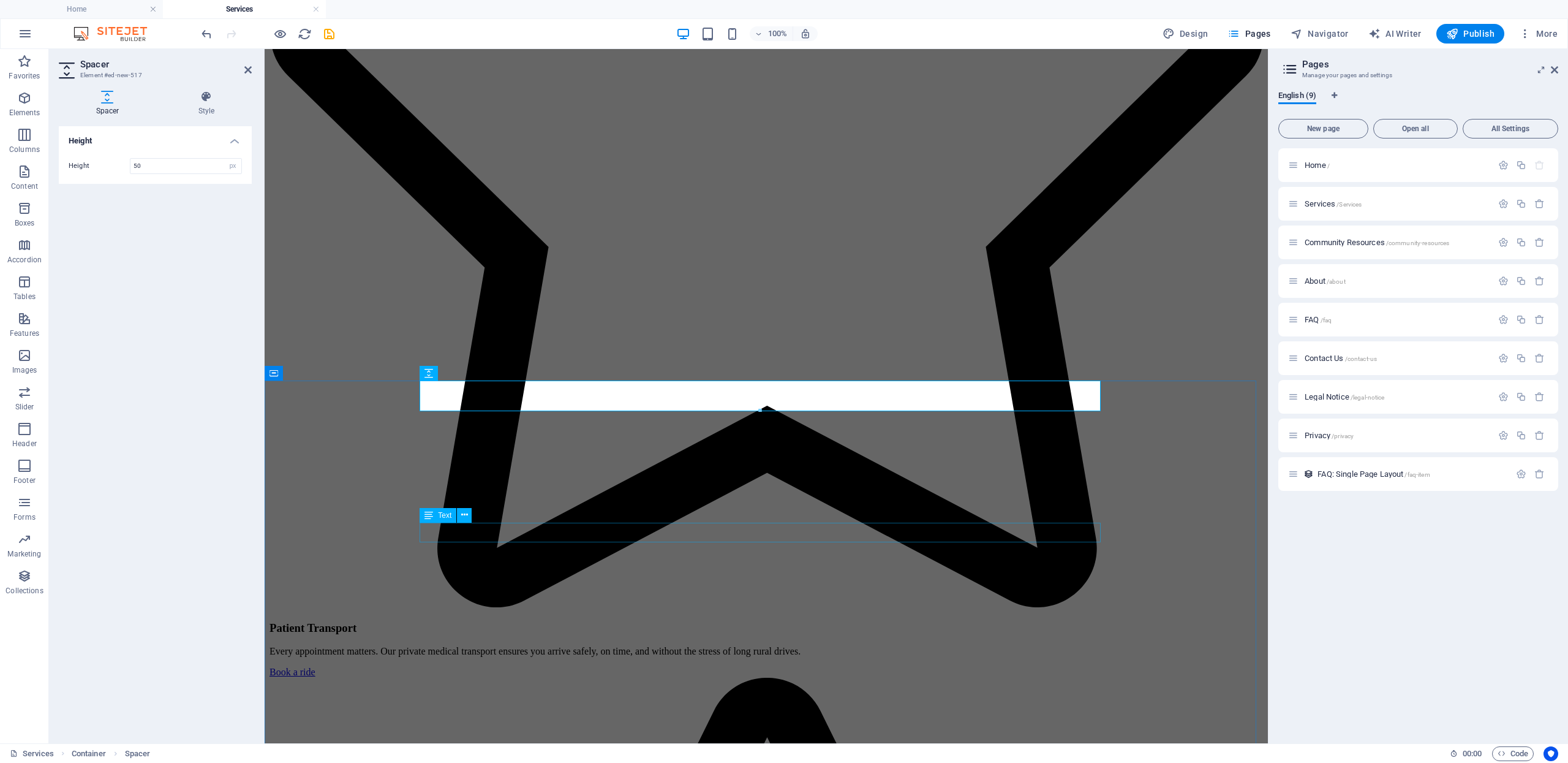
scroll to position [780, 0]
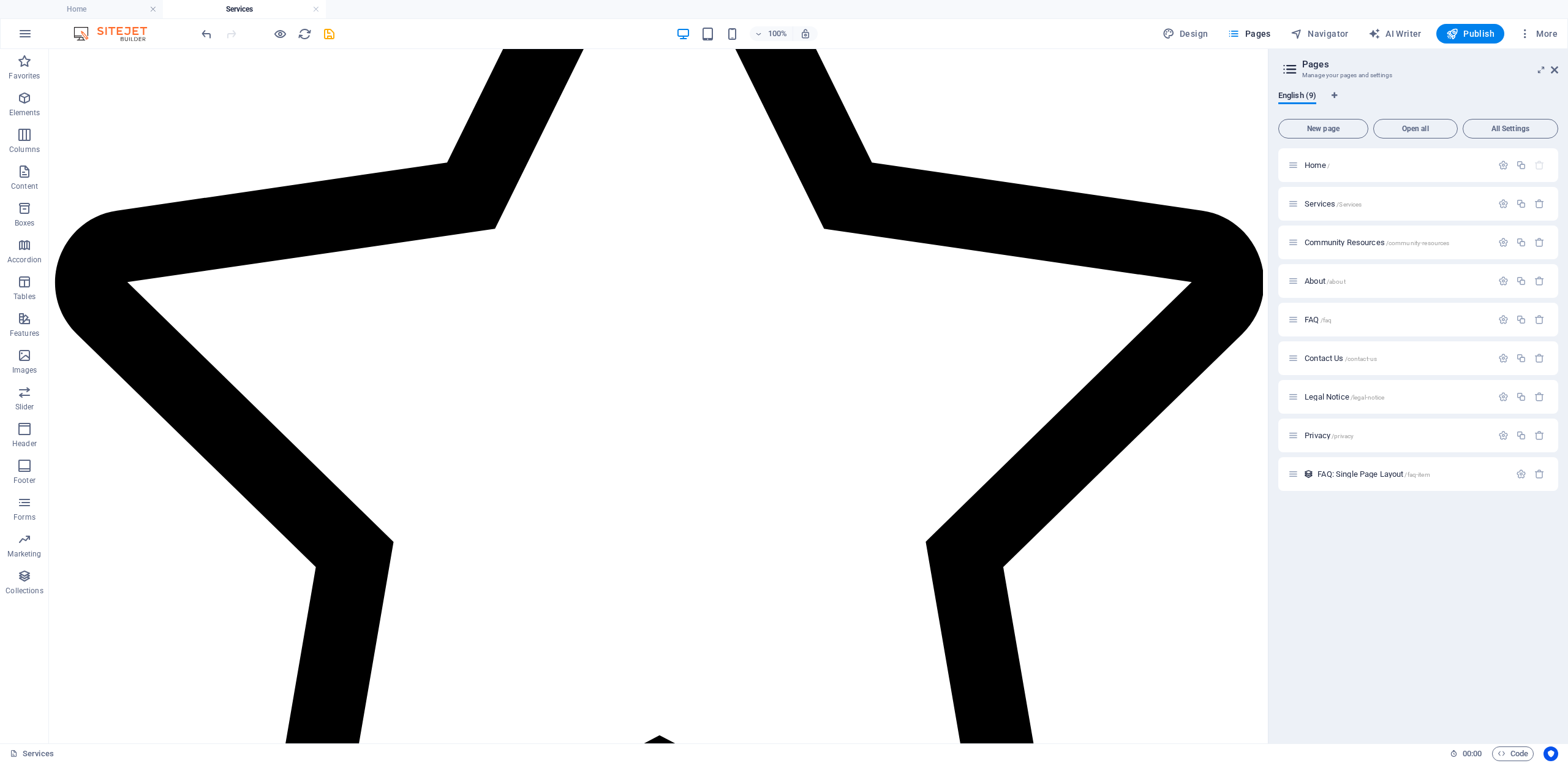
scroll to position [1459, 0]
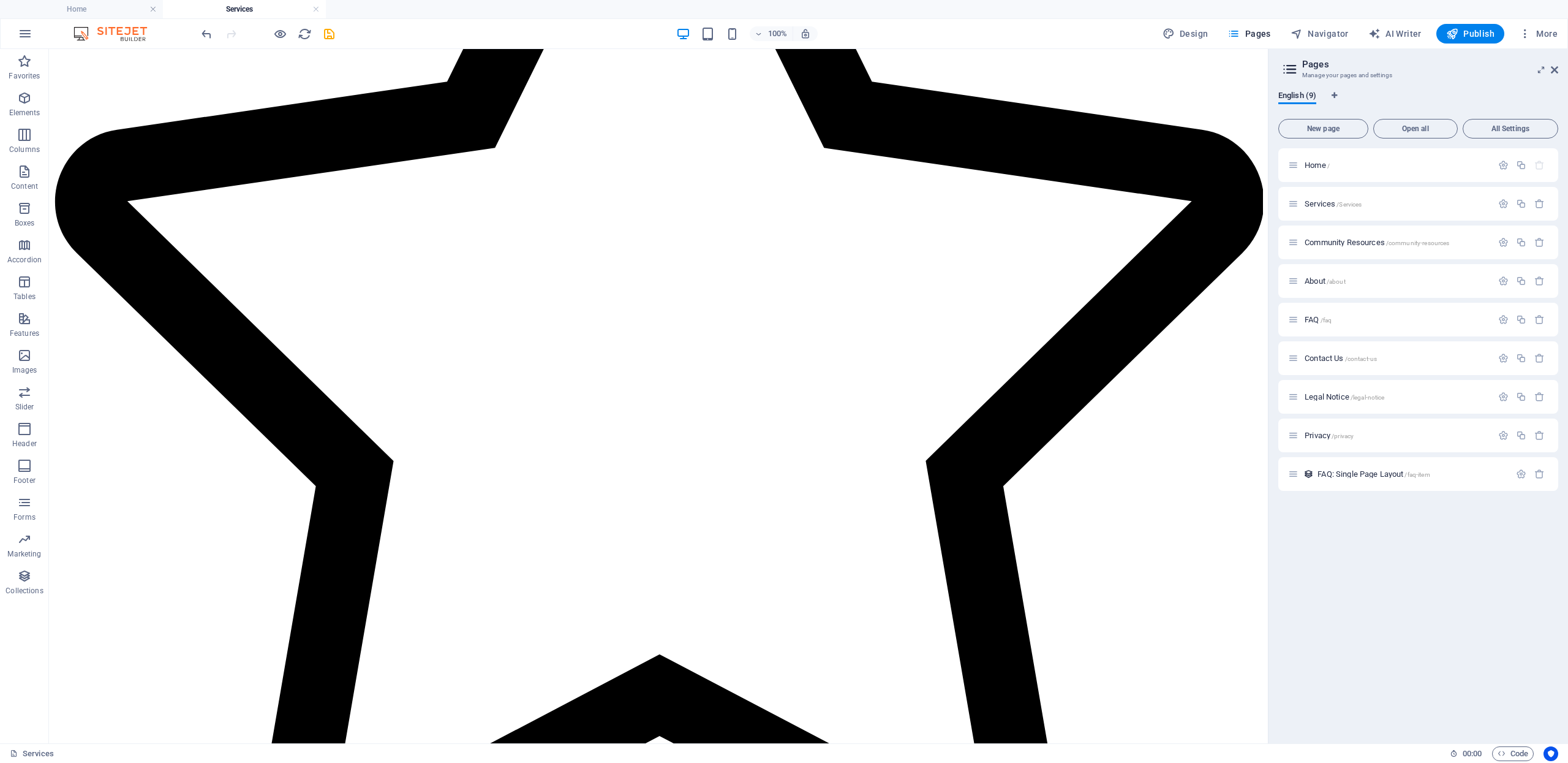
drag, startPoint x: 505, startPoint y: 395, endPoint x: 503, endPoint y: 578, distance: 183.0
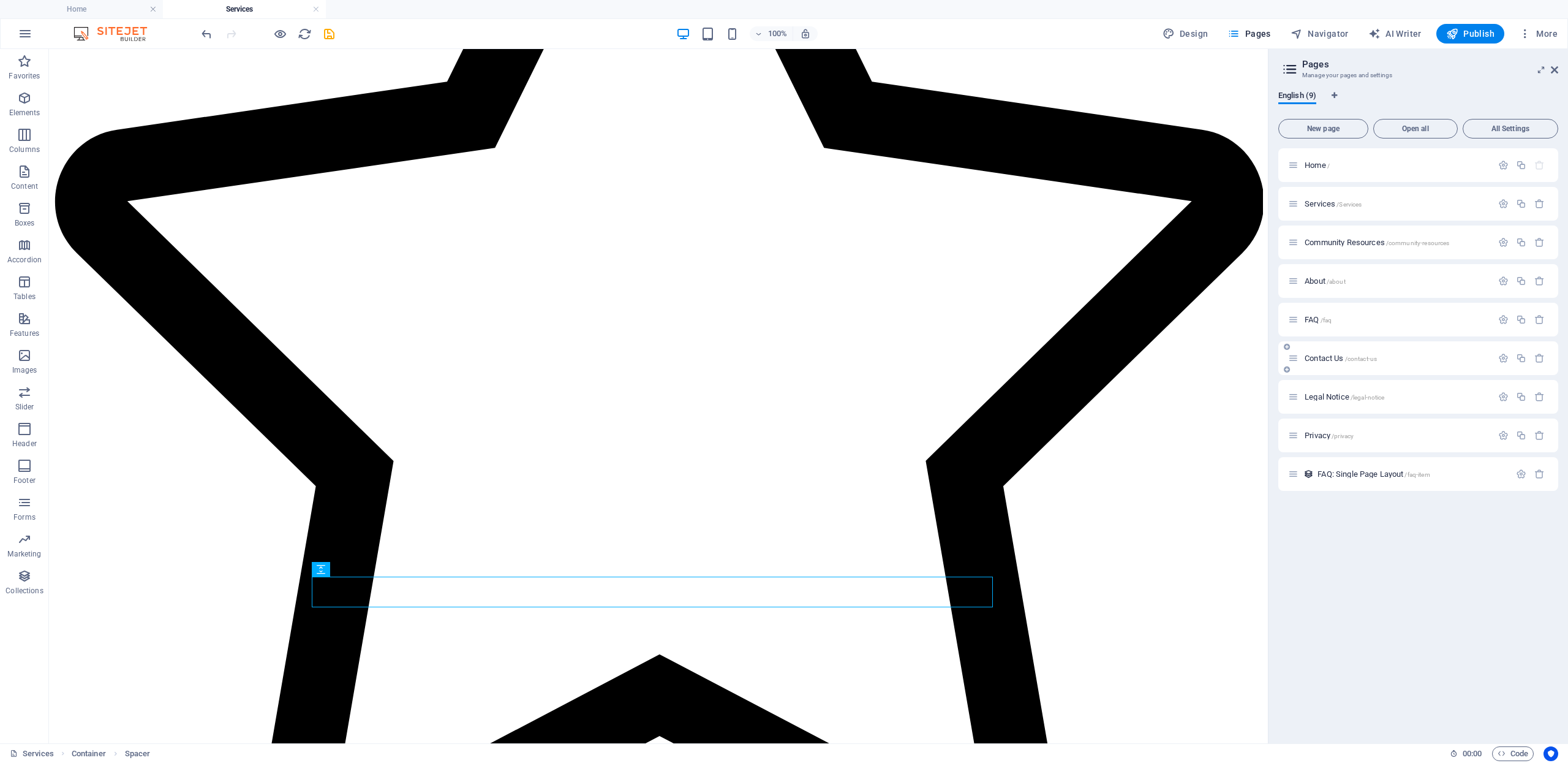
click at [1342, 354] on span "Contact Us /contact-us" at bounding box center [1341, 358] width 72 height 9
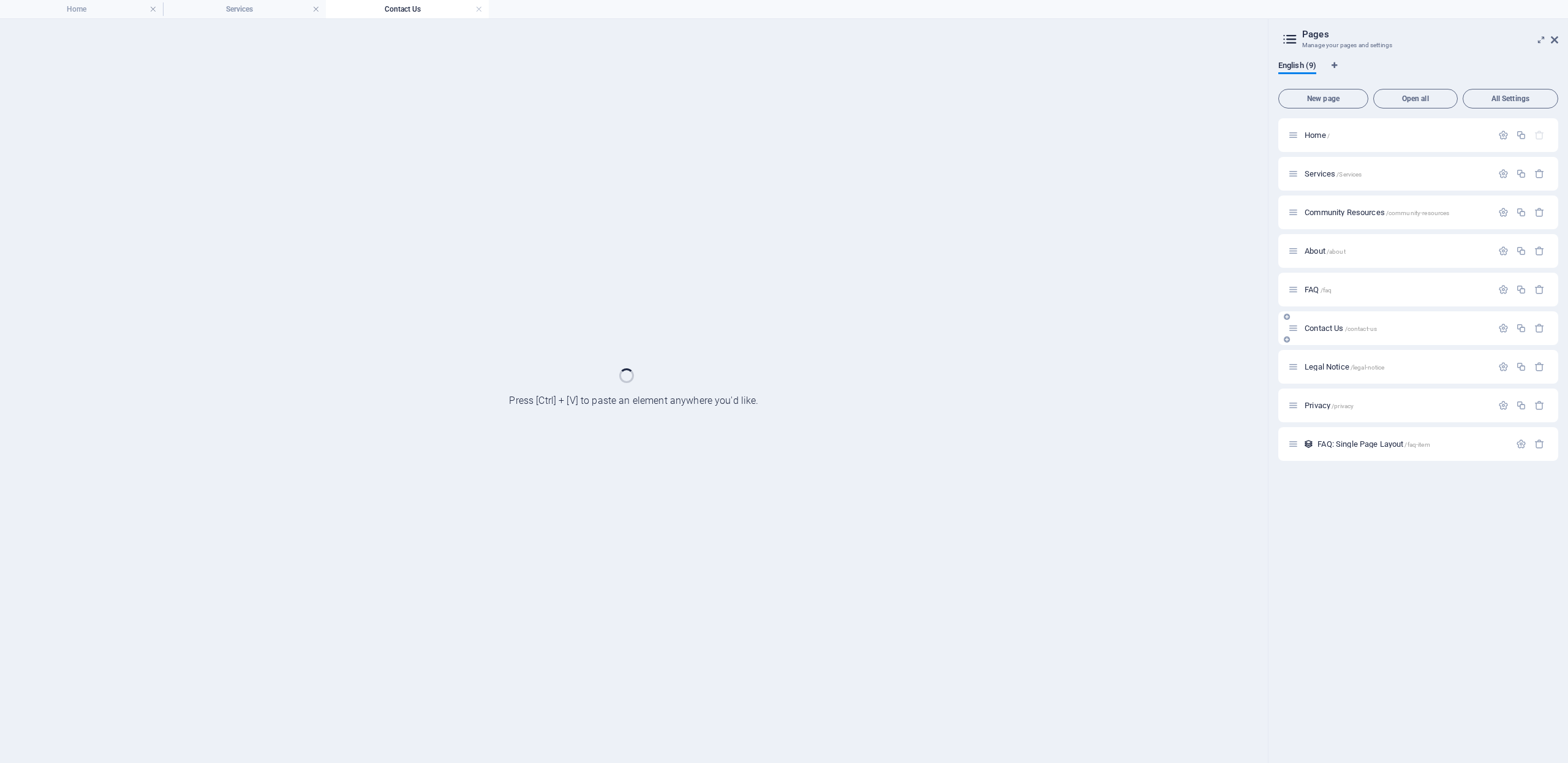
click at [1342, 354] on div "Legal Notice /legal-notice" at bounding box center [1418, 367] width 280 height 34
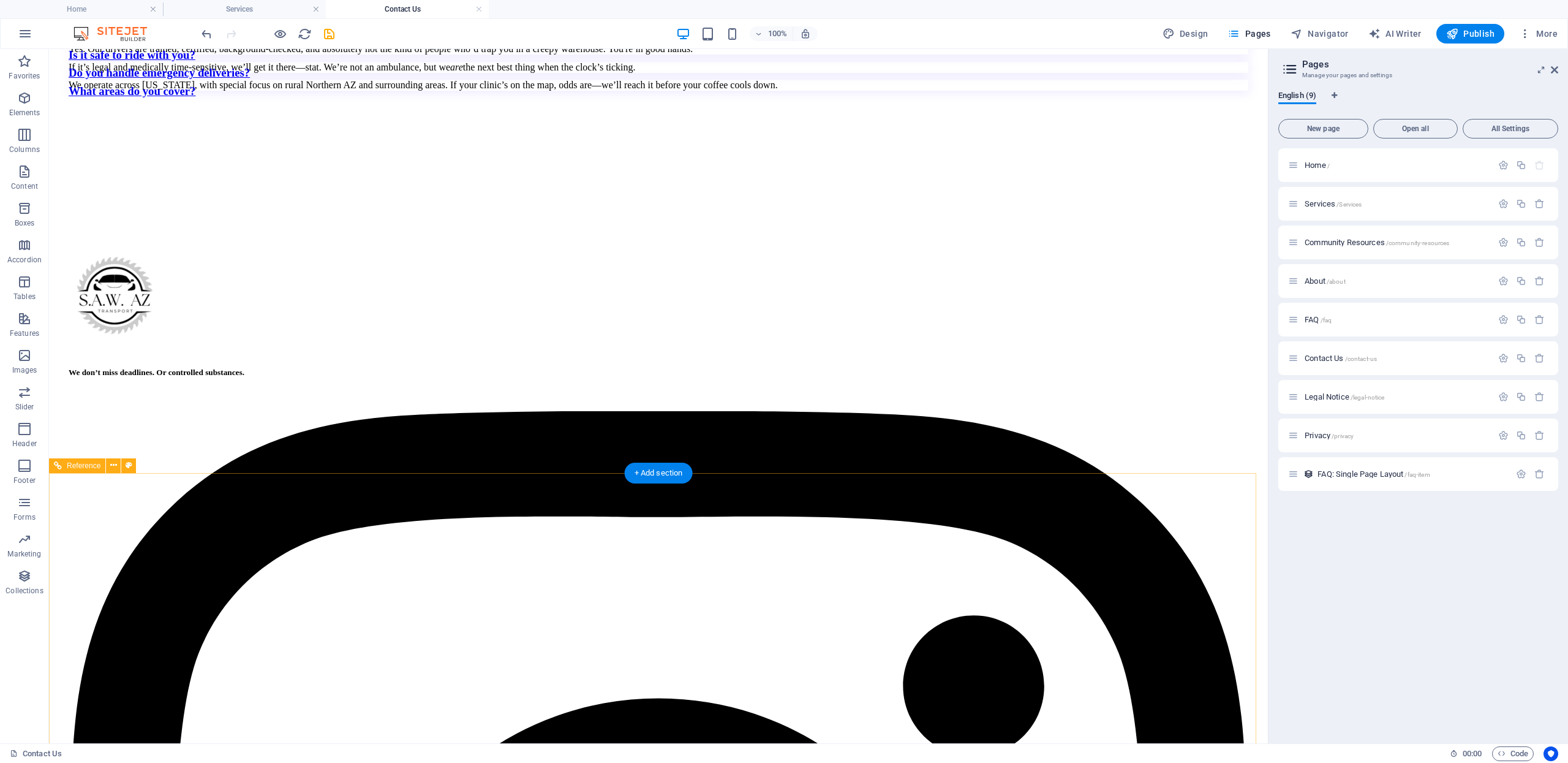
scroll to position [1450, 0]
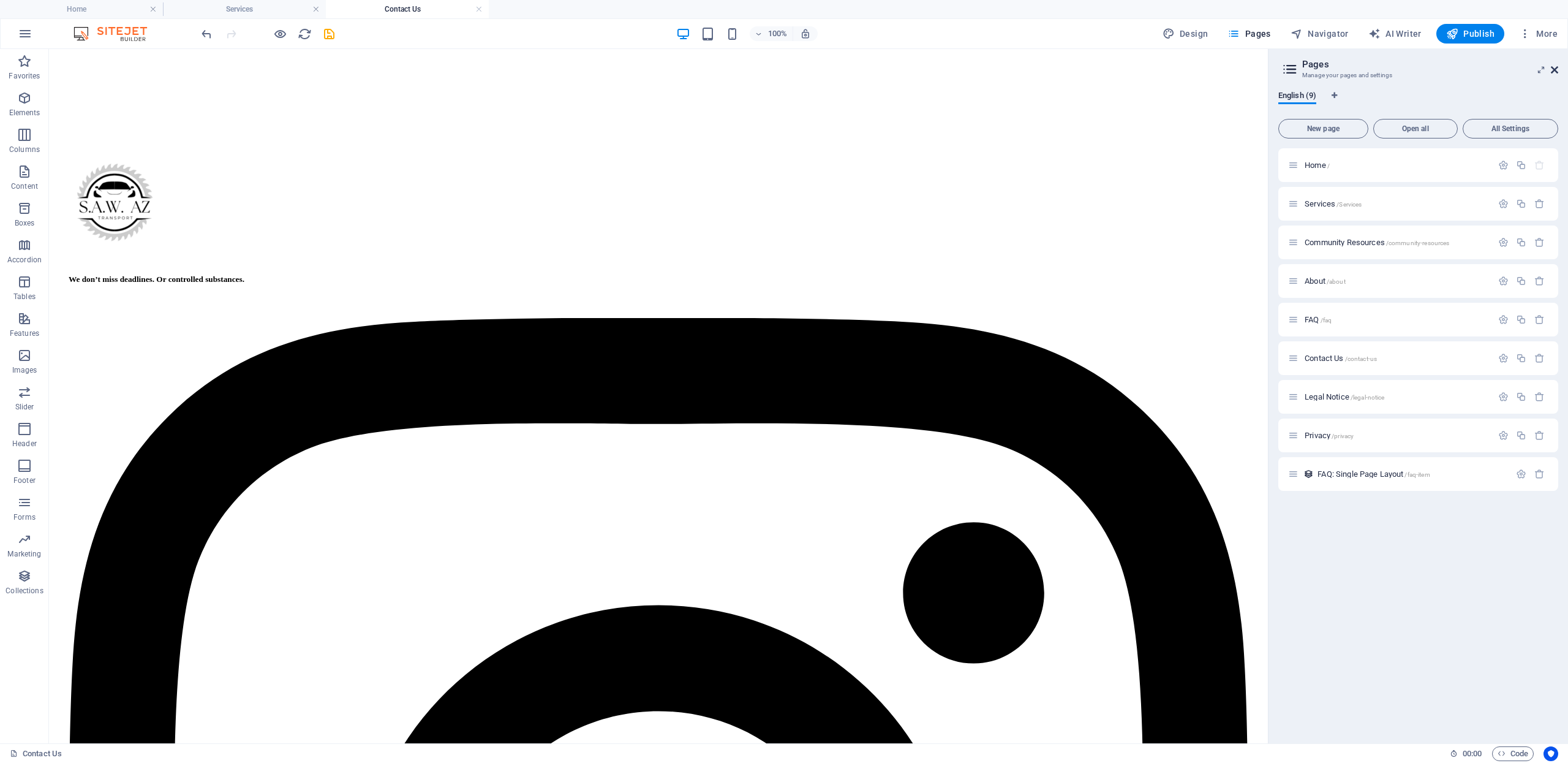
click at [1556, 68] on icon at bounding box center [1554, 70] width 7 height 10
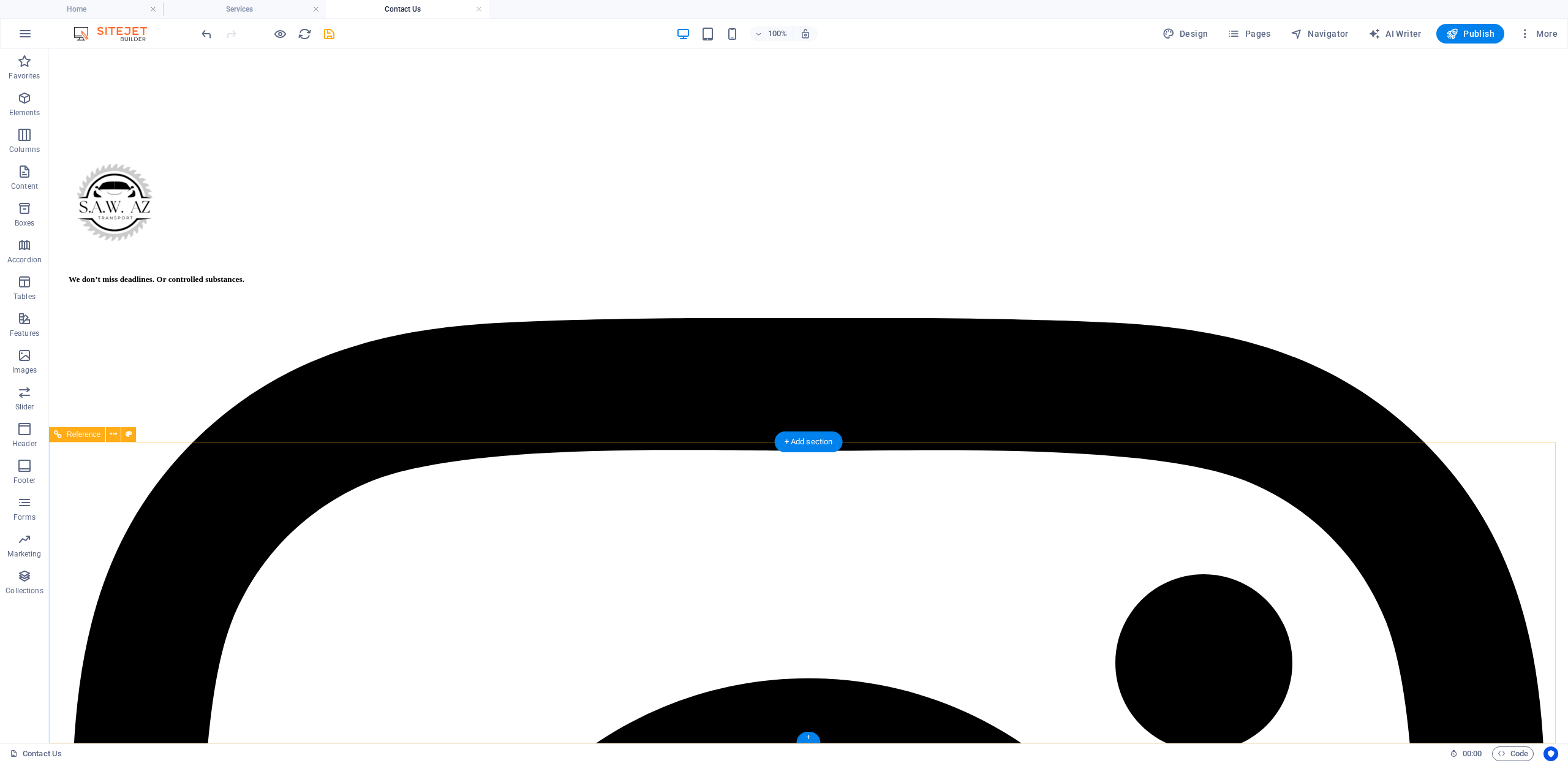
click at [527, 284] on div "We don’t miss deadlines. Or controlled substances." at bounding box center [808, 280] width 1480 height 10
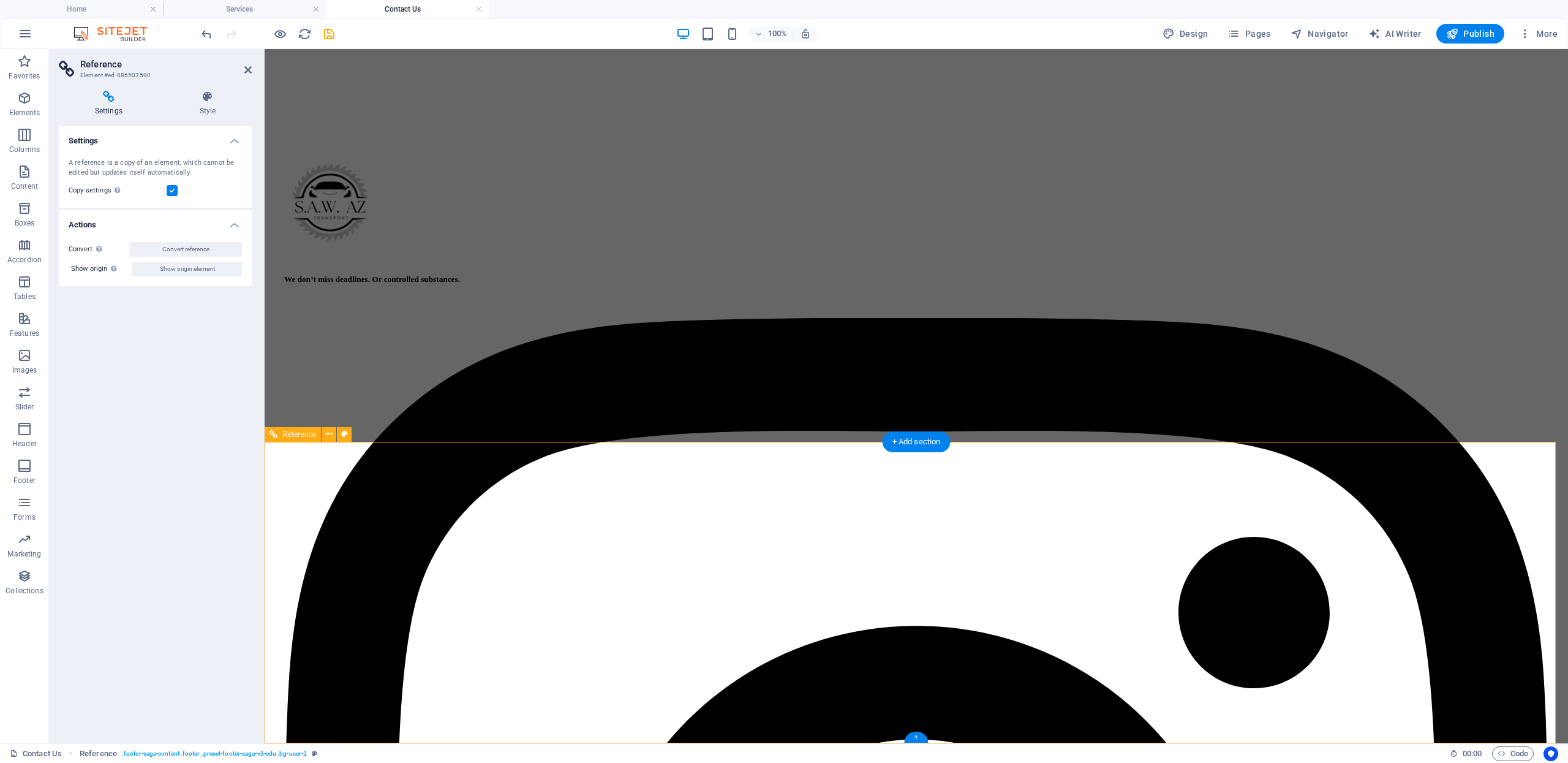
click at [646, 284] on div "We don’t miss deadlines. Or controlled substances." at bounding box center [916, 280] width 1264 height 10
click at [635, 284] on div "We don’t miss deadlines. Or controlled substances." at bounding box center [916, 280] width 1264 height 10
click at [620, 284] on div "We don’t miss deadlines. Or controlled substances." at bounding box center [916, 280] width 1264 height 10
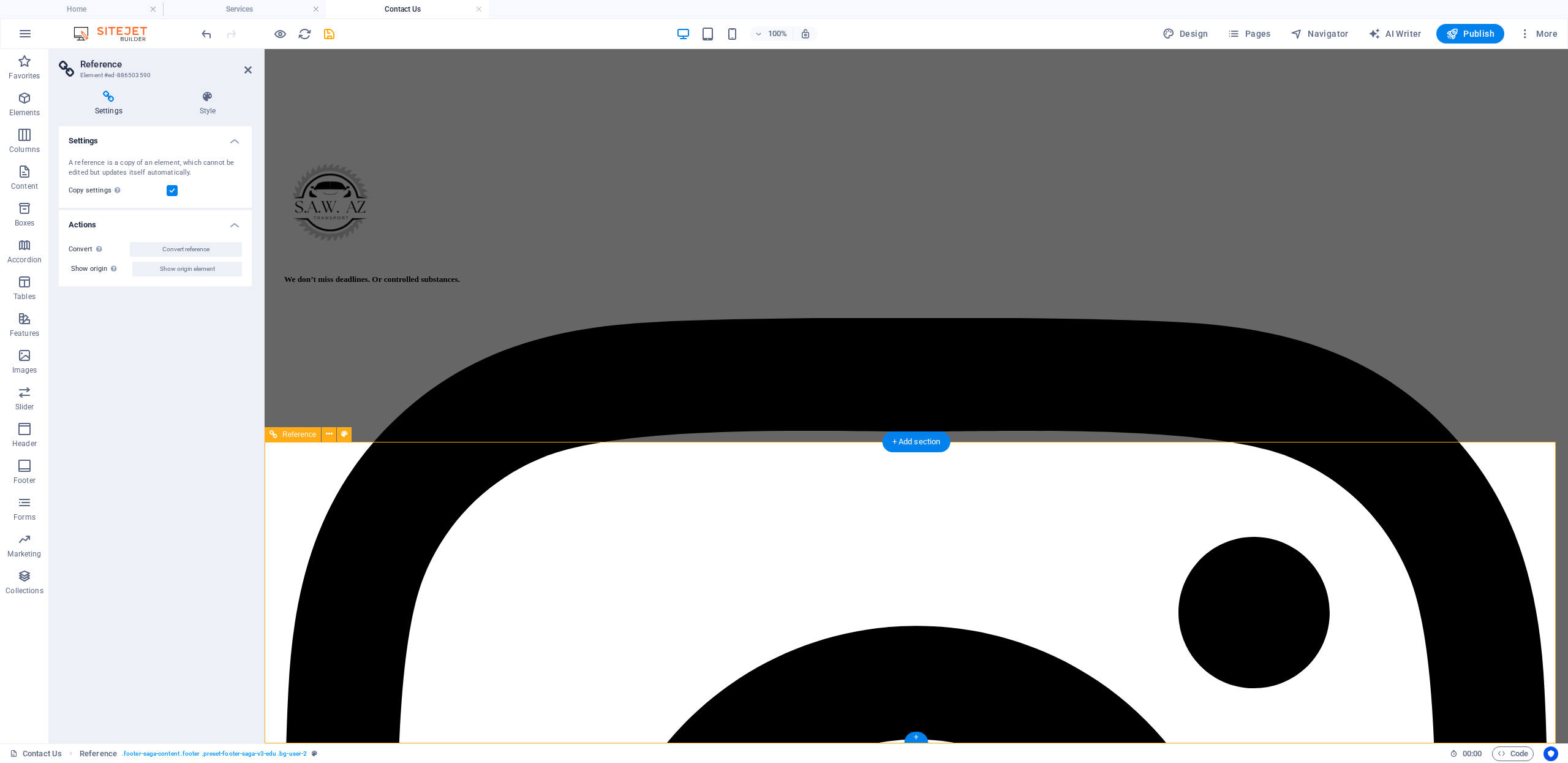
click at [620, 284] on div "We don’t miss deadlines. Or controlled substances." at bounding box center [916, 280] width 1264 height 10
click at [616, 284] on div "We don’t miss deadlines. Or controlled substances." at bounding box center [916, 280] width 1264 height 10
click at [621, 284] on div "We don’t miss deadlines. Or controlled substances." at bounding box center [916, 280] width 1264 height 10
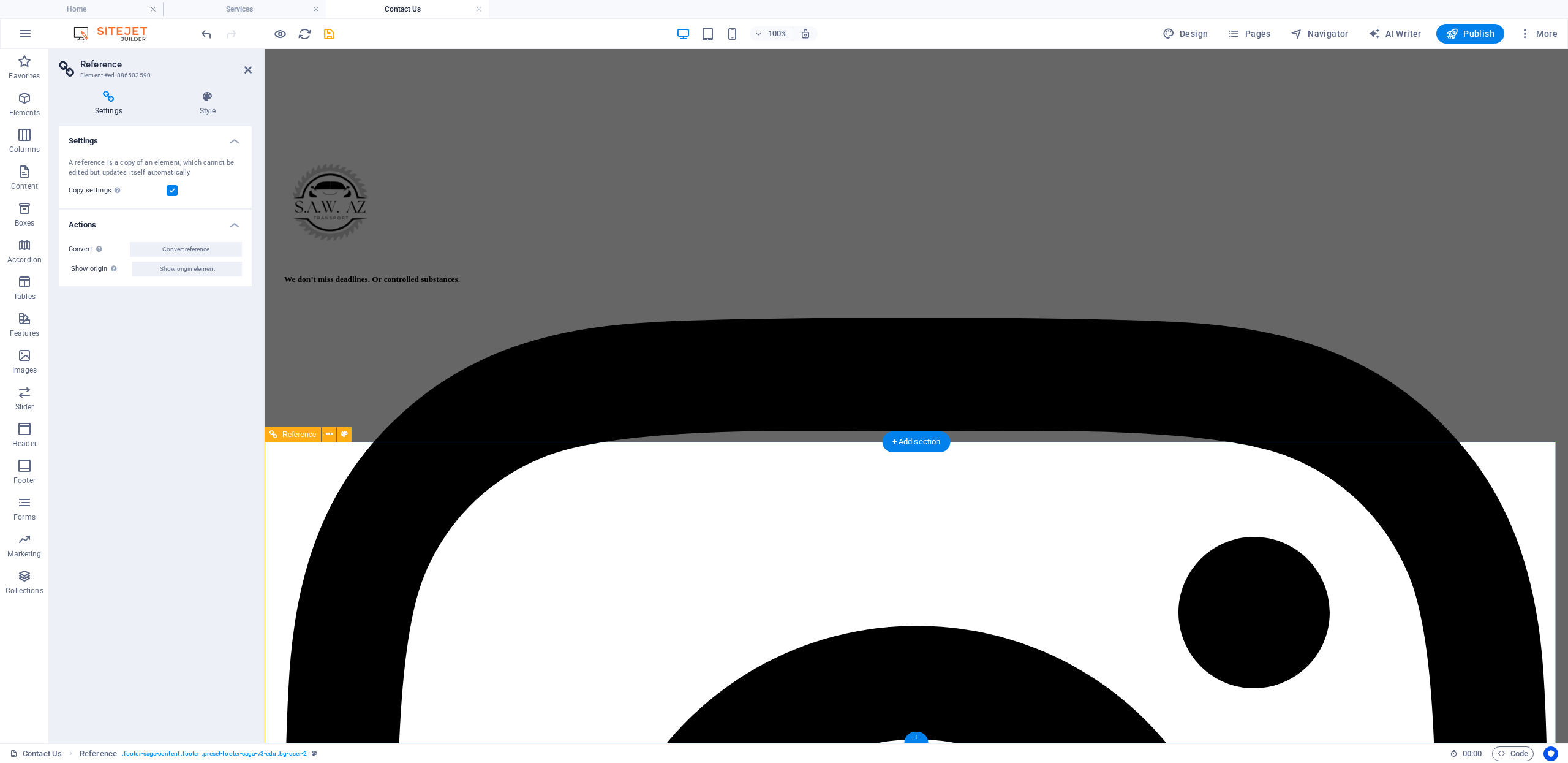
click at [621, 284] on div "We don’t miss deadlines. Or controlled substances." at bounding box center [916, 280] width 1264 height 10
click at [207, 101] on icon at bounding box center [208, 97] width 88 height 12
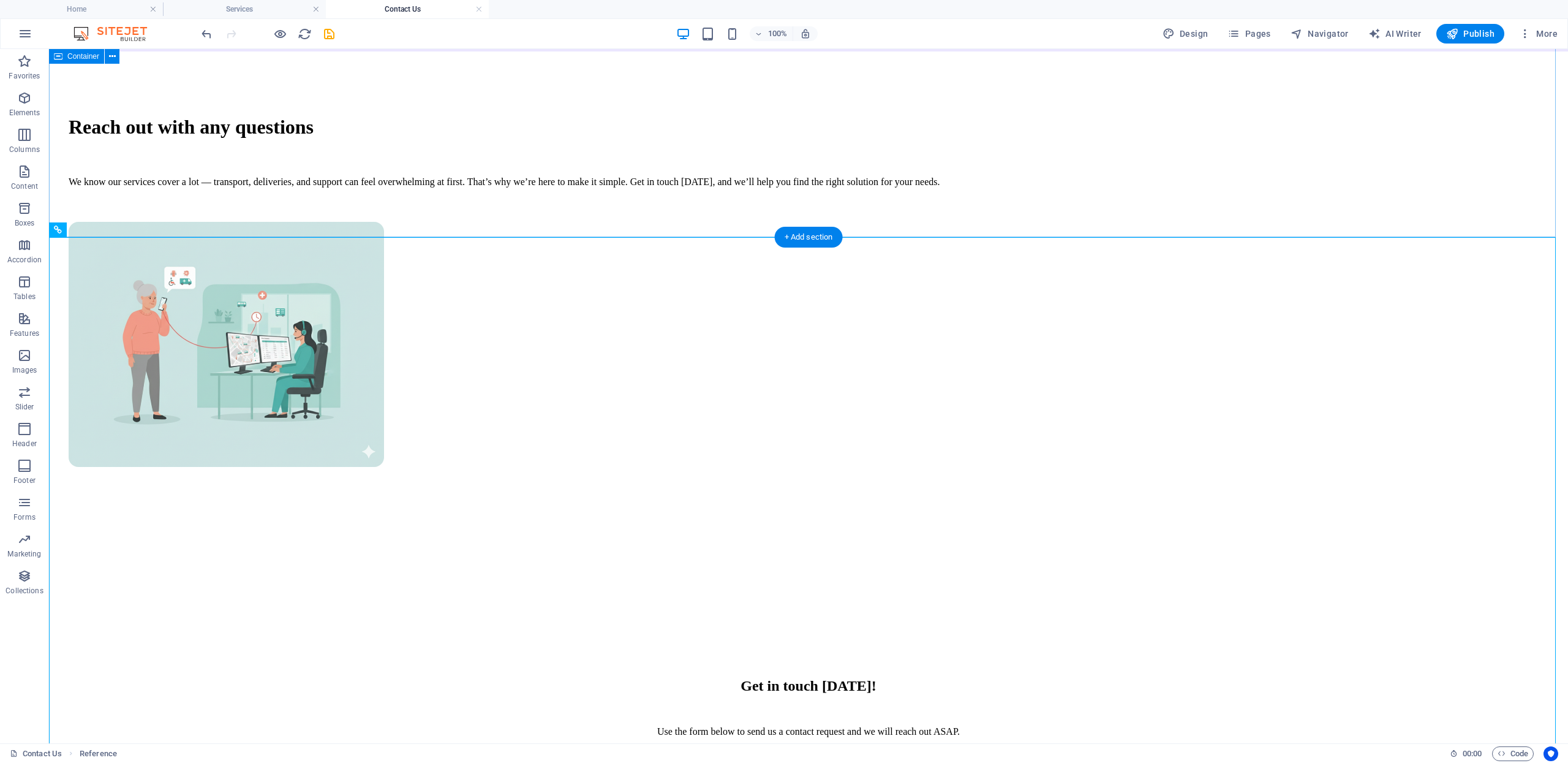
scroll to position [0, 0]
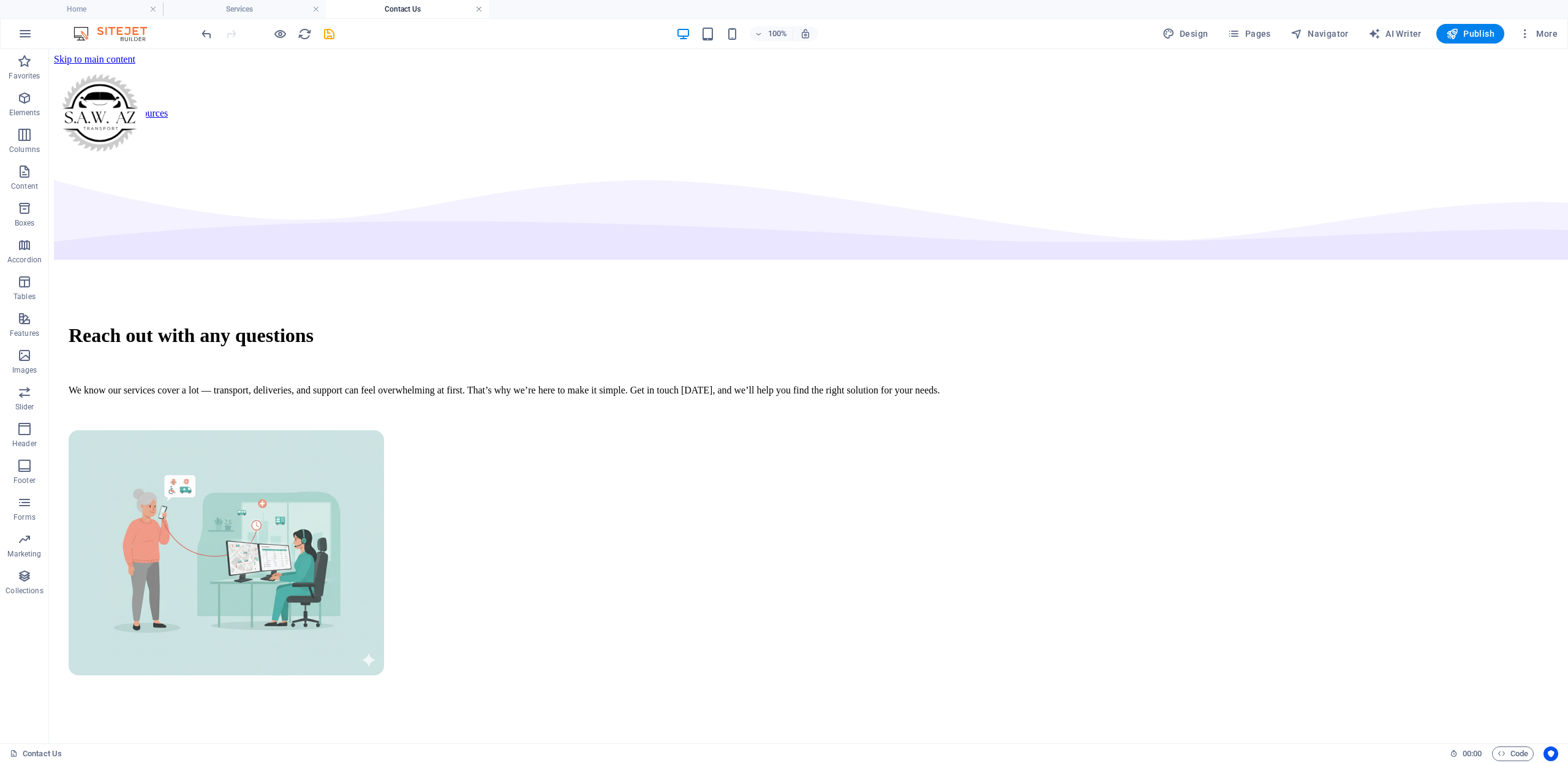
click at [480, 9] on link at bounding box center [479, 9] width 7 height 12
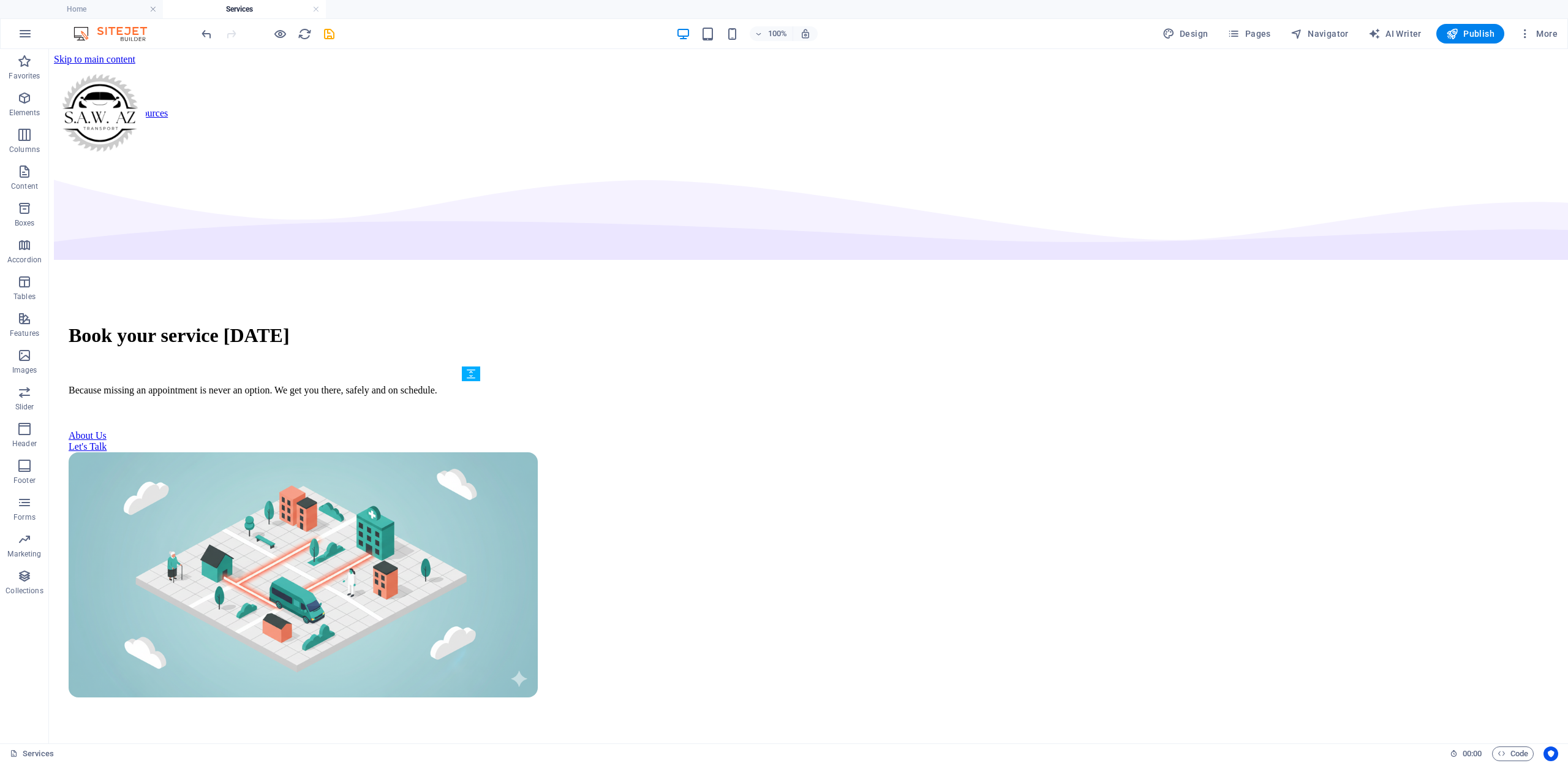
scroll to position [1459, 0]
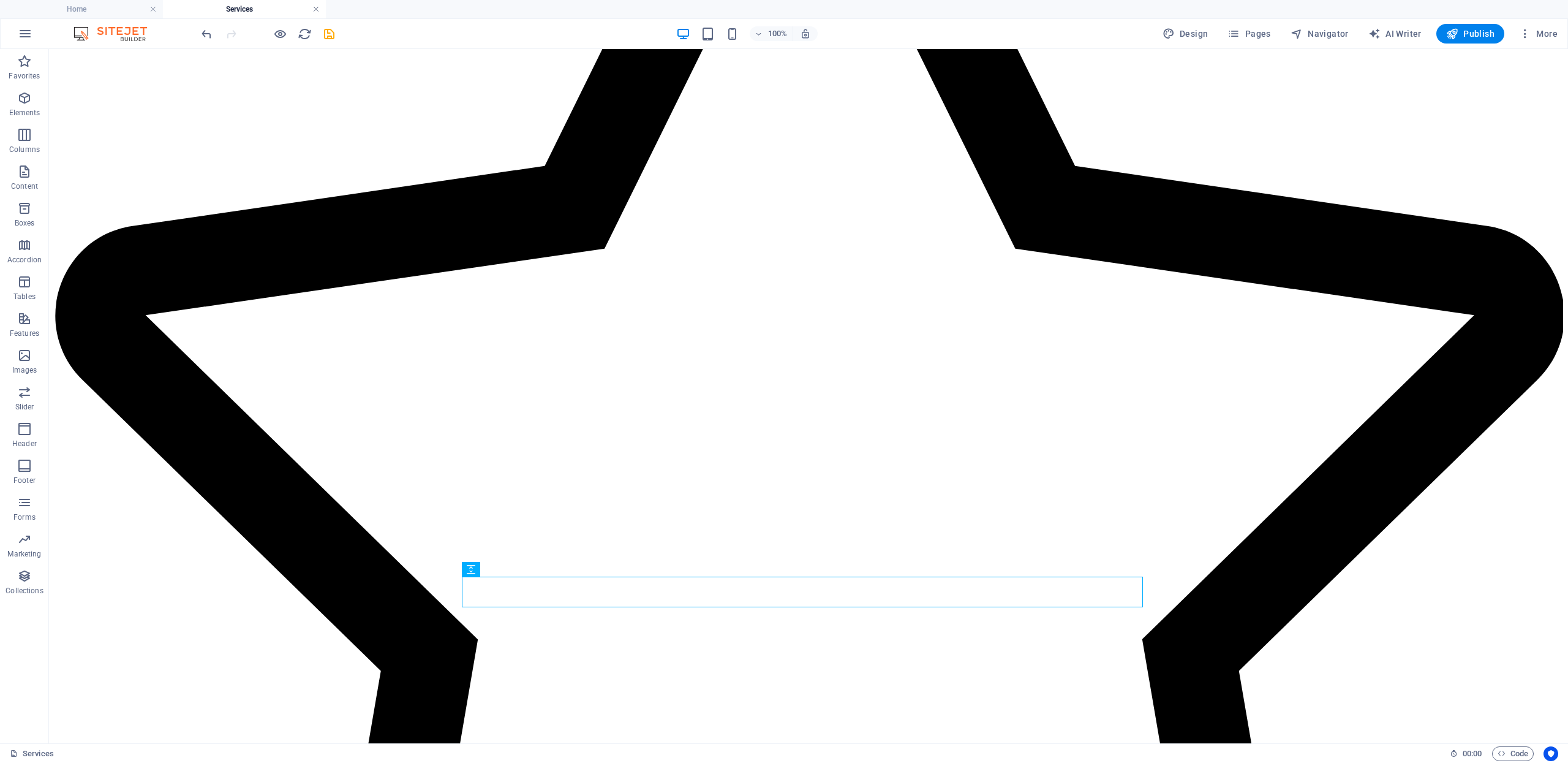
click at [314, 12] on link at bounding box center [316, 9] width 7 height 12
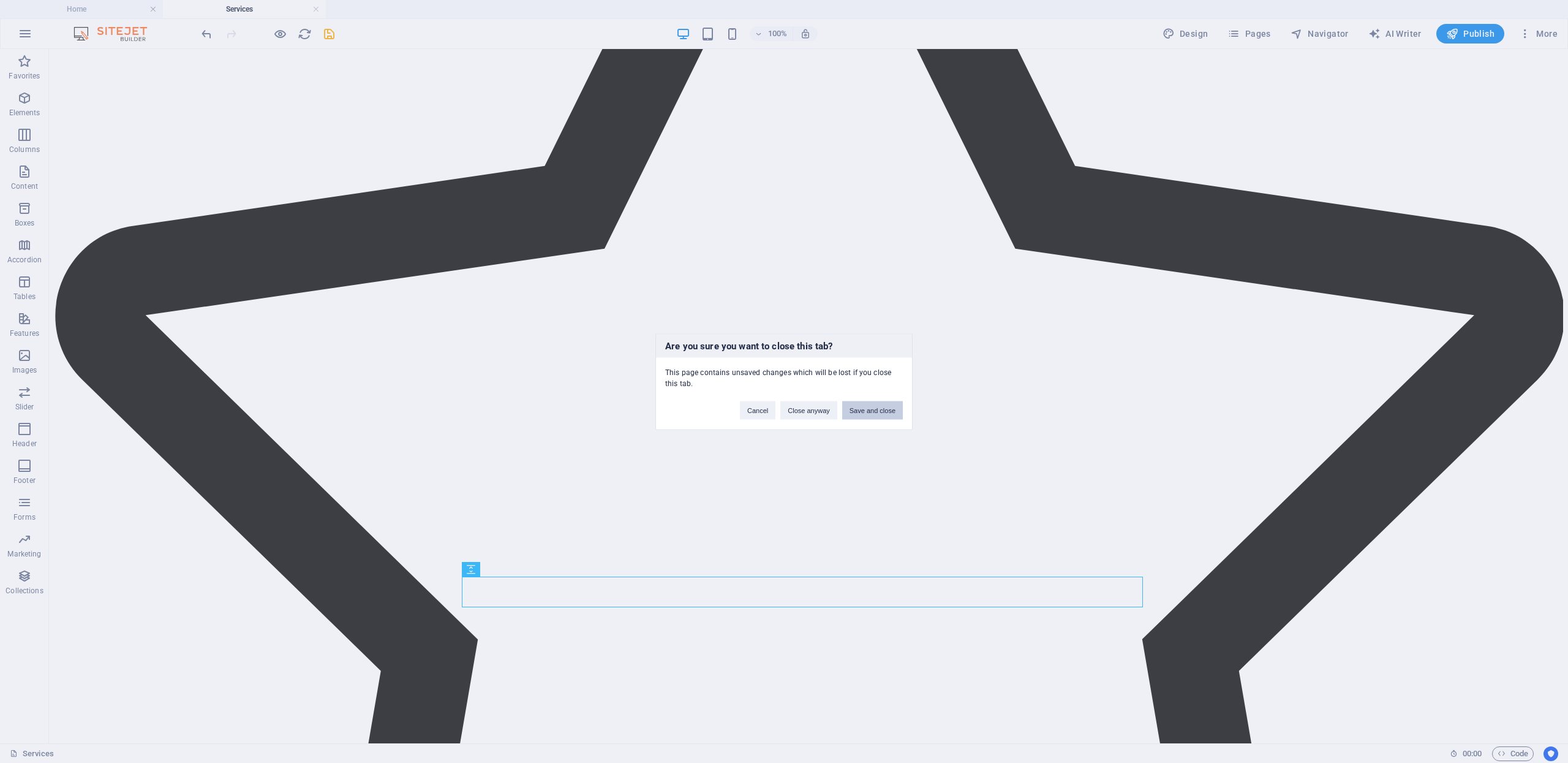
click at [873, 409] on button "Save and close" at bounding box center [873, 410] width 61 height 19
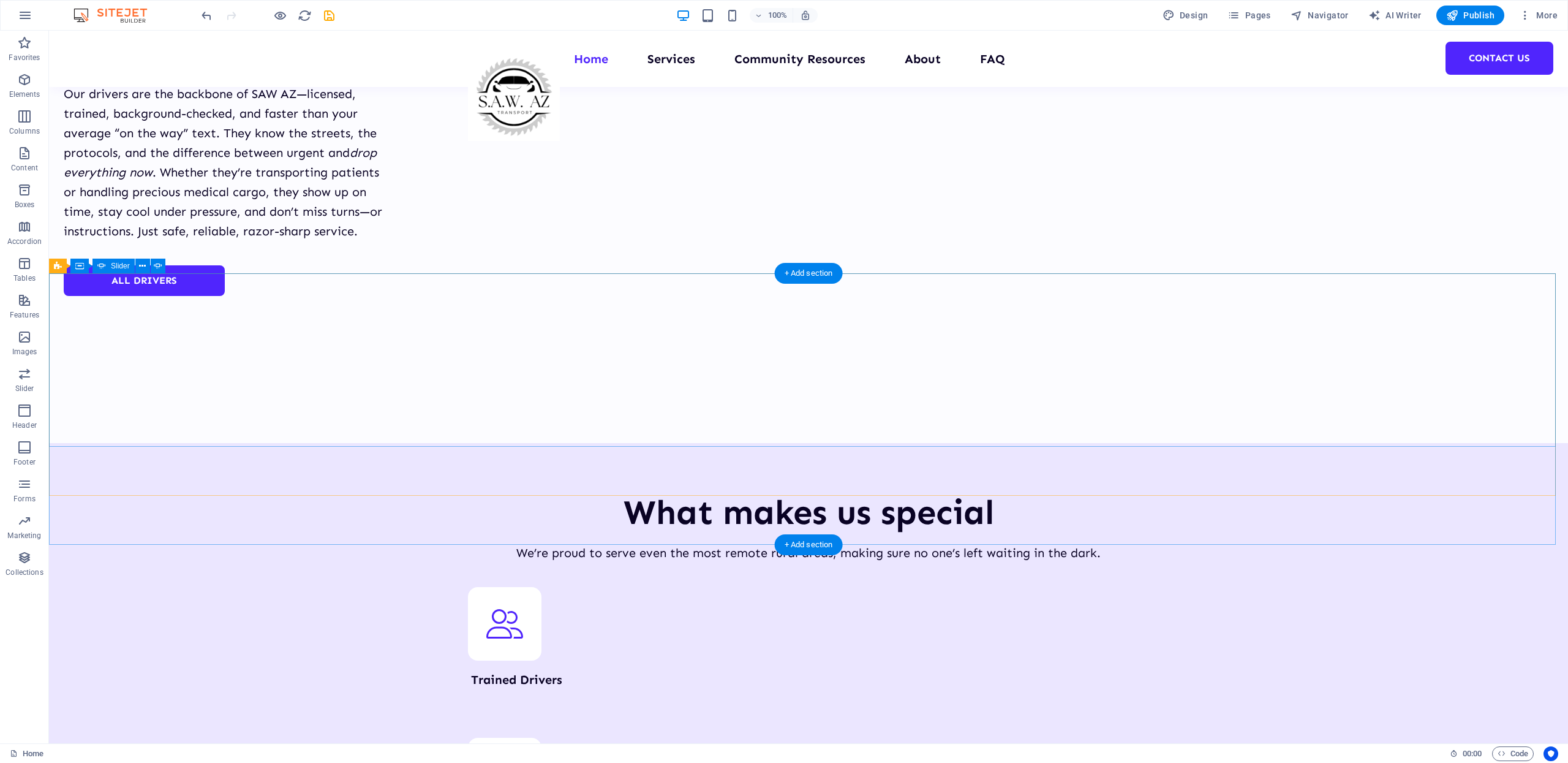
scroll to position [3462, 0]
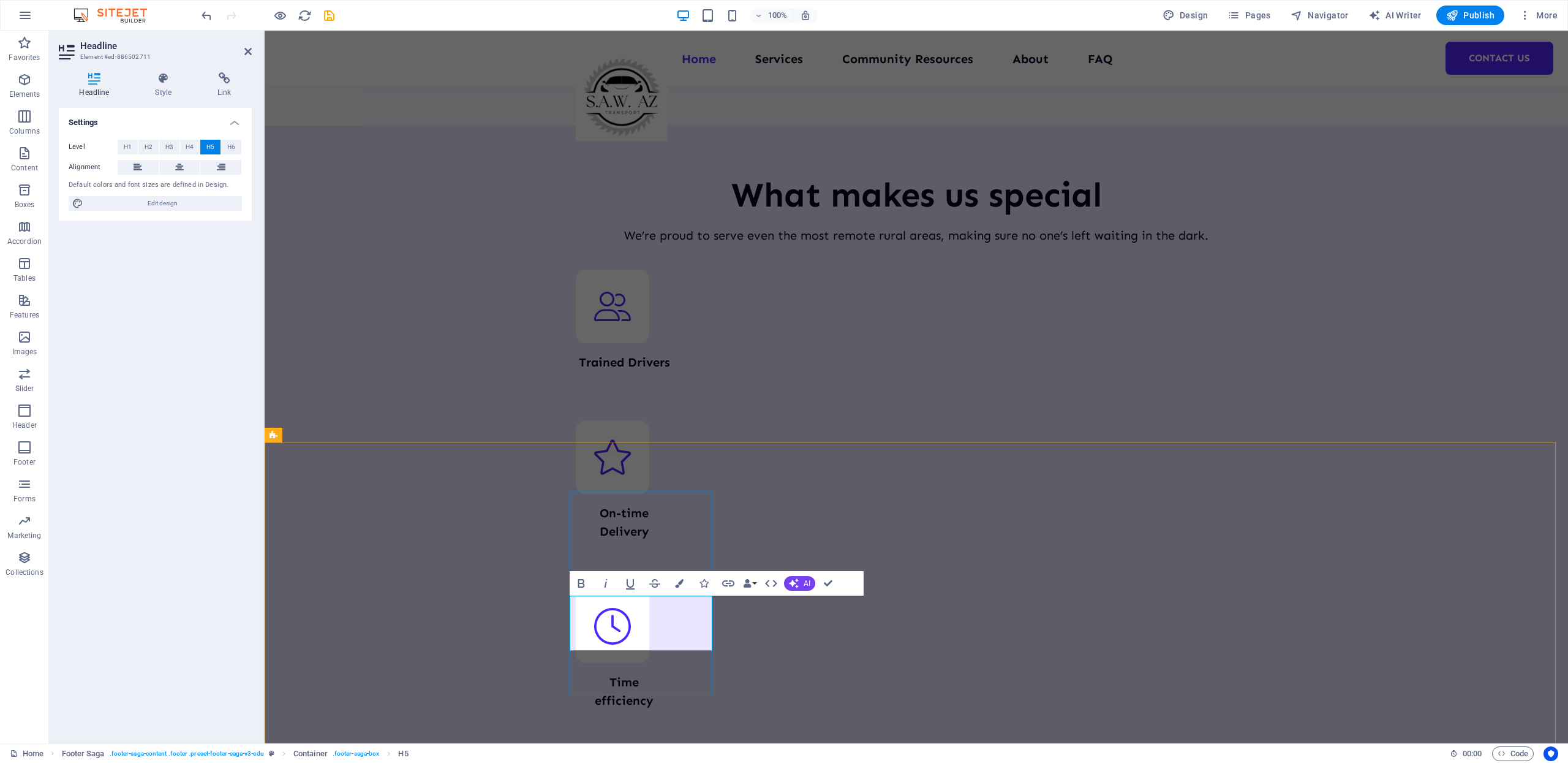
drag, startPoint x: 643, startPoint y: 640, endPoint x: 652, endPoint y: 626, distance: 16.6
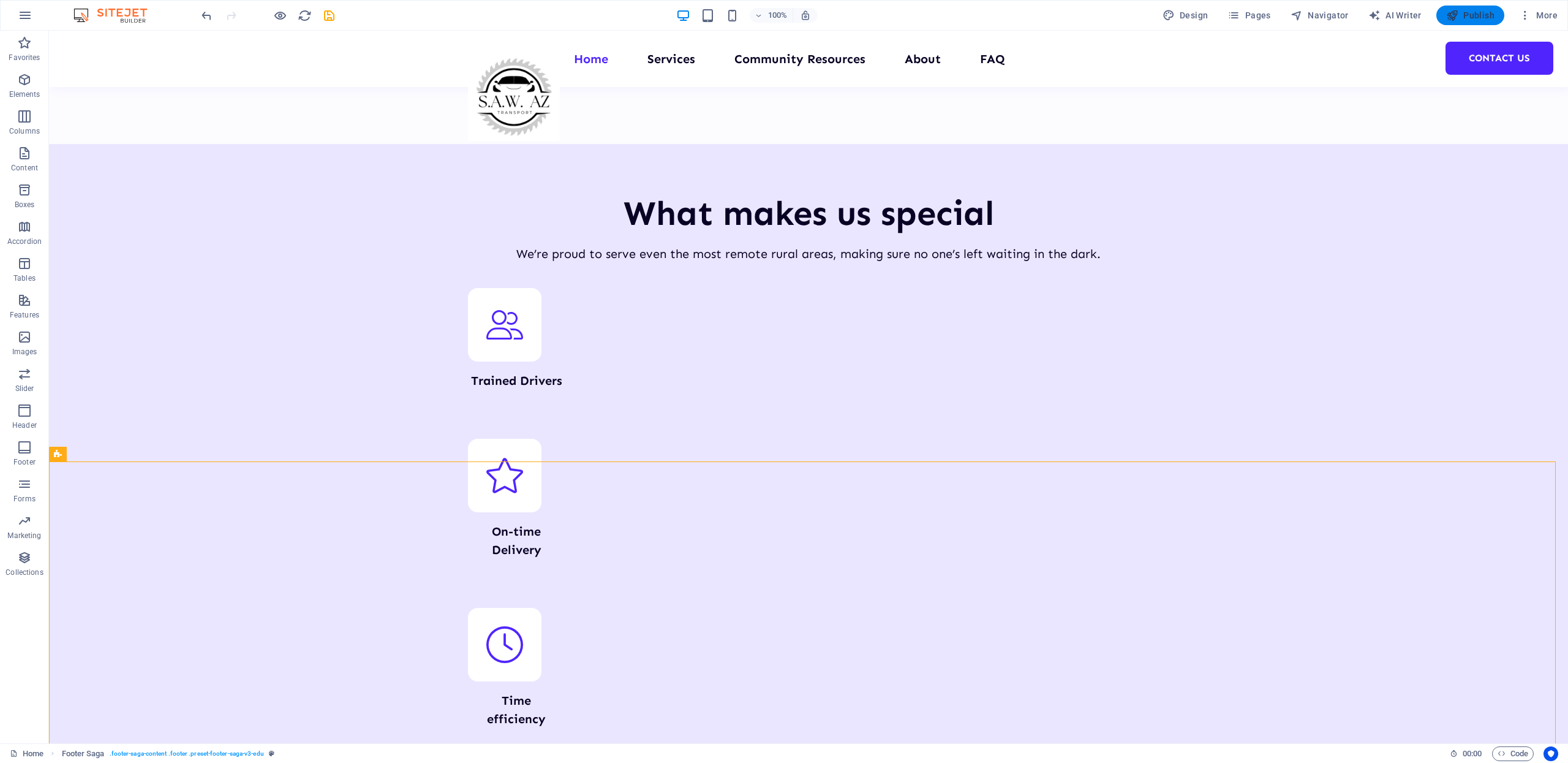
click at [1479, 21] on span "Publish" at bounding box center [1470, 16] width 48 height 12
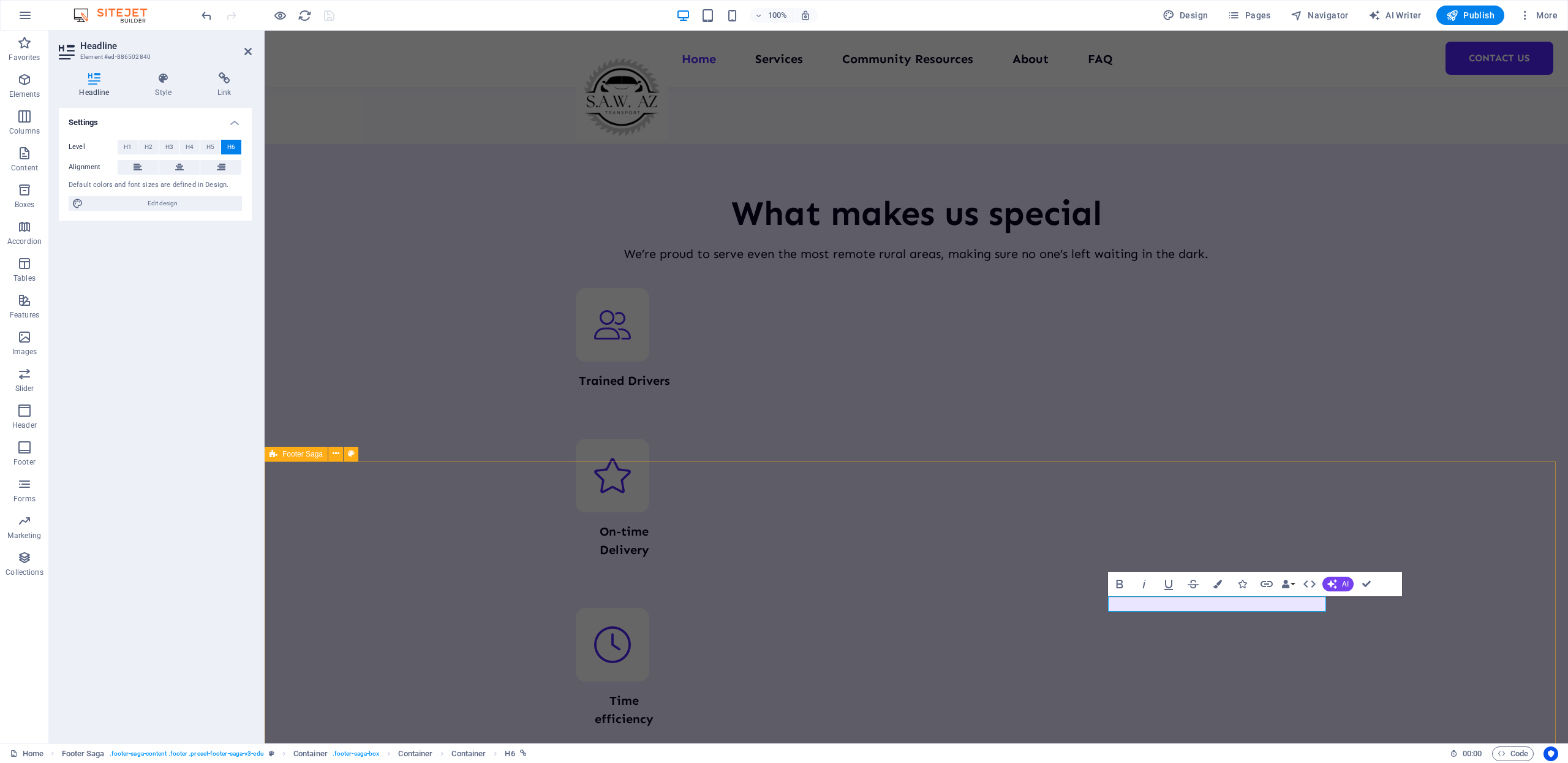
scroll to position [3423, 0]
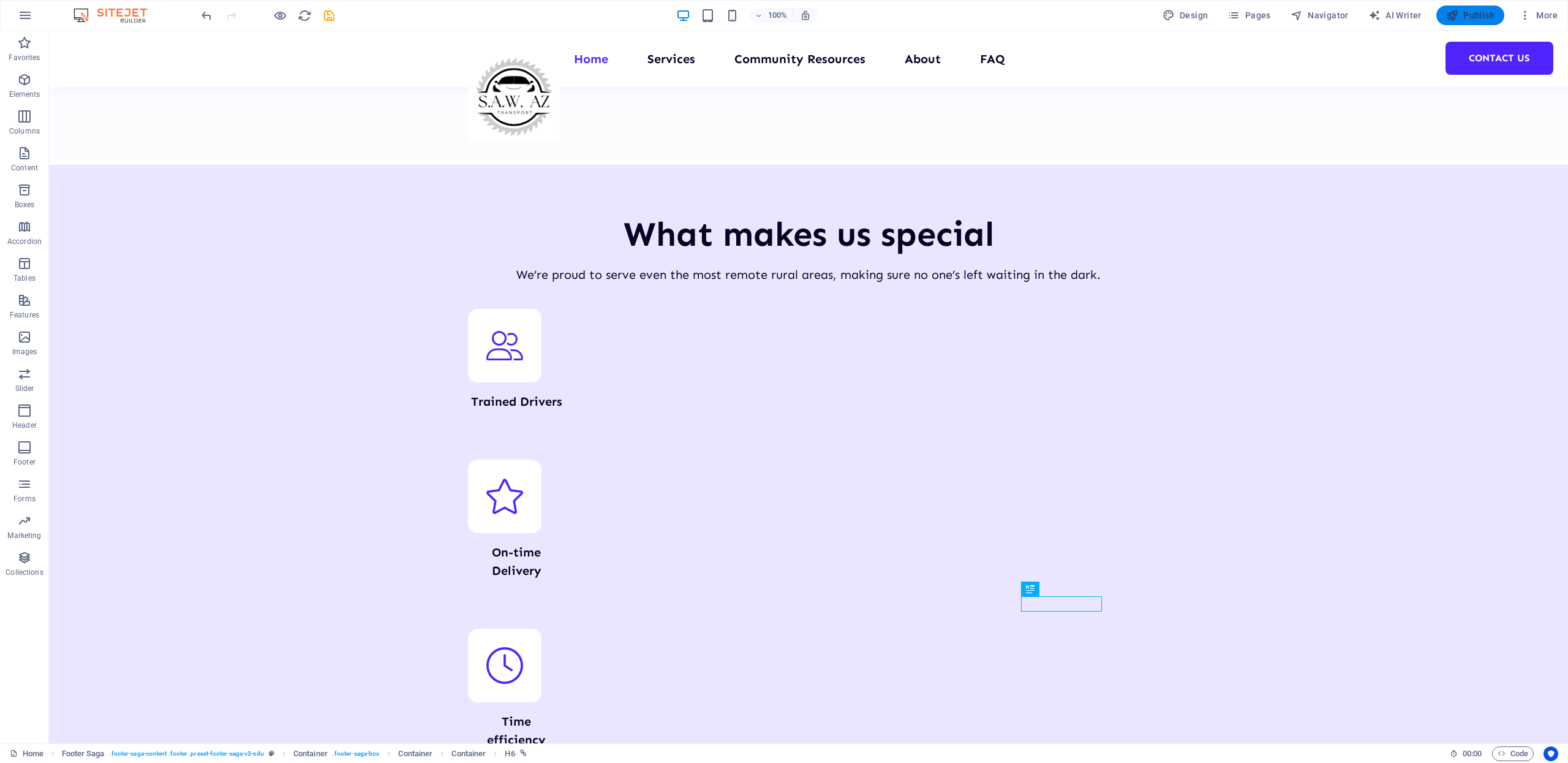
click at [1477, 9] on span "Publish" at bounding box center [1470, 16] width 48 height 12
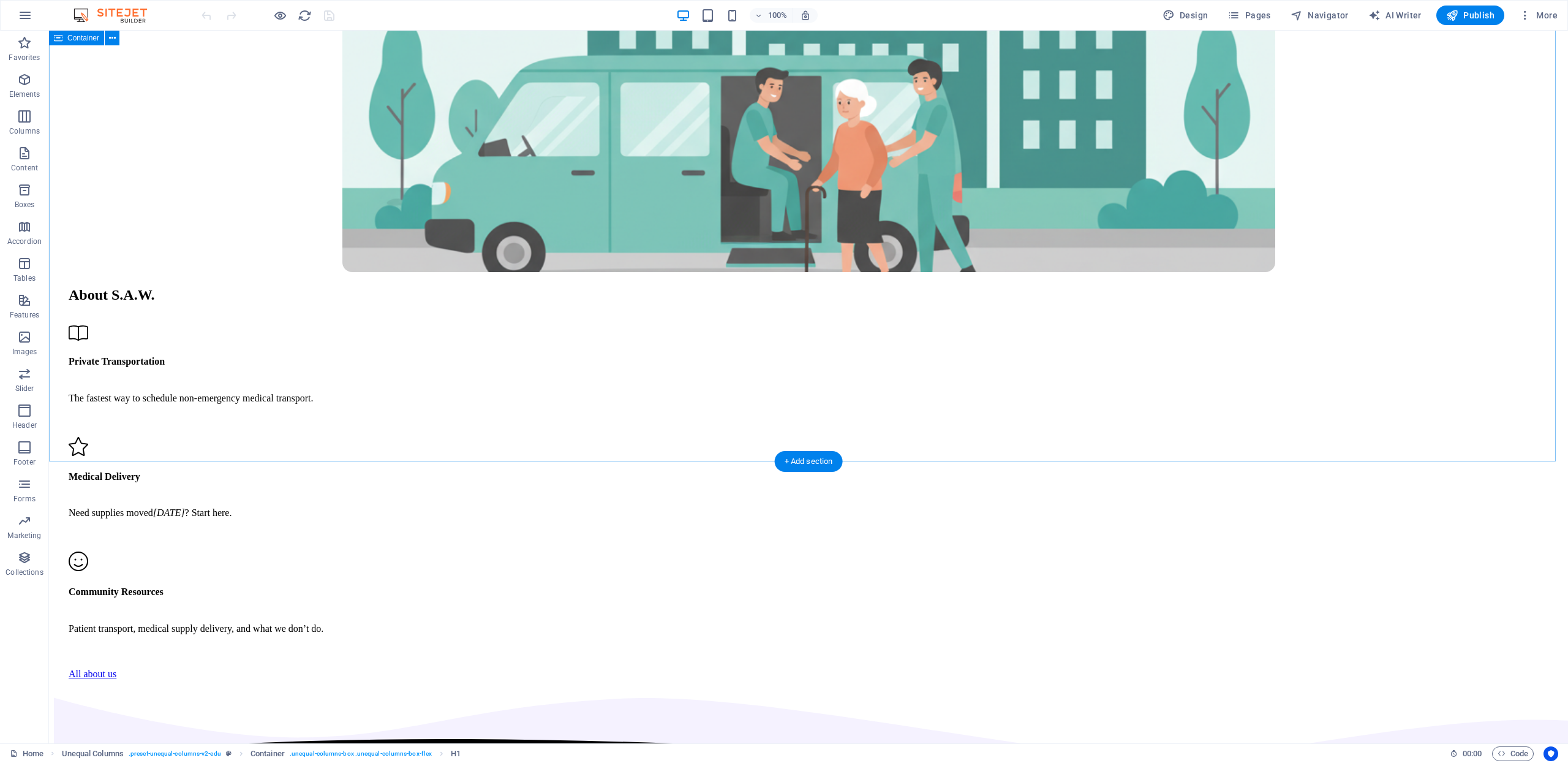
scroll to position [3444, 0]
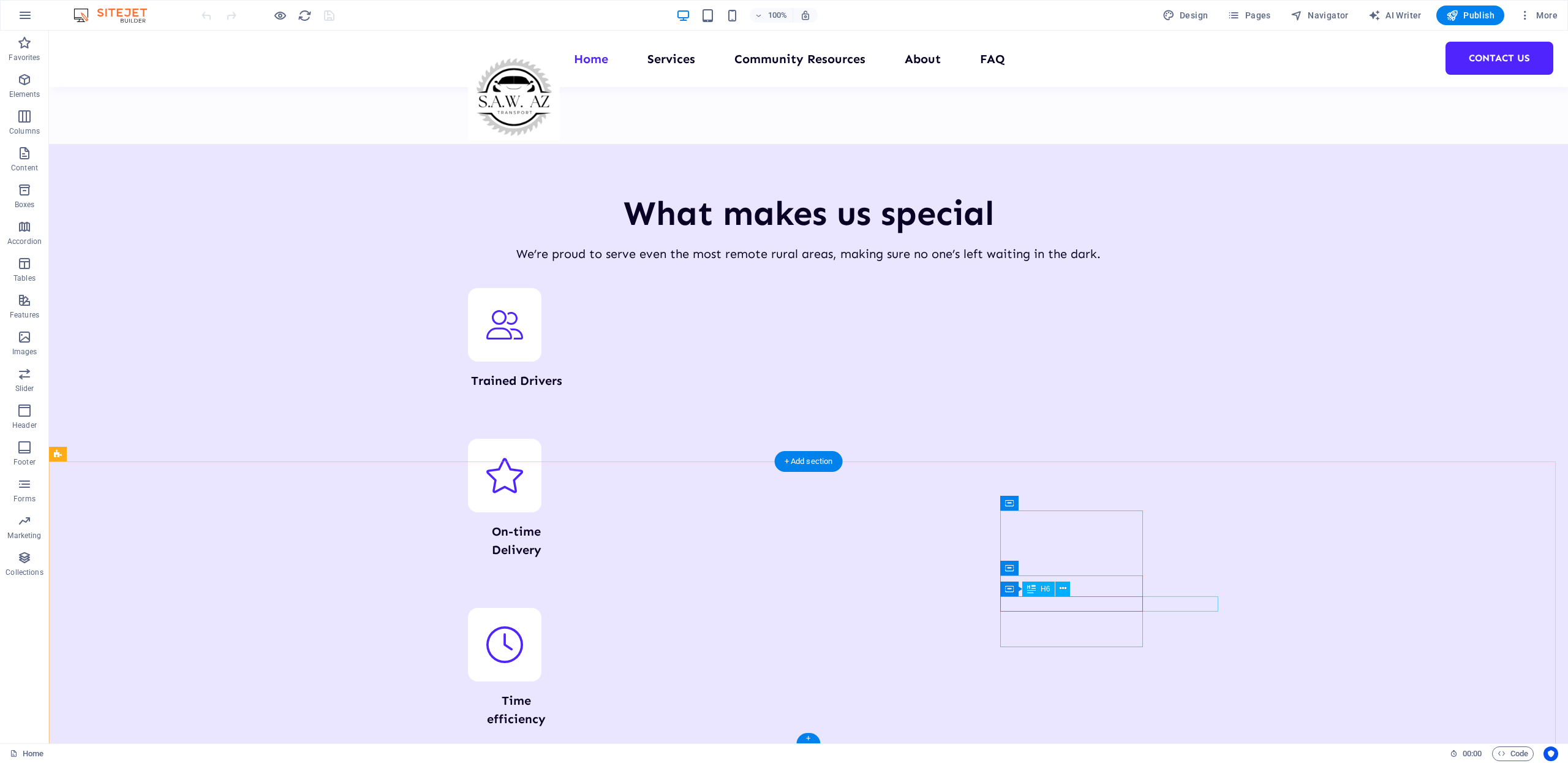
click at [1066, 591] on button at bounding box center [1063, 589] width 15 height 15
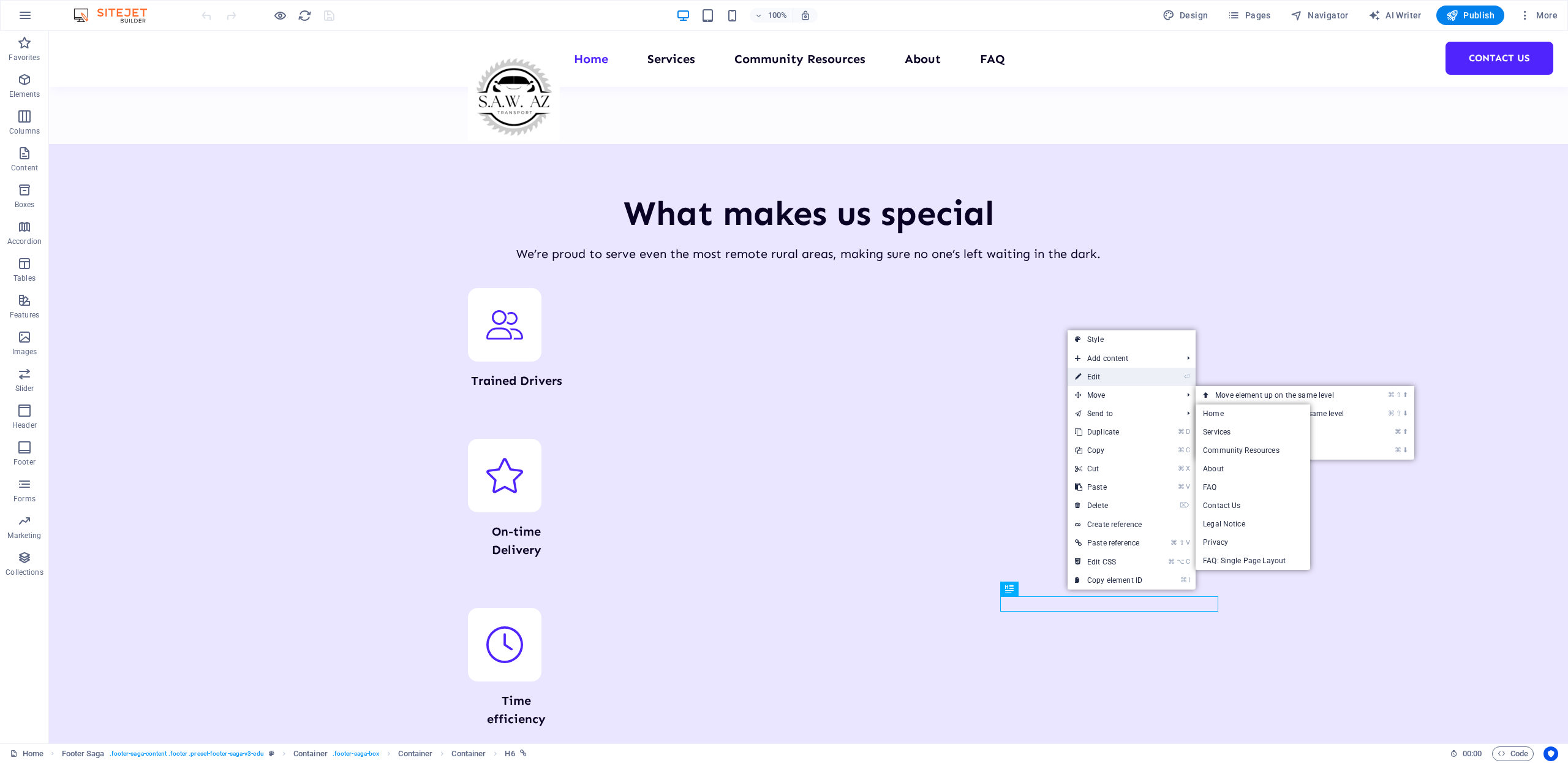
click at [1123, 378] on link "⏎ Edit" at bounding box center [1109, 377] width 82 height 19
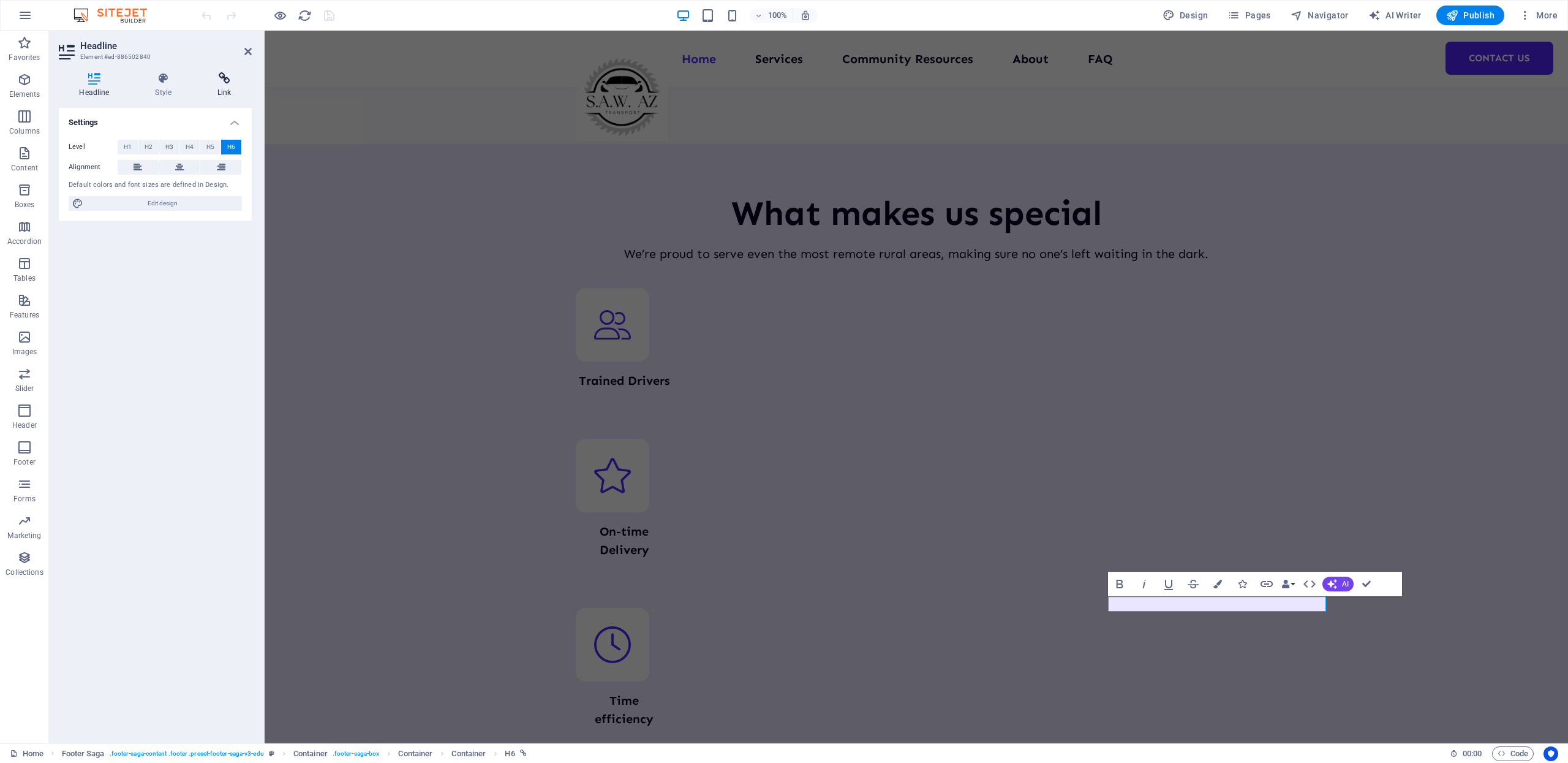
click at [208, 86] on h4 "Link" at bounding box center [224, 85] width 55 height 25
click at [169, 181] on input "[EMAIL_ADDRESS]" at bounding box center [186, 183] width 112 height 15
type input "[EMAIL_ADDRESS][DOMAIN_NAME]"
click at [178, 282] on div "Link None Page External Element Next element Phone Email Page Home Services Com…" at bounding box center [155, 420] width 193 height 626
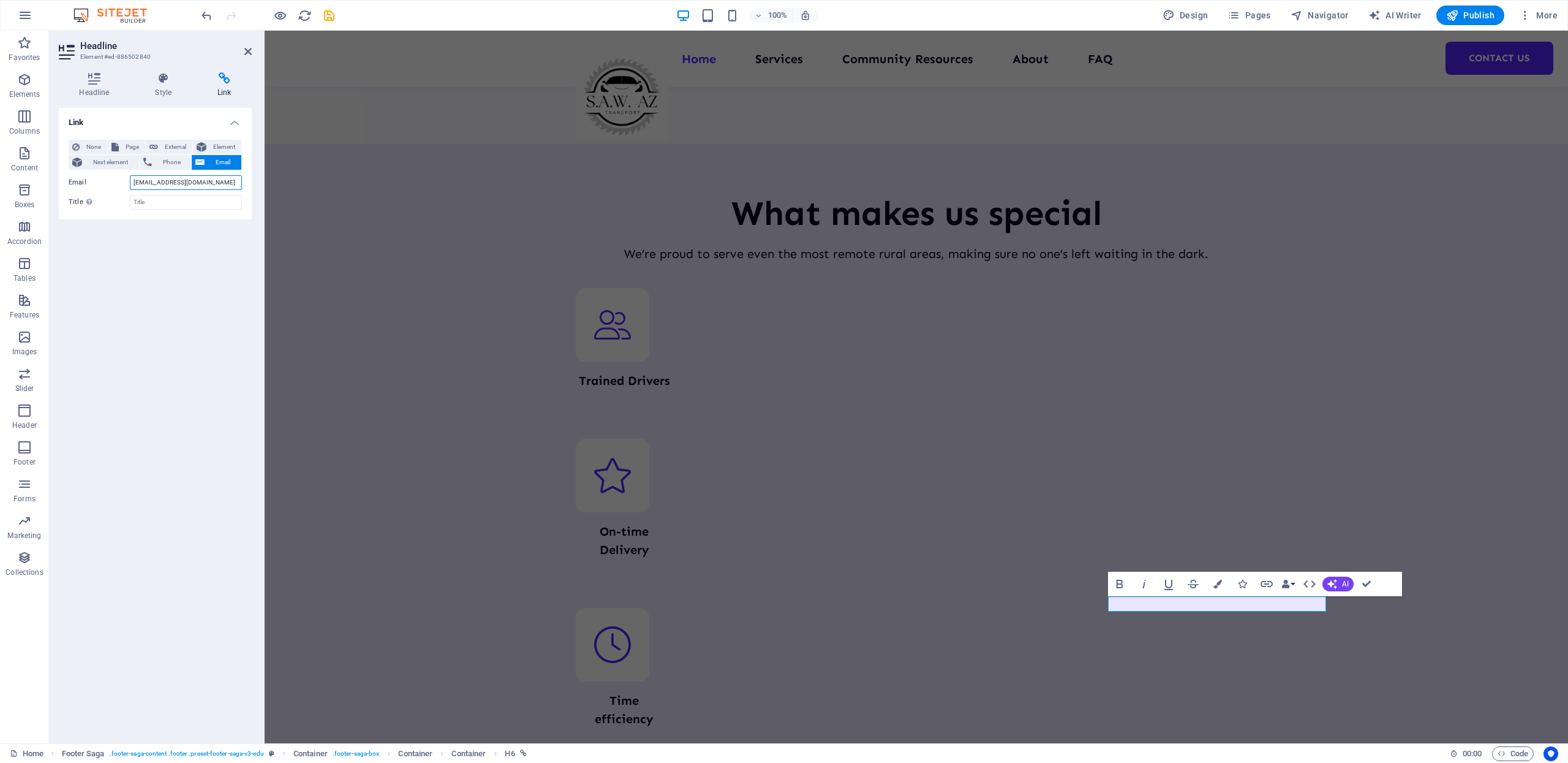
drag, startPoint x: 209, startPoint y: 183, endPoint x: 58, endPoint y: 181, distance: 151.0
click at [59, 181] on div "None Page External Element Next element Phone Email Page Home Services Communit…" at bounding box center [155, 175] width 193 height 90
click at [179, 205] on input "Title Additional link description, should not be the same as the link text. The…" at bounding box center [186, 202] width 112 height 15
paste input "[EMAIL_ADDRESS][DOMAIN_NAME]"
type input "[EMAIL_ADDRESS][DOMAIN_NAME]"
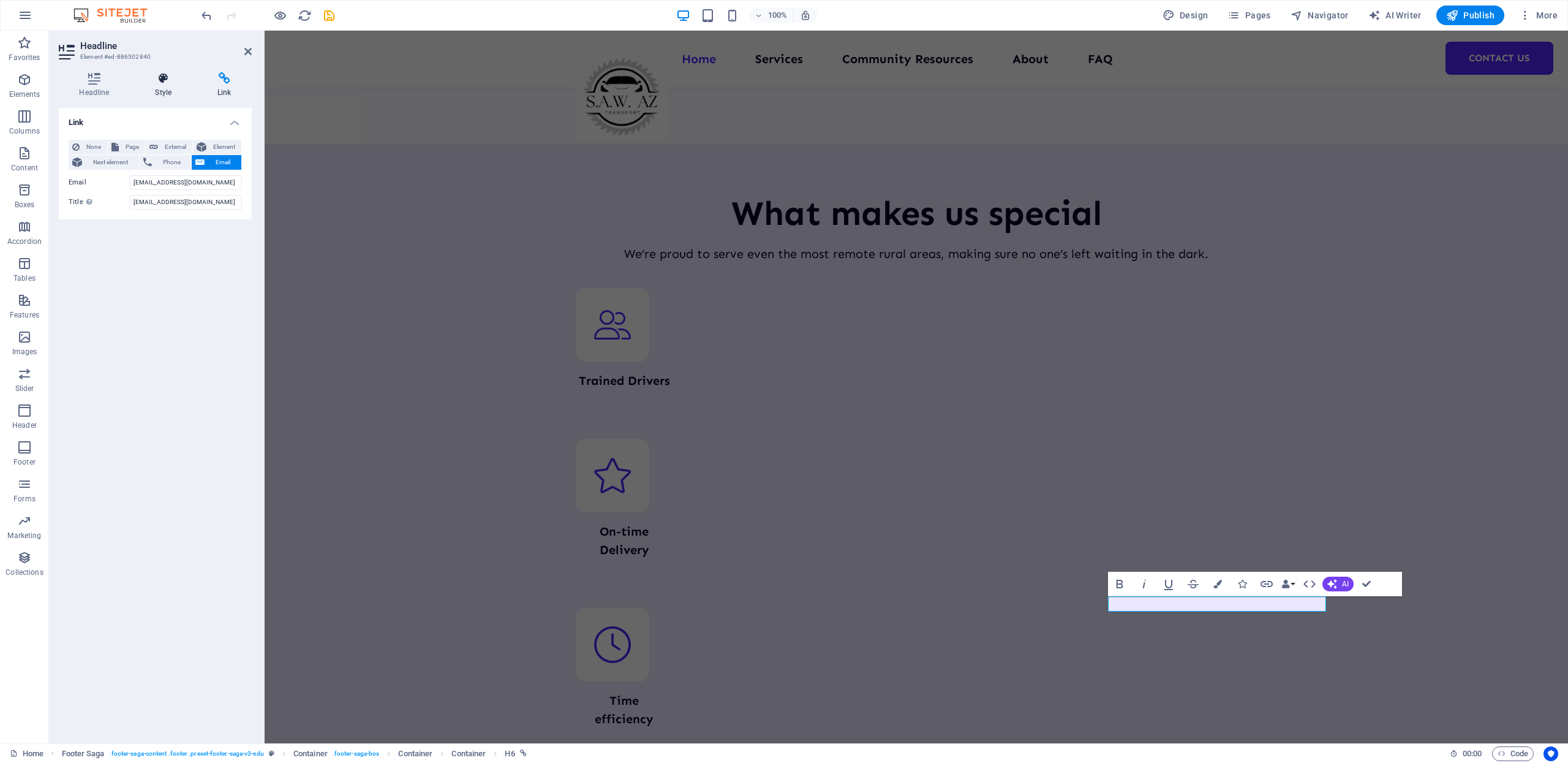
click at [162, 81] on icon at bounding box center [163, 78] width 58 height 12
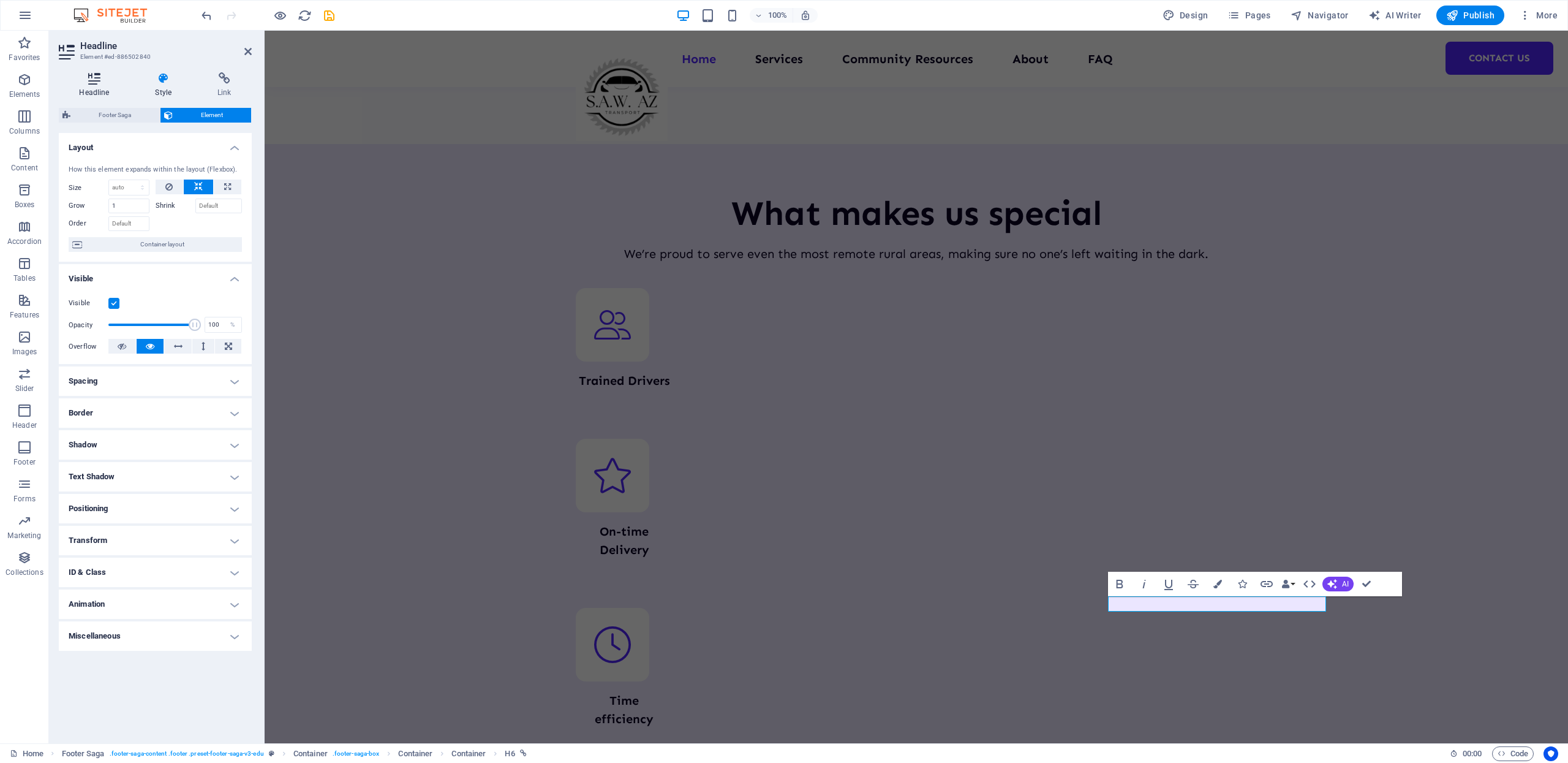
click at [86, 86] on h4 "Headline" at bounding box center [97, 85] width 76 height 25
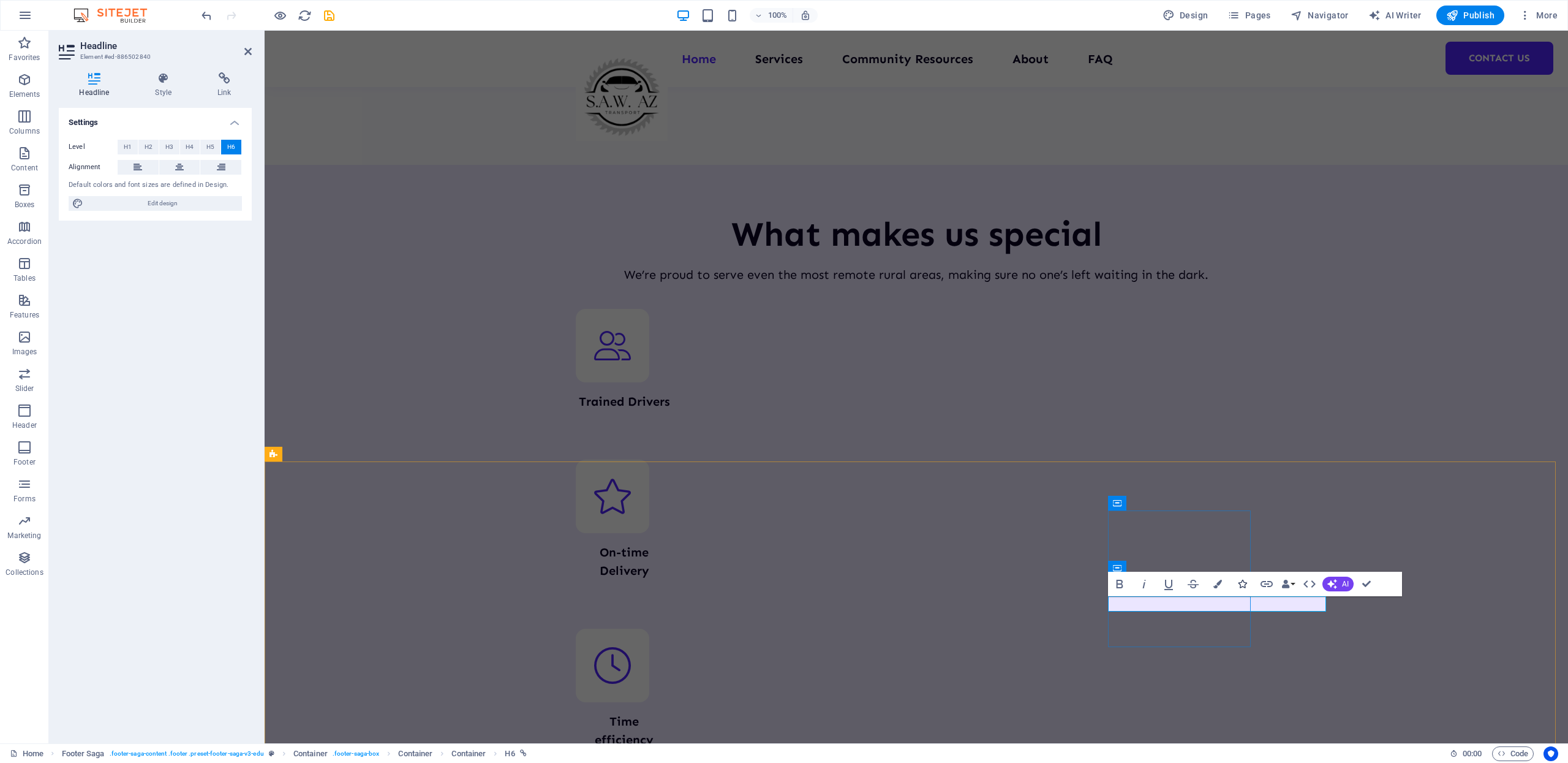
scroll to position [0, 9]
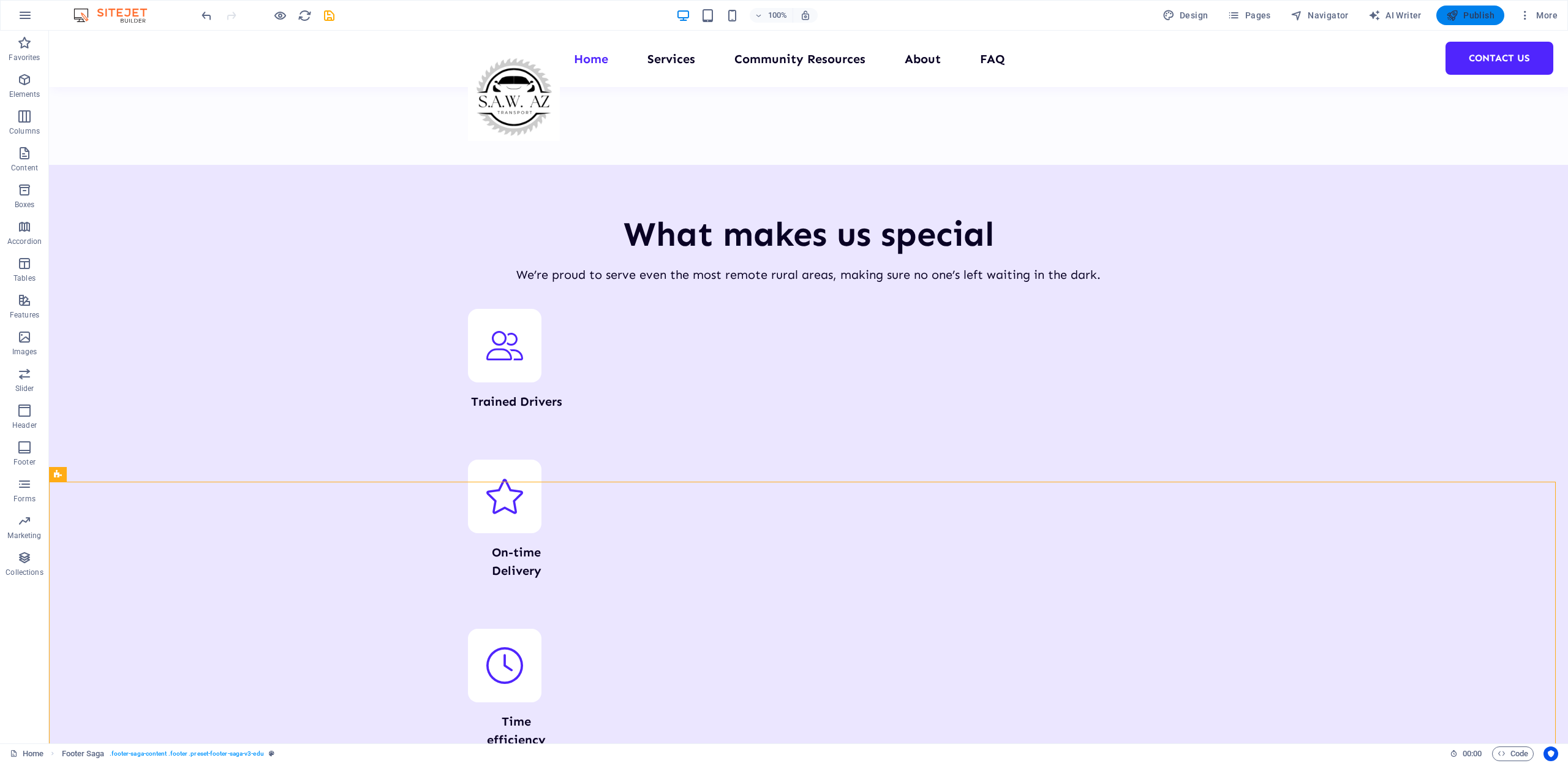
click at [1467, 16] on span "Publish" at bounding box center [1470, 16] width 48 height 12
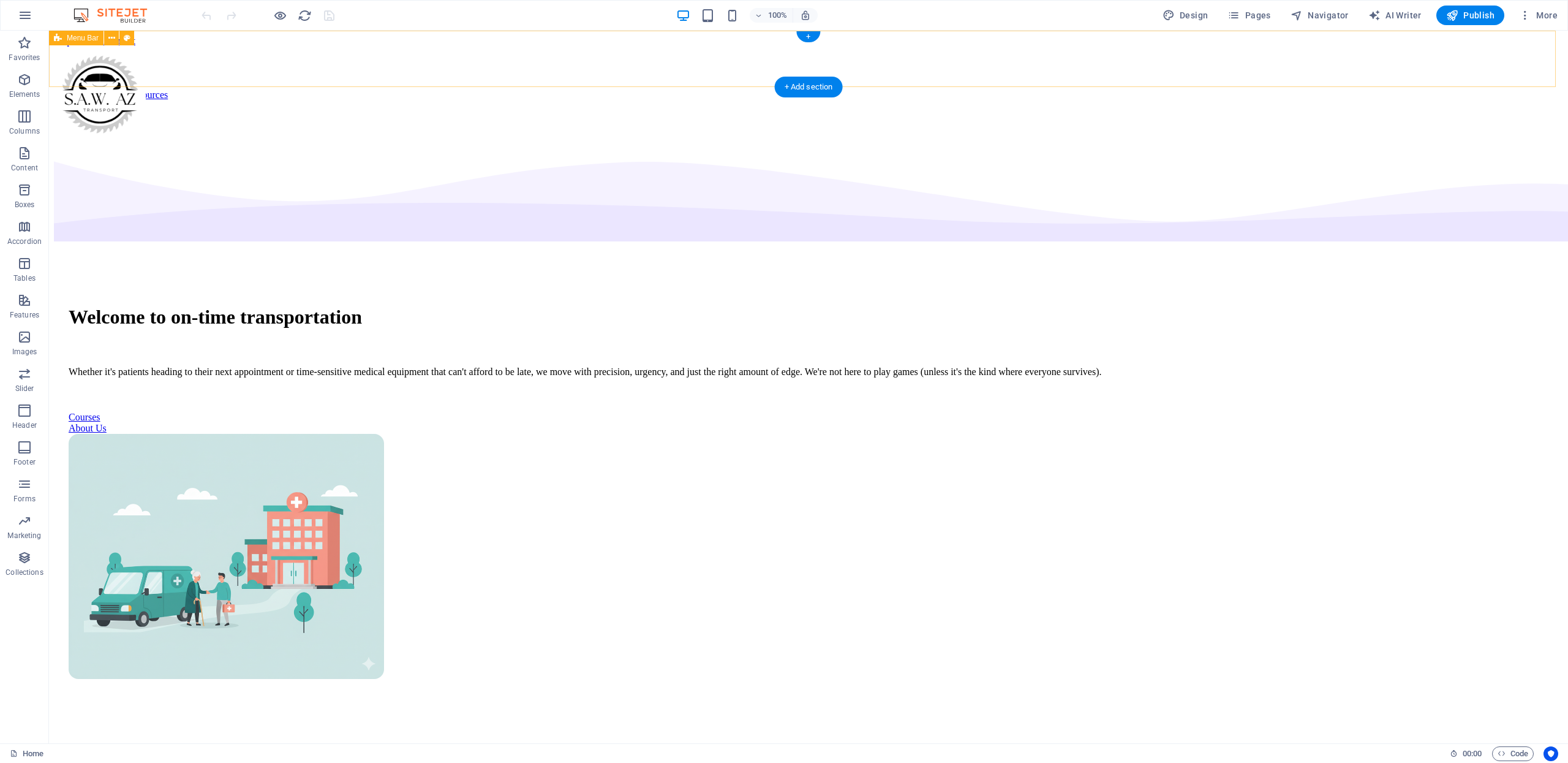
click at [1175, 57] on div "Home Services Community Resources About FAQ Contact Us" at bounding box center [809, 90] width 1509 height 87
select select "header"
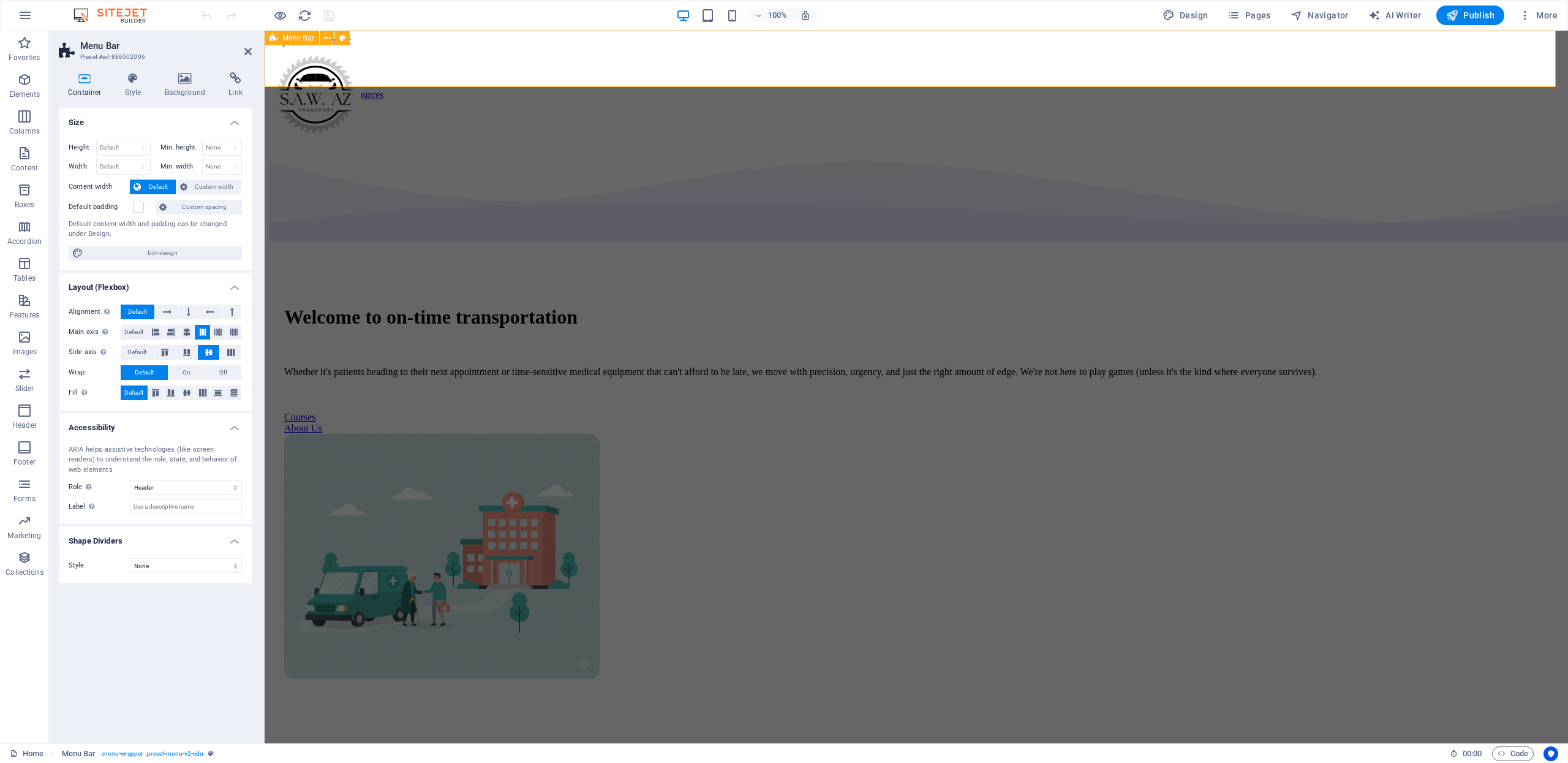
click at [482, 47] on div "Home Services Community Resources About FAQ Contact Us" at bounding box center [916, 90] width 1293 height 87
click at [327, 39] on icon at bounding box center [327, 38] width 7 height 13
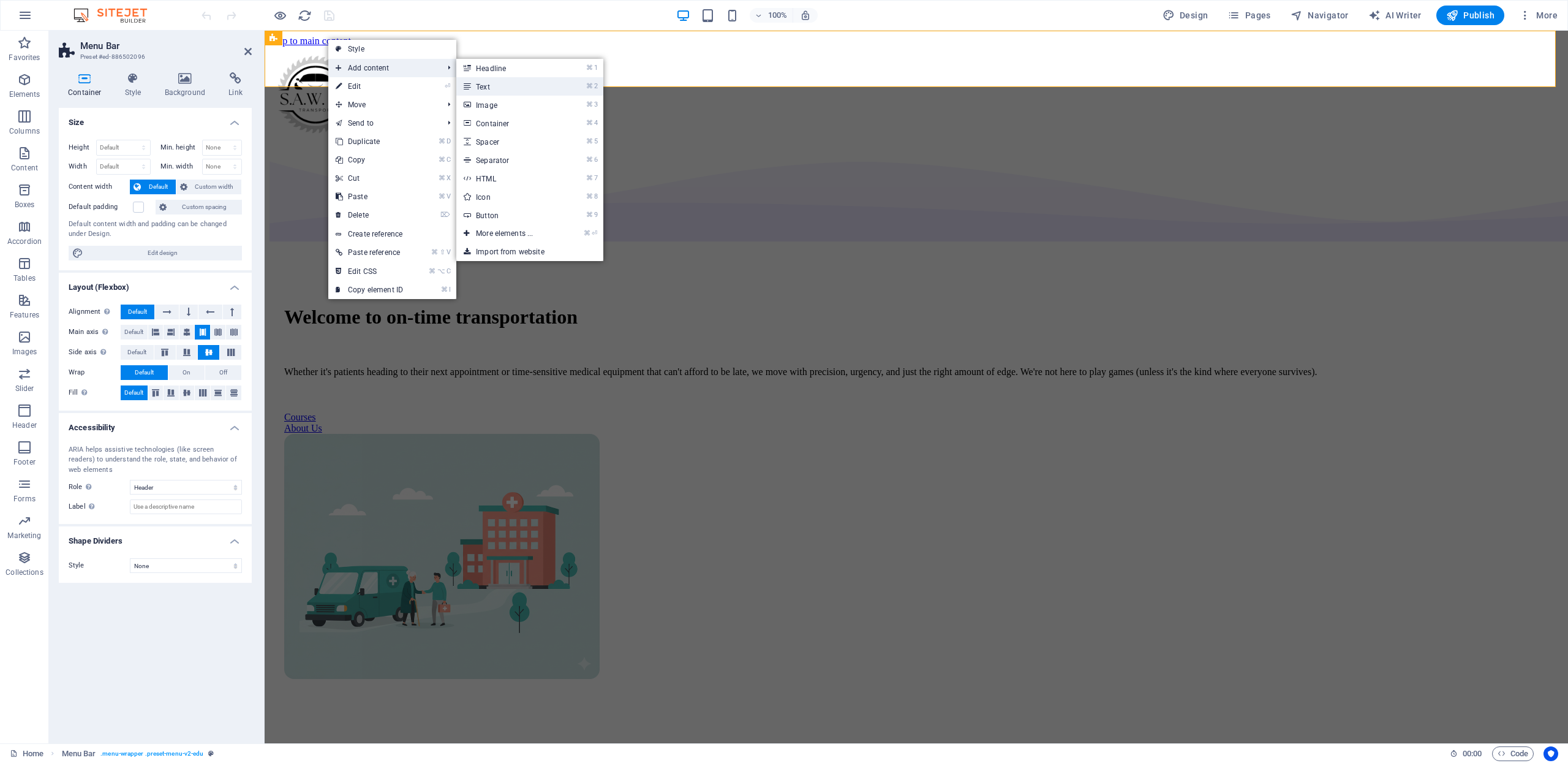
click at [487, 84] on link "⌘ 2 Text" at bounding box center [507, 86] width 101 height 19
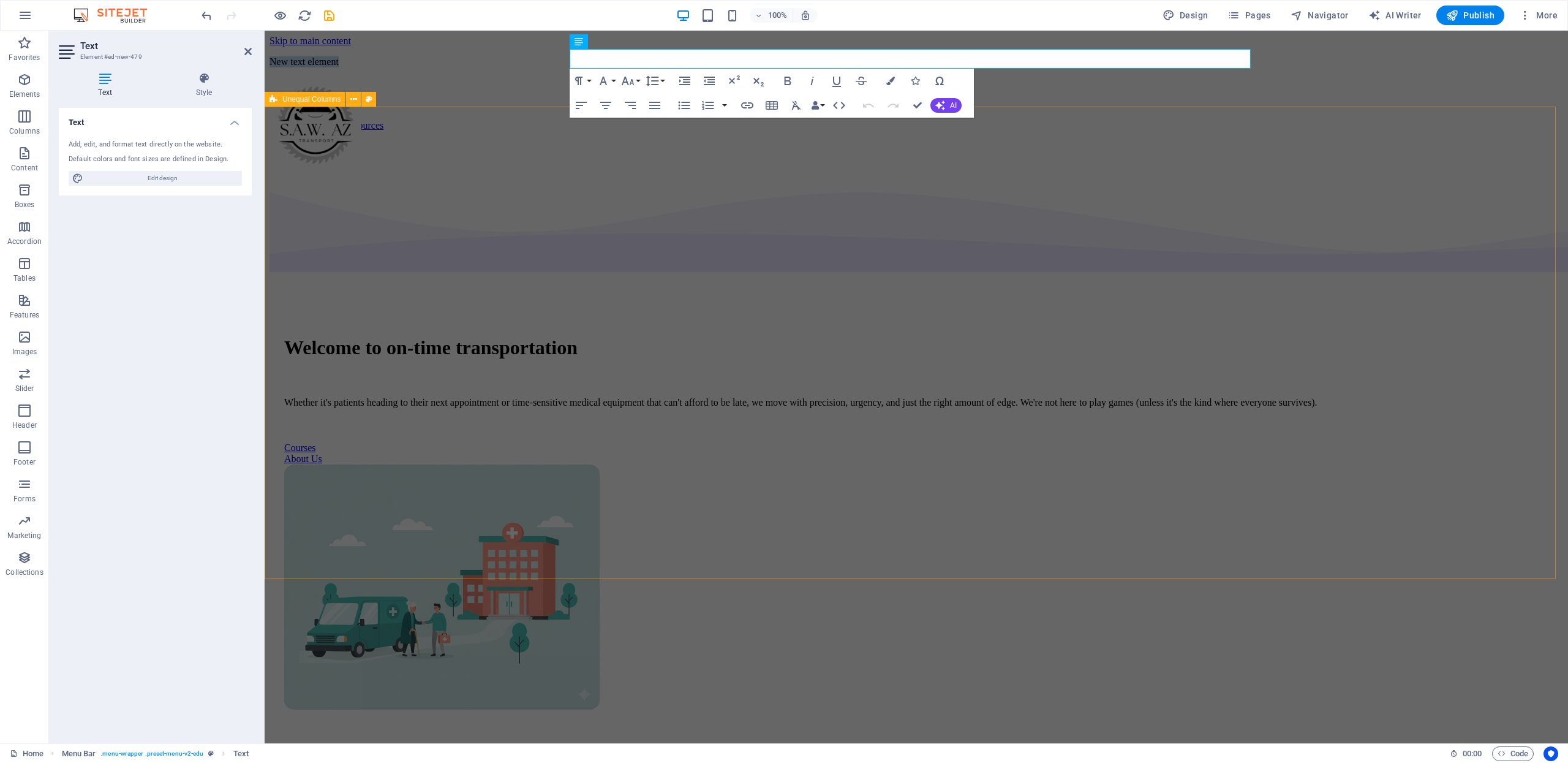
click at [1086, 174] on div "Welcome to on-time transportation Whether it's patients heading to their next a…" at bounding box center [916, 517] width 1293 height 685
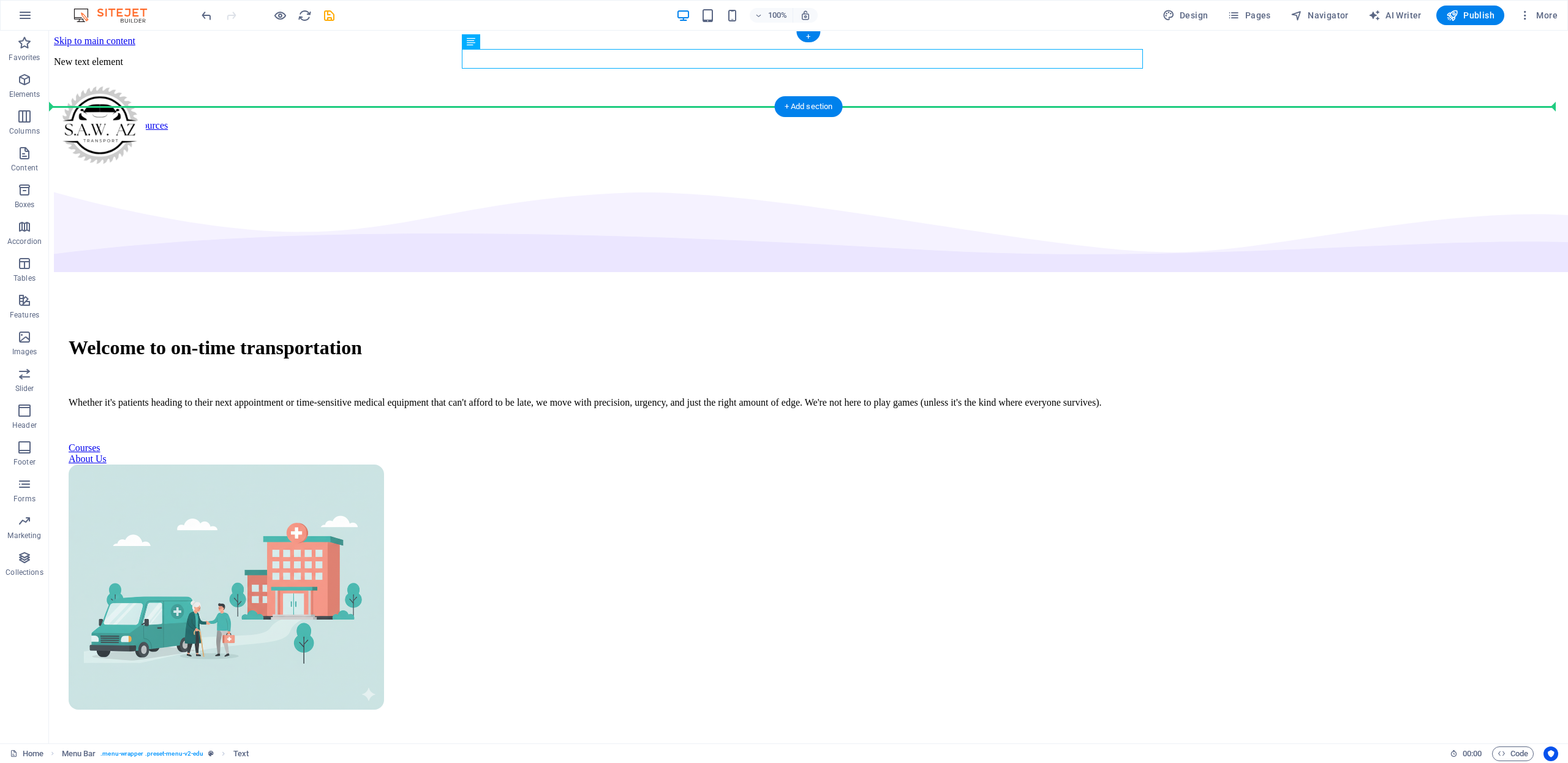
drag, startPoint x: 561, startPoint y: 61, endPoint x: 588, endPoint y: 99, distance: 46.6
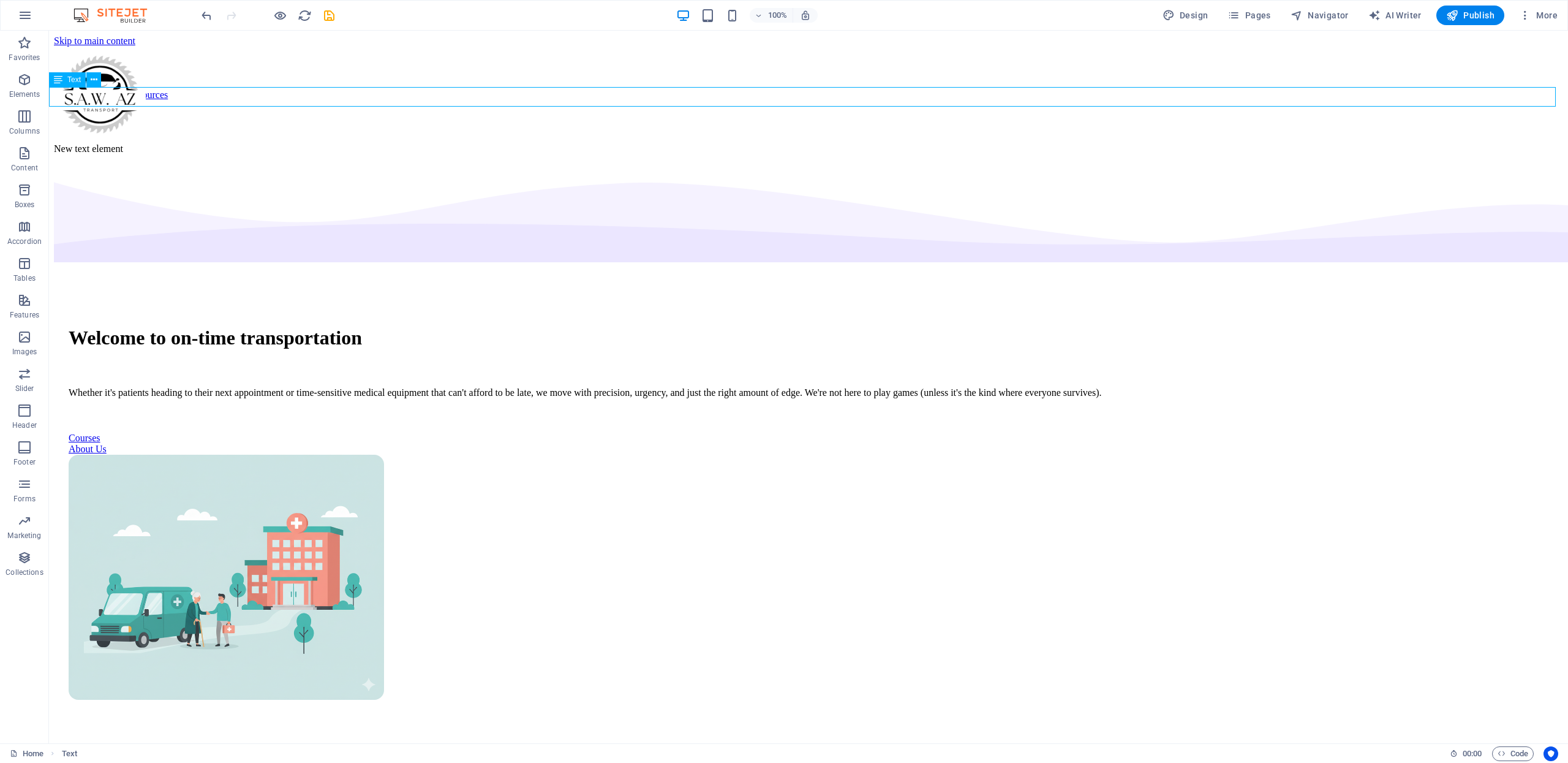
click at [229, 144] on div "New text element" at bounding box center [809, 149] width 1509 height 11
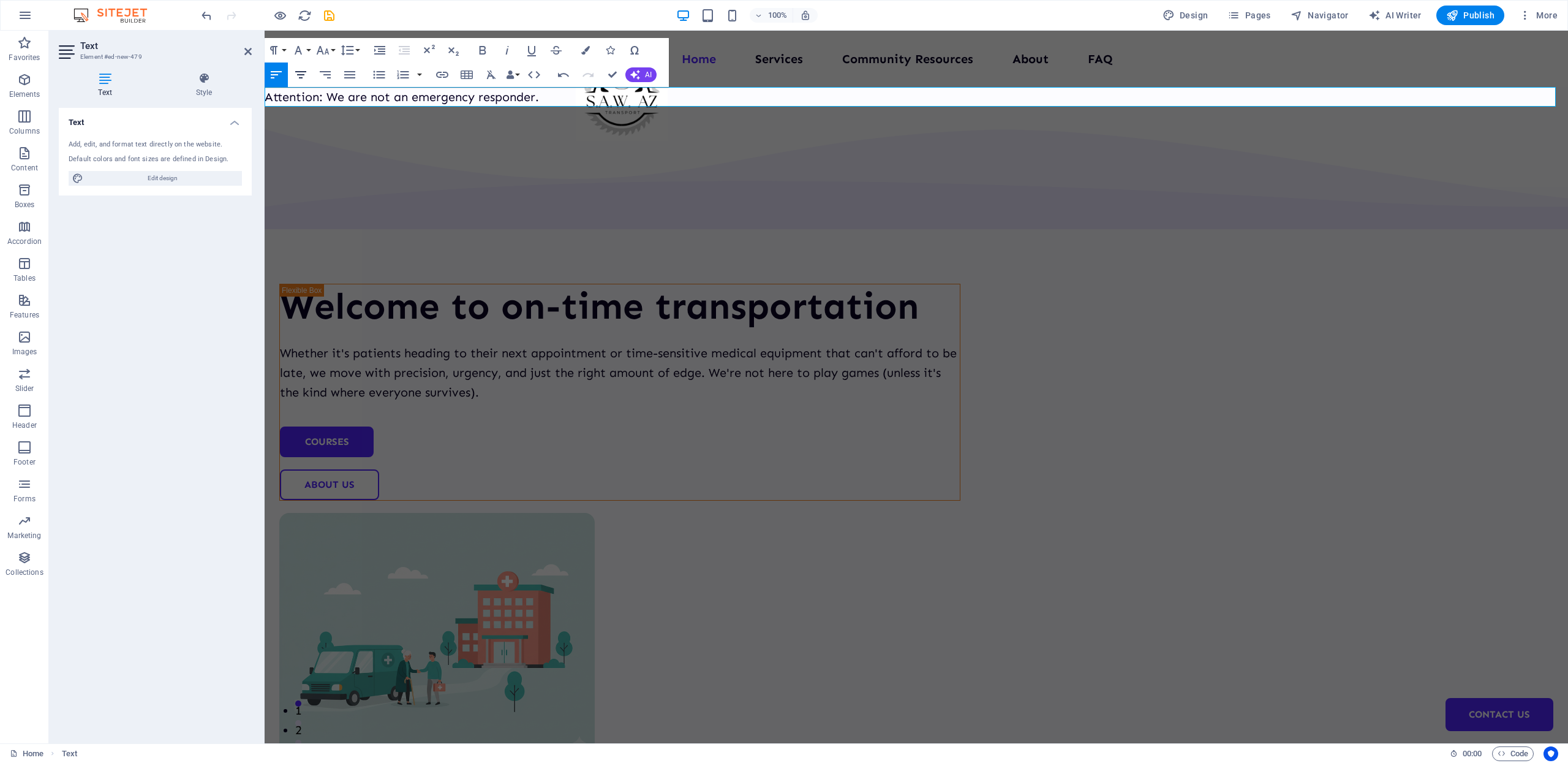
click at [307, 75] on icon "button" at bounding box center [301, 75] width 15 height 15
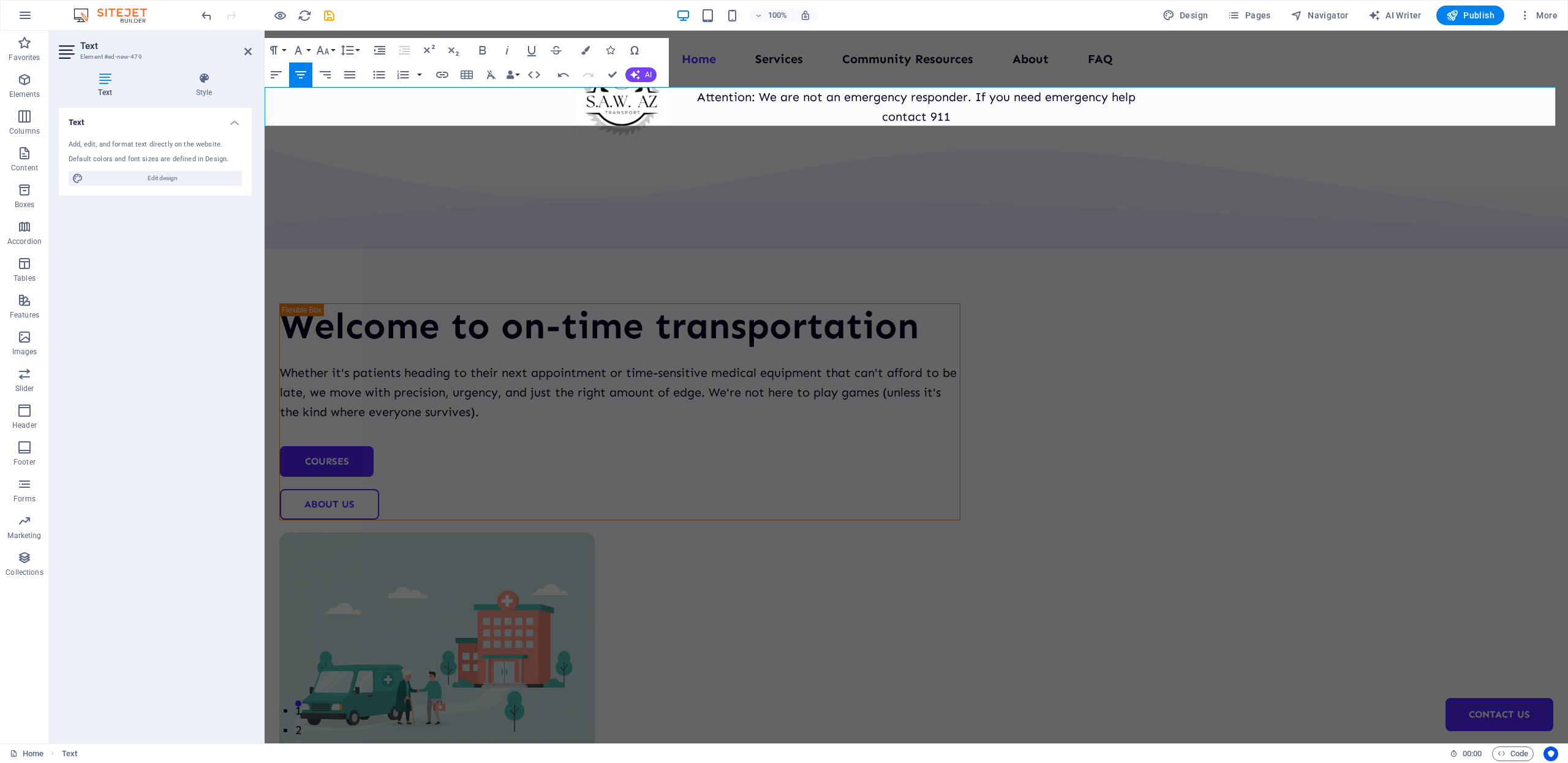
click at [969, 102] on p "Attention: We are not an emergency responder. If you need emergency help" at bounding box center [916, 97] width 1303 height 20
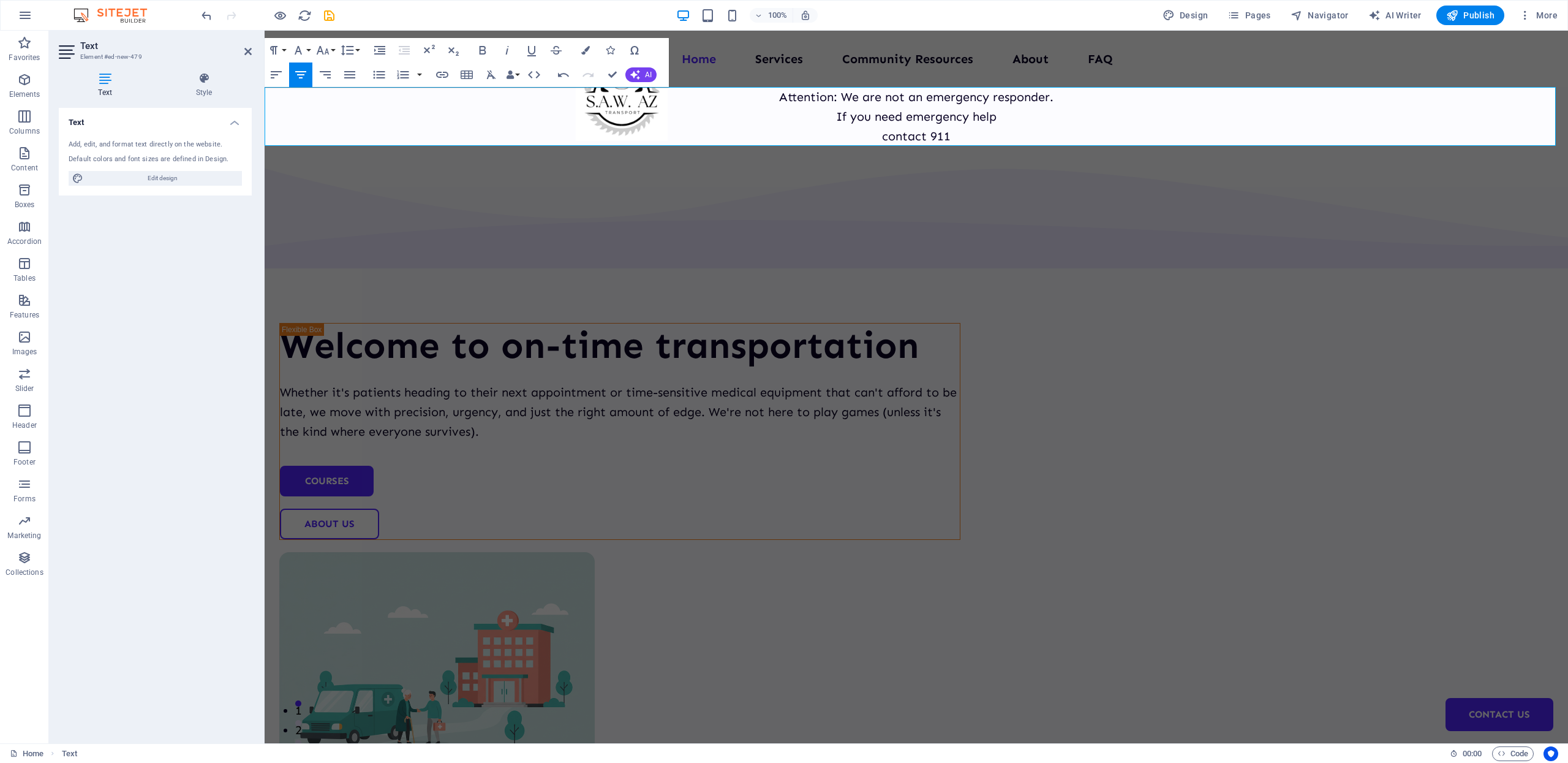
click at [876, 137] on p "contact 911" at bounding box center [916, 136] width 1303 height 20
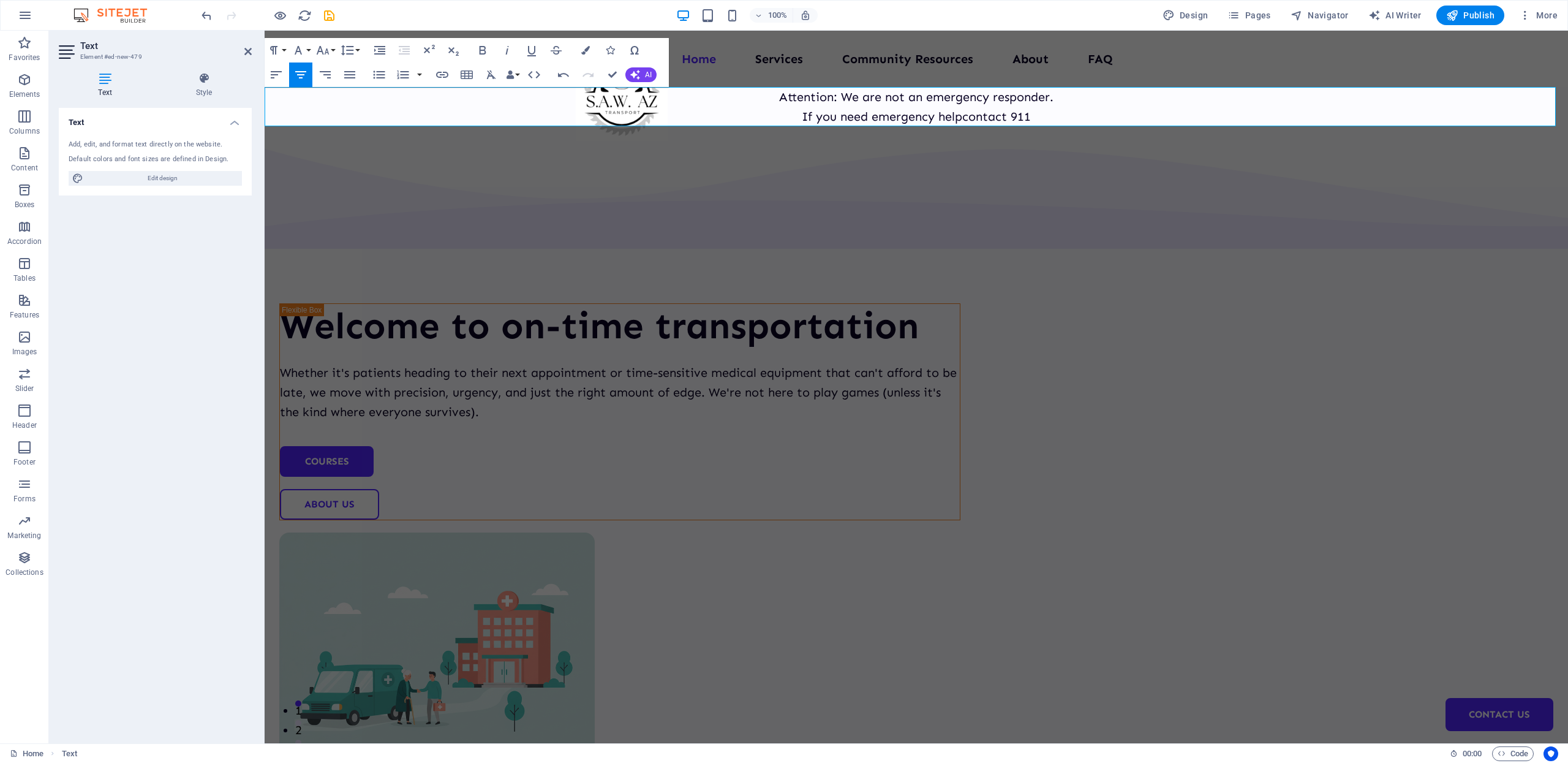
click at [1045, 104] on p "Attention: We are not an emergency responder." at bounding box center [916, 97] width 1303 height 20
click at [1025, 120] on p "If you need emergency help contact 911" at bounding box center [916, 116] width 1303 height 20
drag, startPoint x: 880, startPoint y: 99, endPoint x: 898, endPoint y: 99, distance: 18.0
click at [898, 99] on p "Attention: We are not an emergency responder." at bounding box center [916, 97] width 1303 height 20
click at [485, 52] on icon "button" at bounding box center [483, 50] width 15 height 15
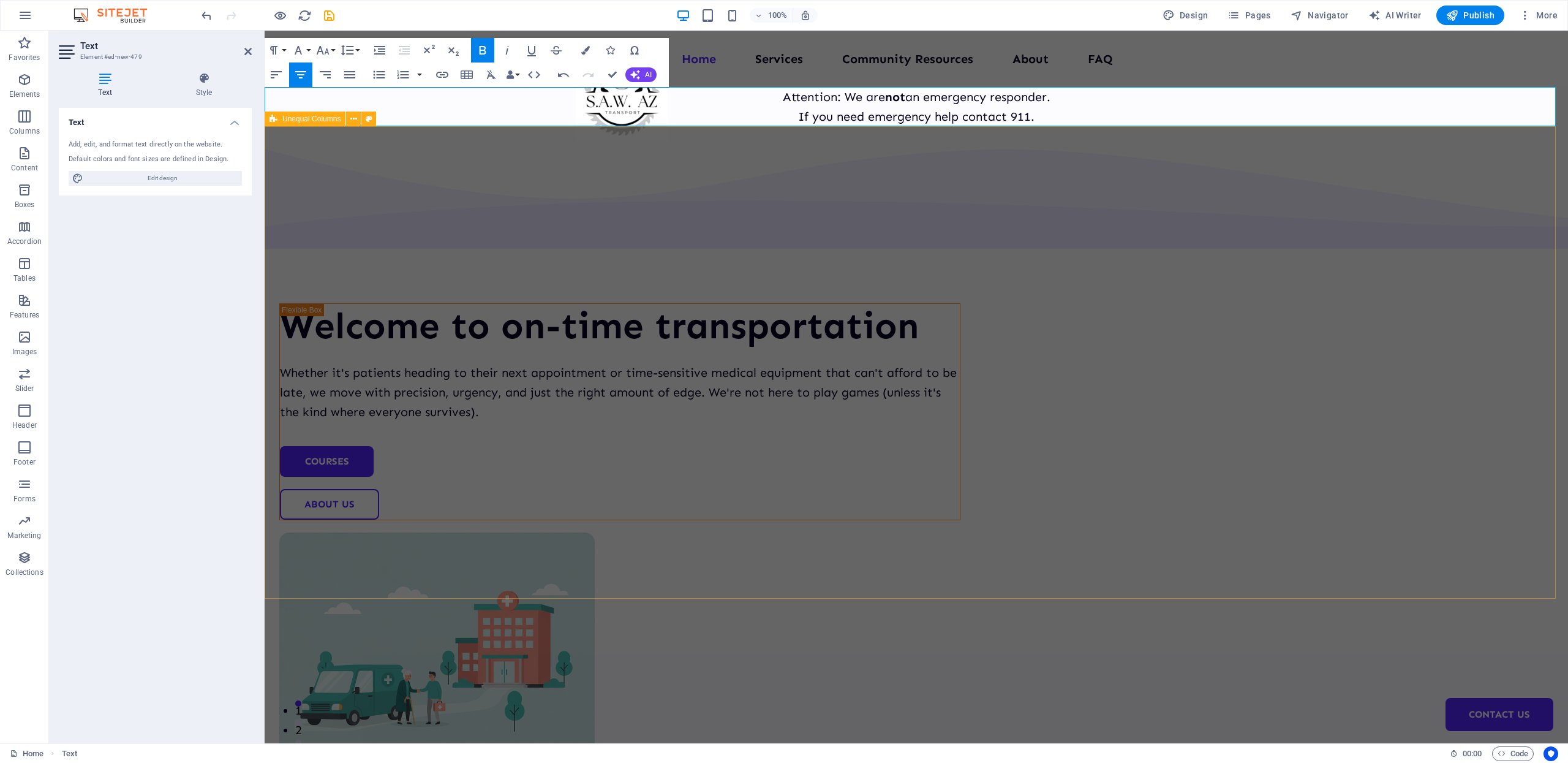
click at [459, 228] on div "Welcome to on-time transportation Whether it's patients heading to their next a…" at bounding box center [916, 525] width 1303 height 798
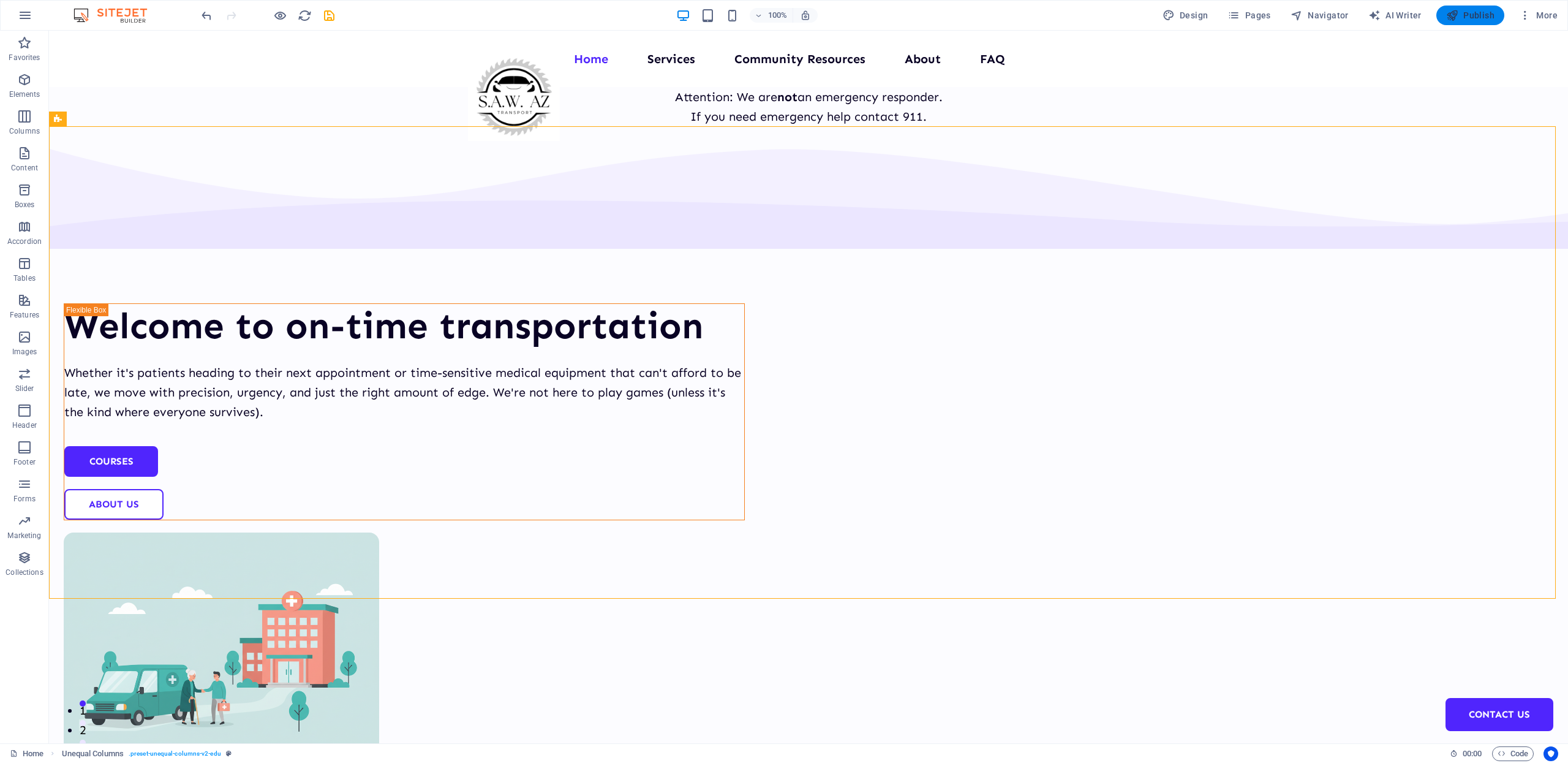
click at [1175, 16] on icon "button" at bounding box center [1452, 16] width 12 height 12
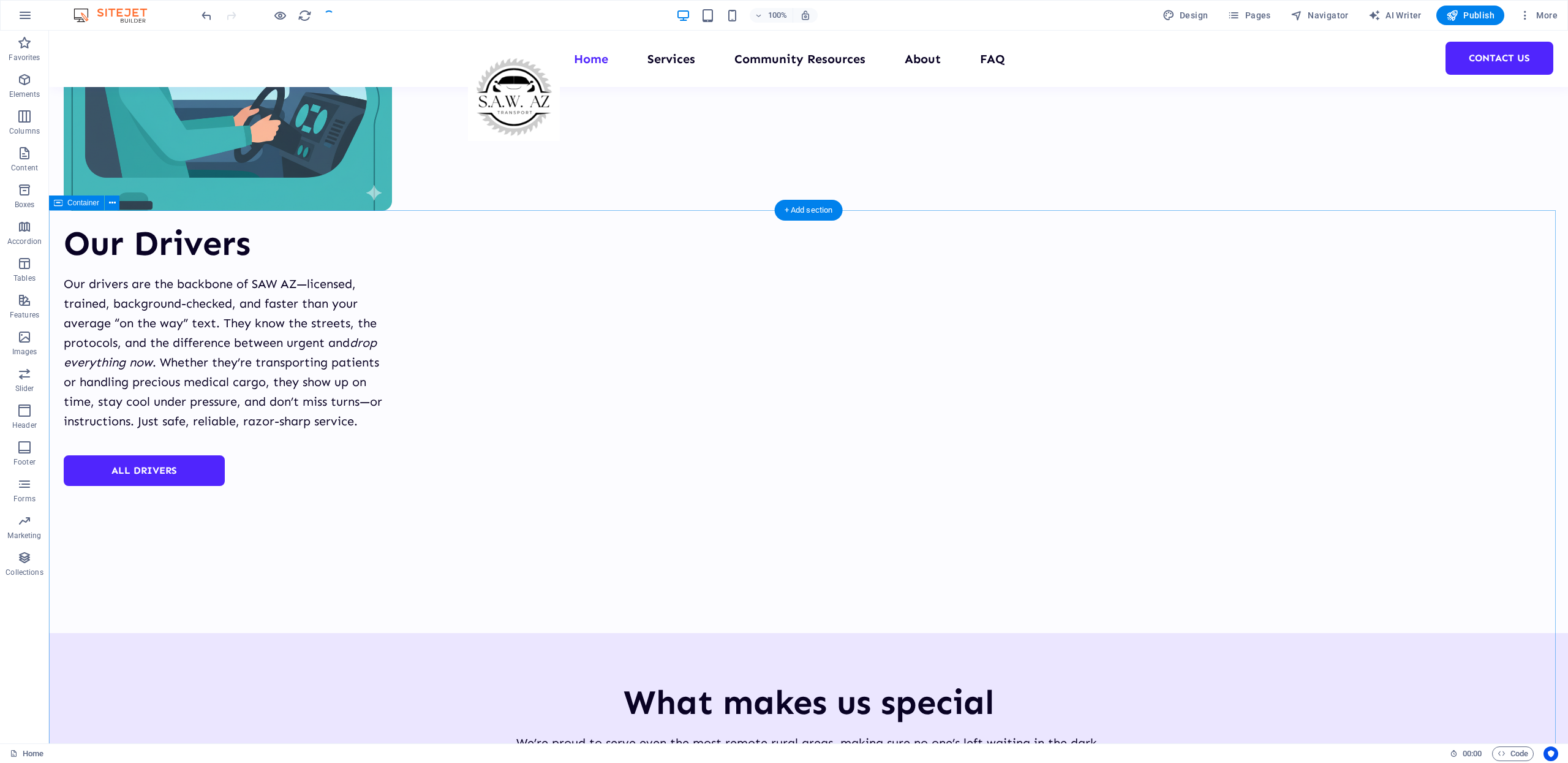
scroll to position [3484, 0]
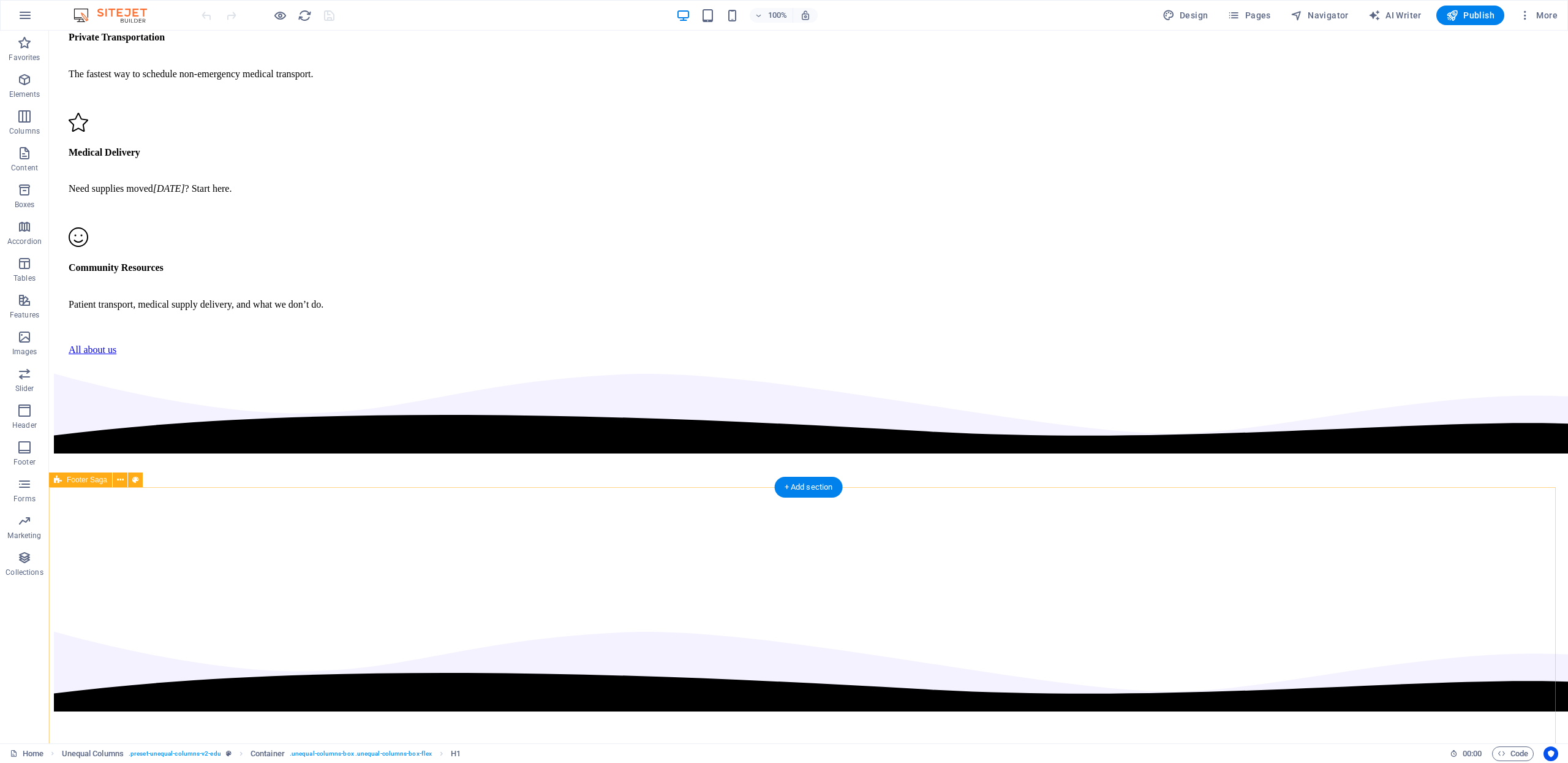
scroll to position [3484, 0]
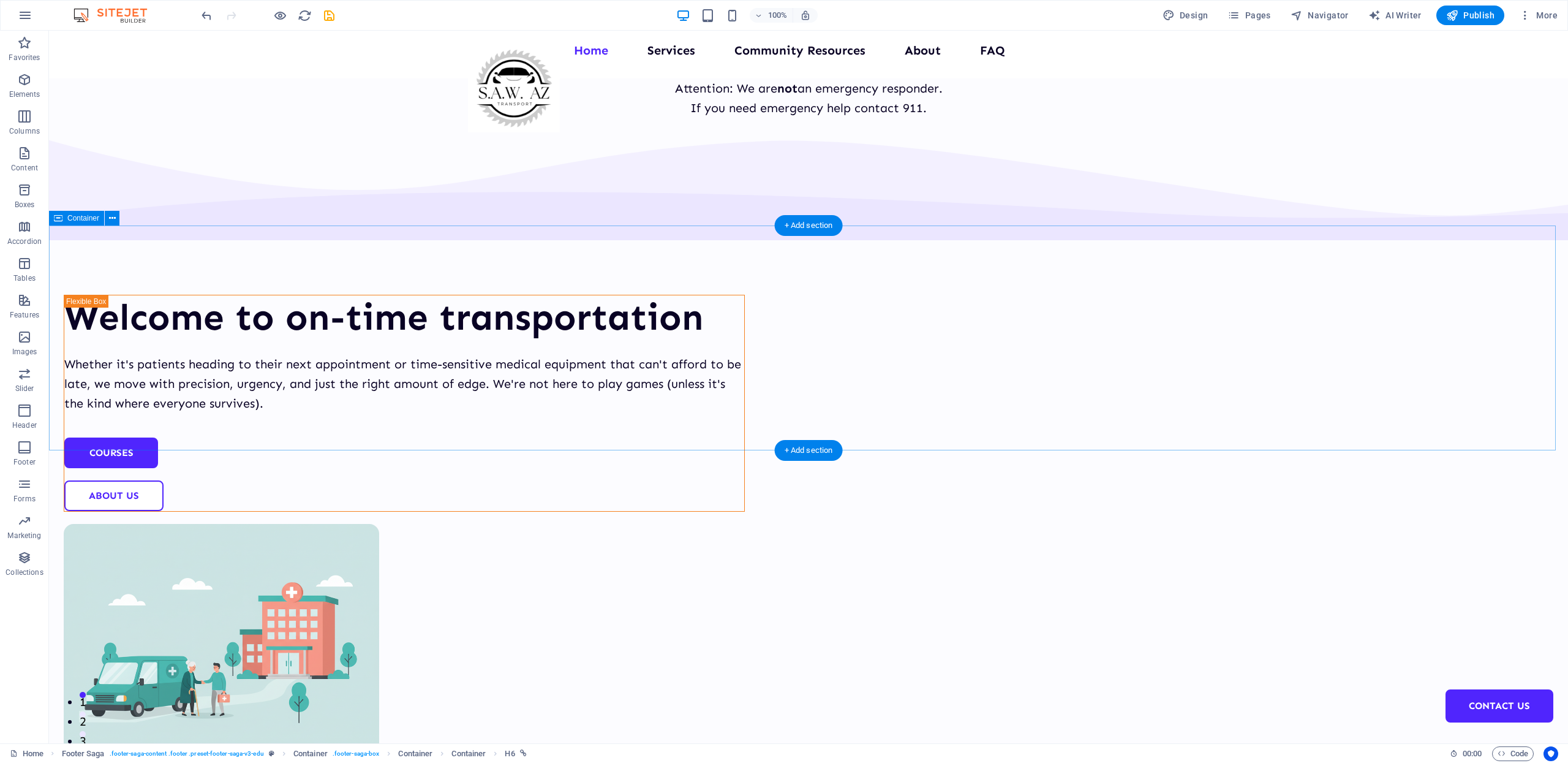
scroll to position [0, 0]
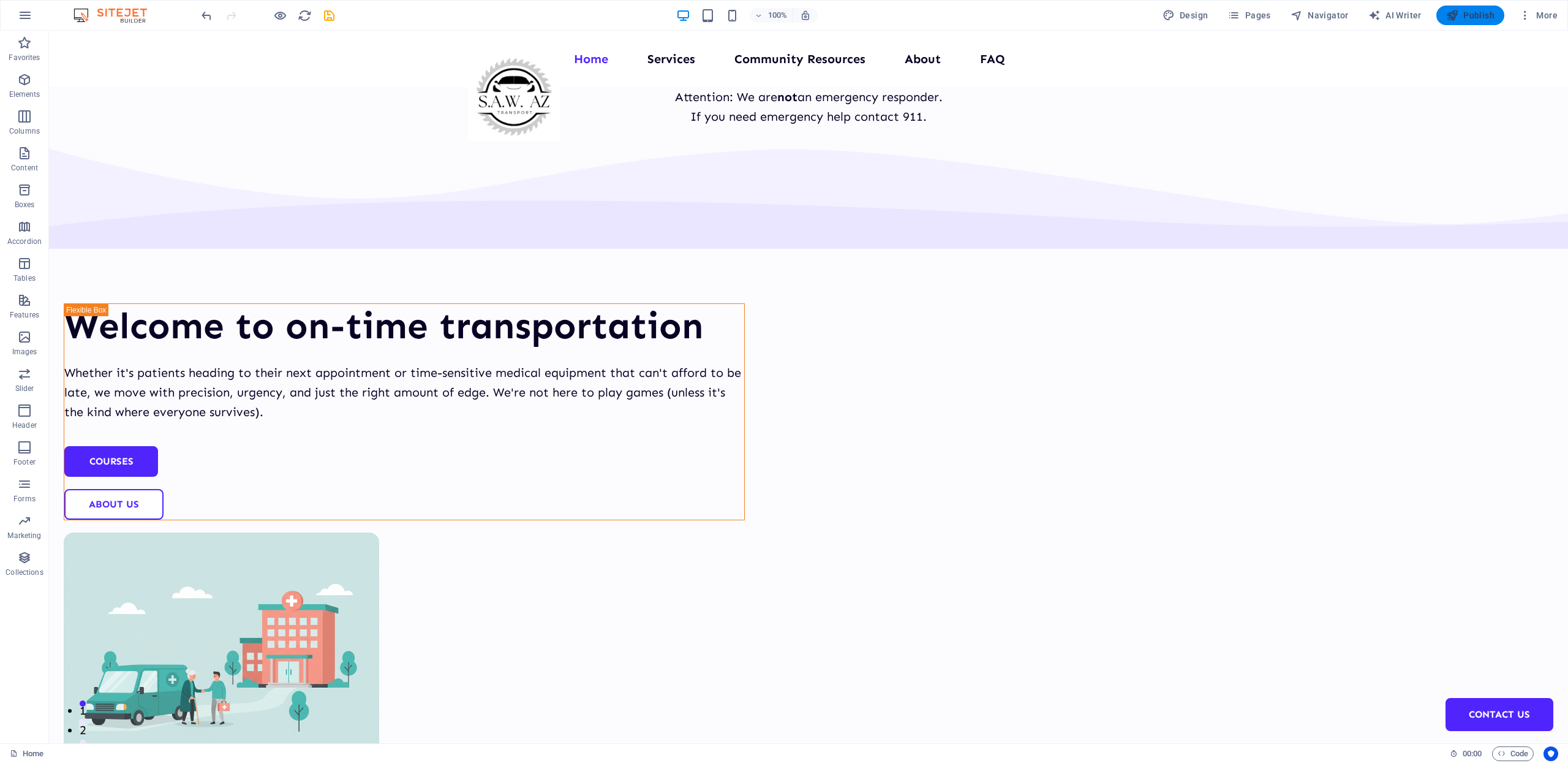
click at [1455, 22] on button "Publish" at bounding box center [1470, 16] width 68 height 20
click at [1462, 14] on span "Publish" at bounding box center [1470, 16] width 48 height 12
